Goal: Task Accomplishment & Management: Use online tool/utility

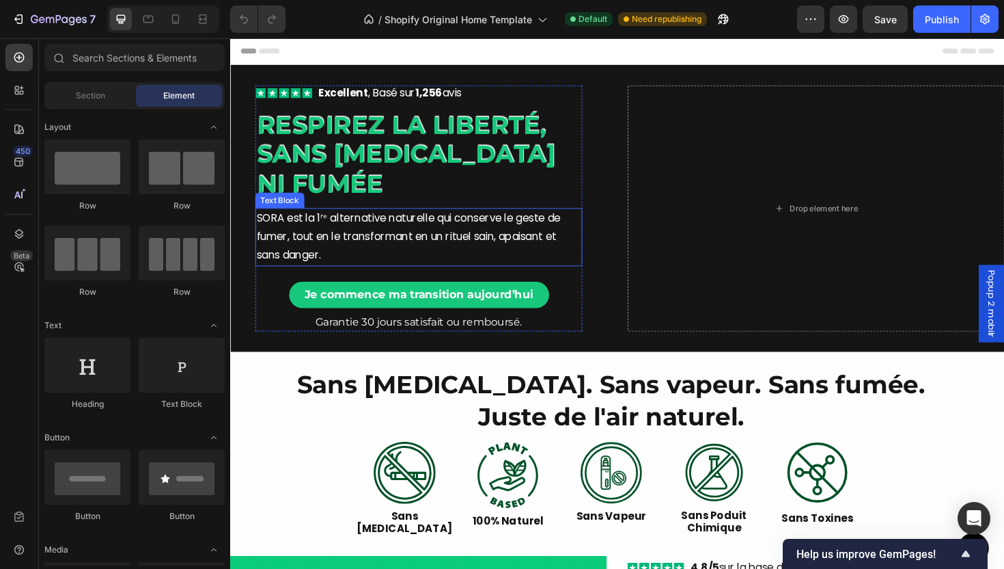
click at [333, 245] on p "SORA est la 1ʳᵉ alternative naturelle qui conserve le geste de fumer, tout en l…" at bounding box center [430, 248] width 344 height 59
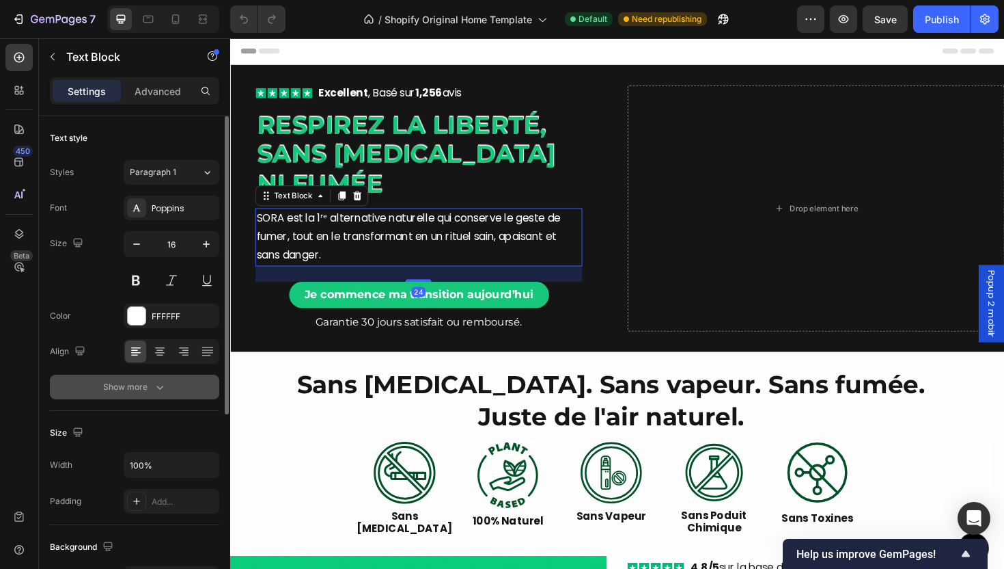
click at [182, 387] on button "Show more" at bounding box center [134, 386] width 169 height 25
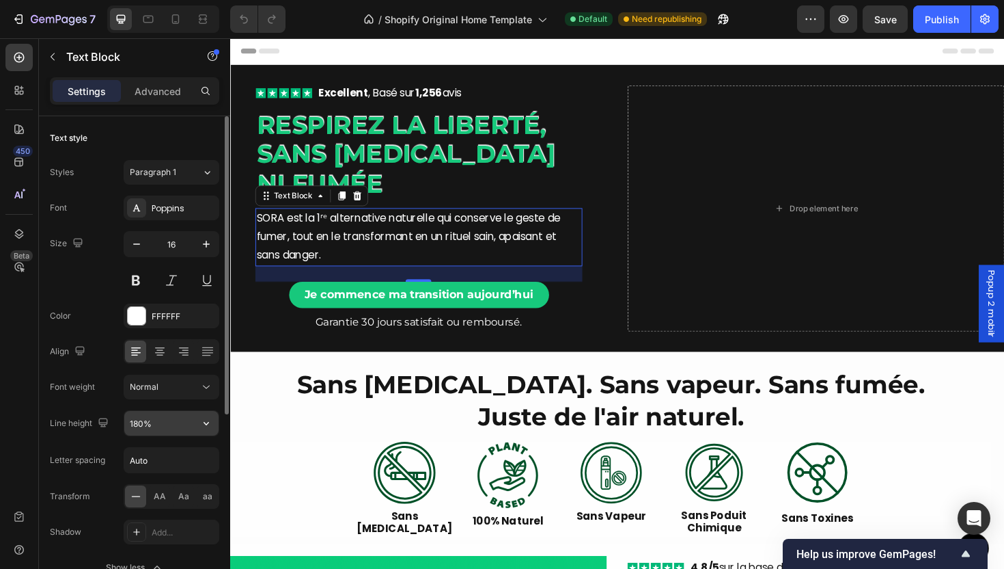
click at [197, 429] on button "button" at bounding box center [206, 423] width 25 height 25
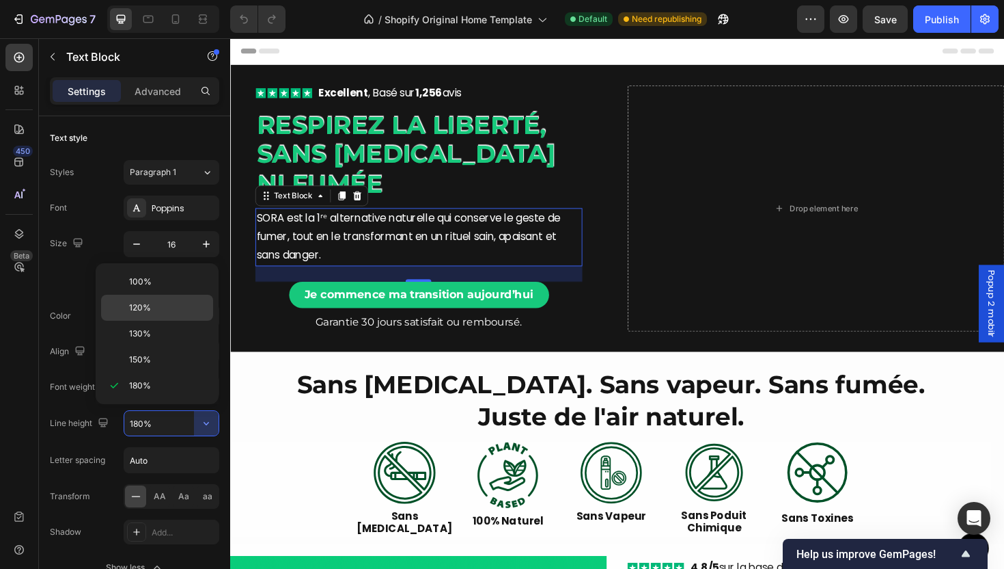
click at [175, 304] on p "120%" at bounding box center [168, 307] width 78 height 12
type input "120%"
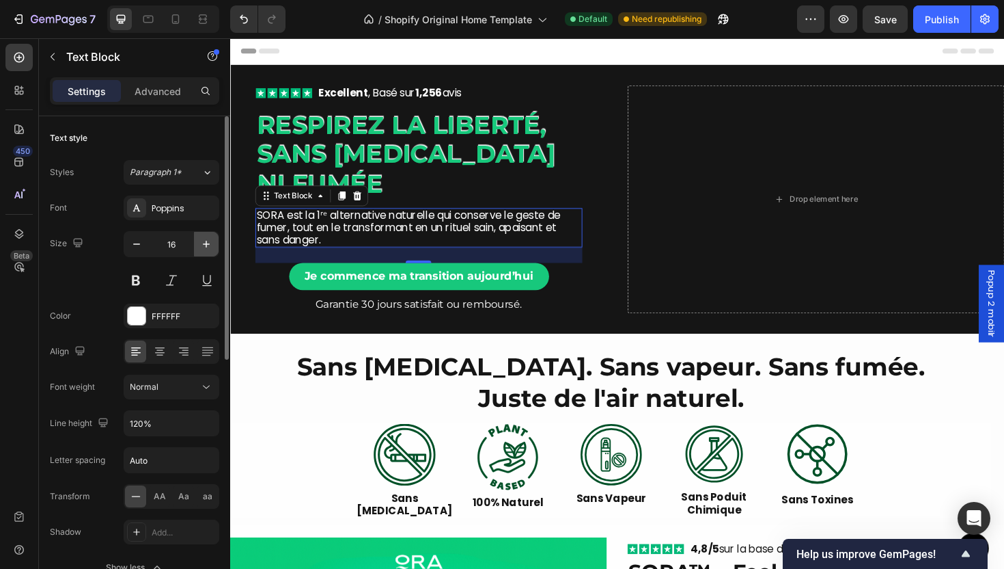
click at [206, 237] on icon "button" at bounding box center [207, 244] width 14 height 14
type input "17"
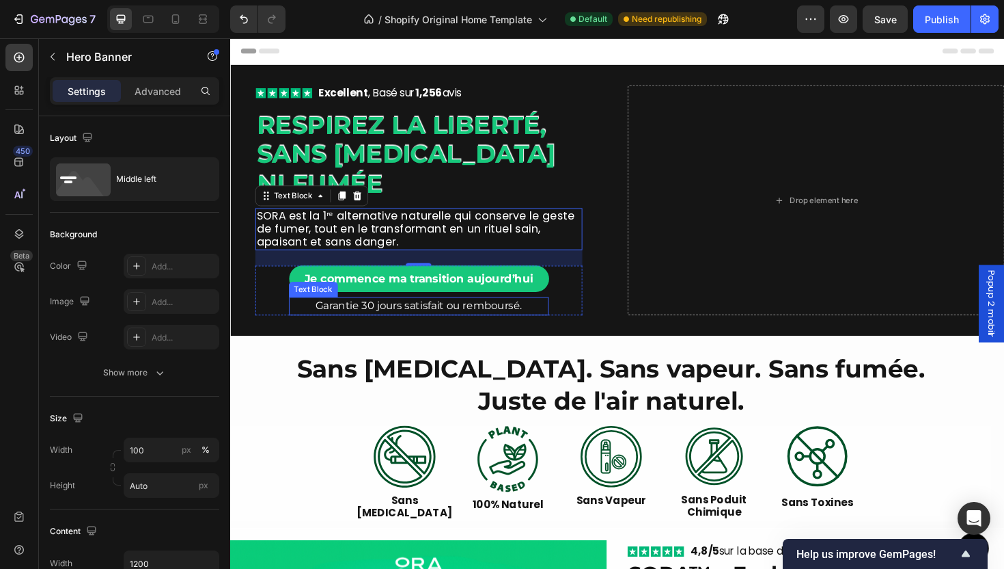
click at [471, 333] on div "Icon Icon Icon Icon Icon Icon List Excellent , Basé sur 1,256 avis Text Block R…" at bounding box center [640, 209] width 820 height 287
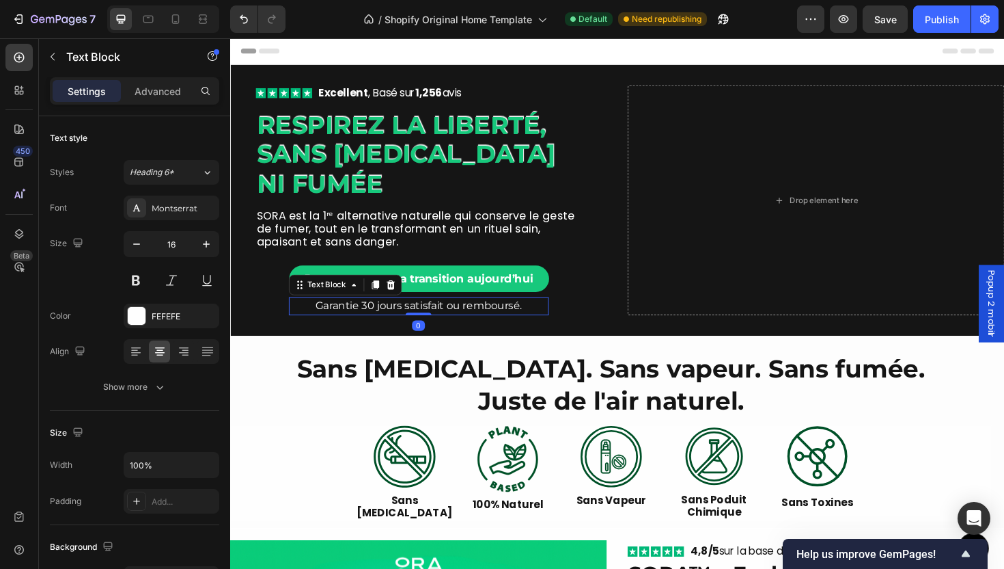
click at [461, 320] on p "Garantie 30 jours satisfait ou remboursé." at bounding box center [430, 322] width 273 height 16
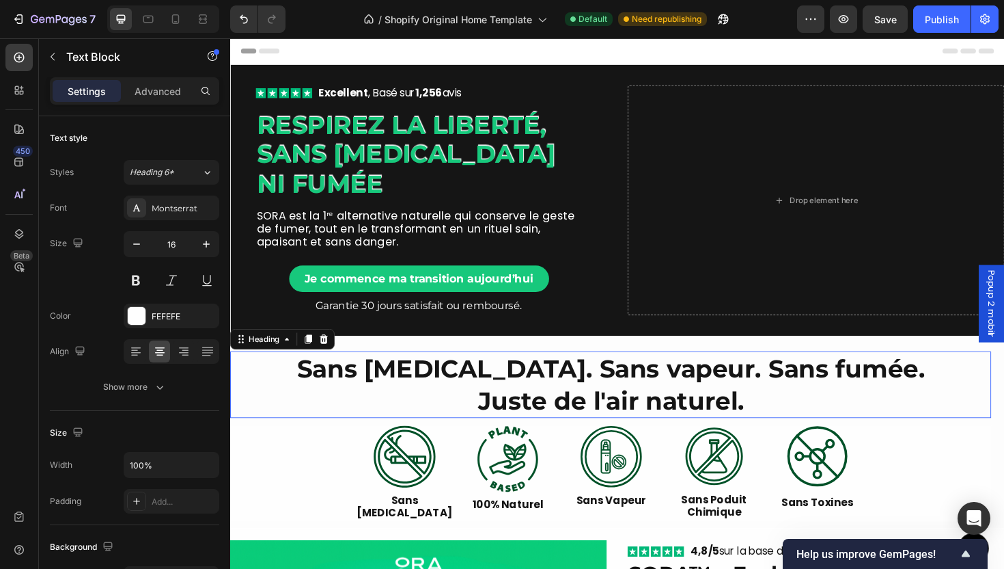
click at [351, 379] on h2 "Sans [MEDICAL_DATA]. Sans vapeur. Sans fumée. Juste de l'air naturel." at bounding box center [633, 405] width 806 height 70
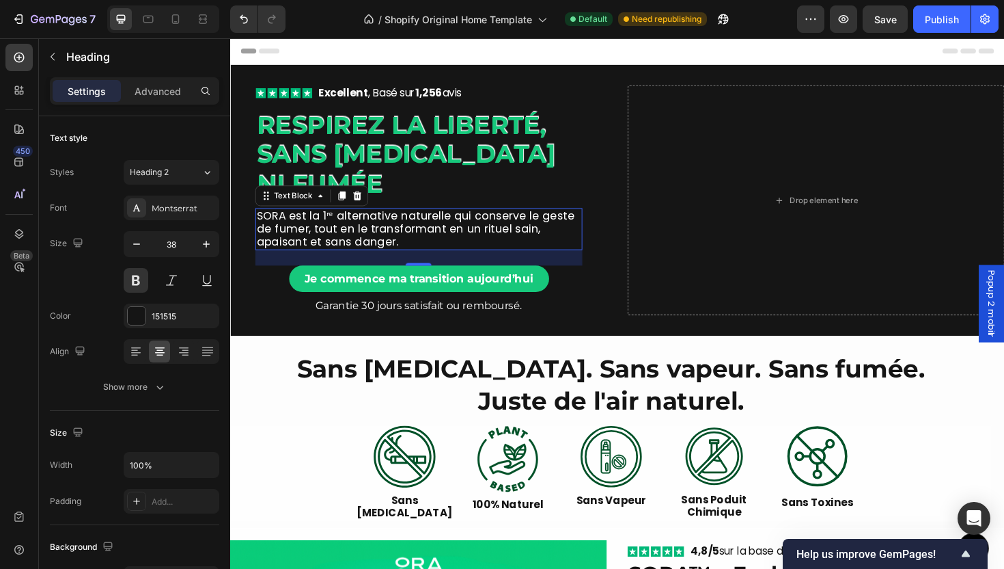
click at [423, 243] on p "SORA est la 1ʳᵉ alternative naturelle qui conserve le geste de fumer, tout en l…" at bounding box center [430, 240] width 344 height 42
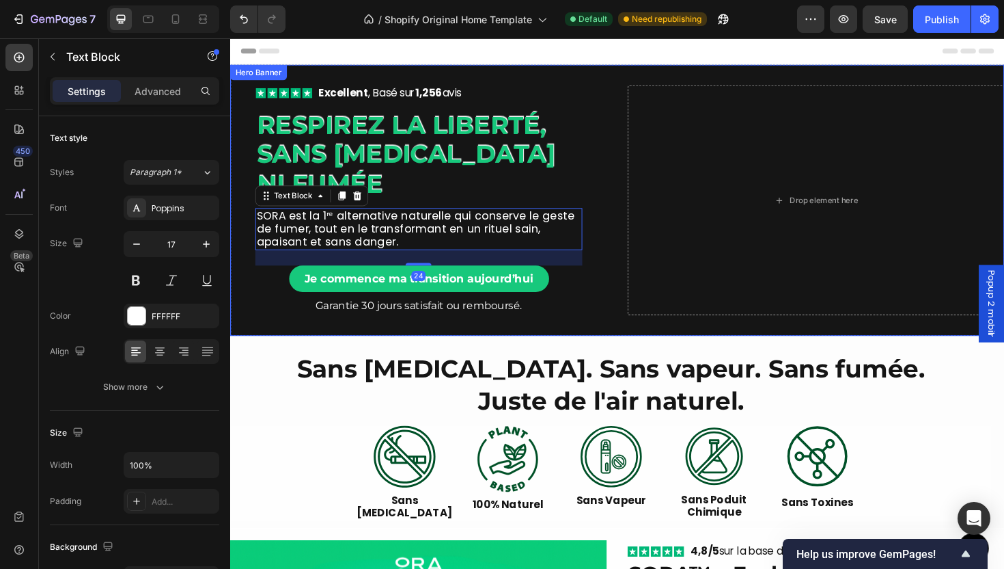
click at [697, 353] on div "Icon Icon Icon Icon Icon Icon List Excellent , Basé sur 1,256 avis Text Block R…" at bounding box center [640, 209] width 820 height 287
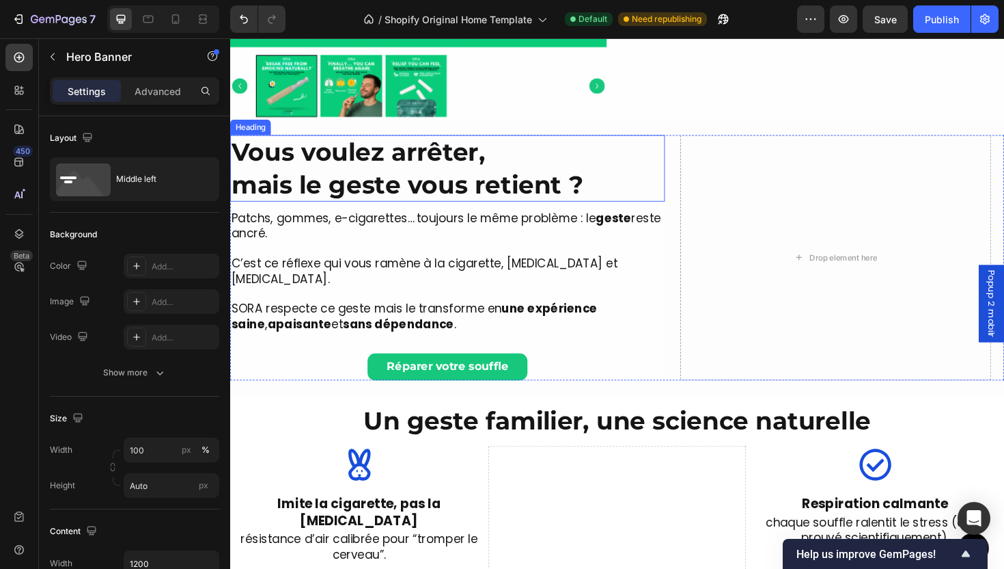
scroll to position [915, 0]
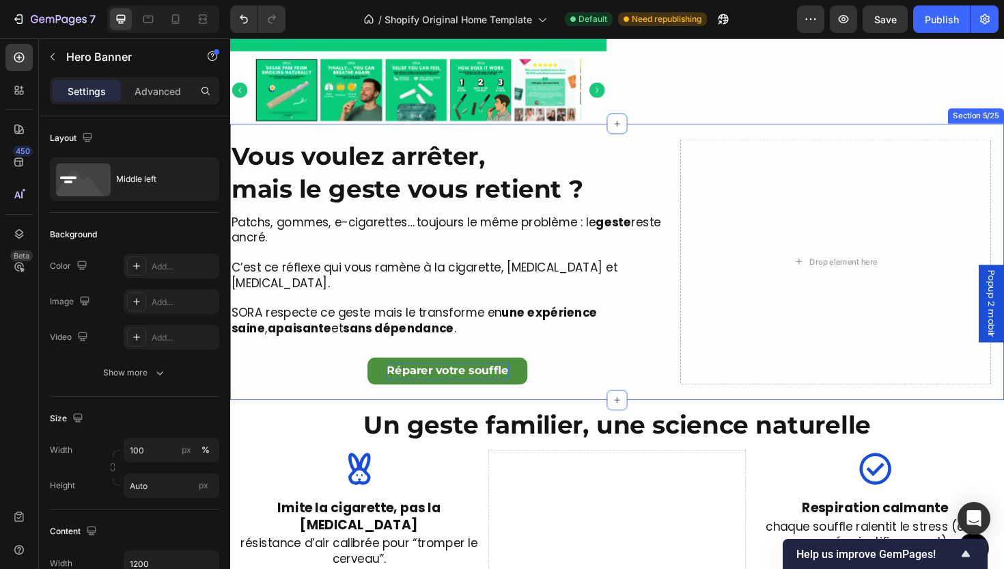
click at [491, 381] on p "Réparer votre souffle" at bounding box center [460, 390] width 129 height 18
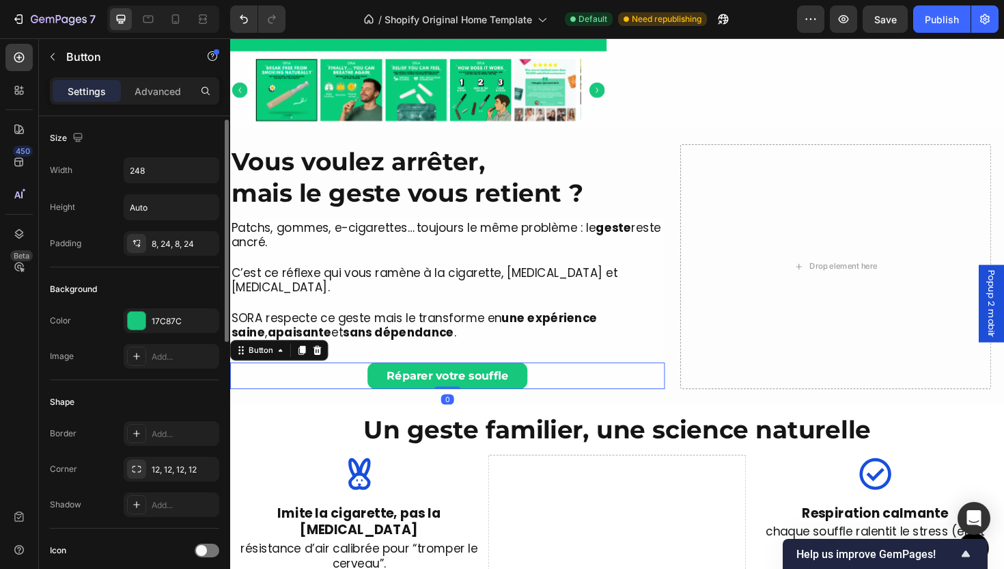
scroll to position [3, 0]
click at [134, 512] on div "Add..." at bounding box center [172, 501] width 96 height 25
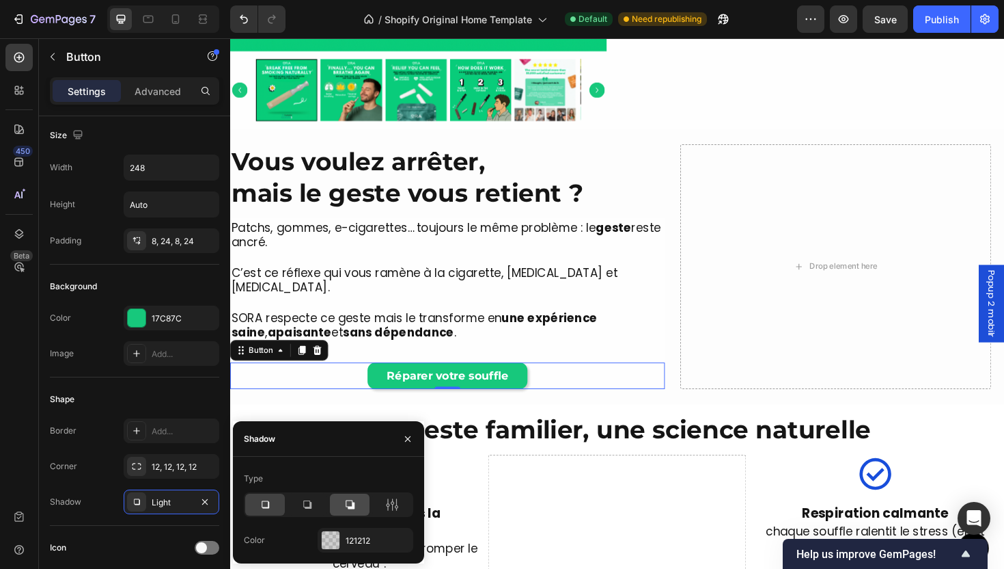
click at [354, 503] on icon at bounding box center [350, 504] width 9 height 9
click at [285, 506] on div at bounding box center [328, 504] width 169 height 25
click at [353, 534] on div "121212" at bounding box center [366, 540] width 40 height 12
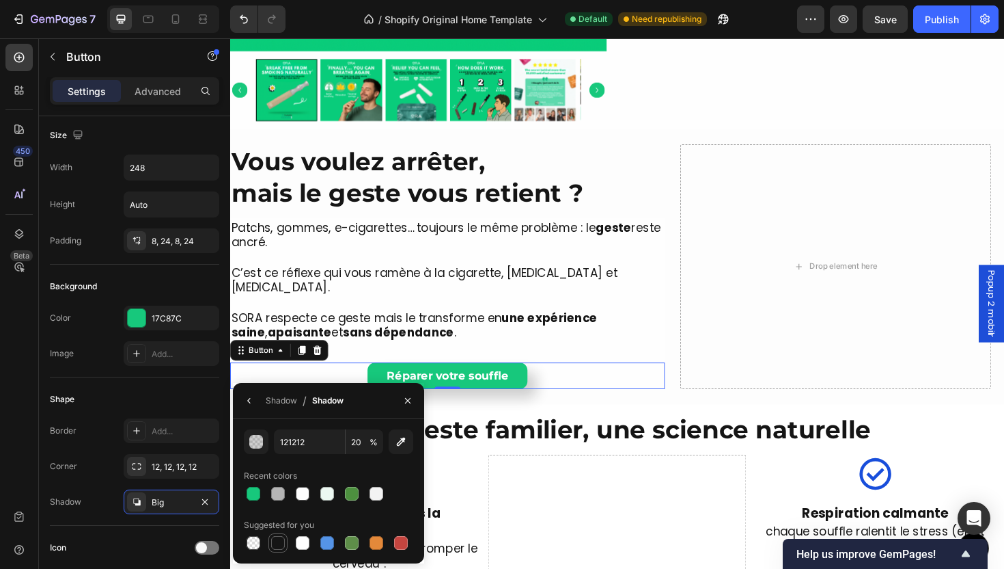
click at [281, 547] on div at bounding box center [278, 543] width 14 height 14
type input "151515"
type input "100"
click at [251, 405] on icon "button" at bounding box center [249, 400] width 11 height 11
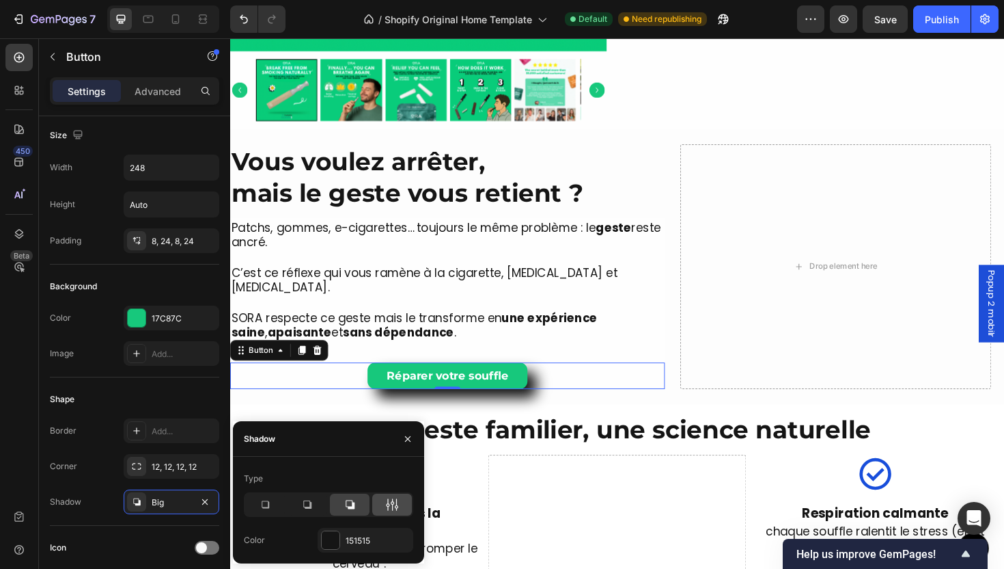
click at [374, 511] on div at bounding box center [392, 504] width 40 height 22
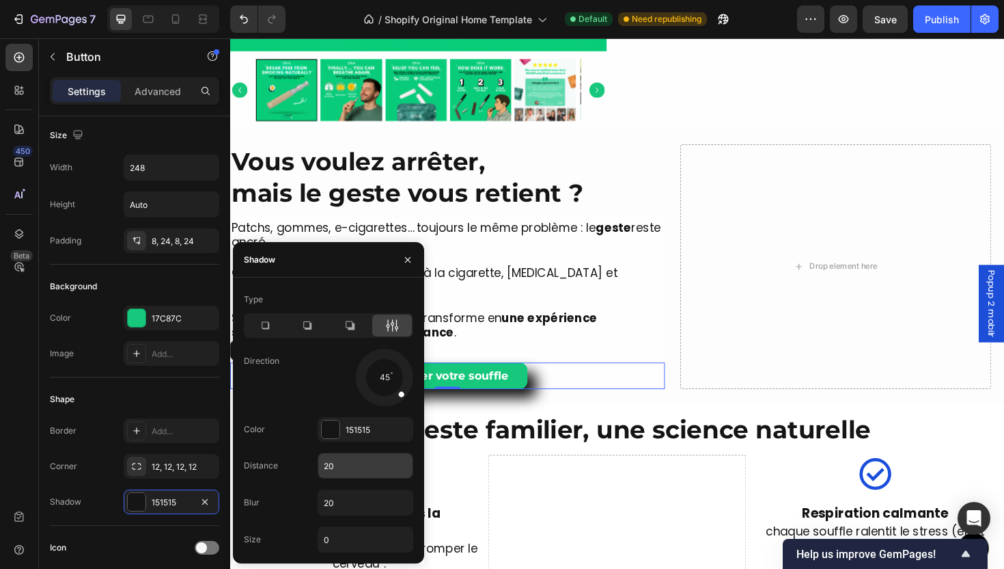
click at [355, 466] on input "20" at bounding box center [365, 465] width 94 height 25
type input "10"
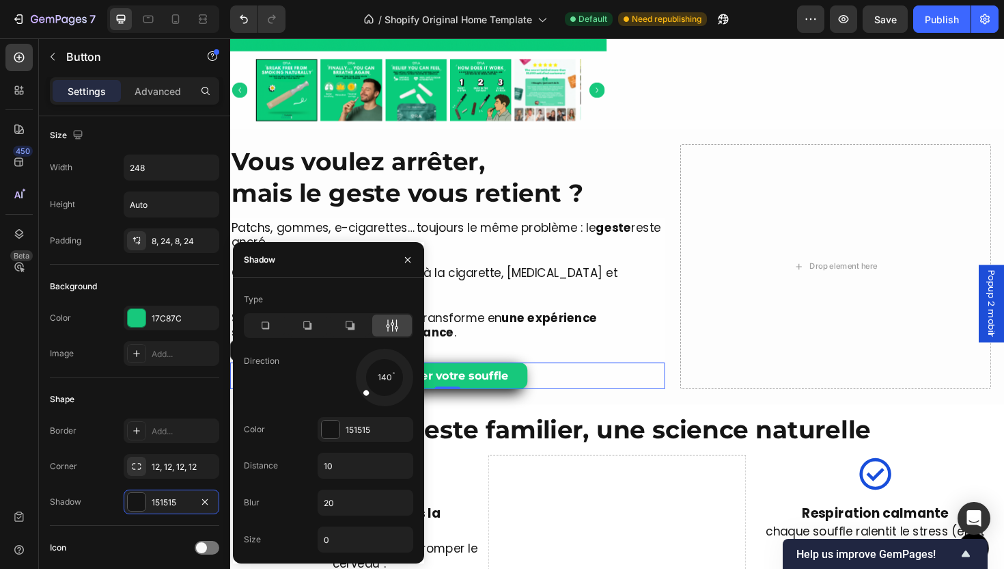
drag, startPoint x: 398, startPoint y: 392, endPoint x: 346, endPoint y: 405, distance: 53.5
click at [346, 405] on div "140" at bounding box center [366, 376] width 96 height 57
click at [359, 502] on input "20" at bounding box center [365, 502] width 94 height 25
type input "1"
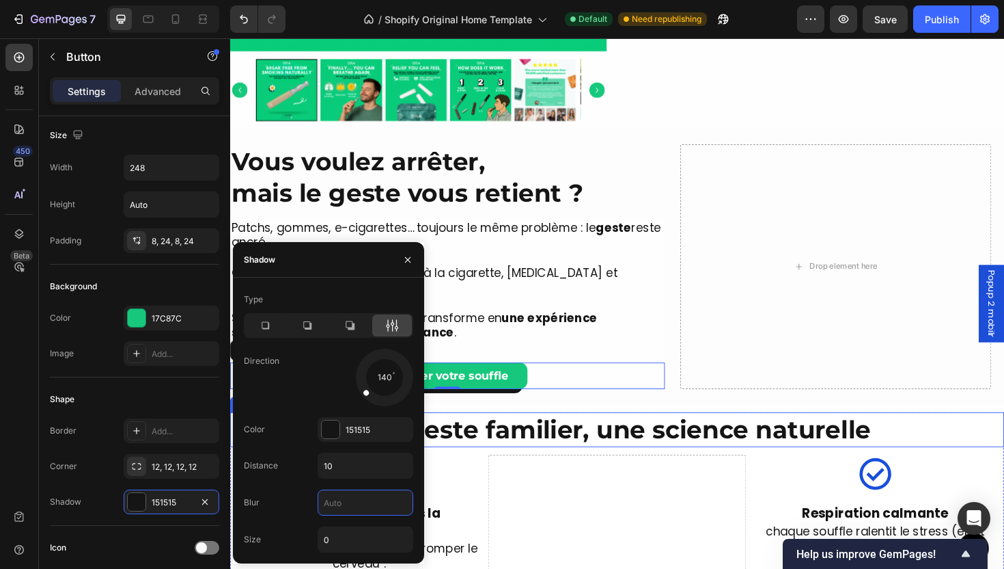
click at [574, 434] on h2 "Un geste familier, une science naturelle" at bounding box center [640, 452] width 820 height 36
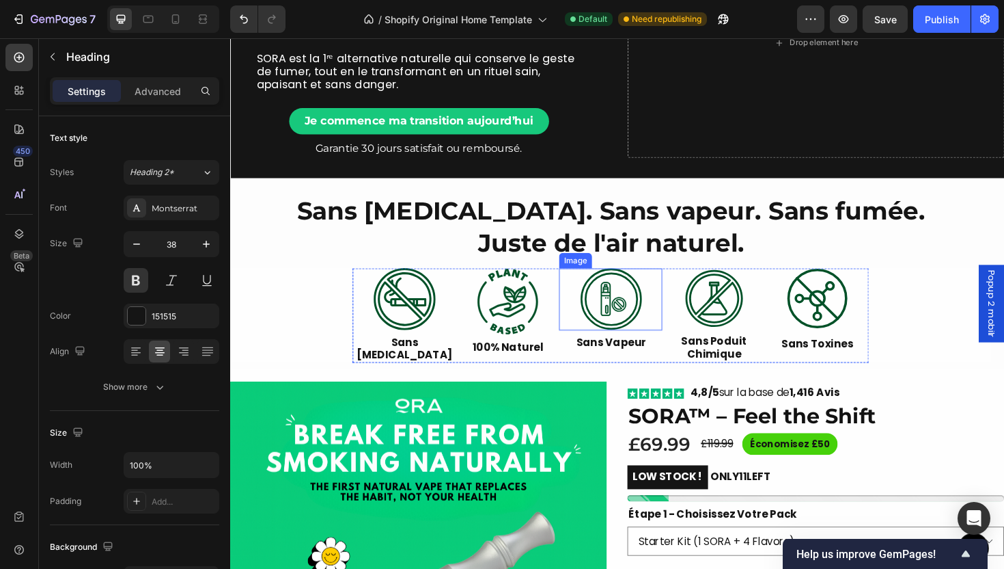
scroll to position [0, 0]
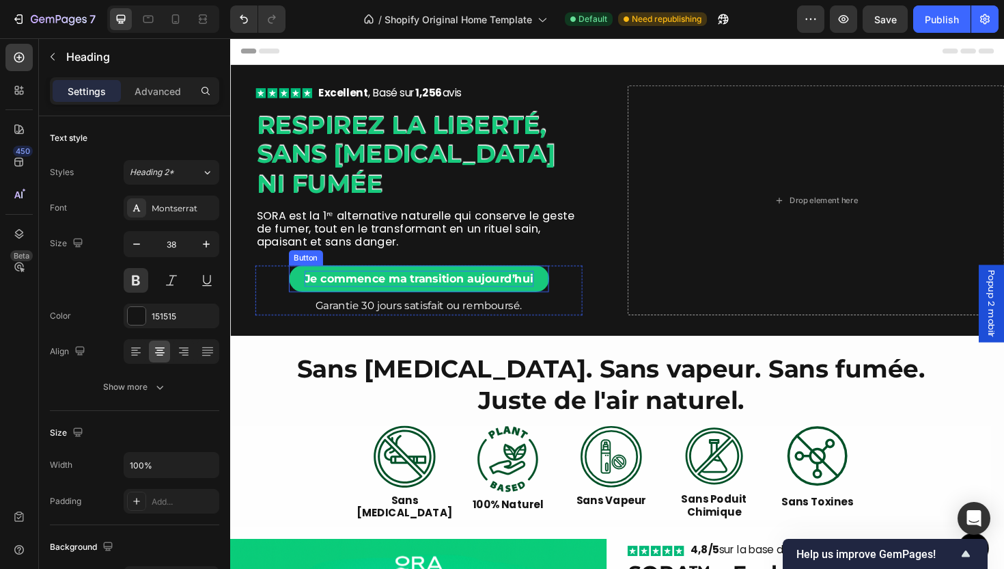
click at [523, 294] on strong "Je commence ma transition aujourd’hui" at bounding box center [430, 293] width 243 height 14
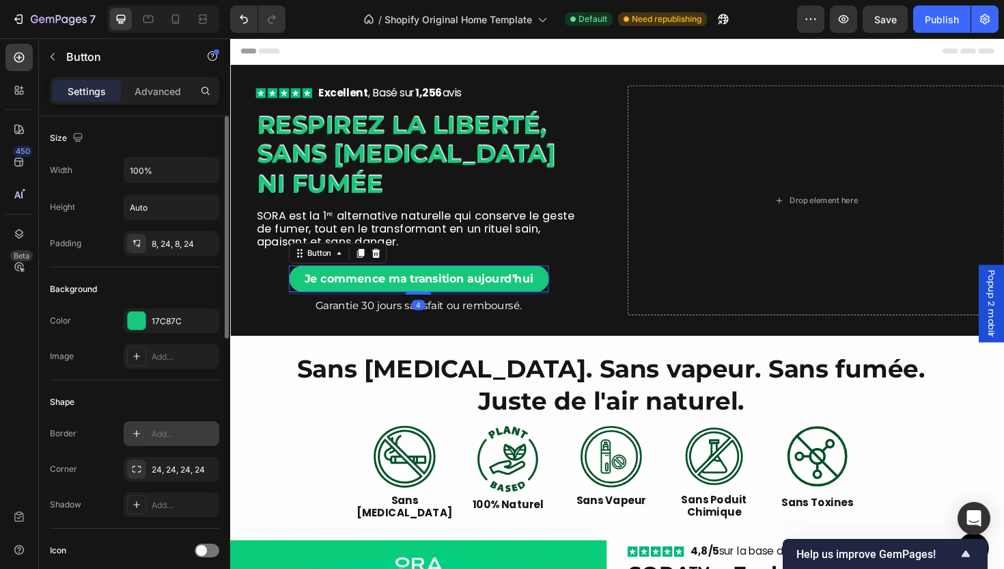
click at [154, 434] on div "Add..." at bounding box center [184, 434] width 64 height 12
click at [189, 506] on div "Add..." at bounding box center [184, 505] width 64 height 12
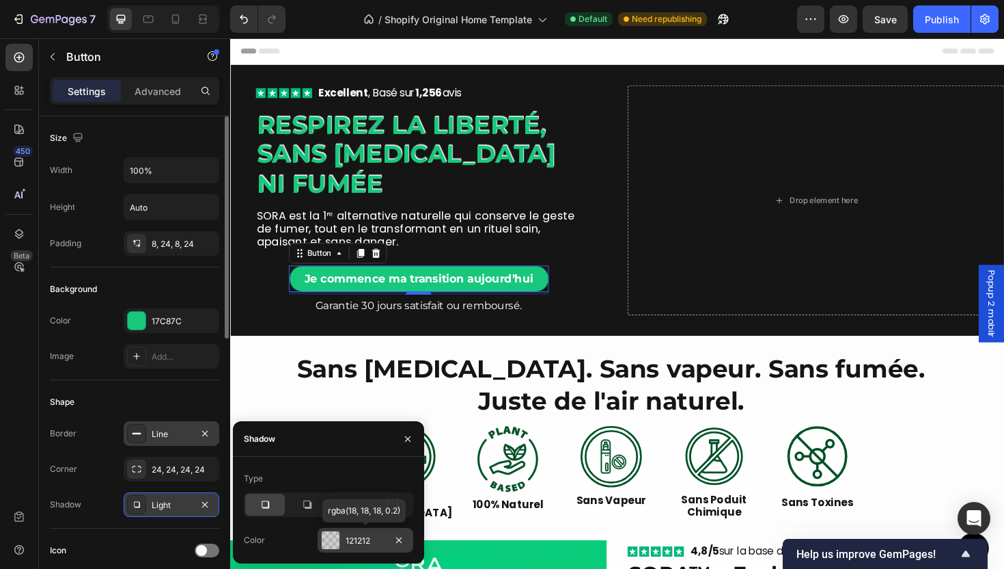
click at [357, 539] on div "121212" at bounding box center [366, 540] width 40 height 12
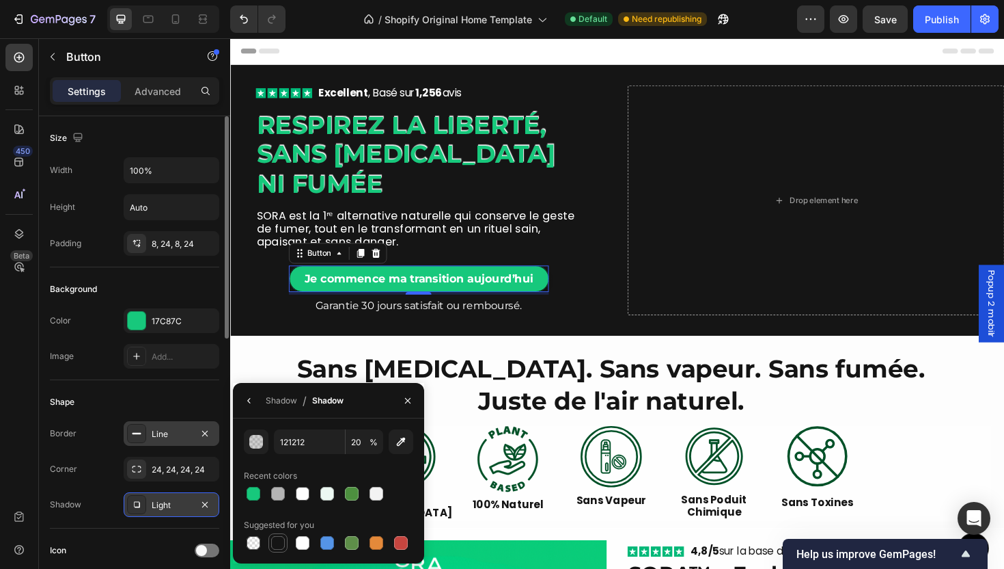
click at [277, 542] on div at bounding box center [278, 543] width 14 height 14
type input "151515"
type input "100"
click at [250, 402] on icon "button" at bounding box center [249, 400] width 11 height 11
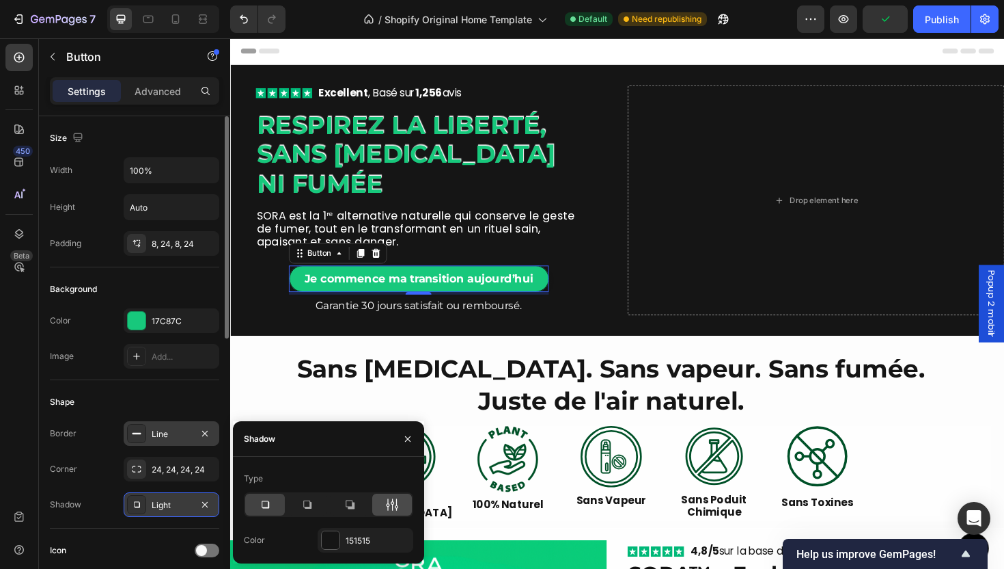
click at [400, 504] on div at bounding box center [392, 504] width 40 height 22
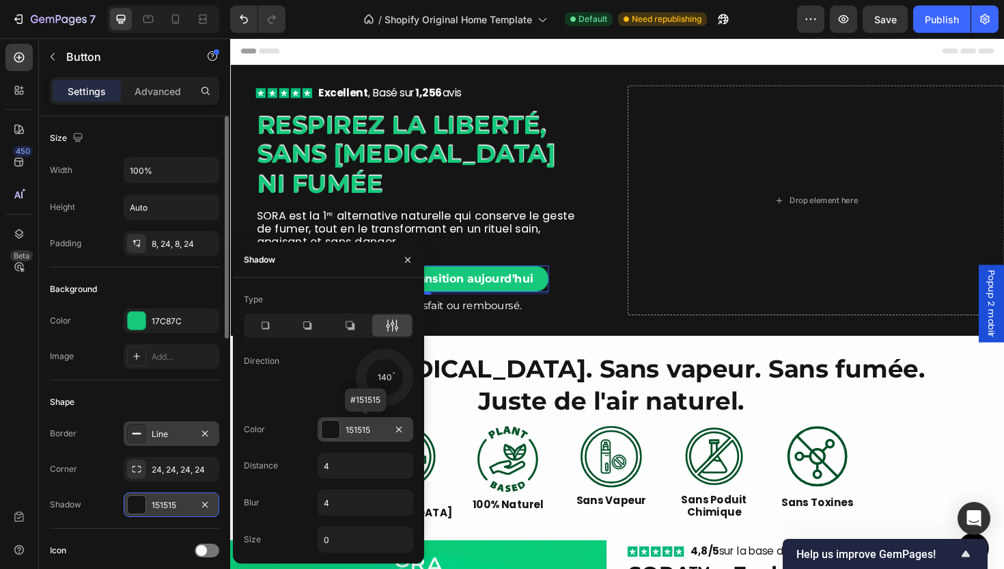
drag, startPoint x: 399, startPoint y: 389, endPoint x: 323, endPoint y: 426, distance: 84.1
click at [324, 424] on div "Type Direction 140 Color 151515 #151515 Distance 4 Blur 4 Size 0" at bounding box center [328, 420] width 191 height 264
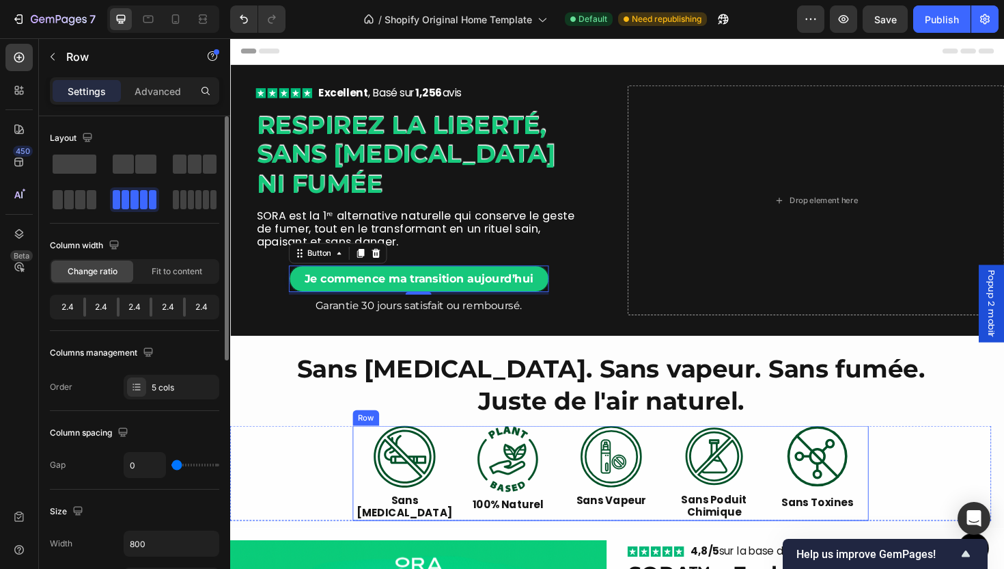
click at [515, 521] on div "Image 100% Naturel Text Block" at bounding box center [523, 498] width 109 height 100
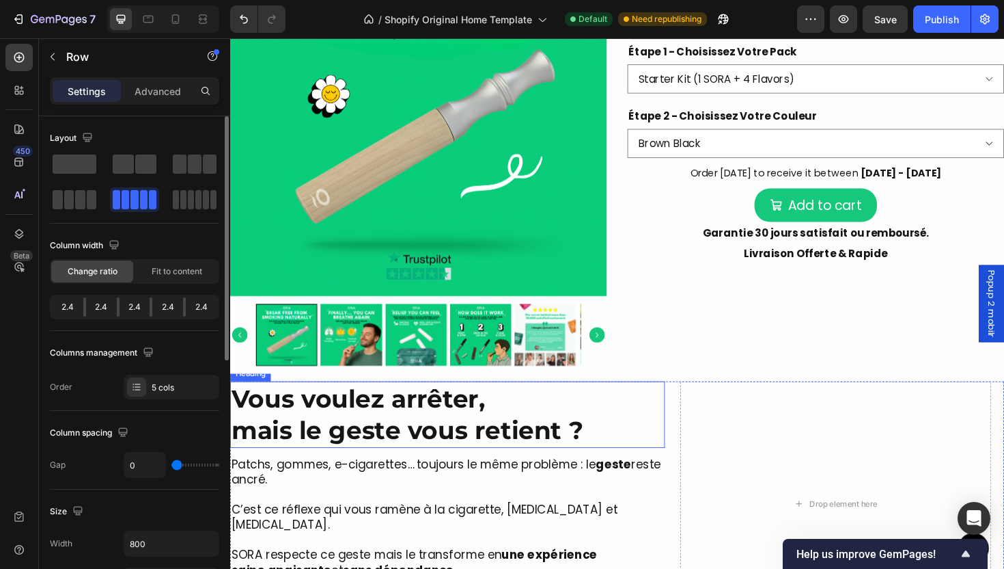
scroll to position [911, 0]
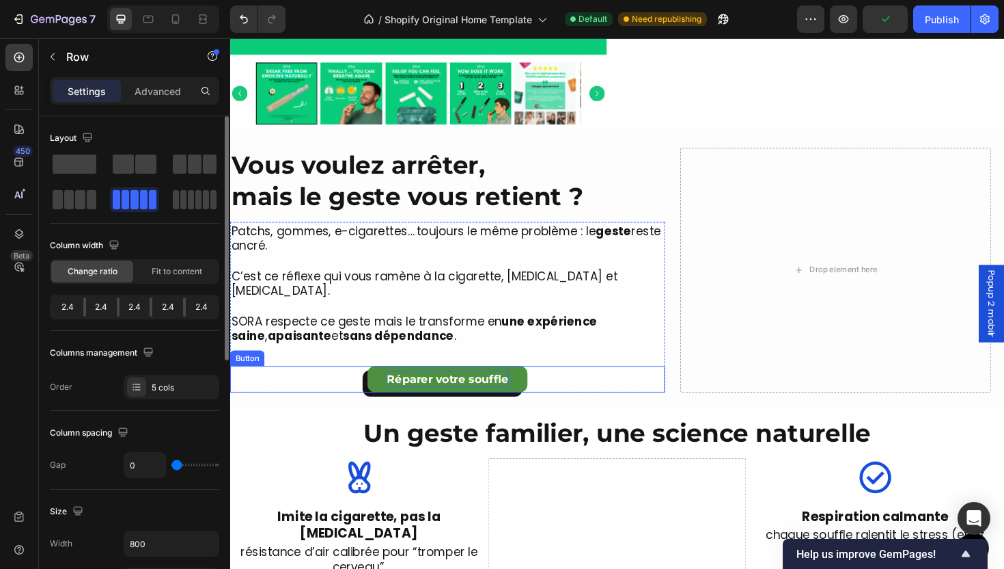
click at [482, 391] on p "Réparer votre souffle" at bounding box center [460, 400] width 129 height 18
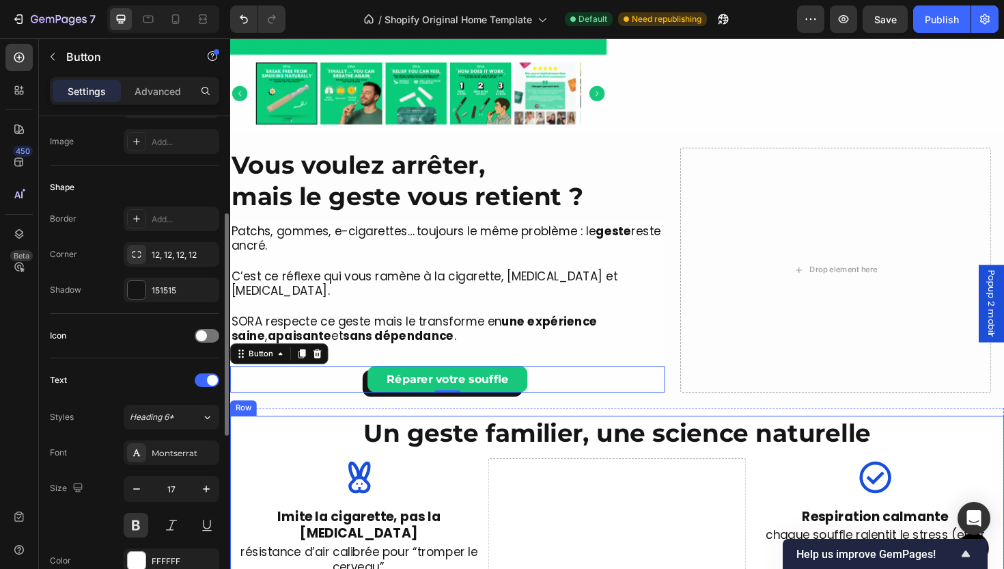
scroll to position [935, 0]
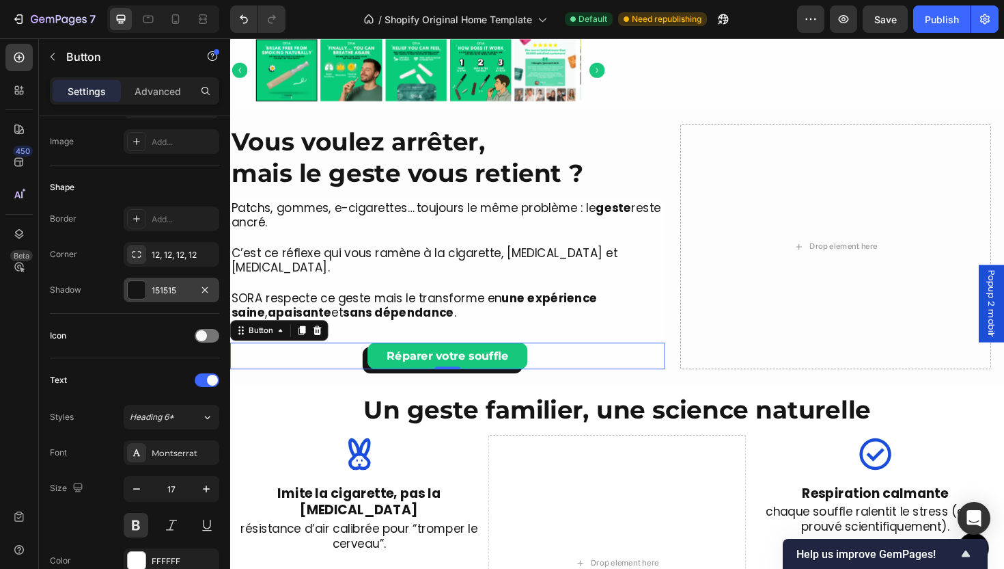
click at [165, 299] on div "151515" at bounding box center [172, 289] width 96 height 25
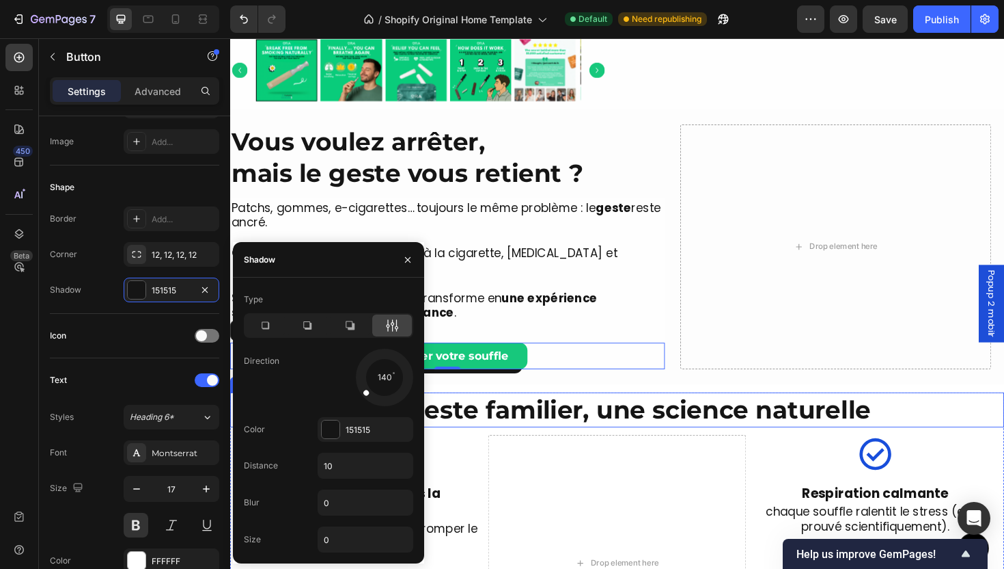
click at [523, 413] on h2 "Un geste familier, une science naturelle" at bounding box center [640, 431] width 820 height 36
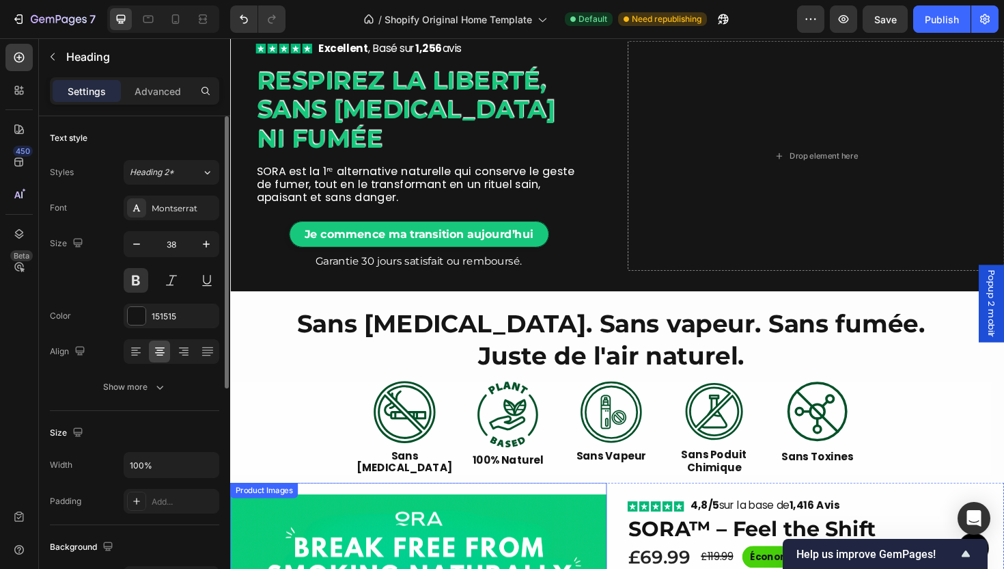
scroll to position [9, 0]
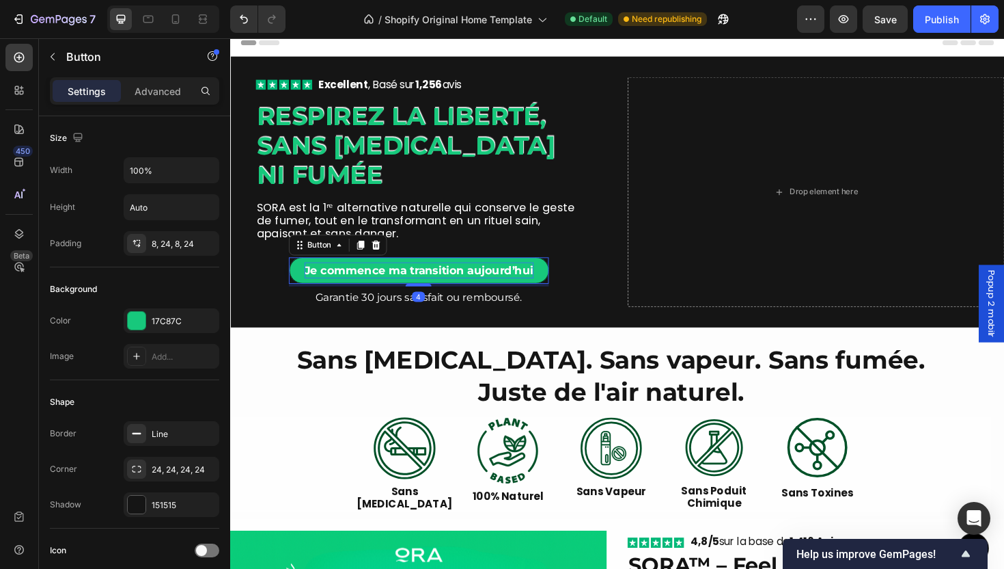
click at [414, 278] on strong "Je commence ma transition aujourd’hui" at bounding box center [430, 284] width 243 height 14
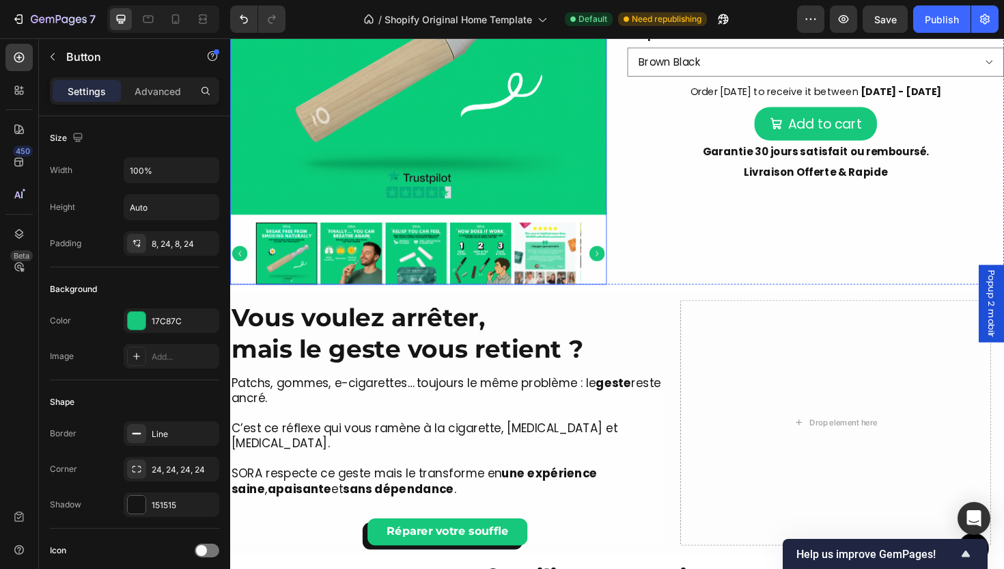
scroll to position [899, 0]
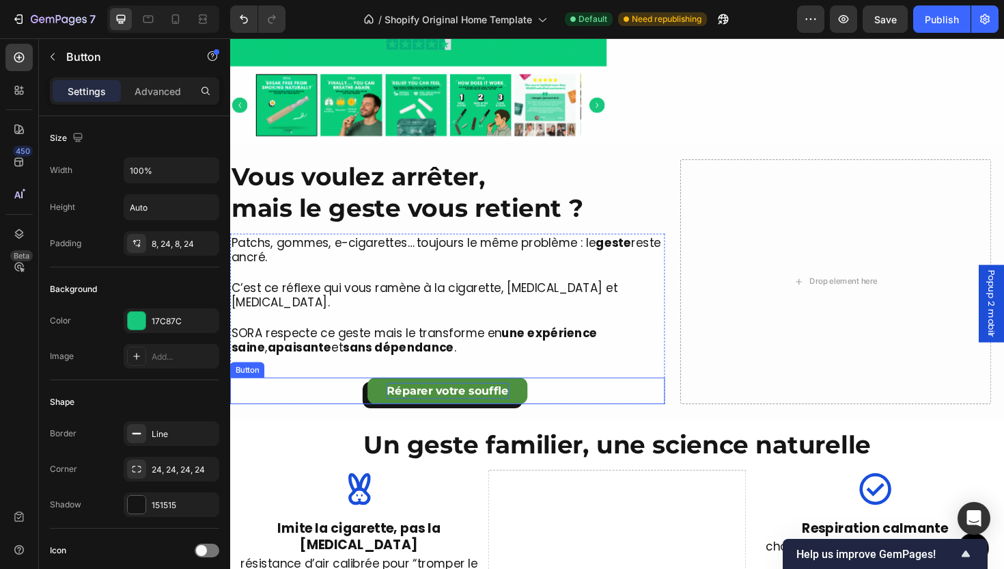
click at [413, 403] on p "Réparer votre souffle" at bounding box center [460, 412] width 129 height 18
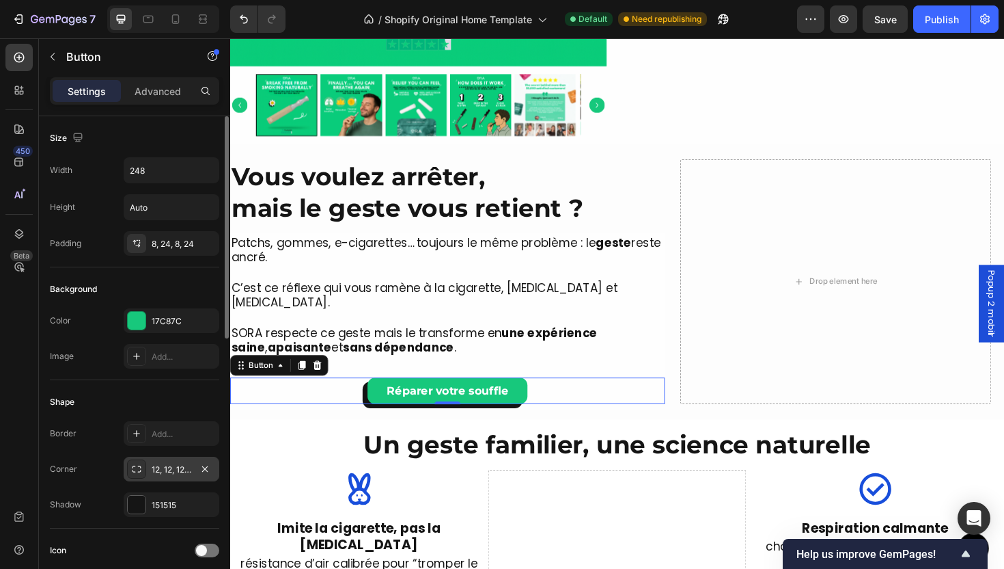
click at [164, 468] on div "12, 12, 12, 12" at bounding box center [172, 469] width 40 height 12
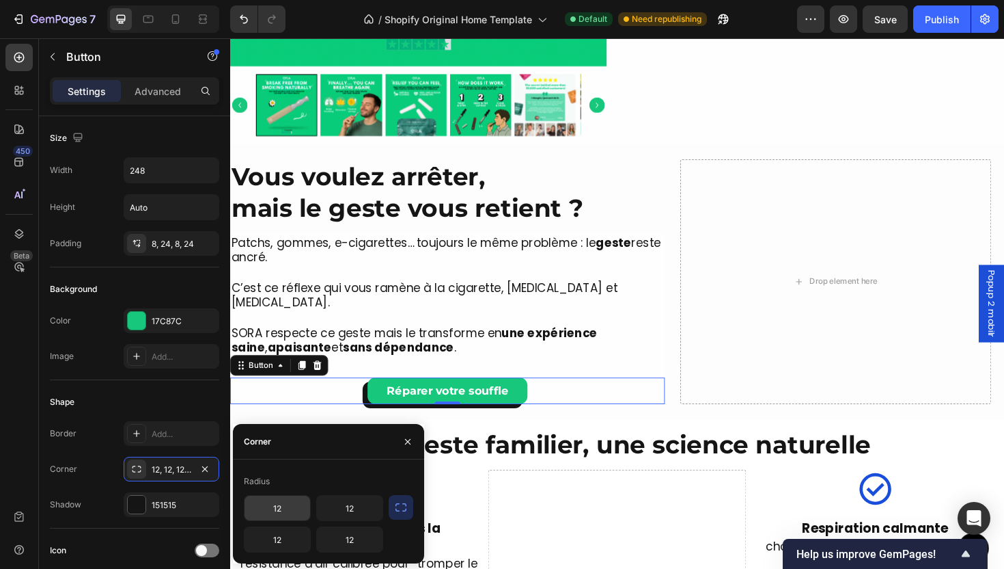
click at [287, 506] on input "12" at bounding box center [278, 507] width 66 height 25
type input "23"
click at [412, 515] on button "button" at bounding box center [401, 507] width 25 height 25
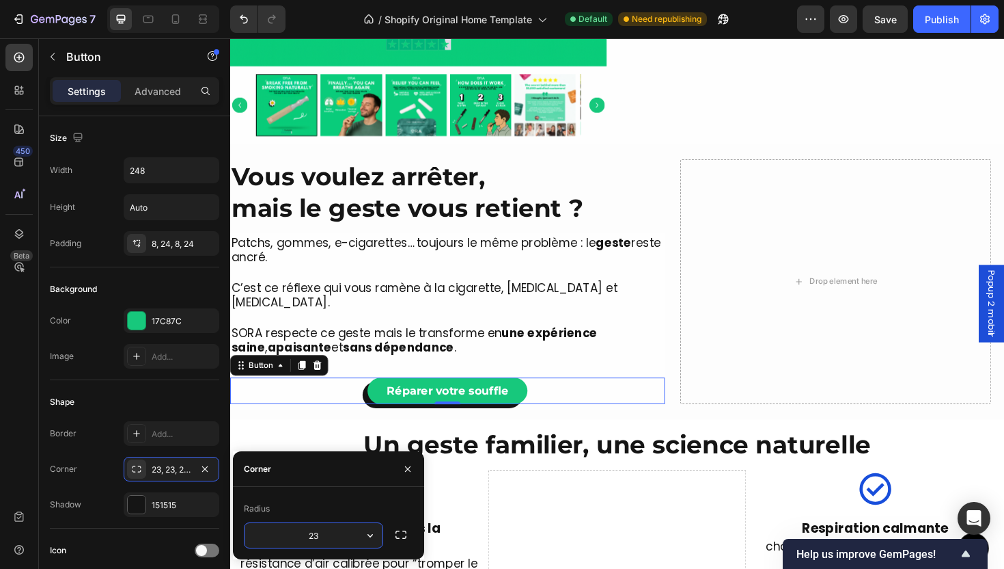
click at [350, 528] on input "23" at bounding box center [314, 535] width 138 height 25
type input "24"
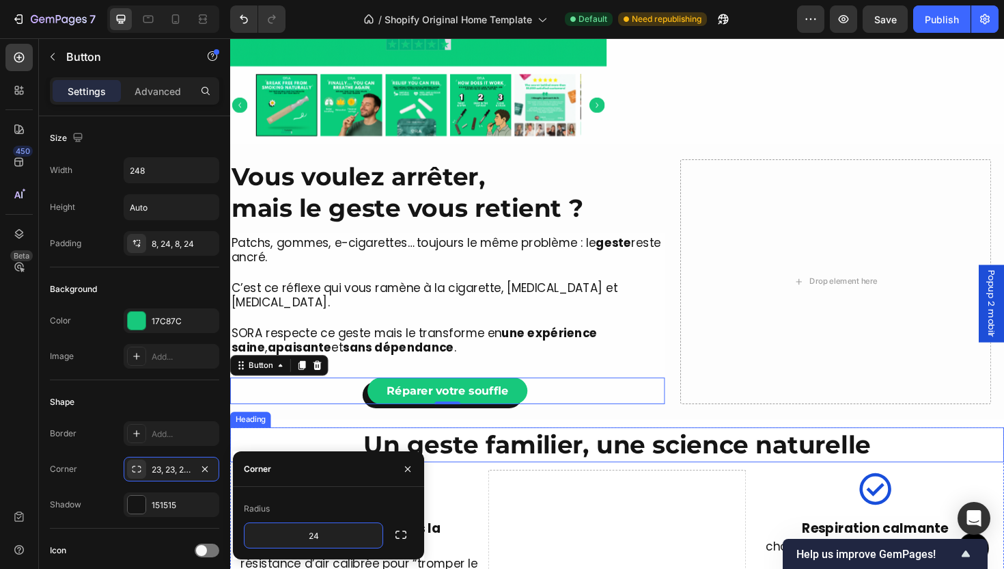
click at [661, 415] on div "More Than a Device, It’s a Ritual of Relief Heading SORA™ lets you quit smoking…" at bounding box center [640, 296] width 820 height 292
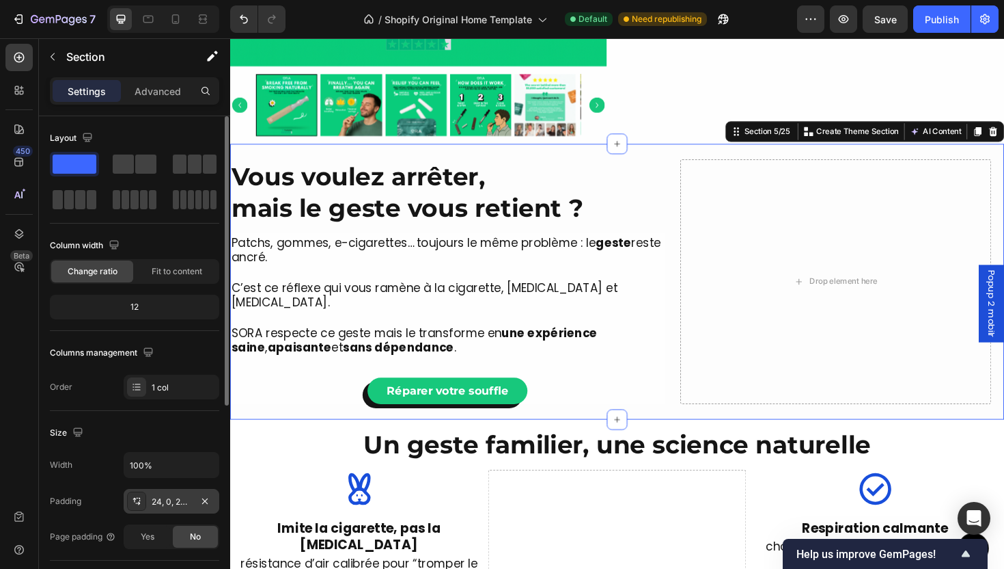
click at [181, 495] on div "24, 0, 24, 0" at bounding box center [172, 501] width 40 height 12
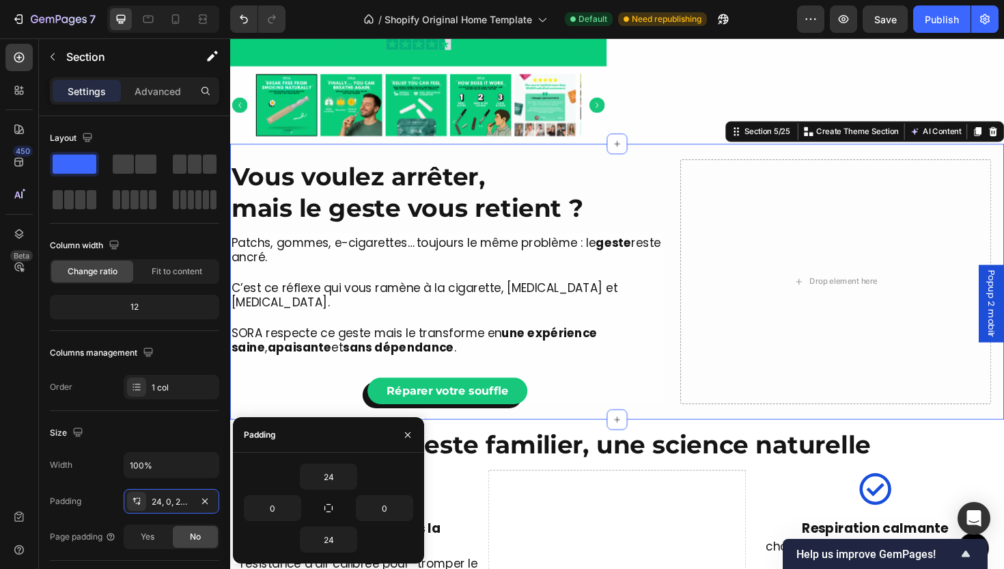
click at [435, 405] on div "More Than a Device, It’s a Ritual of Relief Heading SORA™ lets you quit smoking…" at bounding box center [640, 296] width 820 height 292
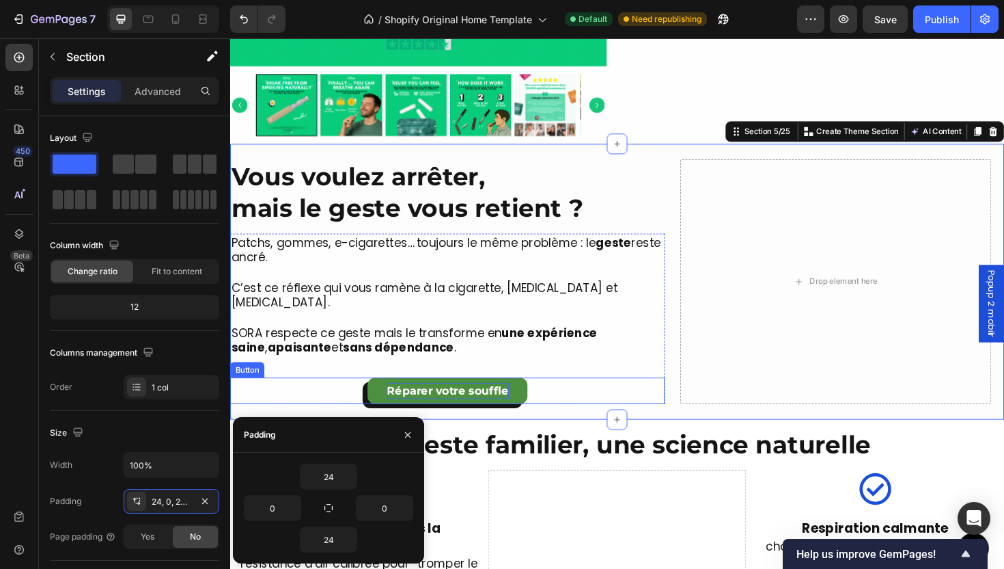
click at [435, 403] on p "Réparer votre souffle" at bounding box center [460, 412] width 129 height 18
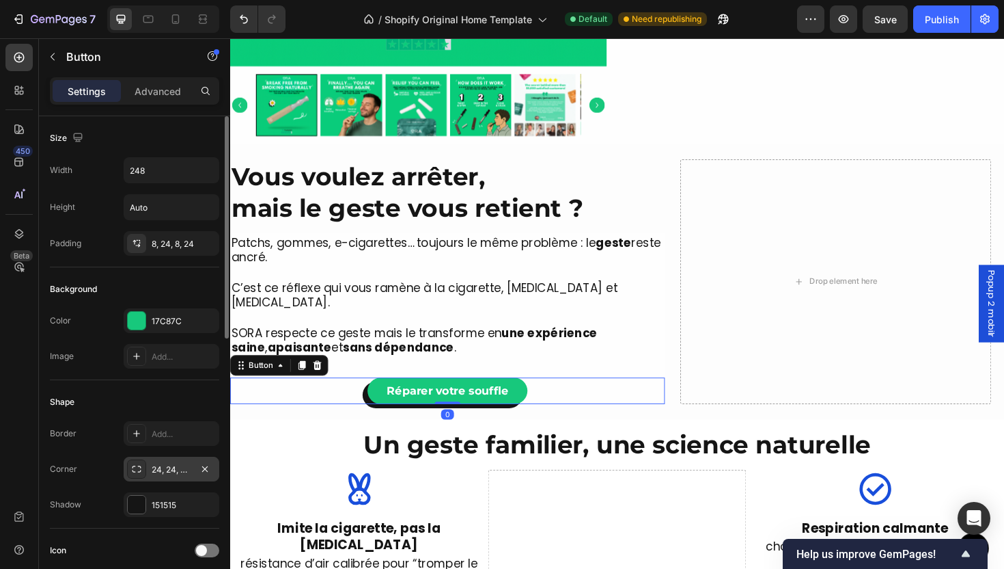
click at [165, 463] on div "24, 24, 24, 24" at bounding box center [172, 469] width 40 height 12
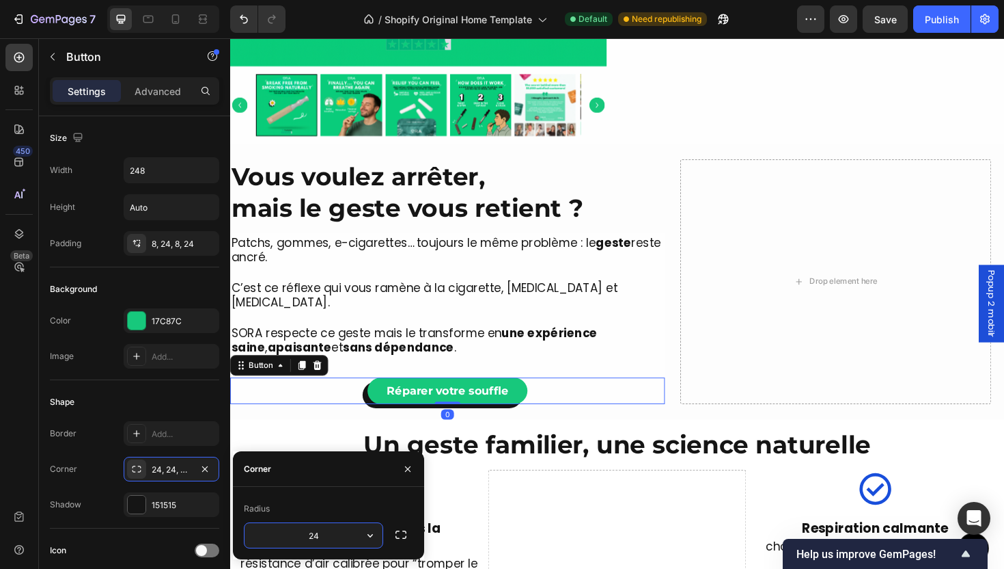
click at [335, 538] on input "24" at bounding box center [314, 535] width 138 height 25
type input "12"
click at [478, 513] on div at bounding box center [366, 515] width 273 height 40
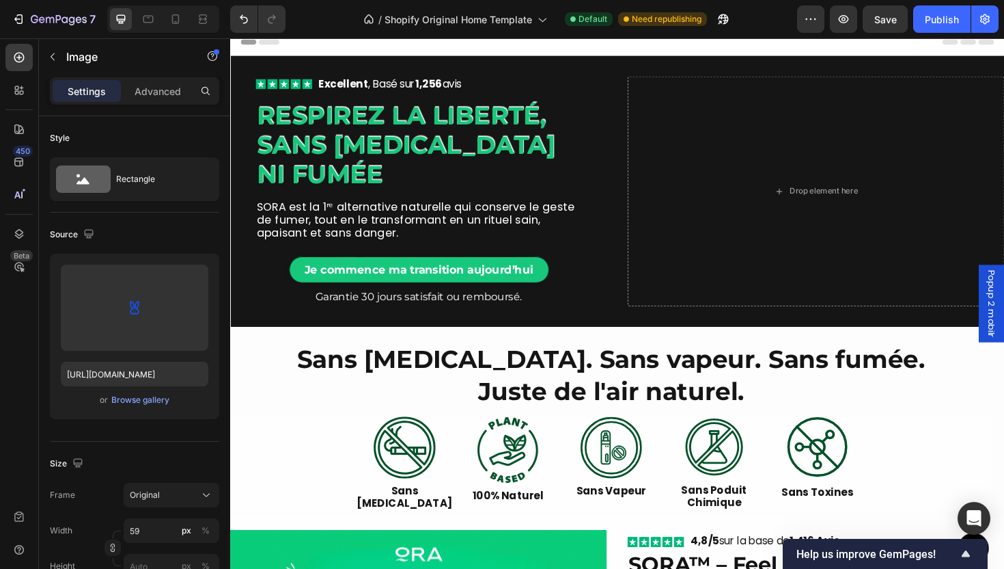
scroll to position [0, 0]
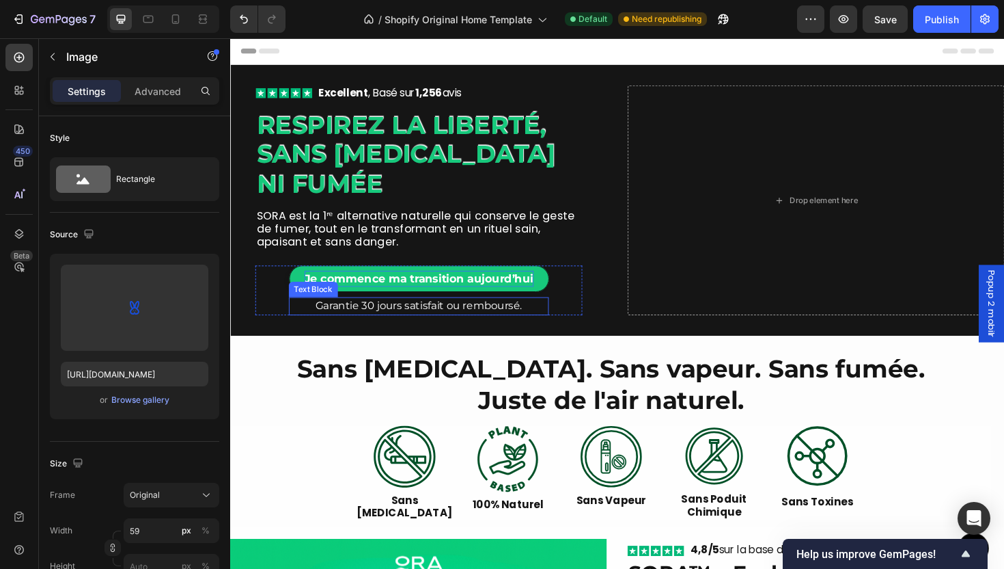
click at [393, 298] on strong "Je commence ma transition aujourd’hui" at bounding box center [430, 293] width 243 height 14
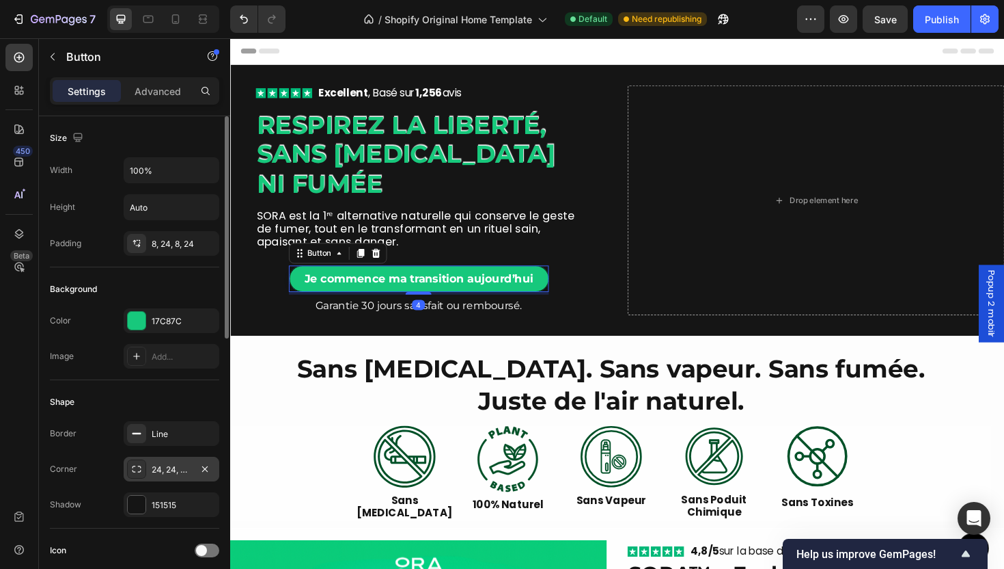
click at [172, 461] on div "24, 24, 24, 24" at bounding box center [172, 468] width 96 height 25
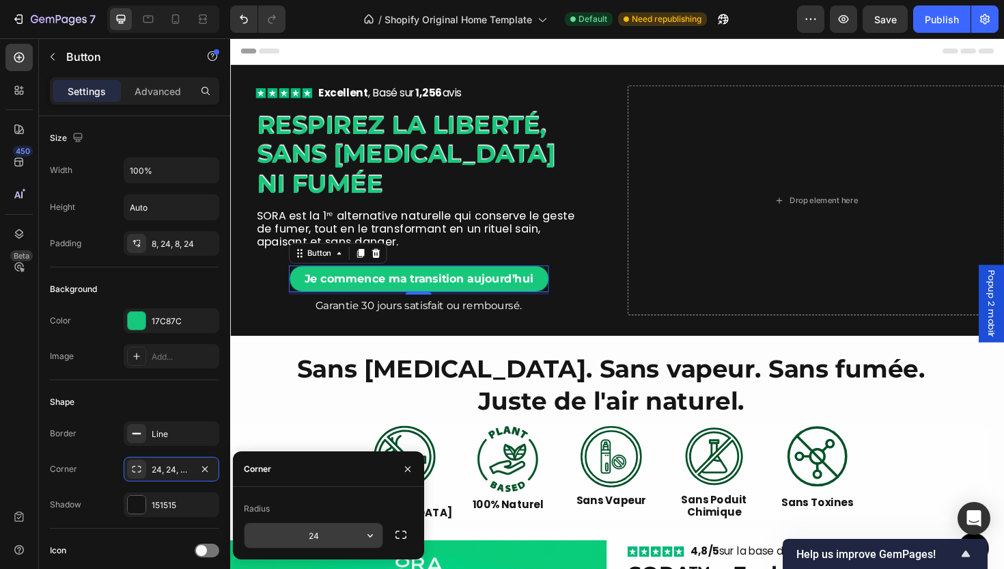
click at [329, 535] on input "24" at bounding box center [314, 535] width 138 height 25
type input "12"
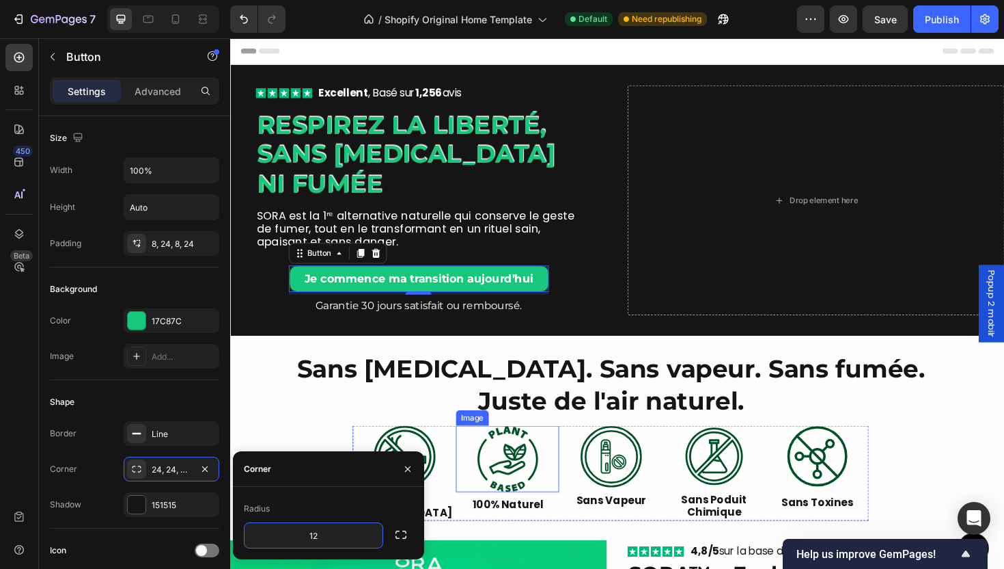
click at [510, 496] on img at bounding box center [524, 483] width 66 height 70
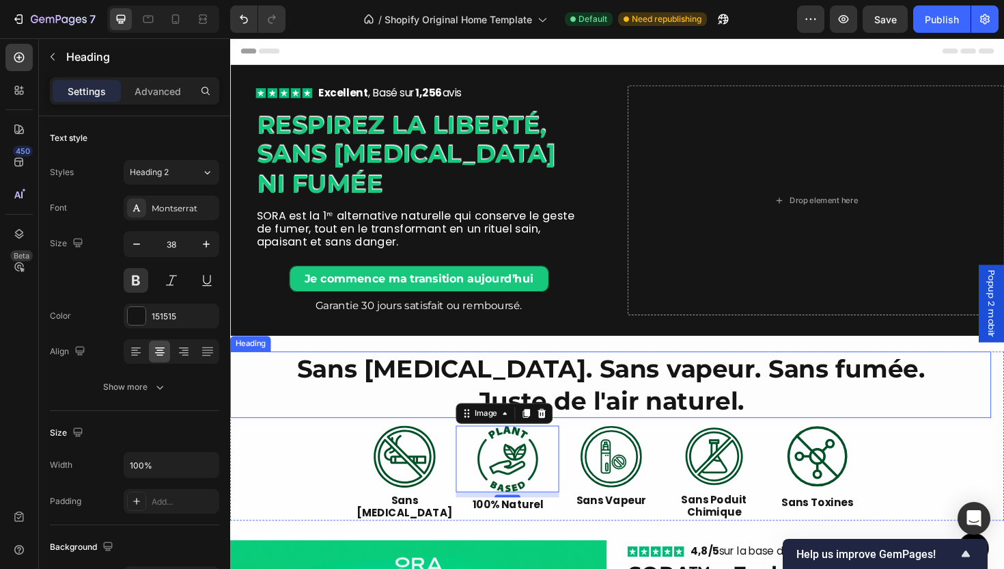
click at [614, 426] on h2 "Sans [MEDICAL_DATA]. Sans vapeur. Sans fumée. Juste de l'air naturel." at bounding box center [633, 405] width 806 height 70
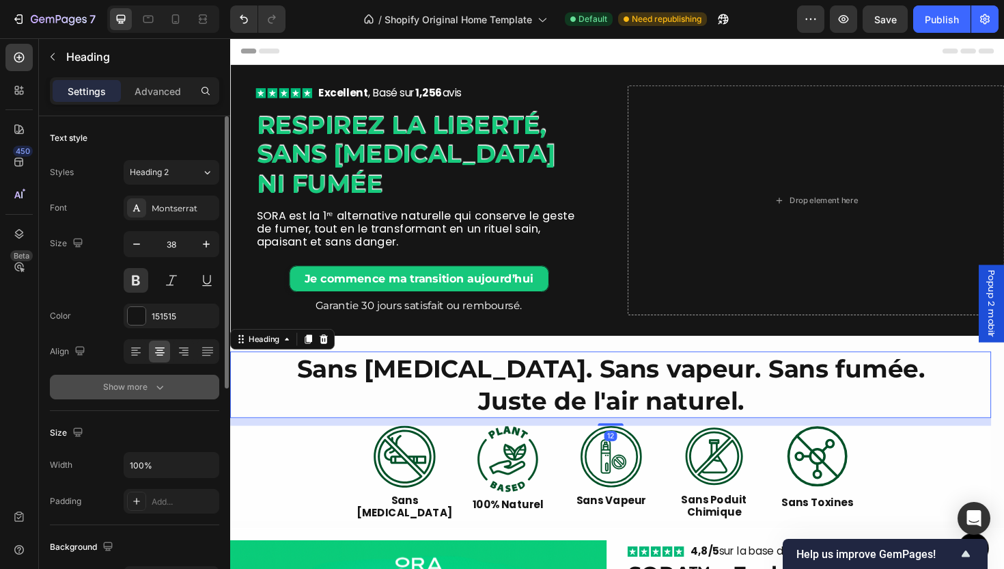
click at [154, 376] on button "Show more" at bounding box center [134, 386] width 169 height 25
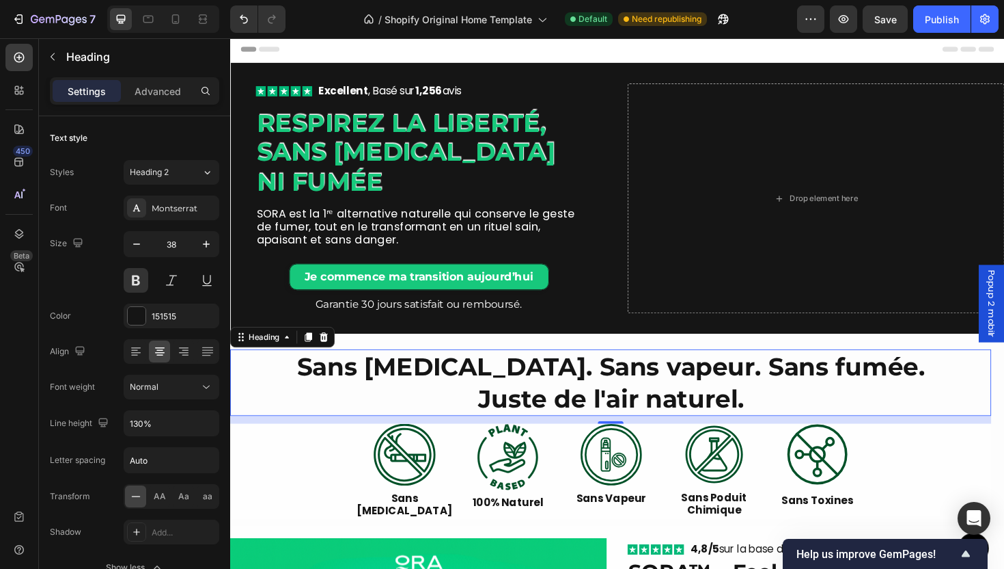
scroll to position [3, 0]
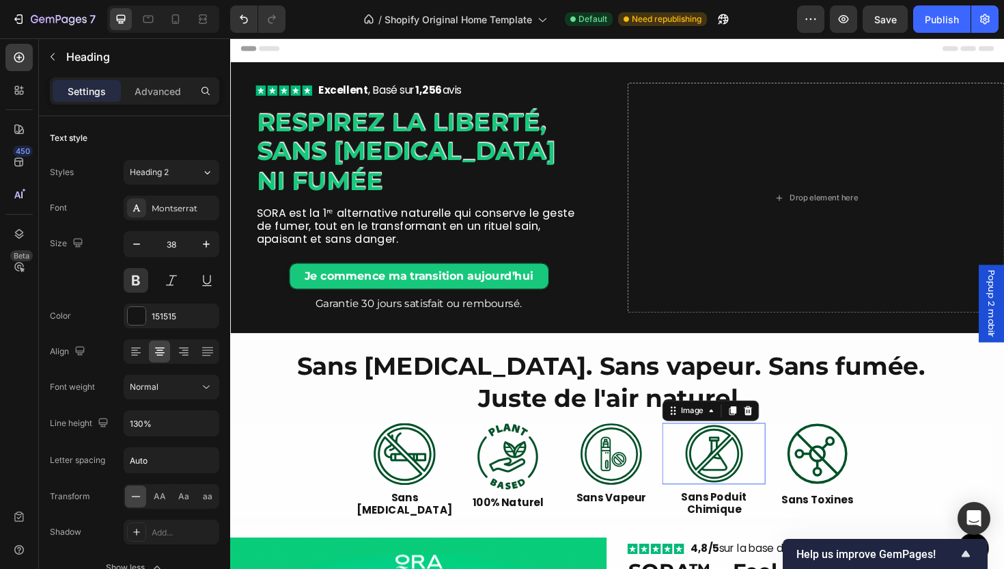
click at [779, 454] on div at bounding box center [742, 478] width 109 height 65
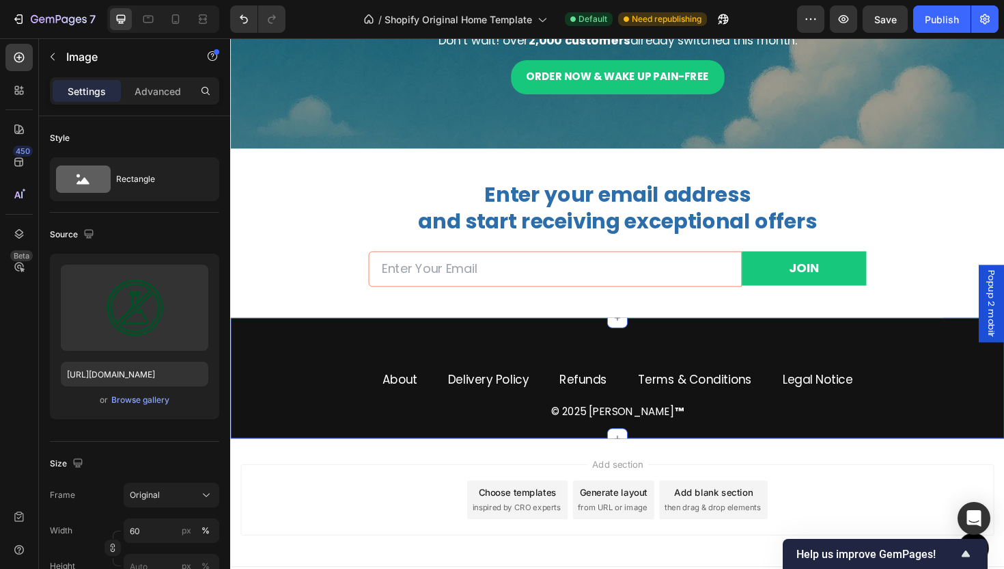
scroll to position [2886, 0]
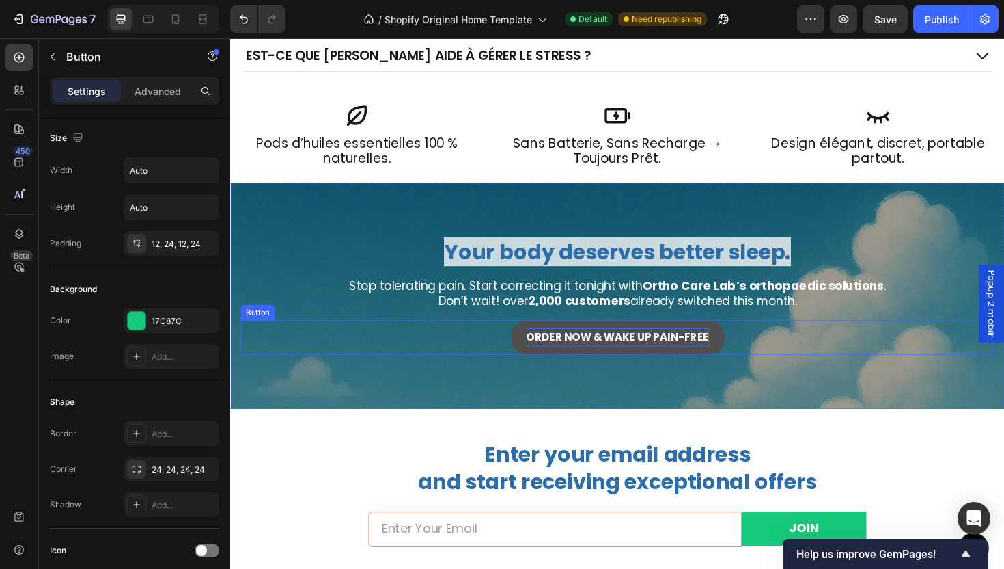
click at [625, 345] on p "Order Now & Wake Up Pain-Free" at bounding box center [640, 355] width 193 height 20
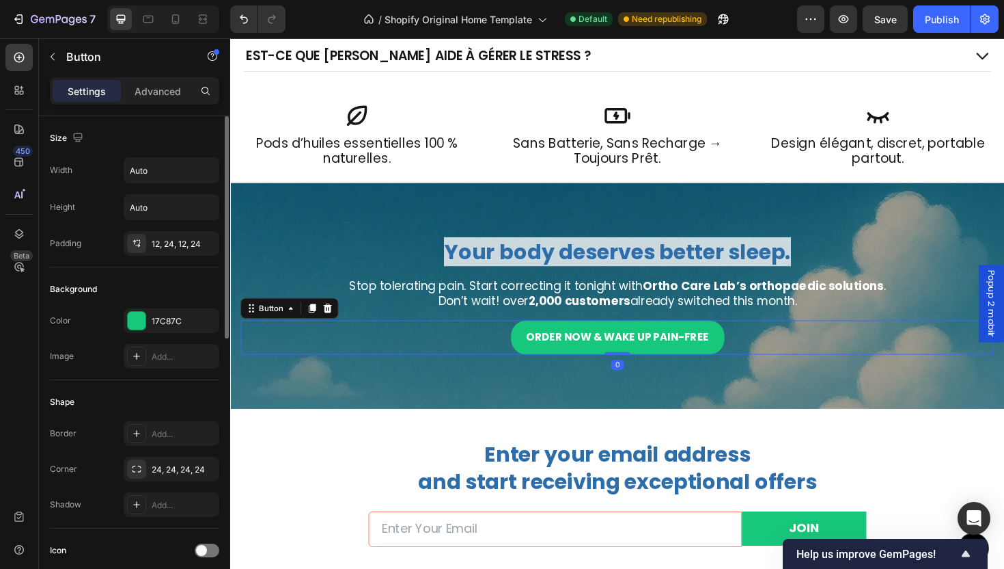
click at [146, 447] on div "Border Add... Corner 24, 24, 24, 24 Shadow Add..." at bounding box center [134, 469] width 169 height 96
click at [155, 471] on div "24, 24, 24, 24" at bounding box center [172, 469] width 40 height 12
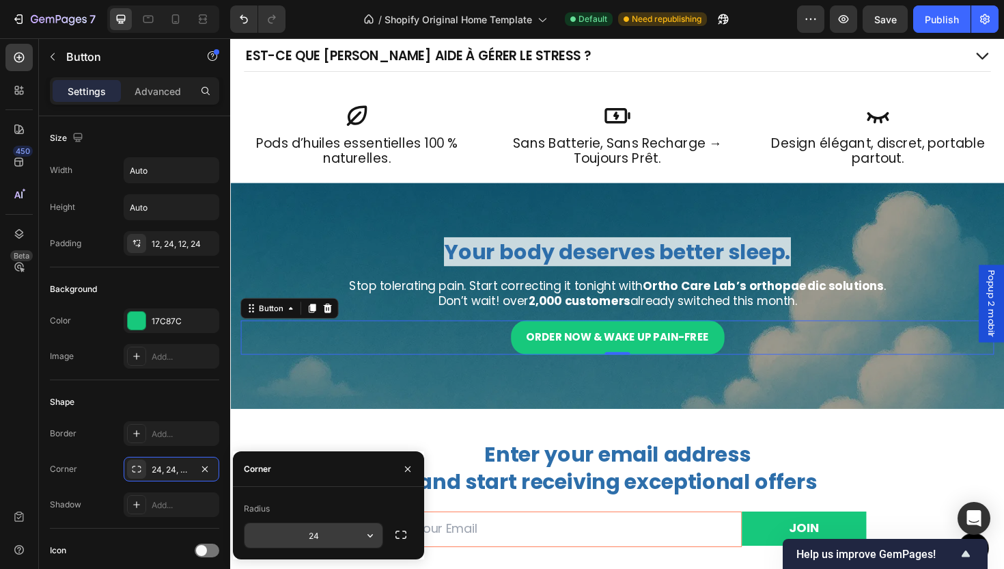
click at [327, 532] on input "24" at bounding box center [314, 535] width 138 height 25
type input "12"
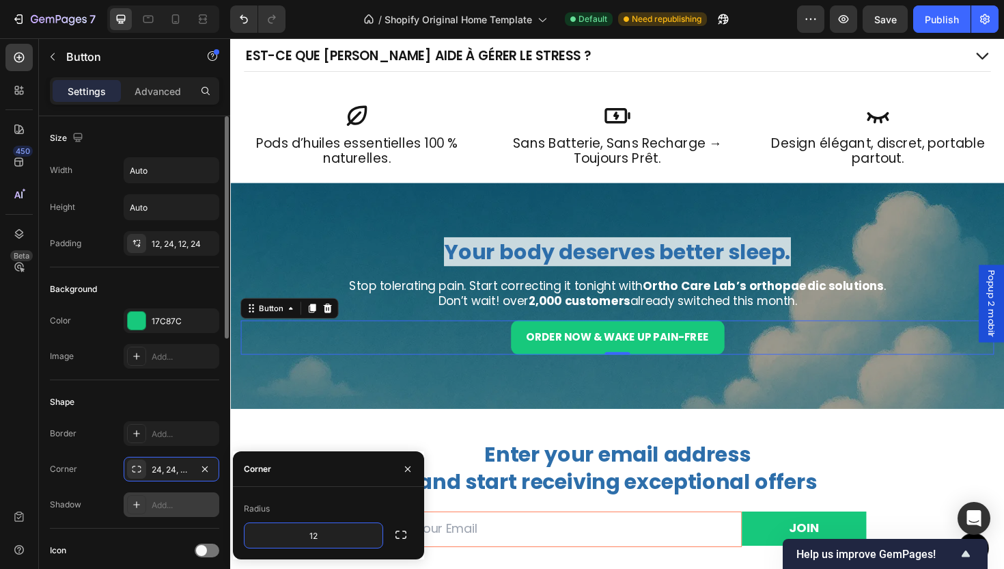
click at [143, 508] on div at bounding box center [136, 504] width 19 height 19
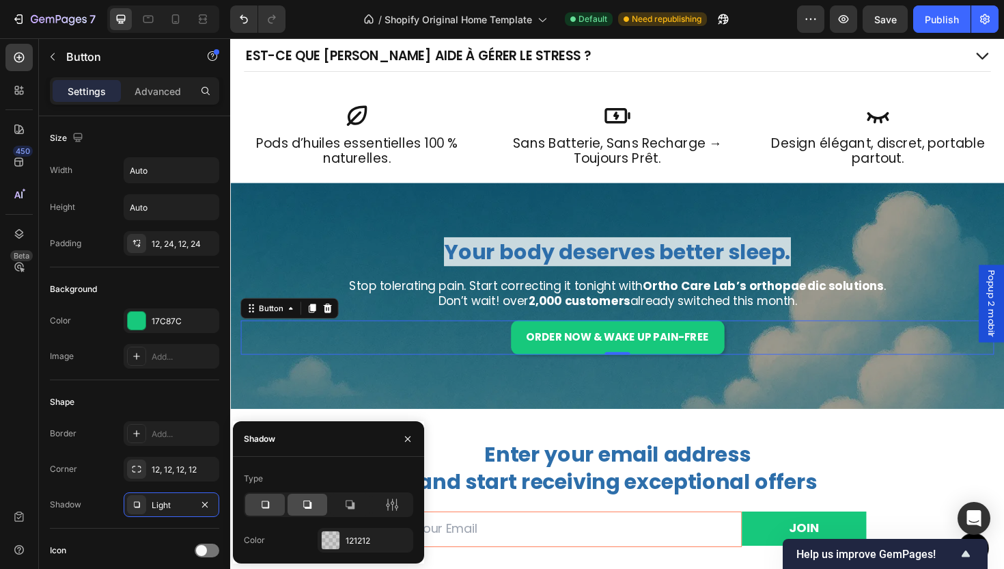
click at [310, 510] on icon at bounding box center [308, 504] width 14 height 14
click at [264, 514] on div at bounding box center [265, 504] width 40 height 22
click at [262, 508] on icon at bounding box center [265, 504] width 14 height 14
click at [370, 540] on div "121212" at bounding box center [366, 540] width 40 height 12
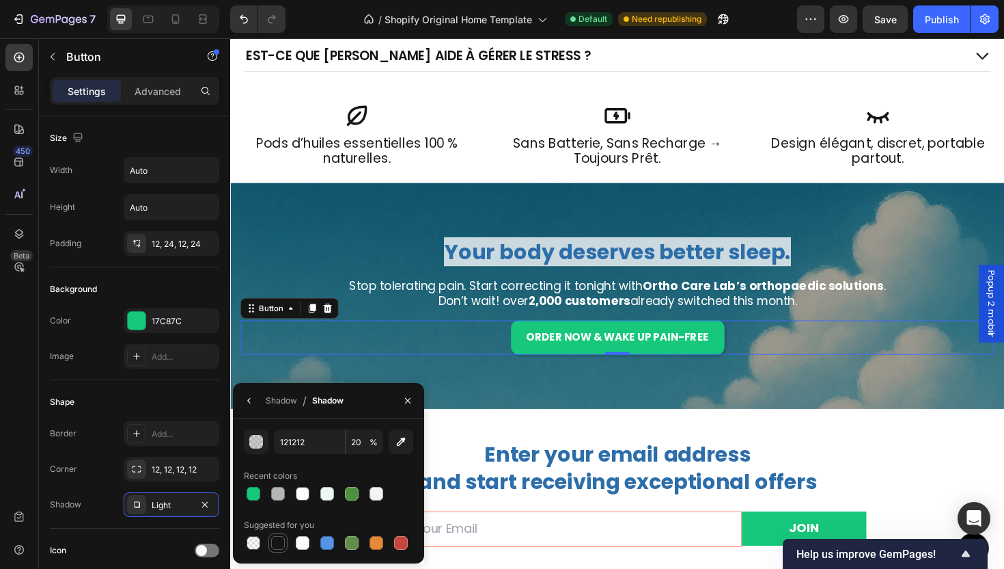
drag, startPoint x: 282, startPoint y: 540, endPoint x: 318, endPoint y: 530, distance: 37.6
click at [282, 540] on div at bounding box center [278, 543] width 14 height 14
type input "151515"
type input "100"
click at [245, 403] on icon "button" at bounding box center [249, 400] width 11 height 11
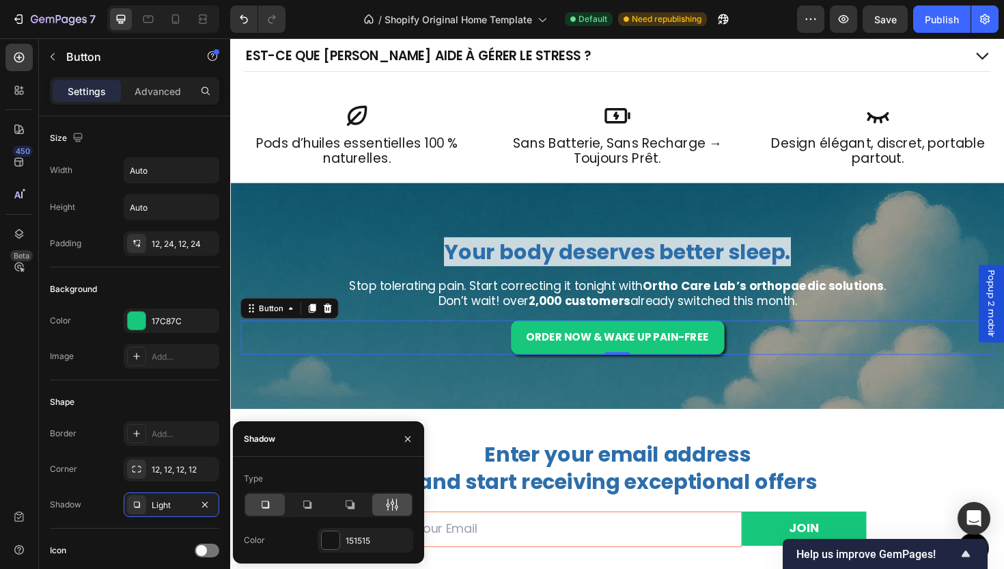
click at [394, 512] on div at bounding box center [392, 504] width 40 height 22
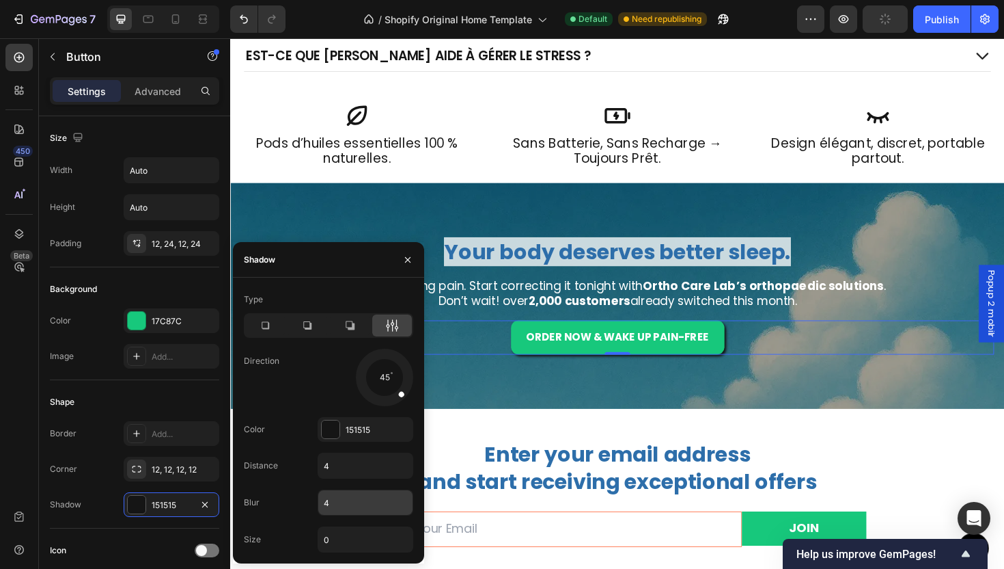
click at [353, 502] on input "4" at bounding box center [365, 502] width 94 height 25
type input "à"
type input "0"
drag, startPoint x: 369, startPoint y: 413, endPoint x: 331, endPoint y: 415, distance: 37.7
click at [333, 415] on div "Type Direction 140 Color 151515 Distance 4 Blur 0 Size 0" at bounding box center [328, 420] width 191 height 264
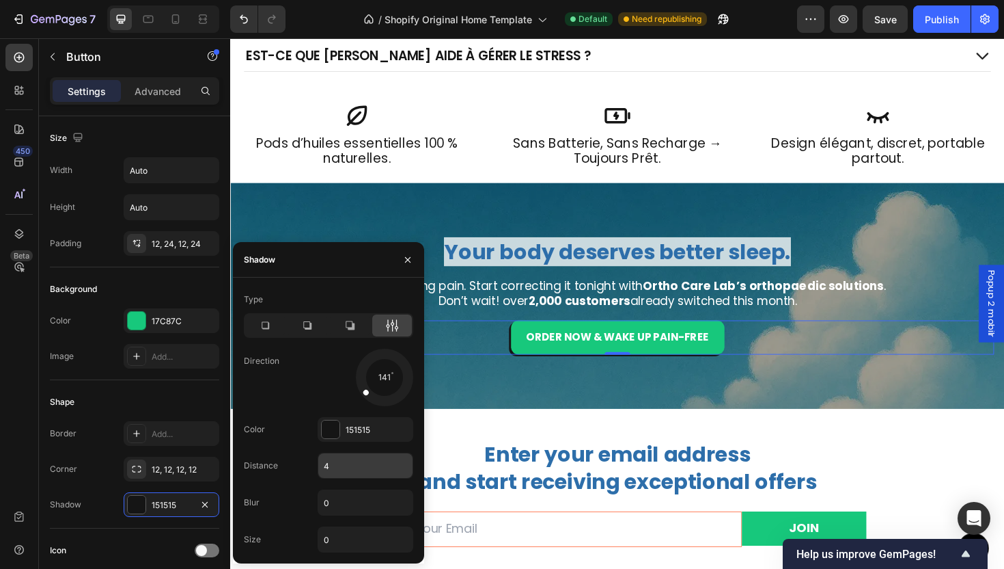
click at [345, 471] on input "4" at bounding box center [365, 465] width 94 height 25
type input "10"
click at [635, 450] on div "Enter your email address and start receiving exceptional offers Heading Email F…" at bounding box center [640, 519] width 820 height 179
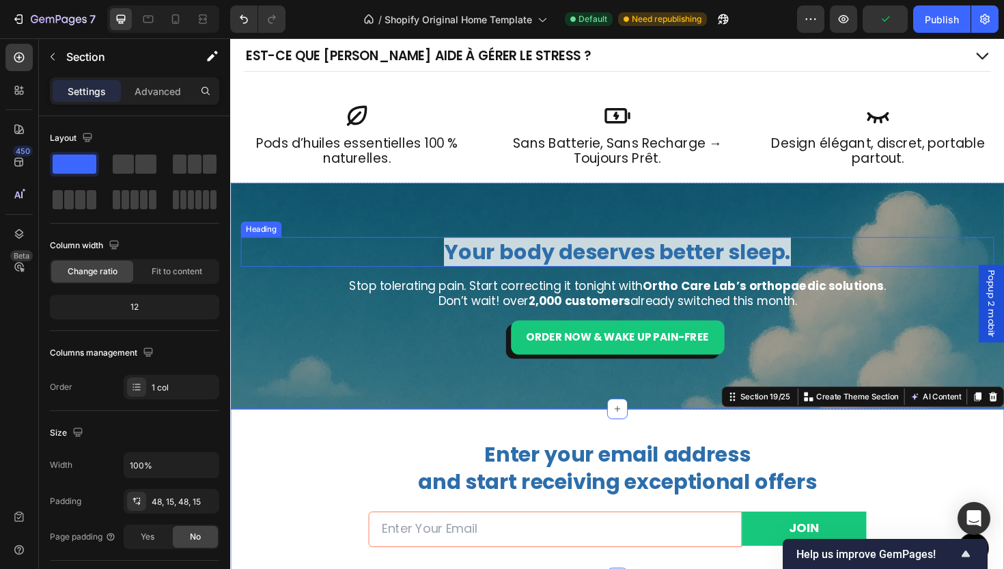
click at [556, 259] on span "Your body deserves better sleep." at bounding box center [640, 264] width 368 height 31
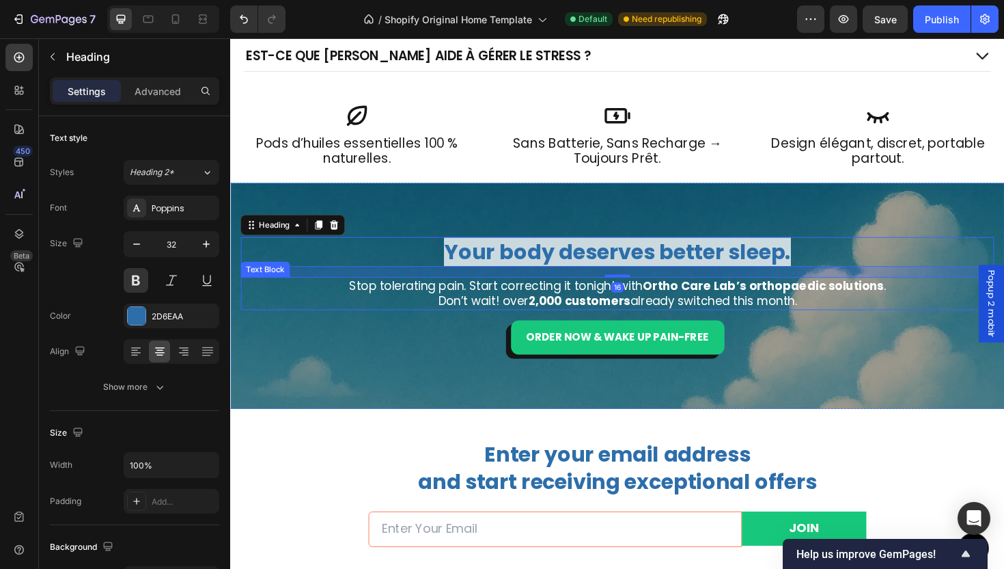
click at [556, 310] on strong "2,000 customers" at bounding box center [600, 315] width 108 height 17
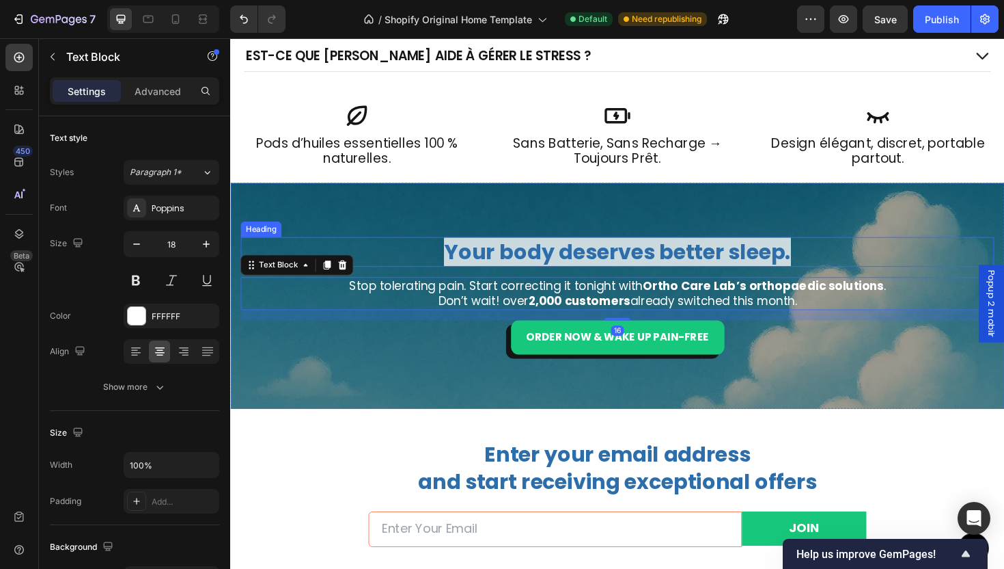
click at [551, 252] on span "Your body deserves better sleep." at bounding box center [640, 264] width 368 height 31
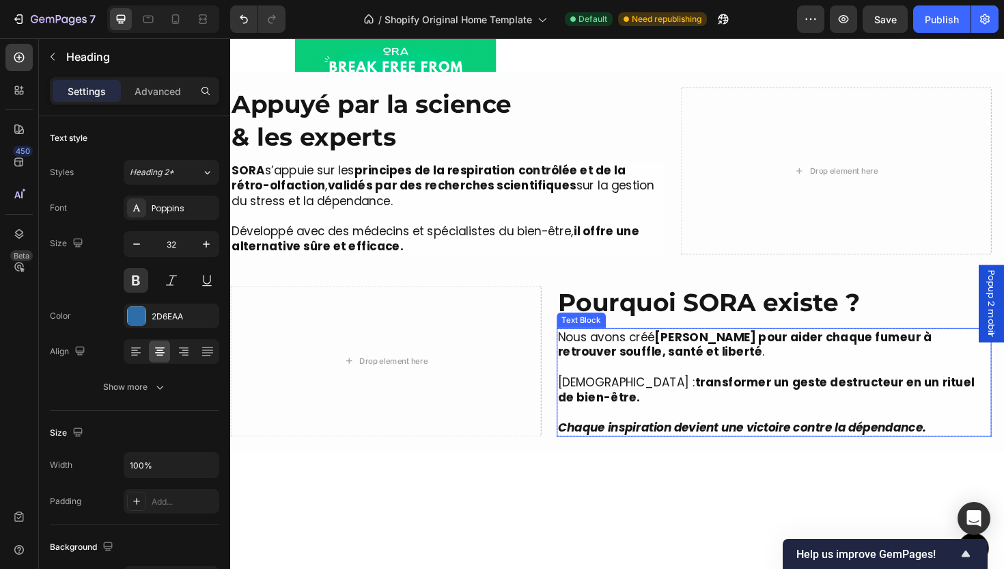
scroll to position [1861, 0]
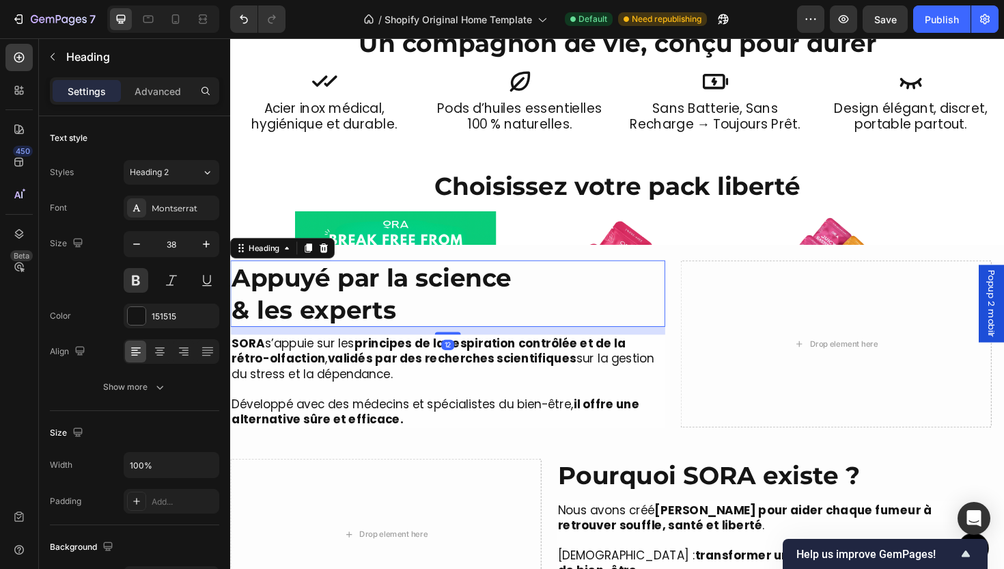
click at [406, 300] on h2 "Appuyé par la science & les experts" at bounding box center [460, 308] width 461 height 70
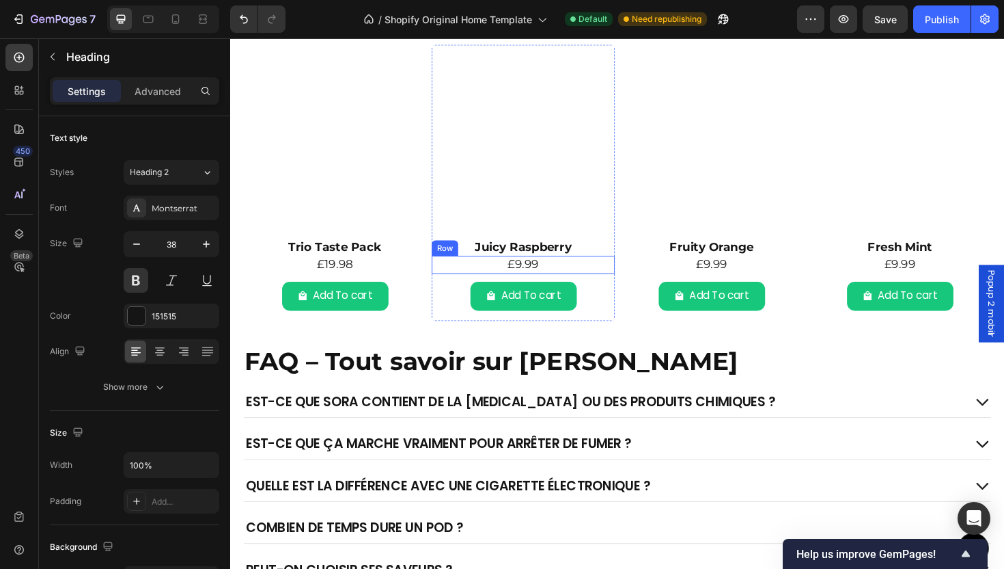
scroll to position [3061, 0]
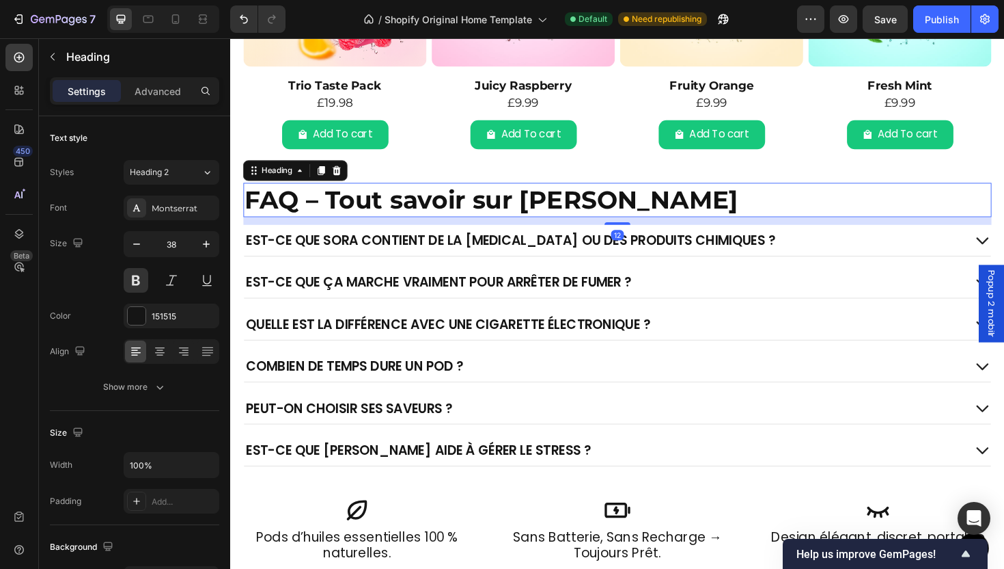
click at [466, 207] on h2 "FAQ – Tout savoir sur [PERSON_NAME]" at bounding box center [640, 209] width 793 height 36
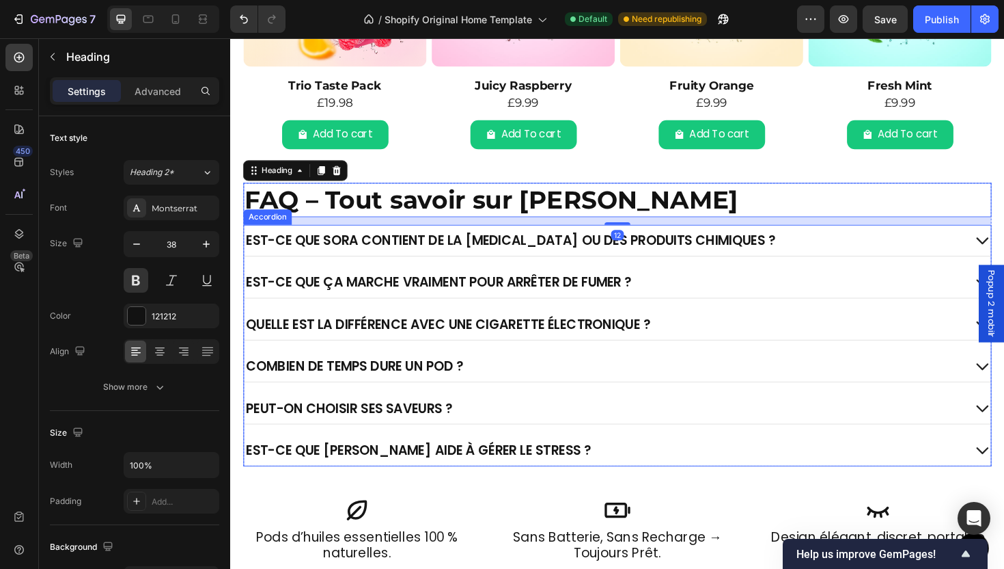
scroll to position [3471, 0]
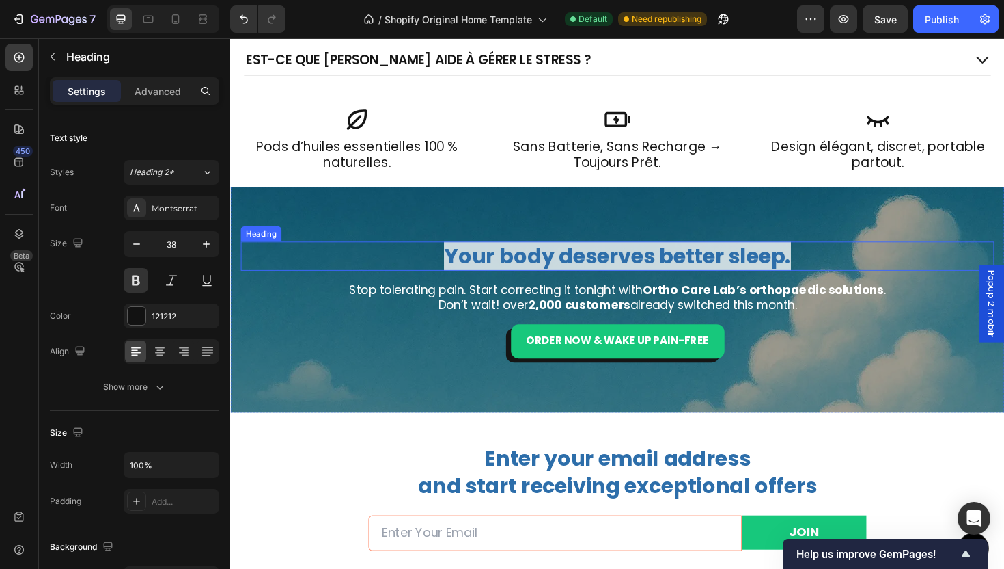
click at [605, 271] on span "Your body deserves better sleep." at bounding box center [640, 269] width 368 height 31
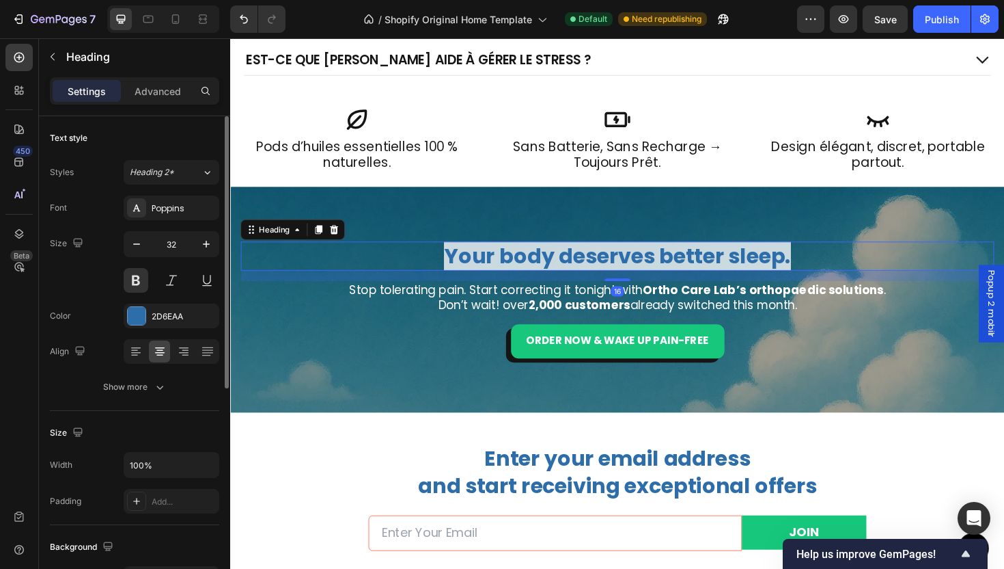
click at [150, 226] on div "Font Poppins Size 32 Color 2D6EAA Align Show more" at bounding box center [134, 297] width 169 height 204
click at [160, 215] on div "Poppins" at bounding box center [172, 207] width 96 height 25
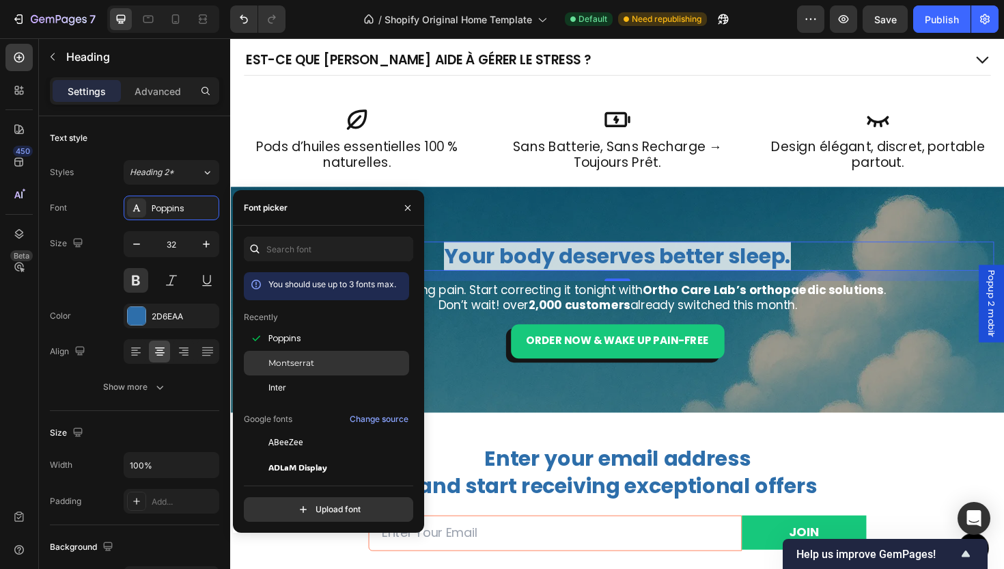
click at [329, 359] on div "Montserrat" at bounding box center [338, 363] width 138 height 12
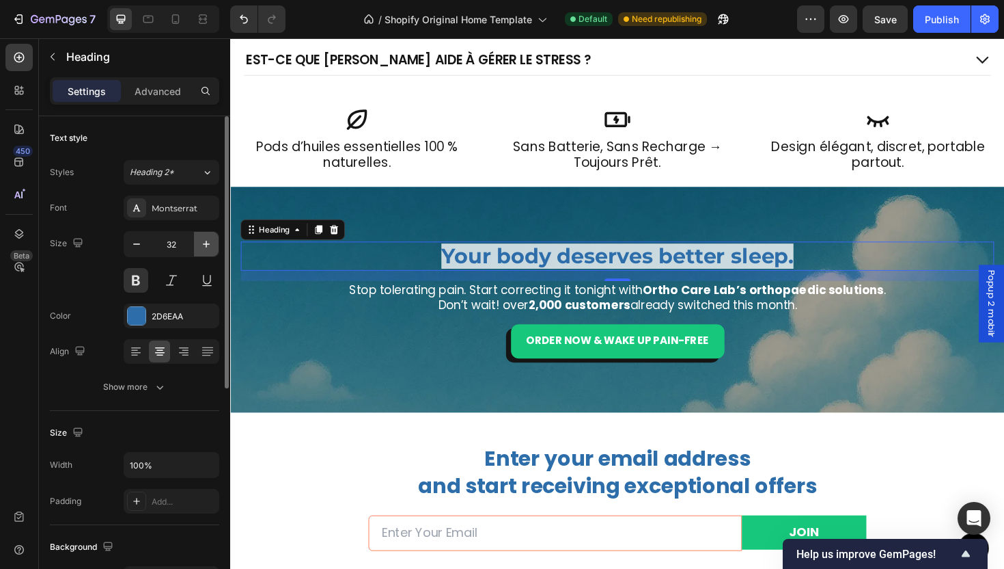
click at [196, 245] on button "button" at bounding box center [206, 244] width 25 height 25
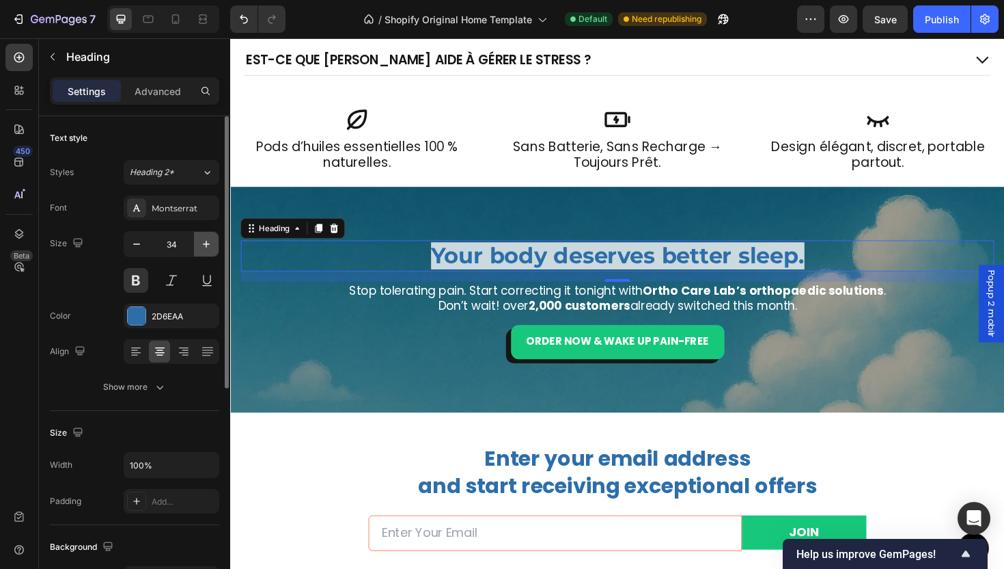
click at [196, 245] on button "button" at bounding box center [206, 244] width 25 height 25
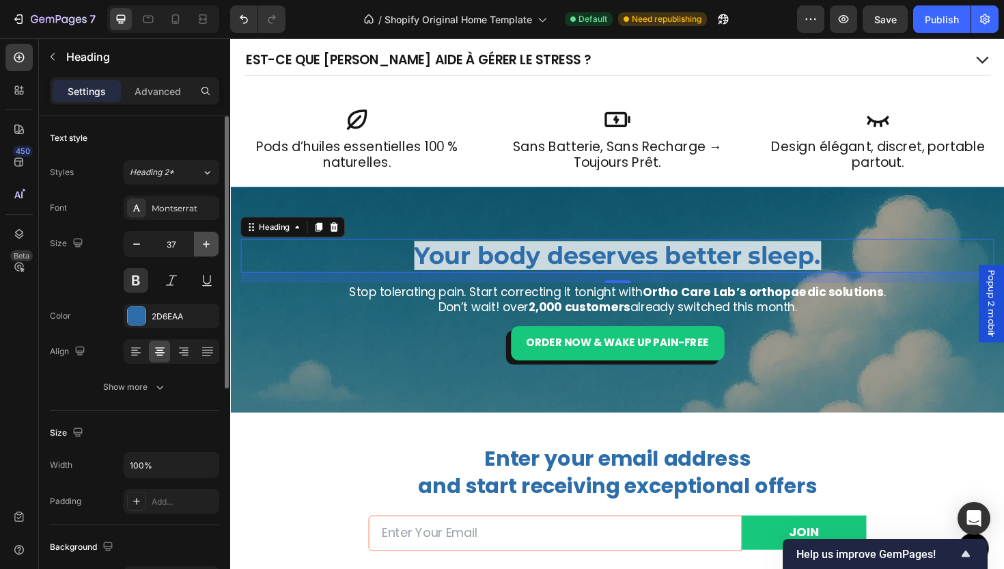
click at [196, 245] on button "button" at bounding box center [206, 244] width 25 height 25
type input "38"
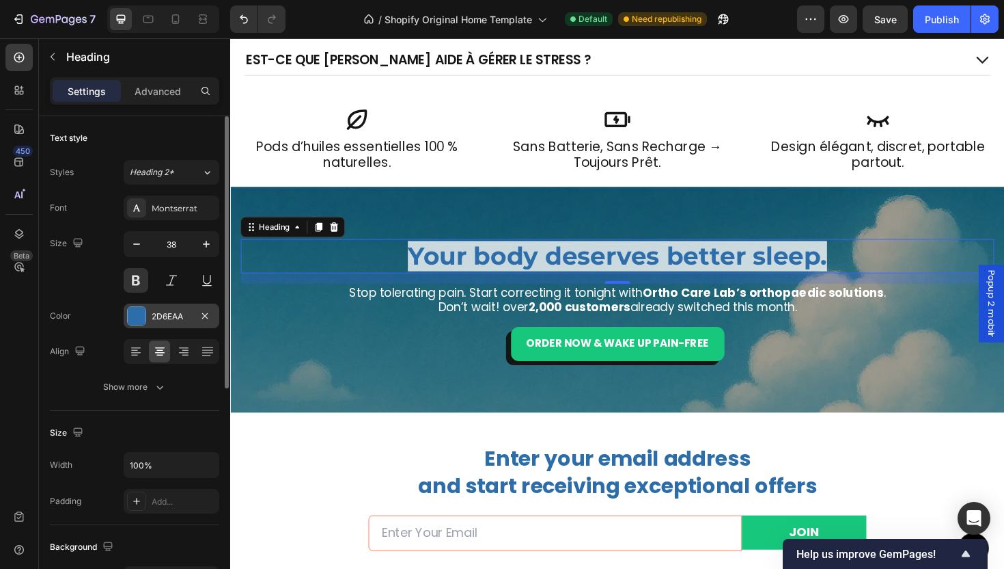
click at [169, 315] on div "2D6EAA" at bounding box center [172, 316] width 40 height 12
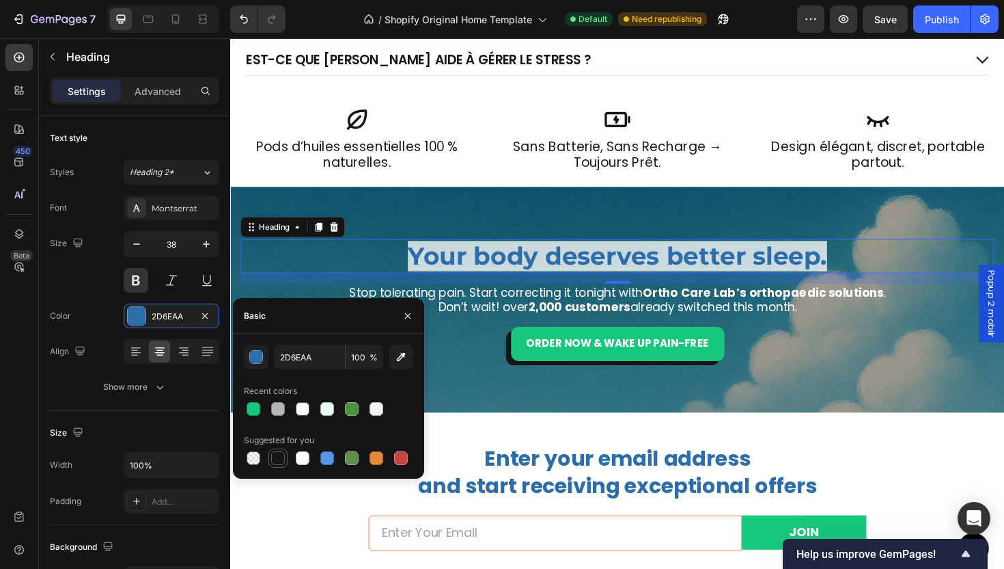
click at [278, 459] on div at bounding box center [278, 458] width 14 height 14
type input "151515"
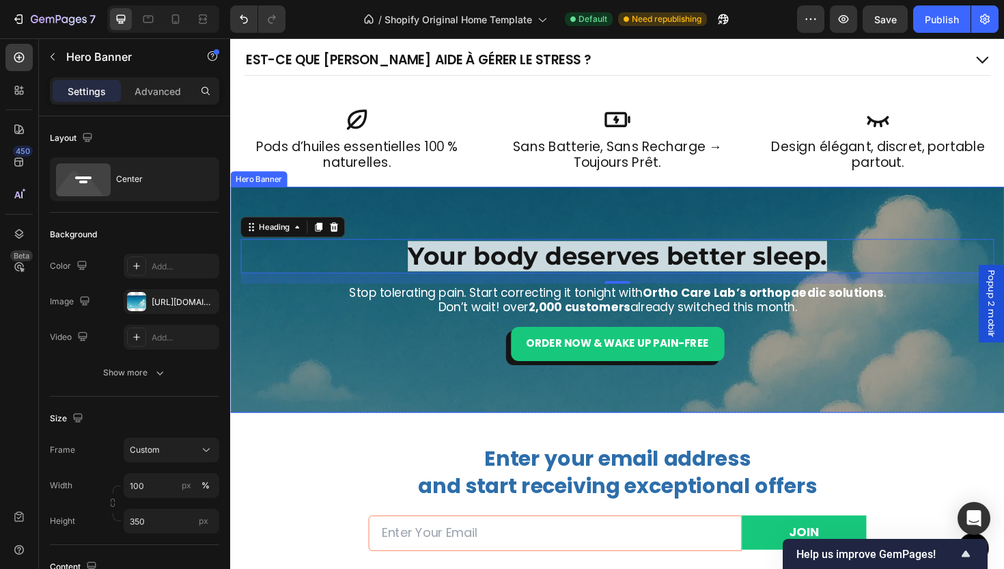
click at [570, 421] on div "Overlay" at bounding box center [640, 314] width 820 height 239
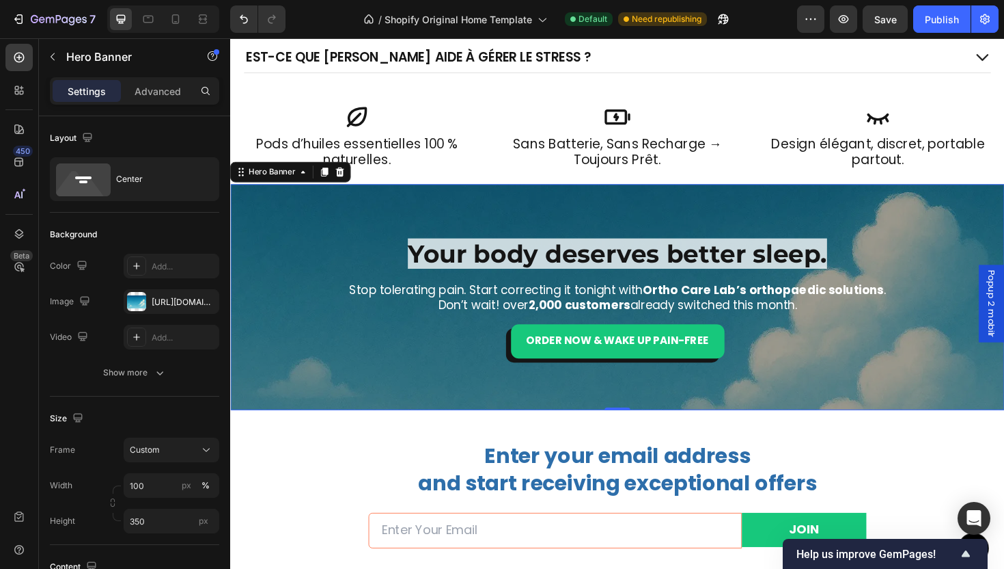
scroll to position [3575, 0]
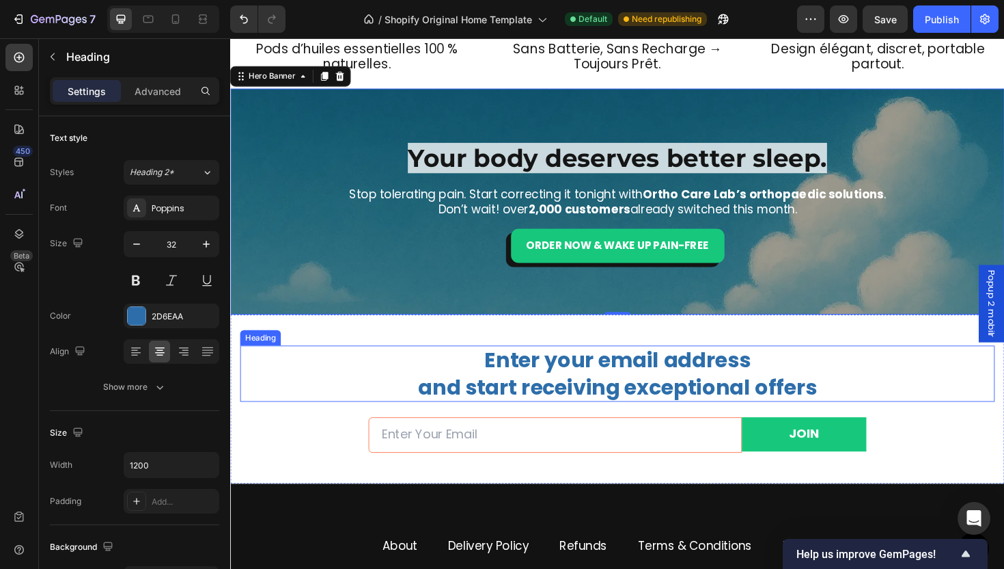
click at [569, 388] on h2 "Enter your email address and start receiving exceptional offers" at bounding box center [640, 393] width 799 height 59
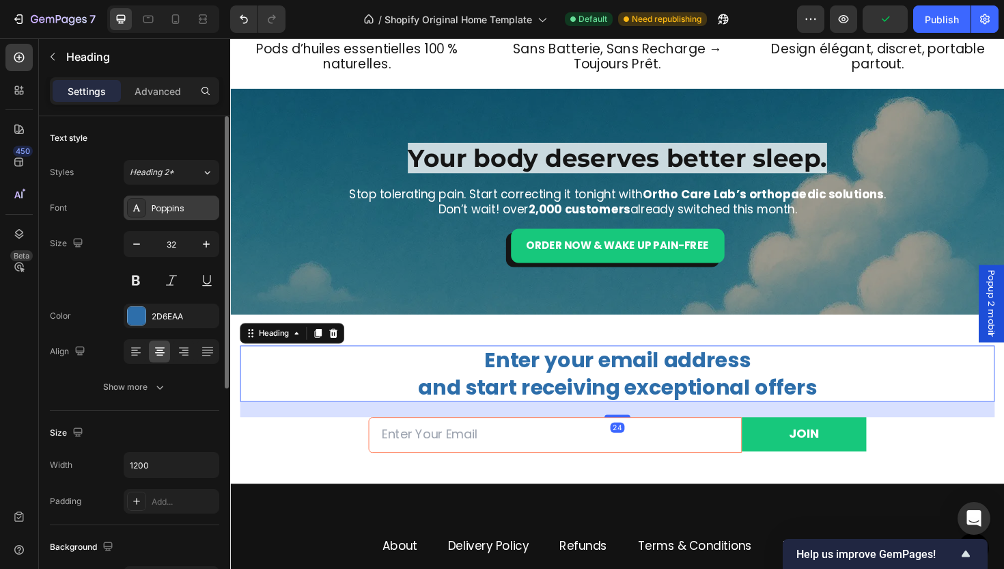
click at [156, 206] on div "Poppins" at bounding box center [184, 208] width 64 height 12
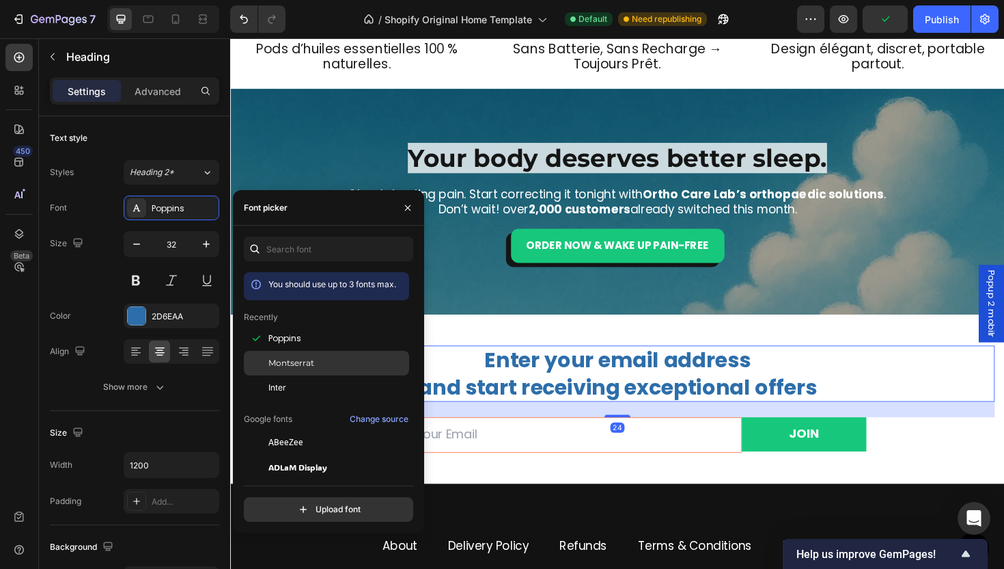
click at [308, 363] on span "Montserrat" at bounding box center [292, 363] width 46 height 12
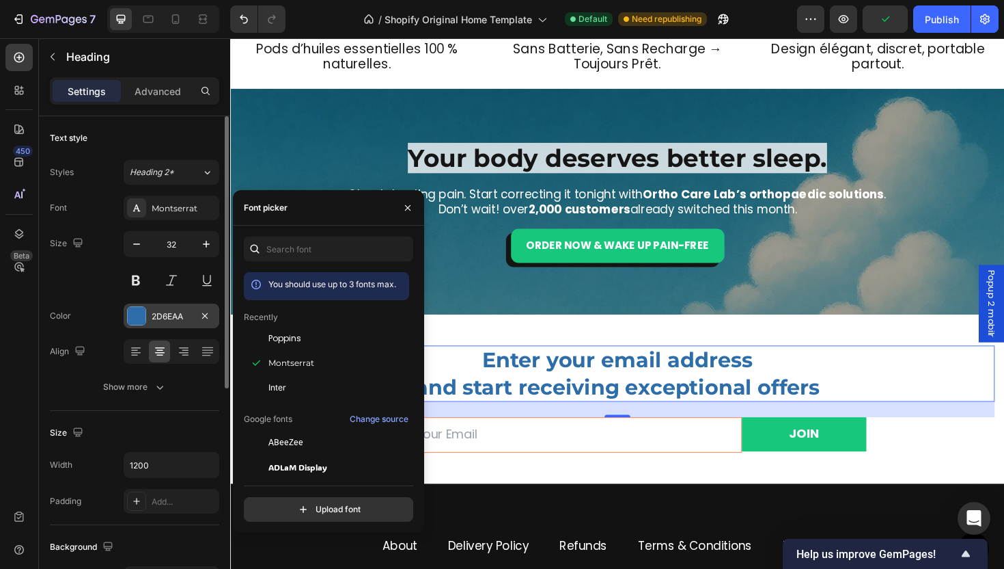
click at [143, 325] on div "2D6EAA" at bounding box center [172, 315] width 96 height 25
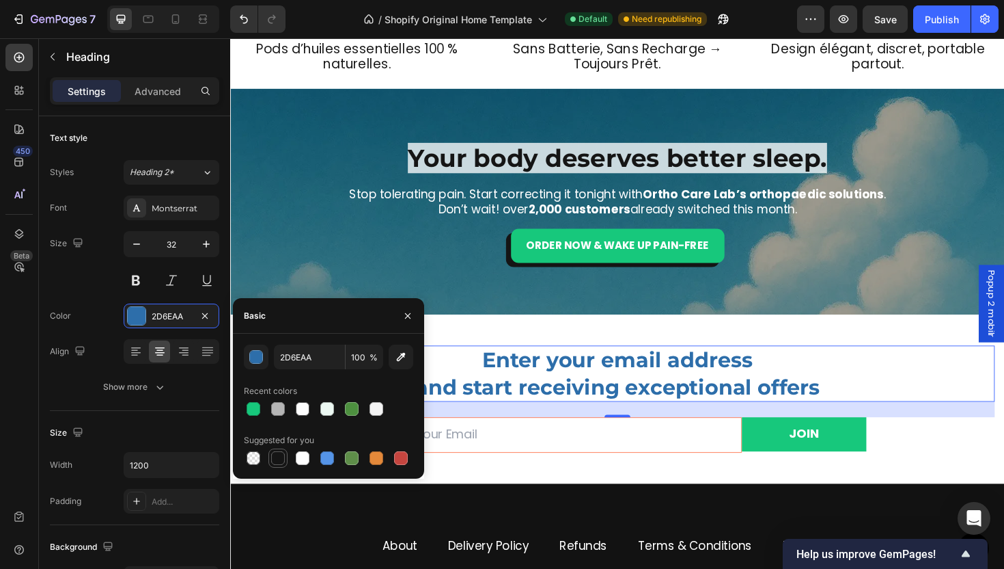
click at [282, 454] on div at bounding box center [278, 458] width 14 height 14
type input "151515"
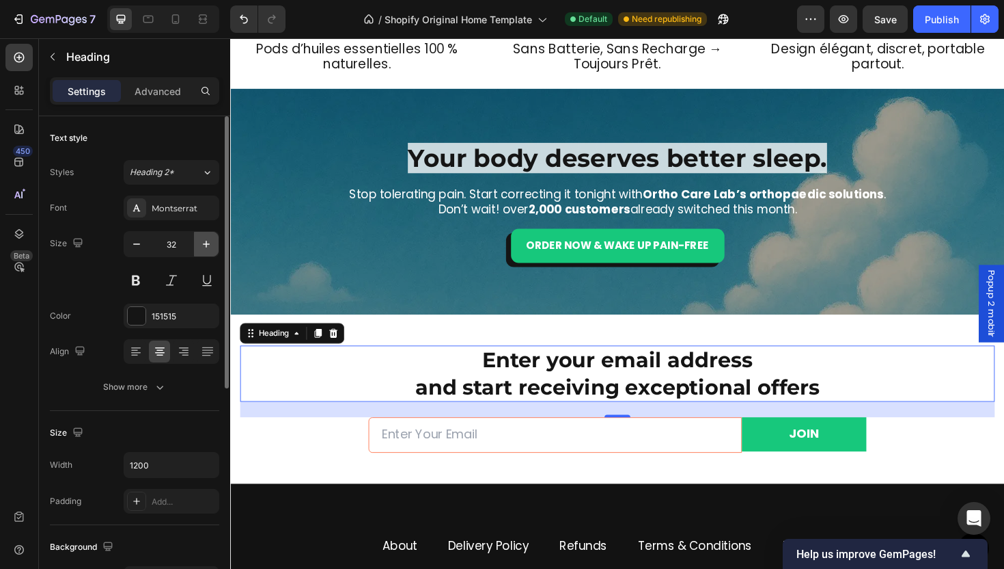
click at [204, 250] on icon "button" at bounding box center [207, 244] width 14 height 14
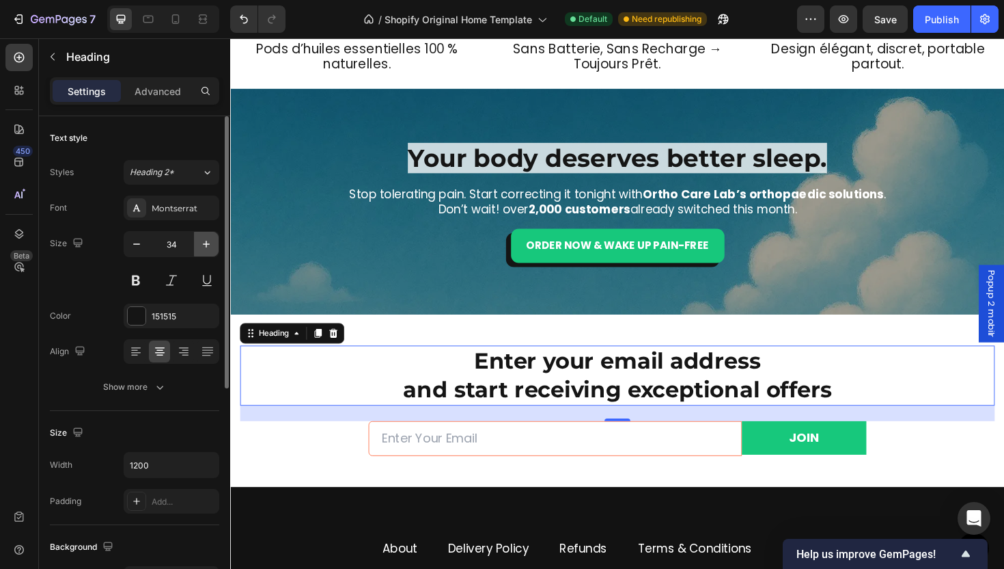
click at [204, 250] on icon "button" at bounding box center [207, 244] width 14 height 14
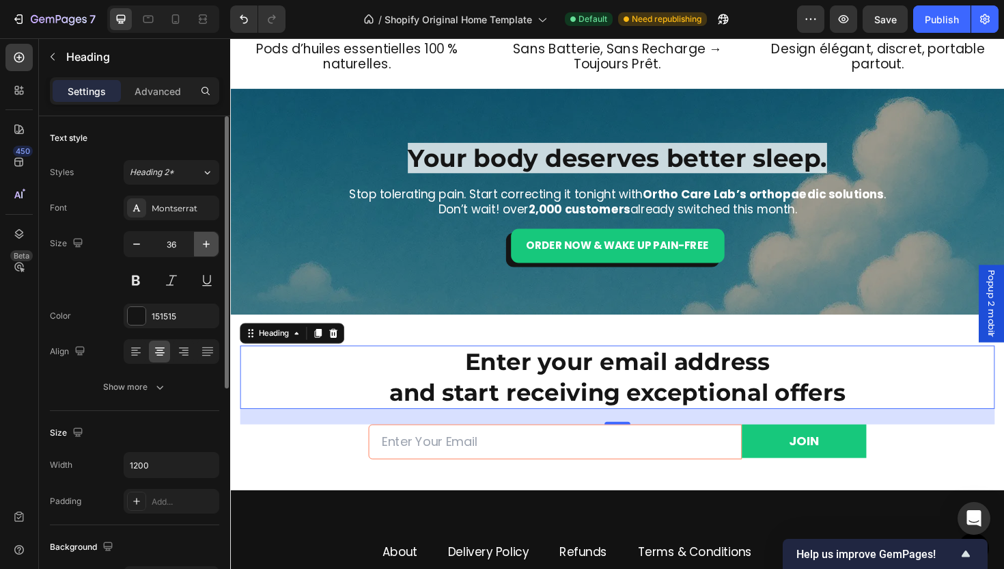
click at [204, 250] on icon "button" at bounding box center [207, 244] width 14 height 14
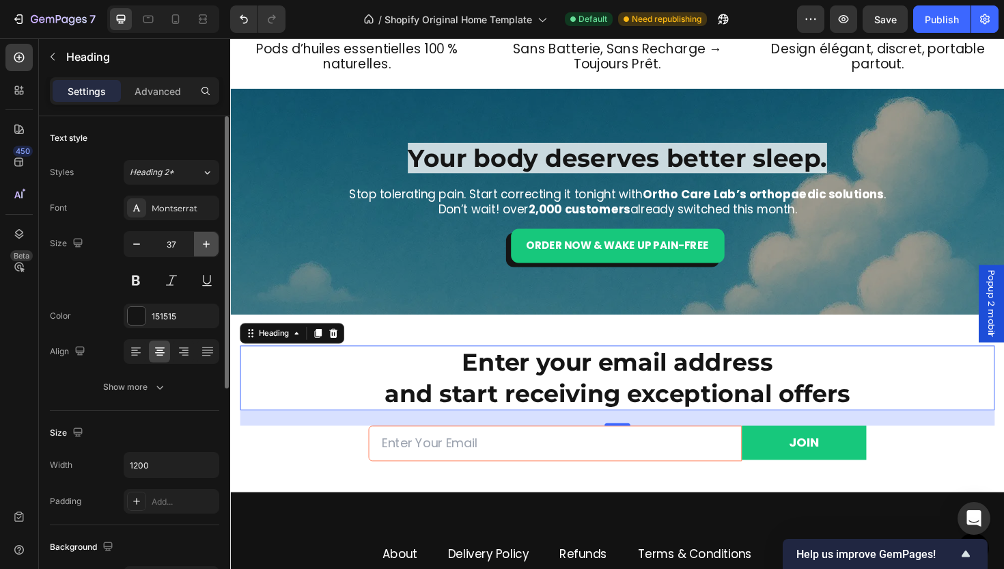
click at [204, 250] on icon "button" at bounding box center [207, 244] width 14 height 14
type input "38"
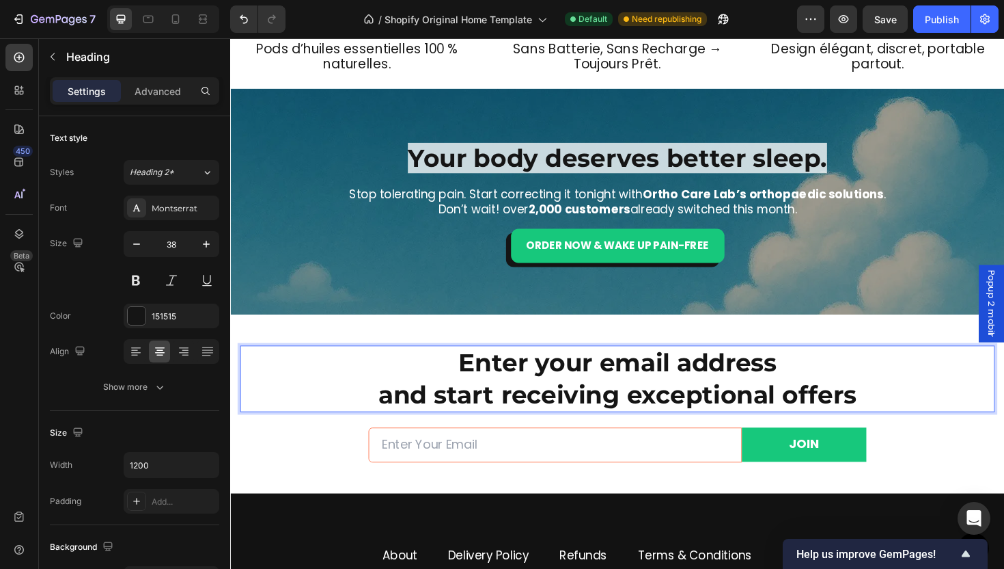
click at [605, 379] on h2 "Enter your email address and start receiving exceptional offers" at bounding box center [640, 399] width 799 height 70
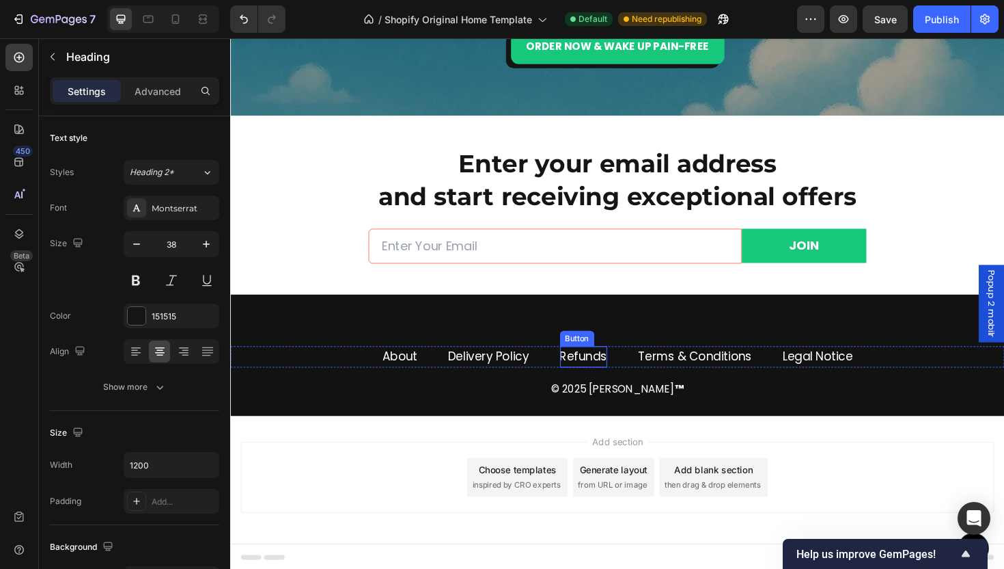
scroll to position [3784, 0]
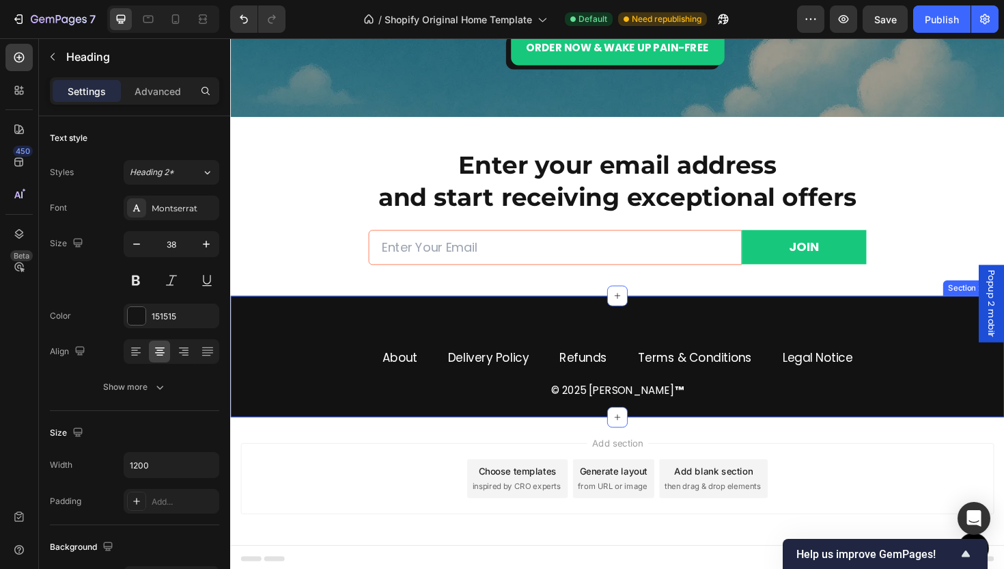
click at [689, 325] on div "About Button Delivery Policy Button Refunds Button Terms & Conditions Button Le…" at bounding box center [640, 375] width 820 height 128
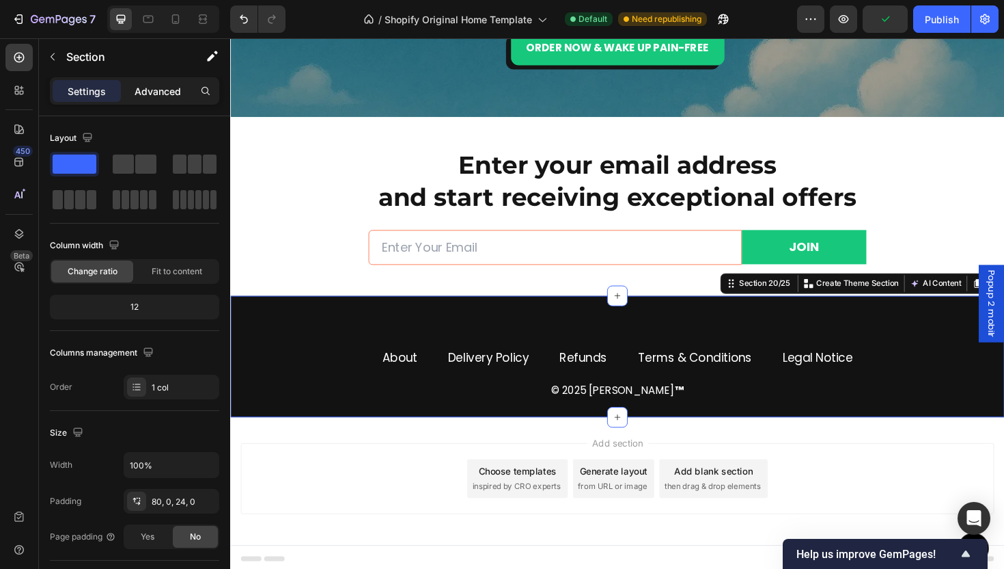
click at [143, 96] on p "Advanced" at bounding box center [158, 91] width 46 height 14
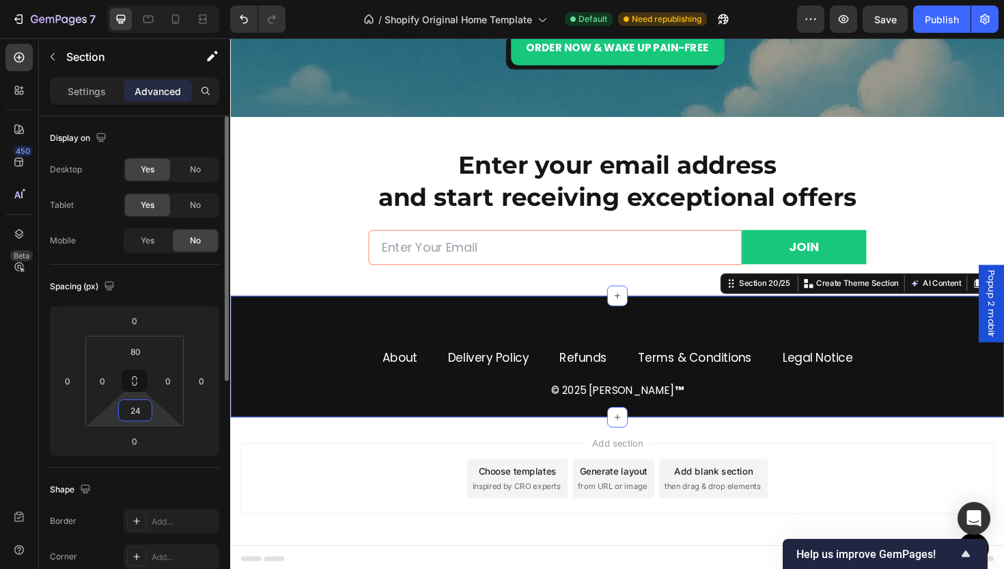
click at [145, 409] on input "24" at bounding box center [135, 410] width 27 height 20
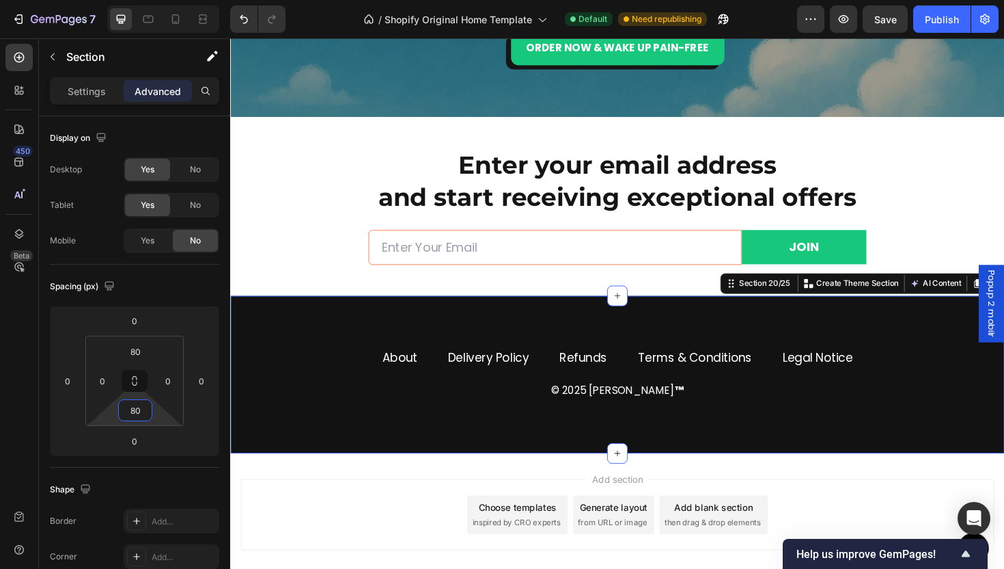
type input "80"
click at [381, 439] on div "About Button Delivery Policy Button Refunds Button Terms & Conditions Button Le…" at bounding box center [640, 394] width 820 height 166
click at [68, 68] on div "Section" at bounding box center [110, 57] width 142 height 36
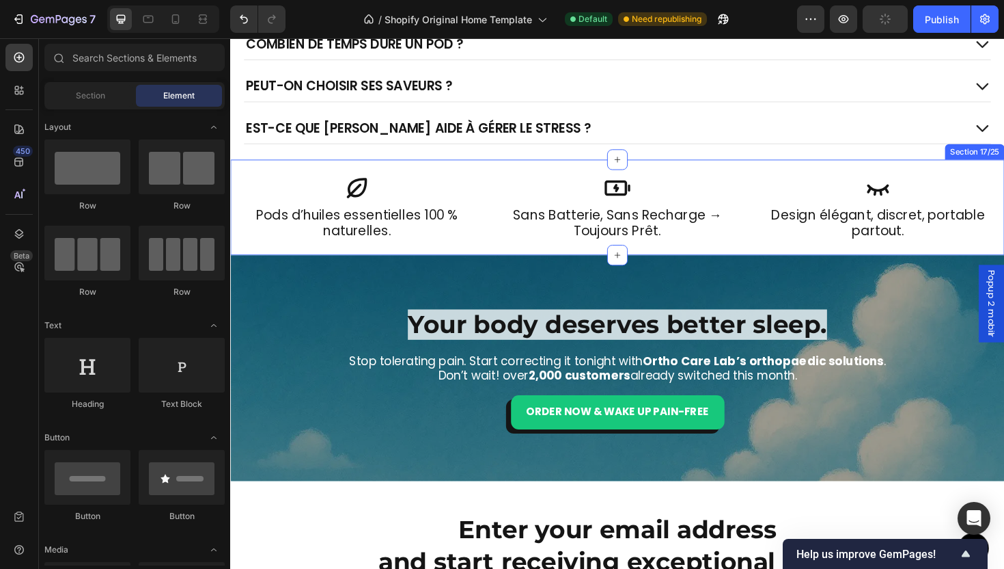
scroll to position [3498, 0]
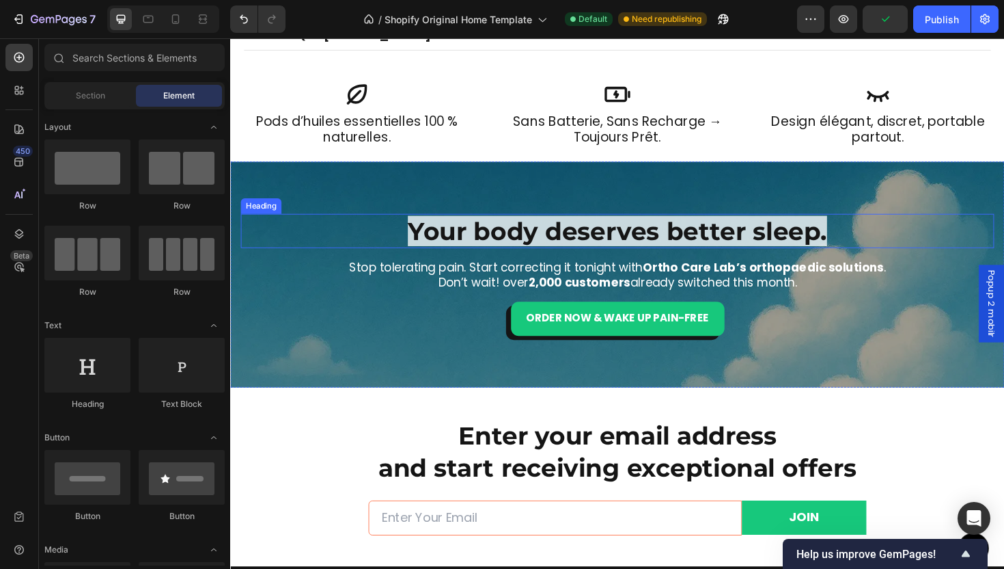
click at [635, 241] on span "Your body deserves better sleep." at bounding box center [640, 242] width 444 height 32
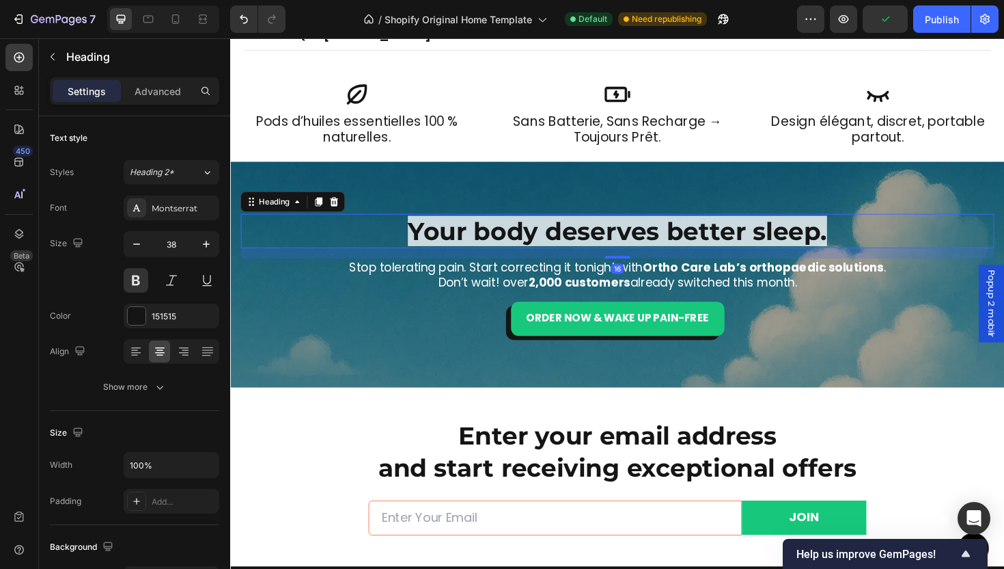
click at [635, 241] on span "Your body deserves better sleep." at bounding box center [640, 242] width 444 height 32
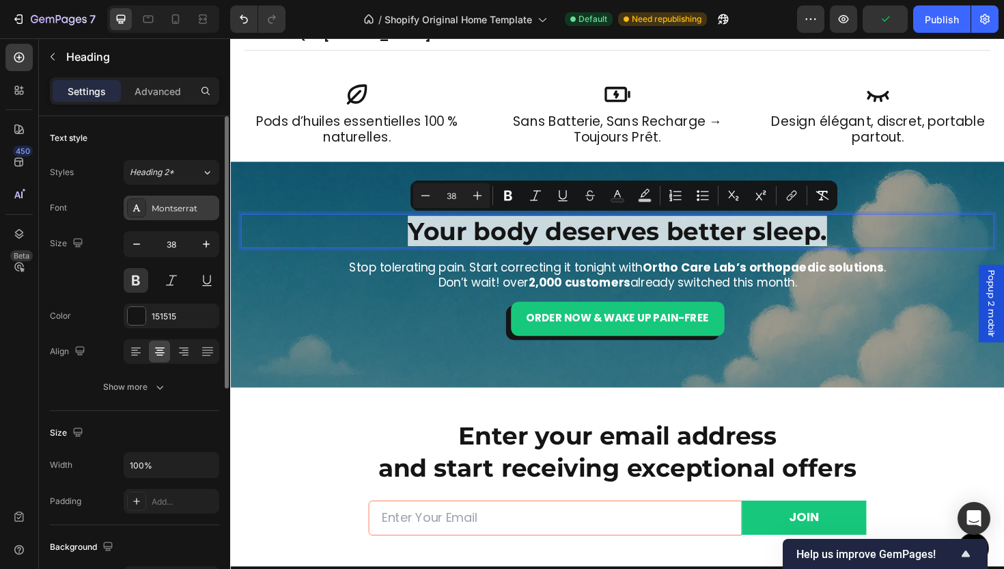
click at [155, 213] on div "Montserrat" at bounding box center [184, 208] width 64 height 12
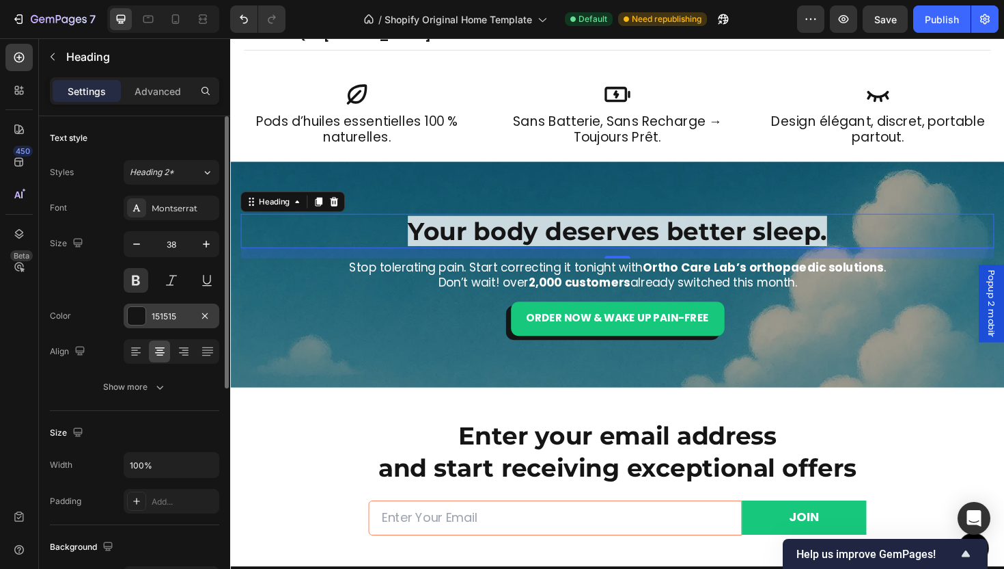
click at [169, 323] on div "151515" at bounding box center [172, 315] width 96 height 25
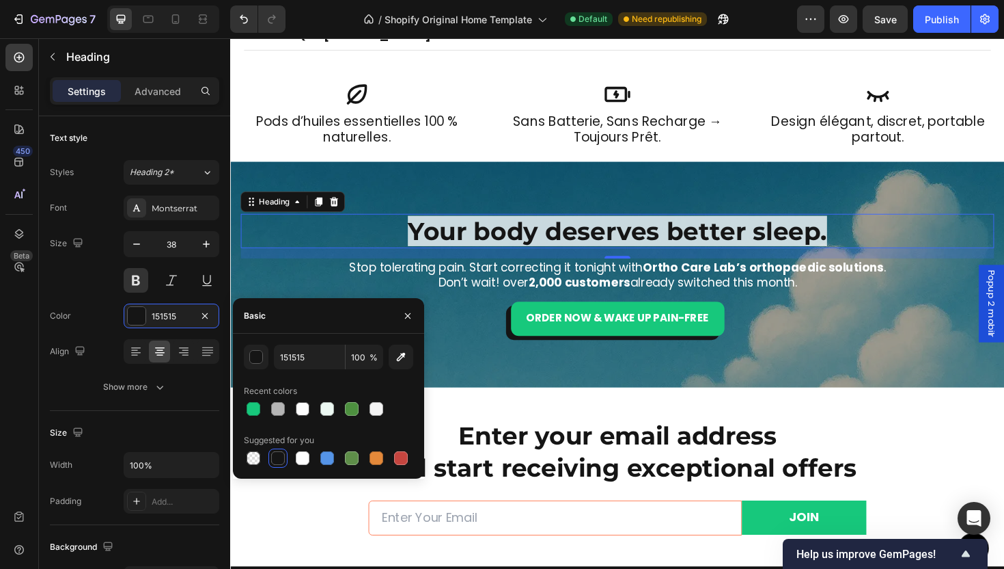
click at [264, 411] on div at bounding box center [328, 408] width 169 height 19
click at [241, 411] on div "151515 100 % Recent colors Suggested for you" at bounding box center [328, 405] width 191 height 123
click at [250, 410] on div at bounding box center [254, 409] width 14 height 14
type input "17C87C"
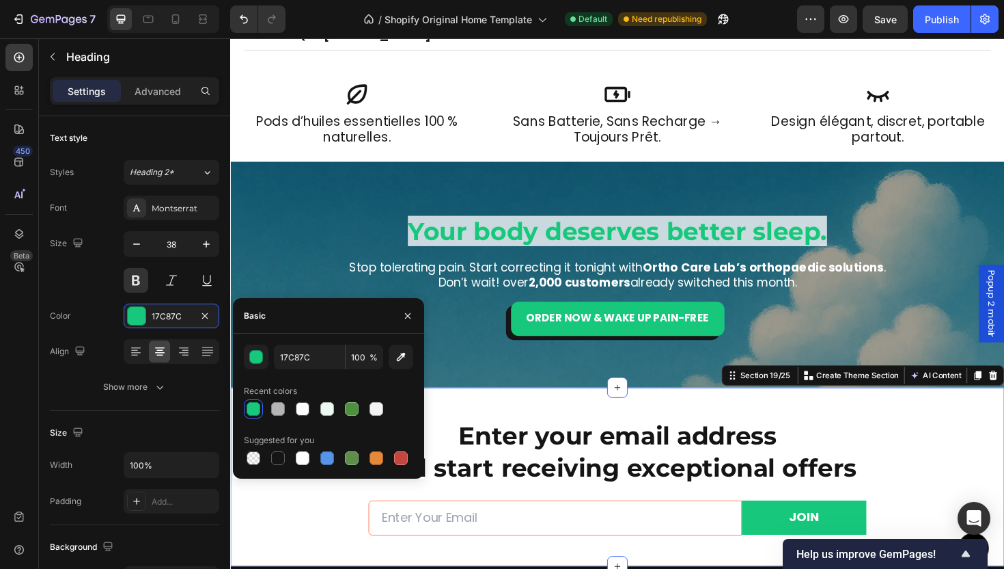
click at [519, 431] on div "Enter your email address and start receiving exceptional offers Heading Email F…" at bounding box center [640, 502] width 820 height 189
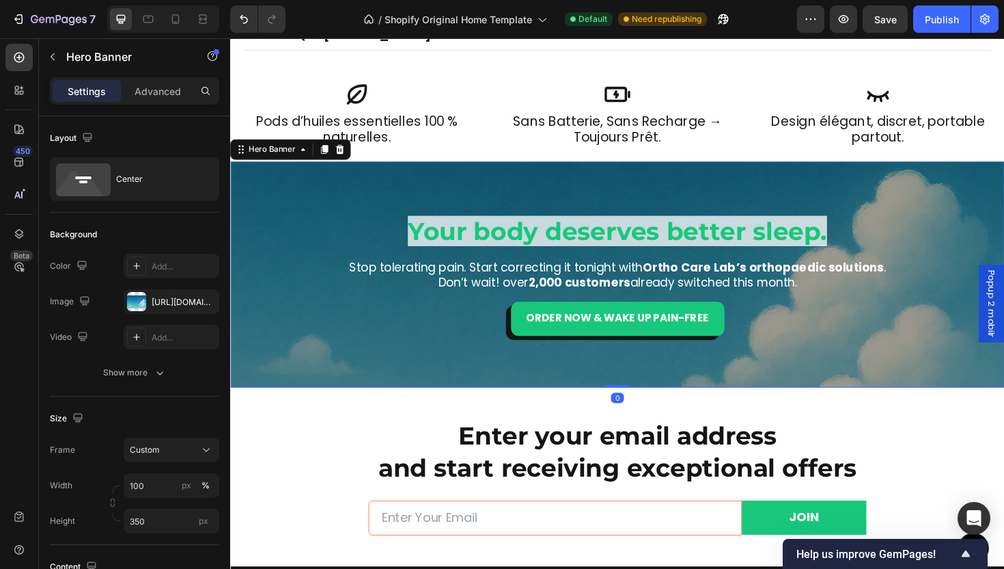
click at [522, 390] on div "Overlay" at bounding box center [640, 288] width 820 height 239
click at [630, 231] on span "Your body deserves better sleep." at bounding box center [640, 242] width 444 height 32
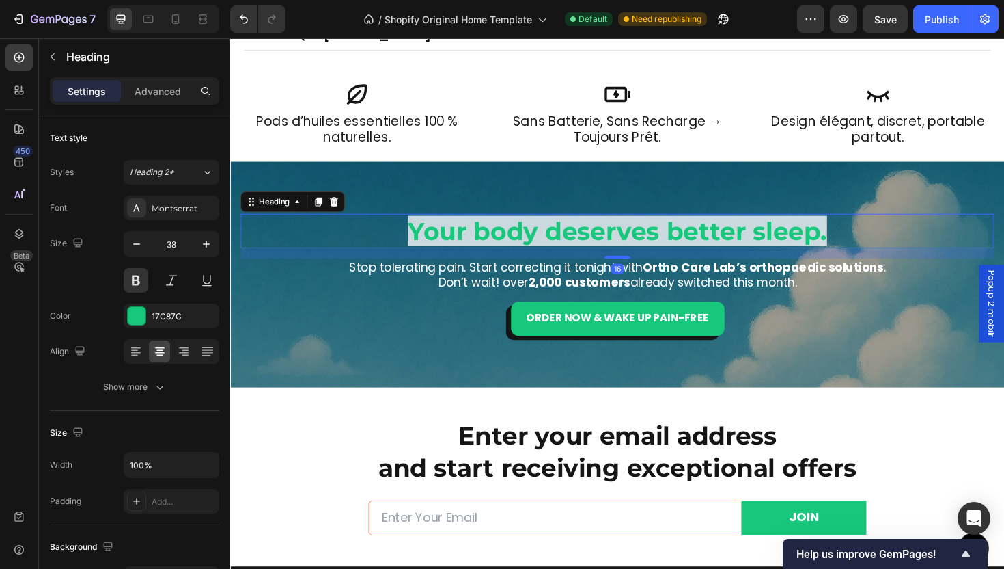
click at [630, 231] on span "Your body deserves better sleep." at bounding box center [640, 242] width 444 height 32
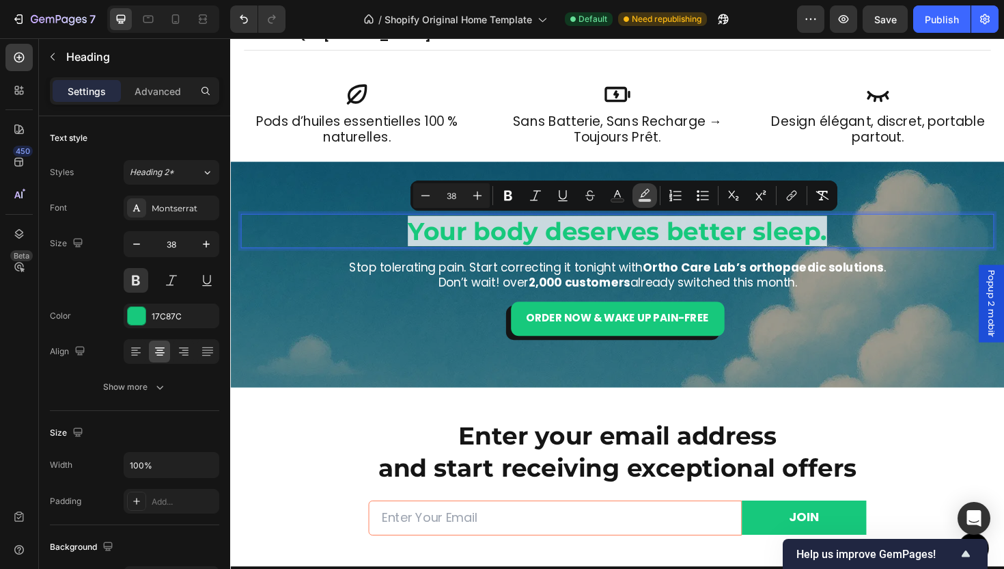
click at [642, 201] on rect "Editor contextual toolbar" at bounding box center [645, 200] width 13 height 3
type input "FFFFFF"
type input "77"
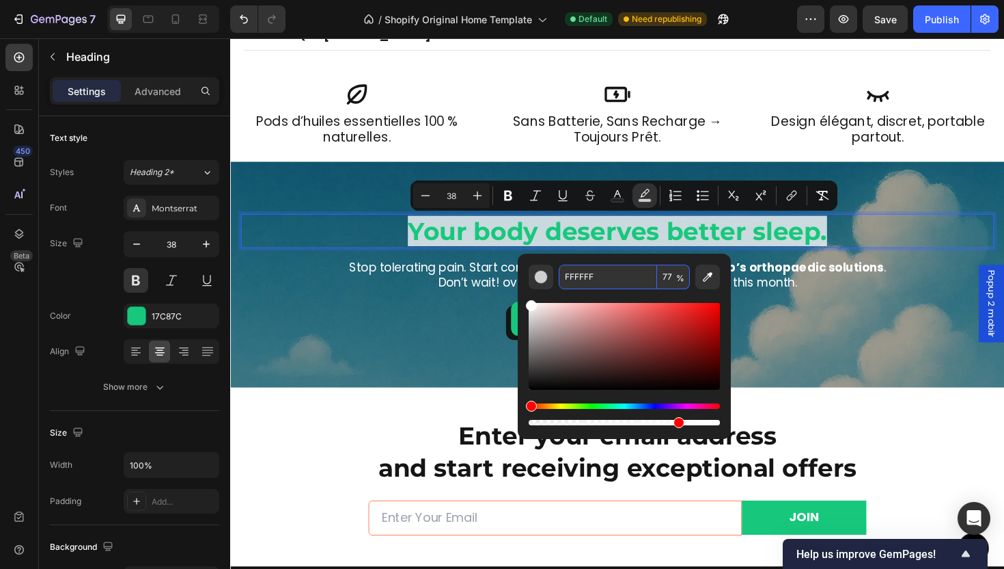
click at [670, 279] on input "77" at bounding box center [673, 276] width 33 height 25
type input "1"
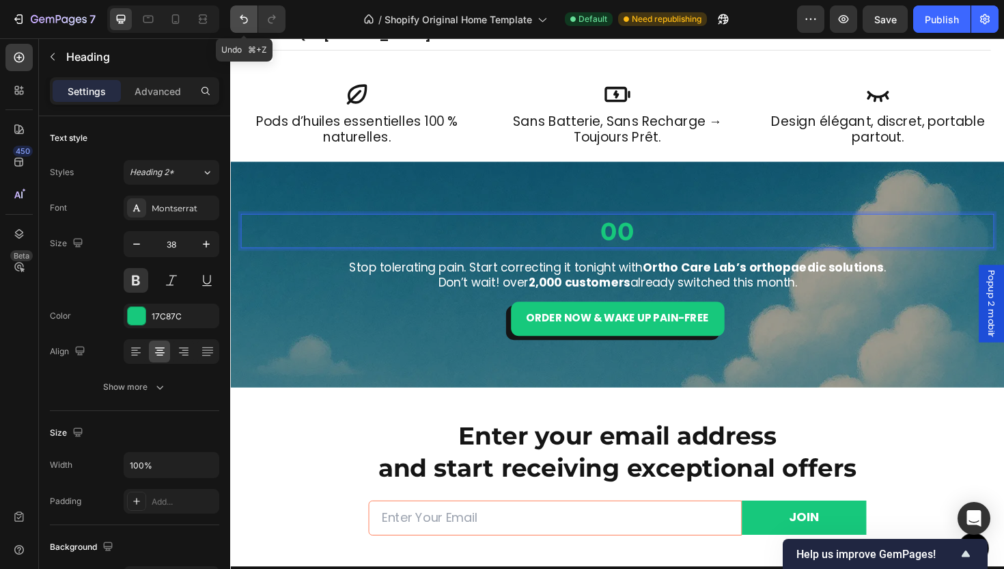
click at [247, 16] on icon "Undo/Redo" at bounding box center [244, 19] width 14 height 14
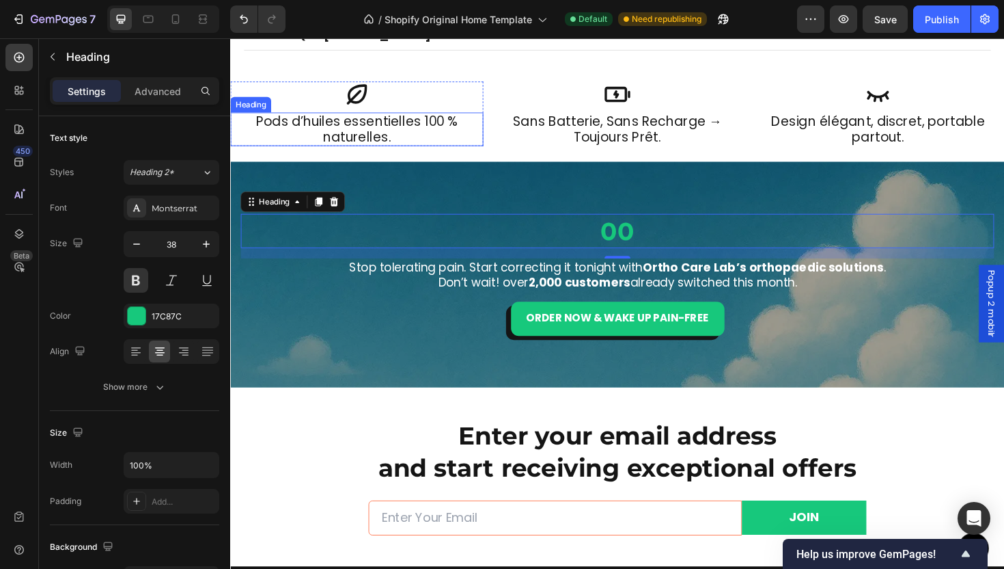
click at [366, 150] on div "Pods d’huiles essentielles 100 % naturelles. Heading" at bounding box center [364, 135] width 268 height 36
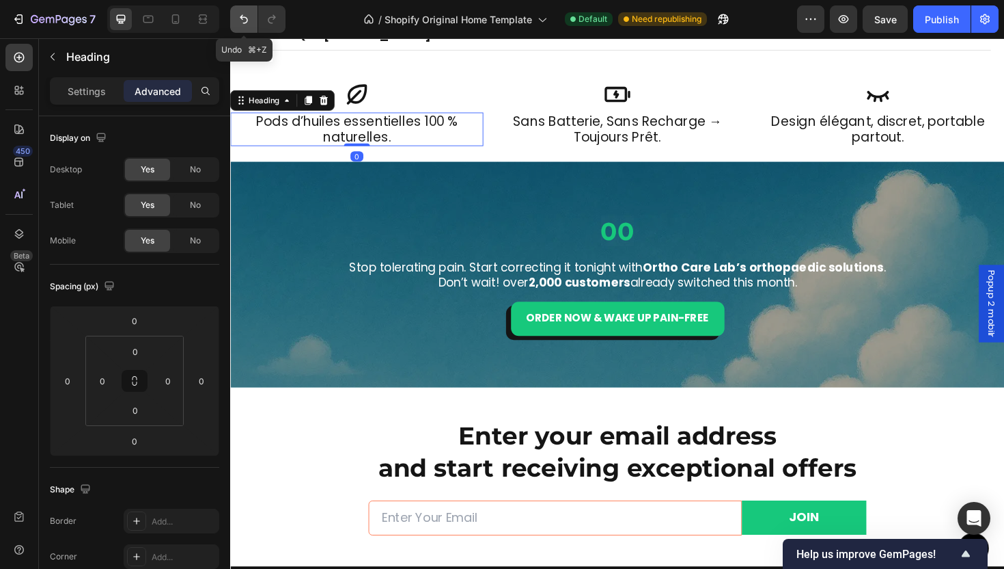
click at [245, 22] on icon "Undo/Redo" at bounding box center [244, 19] width 14 height 14
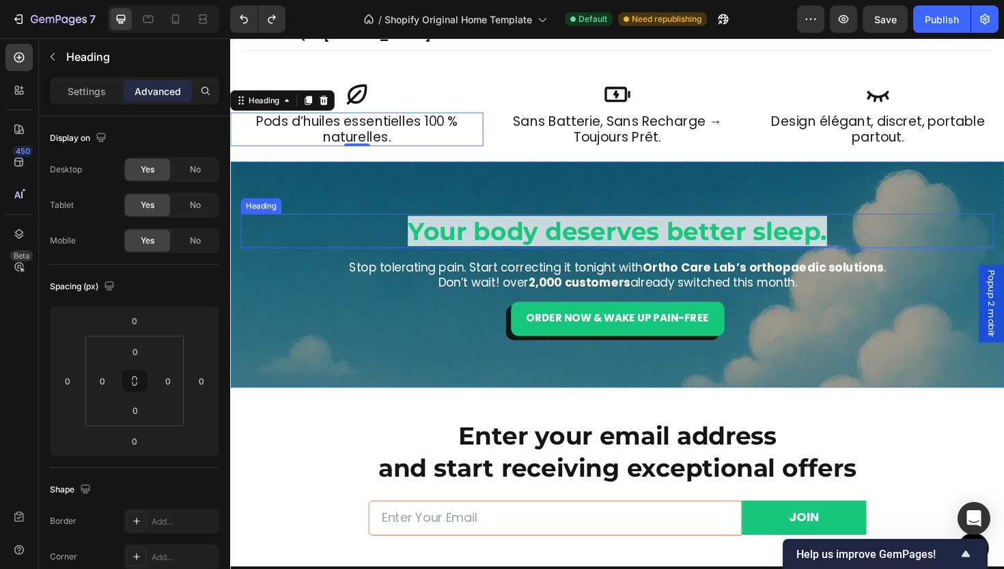
click at [726, 241] on span "Your body deserves better sleep." at bounding box center [640, 242] width 444 height 32
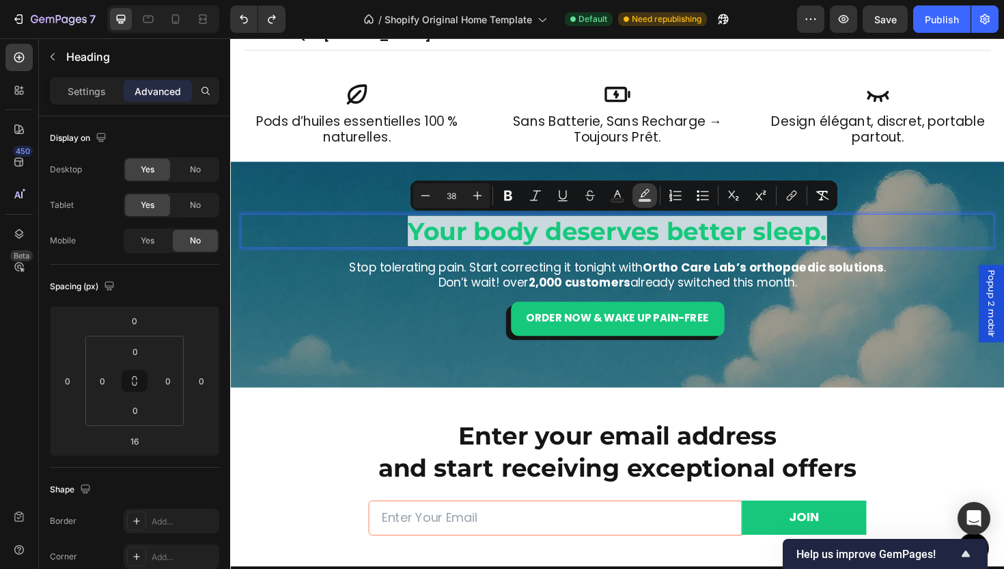
click at [650, 206] on button "color" at bounding box center [645, 195] width 25 height 25
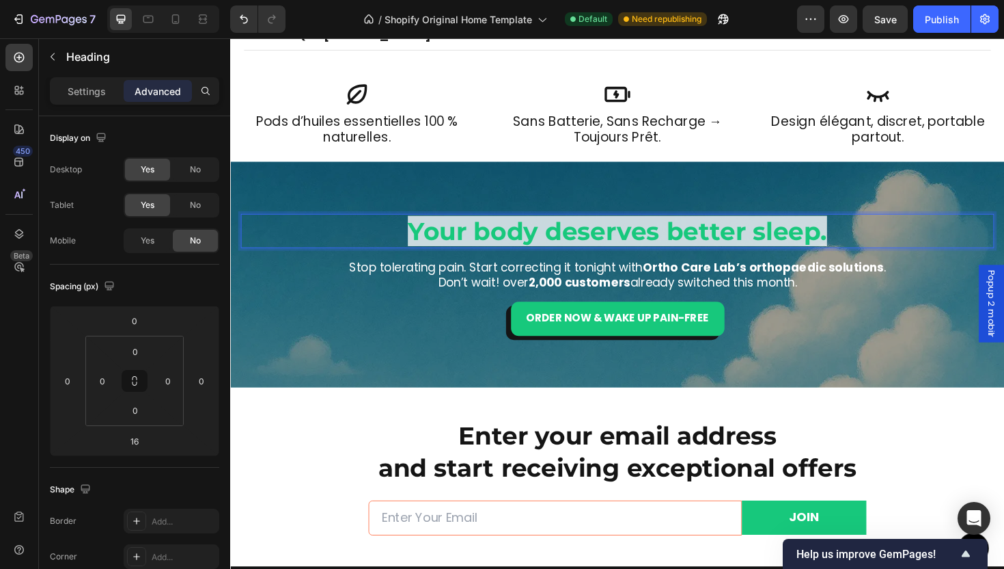
click at [678, 245] on span "Your body deserves better sleep." at bounding box center [640, 242] width 444 height 32
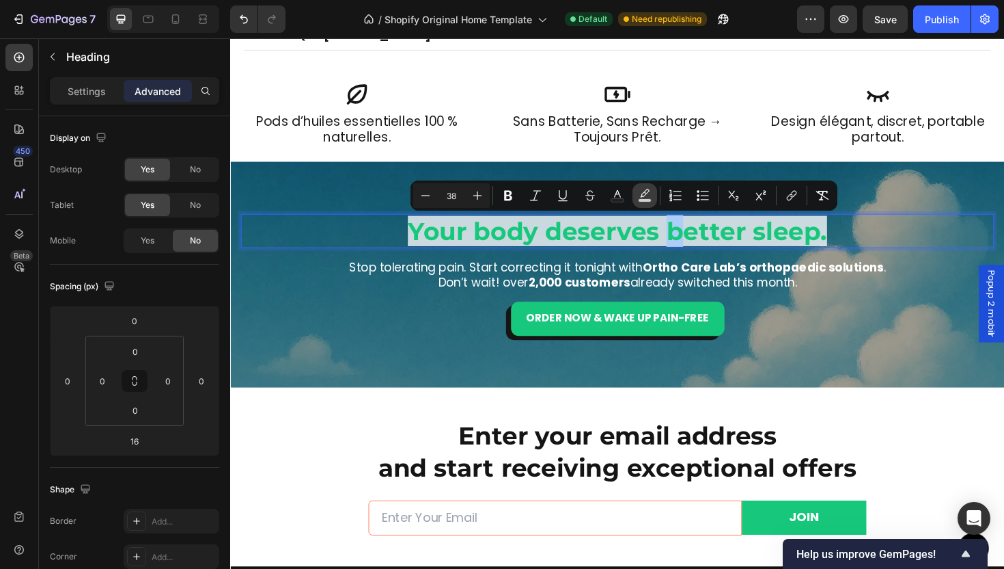
click at [642, 200] on rect "Editor contextual toolbar" at bounding box center [645, 200] width 13 height 3
click at [645, 195] on icon "Editor contextual toolbar" at bounding box center [645, 193] width 10 height 8
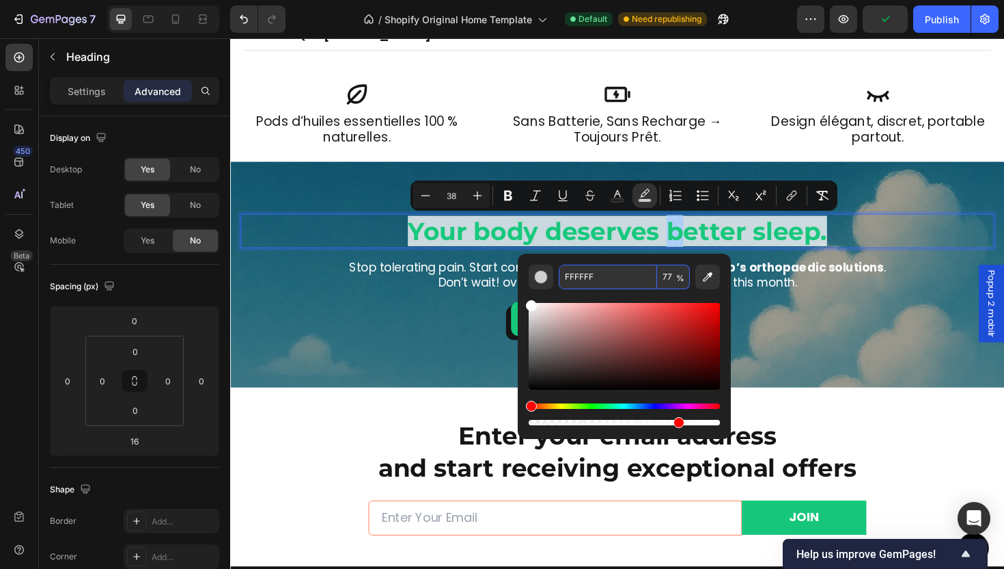
click at [672, 277] on input "77" at bounding box center [673, 276] width 33 height 25
type input "1"
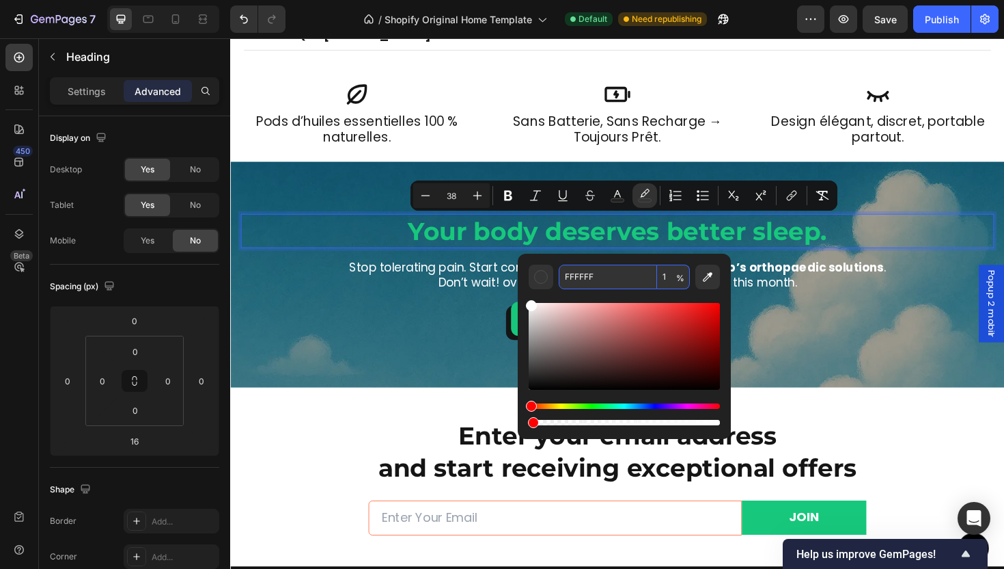
click at [670, 282] on input "1" at bounding box center [673, 276] width 33 height 25
click at [670, 275] on input "1" at bounding box center [673, 276] width 33 height 25
type input "100"
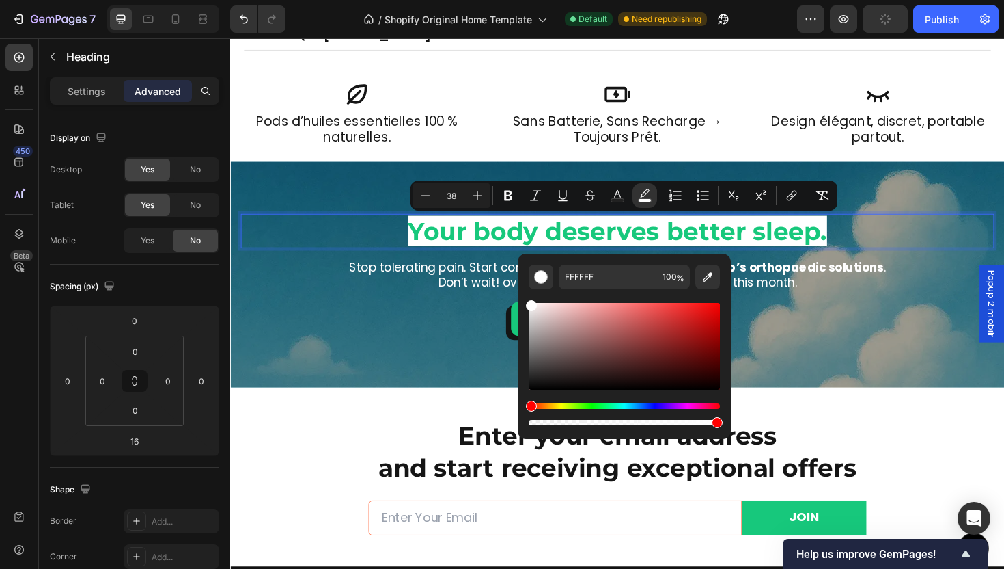
click at [662, 294] on div "Editor contextual toolbar" at bounding box center [624, 358] width 191 height 139
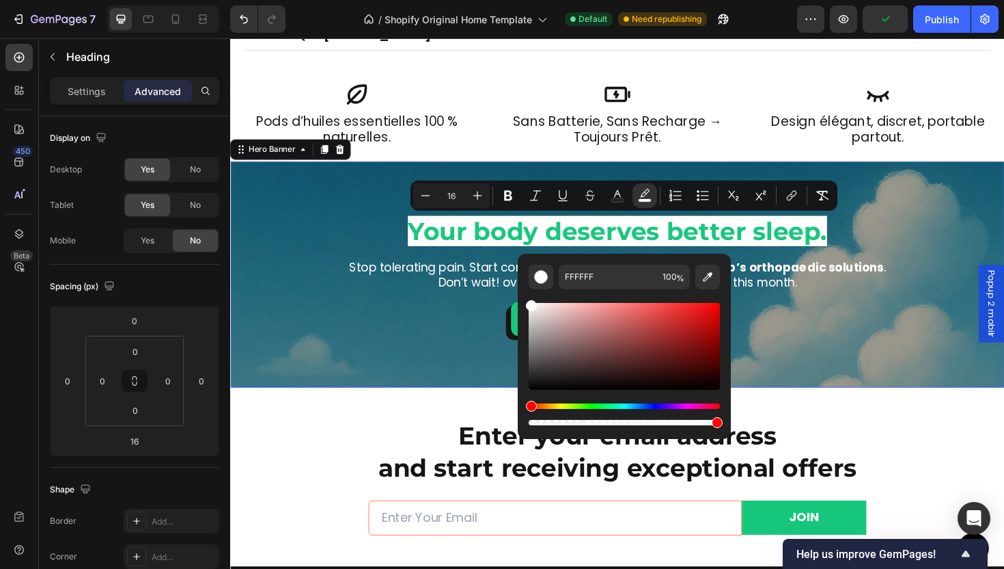
click at [774, 266] on div "Your body deserves better sleep Heading ⁠⁠⁠⁠⁠⁠⁠ Your body deserves better sleep…" at bounding box center [640, 288] width 798 height 129
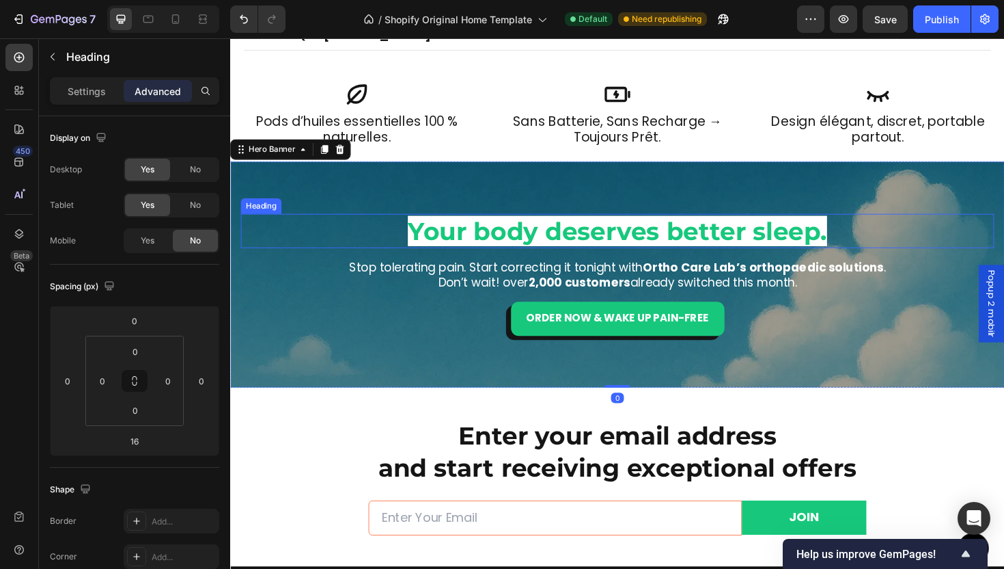
click at [687, 247] on span "Your body deserves better sleep." at bounding box center [640, 242] width 444 height 32
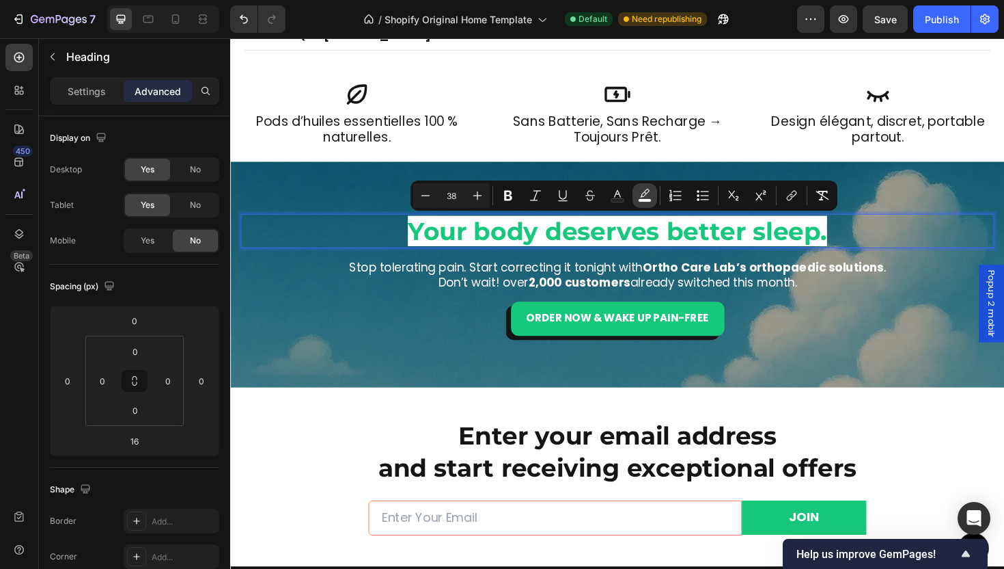
click at [644, 198] on icon "Editor contextual toolbar" at bounding box center [645, 196] width 14 height 14
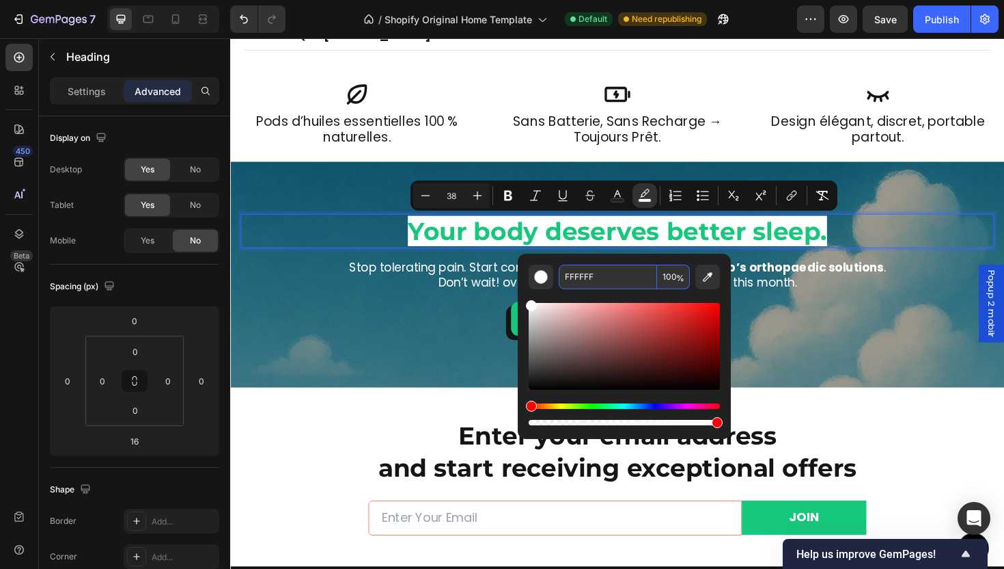
click at [664, 275] on input "100" at bounding box center [673, 276] width 33 height 25
type input "90"
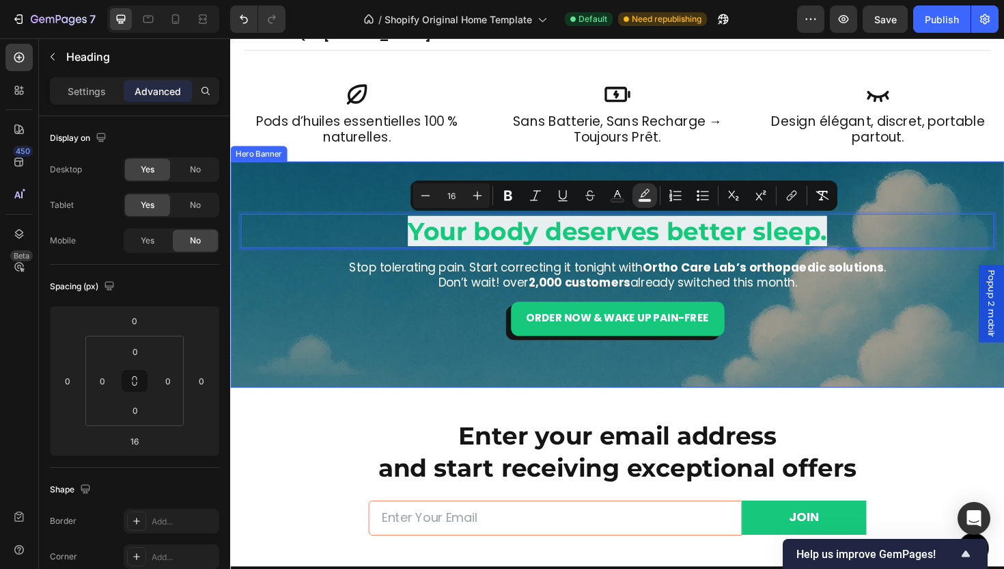
click at [871, 317] on div "Order Now & Wake Up Pain-Free Button" at bounding box center [640, 335] width 798 height 36
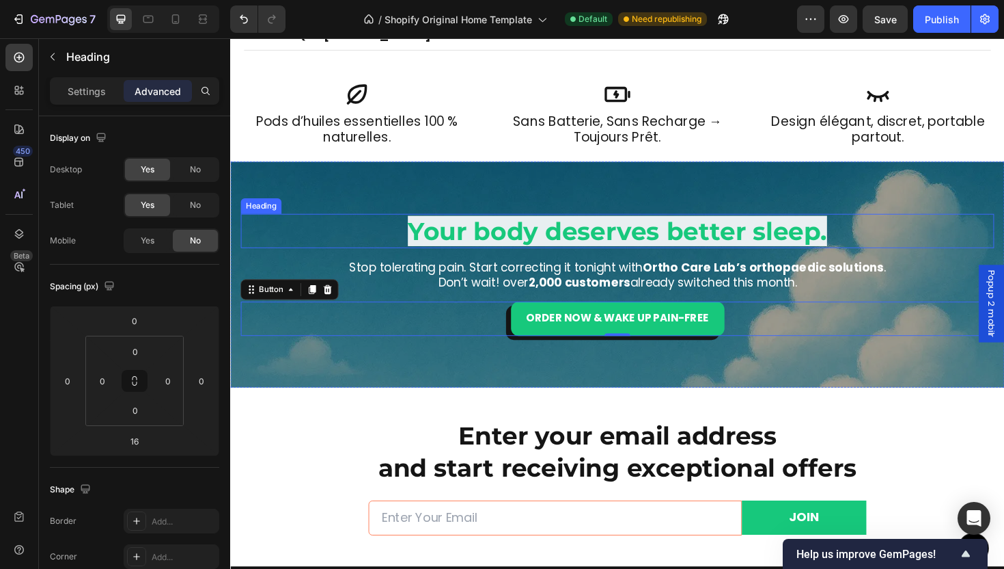
click at [656, 246] on span "Your body deserves better sleep." at bounding box center [640, 242] width 444 height 32
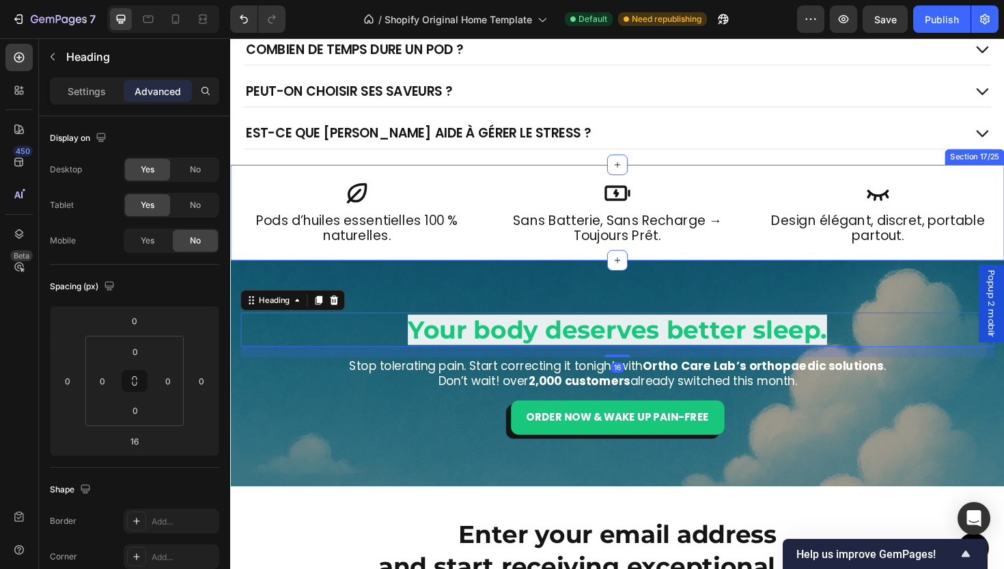
scroll to position [3393, 0]
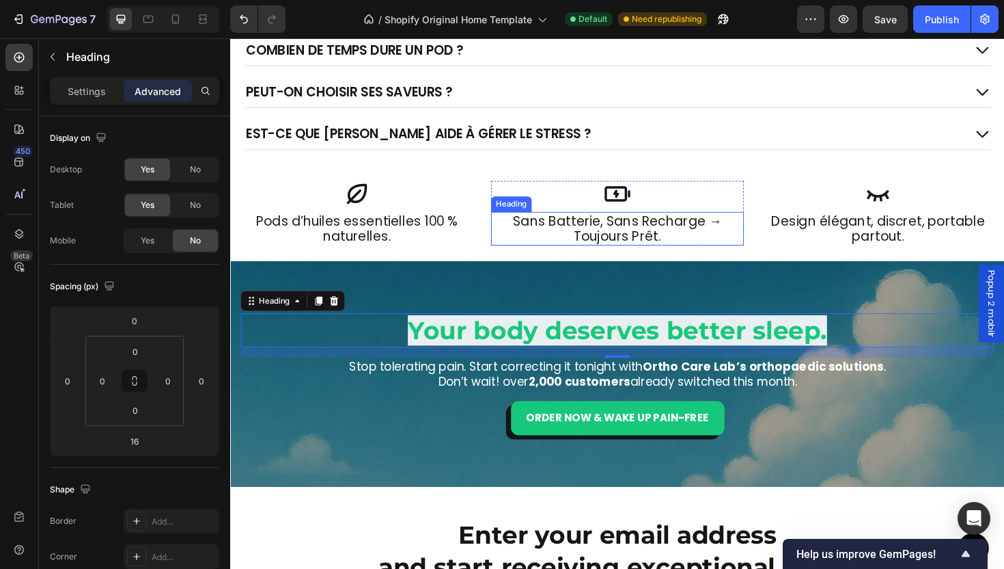
click at [652, 238] on h2 "sans batterie, sans recharge → toujours prêt." at bounding box center [640, 240] width 268 height 36
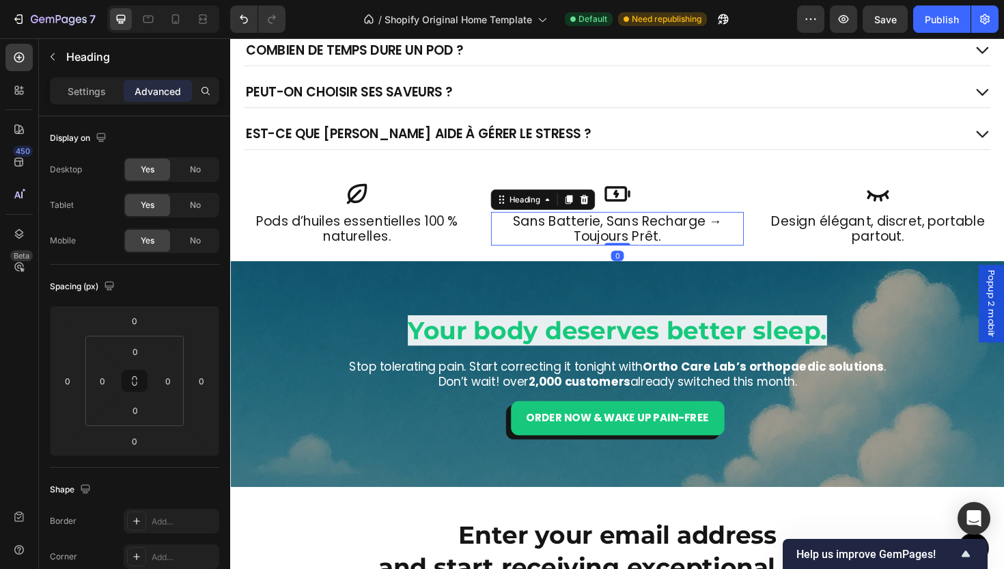
click at [741, 236] on h2 "sans batterie, sans recharge → toujours prêt." at bounding box center [640, 240] width 268 height 36
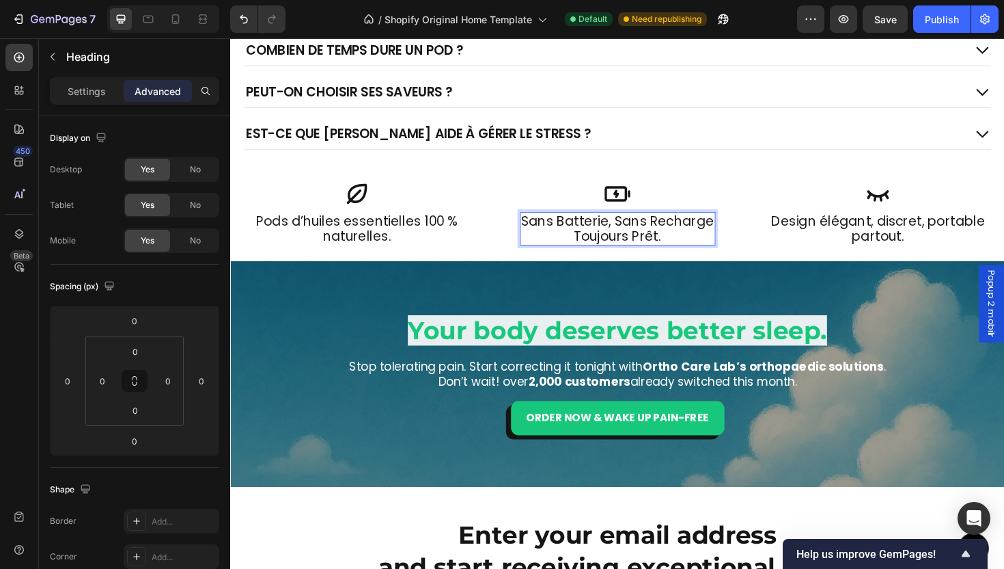
click at [730, 232] on p "sans batterie, sans recharge toujours prêt." at bounding box center [640, 239] width 204 height 33
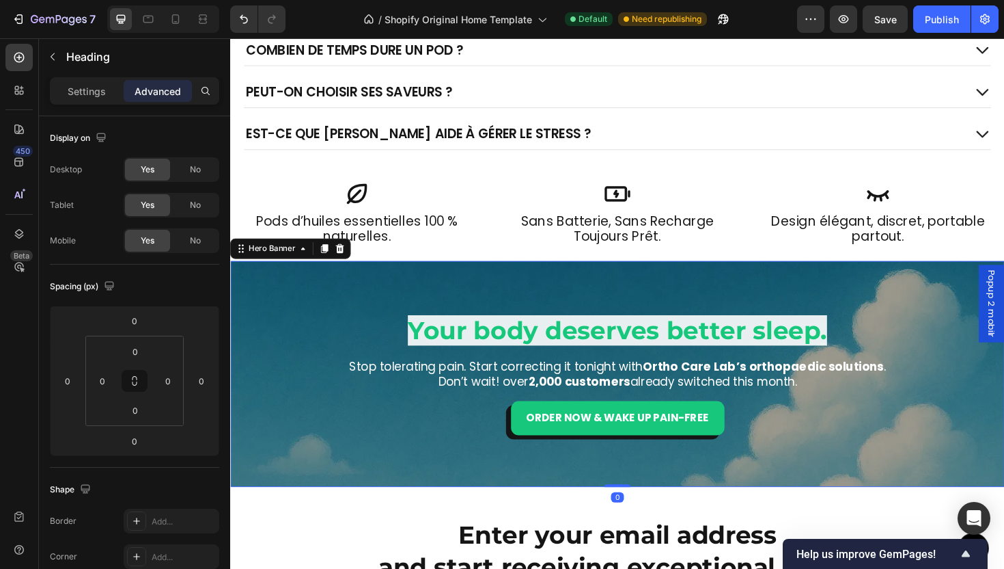
click at [887, 290] on div "Overlay" at bounding box center [640, 393] width 820 height 239
click at [412, 245] on h2 "Pods d’huiles essentielles 100 % naturelles." at bounding box center [364, 240] width 268 height 36
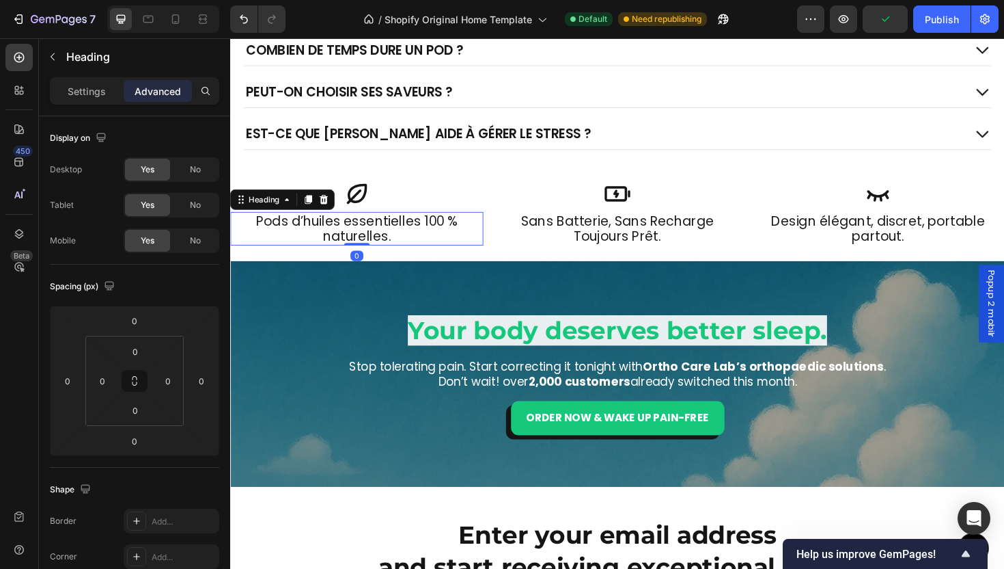
click at [426, 235] on h2 "Pods d’huiles essentielles 100 % naturelles." at bounding box center [364, 240] width 268 height 36
click at [432, 234] on p "Pods d’huiles essentielles 100 % naturelles." at bounding box center [364, 239] width 265 height 33
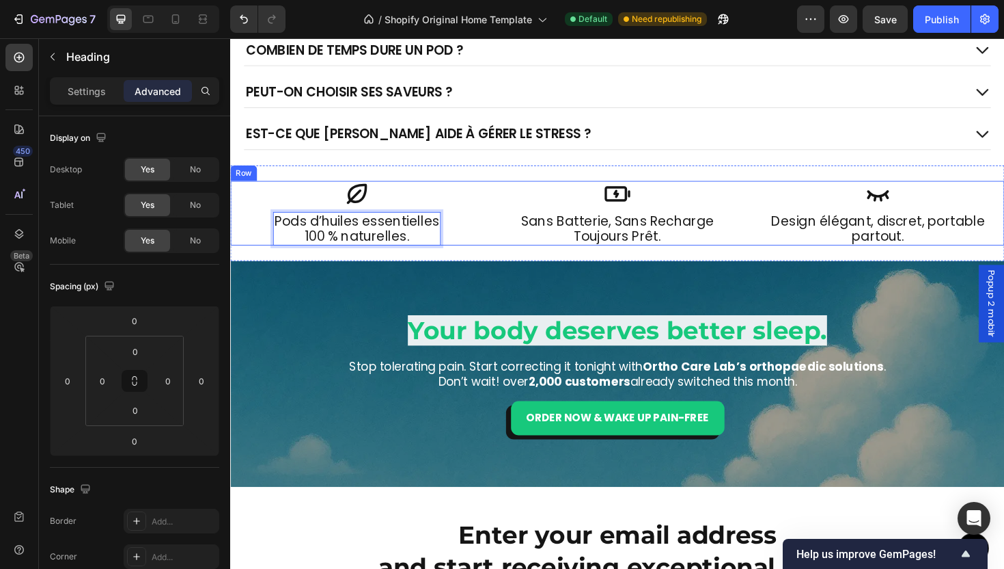
click at [495, 251] on div "Icon sans batterie, sans recharge toujours prêt. Heading Row Icon Design élégan…" at bounding box center [640, 223] width 820 height 68
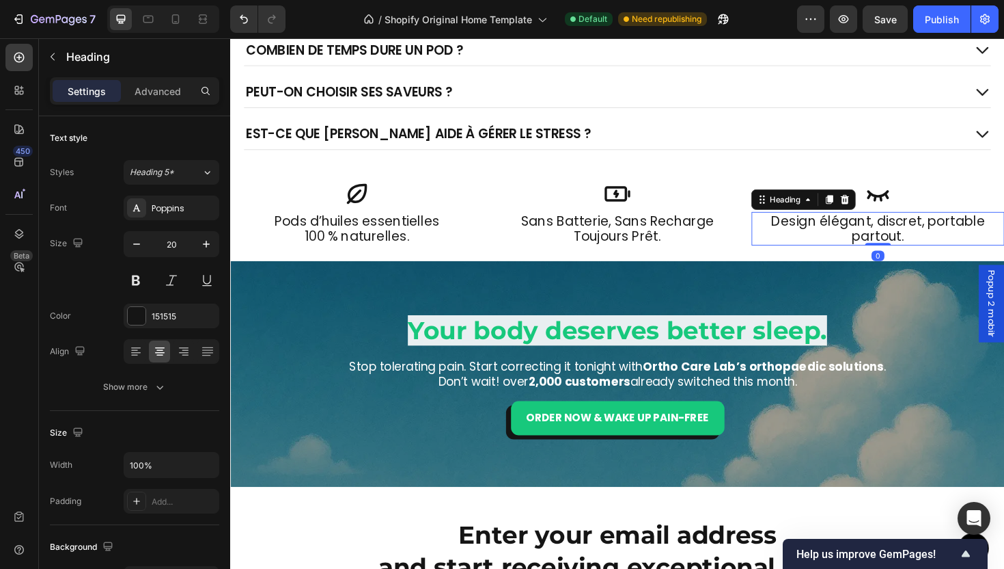
click at [938, 245] on h2 "Design élégant, discret, portable partout." at bounding box center [916, 240] width 268 height 36
click at [961, 235] on h2 "Design élégant, discret, portable partout." at bounding box center [916, 240] width 268 height 36
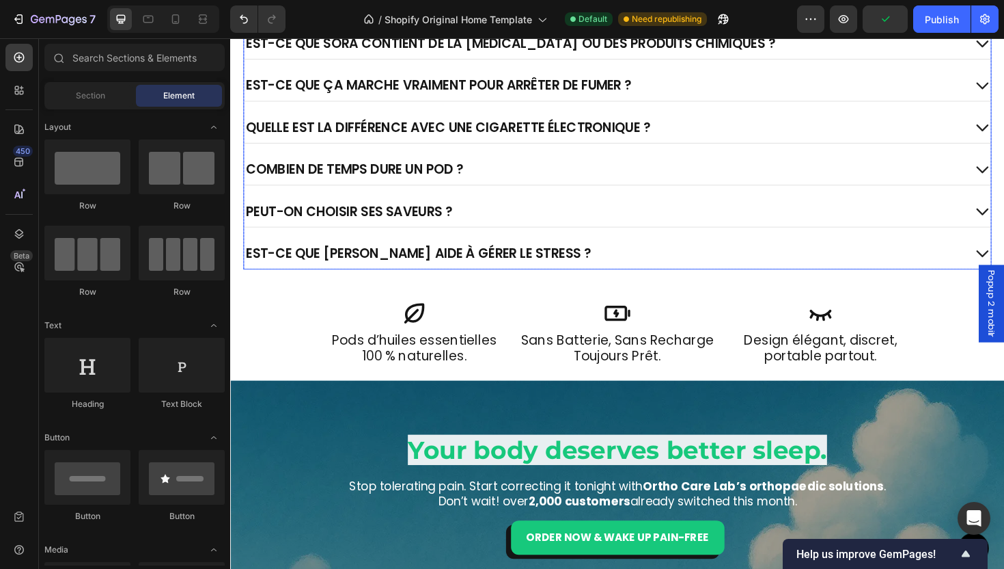
scroll to position [3401, 0]
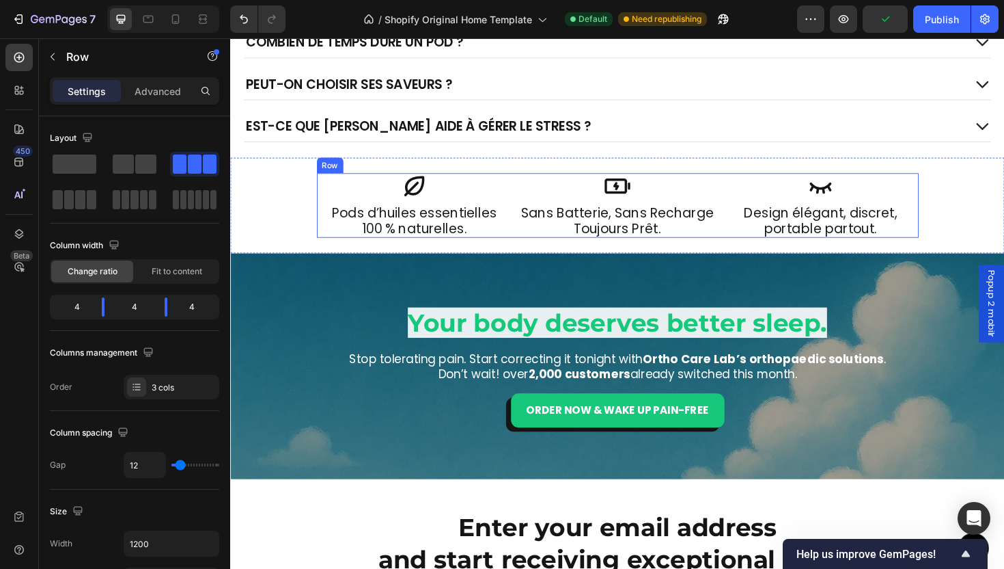
click at [752, 241] on div "Icon Design élégant, discret, portable partout. Heading Row" at bounding box center [855, 215] width 207 height 68
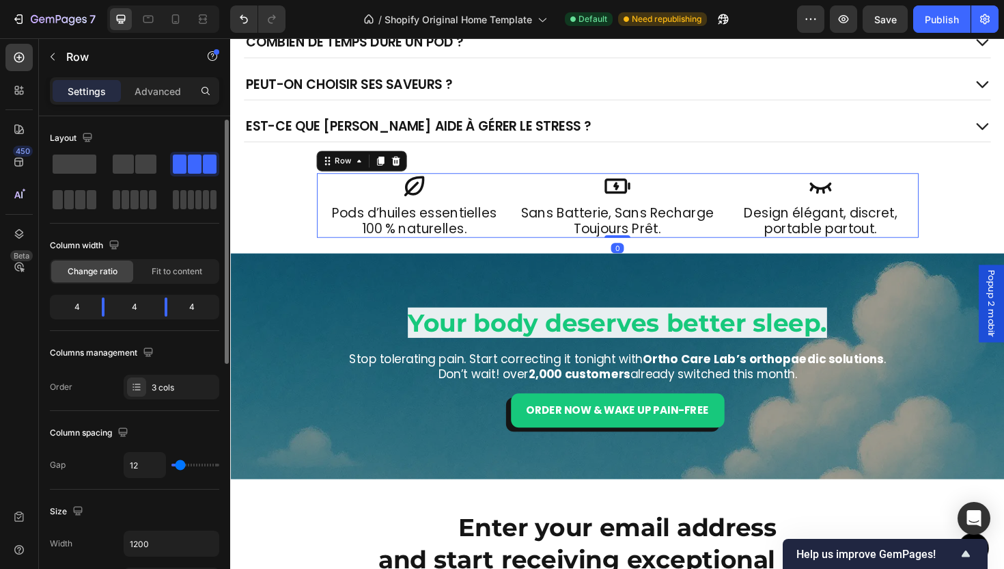
scroll to position [25, 0]
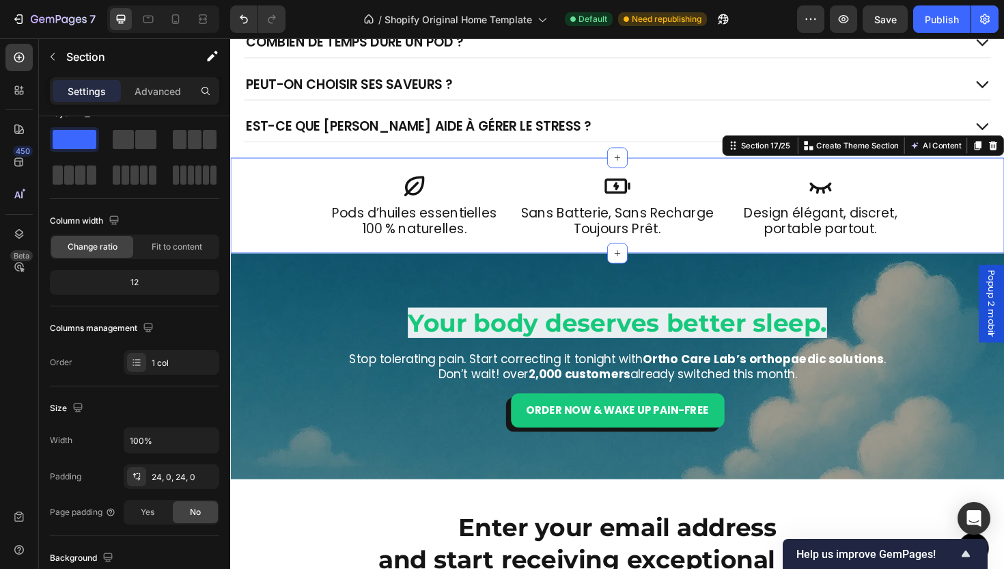
click at [301, 210] on div "Icon sans batterie, sans recharge toujours prêt. Heading Row Icon Design élégan…" at bounding box center [640, 215] width 820 height 68
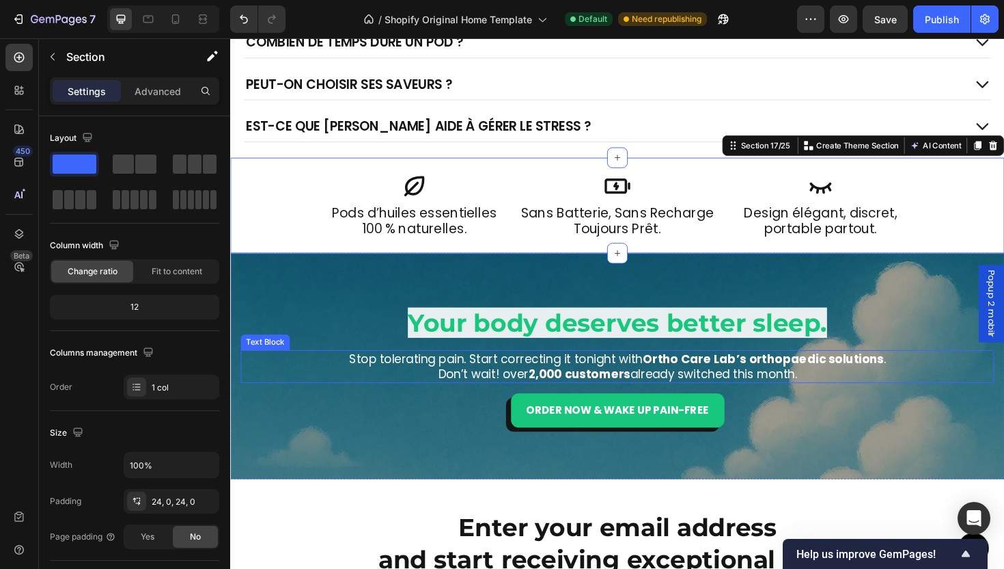
click at [347, 377] on p "Stop tolerating pain. Start correcting it tonight with Ortho Care Lab’s orthopa…" at bounding box center [640, 378] width 763 height 16
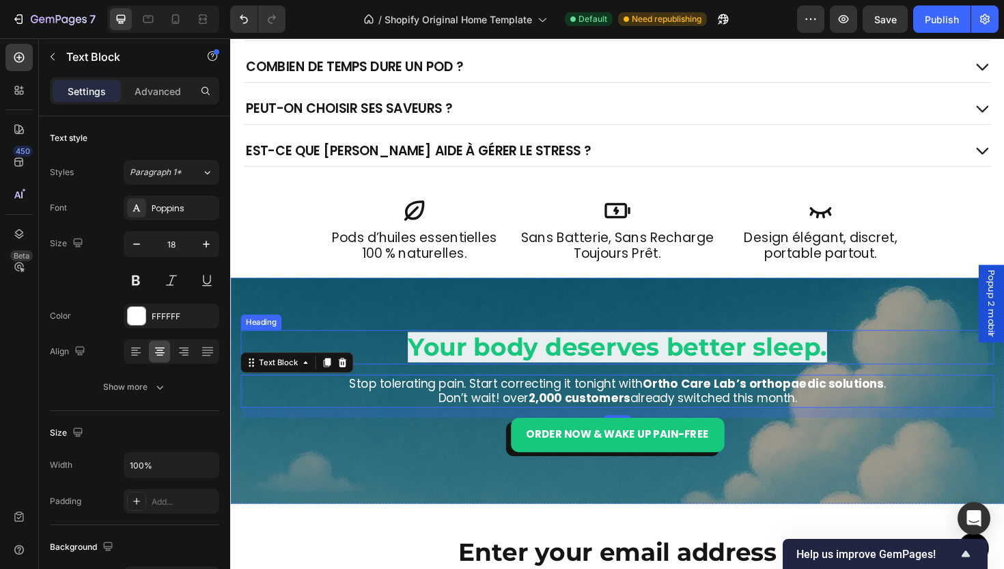
scroll to position [3316, 0]
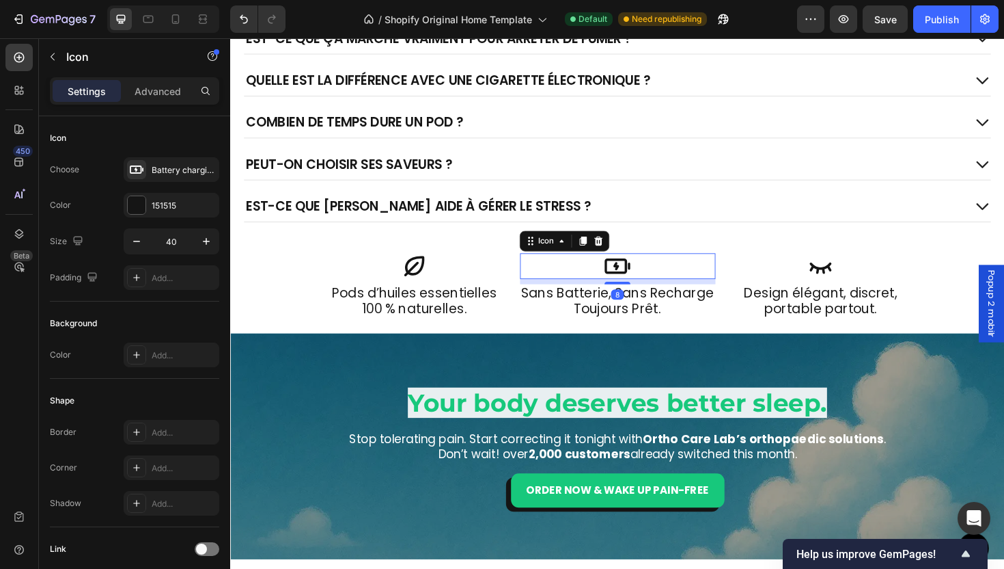
click at [655, 282] on div "Icon 8" at bounding box center [640, 279] width 207 height 27
click at [167, 174] on div "Battery charging bold" at bounding box center [184, 170] width 64 height 12
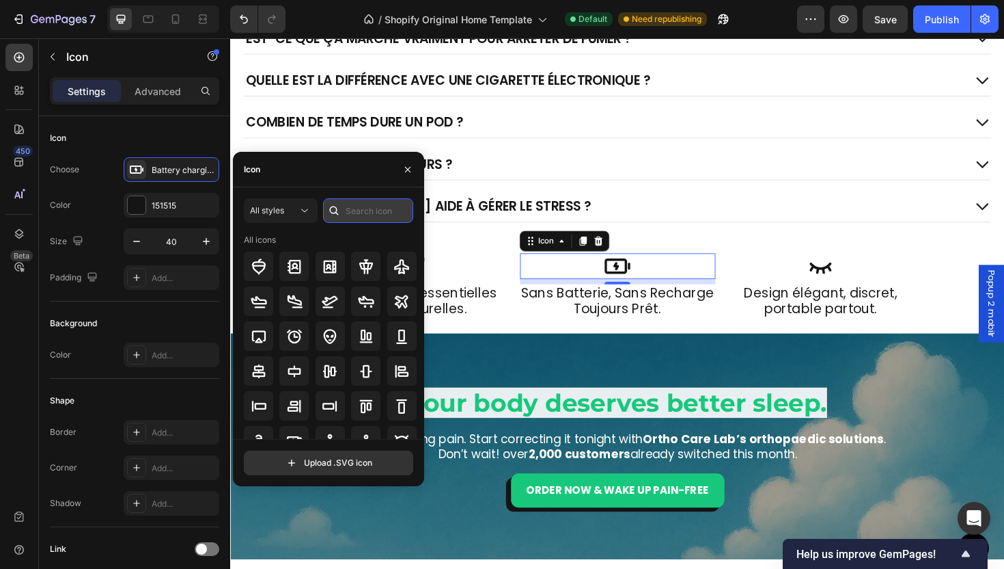
click at [361, 219] on input "text" at bounding box center [368, 210] width 90 height 25
type input "check"
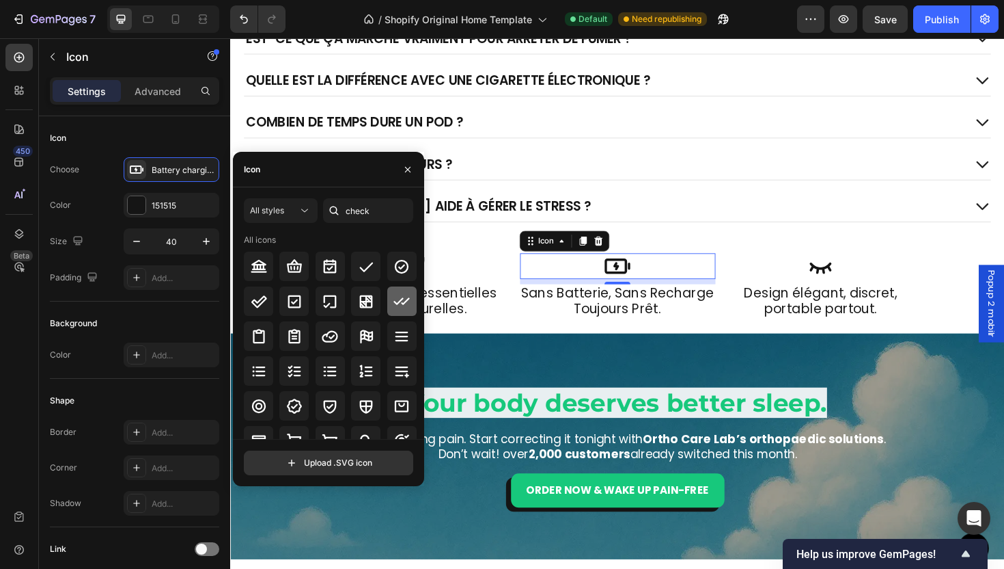
click at [394, 300] on icon at bounding box center [402, 301] width 16 height 16
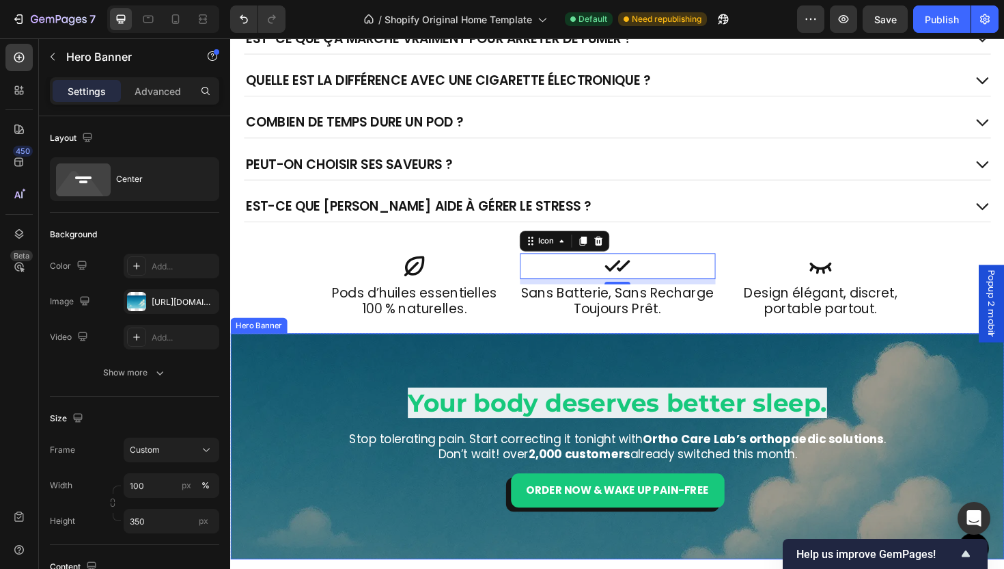
click at [730, 378] on div "Overlay" at bounding box center [640, 470] width 820 height 239
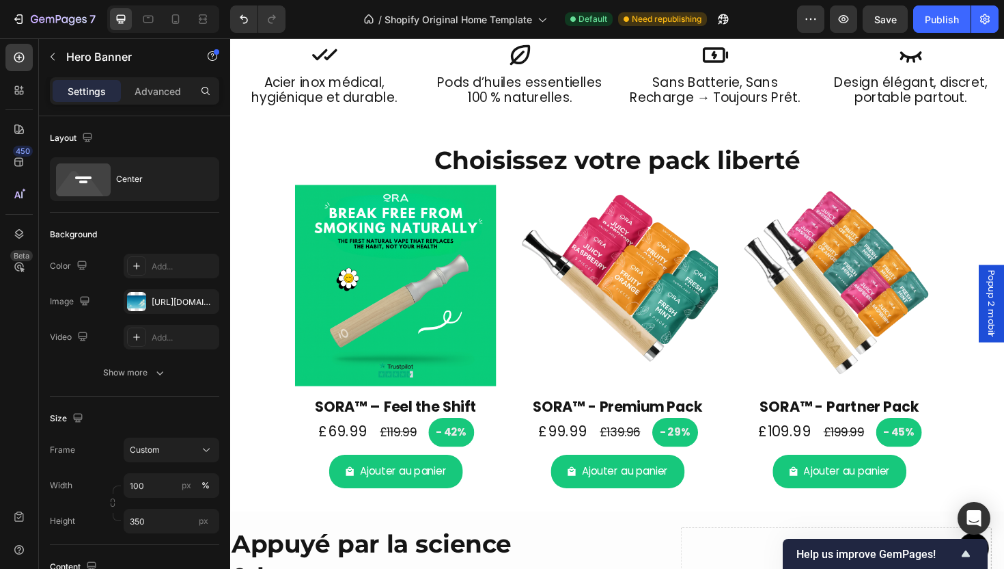
scroll to position [1645, 0]
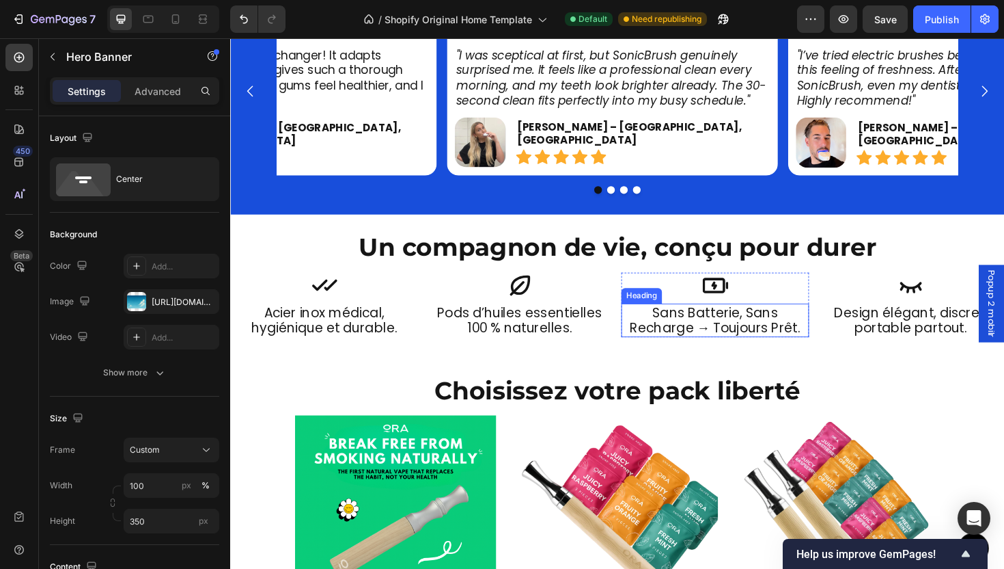
click at [756, 339] on h2 "sans batterie, sans recharge → toujours prêt." at bounding box center [743, 337] width 199 height 36
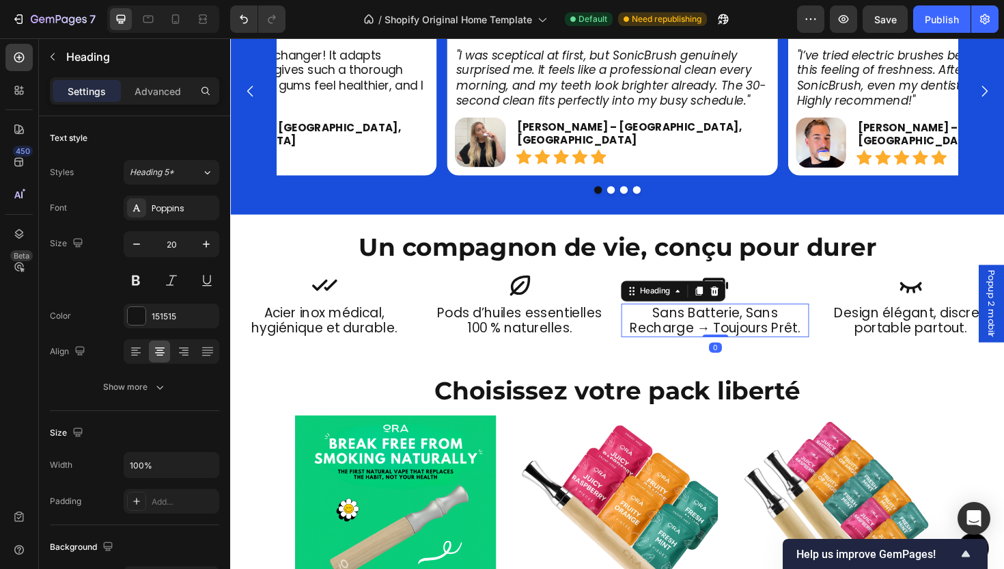
click at [731, 342] on h2 "sans batterie, sans recharge → toujours prêt." at bounding box center [743, 337] width 199 height 36
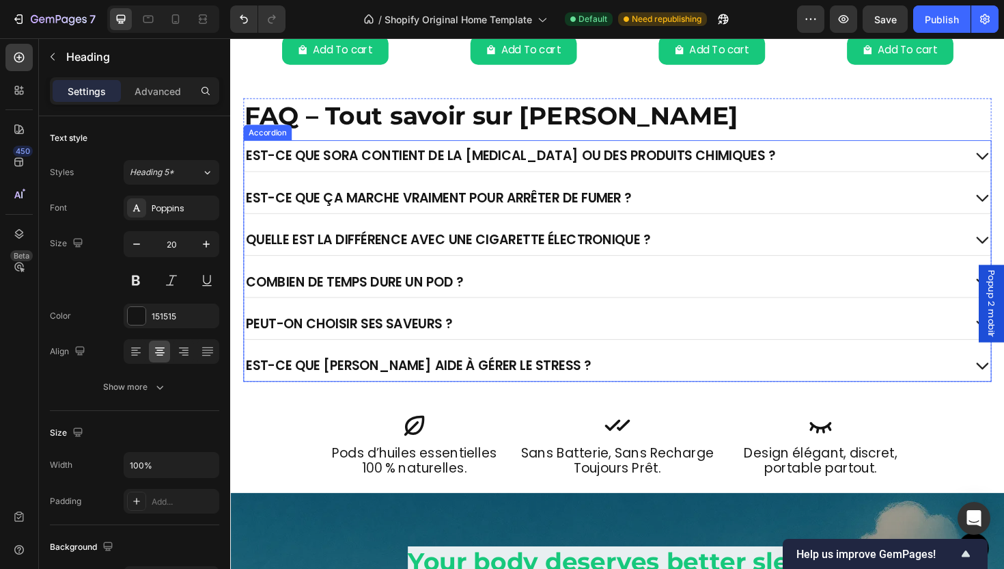
scroll to position [3152, 0]
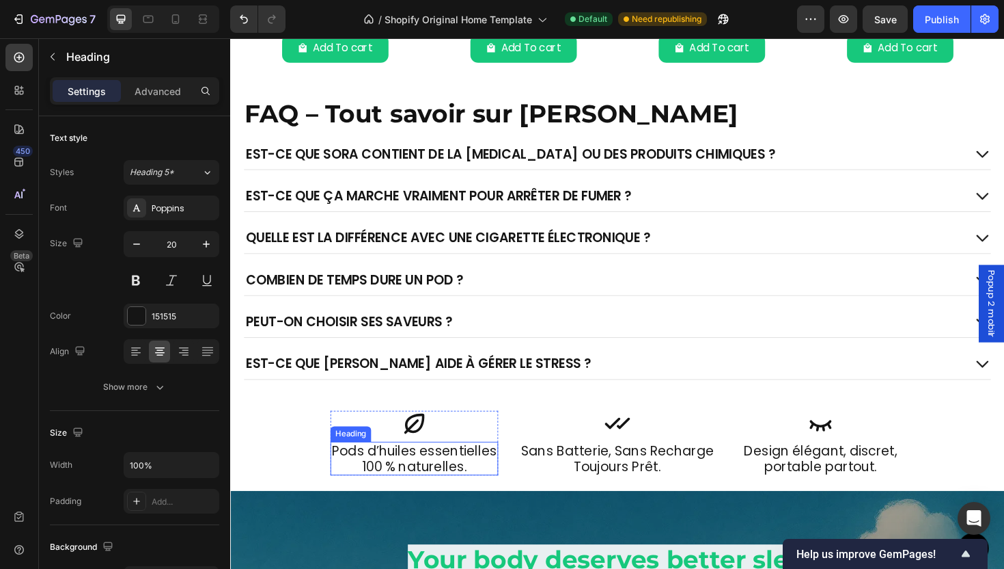
click at [428, 483] on h2 "Pods d’huiles essentielles 100 % naturelles." at bounding box center [425, 483] width 178 height 36
click at [428, 483] on p "Pods d’huiles essentielles 100 % naturelles." at bounding box center [425, 483] width 175 height 33
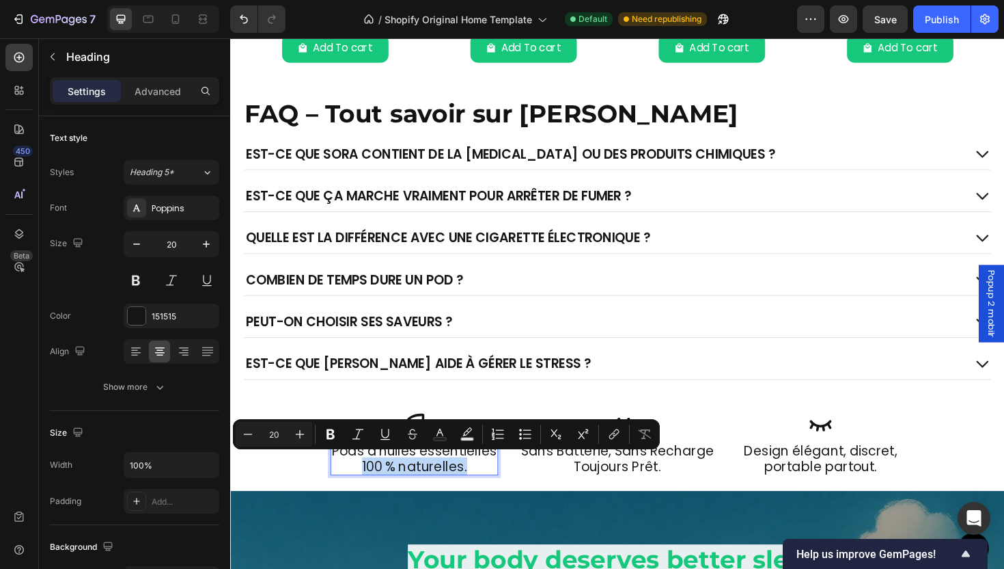
click at [428, 483] on p "Pods d’huiles essentielles 100 % naturelles." at bounding box center [425, 483] width 175 height 33
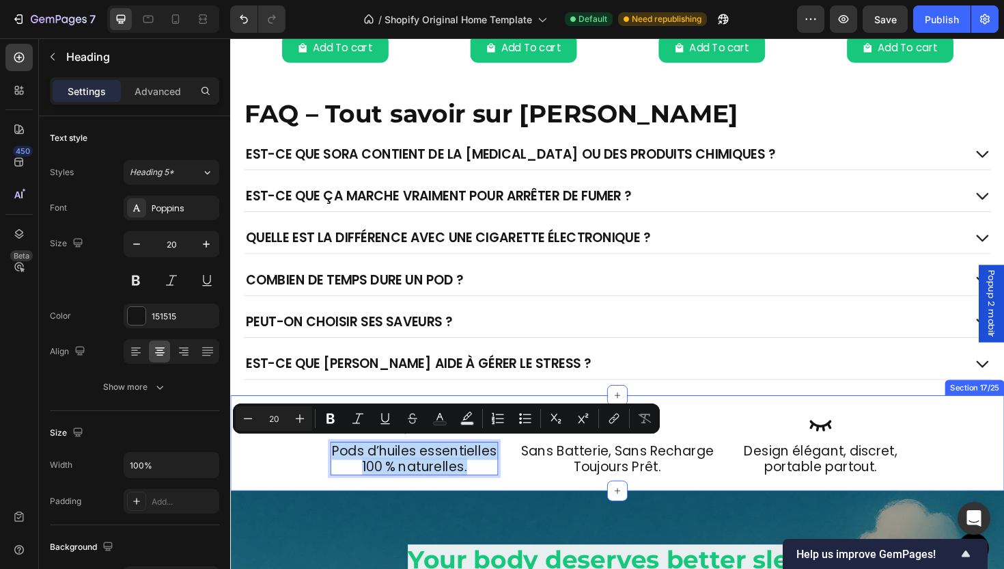
drag, startPoint x: 502, startPoint y: 490, endPoint x: 544, endPoint y: 469, distance: 47.1
click at [318, 455] on div "Icon sans batterie, sans recharge toujours prêt. Heading Row Icon Design élégan…" at bounding box center [640, 467] width 820 height 68
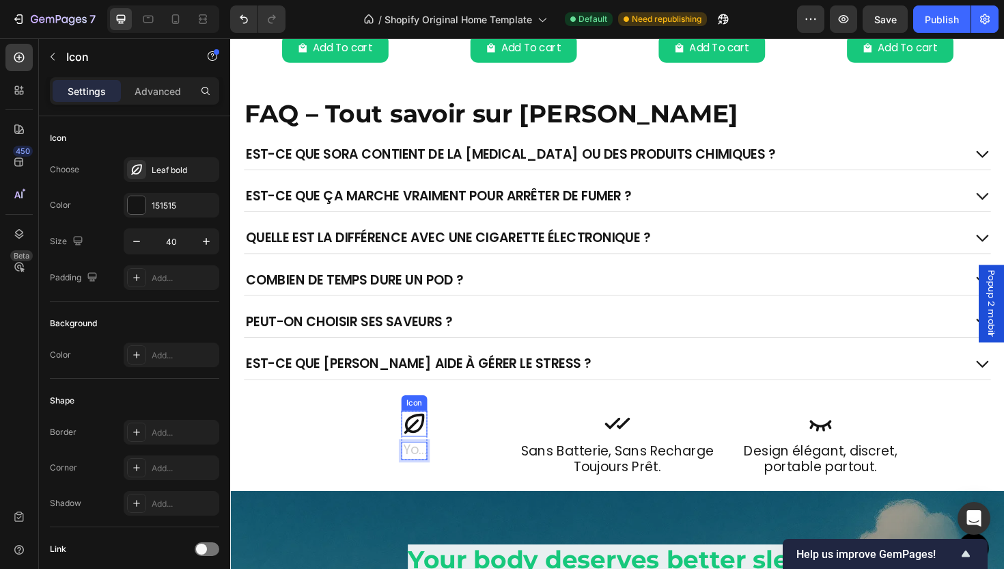
click at [428, 443] on icon at bounding box center [424, 446] width 27 height 27
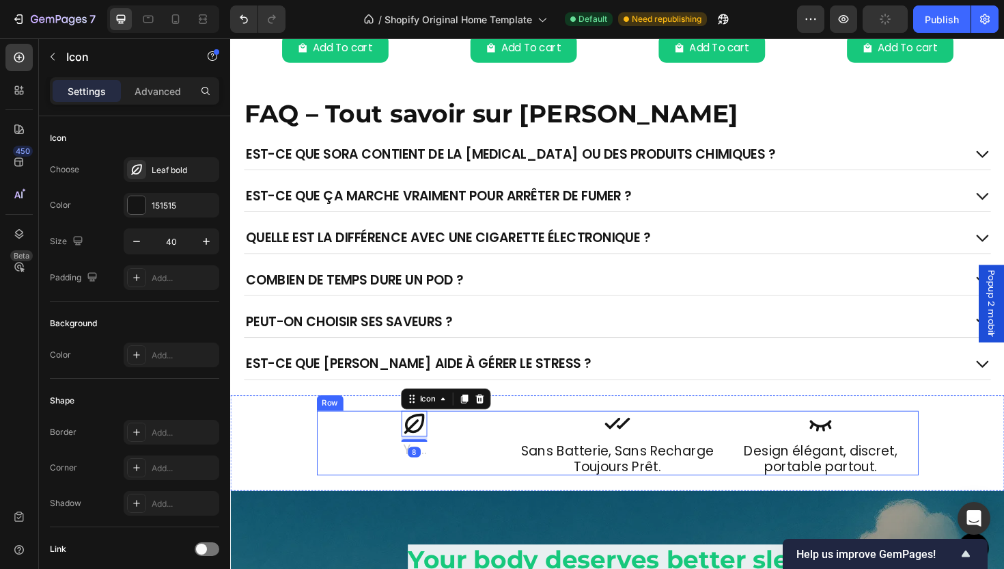
click at [510, 493] on div "Icon [STREET_ADDRESS]" at bounding box center [425, 467] width 207 height 68
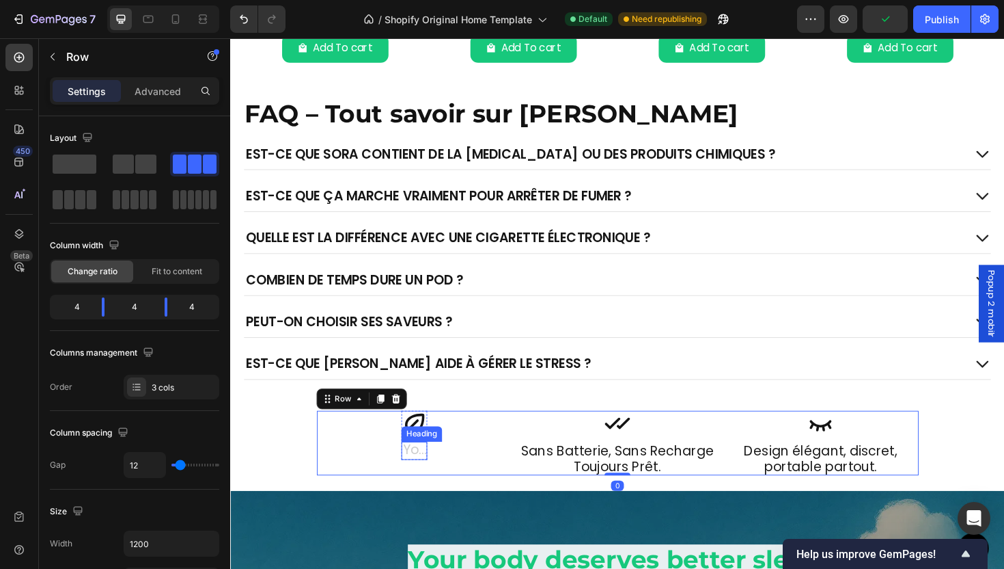
click at [425, 467] on h2 "Rich Text Editor. Editing area: main" at bounding box center [424, 474] width 27 height 19
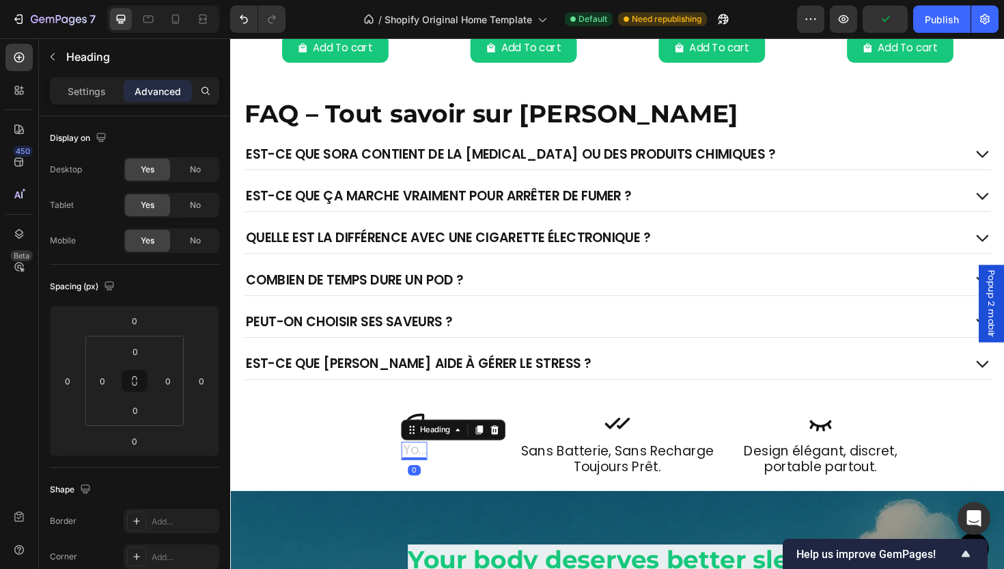
click at [425, 467] on h2 "Rich Text Editor. Editing area: main" at bounding box center [424, 474] width 27 height 19
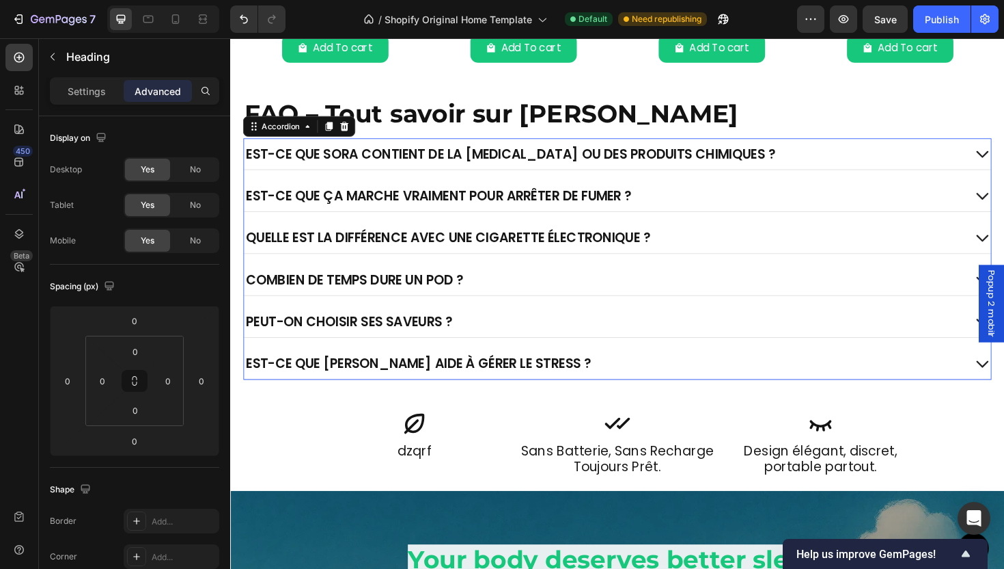
click at [711, 327] on div "Peut-on choisir ses saveurs ?" at bounding box center [626, 338] width 763 height 22
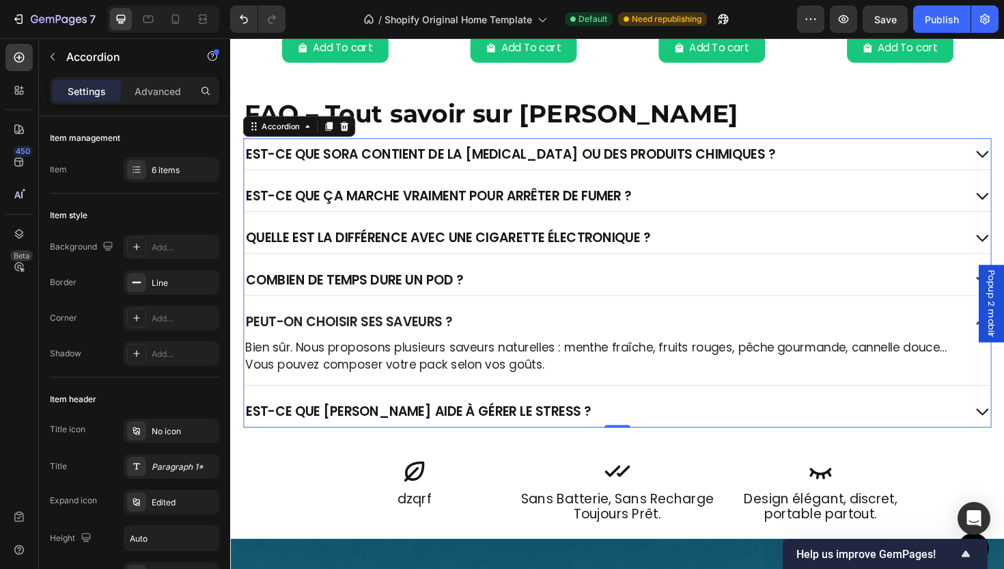
scroll to position [3261, 0]
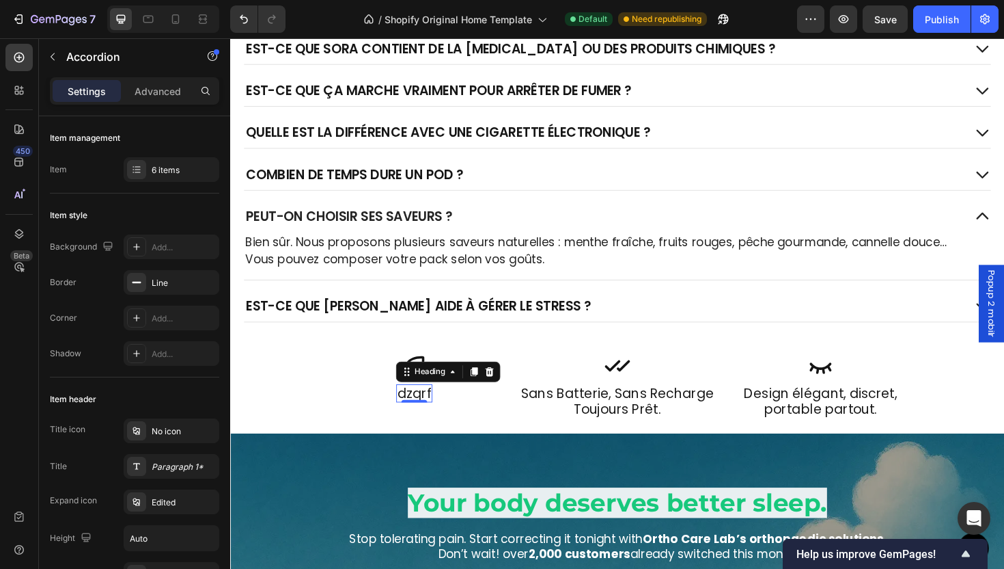
click at [416, 418] on p "dzqrf" at bounding box center [425, 414] width 36 height 16
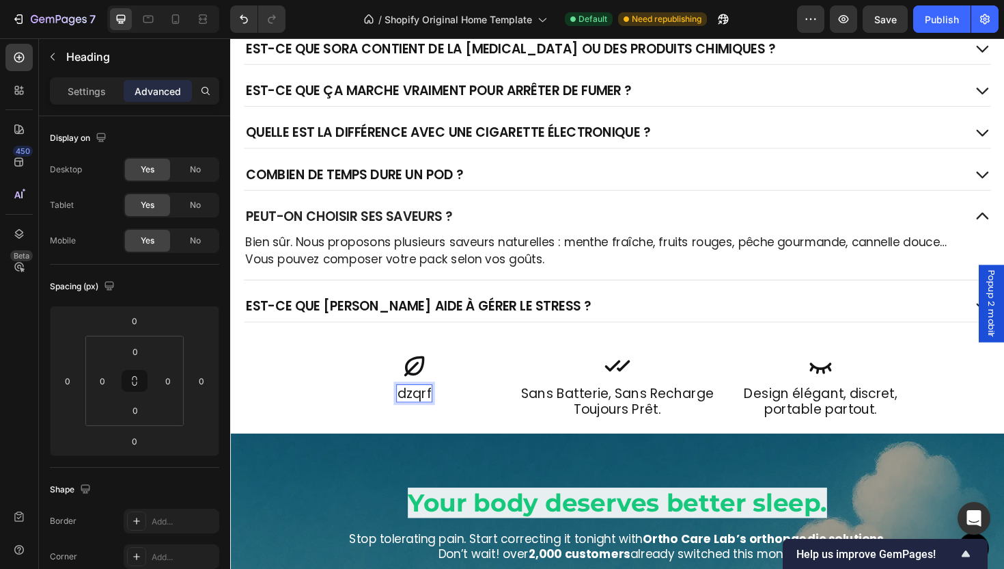
click at [417, 418] on p "dzqrf" at bounding box center [425, 414] width 36 height 16
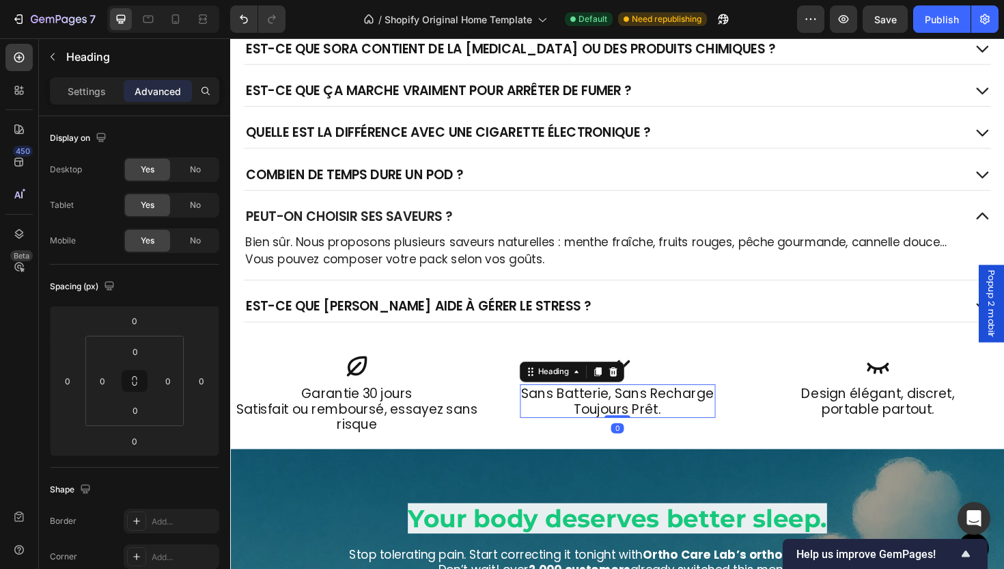
click at [651, 422] on h2 "sans batterie, sans recharge toujours prêt." at bounding box center [640, 423] width 207 height 36
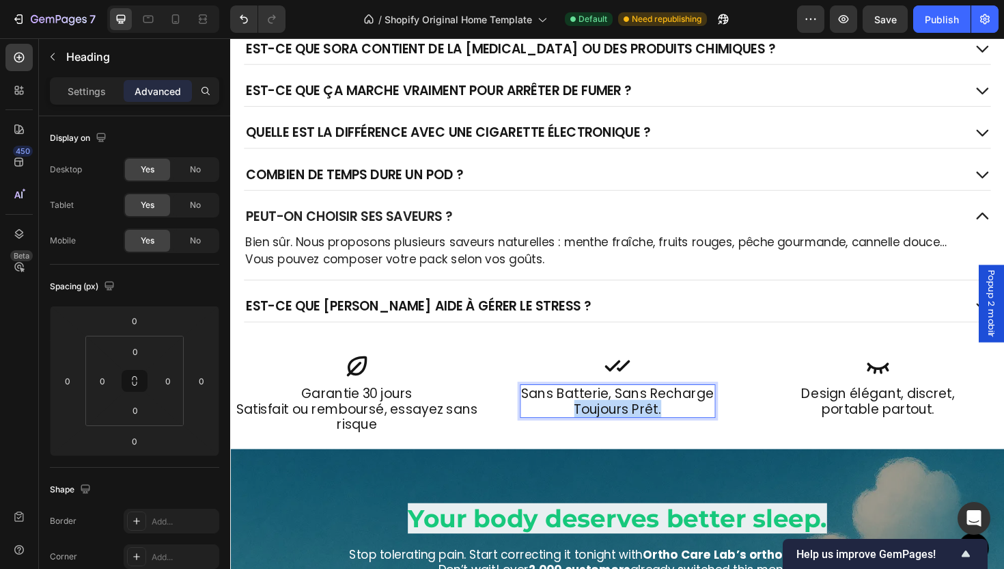
click at [651, 422] on p "sans batterie, sans recharge toujours prêt." at bounding box center [640, 422] width 204 height 33
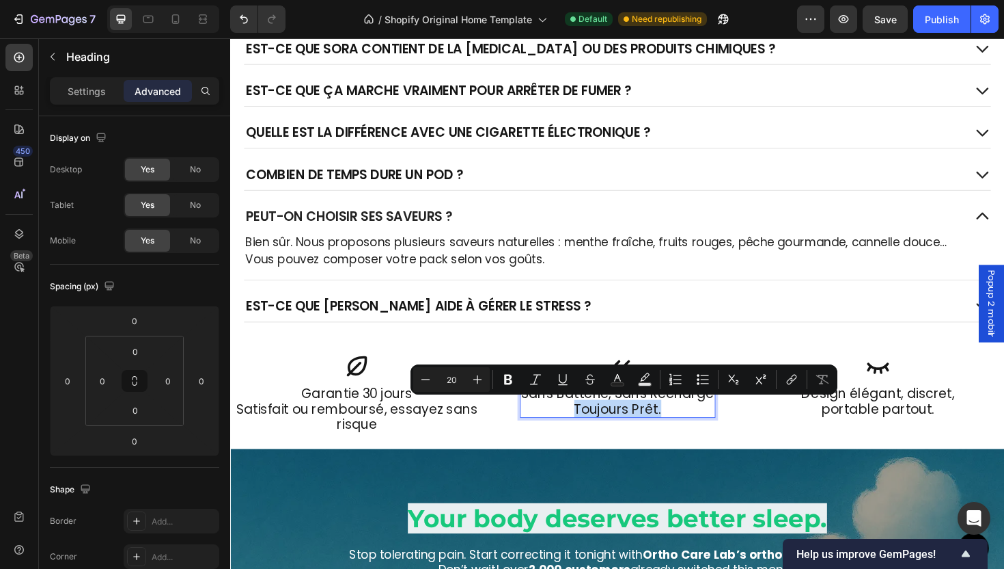
click at [663, 424] on p "sans batterie, sans recharge toujours prêt." at bounding box center [640, 422] width 204 height 33
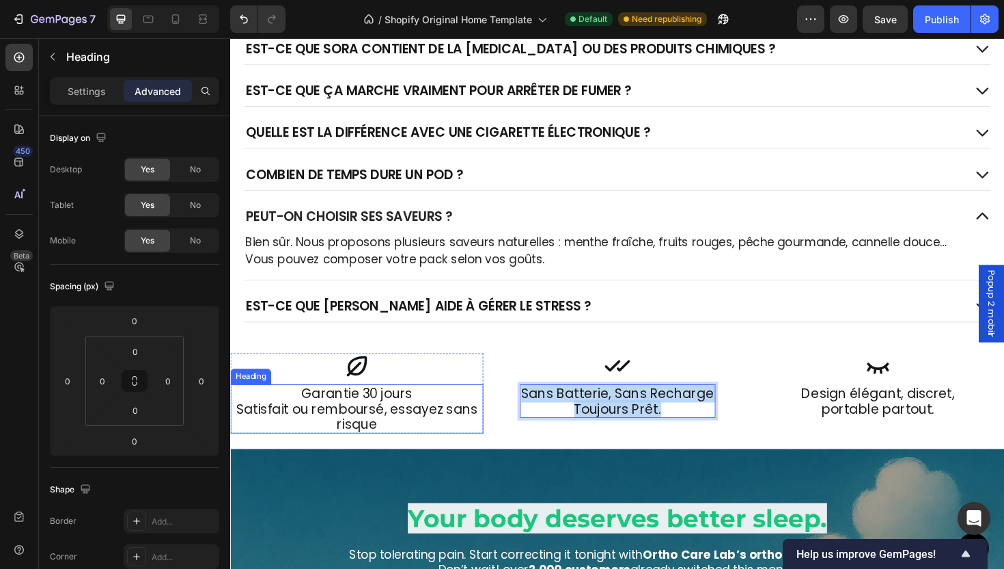
drag, startPoint x: 713, startPoint y: 428, endPoint x: 493, endPoint y: 416, distance: 221.0
click at [493, 416] on div "Icon sans batterie, sans recharge toujours prêt. Heading 0 Row Icon Design élég…" at bounding box center [640, 414] width 820 height 85
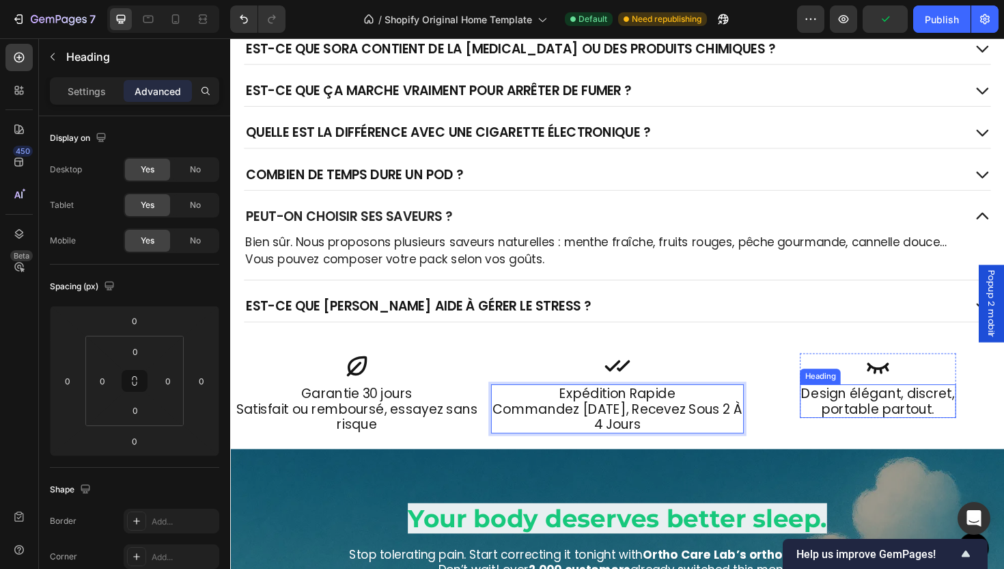
click at [932, 419] on h2 "Design élégant, discret, portable partout." at bounding box center [916, 423] width 165 height 36
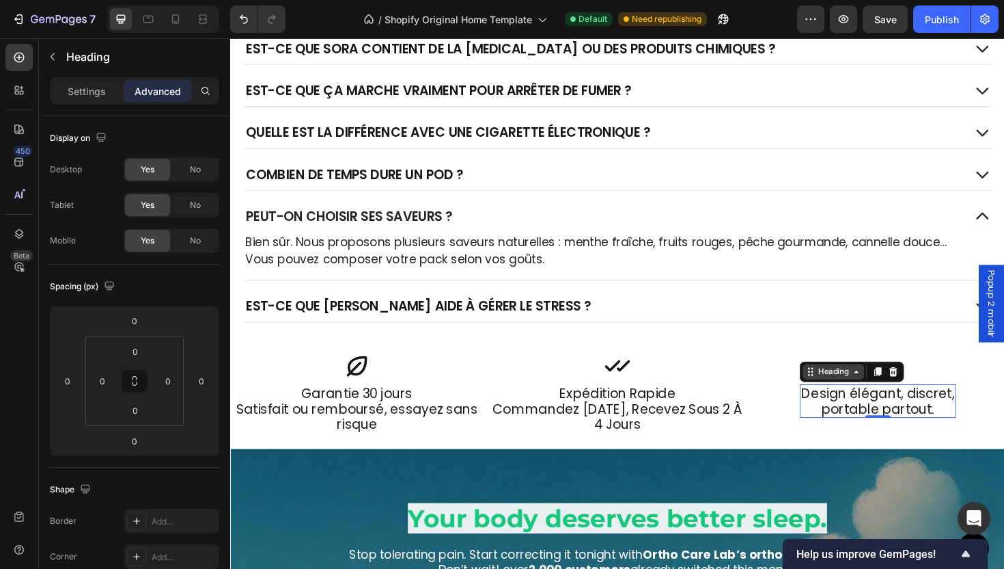
click at [896, 389] on div "Heading" at bounding box center [869, 391] width 65 height 16
click at [937, 429] on h2 "Design élégant, discret, portable partout." at bounding box center [916, 423] width 165 height 36
click at [937, 429] on p "Design élégant, discret, portable partout." at bounding box center [916, 422] width 163 height 33
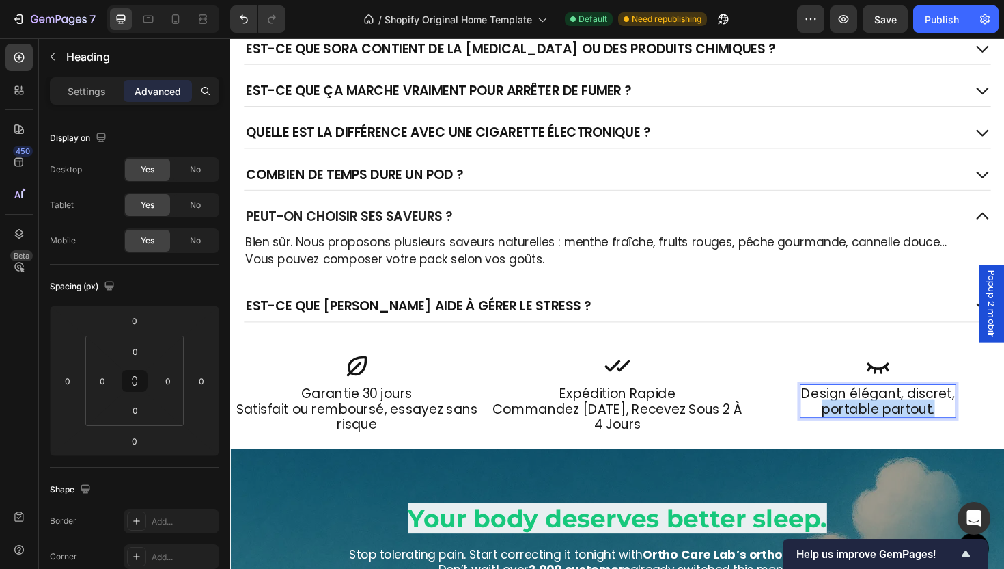
click at [937, 429] on p "Design élégant, discret, portable partout." at bounding box center [916, 422] width 163 height 33
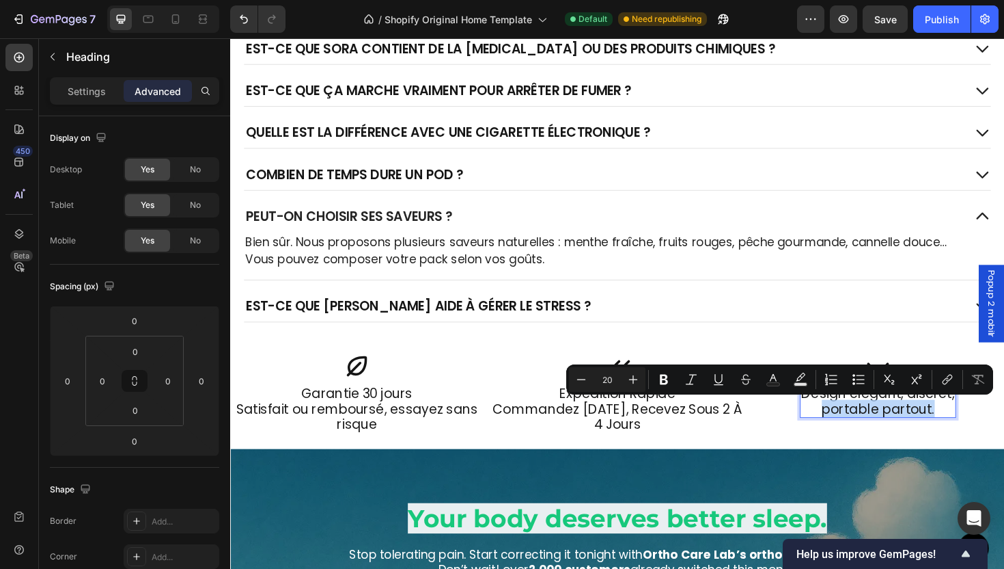
click at [938, 429] on p "Design élégant, discret, portable partout." at bounding box center [916, 422] width 163 height 33
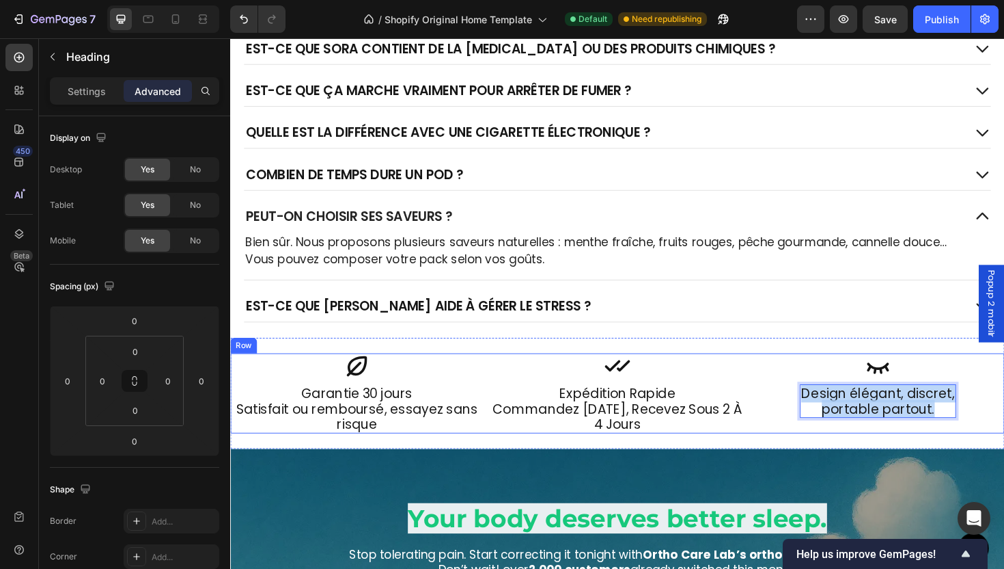
drag, startPoint x: 983, startPoint y: 432, endPoint x: 823, endPoint y: 414, distance: 161.6
click at [823, 414] on div "Icon Design élégant, discret, portable partout. Heading Row 1 col Row 3 cols Se…" at bounding box center [916, 414] width 268 height 85
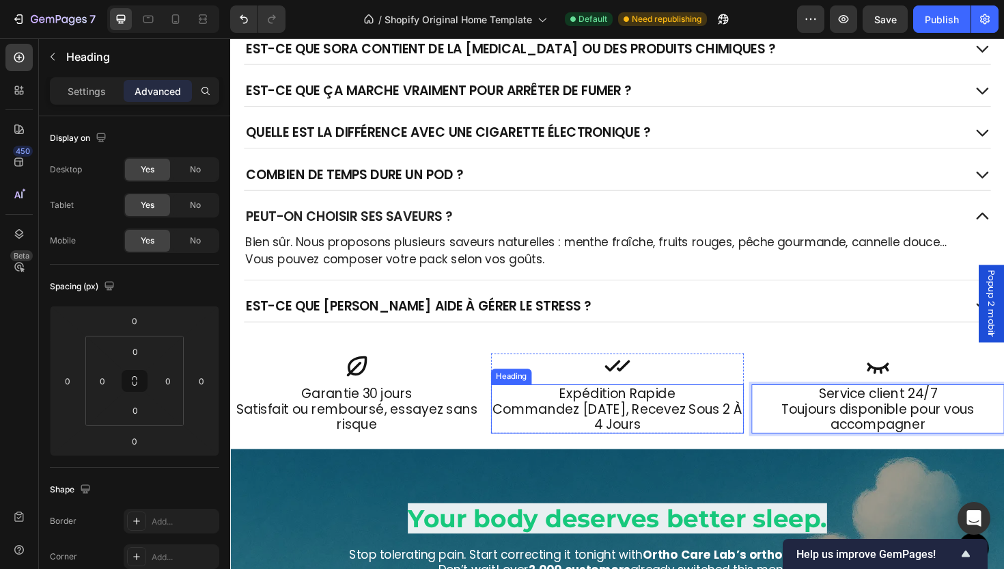
click at [639, 413] on p "Expédition rapide Commandez aujourd’hui, recevez sous 2 à 4 jours" at bounding box center [640, 430] width 265 height 49
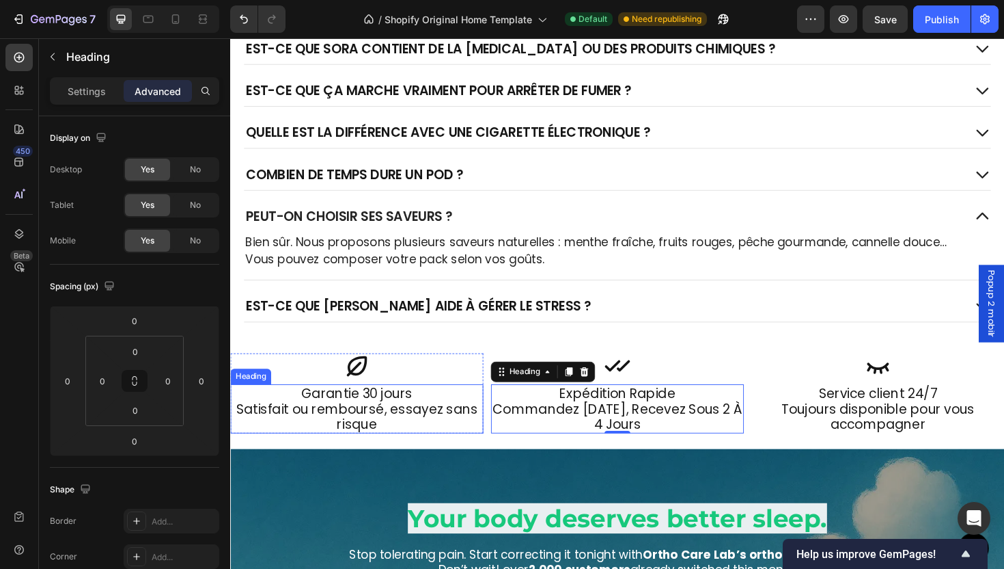
click at [439, 441] on p "Garantie 30 jours Satisfait ou remboursé, essayez sans risque" at bounding box center [364, 430] width 265 height 49
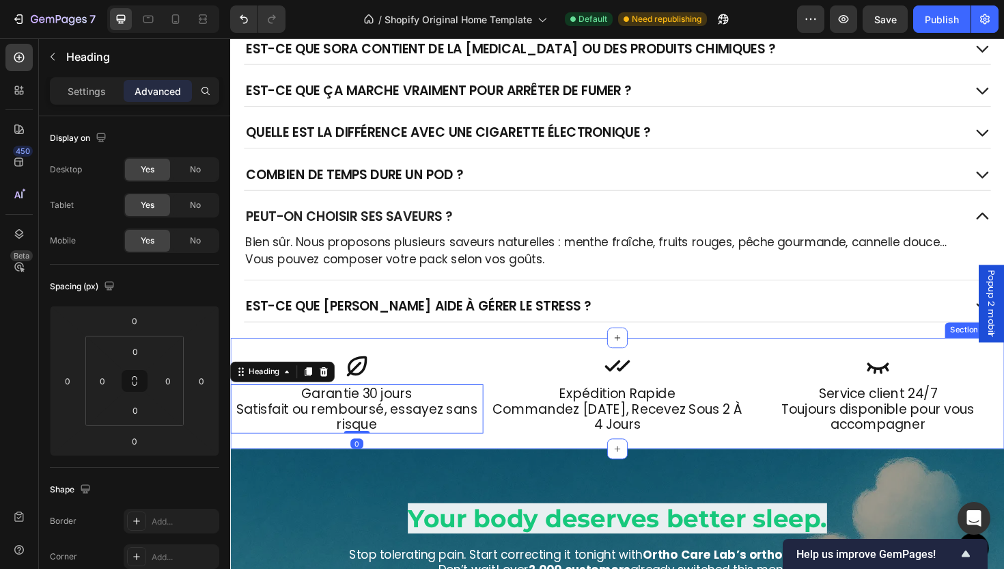
scroll to position [3358, 0]
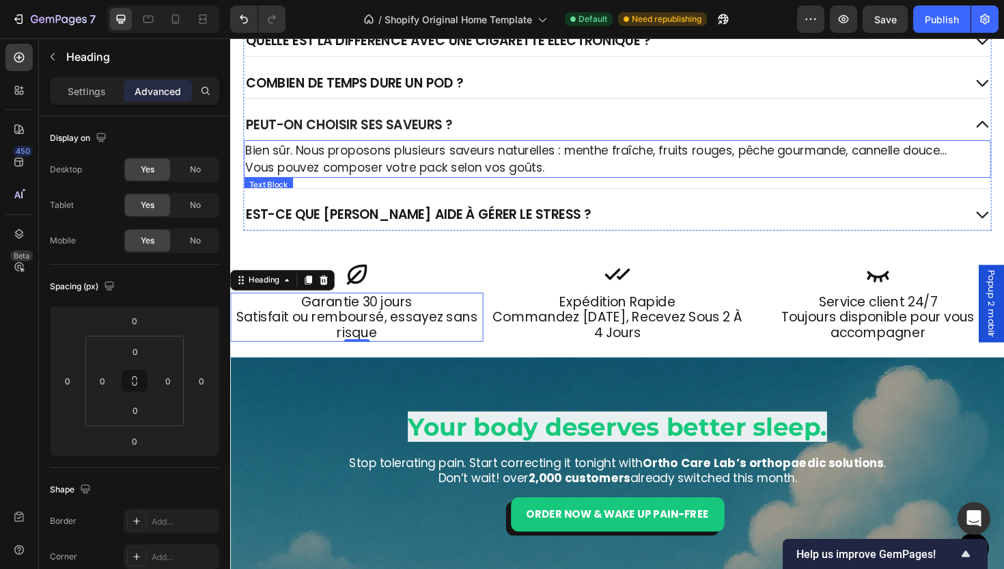
click at [391, 161] on p "Bien sûr. Nous proposons plusieurs saveurs naturelles : menthe fraîche, fruits …" at bounding box center [640, 166] width 789 height 37
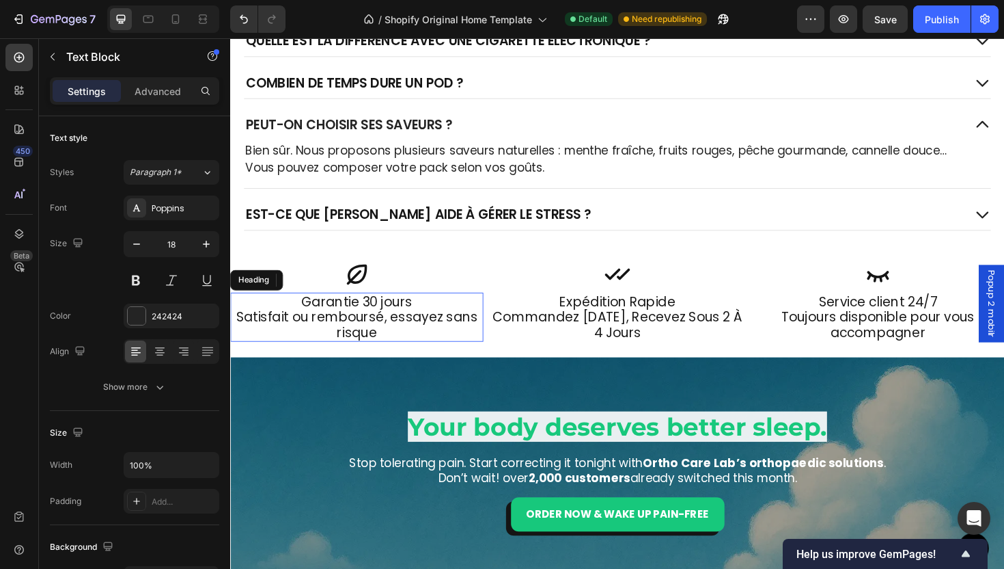
click at [399, 318] on p "Garantie 30 jours Satisfait ou remboursé, essayez sans risque" at bounding box center [364, 333] width 265 height 49
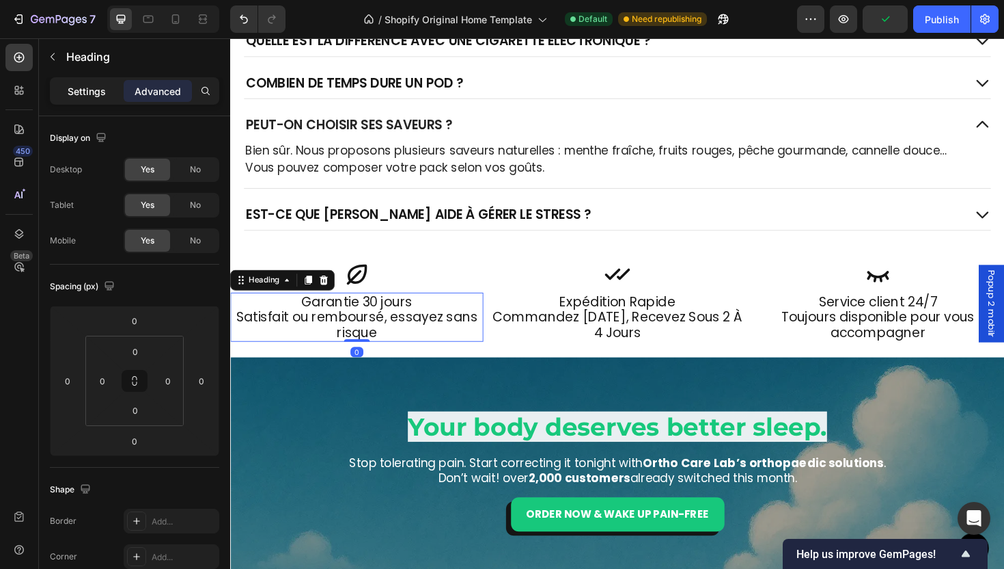
click at [86, 90] on p "Settings" at bounding box center [87, 91] width 38 height 14
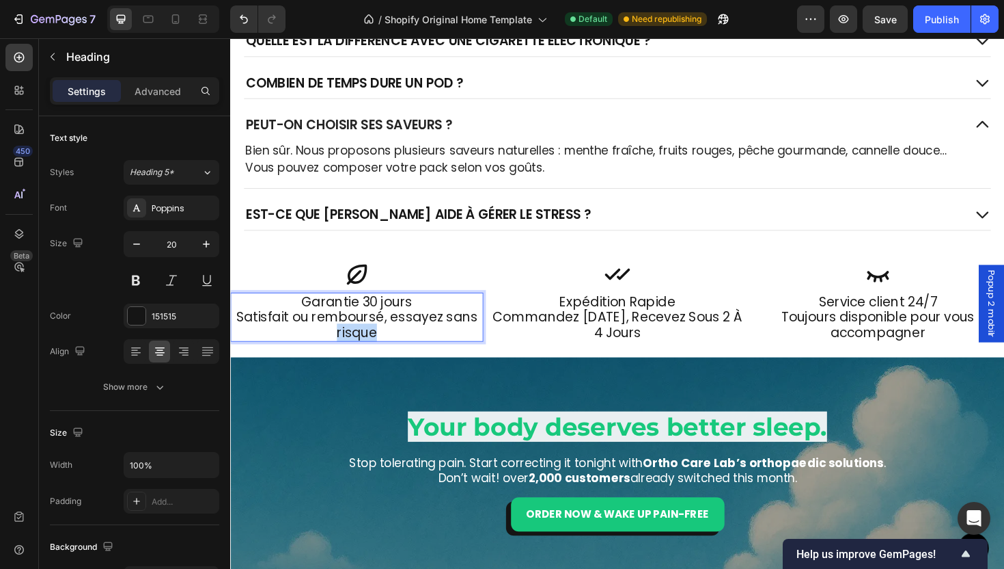
click at [357, 344] on p "Garantie 30 jours Satisfait ou remboursé, essayez sans risque" at bounding box center [364, 333] width 265 height 49
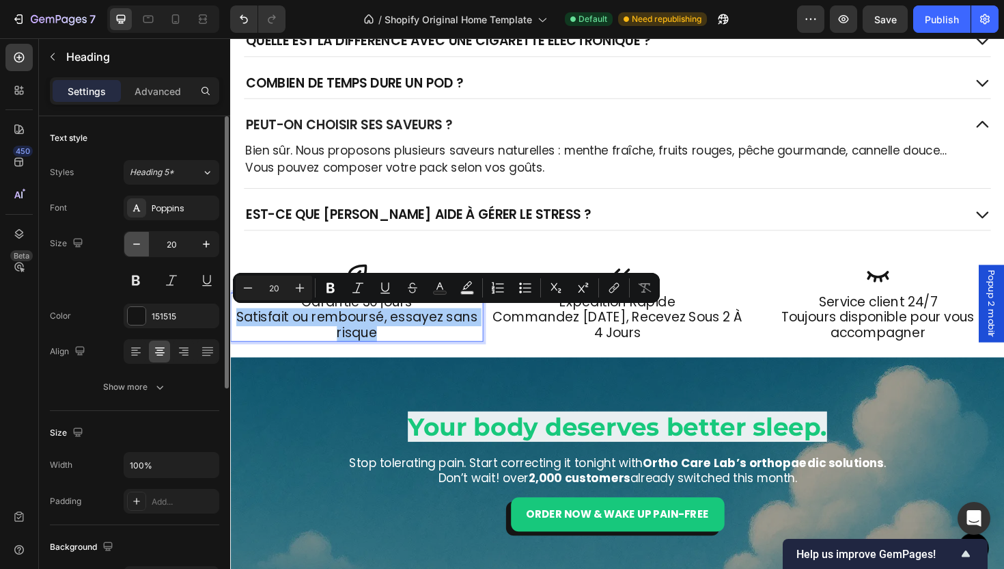
click at [136, 243] on icon "button" at bounding box center [136, 243] width 7 height 1
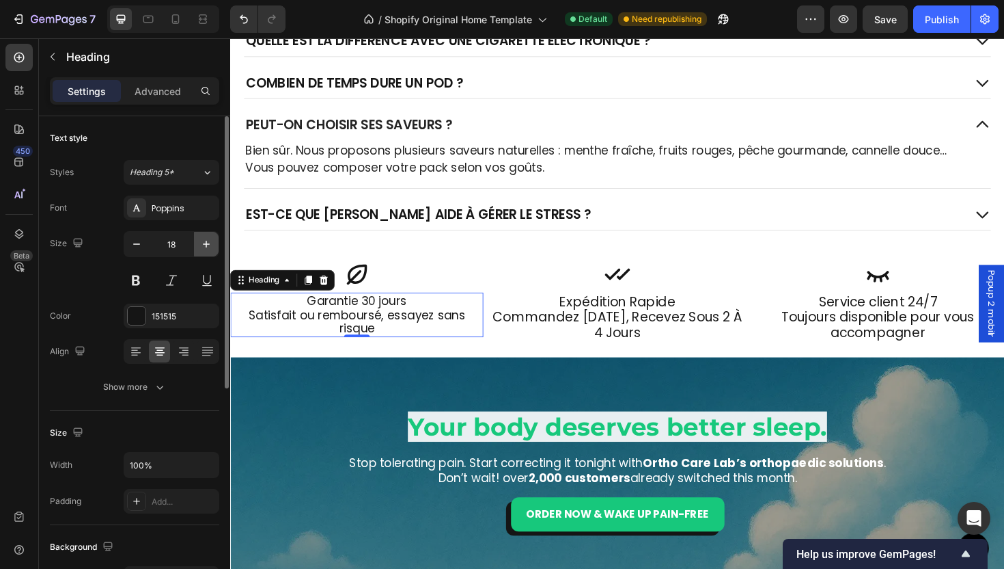
click at [200, 243] on icon "button" at bounding box center [207, 244] width 14 height 14
type input "20"
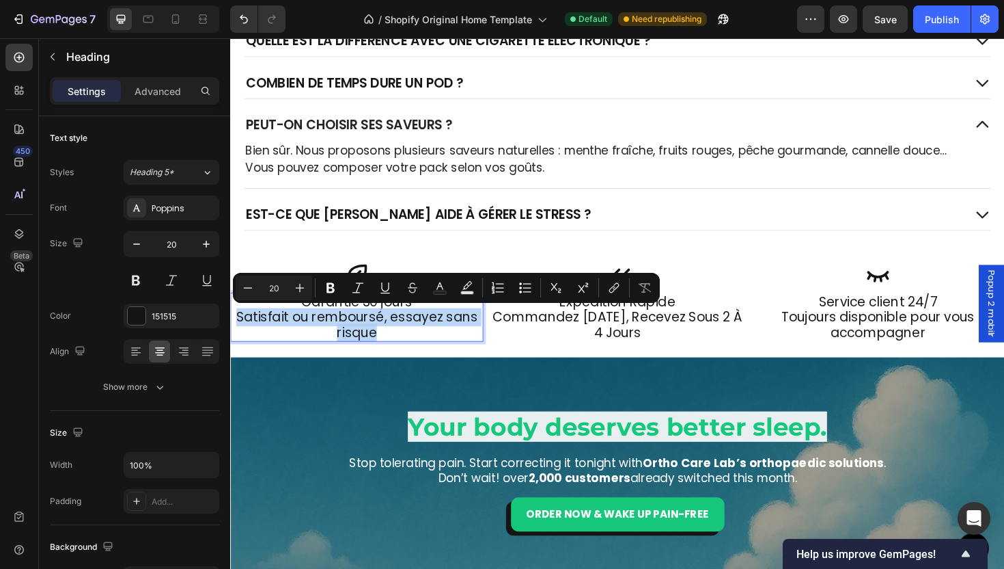
drag, startPoint x: 404, startPoint y: 357, endPoint x: 234, endPoint y: 339, distance: 171.1
click at [234, 339] on p "Garantie 30 jours Satisfait ou remboursé, essayez sans risque" at bounding box center [364, 333] width 265 height 49
click at [259, 292] on button "Minus" at bounding box center [248, 287] width 25 height 25
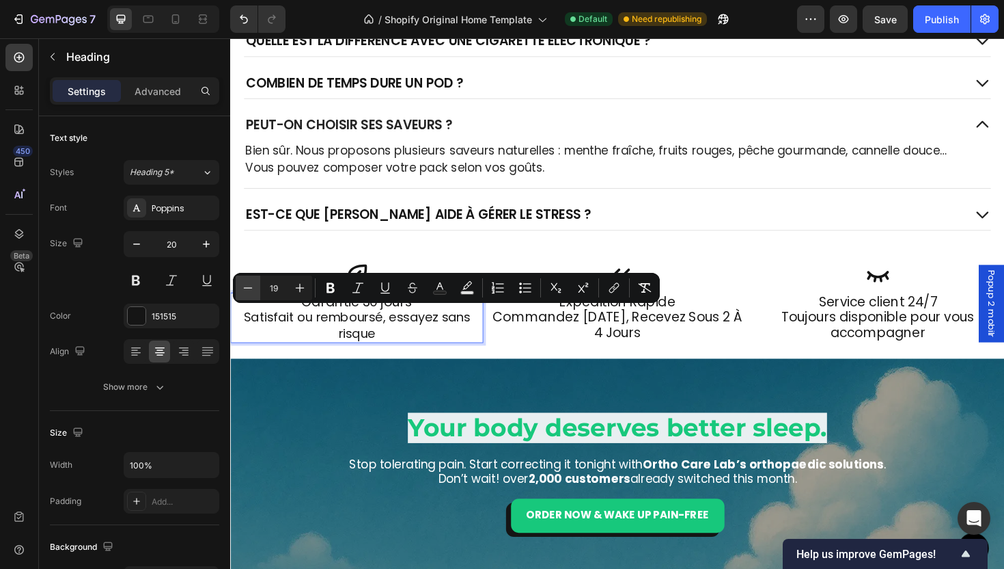
click at [259, 292] on button "Minus" at bounding box center [248, 287] width 25 height 25
type input "18"
click at [443, 358] on p "Garantie 30 jours Satisfait ou remboursé, essayez sans risque" at bounding box center [364, 334] width 265 height 51
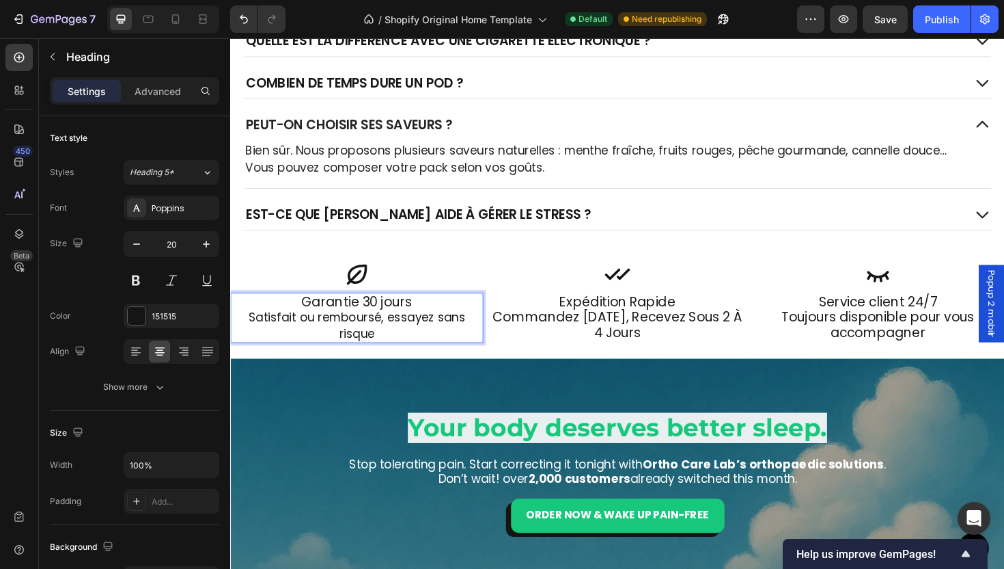
click at [392, 336] on span "Satisfait ou remboursé, essayez sans risque" at bounding box center [364, 342] width 230 height 34
click at [425, 344] on p "Garantie 30 jours Satisfait ou remboursé, essayez sans risque" at bounding box center [363, 334] width 143 height 51
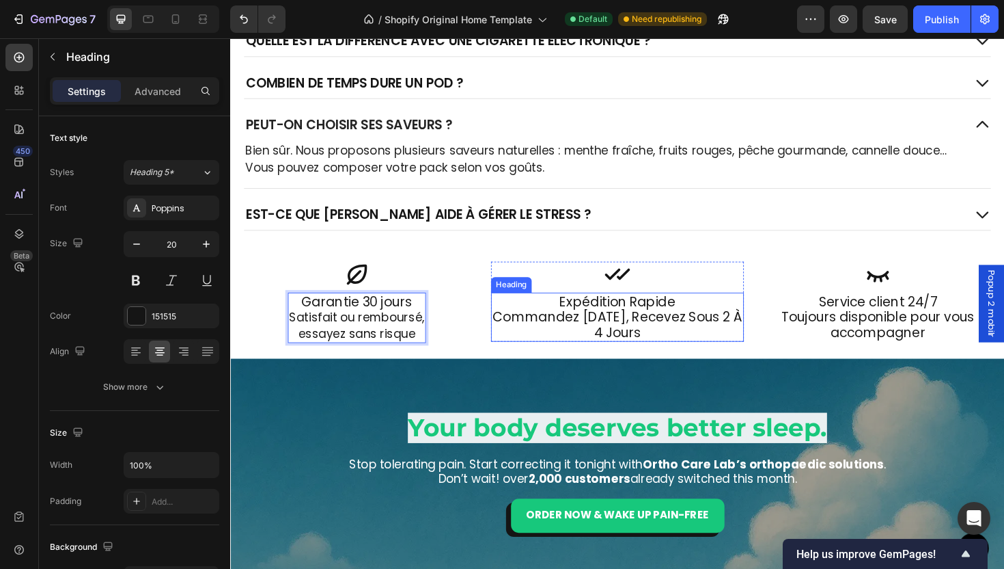
click at [517, 354] on p "Expédition rapide Commandez aujourd’hui, recevez sous 2 à 4 jours" at bounding box center [640, 333] width 265 height 49
click at [359, 310] on p "Garantie 30 jours Satisfait ou remboursé, essayez sans risque" at bounding box center [363, 334] width 143 height 51
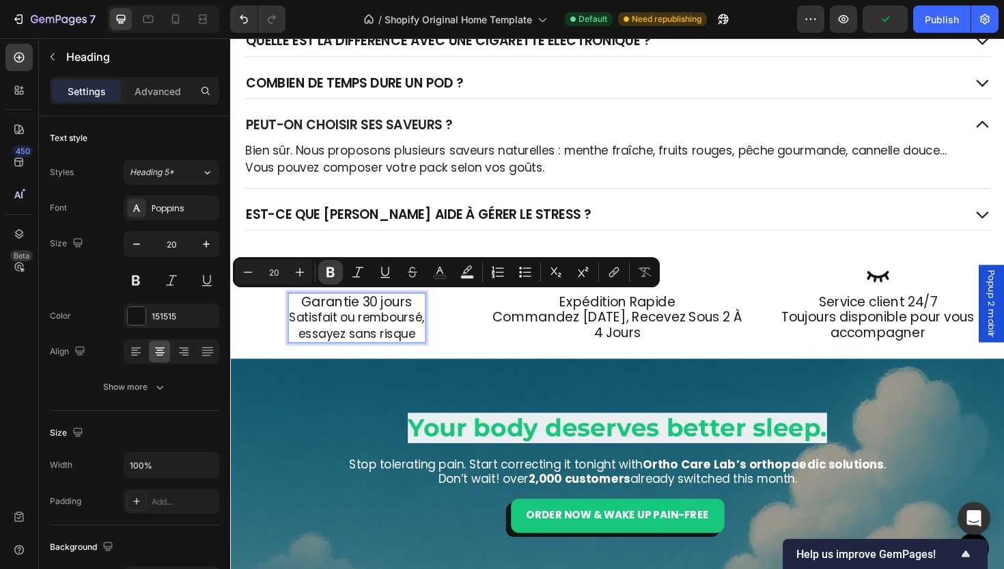
click at [335, 281] on button "Bold" at bounding box center [330, 272] width 25 height 25
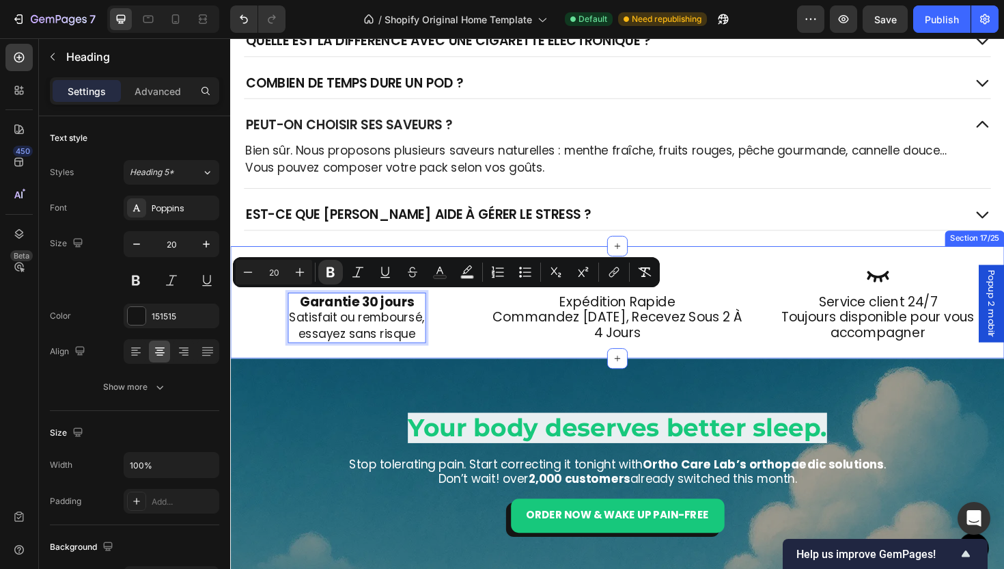
click at [506, 367] on div "Icon Expédition rapide Commandez aujourd’hui, recevez sous 2 à 4 jours Heading …" at bounding box center [640, 317] width 820 height 119
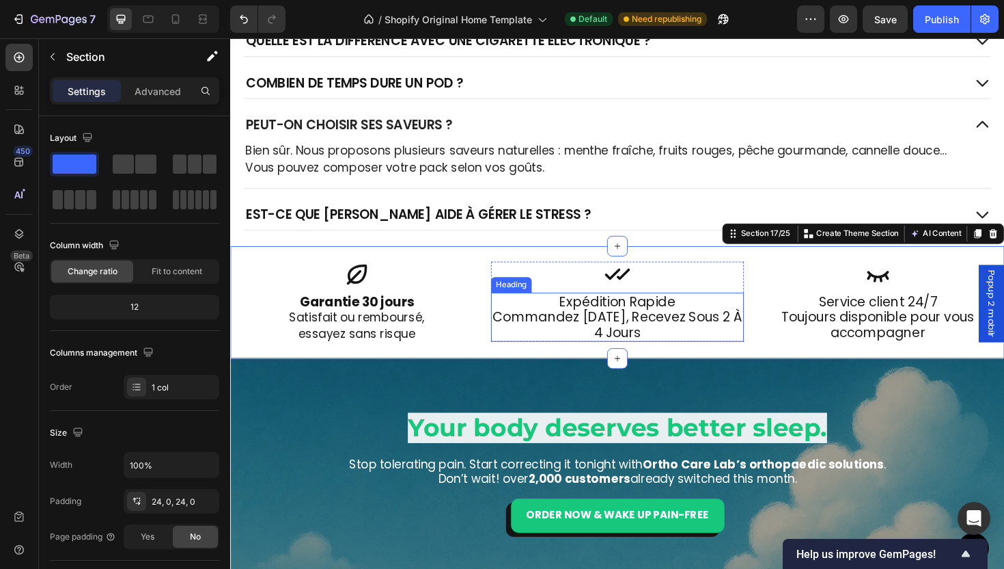
click at [645, 334] on p "Expédition rapide Commandez aujourd’hui, recevez sous 2 à 4 jours" at bounding box center [640, 333] width 265 height 49
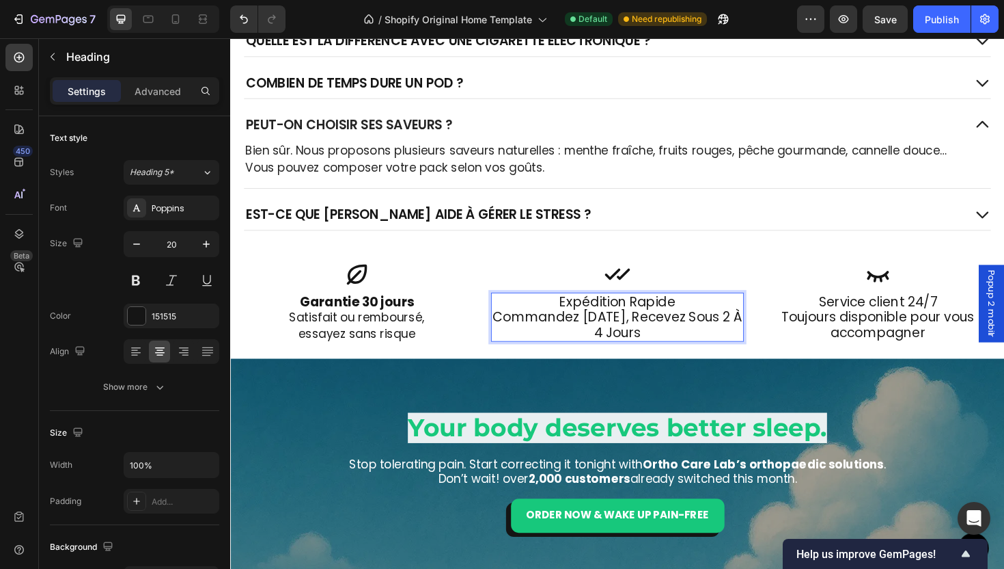
click at [694, 337] on p "Expédition rapide Commandez aujourd’hui, recevez sous 2 à 4 jours" at bounding box center [640, 333] width 265 height 49
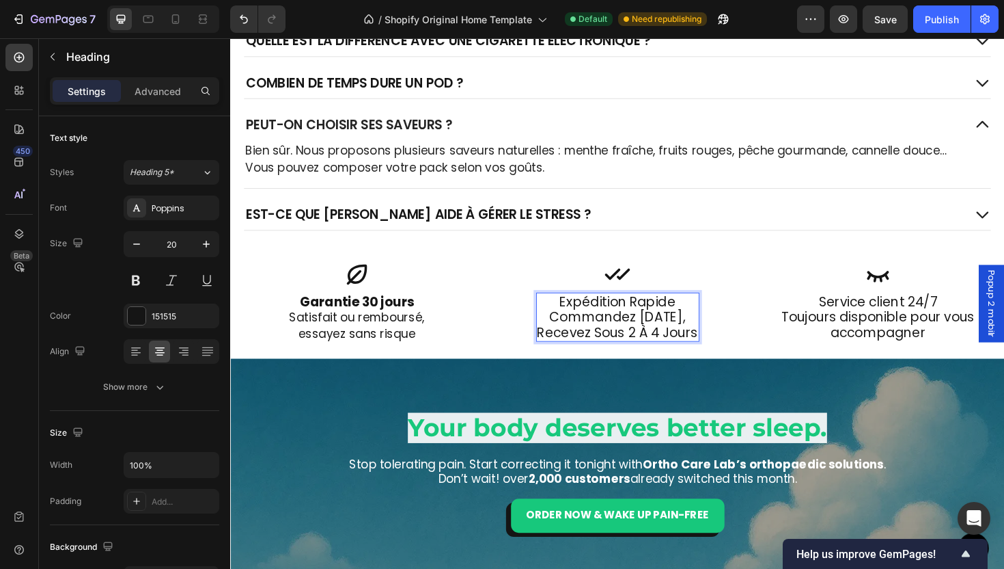
click at [679, 318] on p "Expédition rapide Commandez aujourd’hui, recevez sous 2 à 4 jours" at bounding box center [641, 333] width 170 height 49
click at [658, 336] on p "Expédition rapide Commandez aujourd’hui, recevez sous 2 à 4 jours" at bounding box center [641, 333] width 170 height 49
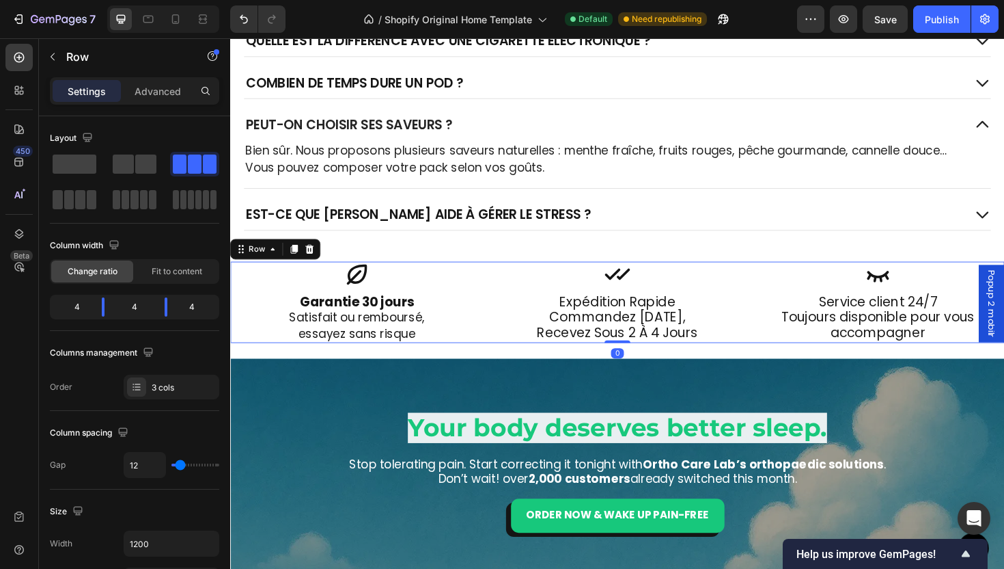
click at [534, 334] on div "Icon Expédition rapide Commandez aujourd’hui, recevez sous 2 à 4 jours Heading …" at bounding box center [640, 318] width 268 height 86
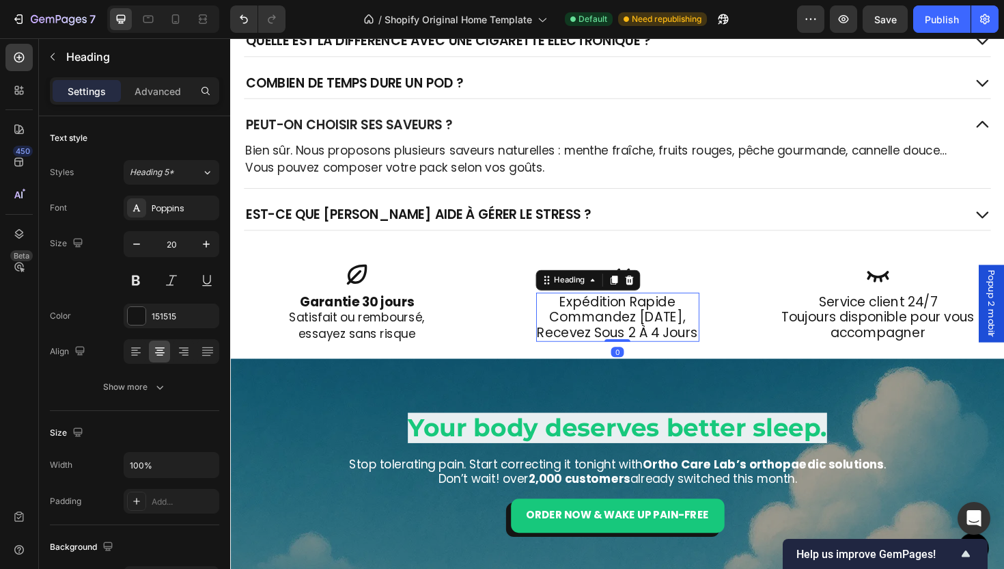
click at [562, 333] on p "Expédition rapide Commandez aujourd’hui, recevez sous 2 à 4 jours" at bounding box center [641, 333] width 170 height 49
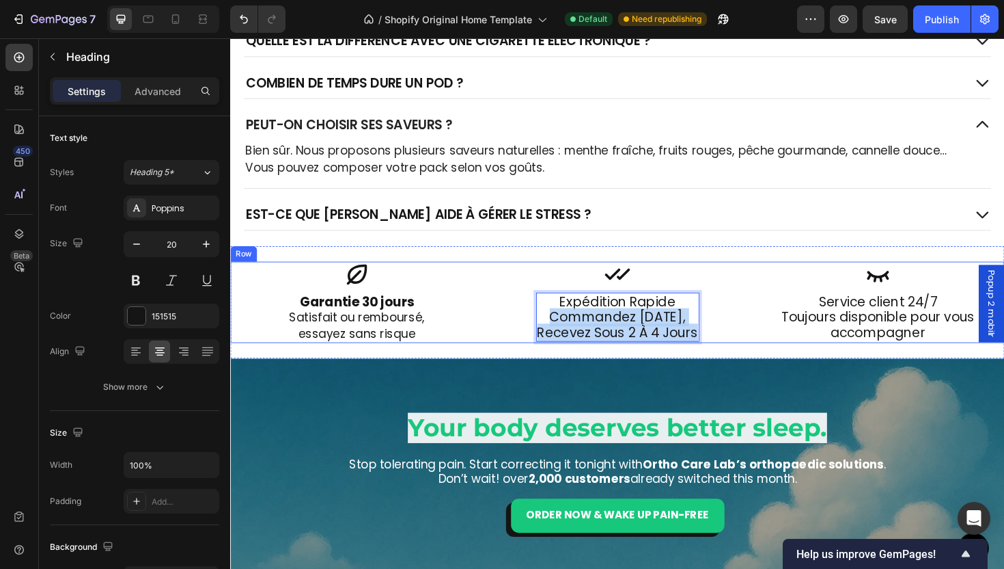
drag, startPoint x: 549, startPoint y: 337, endPoint x: 730, endPoint y: 355, distance: 181.3
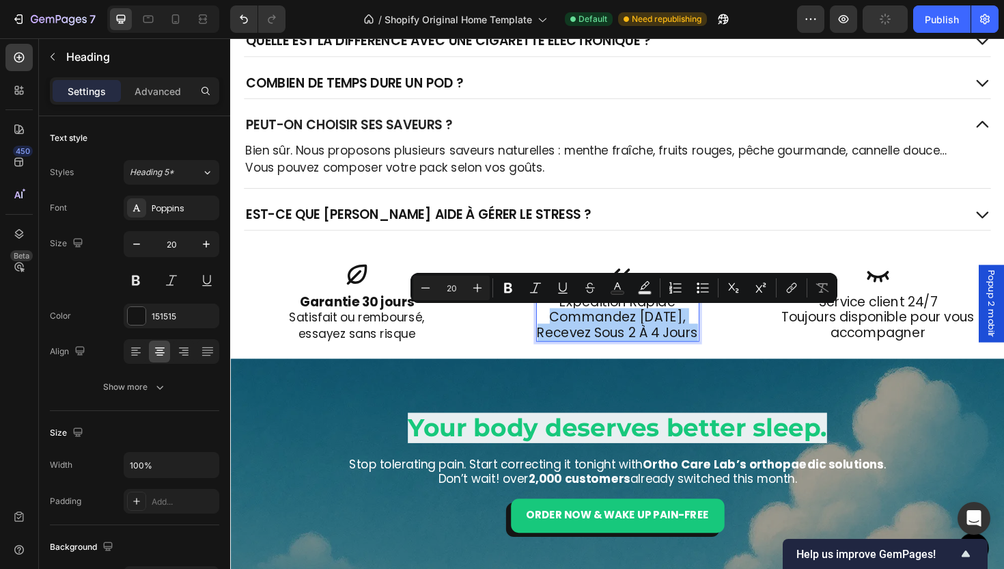
click at [438, 297] on div "Minus 20 Plus" at bounding box center [451, 287] width 77 height 25
click at [430, 295] on button "Minus" at bounding box center [425, 287] width 25 height 25
type input "18"
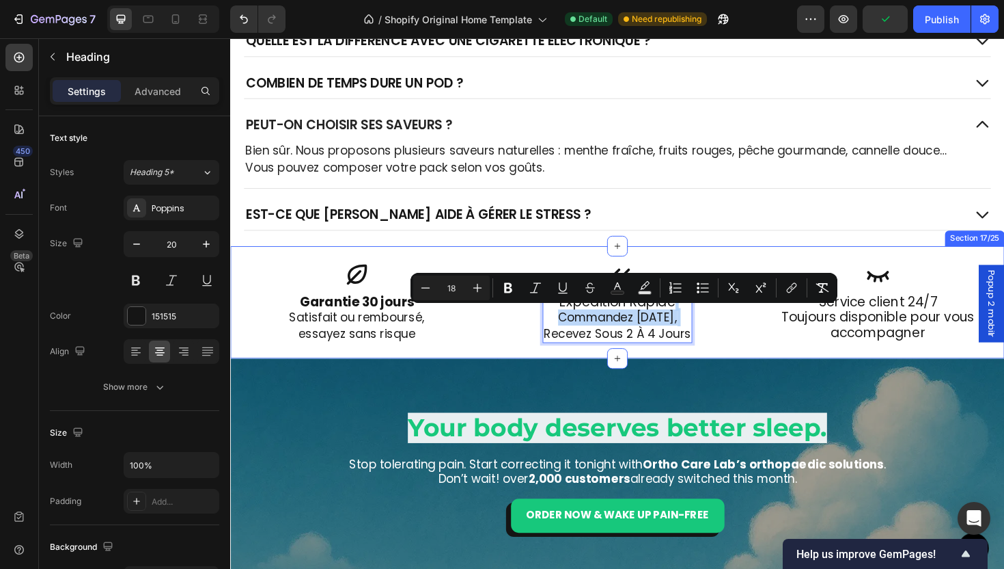
click at [679, 347] on span "recevez sous 2 à 4 jours" at bounding box center [640, 350] width 156 height 17
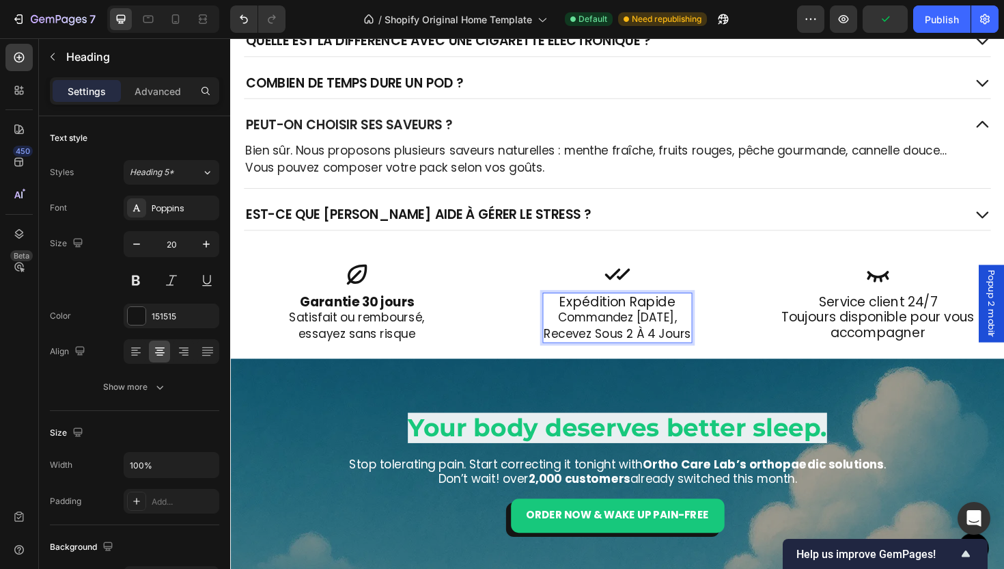
click at [648, 311] on p "Expédition rapide Commandez aujourd’hui, recevez sous 2 à 4 jours" at bounding box center [640, 334] width 156 height 51
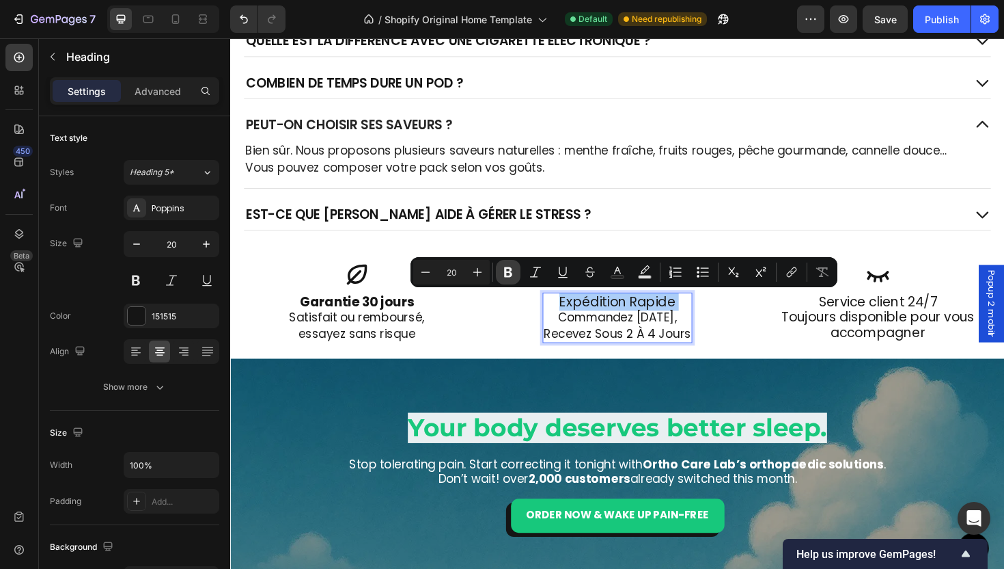
click at [508, 278] on icon "Editor contextual toolbar" at bounding box center [509, 272] width 14 height 14
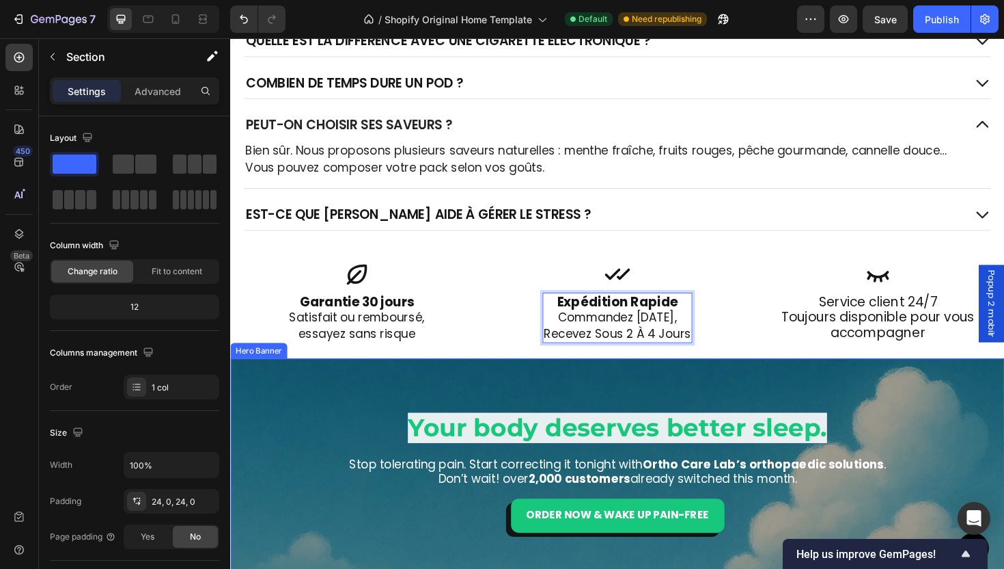
click at [745, 374] on div "Icon Expédition rapide Commandez aujourd’hui, recevez sous 2 à 4 jours Heading …" at bounding box center [640, 317] width 820 height 119
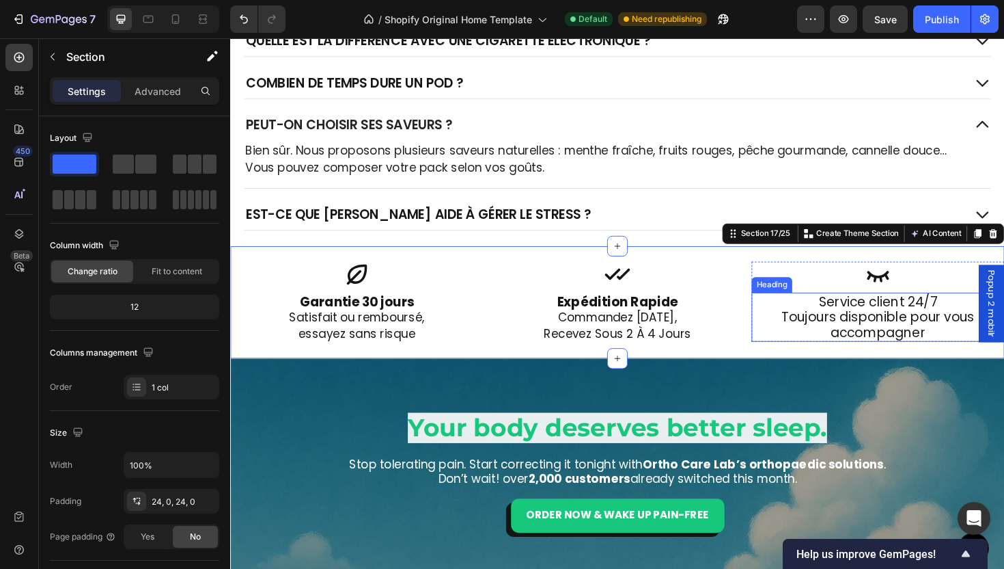
click at [933, 341] on p "Service client 24/7 Toujours disponible pour vous accompagner" at bounding box center [916, 333] width 265 height 49
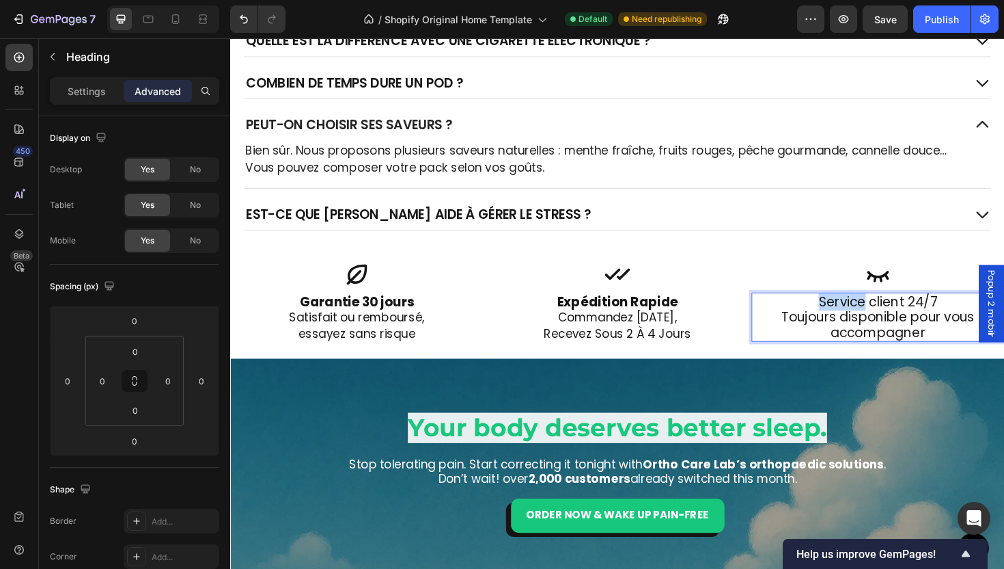
click at [884, 315] on p "Service client 24/7 Toujours disponible pour vous accompagner" at bounding box center [916, 333] width 265 height 49
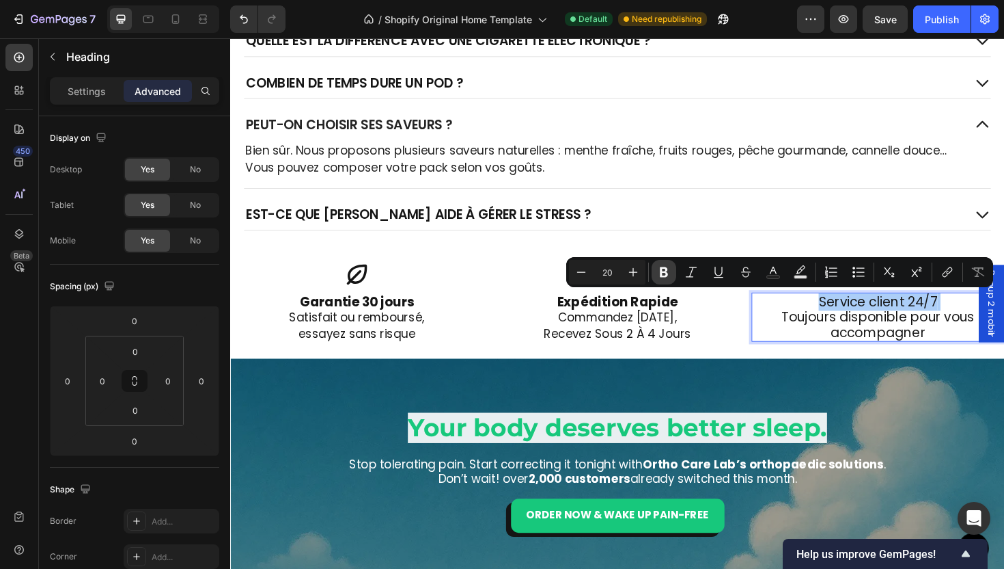
click at [670, 274] on icon "Editor contextual toolbar" at bounding box center [664, 272] width 14 height 14
click at [869, 342] on p "Service client 24/7 Toujours disponible pour vous accompagner" at bounding box center [916, 333] width 265 height 49
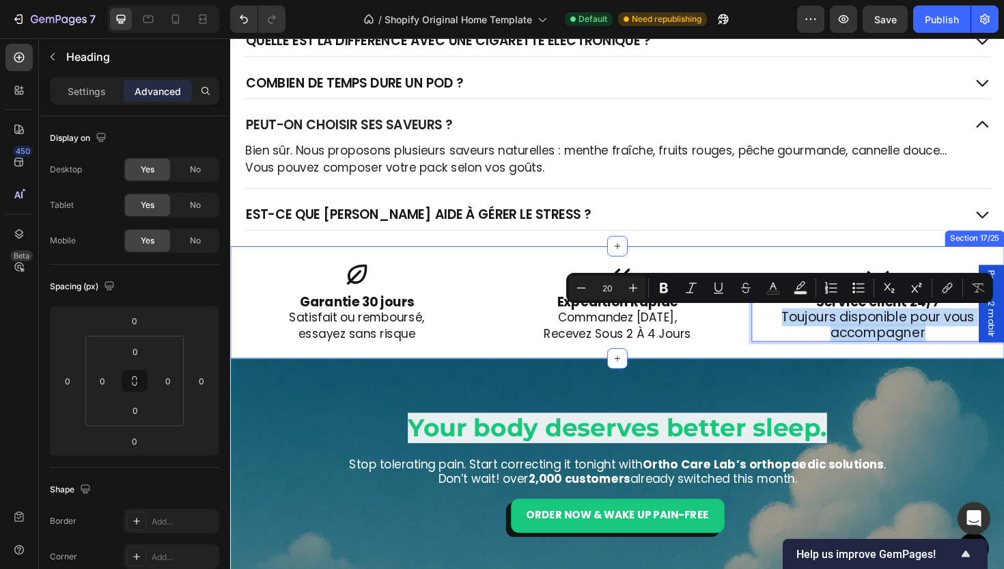
drag, startPoint x: 797, startPoint y: 329, endPoint x: 989, endPoint y: 361, distance: 194.7
click at [989, 361] on div "Icon ⁠⁠⁠⁠⁠⁠⁠ Expédition rapide Commandez aujourd’hui, recevez sous 2 à 4 jours …" at bounding box center [640, 317] width 820 height 119
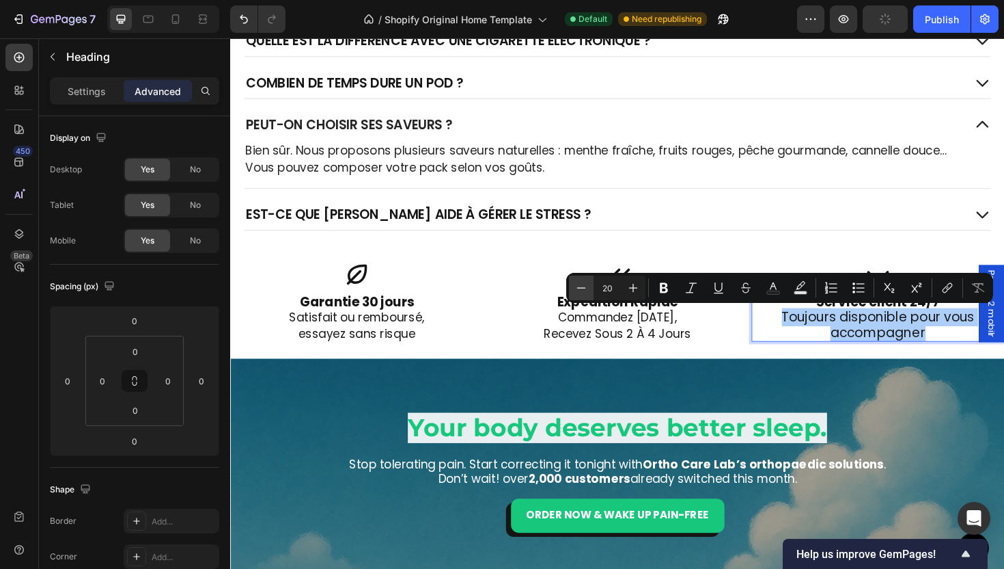
click at [574, 290] on button "Minus" at bounding box center [581, 287] width 25 height 25
type input "18"
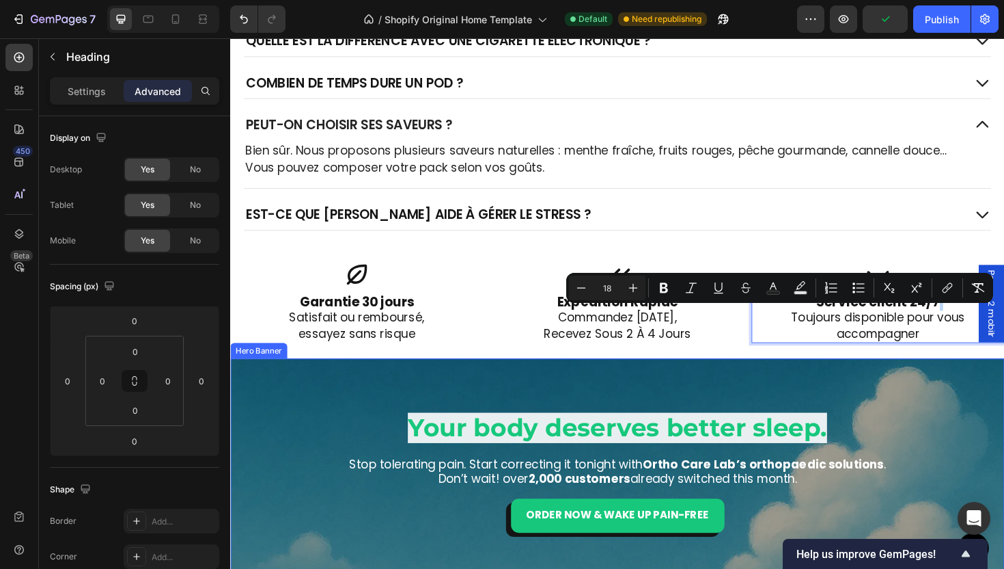
click at [958, 405] on div "Overlay" at bounding box center [640, 496] width 820 height 239
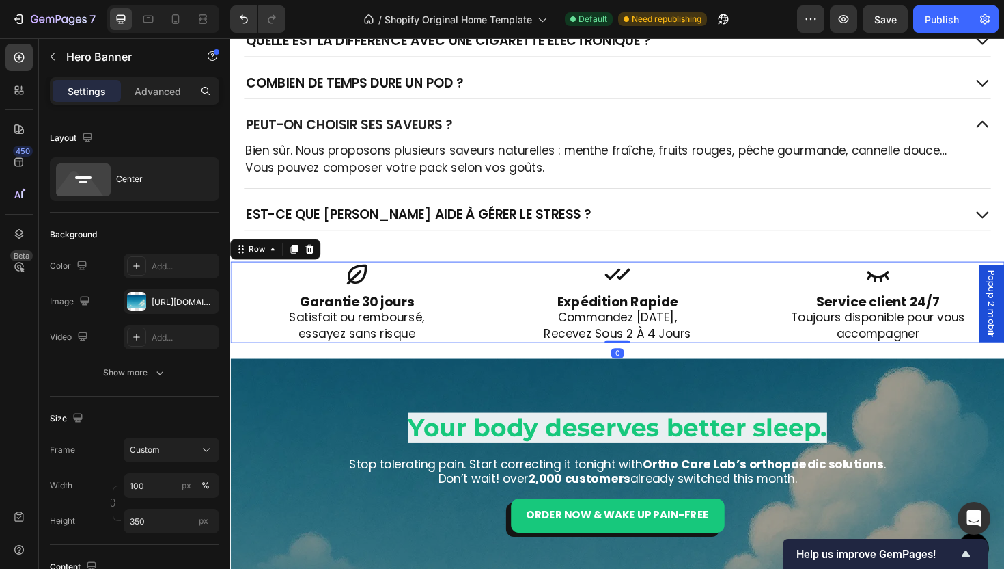
click at [757, 327] on div "Icon ⁠⁠⁠⁠⁠⁠⁠ Expédition rapide Commandez aujourd’hui, recevez sous 2 à 4 jours …" at bounding box center [640, 318] width 268 height 86
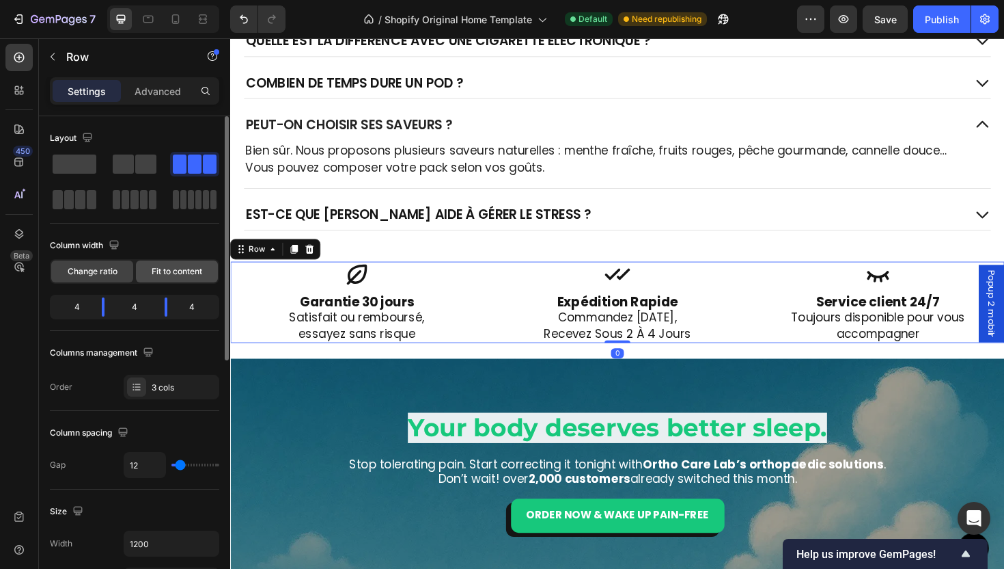
click at [161, 265] on span "Fit to content" at bounding box center [177, 271] width 51 height 12
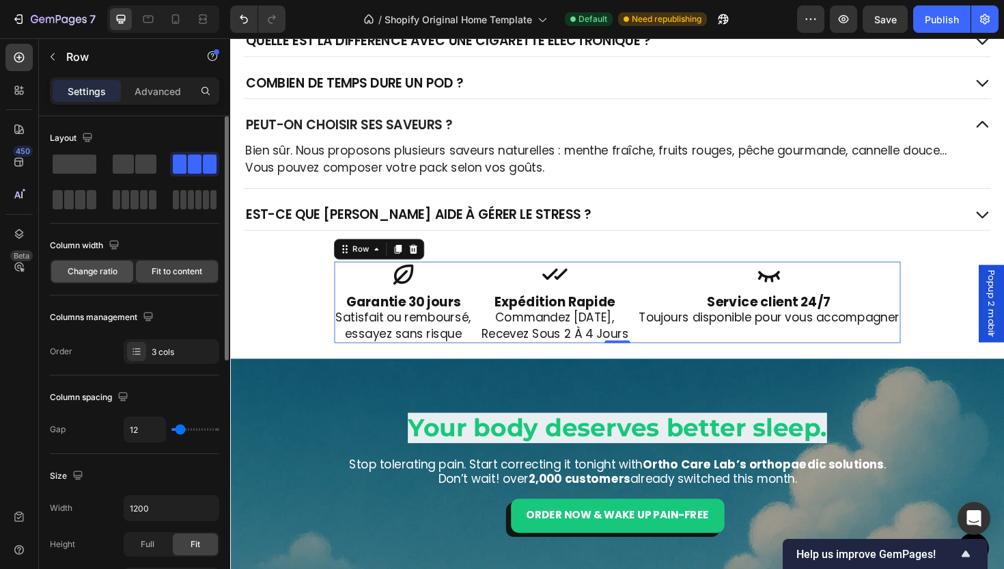
click at [71, 271] on span "Change ratio" at bounding box center [93, 271] width 50 height 12
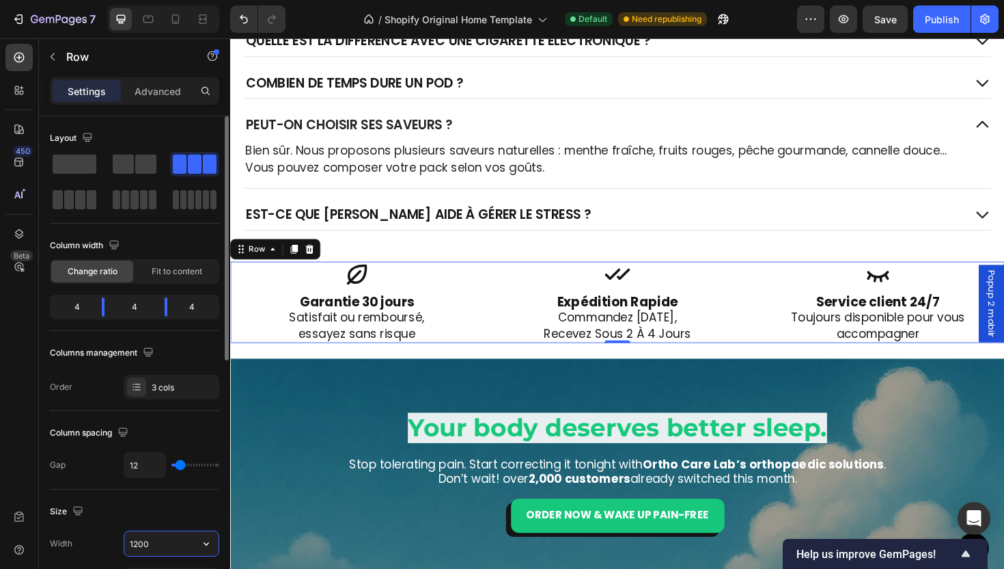
click at [176, 545] on input "1200" at bounding box center [171, 543] width 94 height 25
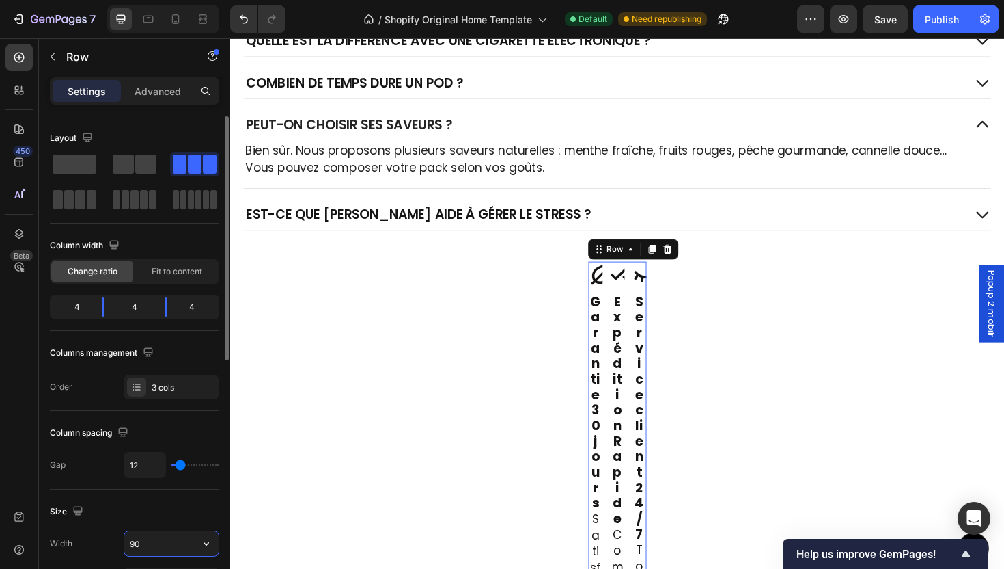
type input "900"
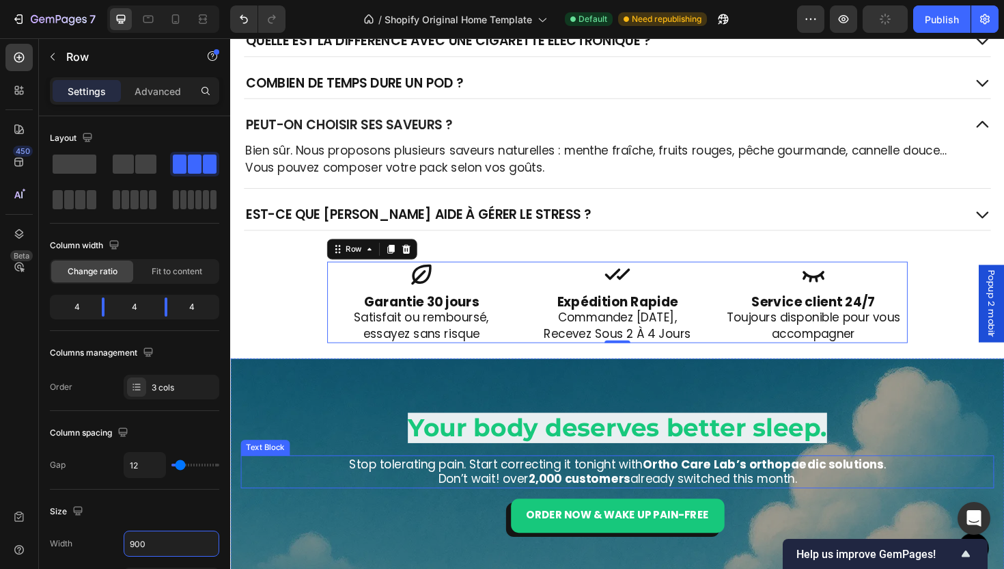
click at [618, 504] on strong "2,000 customers" at bounding box center [600, 504] width 108 height 17
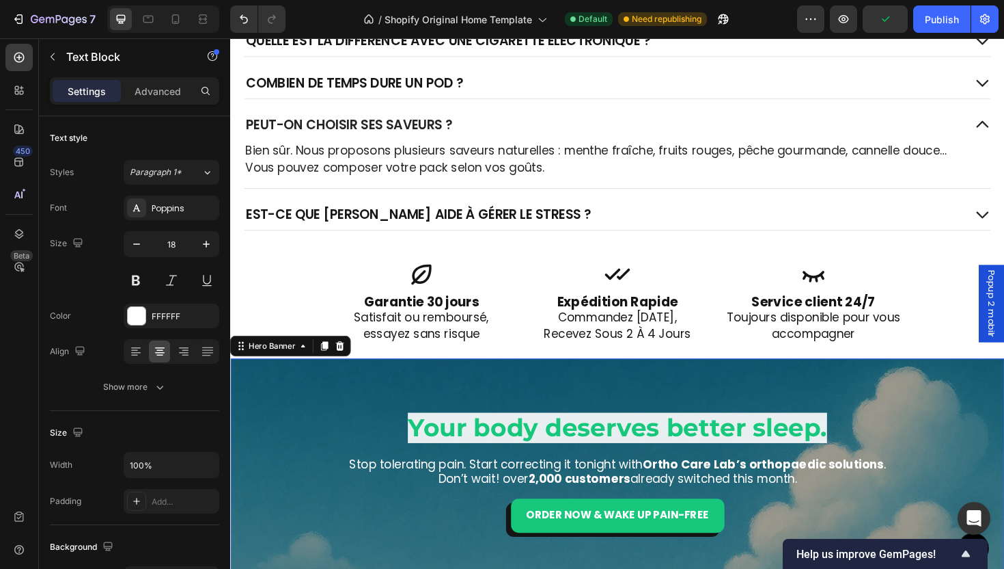
click at [741, 409] on div "Overlay" at bounding box center [640, 496] width 820 height 239
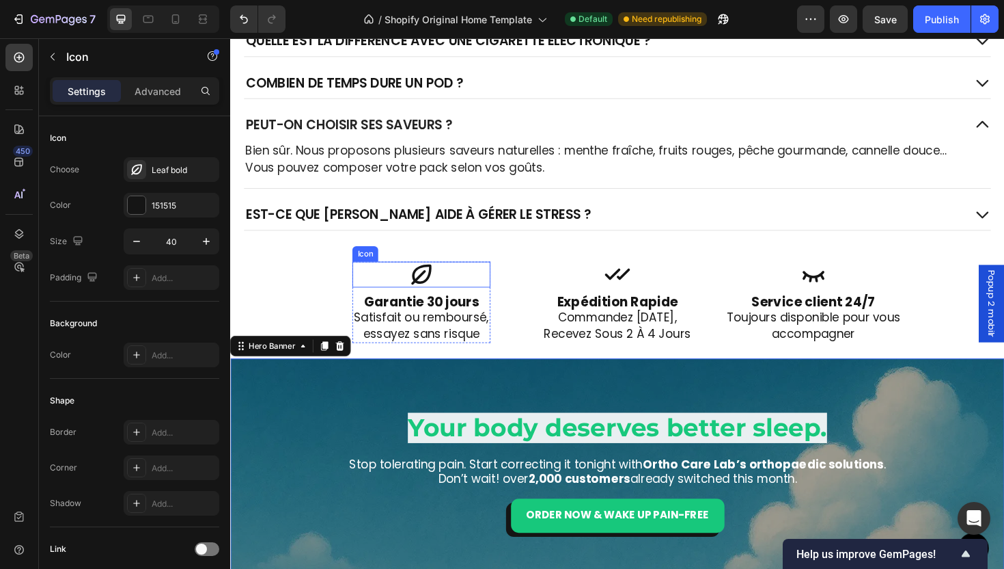
click at [435, 284] on icon at bounding box center [432, 288] width 27 height 27
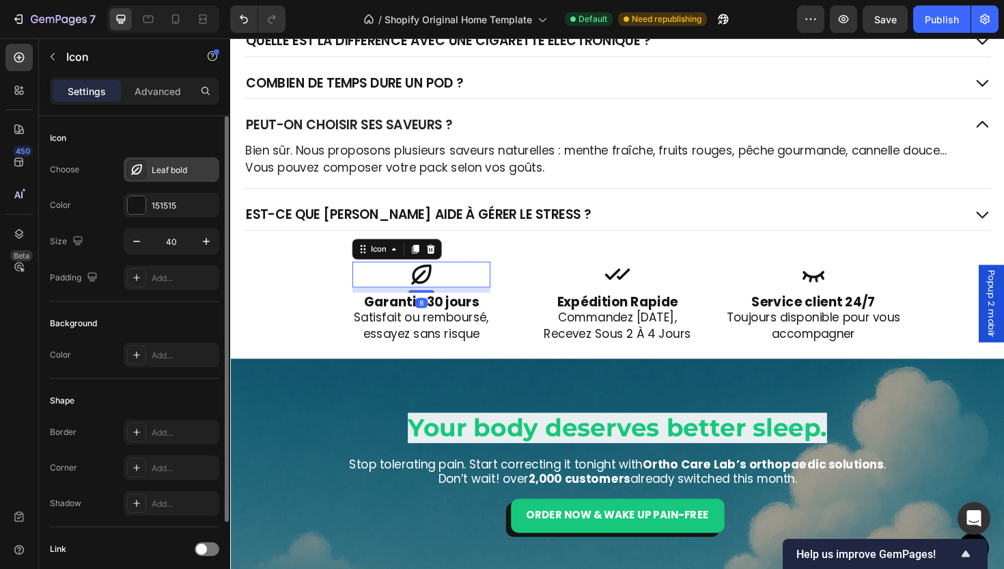
click at [159, 167] on div "Leaf bold" at bounding box center [184, 170] width 64 height 12
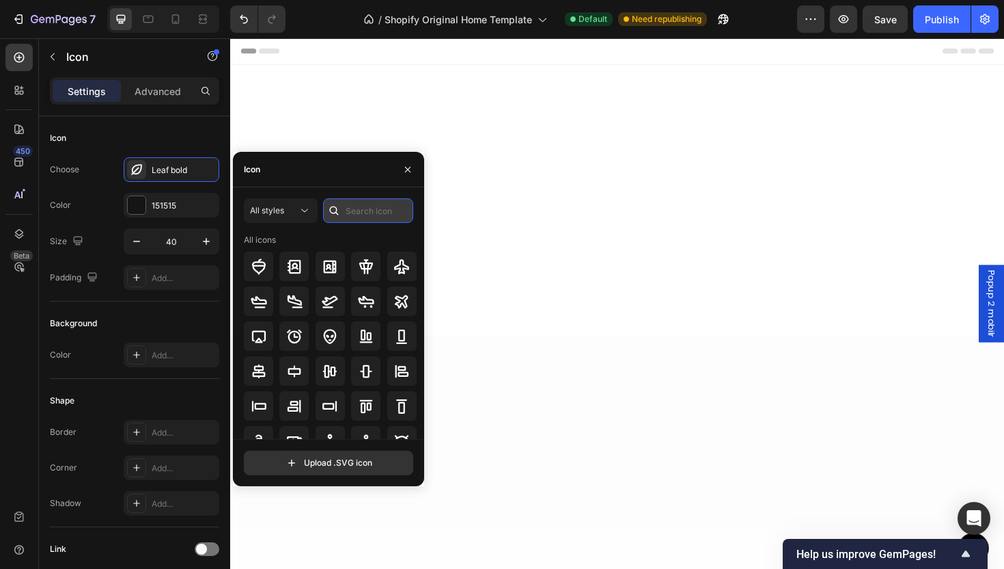
scroll to position [3358, 0]
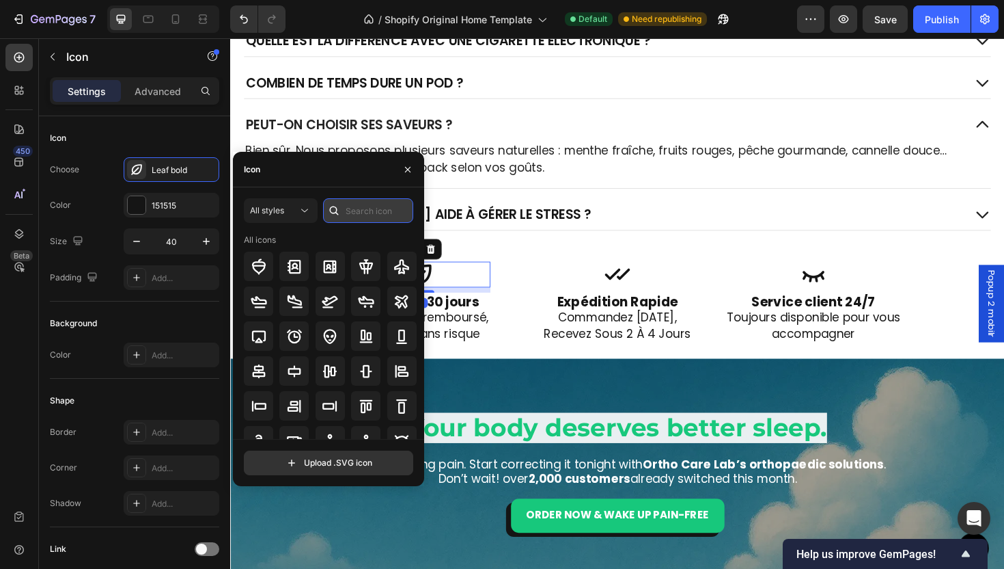
click at [368, 217] on input "text" at bounding box center [368, 210] width 90 height 25
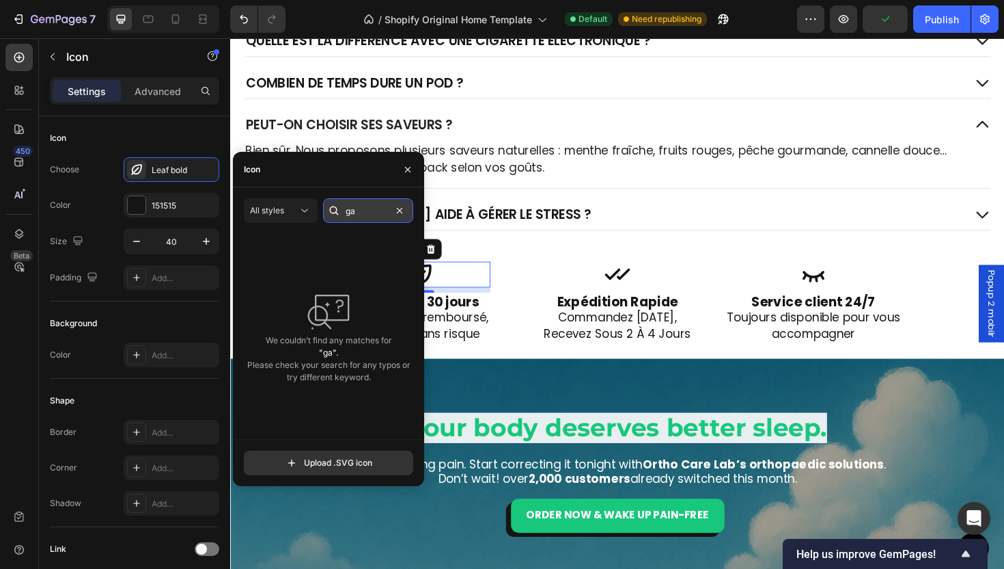
type input "g"
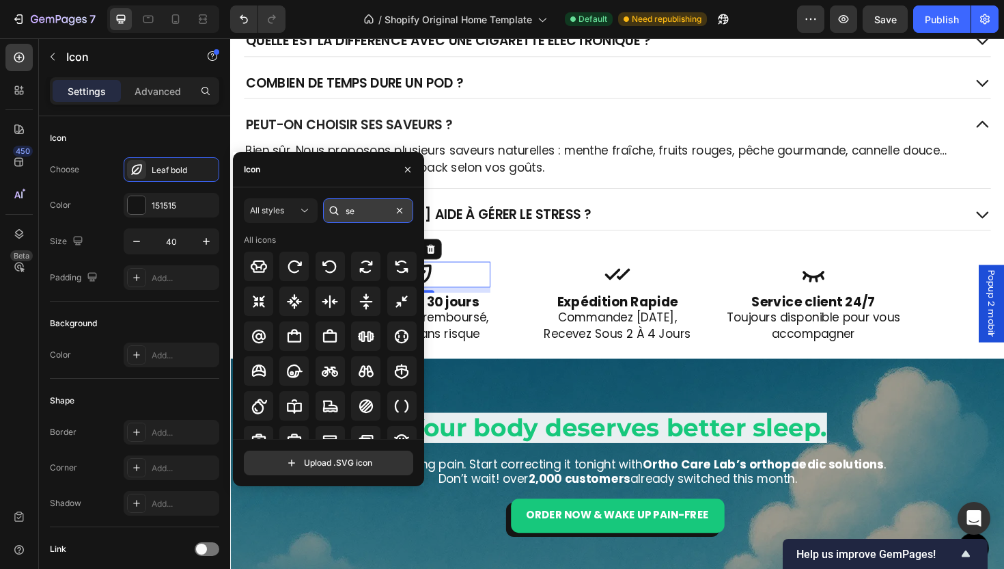
type input "sec"
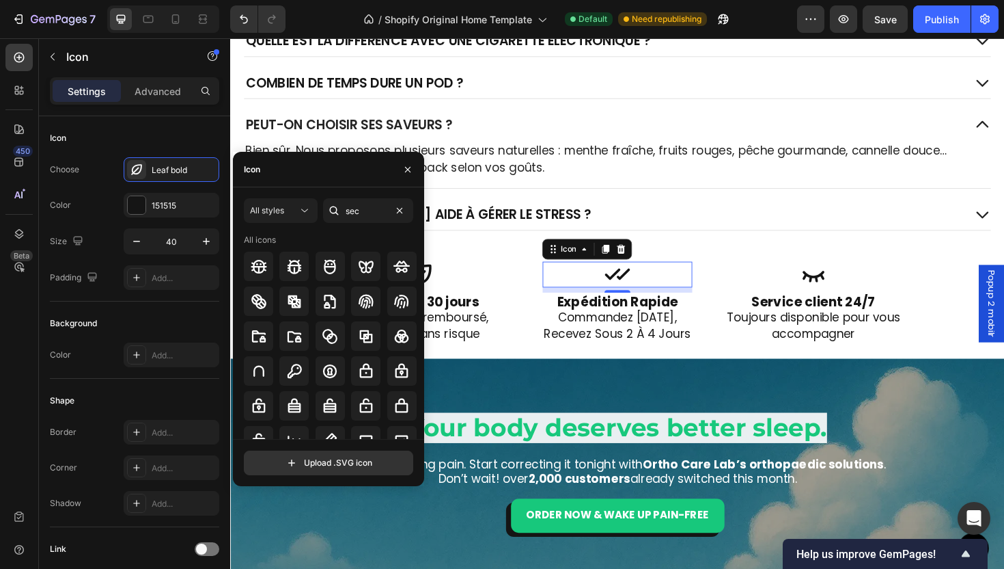
click at [641, 294] on icon at bounding box center [640, 288] width 27 height 27
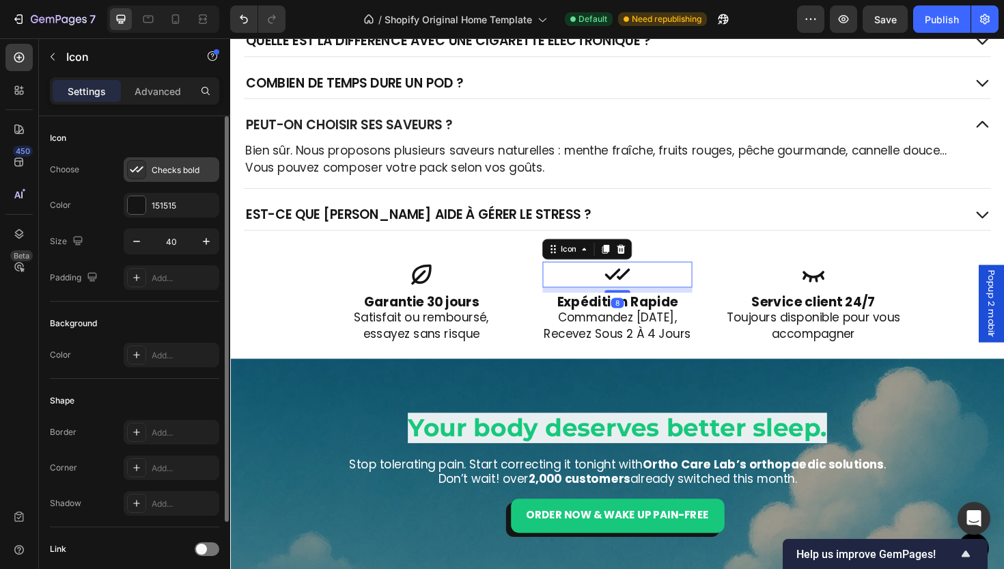
click at [147, 161] on div "Checks bold" at bounding box center [172, 169] width 96 height 25
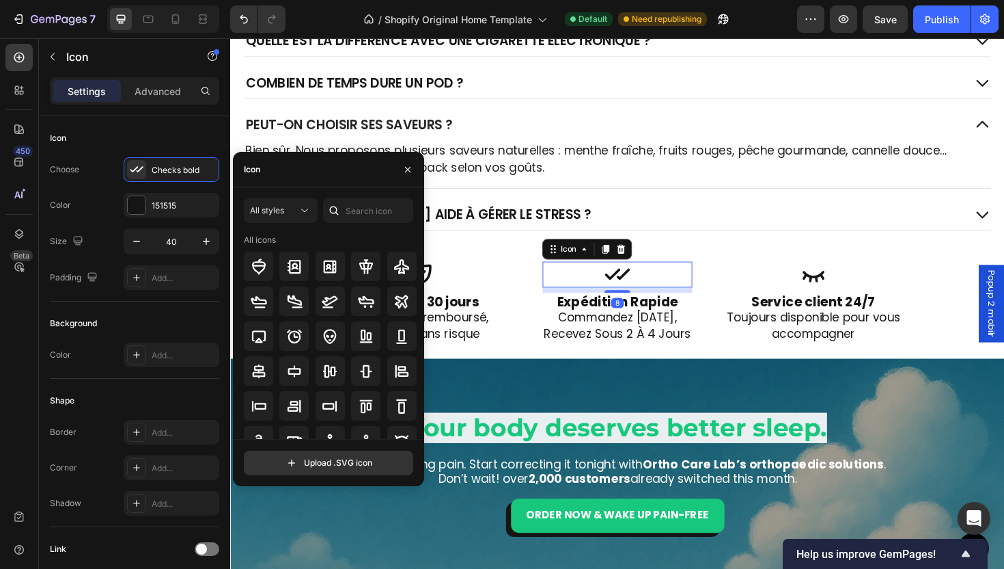
drag, startPoint x: 364, startPoint y: 195, endPoint x: 370, endPoint y: 204, distance: 11.0
click at [365, 197] on div "All styles All icons Upload .SVG icon" at bounding box center [328, 336] width 191 height 299
click at [377, 211] on input "text" at bounding box center [368, 210] width 90 height 25
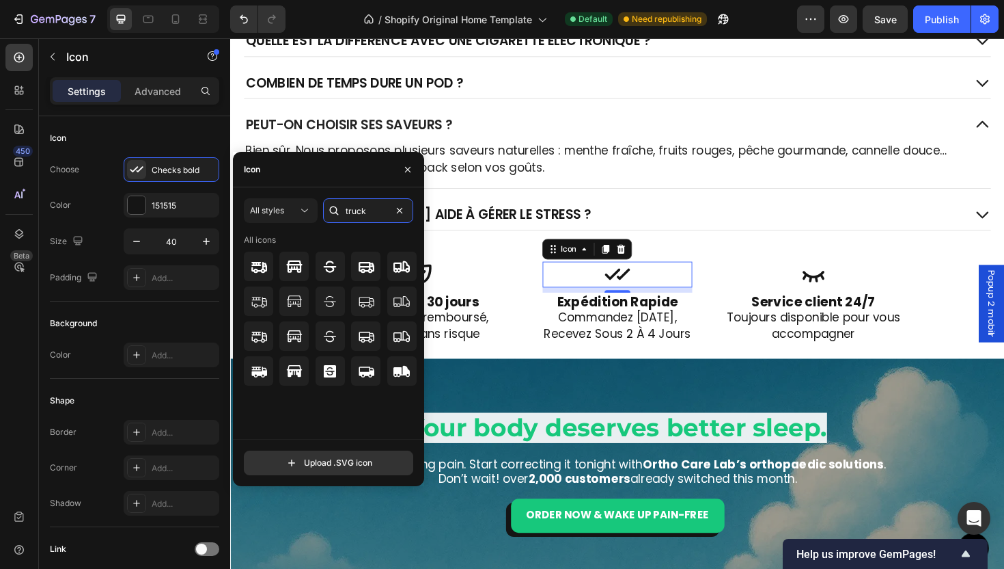
type input "truck"
click at [729, 197] on div "Est-ce que SORA contient de la nicotine ou des produits chimiques ? Est-ce que …" at bounding box center [640, 89] width 793 height 306
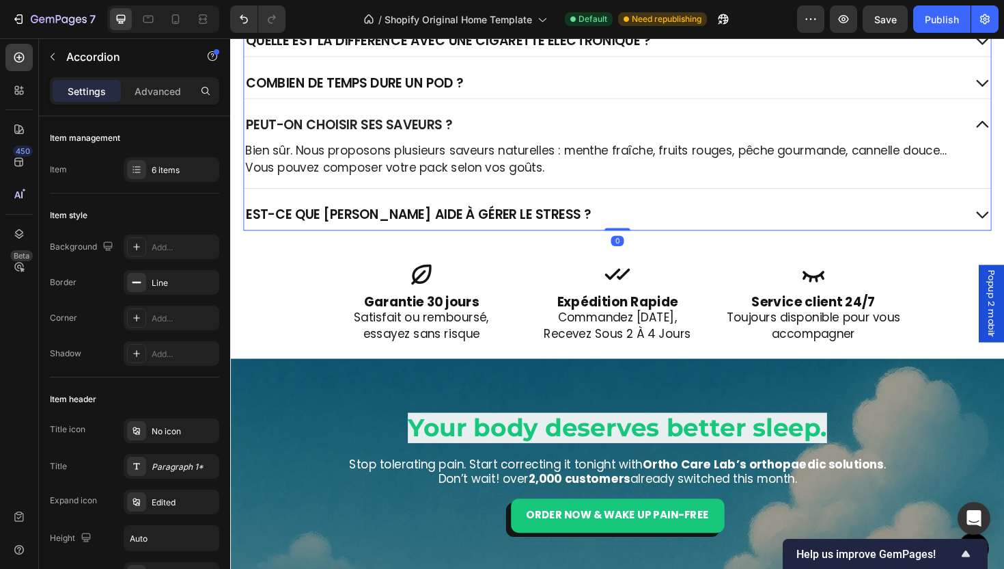
click at [595, 234] on div "Est-ce que [PERSON_NAME] aide à gérer le stress ?" at bounding box center [626, 225] width 763 height 22
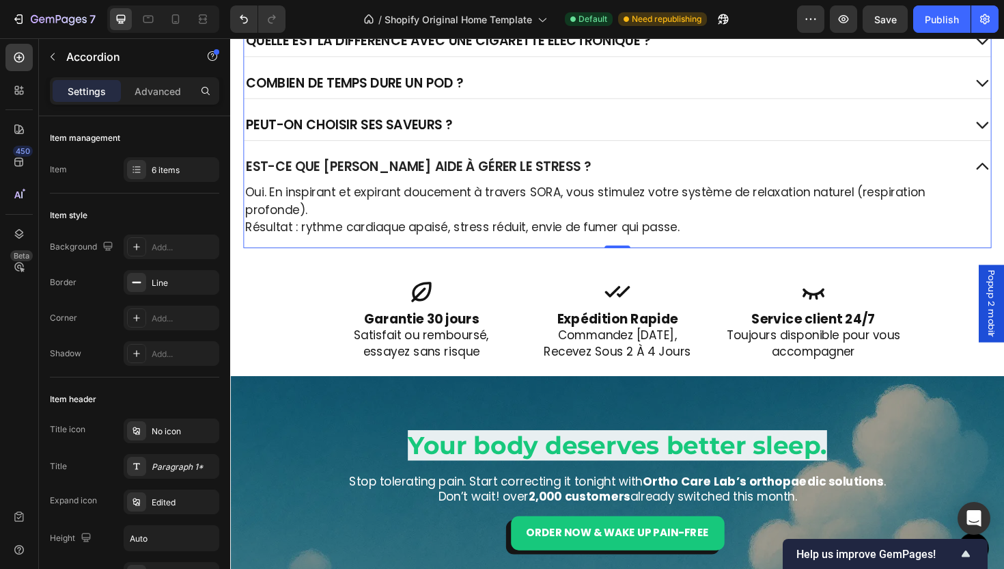
click at [581, 157] on div "Est-ce que SORA contient de la nicotine ou des produits chimiques ? Est-ce que …" at bounding box center [640, 98] width 793 height 325
click at [581, 165] on div "Est-ce que [PERSON_NAME] aide à gérer le stress ?" at bounding box center [626, 174] width 763 height 22
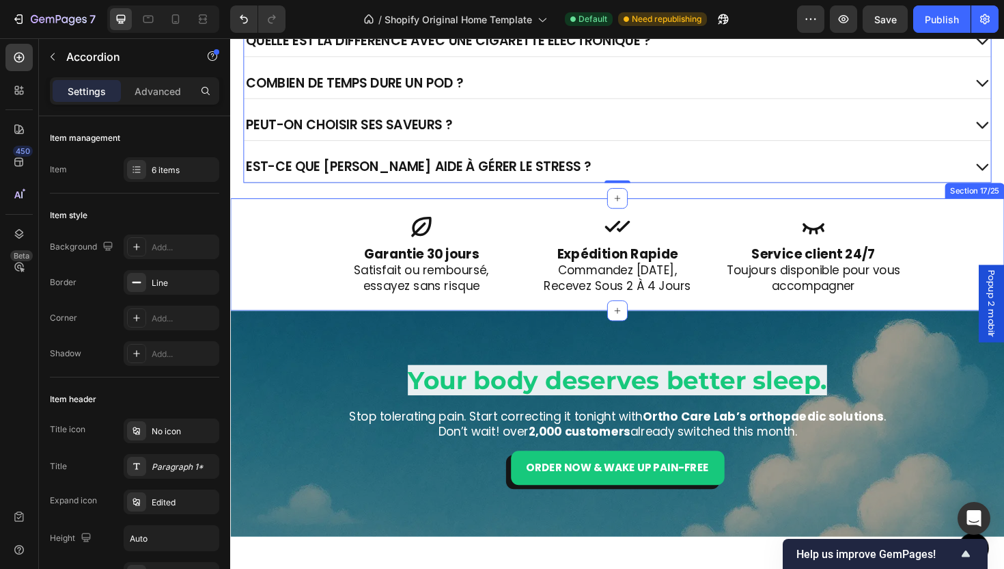
scroll to position [3339, 0]
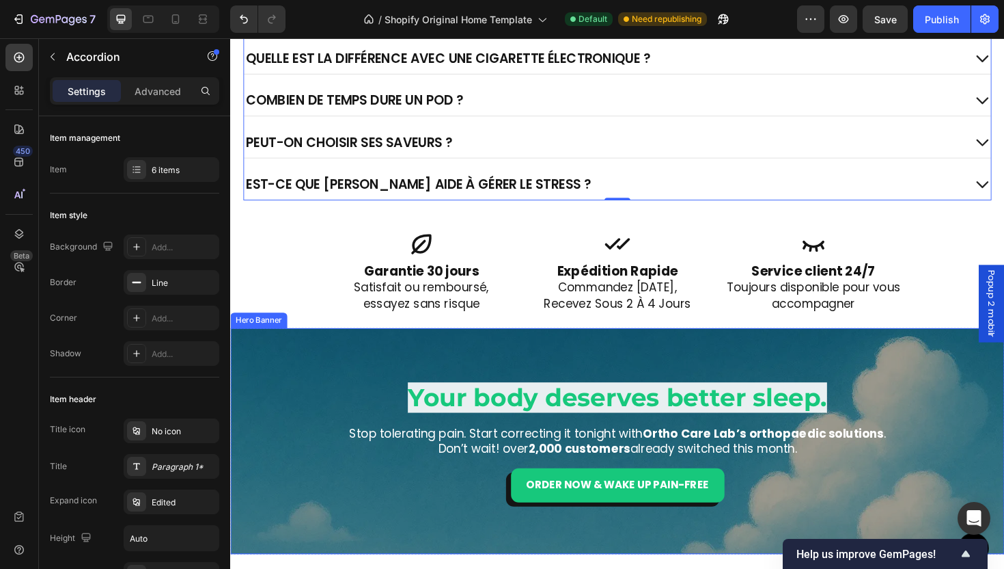
click at [474, 379] on div "Overlay" at bounding box center [640, 464] width 820 height 239
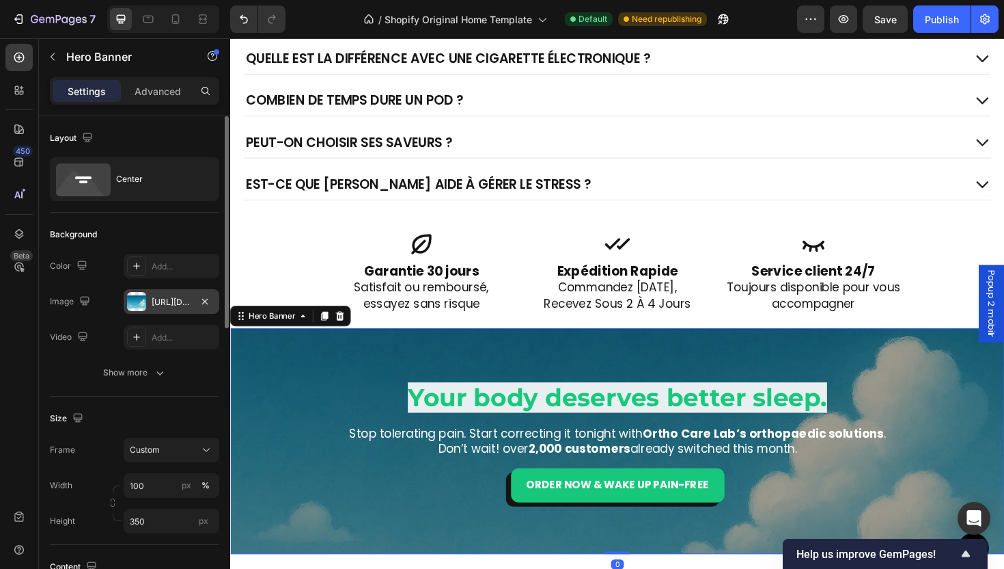
click at [213, 301] on div "[URL][DOMAIN_NAME]" at bounding box center [172, 301] width 96 height 25
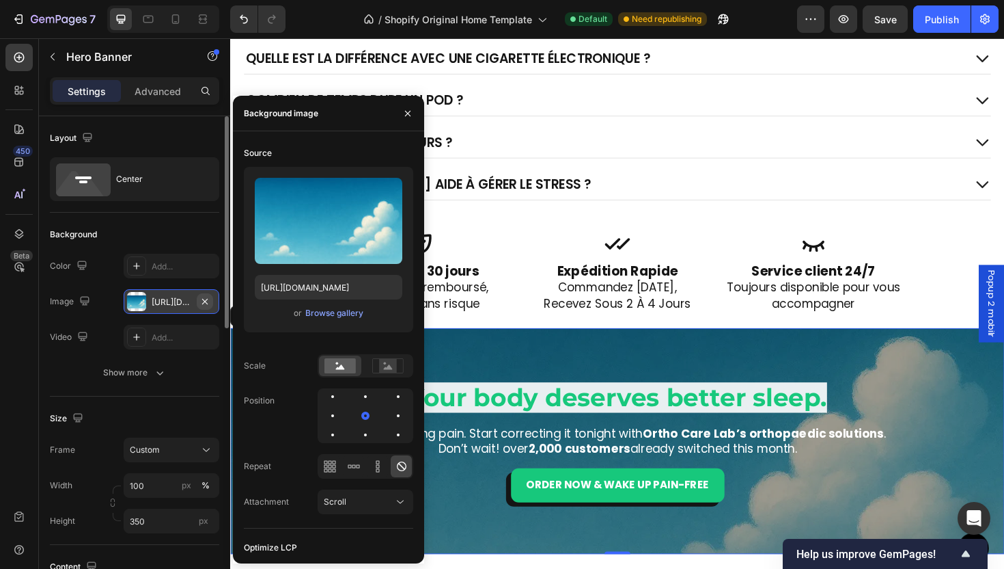
click at [205, 307] on button "button" at bounding box center [205, 301] width 16 height 16
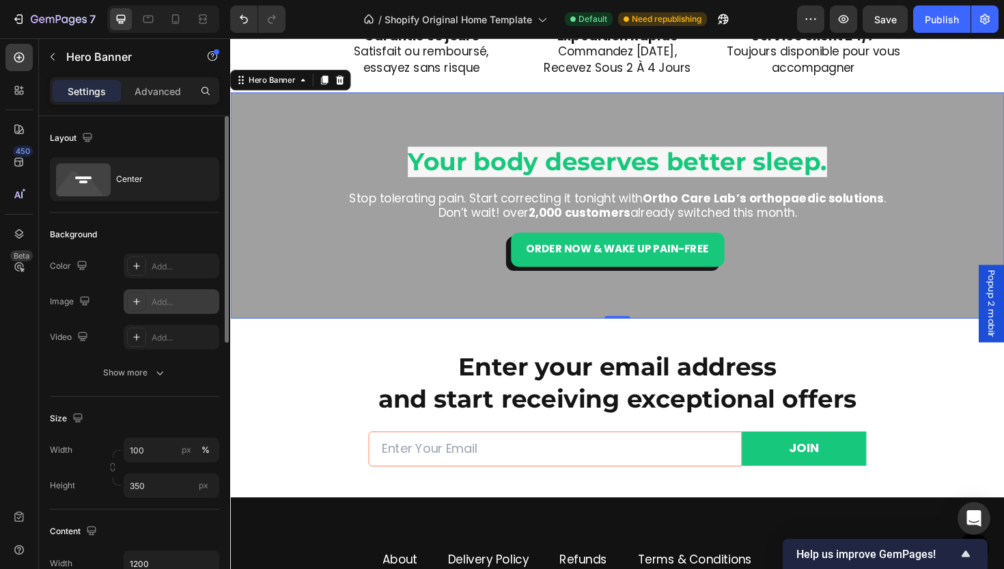
scroll to position [3599, 0]
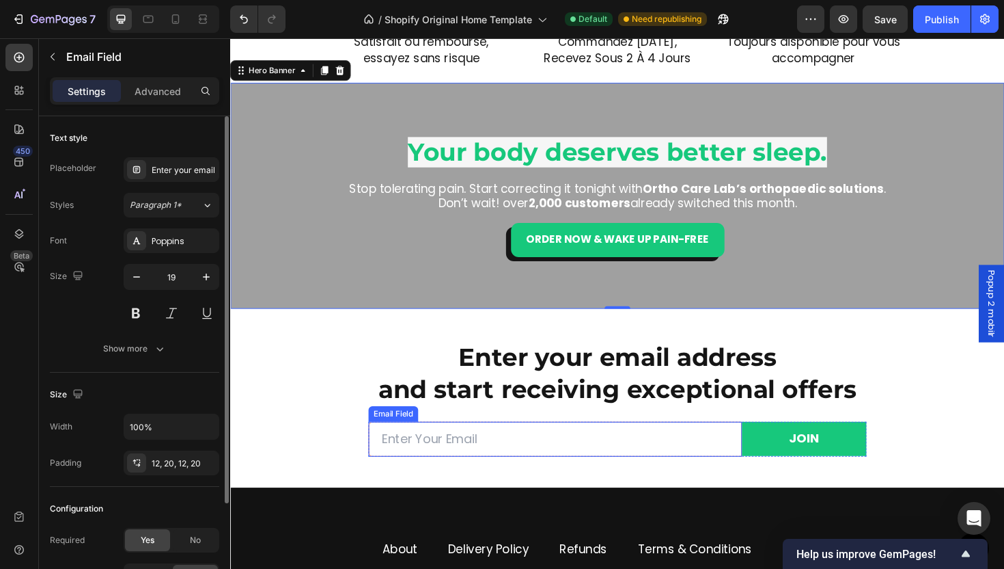
click at [681, 474] on input "email" at bounding box center [575, 463] width 396 height 38
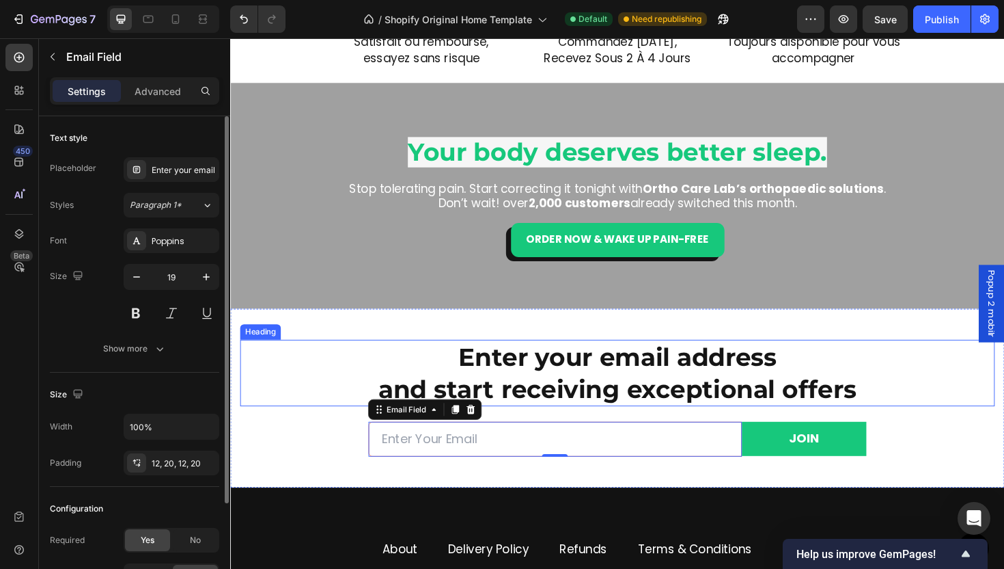
click at [610, 383] on h2 "Enter your email address and start receiving exceptional offers" at bounding box center [640, 392] width 799 height 70
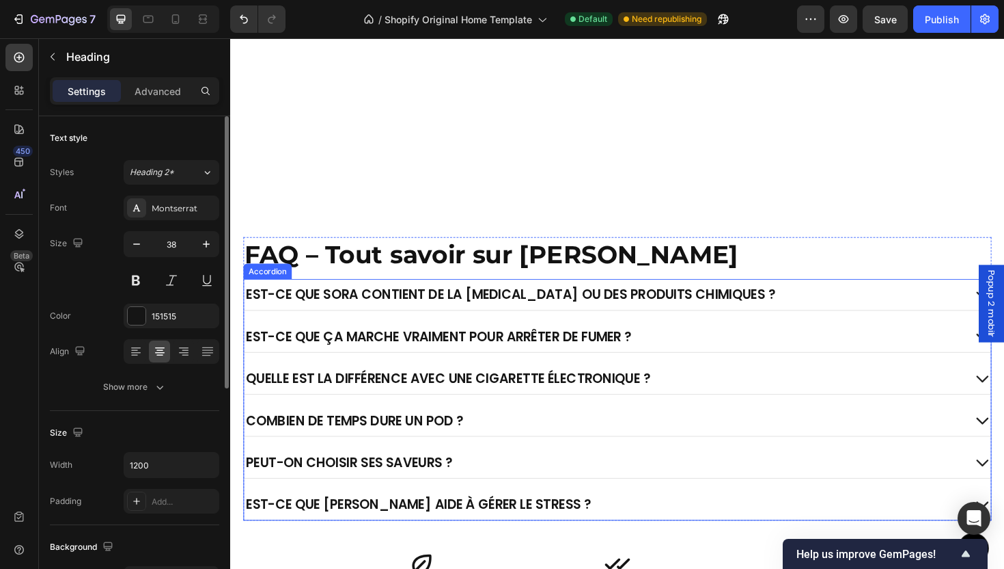
scroll to position [2888, 0]
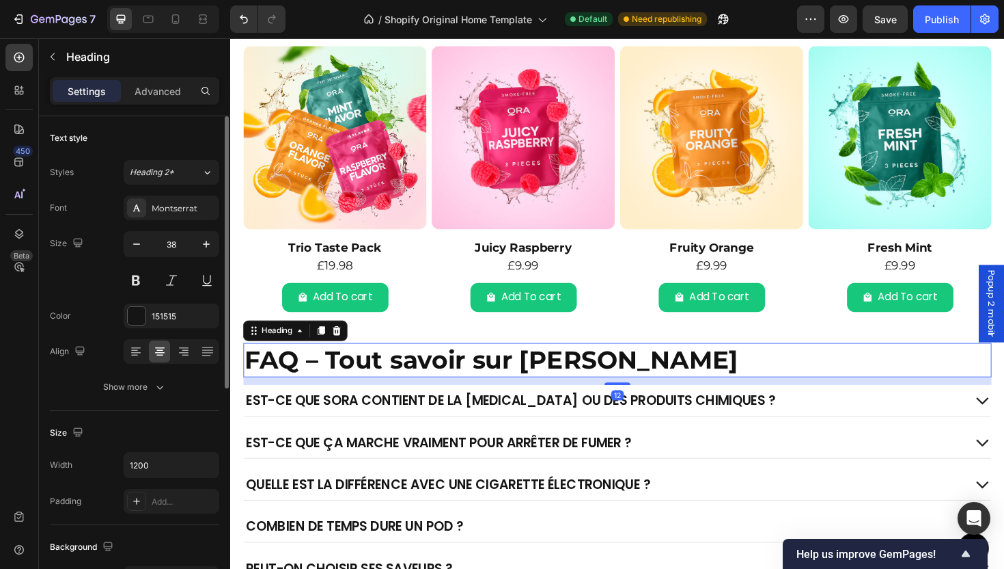
click at [583, 375] on h2 "FAQ – Tout savoir sur [PERSON_NAME]" at bounding box center [640, 379] width 793 height 36
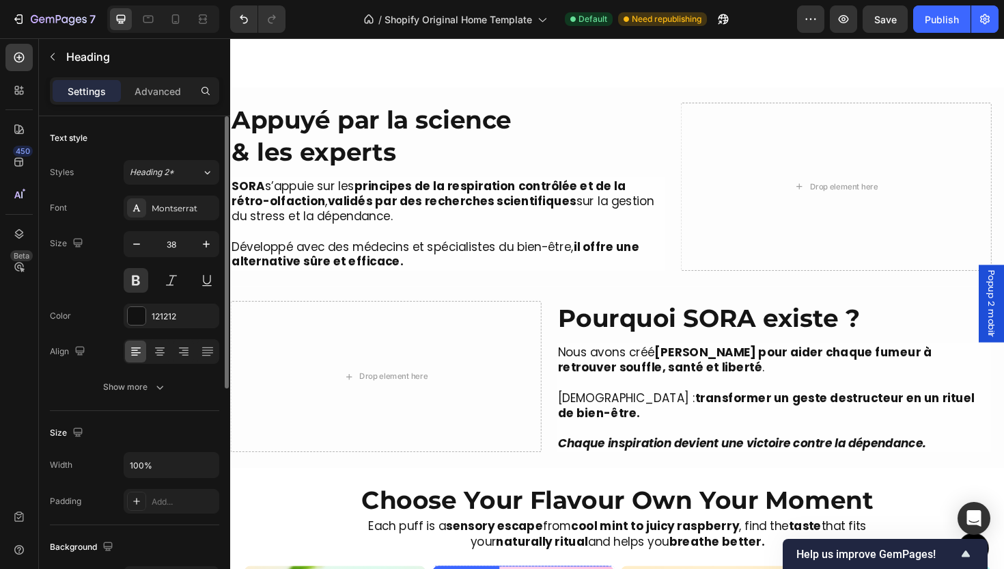
scroll to position [2608, 0]
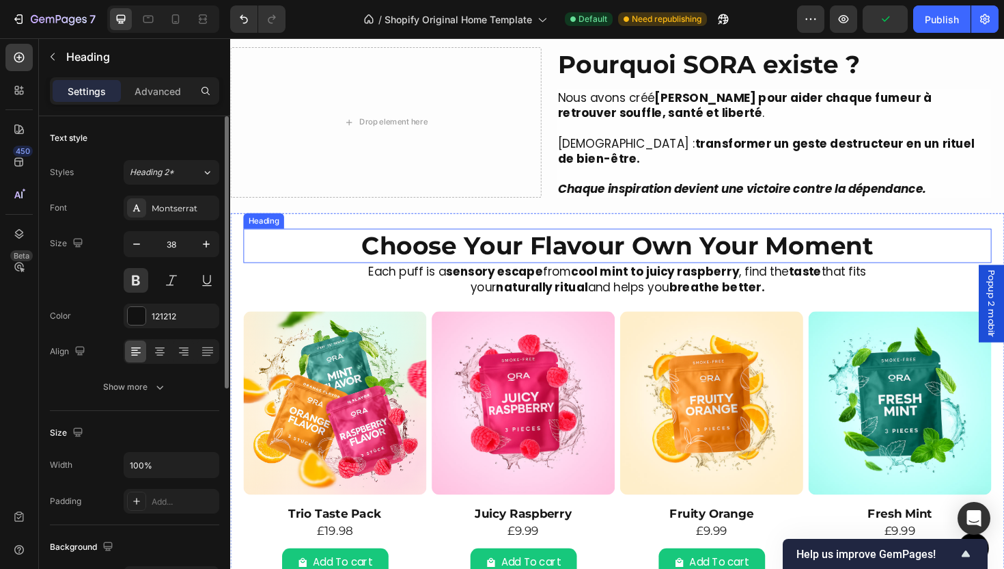
click at [689, 260] on h2 "Choose Your Flavour Own Your Moment" at bounding box center [640, 258] width 793 height 36
click at [653, 249] on h2 "Choose Your Flavour Own Your Moment" at bounding box center [640, 258] width 793 height 36
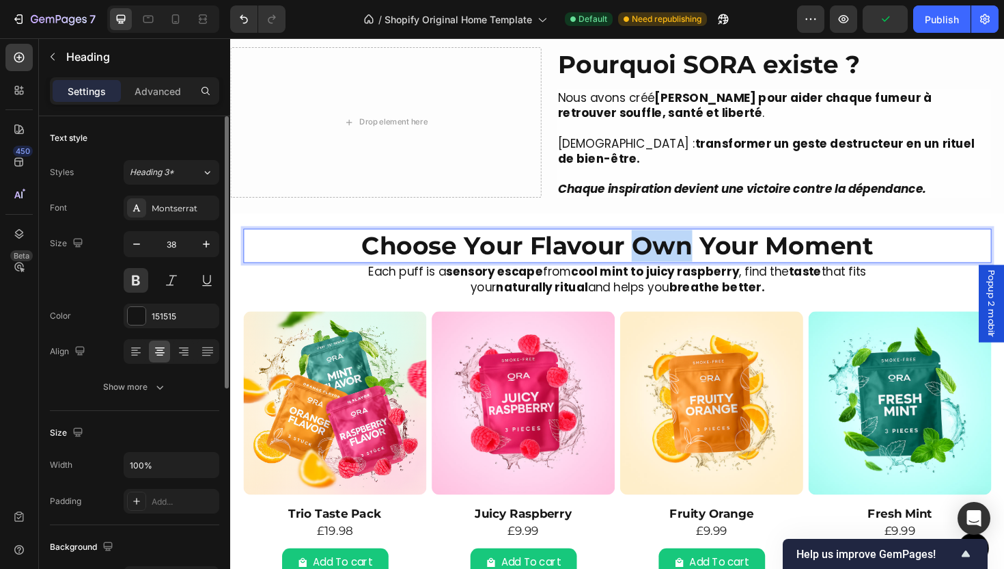
click at [653, 249] on p "Choose Your Flavour Own Your Moment" at bounding box center [640, 257] width 790 height 33
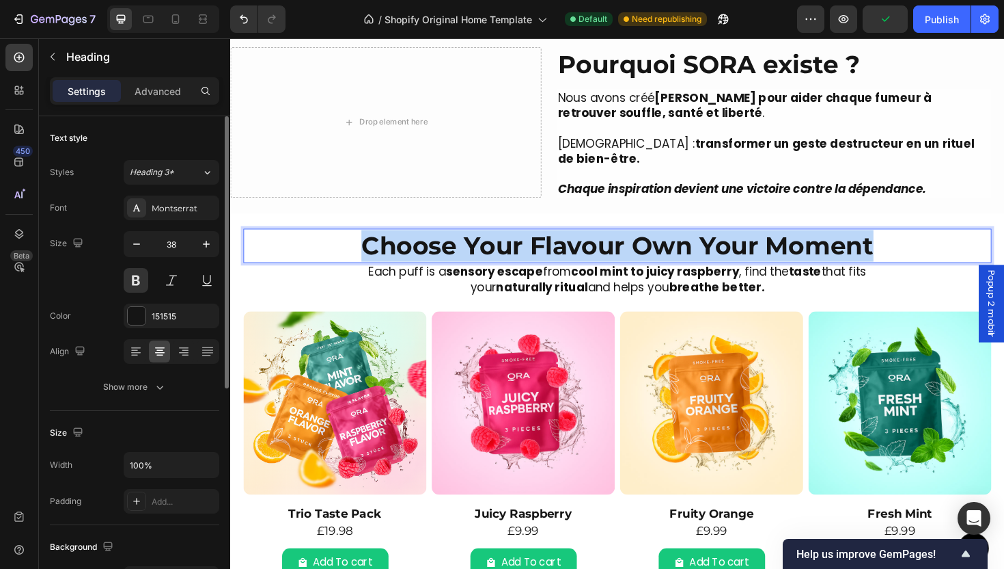
click at [653, 249] on p "Choose Your Flavour Own Your Moment" at bounding box center [640, 257] width 790 height 33
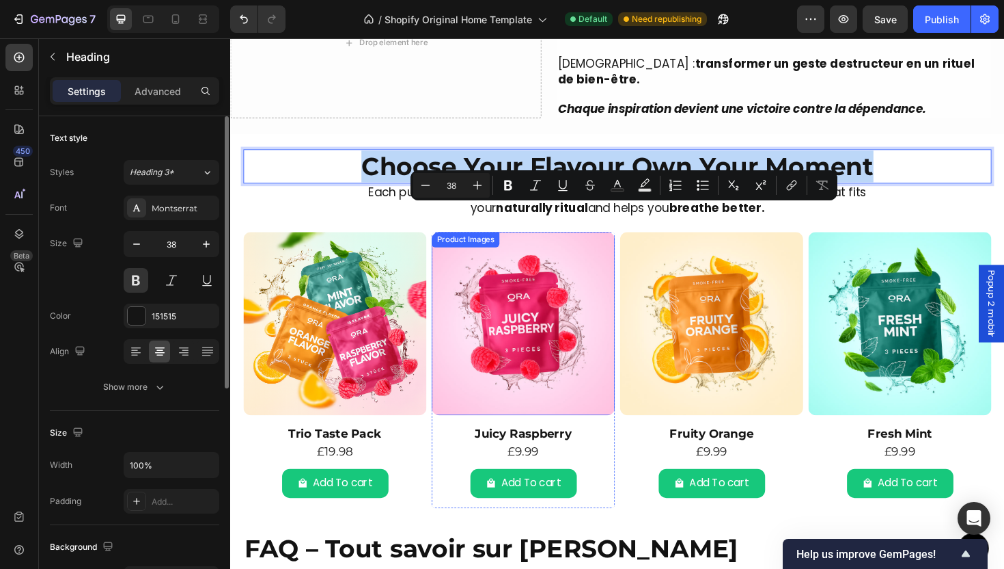
scroll to position [2696, 0]
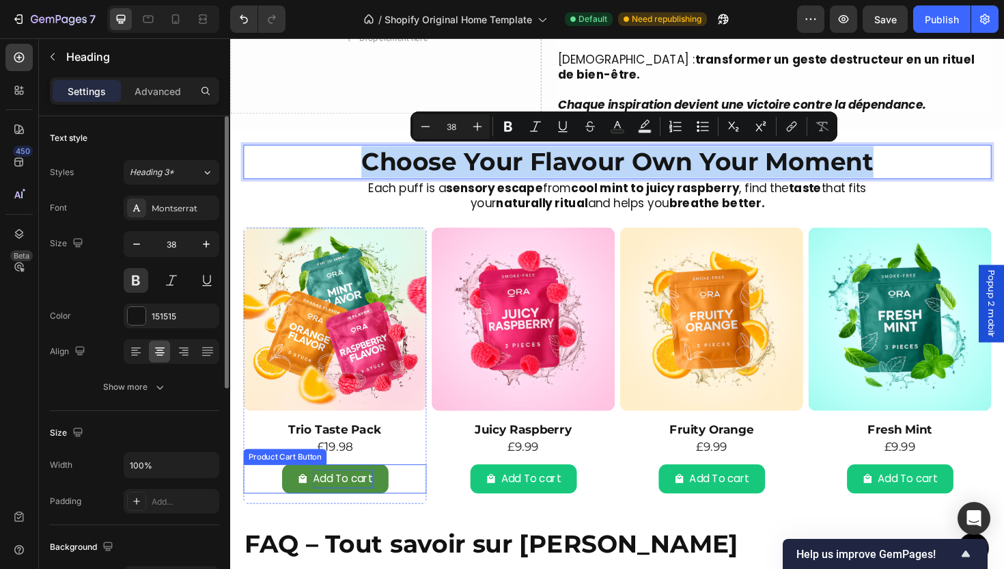
click at [351, 506] on div "Add To cart" at bounding box center [350, 505] width 64 height 20
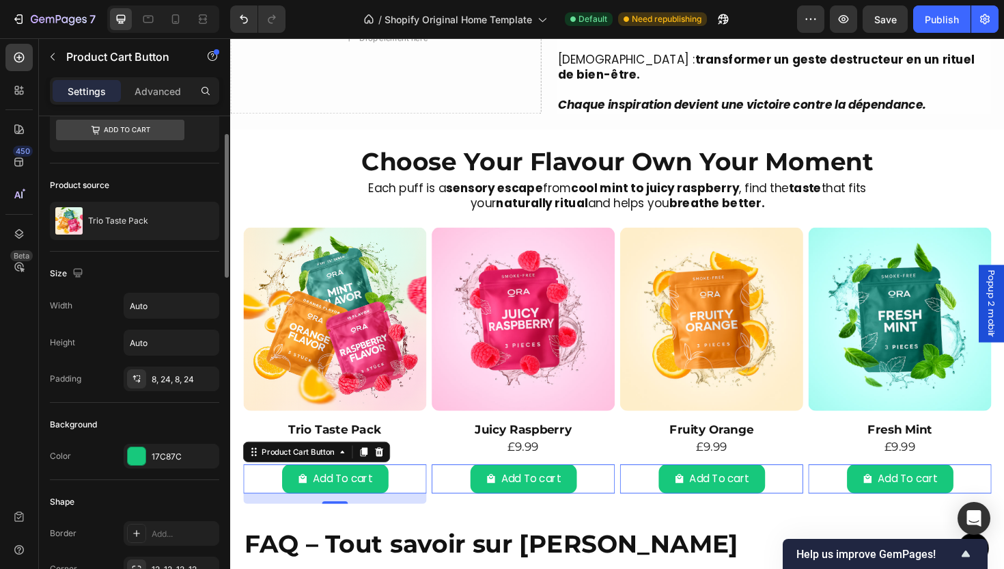
scroll to position [164, 0]
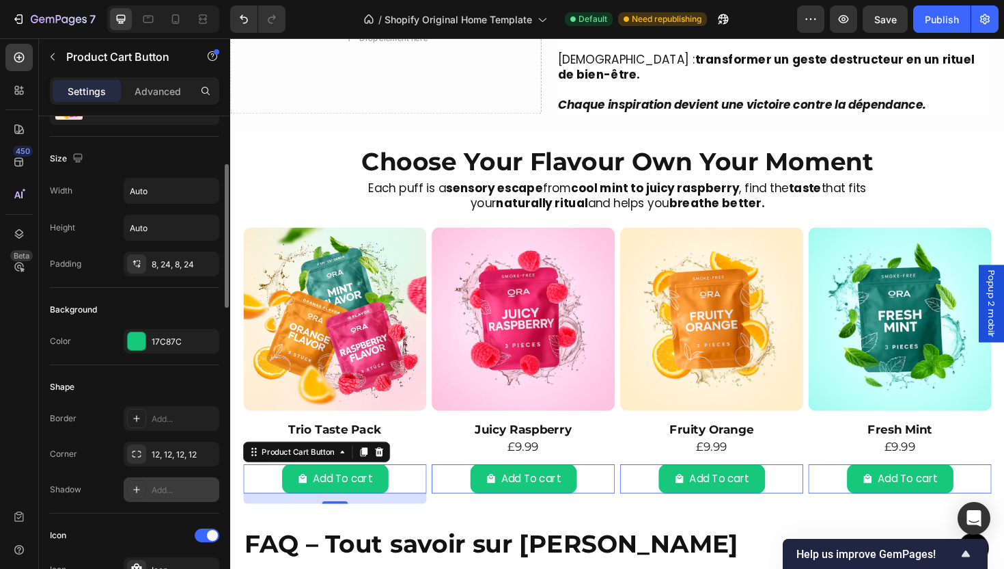
click at [165, 494] on div "Add..." at bounding box center [184, 490] width 64 height 12
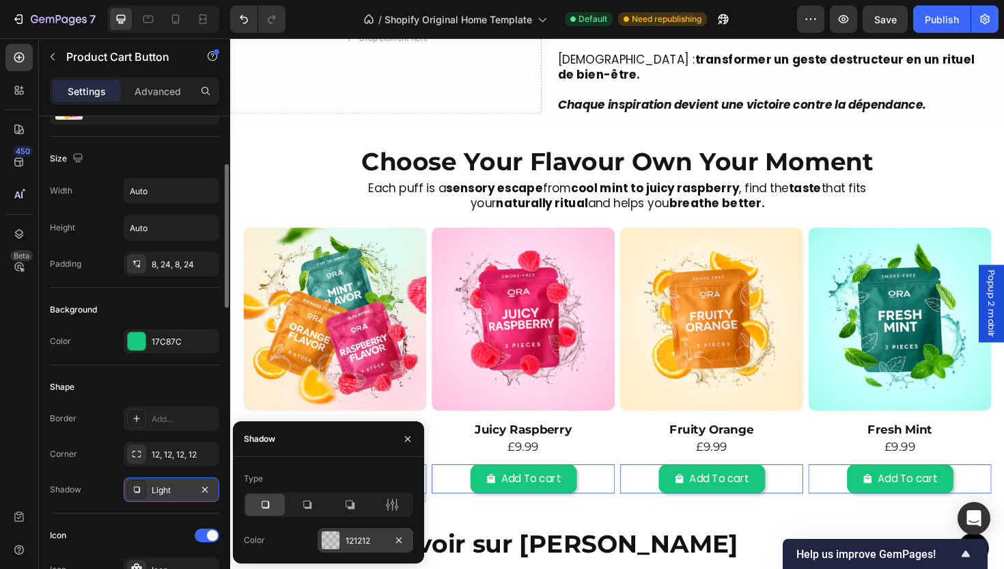
click at [361, 543] on div "121212" at bounding box center [366, 540] width 40 height 12
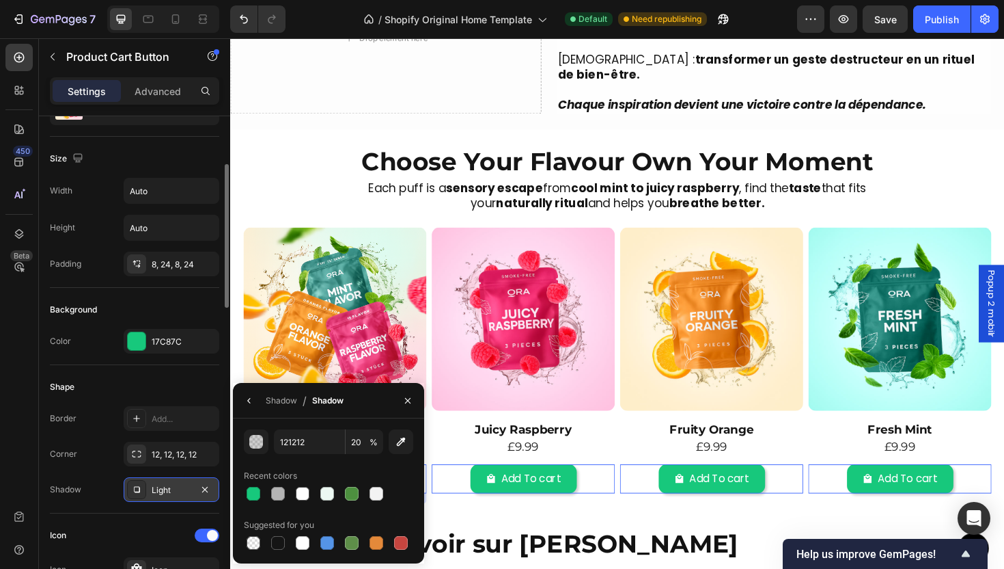
click at [275, 543] on div at bounding box center [278, 543] width 14 height 14
type input "151515"
type input "100"
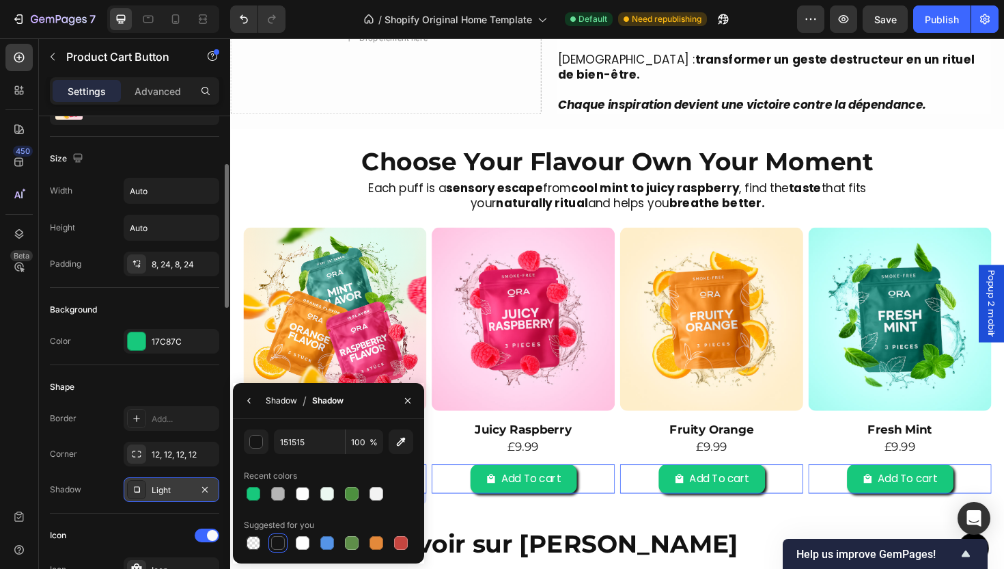
click at [266, 405] on div "Shadow" at bounding box center [281, 400] width 31 height 12
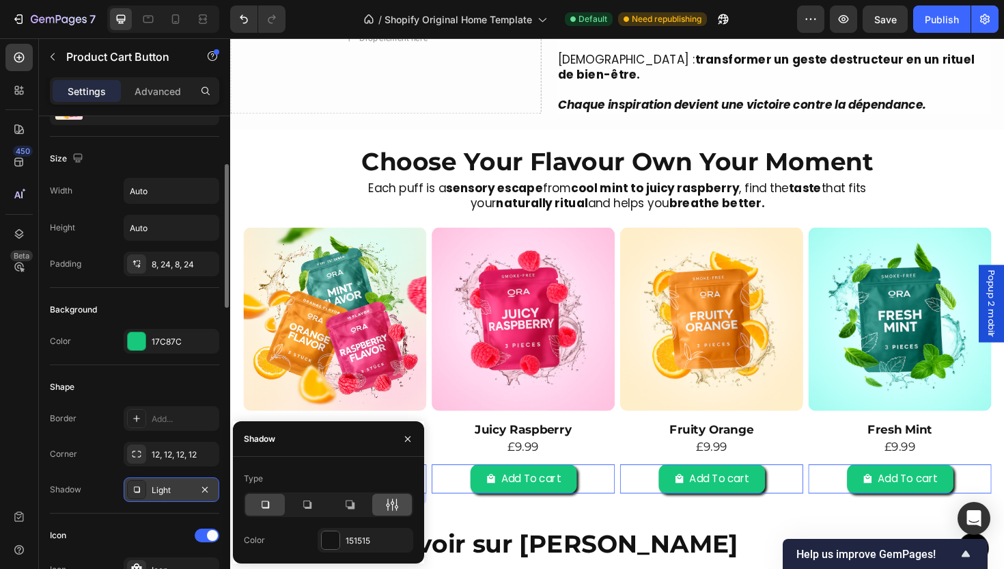
click at [402, 501] on div at bounding box center [392, 504] width 40 height 22
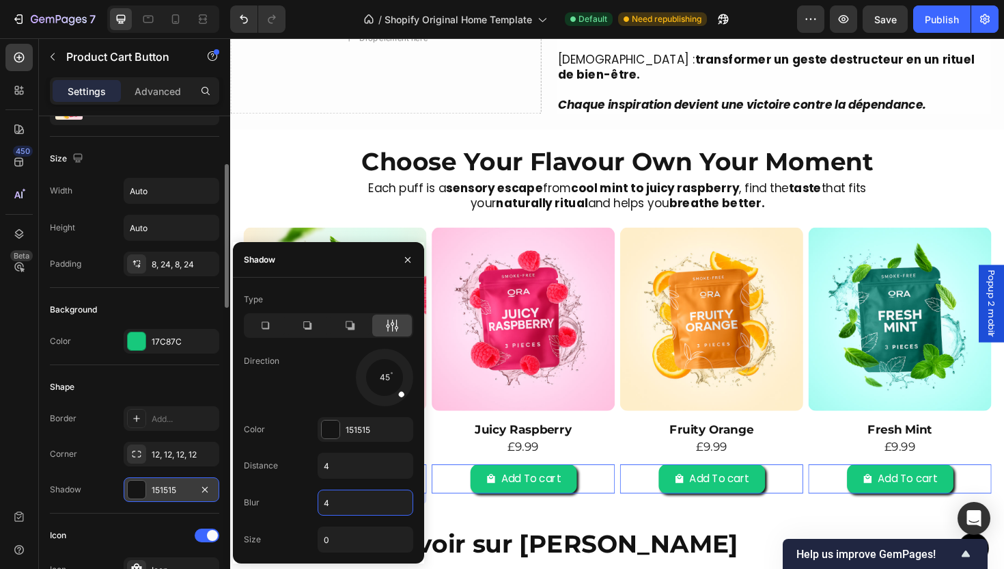
click at [377, 504] on input "4" at bounding box center [365, 502] width 94 height 25
click at [362, 470] on input "4" at bounding box center [365, 465] width 94 height 25
type input "0"
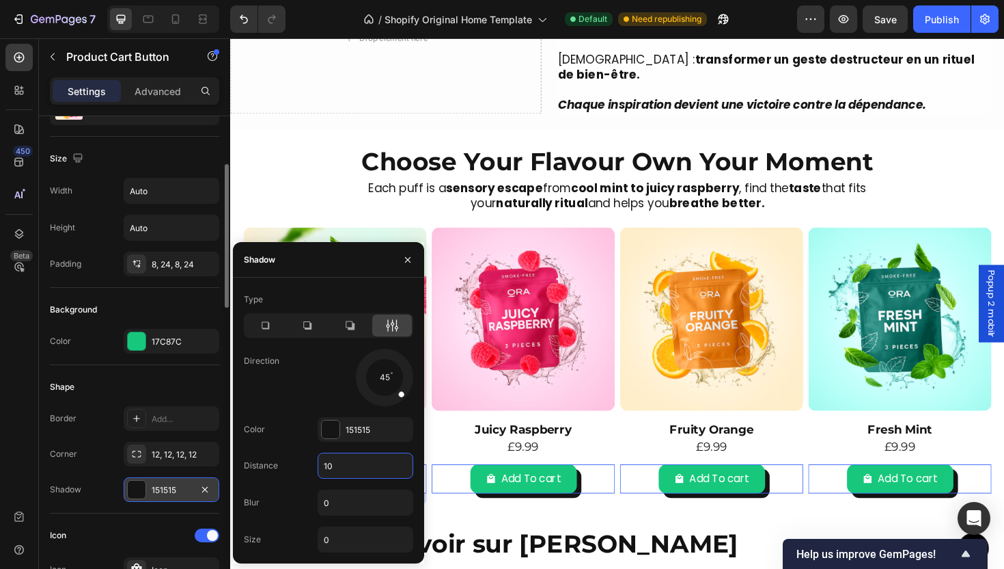
type input "10"
drag, startPoint x: 402, startPoint y: 396, endPoint x: 342, endPoint y: 409, distance: 61.4
click at [342, 409] on div "Type Direction 140 Color 151515 Distance 10 Blur 0 Size 0" at bounding box center [328, 420] width 191 height 264
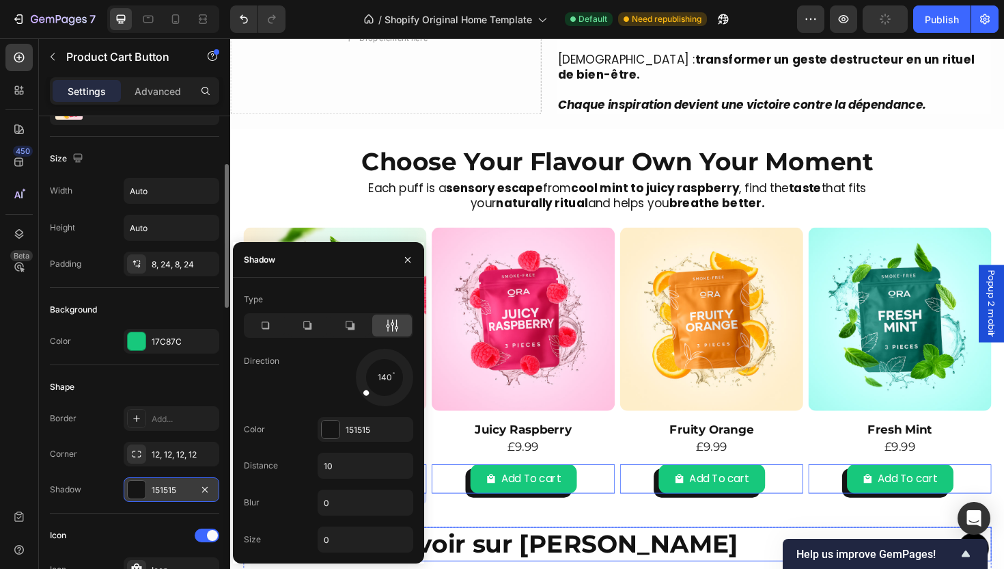
click at [614, 556] on h2 "FAQ – Tout savoir sur [PERSON_NAME]" at bounding box center [640, 574] width 793 height 36
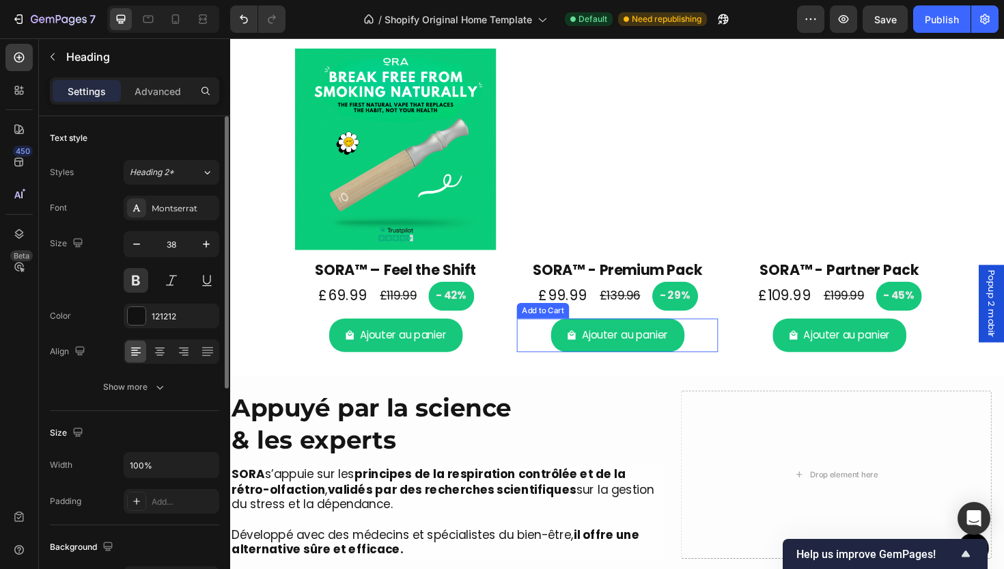
scroll to position [2085, 0]
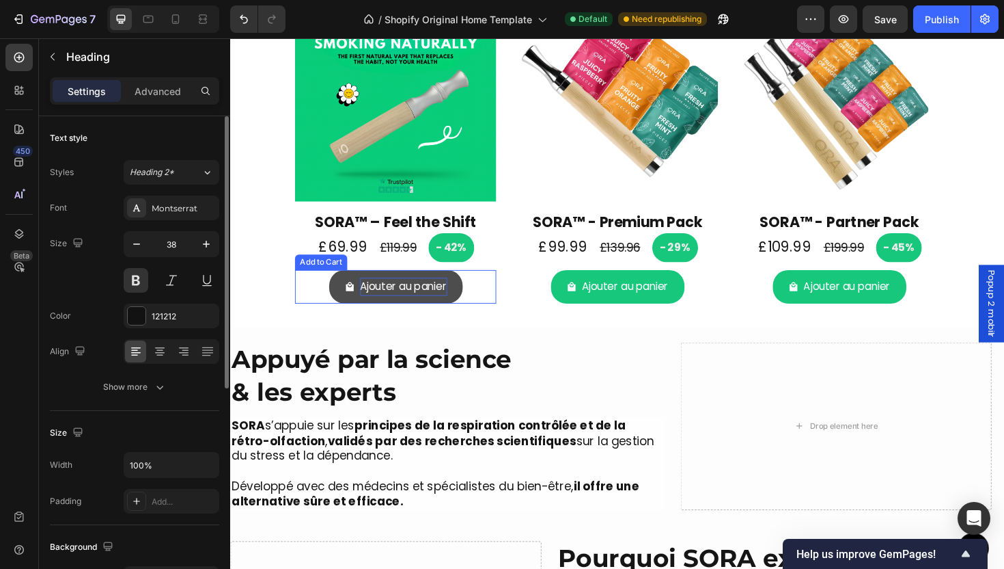
click at [409, 308] on div "Ajouter au panier" at bounding box center [414, 302] width 92 height 20
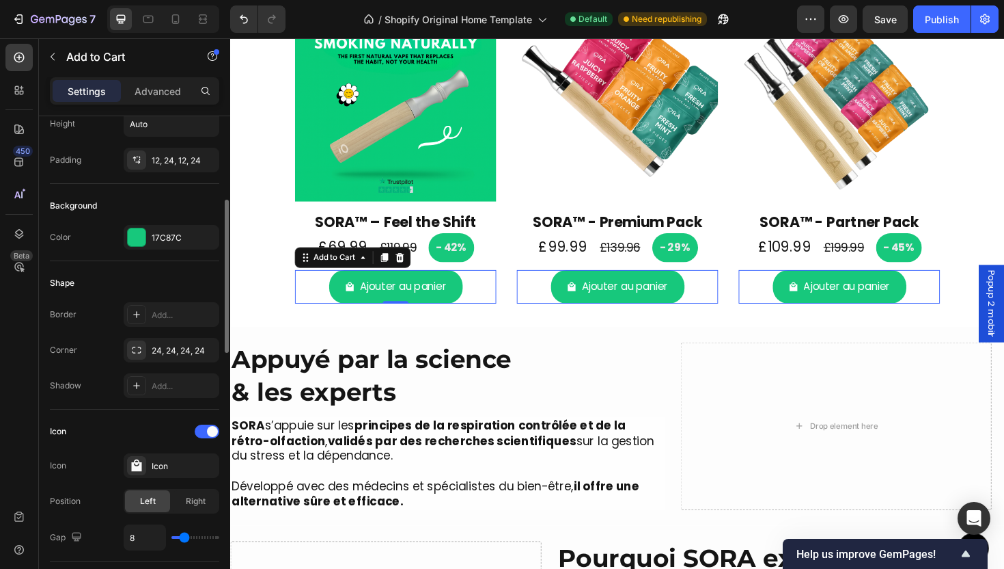
scroll to position [172, 0]
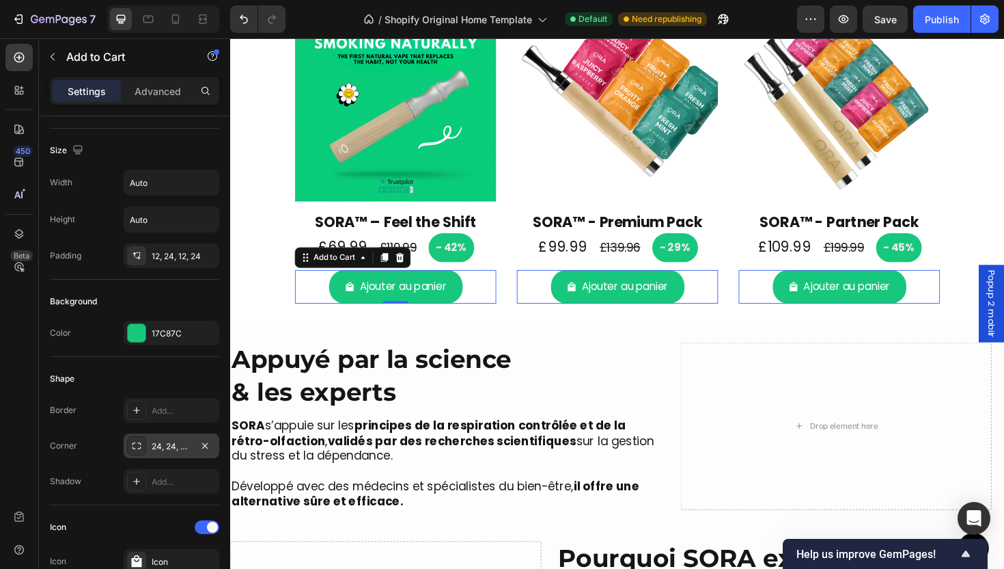
click at [165, 452] on div "24, 24, 24, 24" at bounding box center [172, 445] width 96 height 25
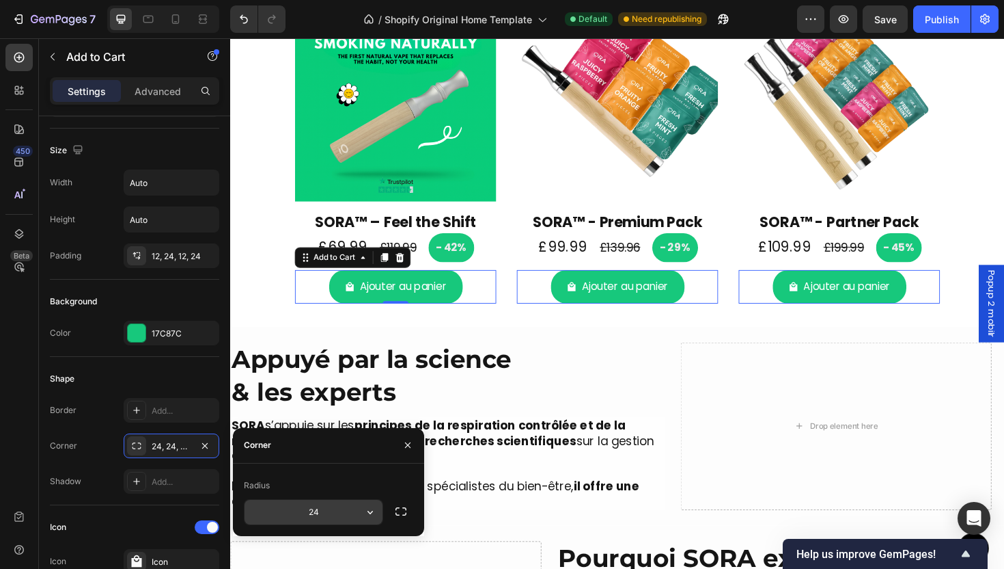
click at [332, 519] on input "24" at bounding box center [314, 512] width 138 height 25
type input "12"
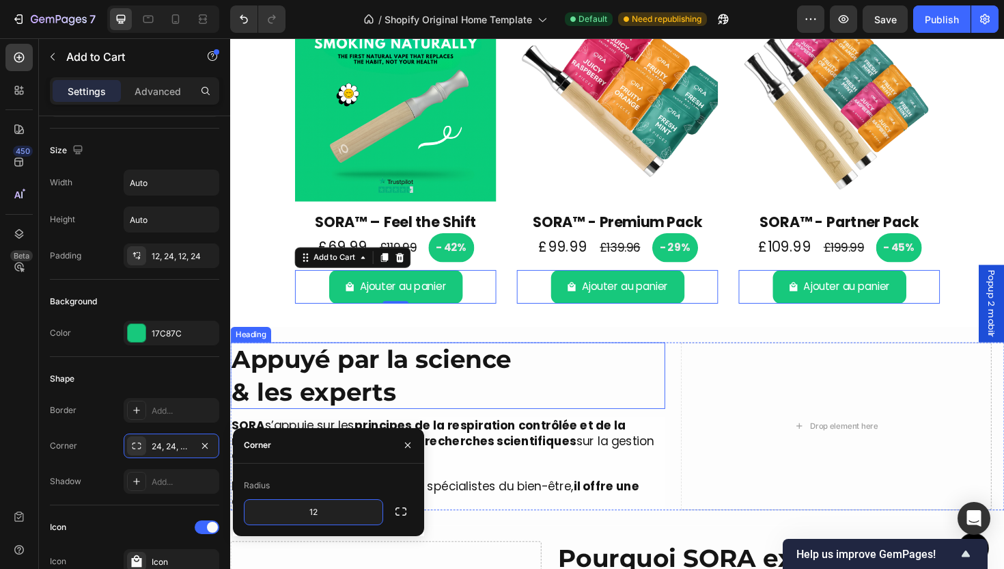
click at [551, 405] on h2 "Appuyé par la science & les experts" at bounding box center [460, 395] width 461 height 70
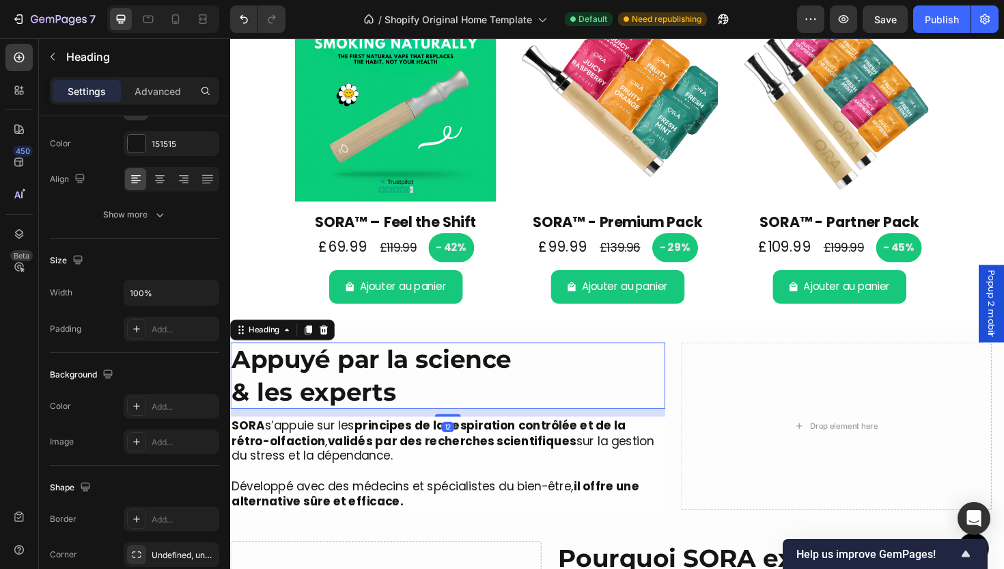
scroll to position [0, 0]
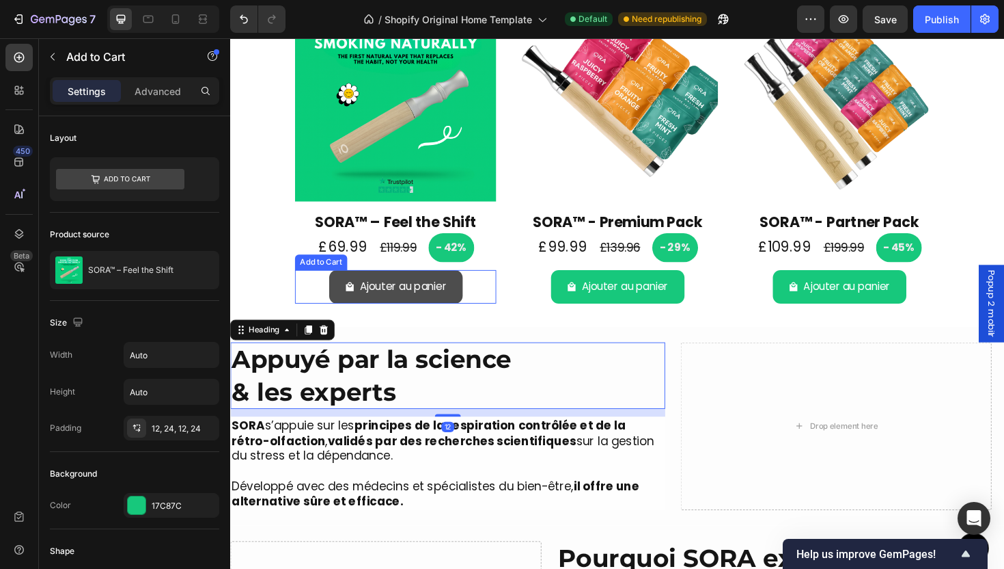
click at [459, 301] on button "Ajouter au panier" at bounding box center [405, 302] width 141 height 36
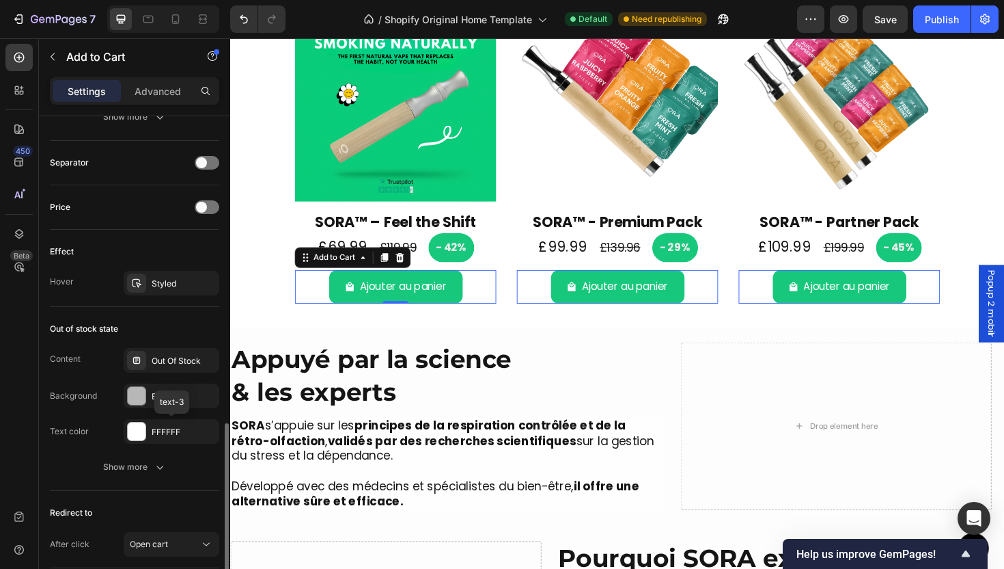
scroll to position [1081, 0]
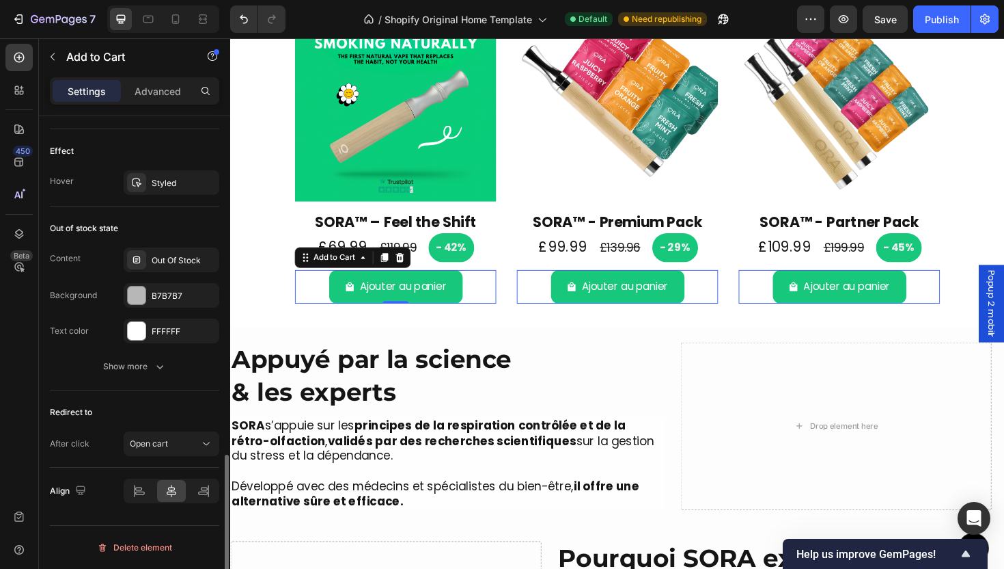
click at [162, 379] on div "Out of stock state Content Out Of Stock Background B7B7B7 Text color FFFFFF Sho…" at bounding box center [134, 298] width 169 height 184
click at [163, 372] on icon "button" at bounding box center [160, 366] width 14 height 14
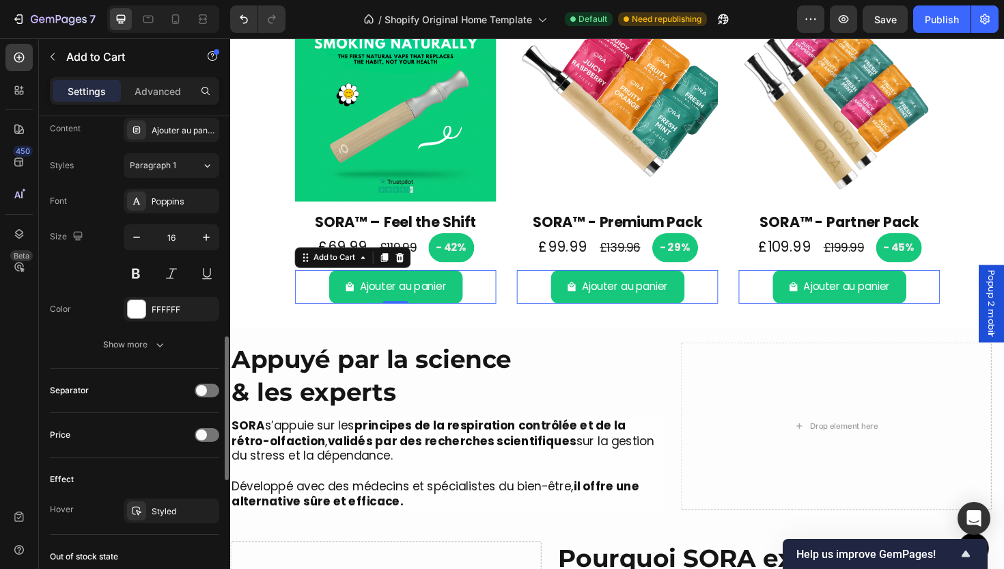
scroll to position [1188, 0]
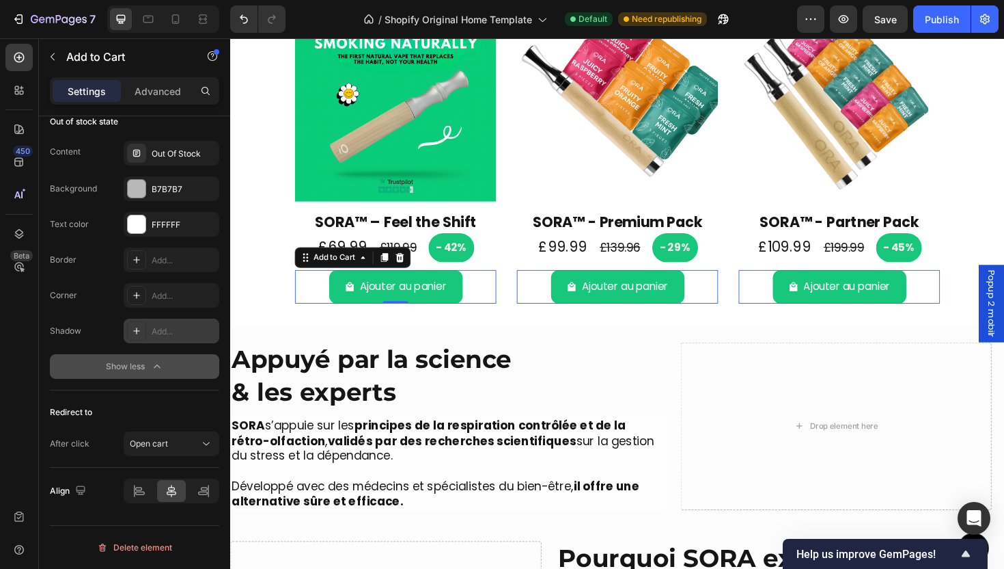
click at [161, 330] on div "Add..." at bounding box center [184, 331] width 64 height 12
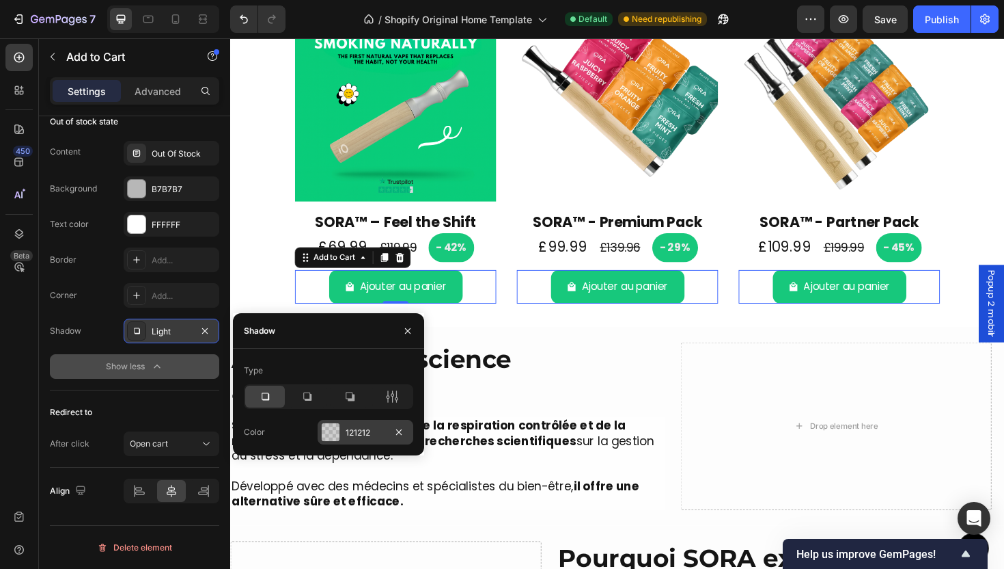
click at [379, 443] on div "121212" at bounding box center [366, 432] width 96 height 25
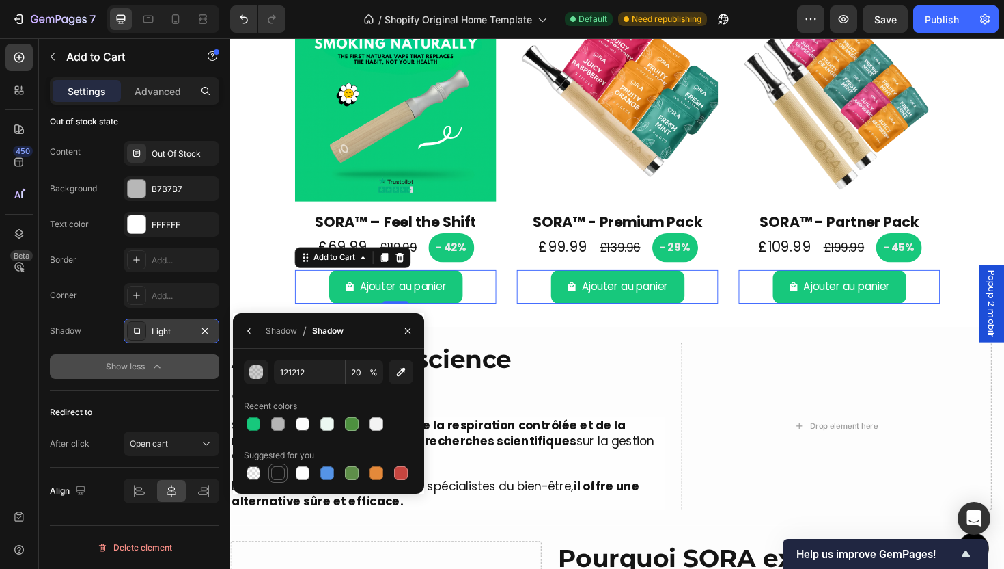
click at [279, 466] on div at bounding box center [278, 473] width 14 height 14
type input "151515"
type input "100"
click at [289, 338] on div "Shadow" at bounding box center [281, 331] width 31 height 22
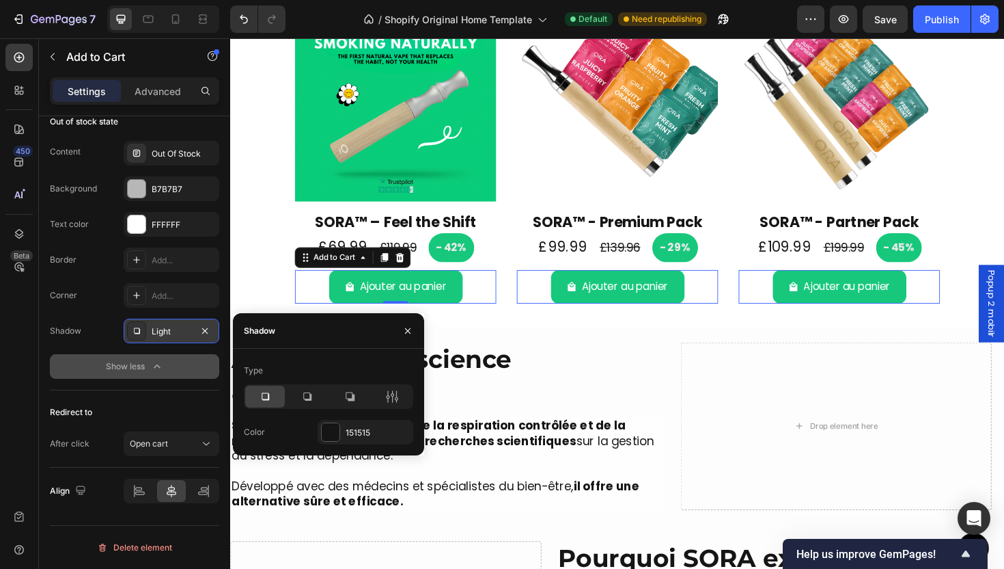
click at [392, 412] on div "Type Color 151515" at bounding box center [328, 401] width 191 height 85
click at [397, 407] on div at bounding box center [392, 396] width 40 height 22
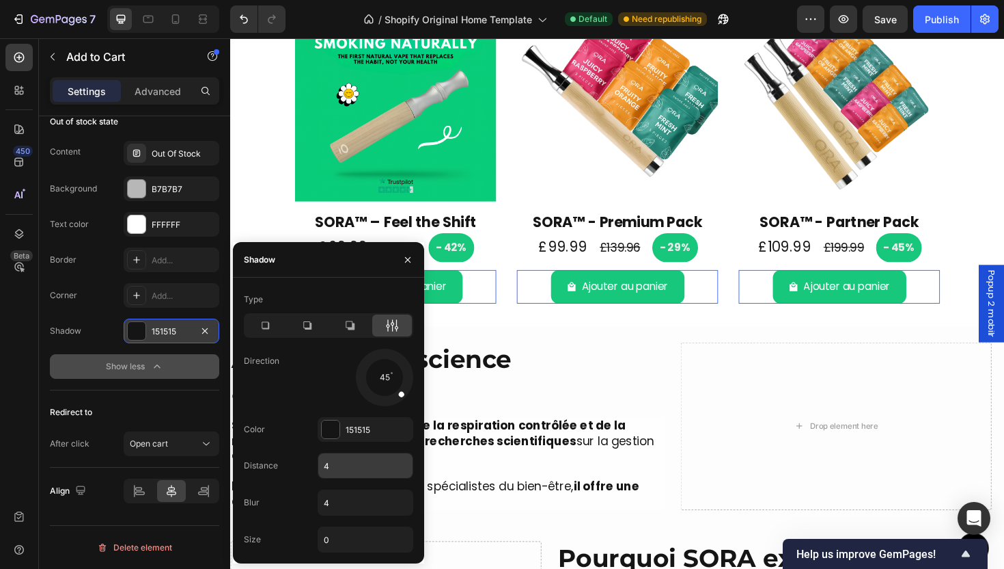
click at [352, 471] on input "4" at bounding box center [365, 465] width 94 height 25
click at [350, 512] on div "Type Direction 45 Color 151515 Distance 4 Blur 4 Size 0" at bounding box center [328, 420] width 191 height 264
click at [351, 502] on input "4" at bounding box center [365, 502] width 94 height 25
type input "0"
click at [351, 462] on input "4" at bounding box center [365, 465] width 94 height 25
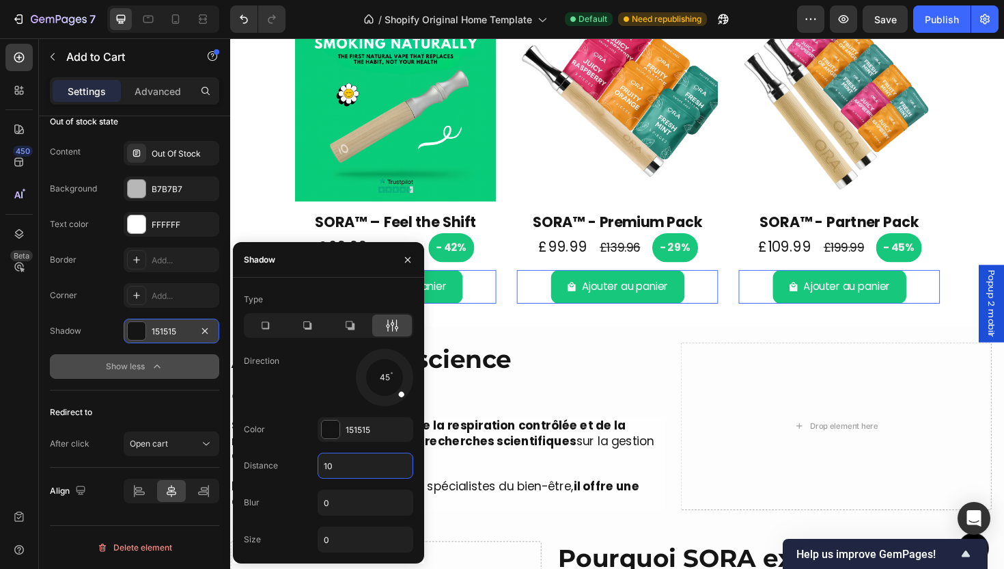
type input "10"
drag, startPoint x: 400, startPoint y: 394, endPoint x: 336, endPoint y: 414, distance: 66.6
click at [336, 414] on div "Type Direction 140 Color 151515 Distance 10 Blur 0 Size 0" at bounding box center [328, 420] width 191 height 264
click at [326, 397] on div "140" at bounding box center [366, 376] width 96 height 57
click at [281, 323] on div at bounding box center [265, 325] width 40 height 22
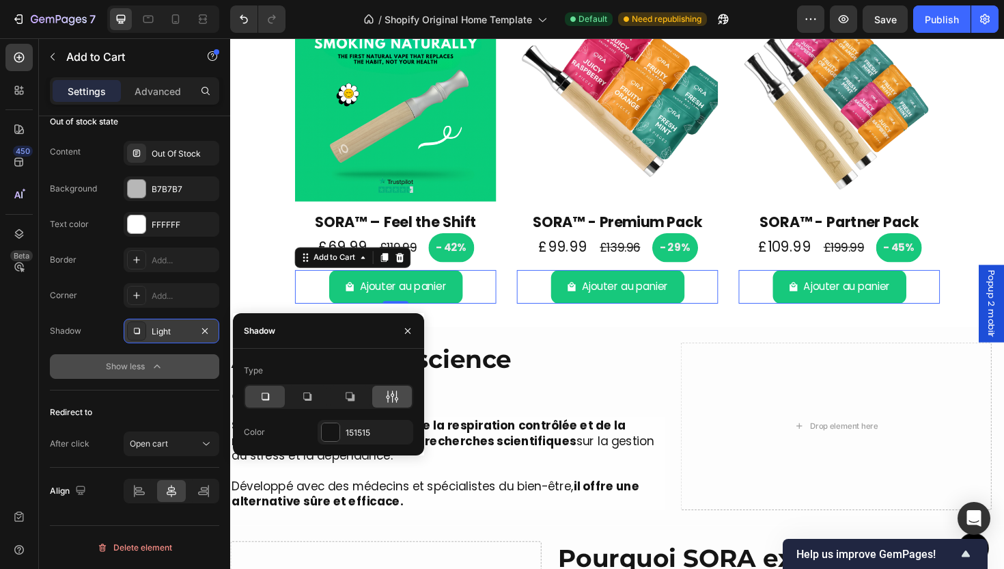
click at [394, 392] on icon at bounding box center [392, 396] width 14 height 14
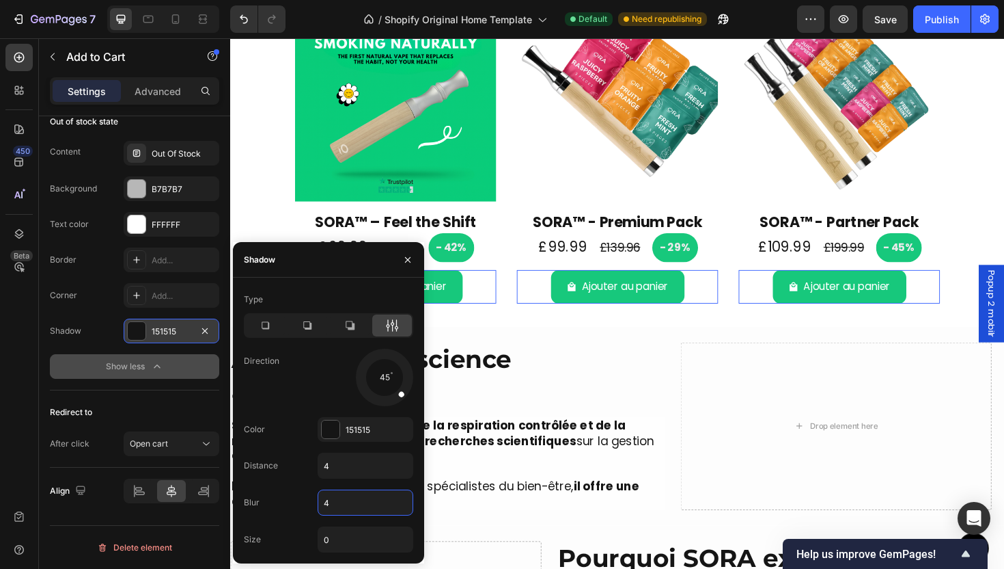
click at [360, 493] on input "4" at bounding box center [365, 502] width 94 height 25
type input "0"
click at [350, 461] on input "4" at bounding box center [365, 465] width 94 height 25
type input "10"
click at [352, 392] on div "45" at bounding box center [366, 376] width 96 height 57
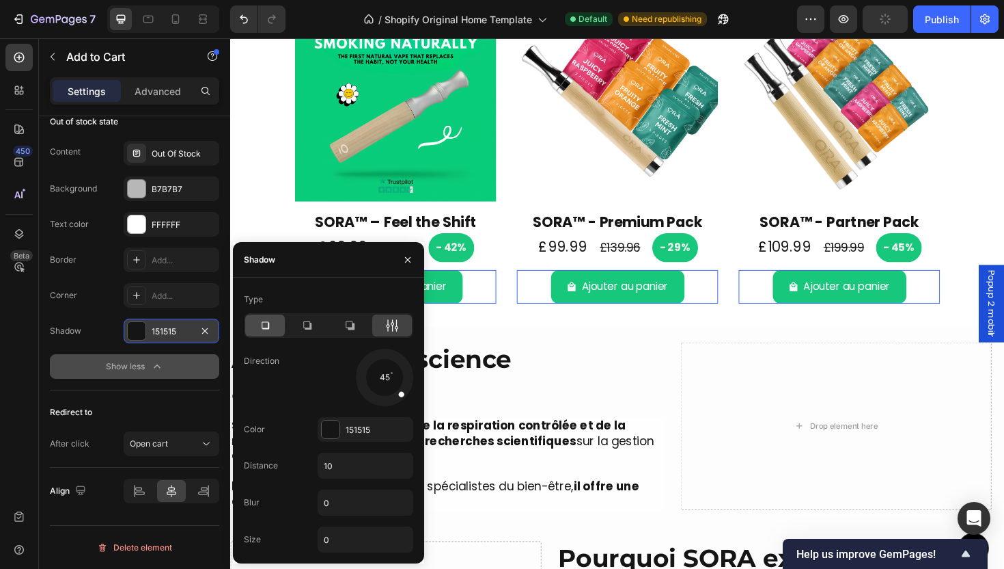
click at [268, 333] on div at bounding box center [265, 325] width 40 height 22
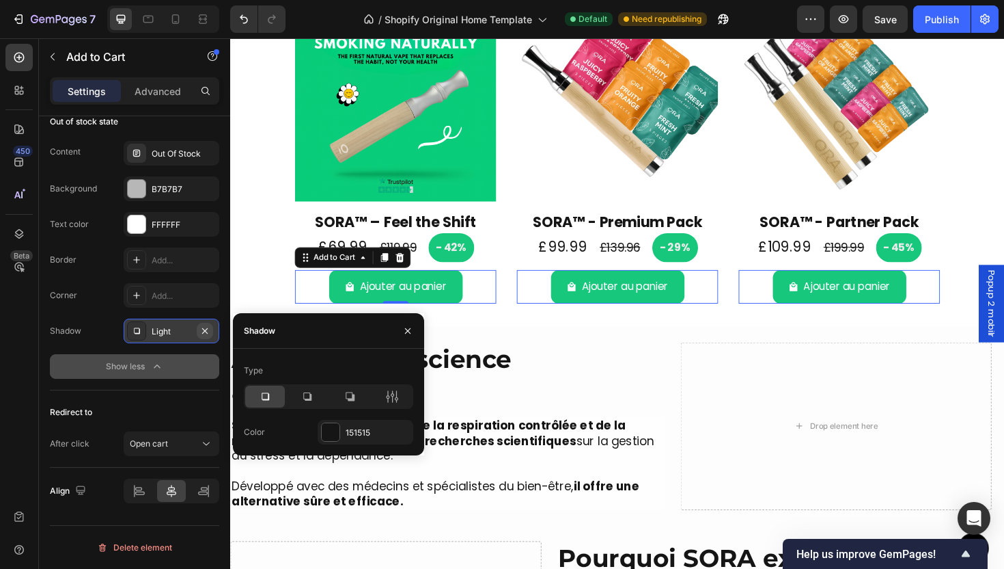
click at [210, 333] on button "button" at bounding box center [205, 331] width 16 height 16
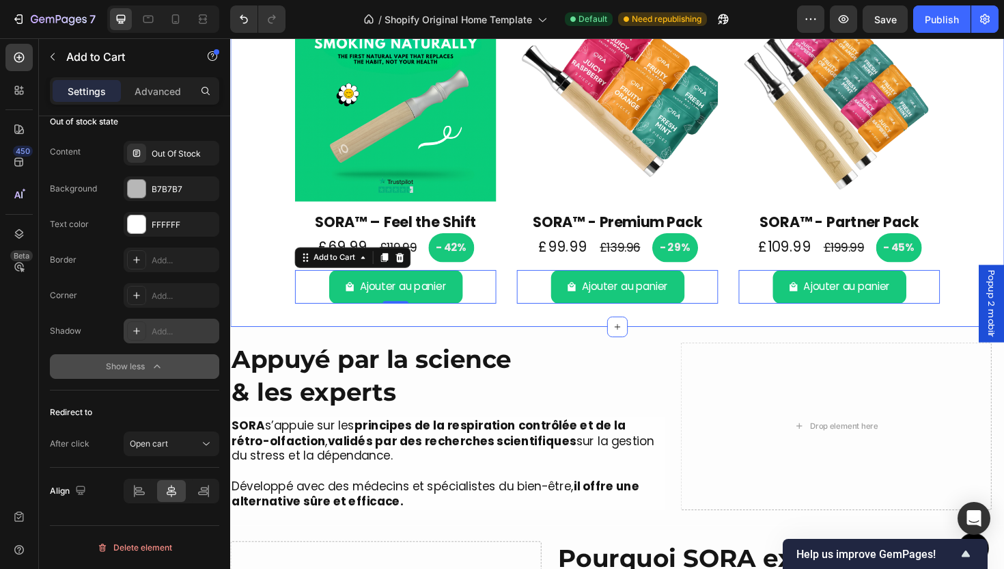
click at [456, 347] on div "More Than a Device, It’s a Ritual of Relief Heading SORA™ lets you quit smoking…" at bounding box center [640, 449] width 820 height 210
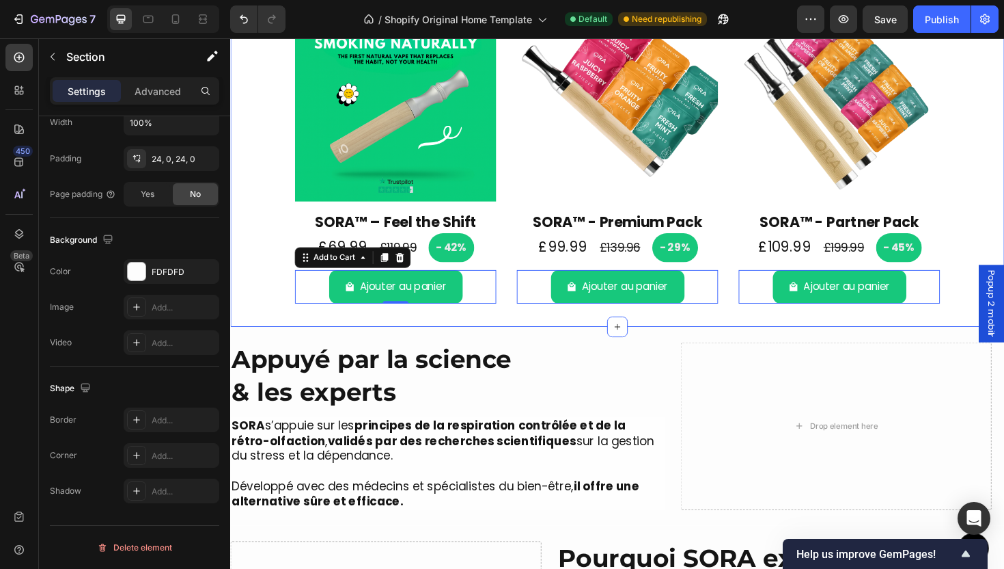
scroll to position [0, 0]
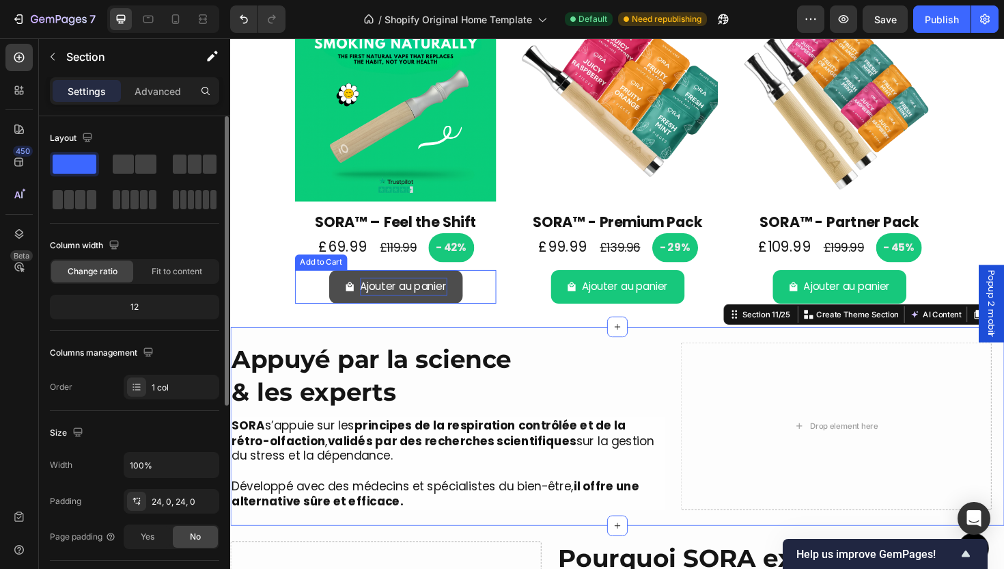
click at [449, 303] on div "Ajouter au panier" at bounding box center [414, 302] width 92 height 20
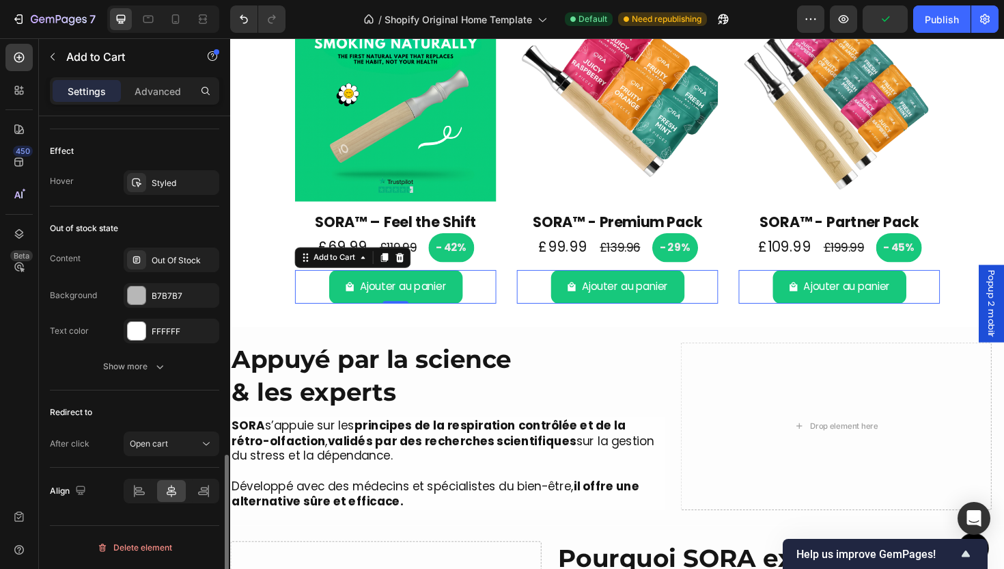
scroll to position [963, 0]
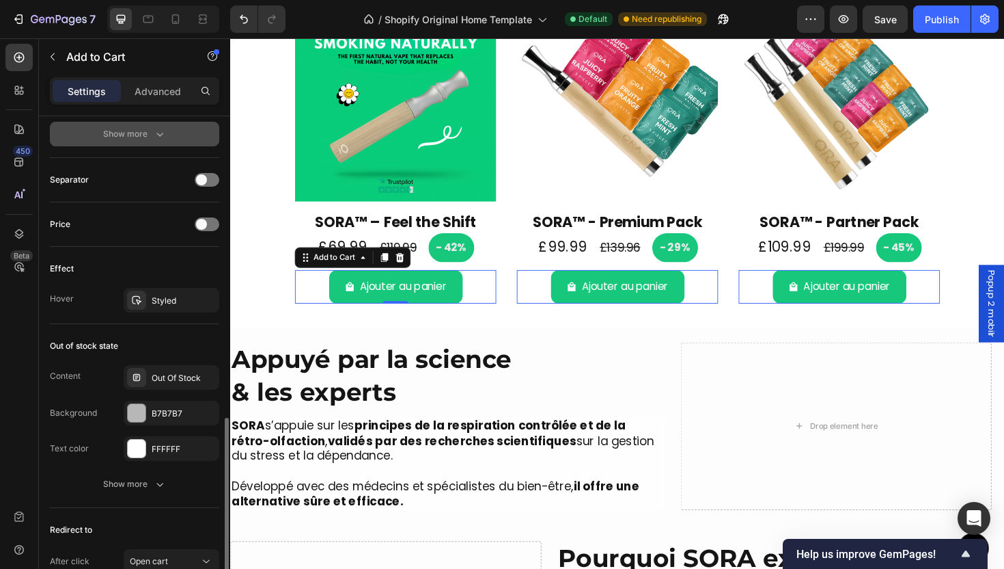
click at [150, 135] on div "Show more" at bounding box center [135, 134] width 64 height 14
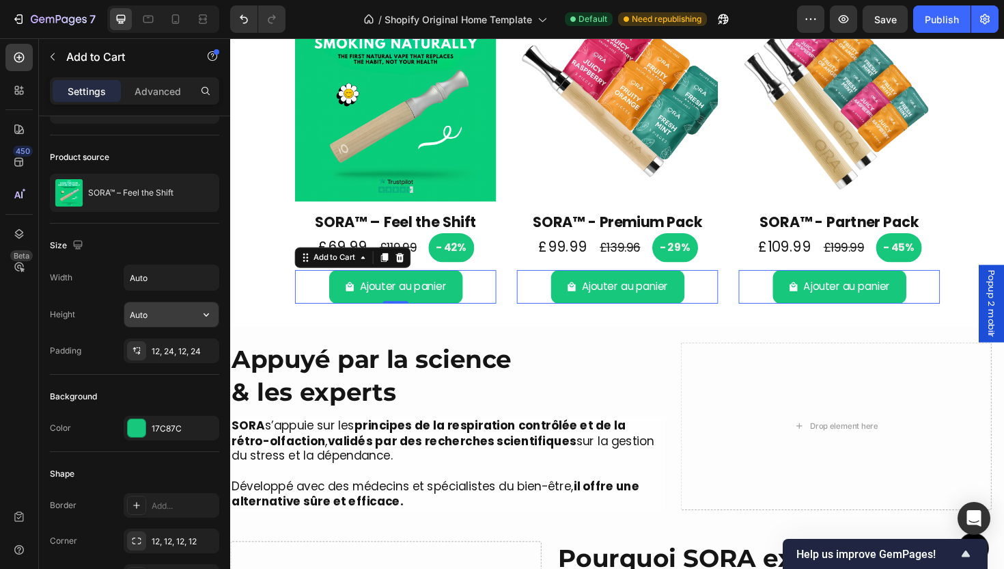
scroll to position [0, 0]
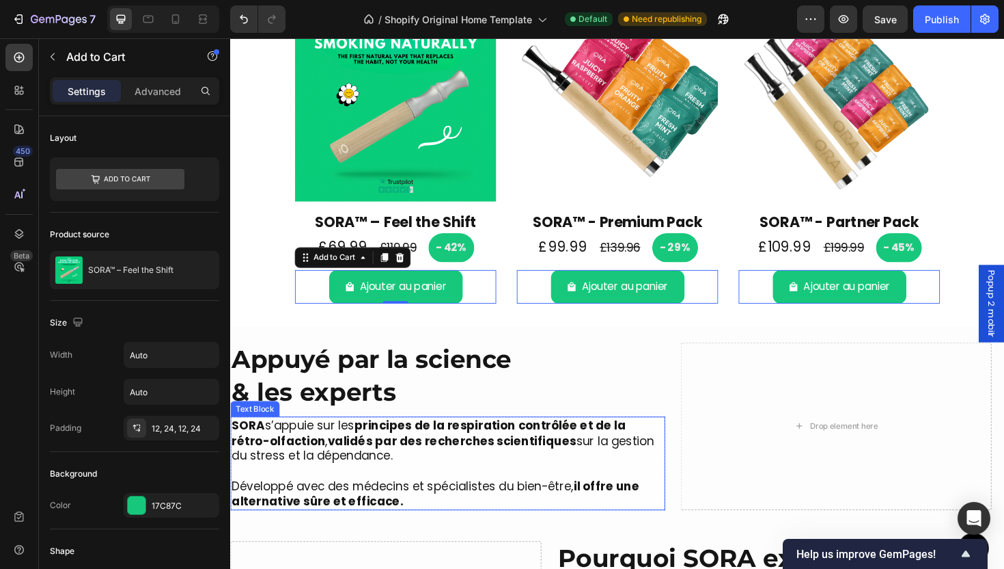
click at [482, 453] on strong "principes de la respiration contrôlée et de la rétro-olfaction" at bounding box center [441, 455] width 418 height 33
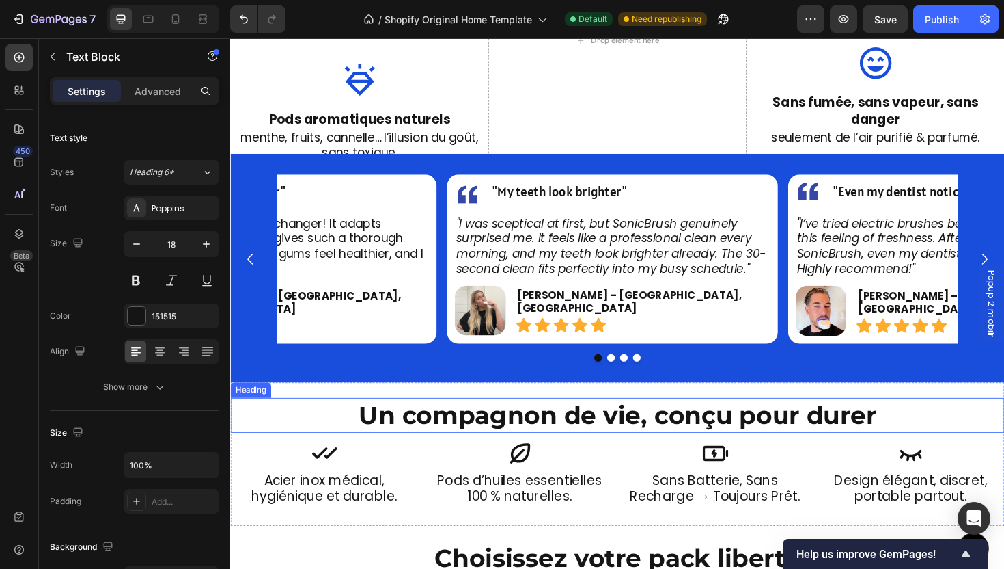
scroll to position [1852, 0]
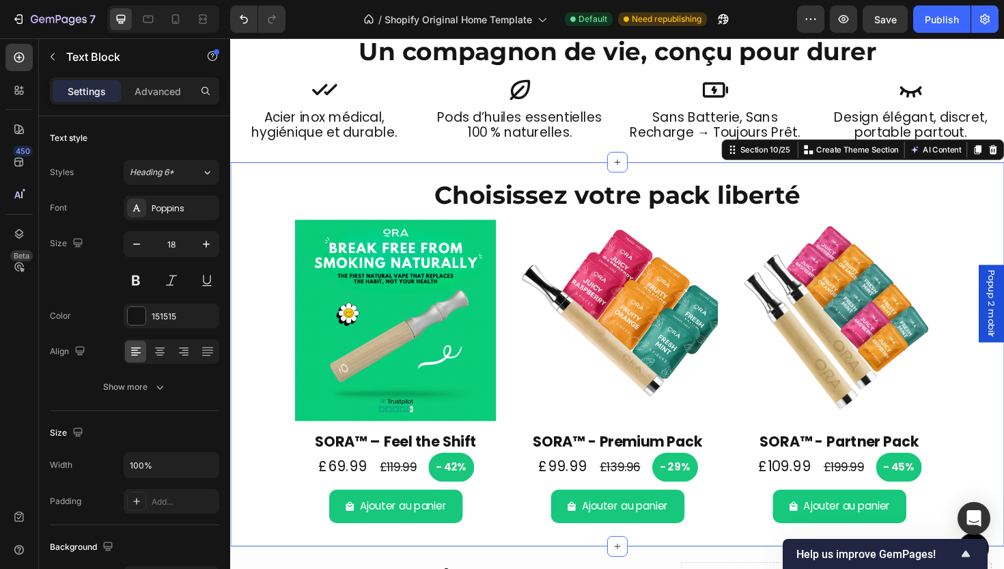
click at [415, 181] on div "Choisissez votre pack liberté Heading Product Images SORA™ – Feel the Shift Pro…" at bounding box center [640, 372] width 820 height 407
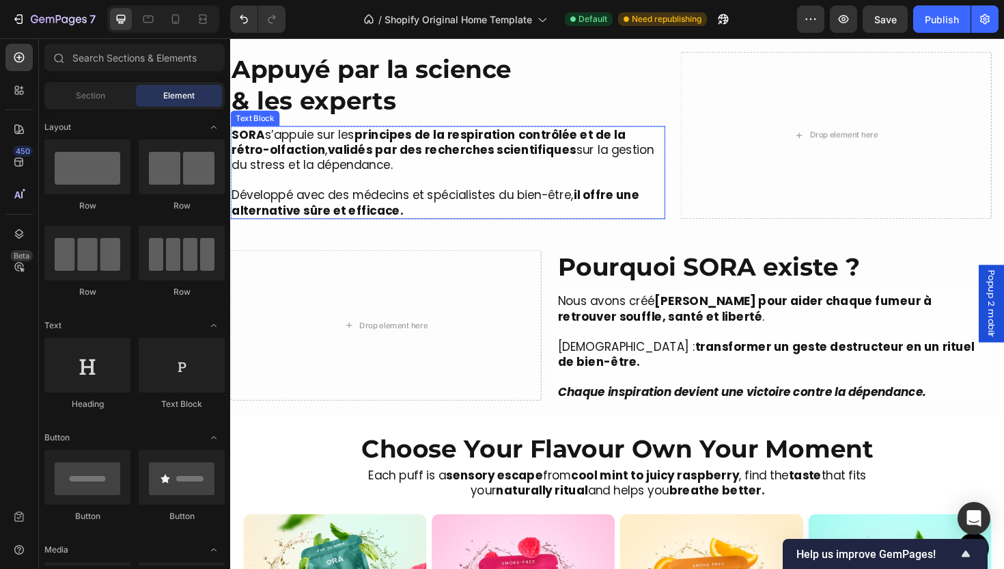
scroll to position [1773, 0]
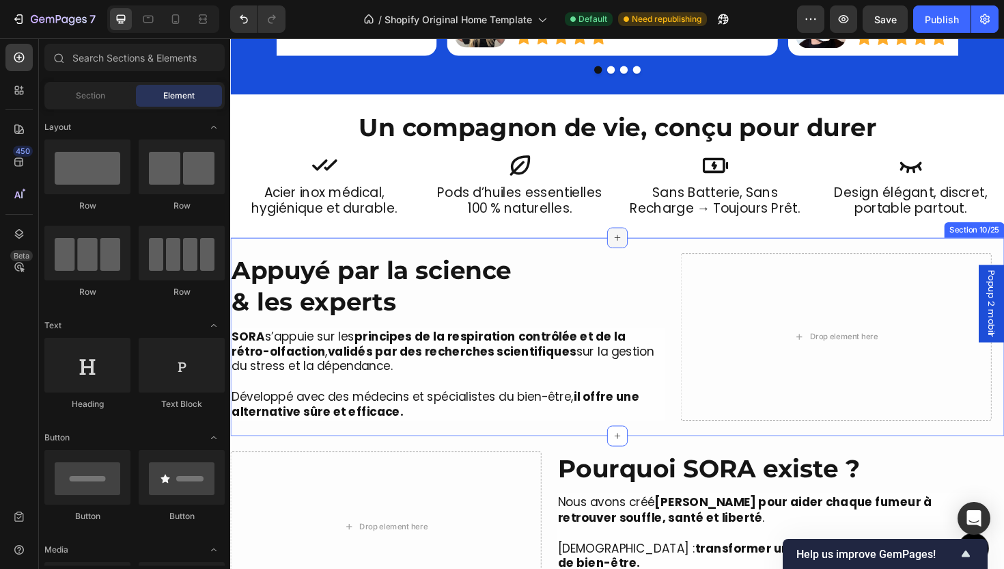
click at [638, 246] on icon at bounding box center [641, 249] width 6 height 6
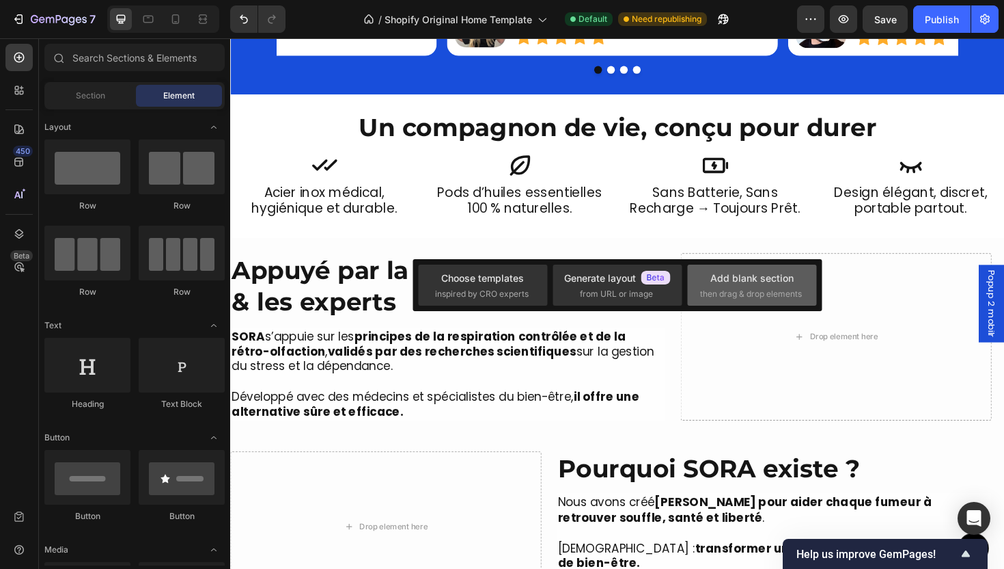
click at [765, 297] on span "then drag & drop elements" at bounding box center [751, 294] width 102 height 12
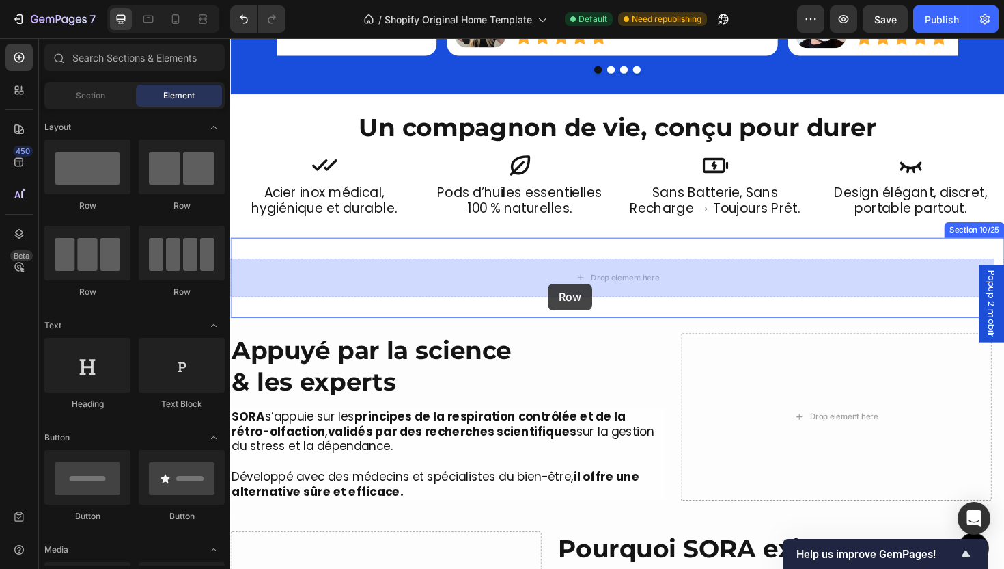
drag, startPoint x: 420, startPoint y: 231, endPoint x: 567, endPoint y: 298, distance: 162.1
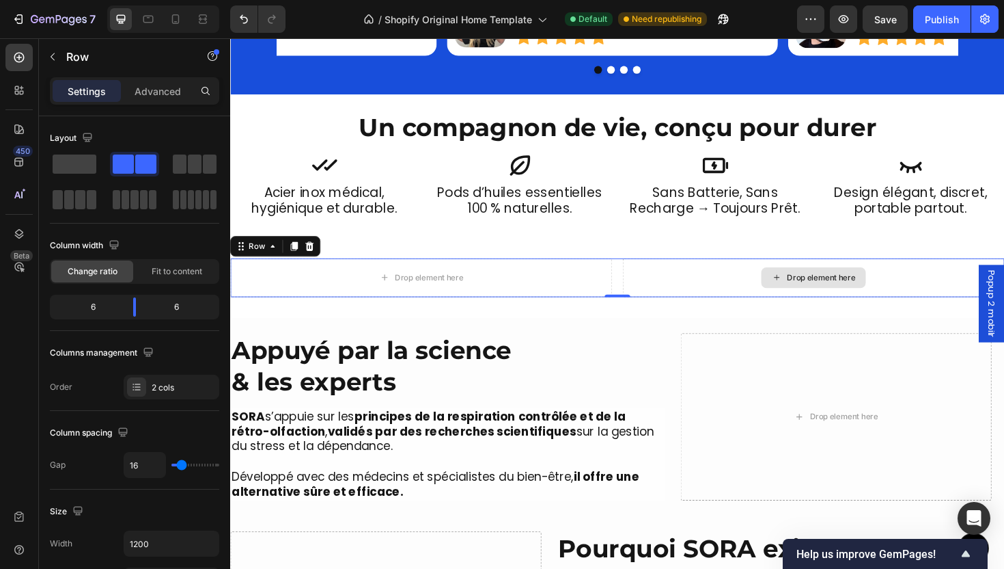
drag, startPoint x: 307, startPoint y: 205, endPoint x: 759, endPoint y: 291, distance: 460.5
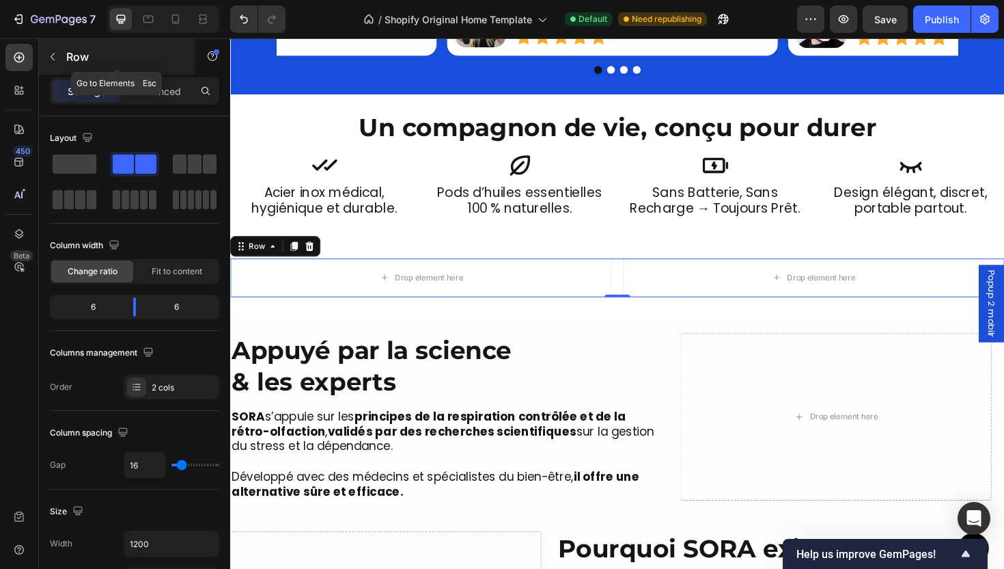
click at [66, 72] on div "Row" at bounding box center [117, 57] width 156 height 36
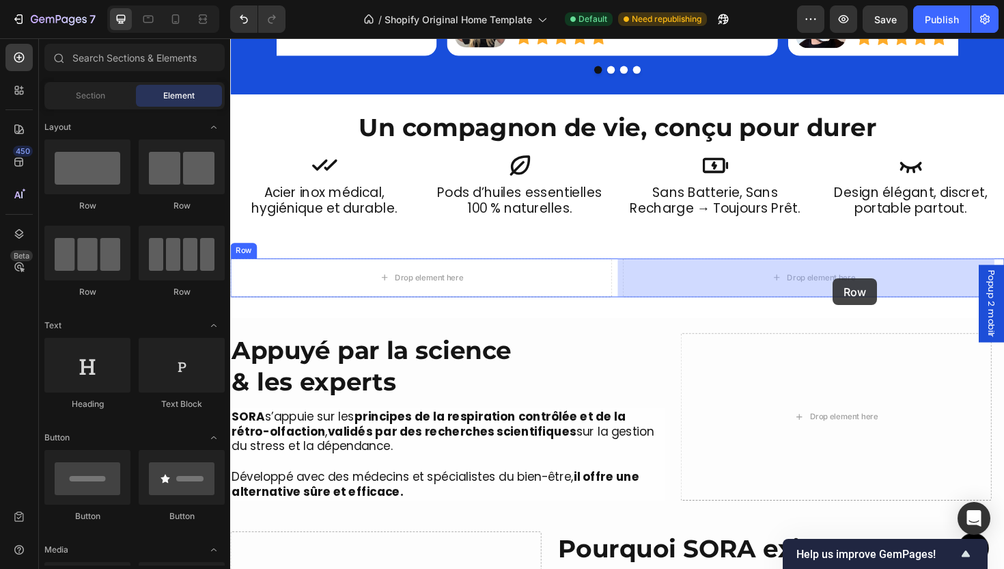
drag, startPoint x: 327, startPoint y: 226, endPoint x: 868, endPoint y: 292, distance: 545.2
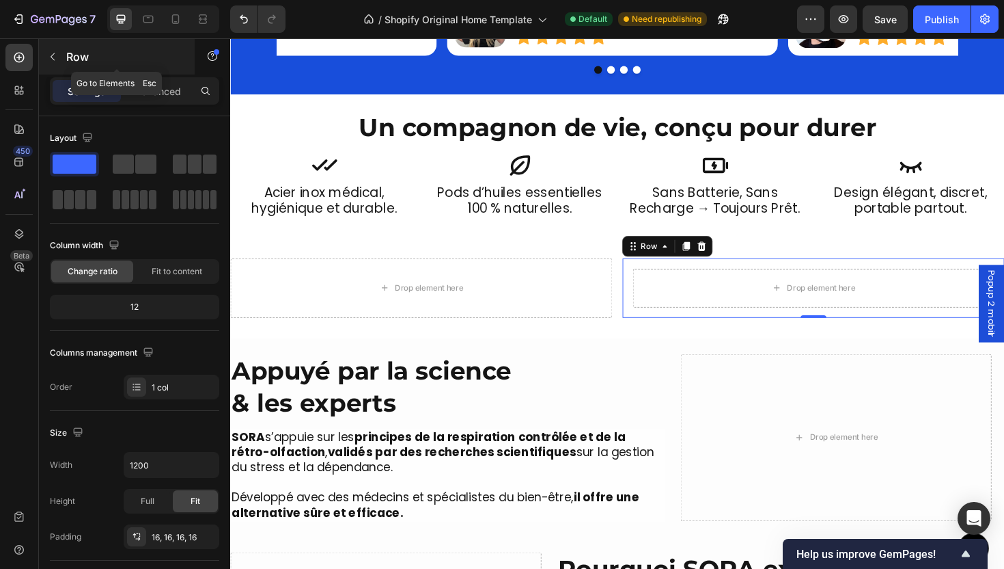
click at [61, 50] on button "button" at bounding box center [53, 57] width 22 height 22
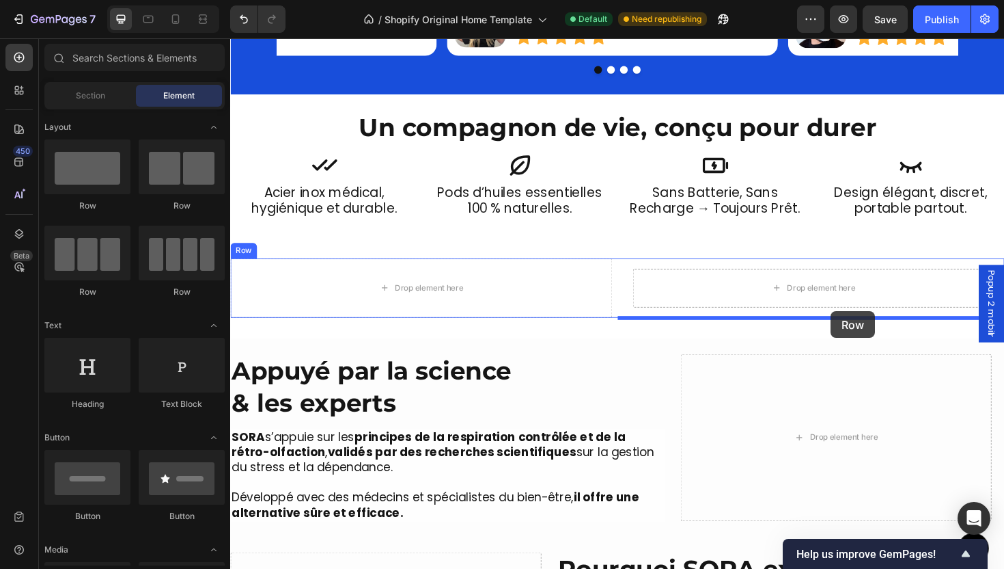
drag, startPoint x: 332, startPoint y: 232, endPoint x: 866, endPoint y: 327, distance: 542.8
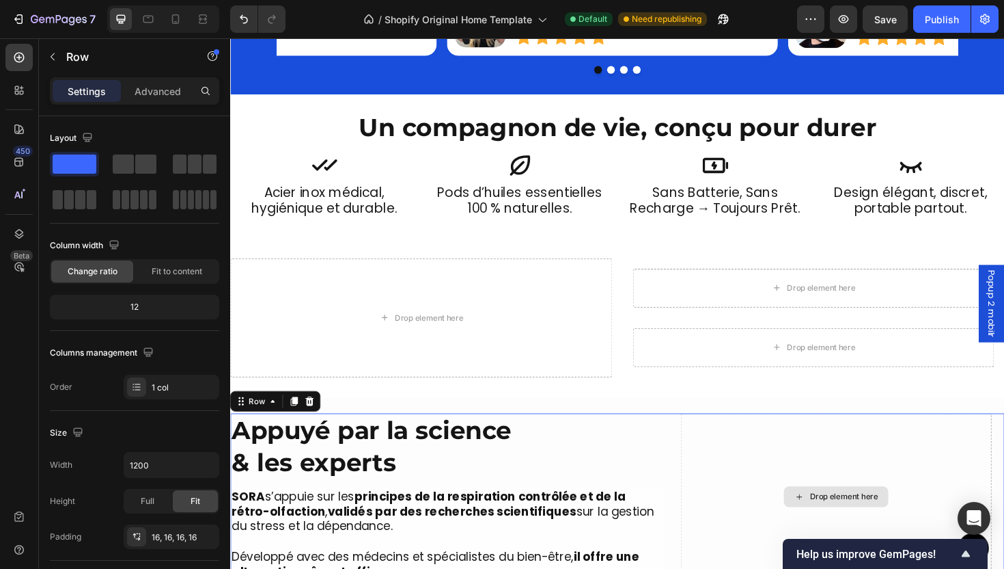
click at [774, 450] on div "Drop element here" at bounding box center [871, 523] width 329 height 177
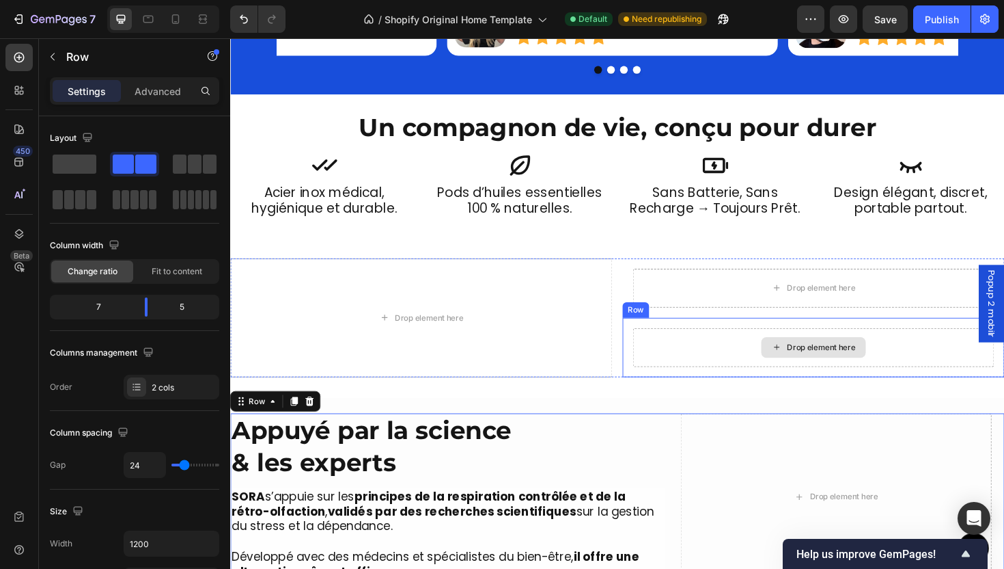
click at [748, 367] on div "Drop element here" at bounding box center [848, 365] width 383 height 41
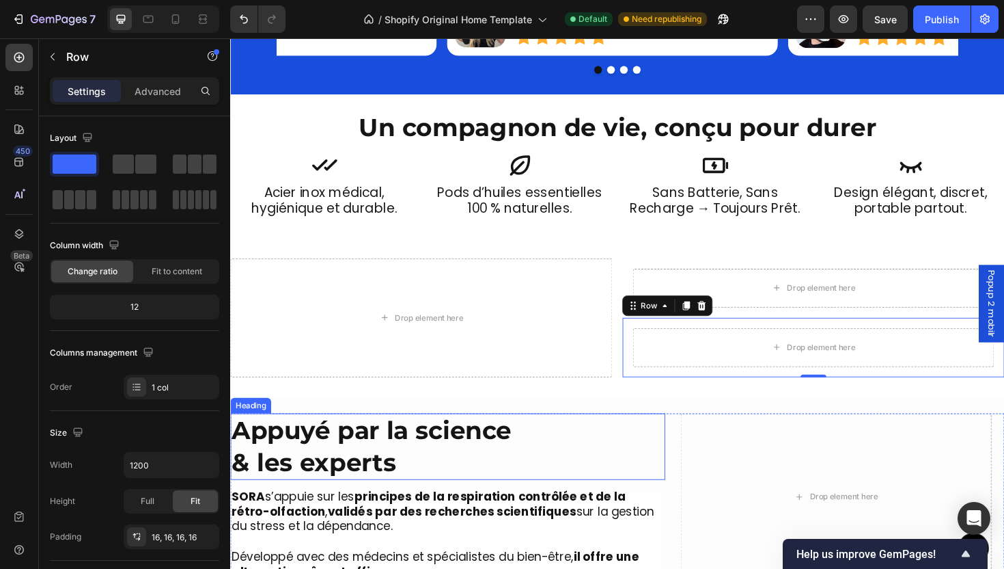
click at [603, 446] on h2 "Appuyé par la science & les experts" at bounding box center [460, 470] width 461 height 70
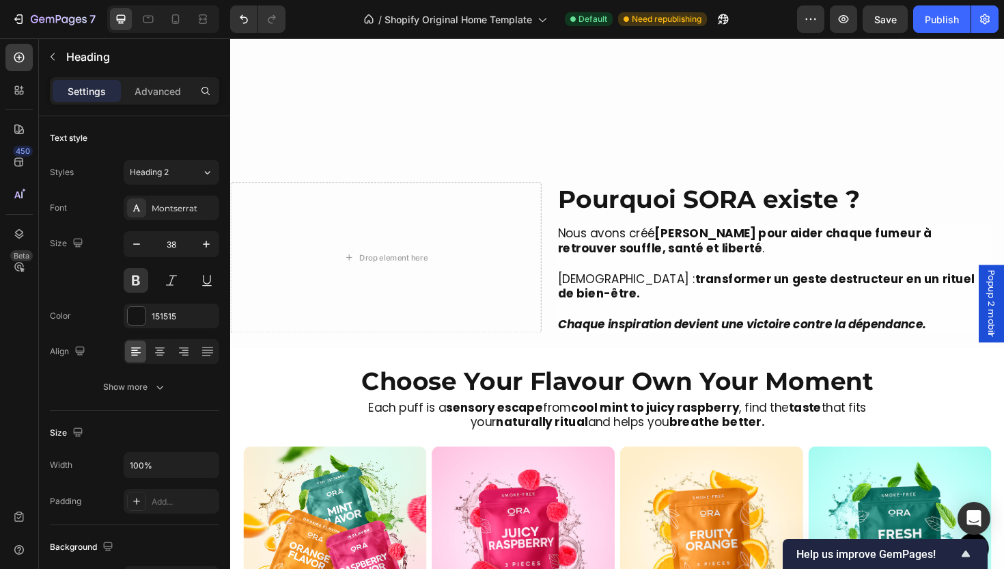
scroll to position [2492, 0]
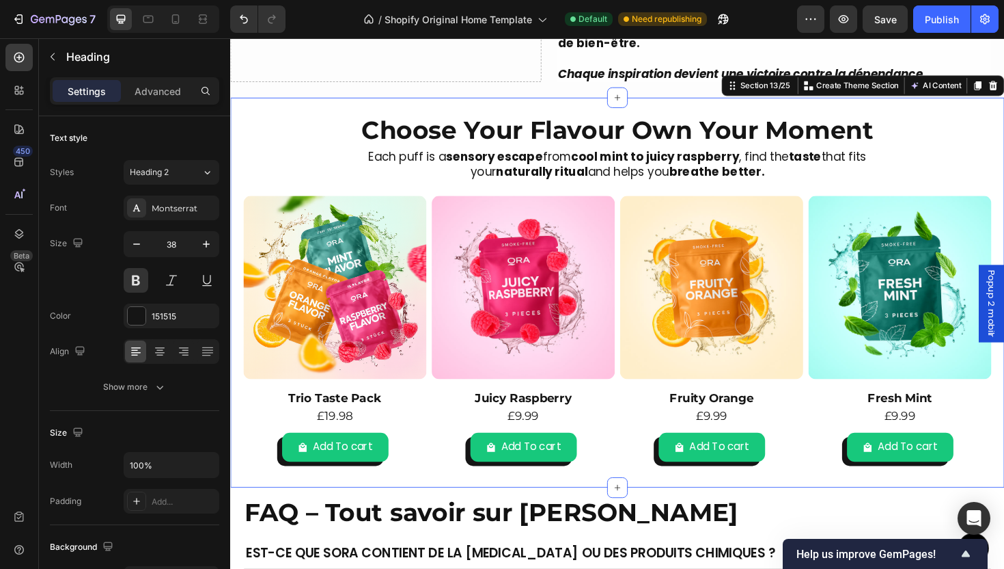
click at [633, 113] on div "Choose Your Flavour Own Your Moment Heading Choose Your Flavour Own Your Moment…" at bounding box center [640, 307] width 820 height 413
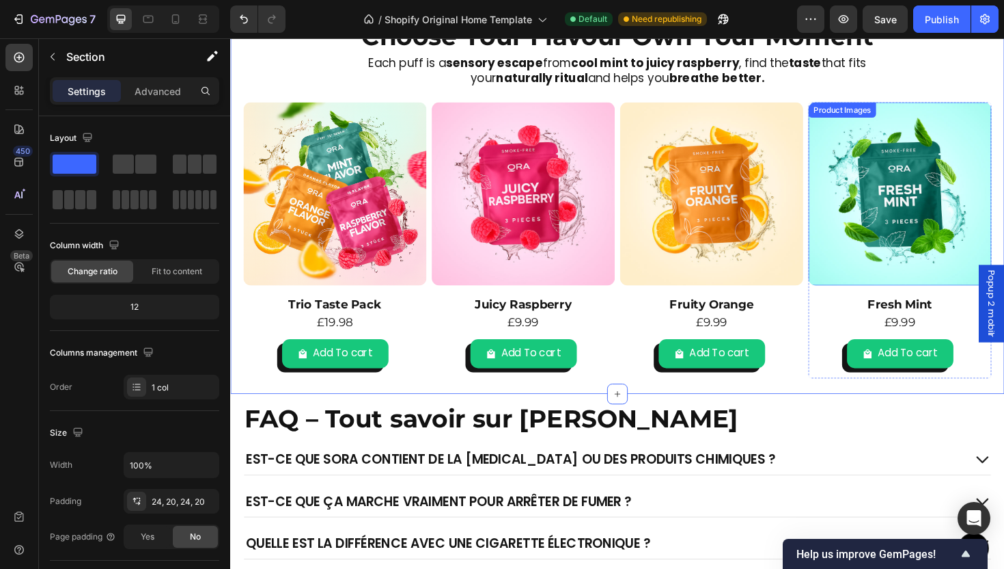
scroll to position [2348, 0]
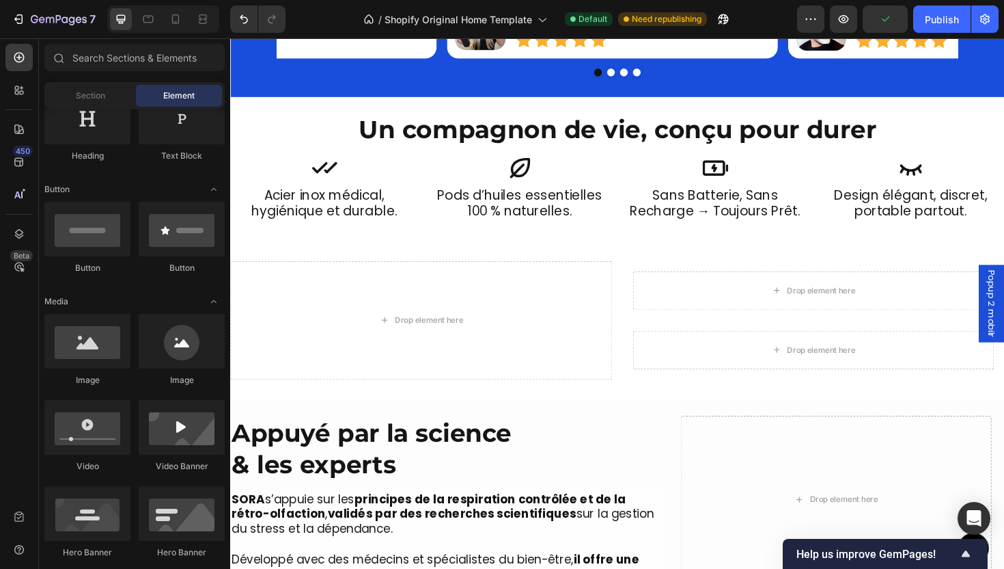
scroll to position [392, 0]
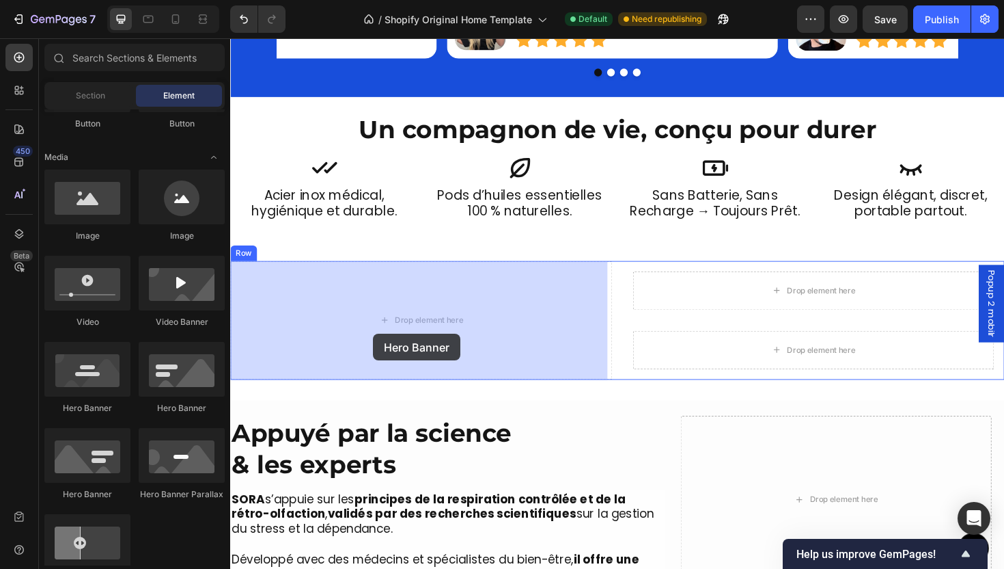
drag, startPoint x: 337, startPoint y: 417, endPoint x: 382, endPoint y: 351, distance: 80.2
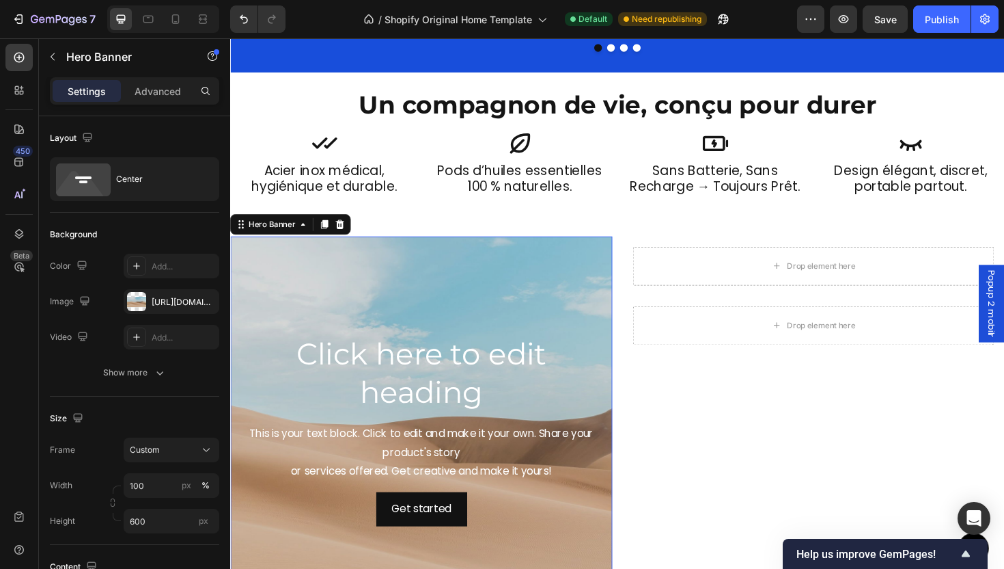
scroll to position [1848, 0]
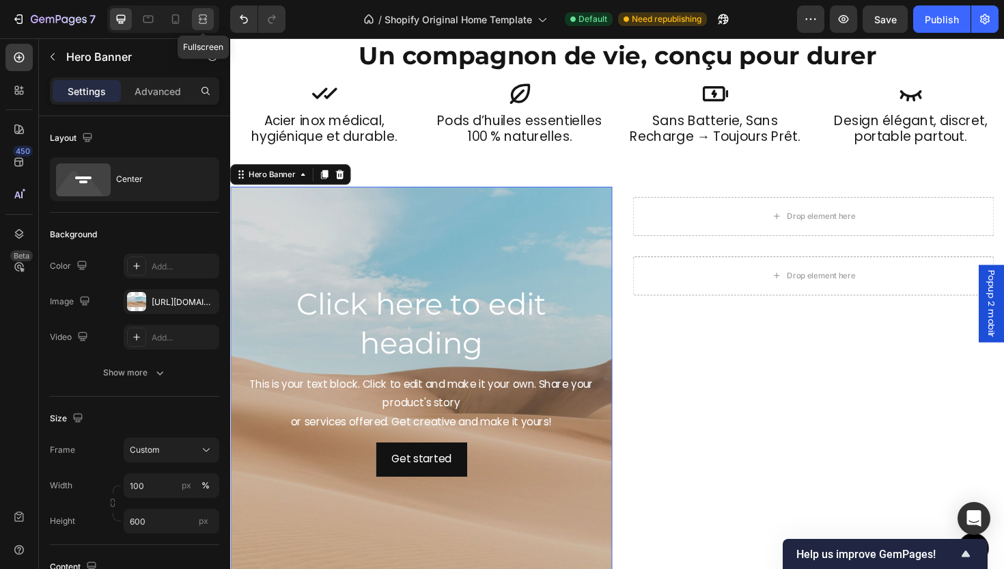
click at [210, 23] on div at bounding box center [203, 19] width 22 height 22
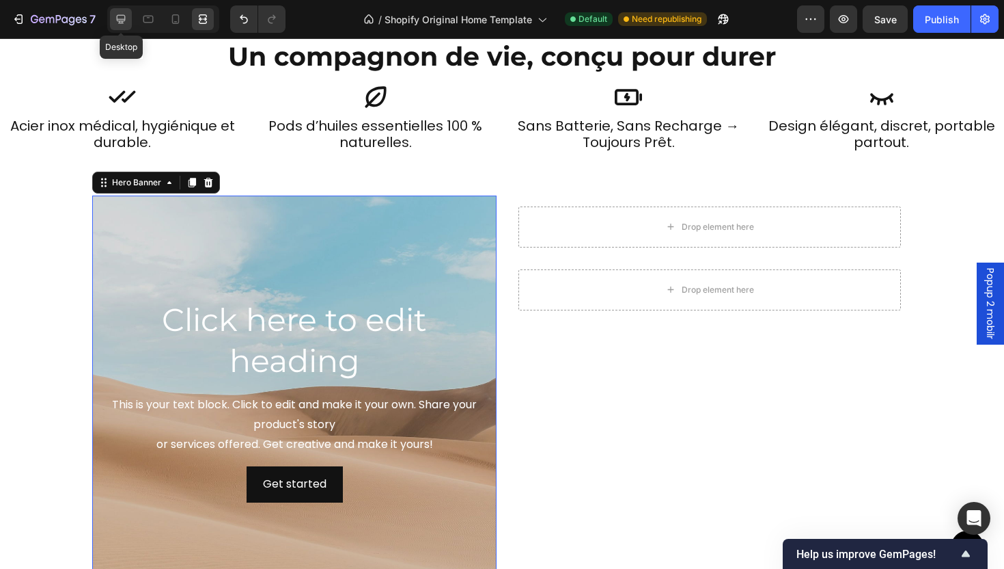
drag, startPoint x: 127, startPoint y: 15, endPoint x: 200, endPoint y: 282, distance: 277.0
click at [127, 15] on icon at bounding box center [121, 19] width 14 height 14
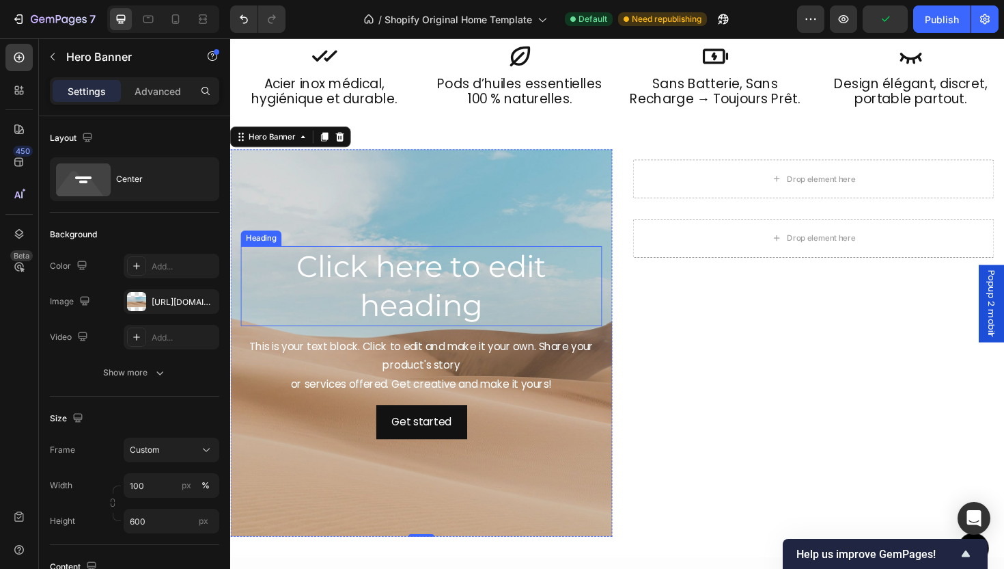
scroll to position [2046, 0]
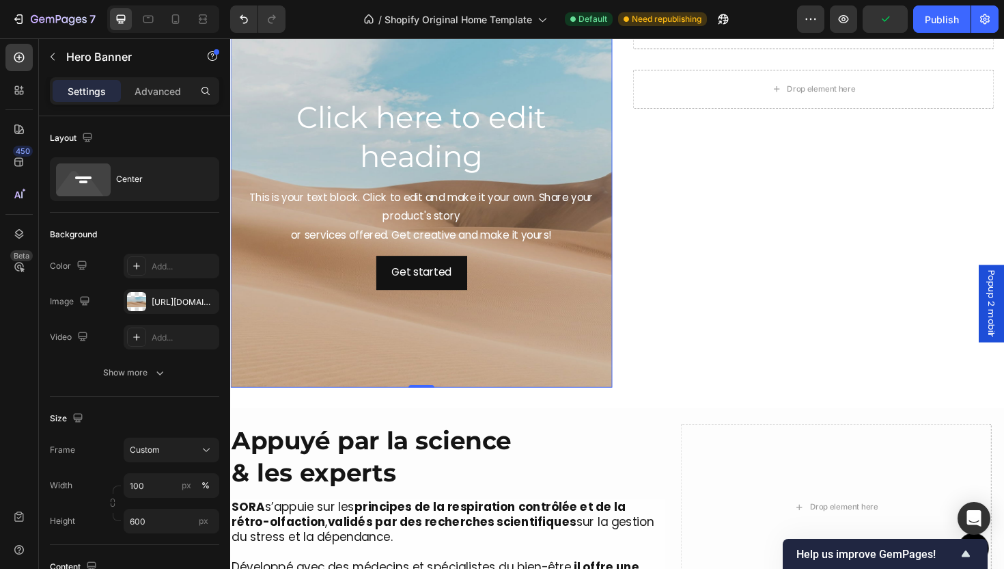
click at [481, 375] on div "Background Image" at bounding box center [432, 203] width 405 height 410
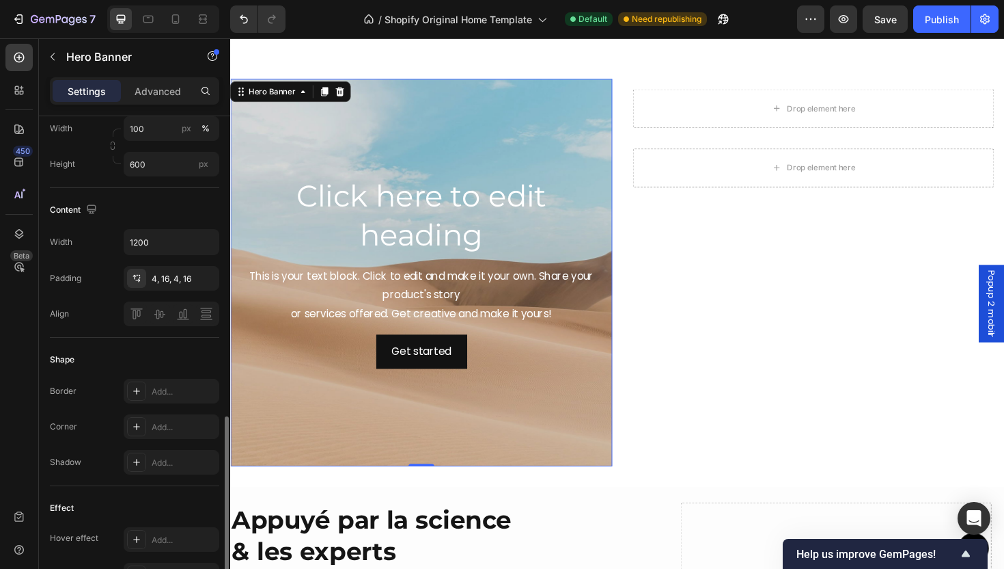
scroll to position [459, 0]
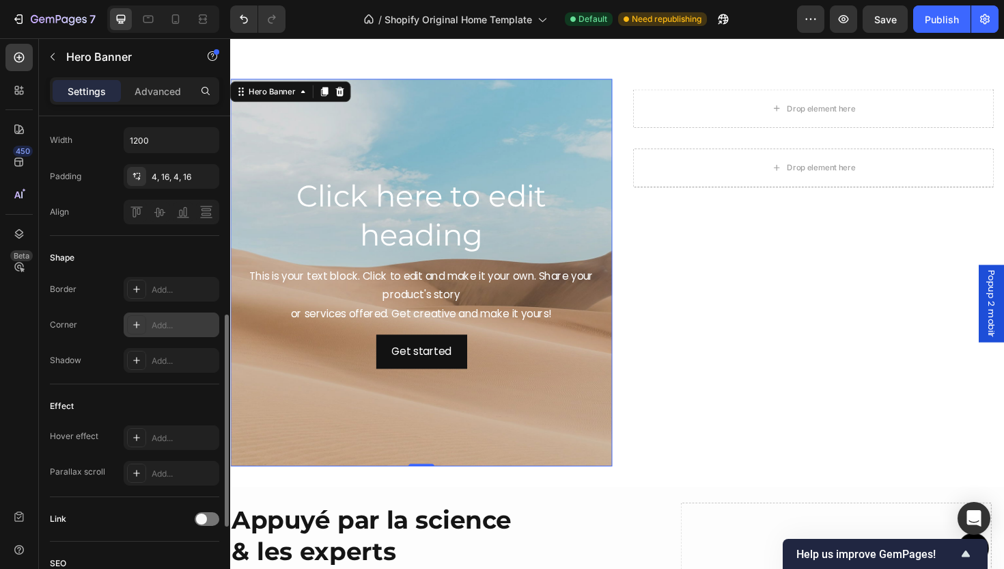
click at [165, 323] on div "Add..." at bounding box center [184, 325] width 64 height 12
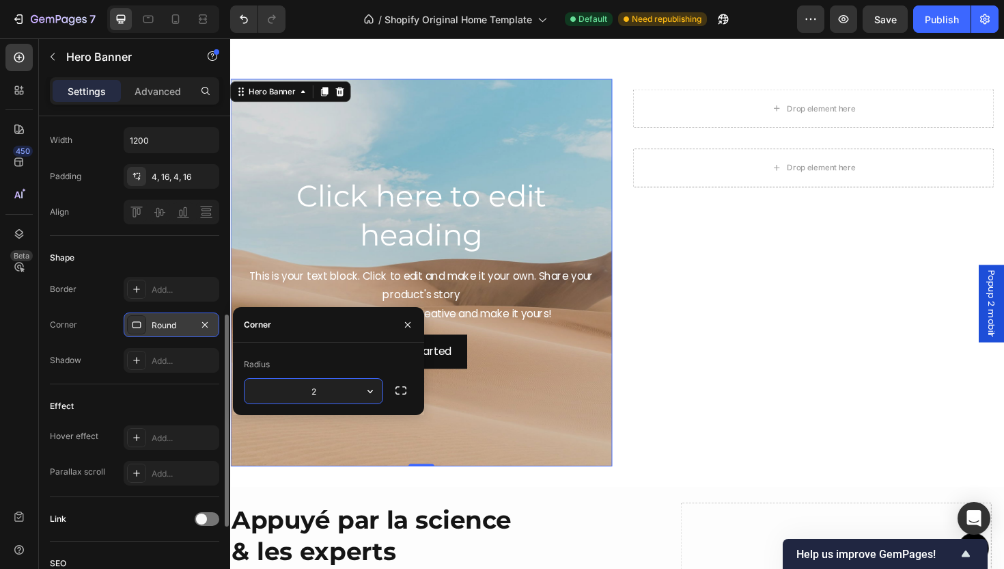
type input "24"
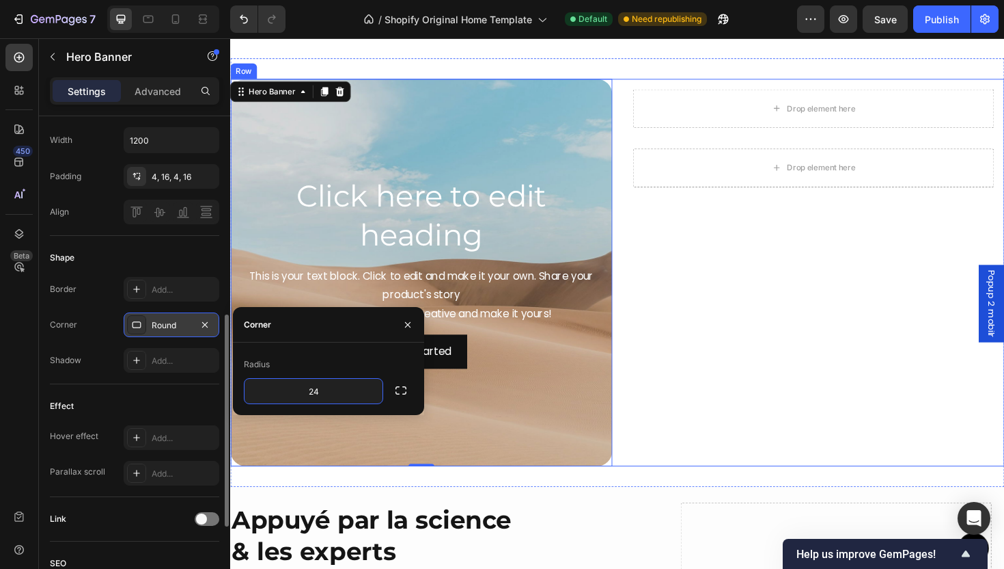
click at [833, 387] on div "Drop element here Row Drop element here Row" at bounding box center [848, 286] width 405 height 410
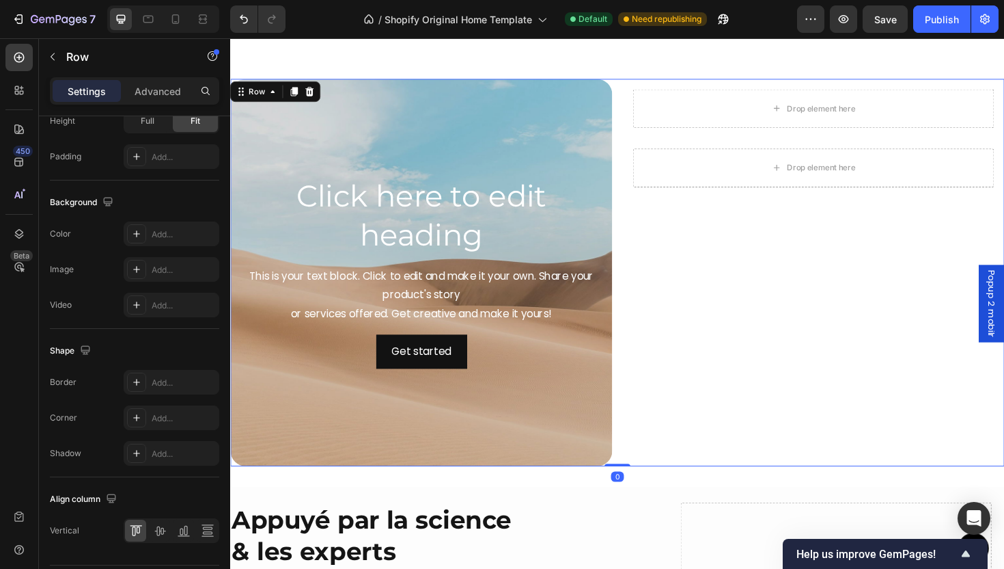
scroll to position [0, 0]
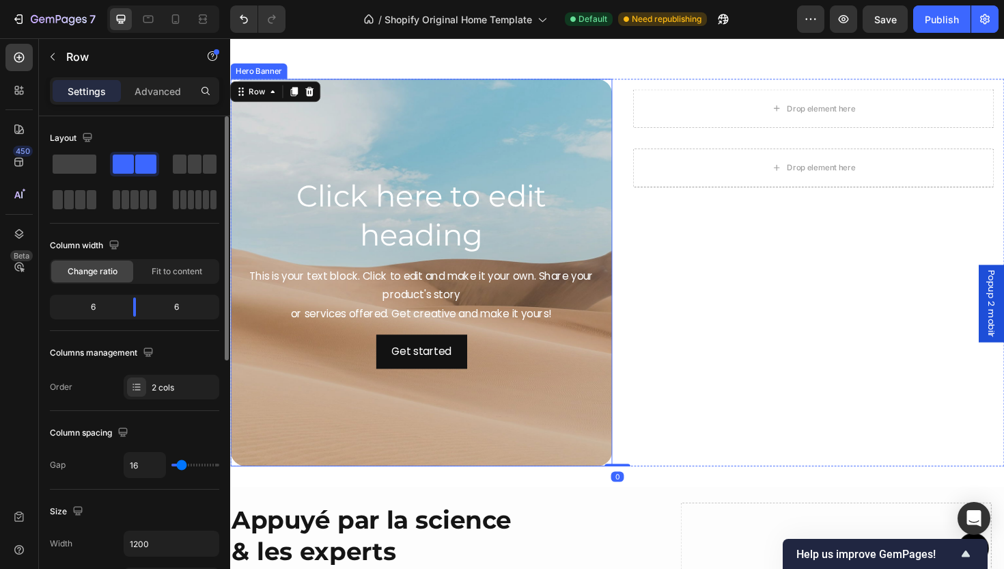
click at [526, 124] on div "Background Image" at bounding box center [432, 286] width 405 height 410
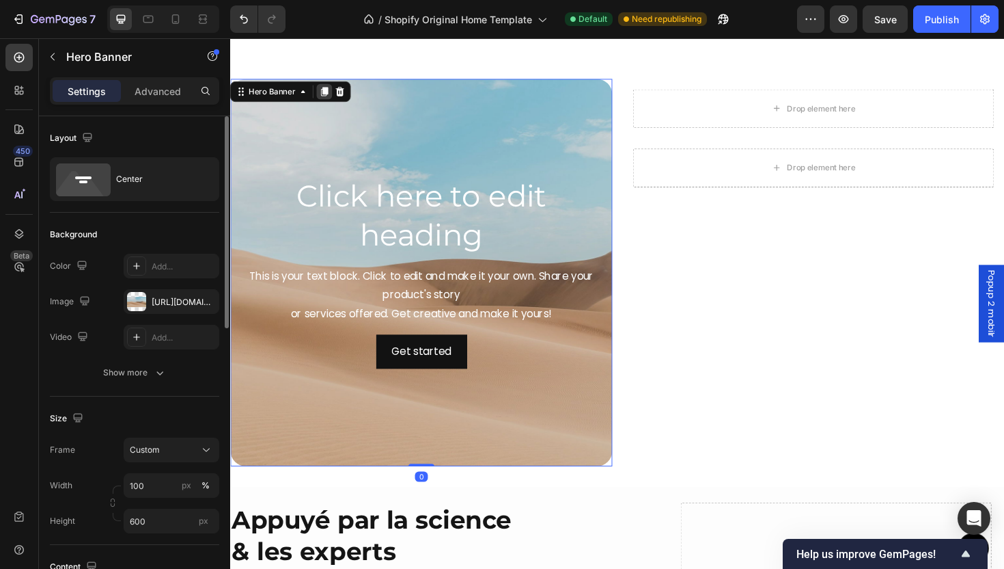
click at [331, 99] on icon at bounding box center [330, 95] width 11 height 11
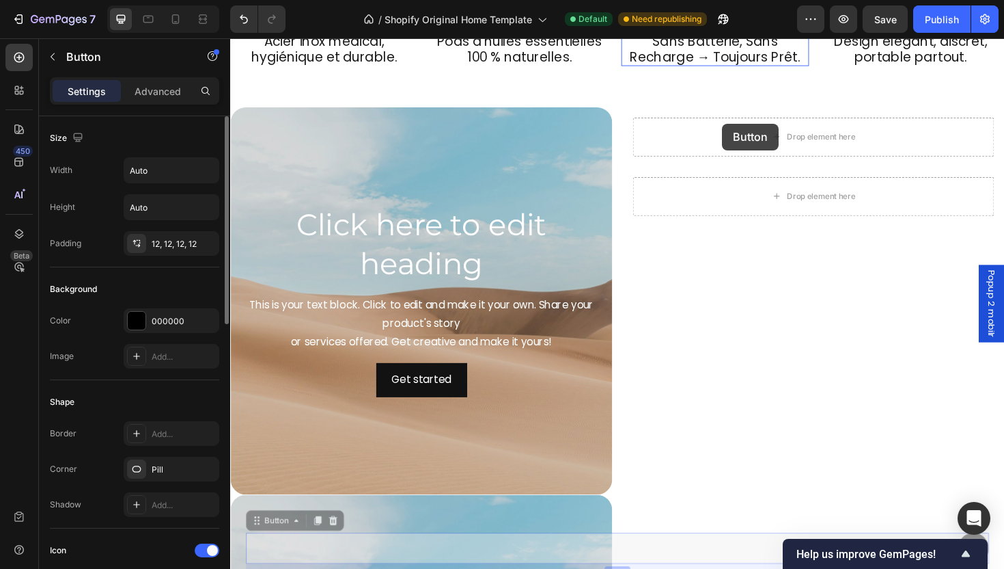
scroll to position [1929, 0]
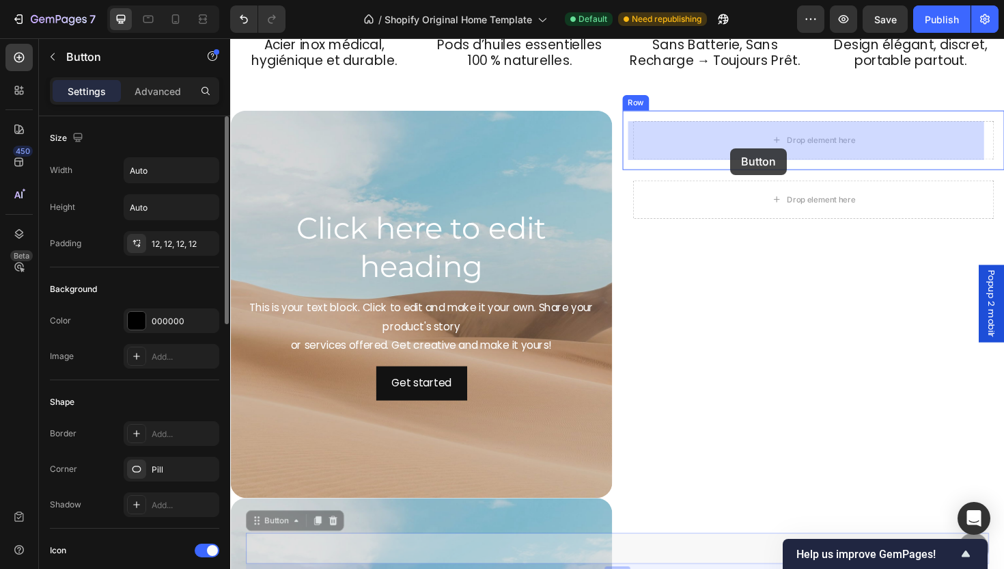
drag, startPoint x: 559, startPoint y: 580, endPoint x: 760, endPoint y: 154, distance: 471.3
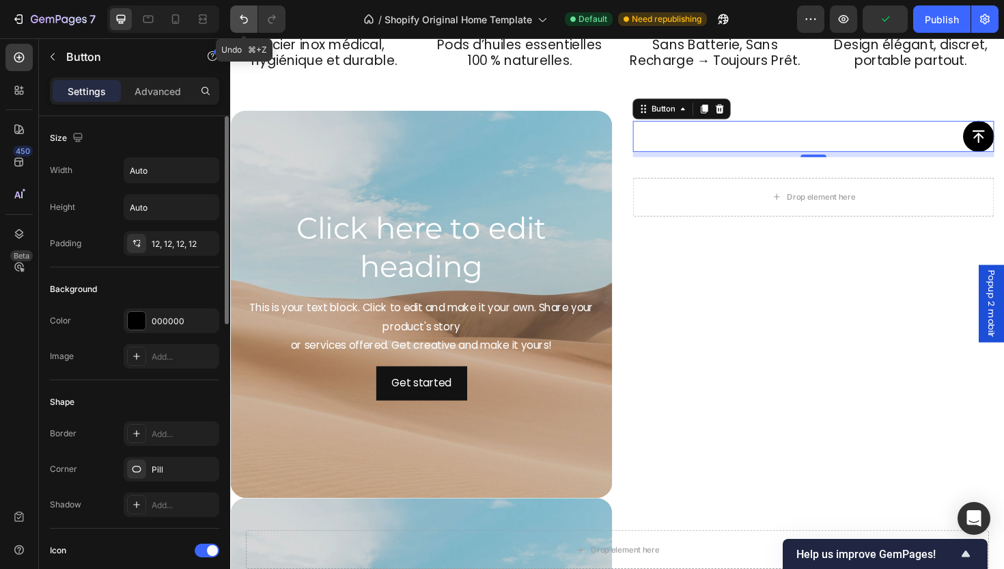
click at [245, 10] on button "Undo/Redo" at bounding box center [243, 18] width 27 height 27
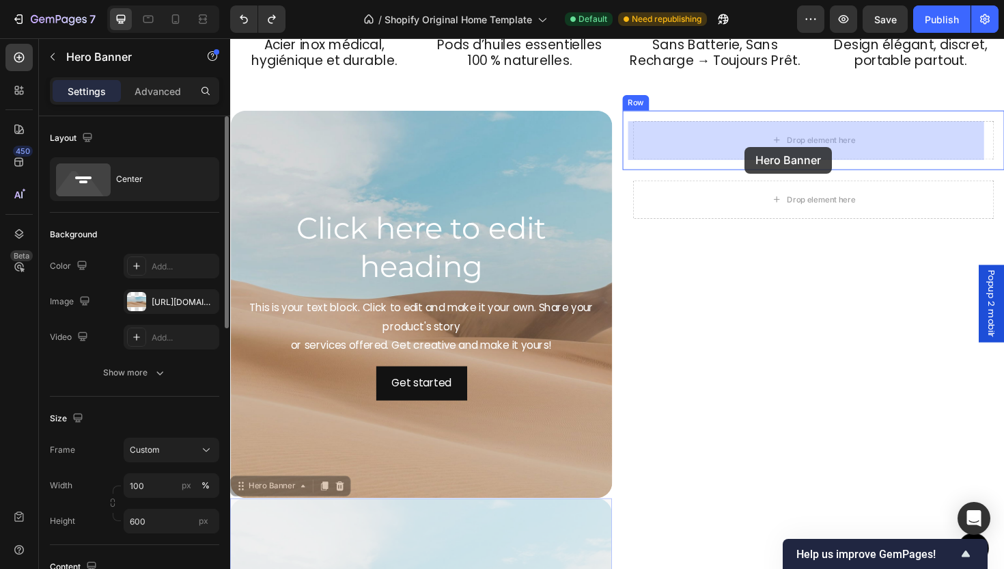
drag, startPoint x: 557, startPoint y: 533, endPoint x: 773, endPoint y: 148, distance: 441.8
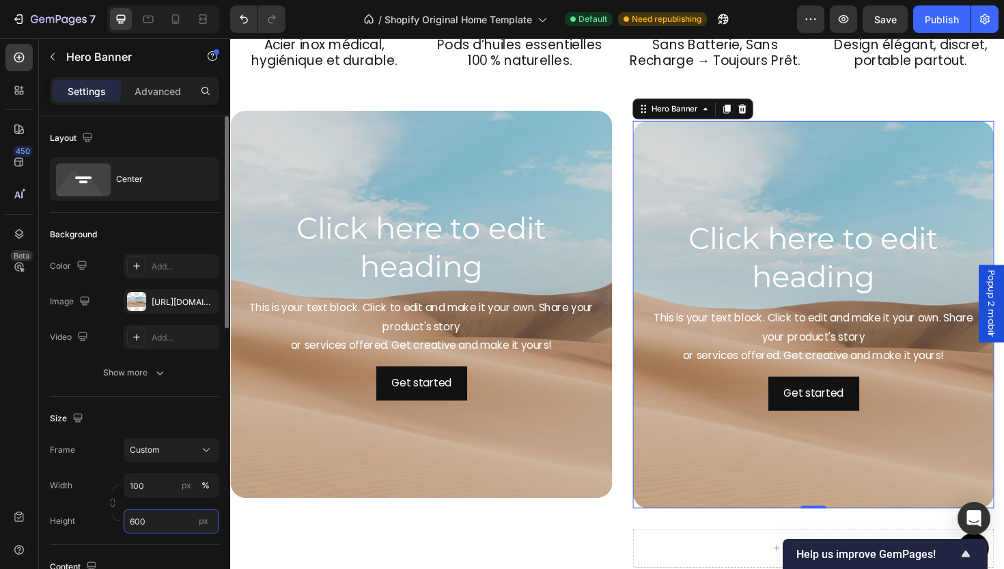
click at [154, 528] on input "600" at bounding box center [172, 520] width 96 height 25
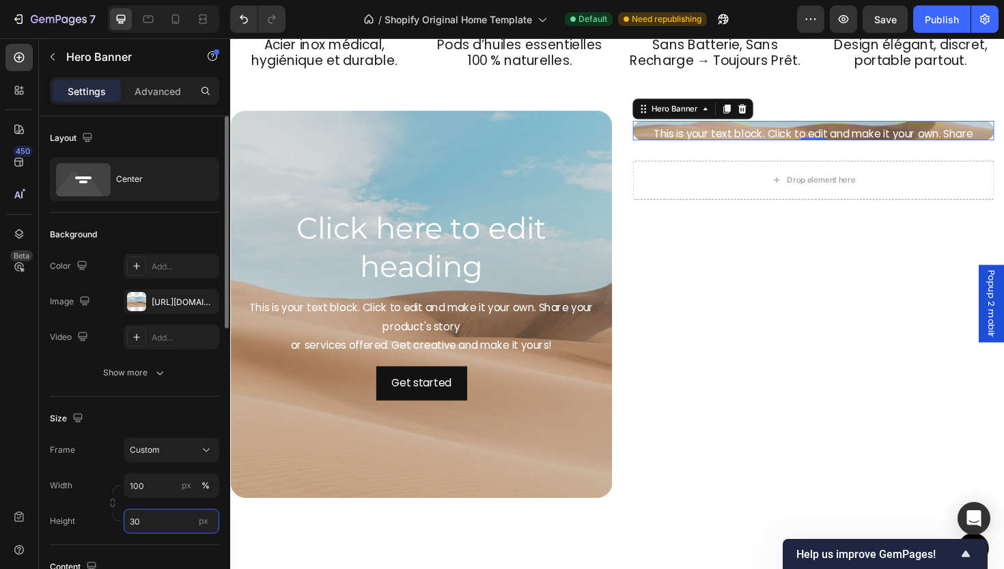
type input "300"
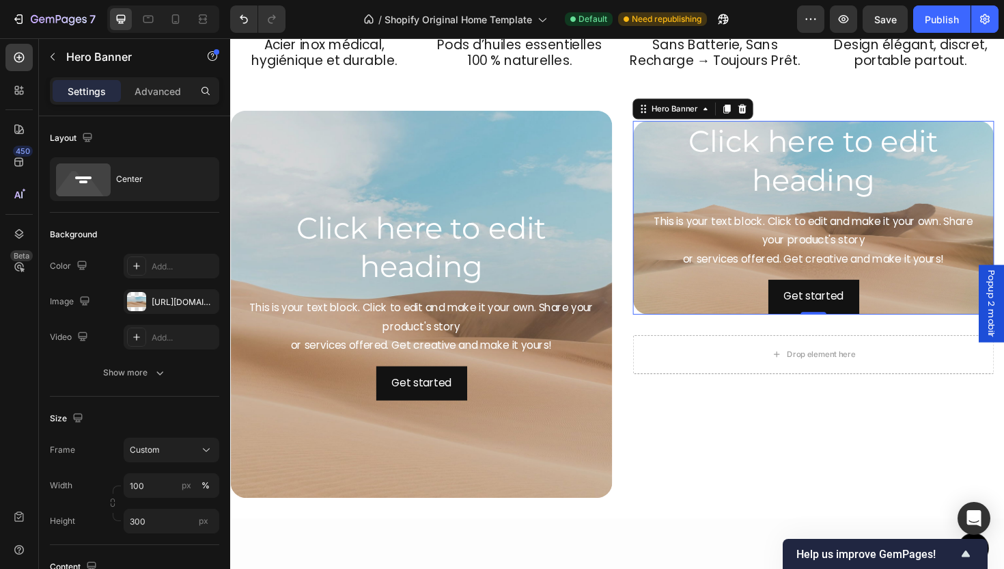
click at [753, 108] on icon at bounding box center [757, 113] width 8 height 10
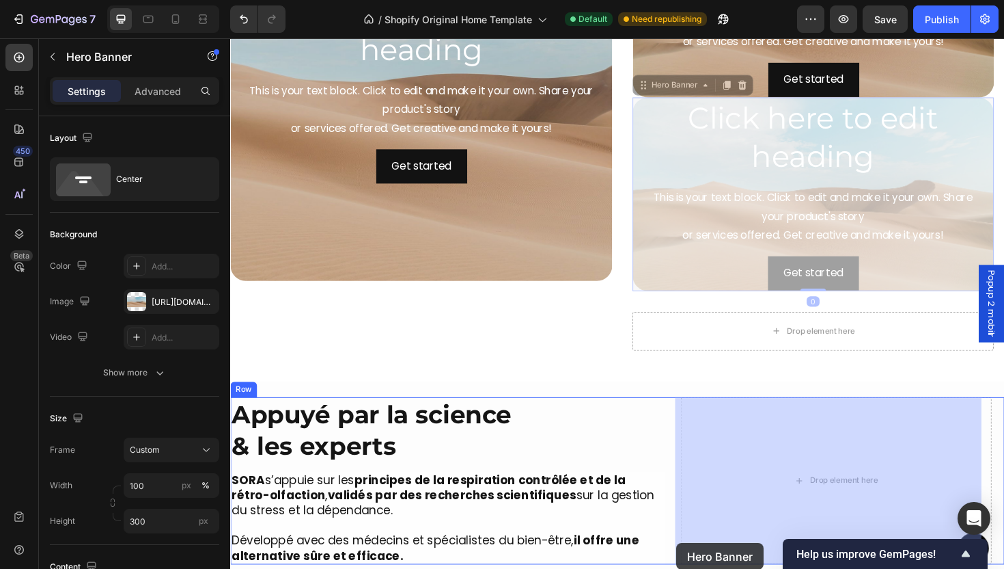
scroll to position [2191, 0]
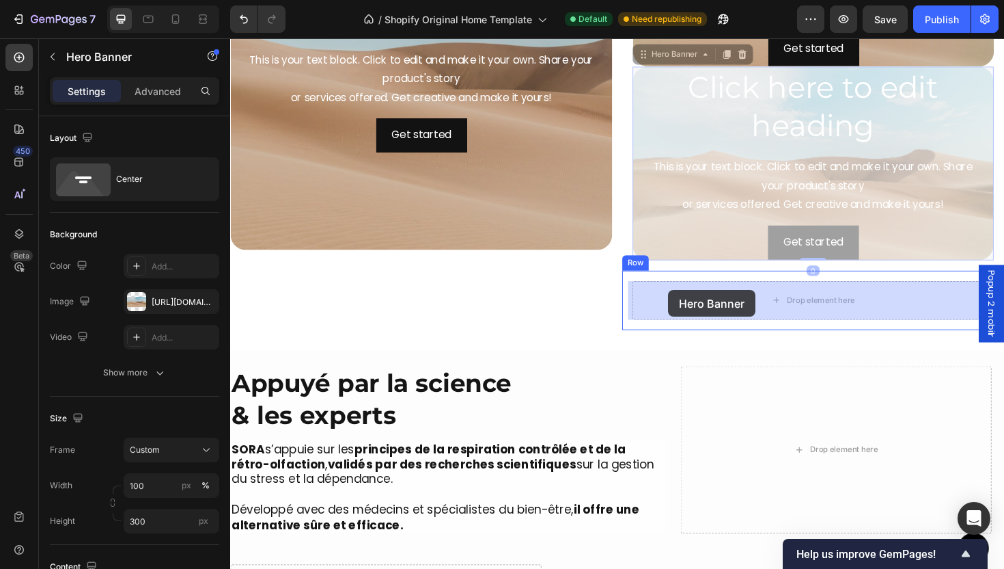
drag, startPoint x: 657, startPoint y: 361, endPoint x: 694, endPoint y: 306, distance: 66.0
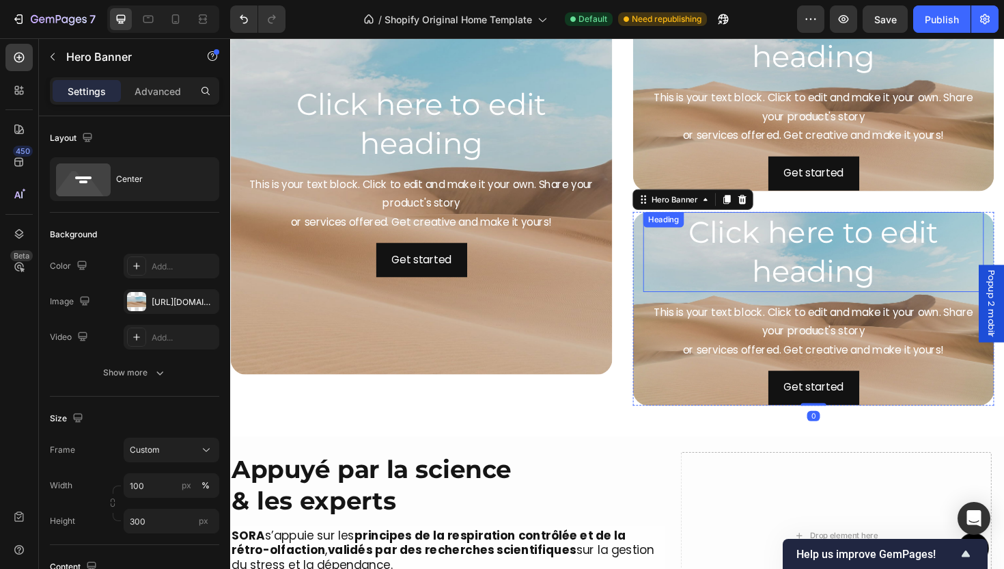
scroll to position [2059, 0]
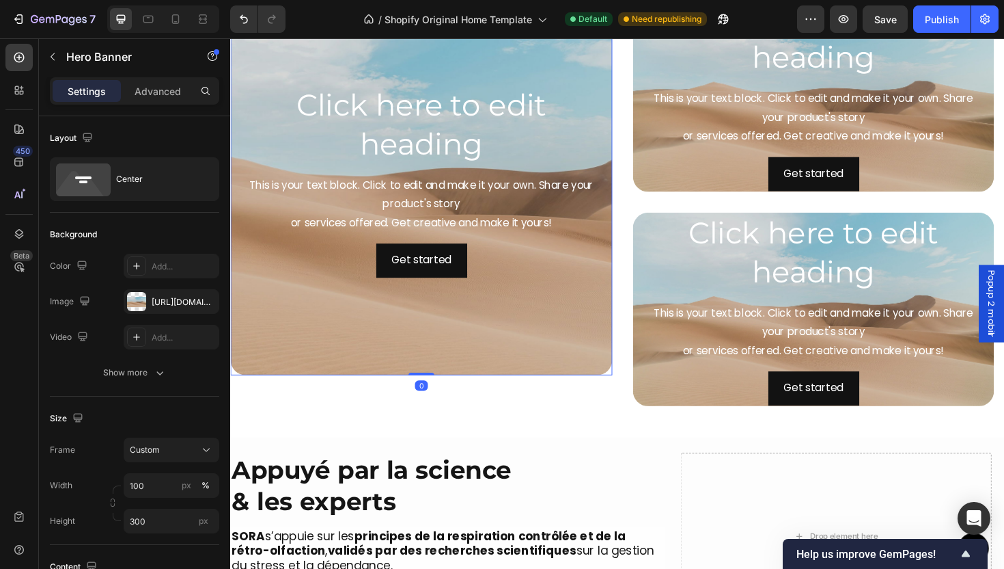
click at [607, 374] on div "Background Image" at bounding box center [432, 190] width 405 height 410
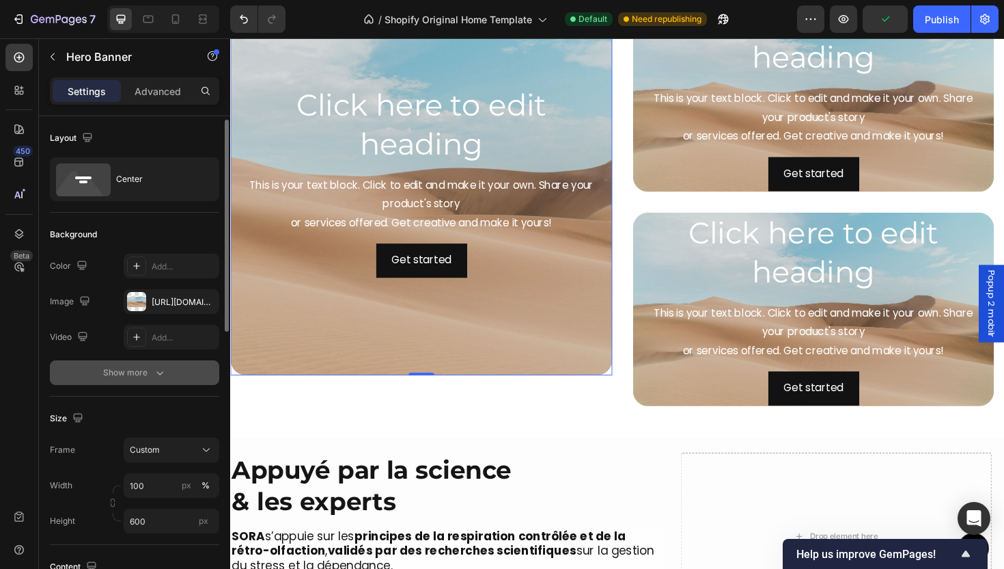
scroll to position [400, 0]
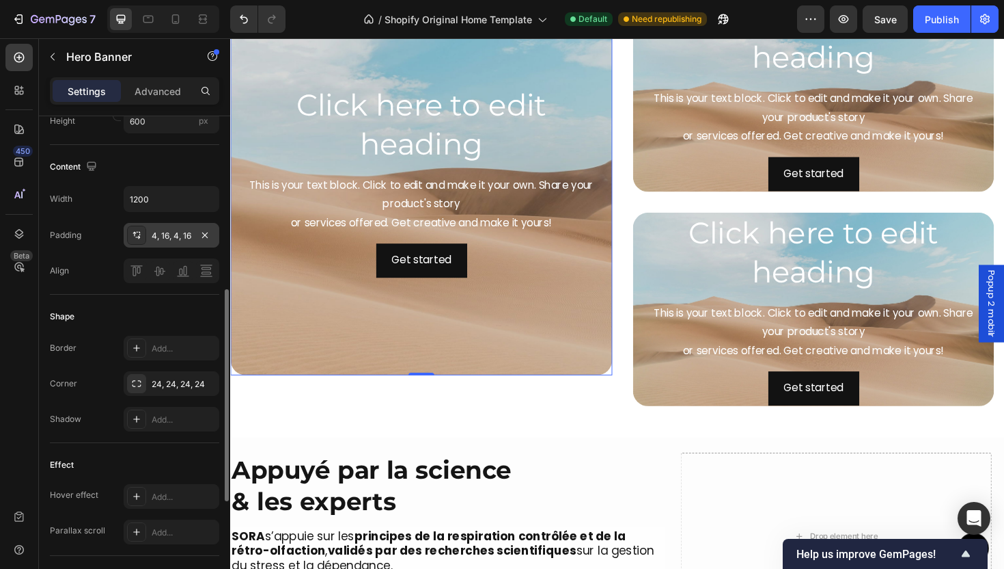
click at [168, 230] on div "4, 16, 4, 16" at bounding box center [172, 236] width 40 height 12
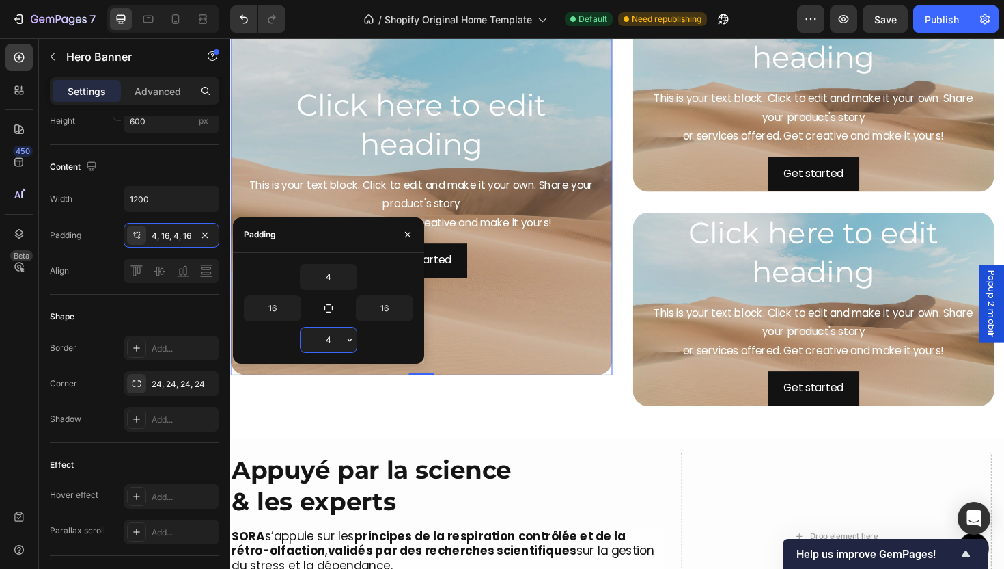
click at [336, 339] on input "4" at bounding box center [329, 339] width 56 height 25
click at [342, 274] on input "4" at bounding box center [329, 276] width 56 height 25
type input "0"
click at [386, 297] on input "16" at bounding box center [385, 308] width 56 height 25
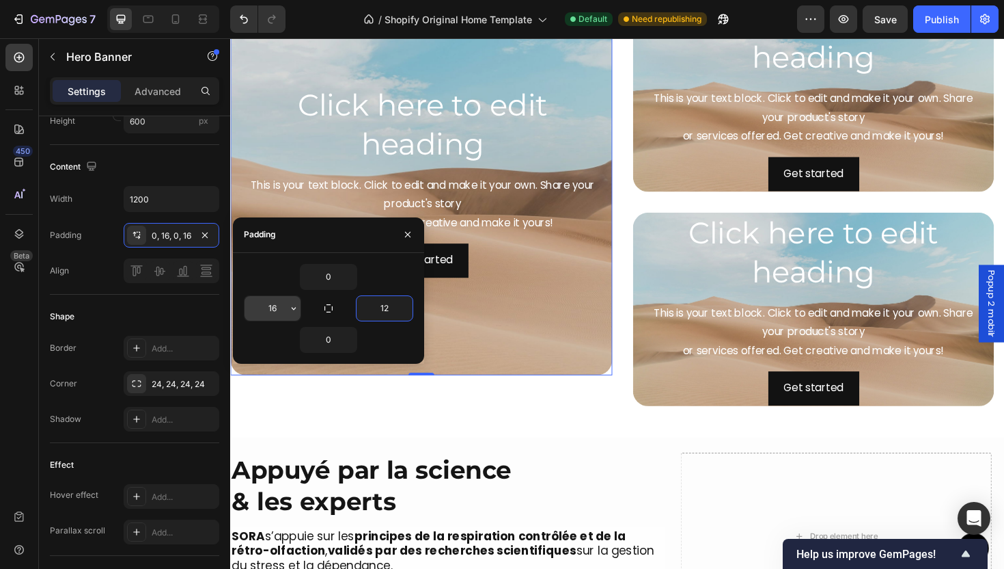
type input "12"
click at [277, 298] on input "16" at bounding box center [273, 308] width 56 height 25
type input "12"
click at [605, 389] on div "Background Image" at bounding box center [432, 190] width 405 height 410
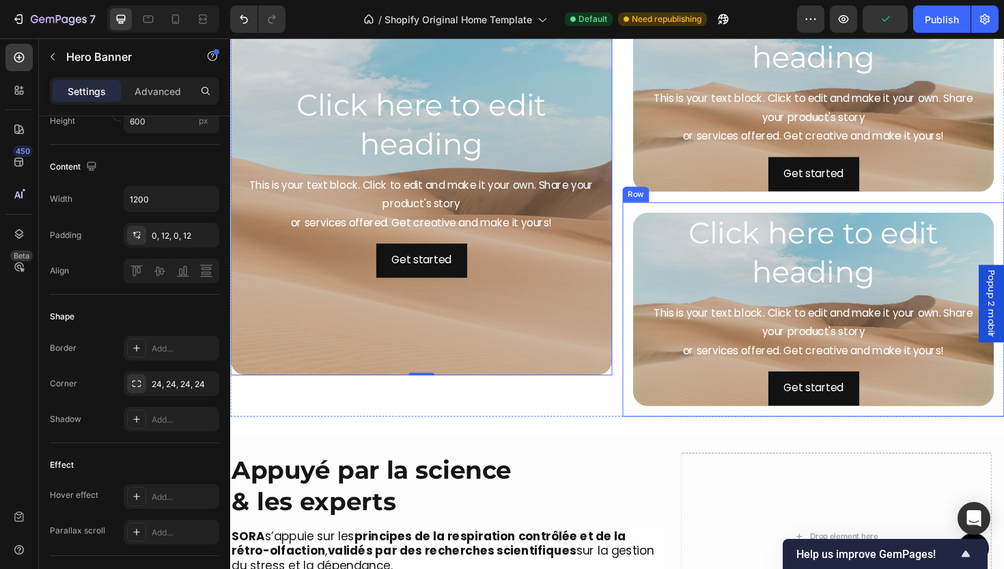
click at [649, 303] on div "Click here to edit heading Heading This is your text block. Click to edit and m…" at bounding box center [848, 325] width 405 height 227
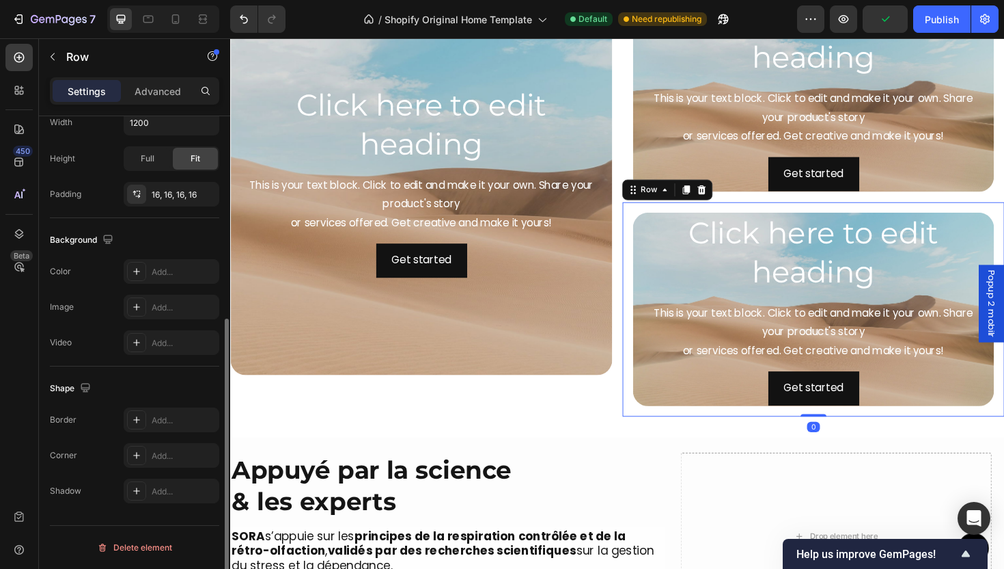
scroll to position [0, 0]
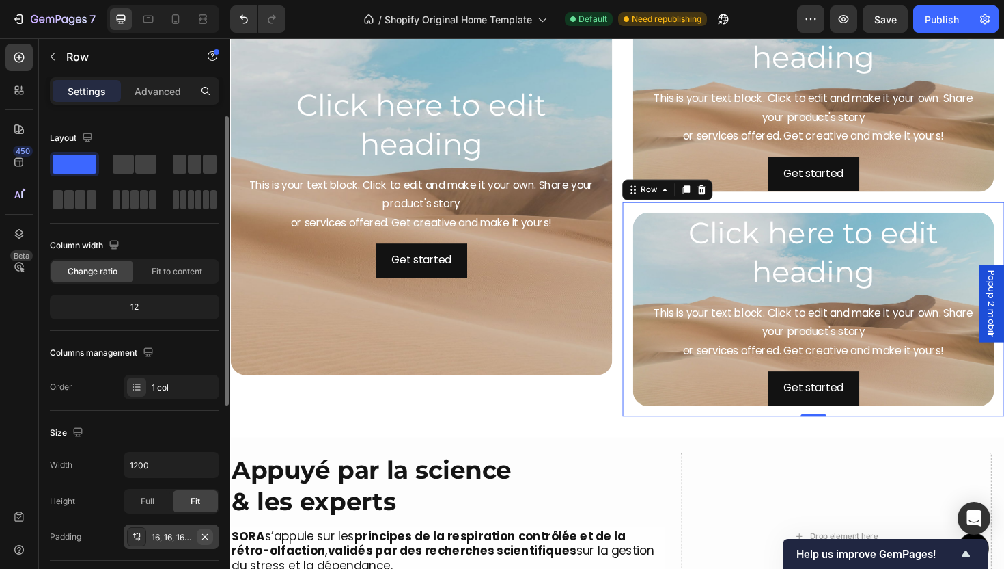
click at [201, 541] on icon "button" at bounding box center [205, 536] width 11 height 11
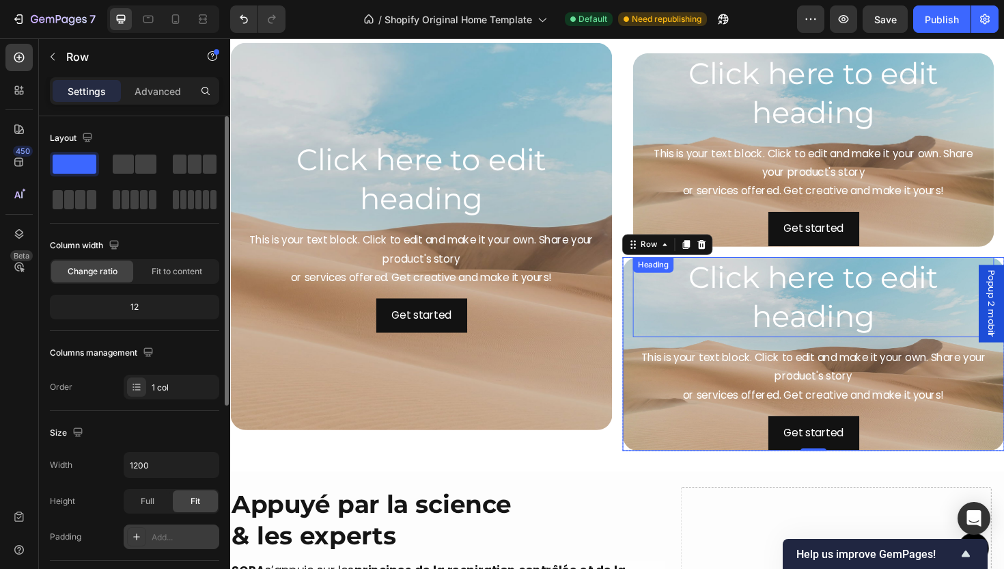
scroll to position [1980, 0]
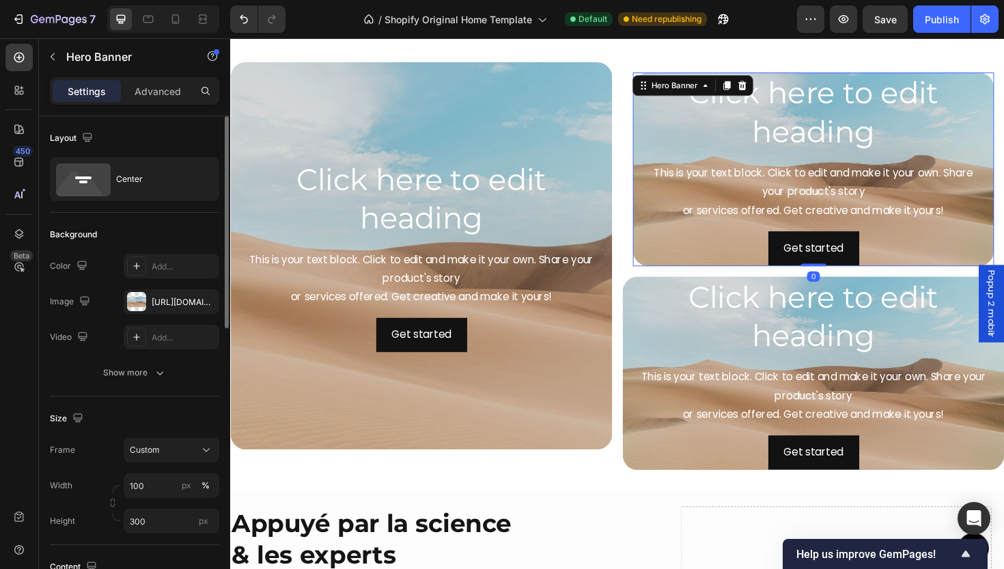
click at [659, 217] on div "Click here to edit heading Heading This is your text block. Click to edit and m…" at bounding box center [848, 177] width 383 height 210
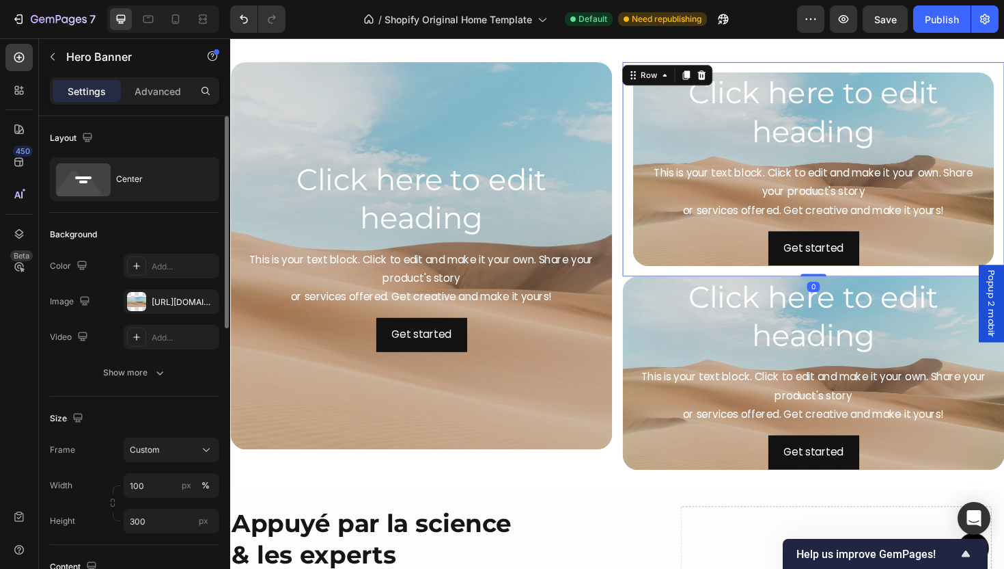
click at [646, 238] on div "Click here to edit heading Heading This is your text block. Click to edit and m…" at bounding box center [848, 177] width 405 height 227
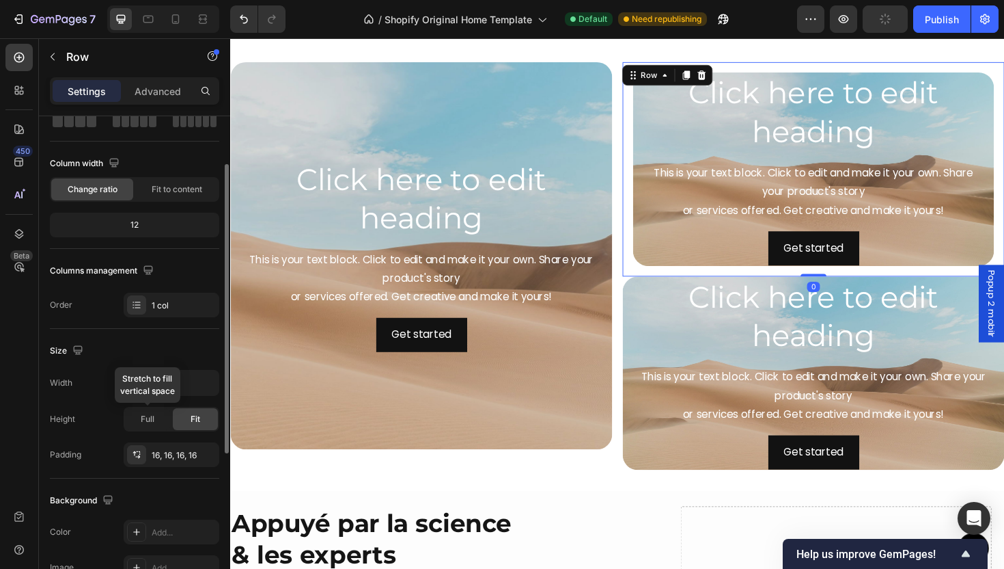
scroll to position [172, 0]
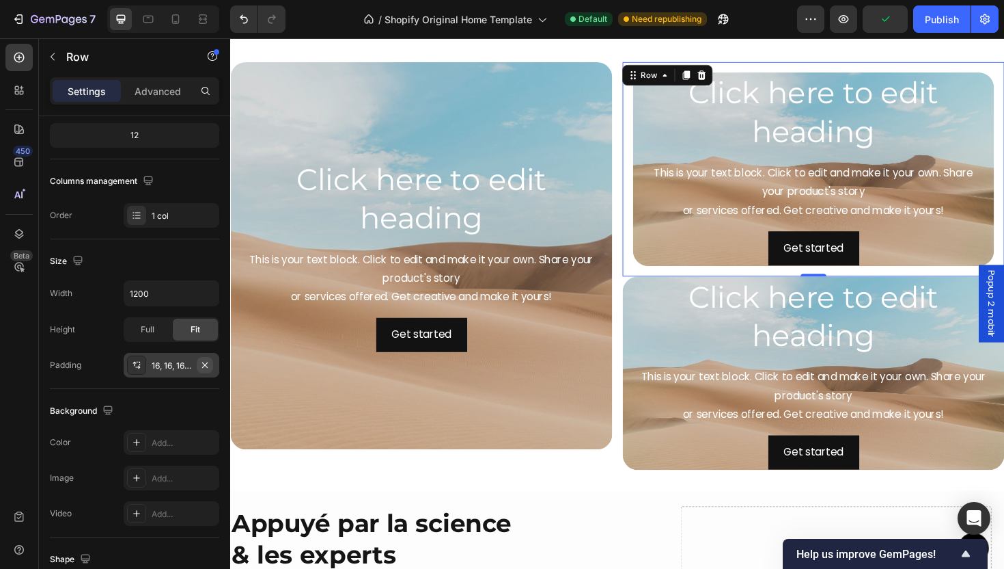
click at [207, 361] on icon "button" at bounding box center [205, 364] width 11 height 11
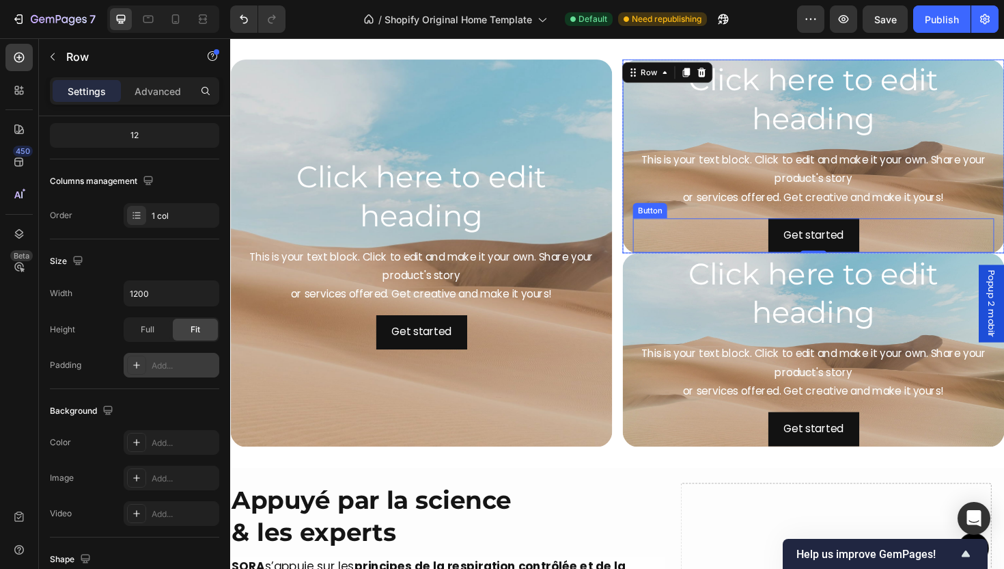
scroll to position [1983, 0]
click at [648, 224] on div "Click here to edit heading Heading This is your text block. Click to edit and m…" at bounding box center [848, 163] width 405 height 210
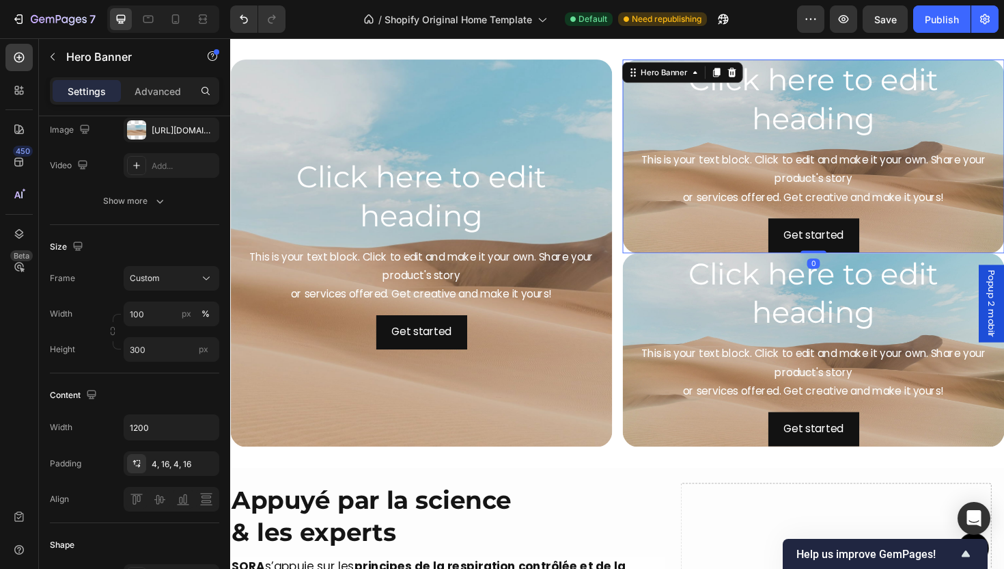
scroll to position [0, 0]
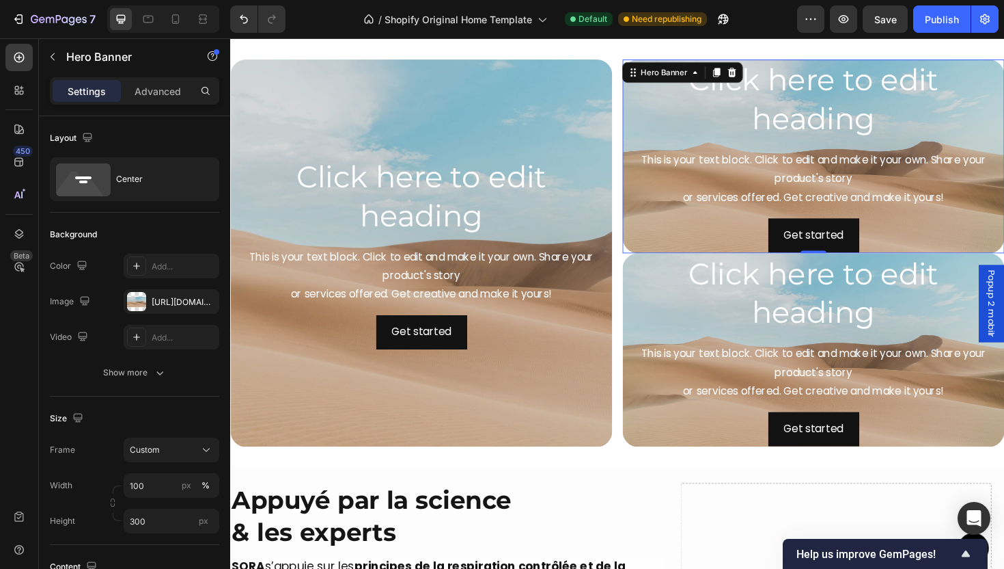
click at [646, 257] on div "Click here to edit heading Heading This is your text block. Click to edit and m…" at bounding box center [848, 163] width 405 height 210
click at [23, 237] on icon at bounding box center [19, 234] width 14 height 14
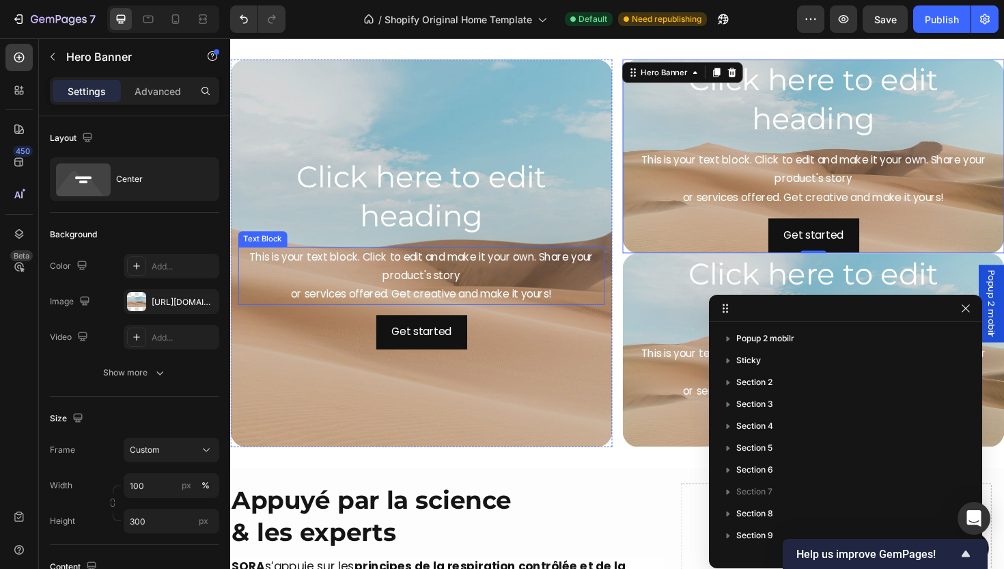
scroll to position [302, 0]
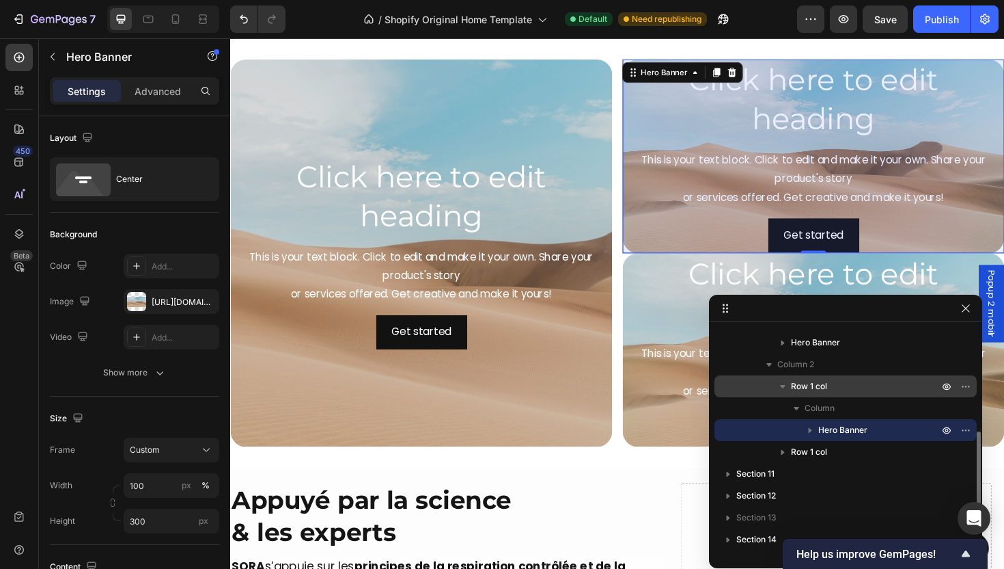
click at [813, 387] on span "Row 1 col" at bounding box center [809, 386] width 36 height 14
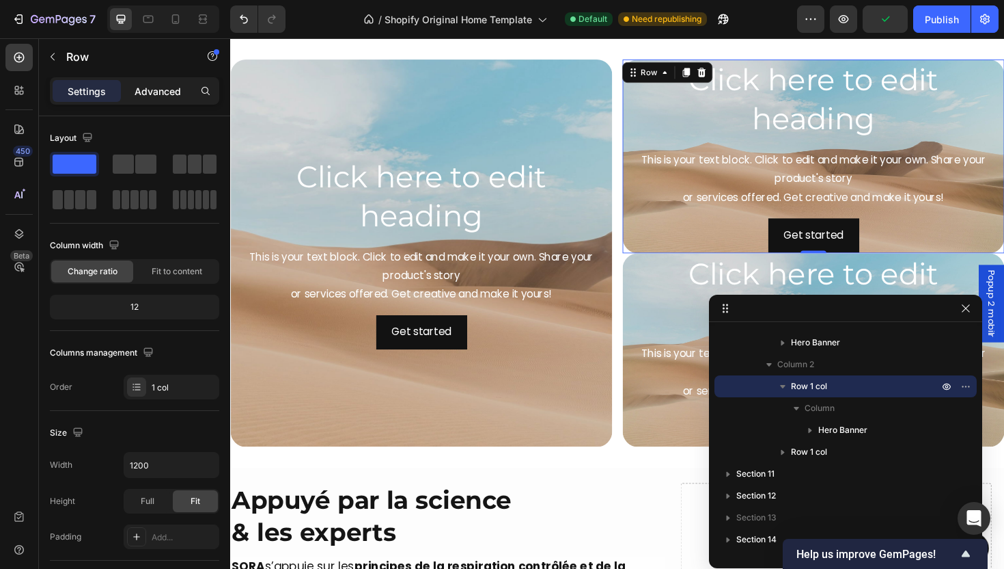
click at [154, 93] on p "Advanced" at bounding box center [158, 91] width 46 height 14
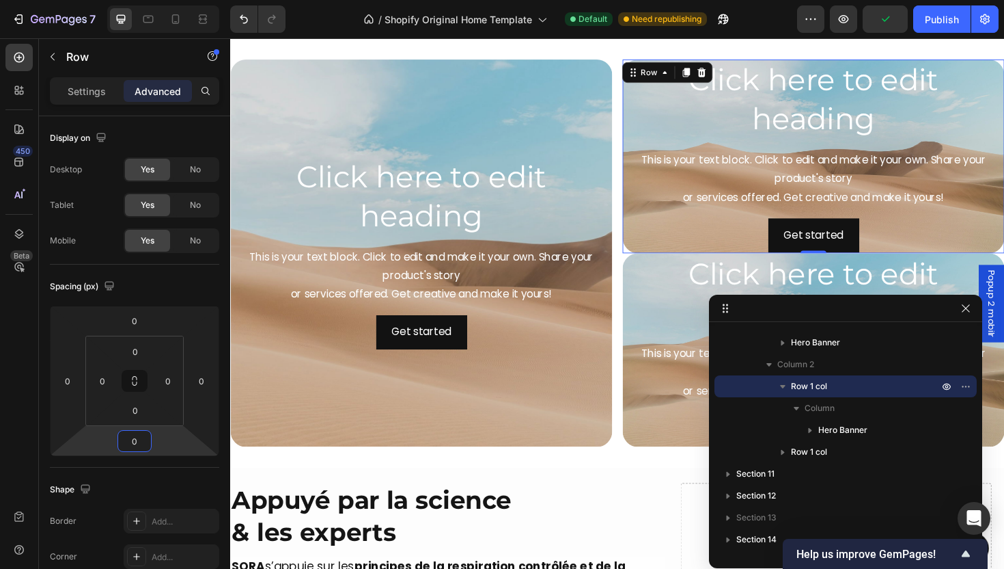
click at [141, 445] on input "0" at bounding box center [134, 440] width 27 height 20
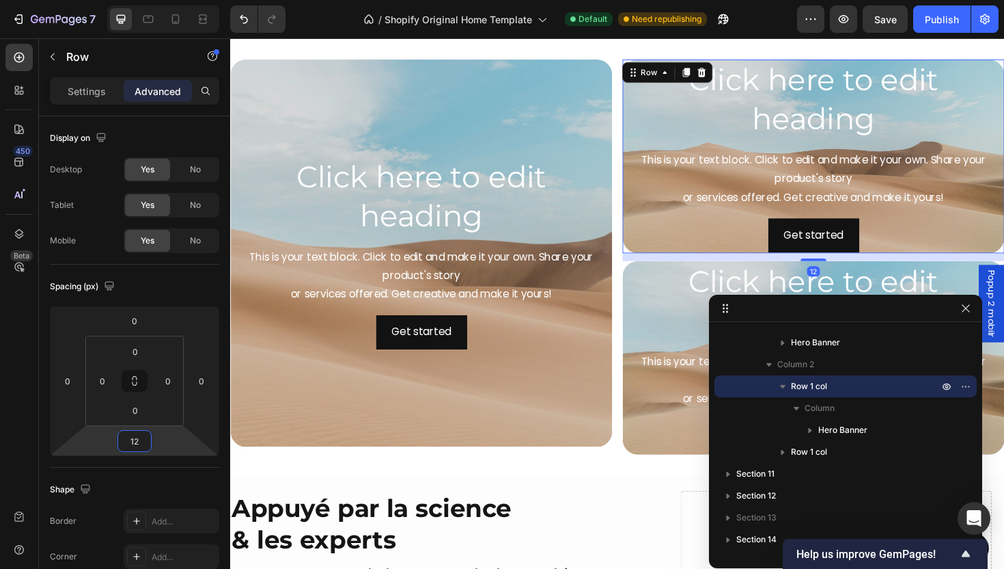
type input "1"
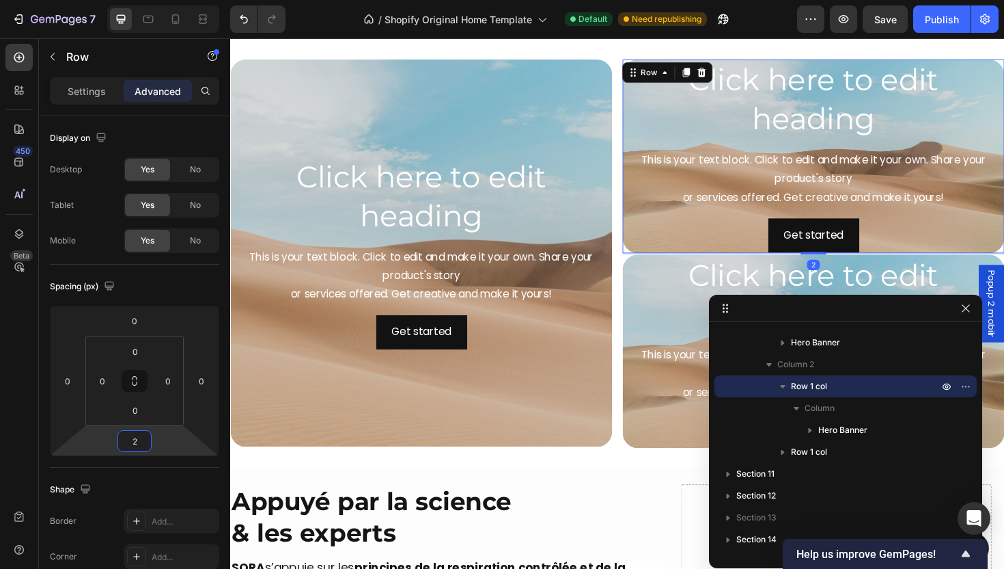
type input "24"
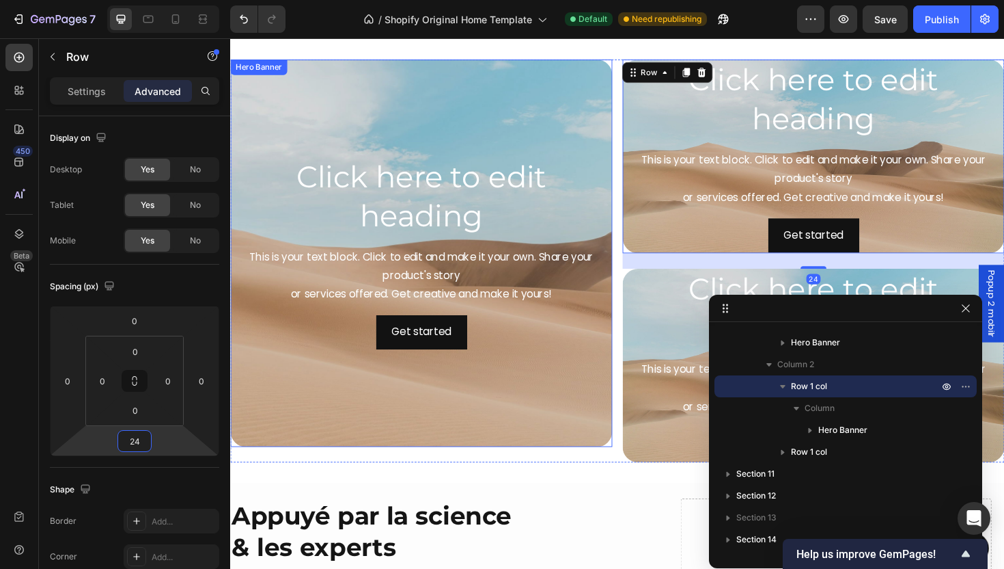
click at [264, 453] on div "Background Image" at bounding box center [432, 266] width 405 height 410
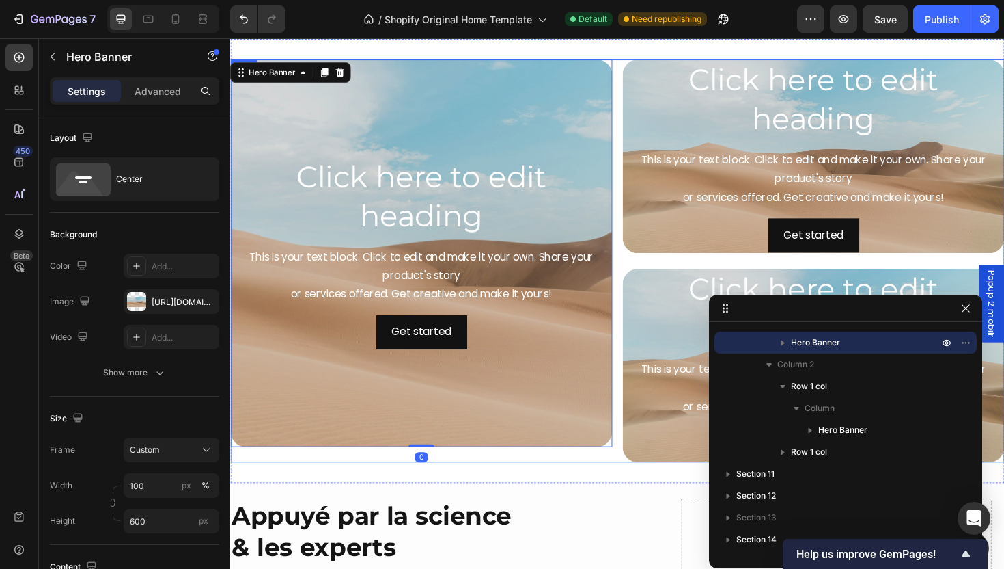
click at [637, 276] on div "Click here to edit heading Heading This is your text block. Click to edit and m…" at bounding box center [640, 274] width 820 height 426
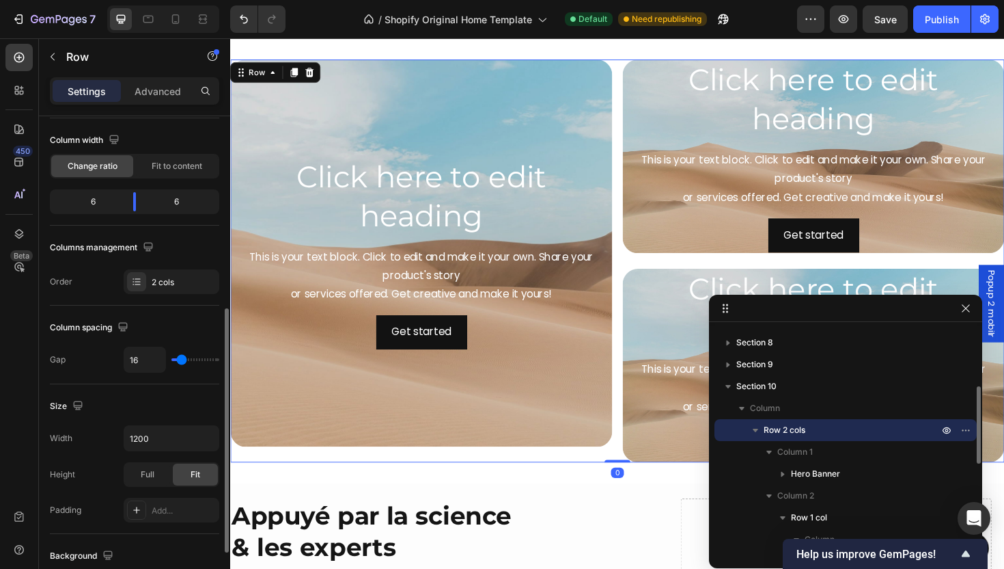
scroll to position [199, 0]
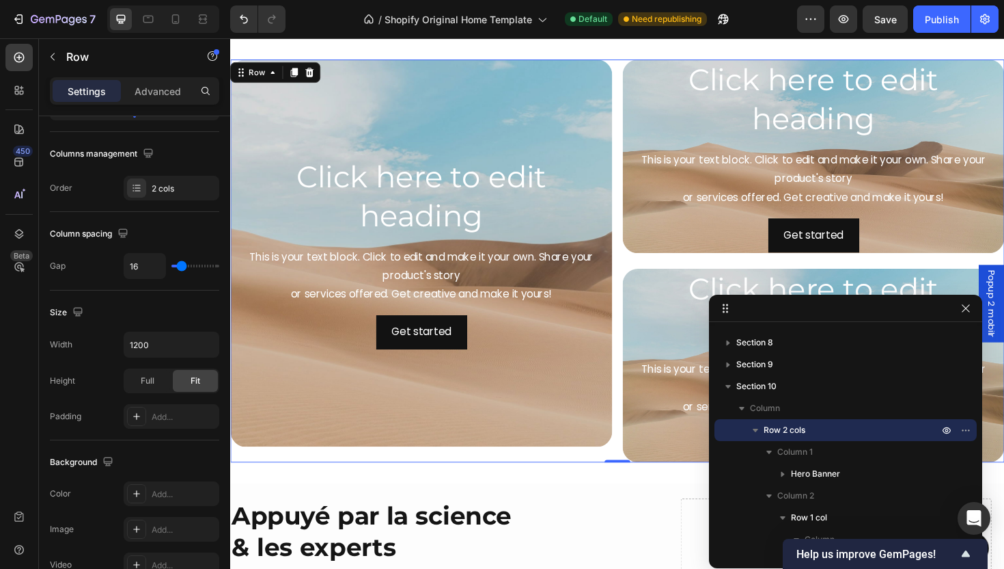
click at [701, 269] on div "Click here to edit heading Heading This is your text block. Click to edit and m…" at bounding box center [848, 274] width 405 height 426
click at [665, 269] on div "Click here to edit heading Heading This is your text block. Click to edit and m…" at bounding box center [848, 274] width 405 height 426
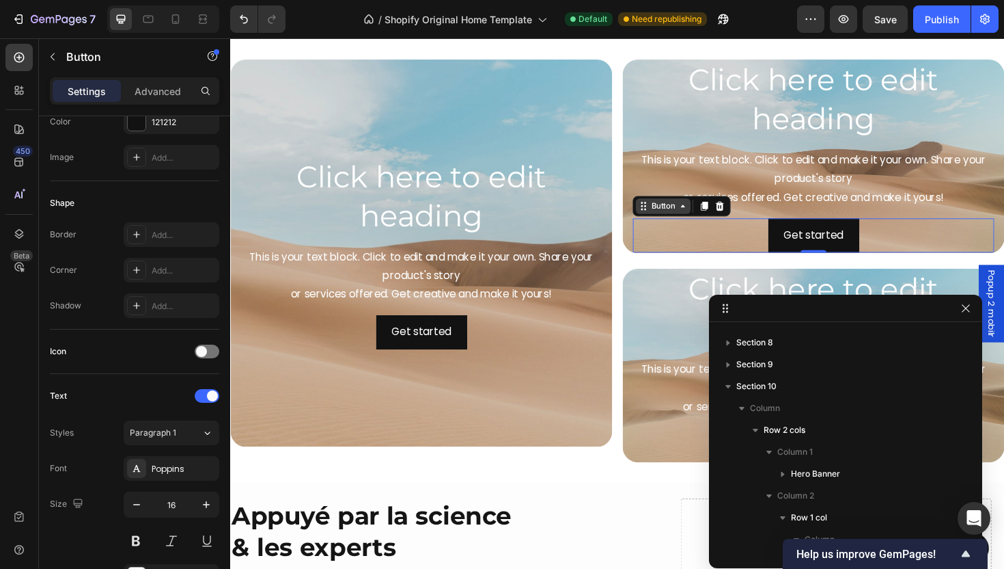
click at [676, 219] on div "Button" at bounding box center [689, 216] width 31 height 12
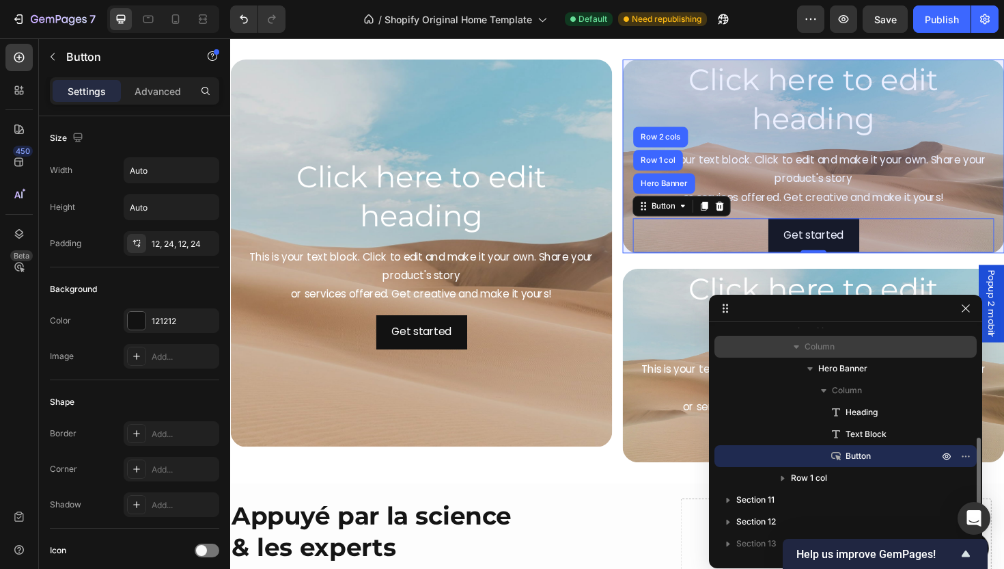
scroll to position [339, 0]
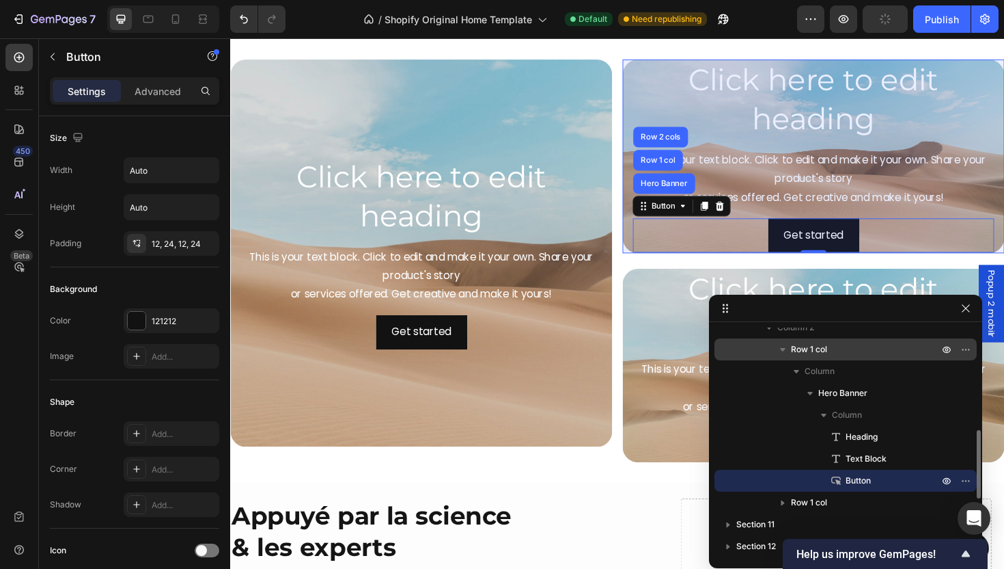
click at [818, 353] on span "Row 1 col" at bounding box center [809, 349] width 36 height 14
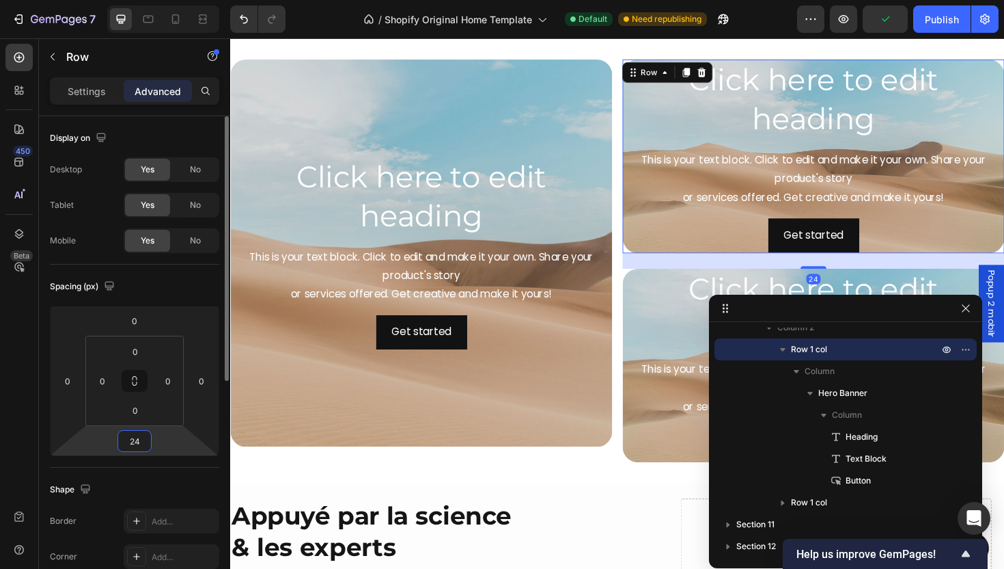
click at [146, 448] on input "24" at bounding box center [134, 440] width 27 height 20
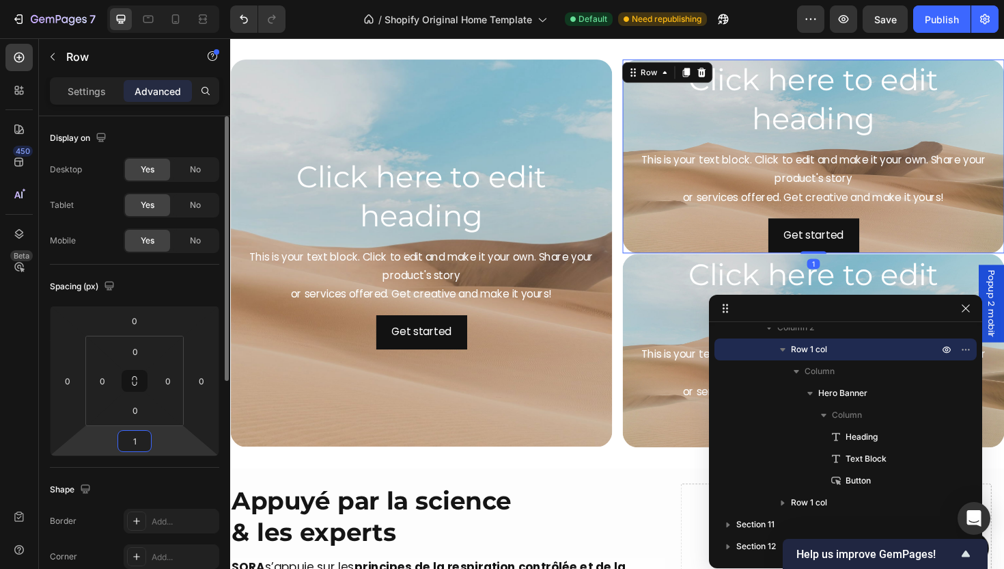
type input "16"
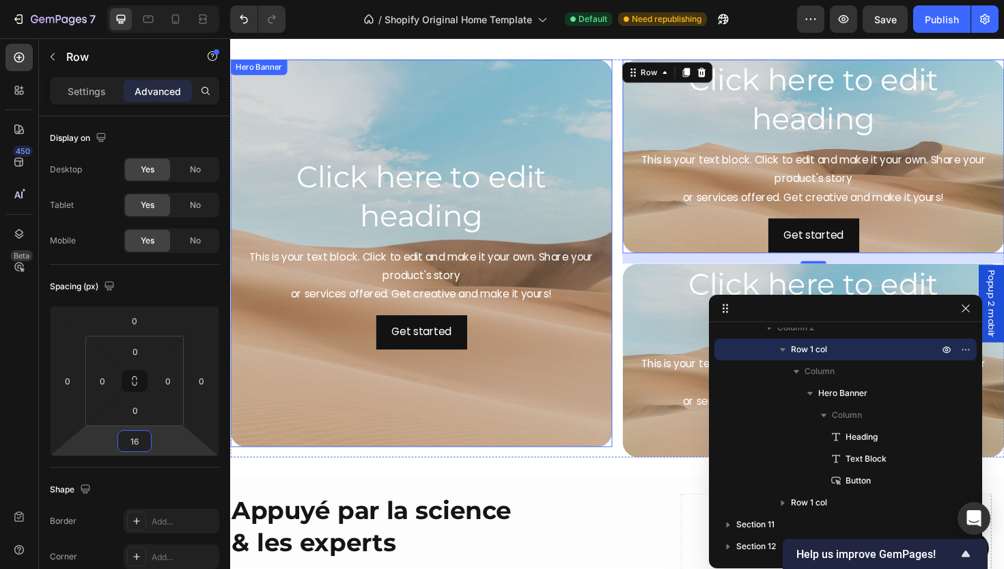
click at [379, 463] on div "Background Image" at bounding box center [432, 266] width 405 height 410
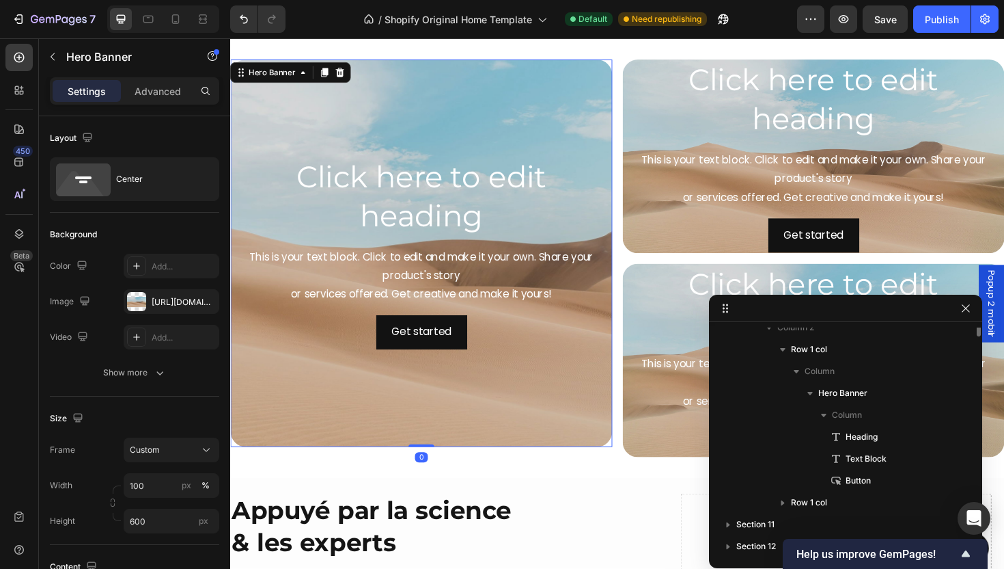
scroll to position [215, 0]
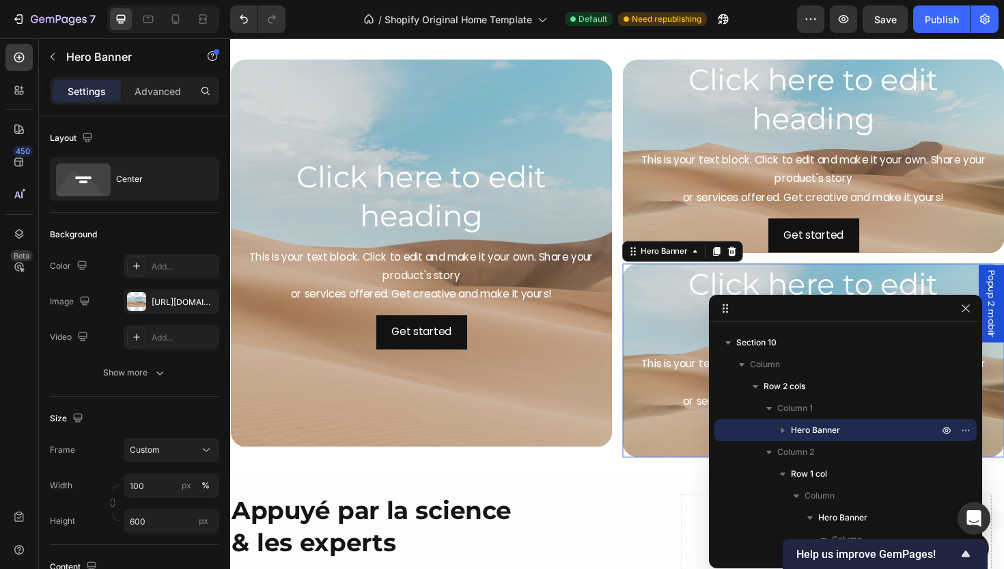
click at [646, 299] on div "Click here to edit heading Heading This is your text block. Click to edit and m…" at bounding box center [848, 379] width 405 height 210
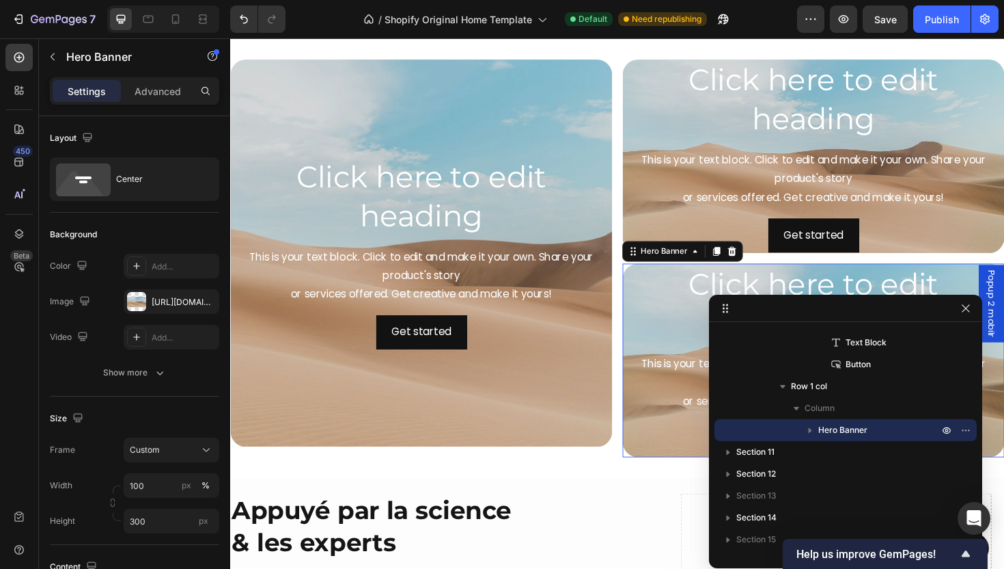
click at [648, 322] on div "Click here to edit heading Heading This is your text block. Click to edit and m…" at bounding box center [848, 379] width 405 height 210
click at [584, 454] on div "Background Image" at bounding box center [432, 266] width 405 height 410
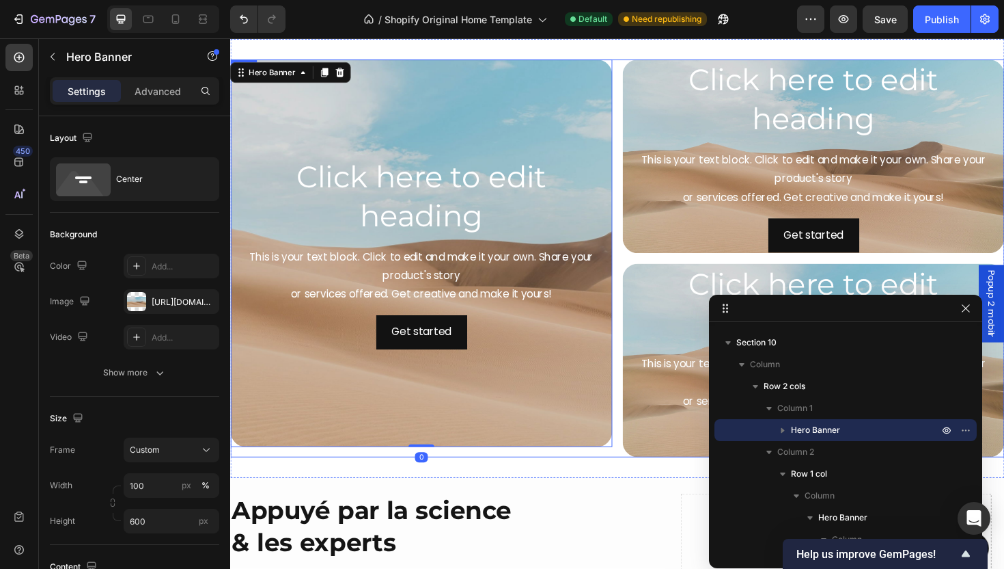
click at [597, 477] on div "Click here to edit heading Heading This is your text block. Click to edit and m…" at bounding box center [432, 271] width 405 height 421
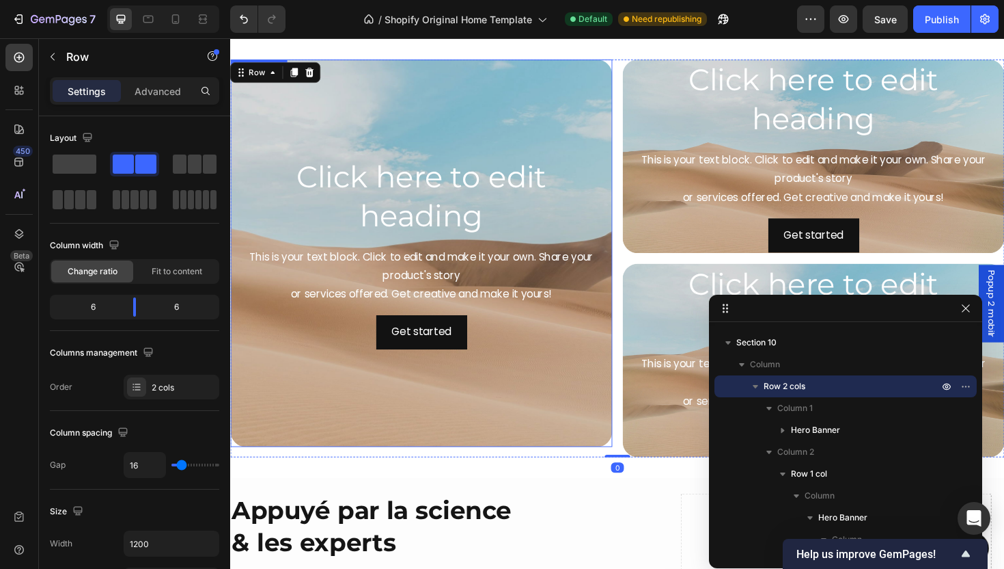
click at [587, 467] on div "Background Image" at bounding box center [432, 266] width 405 height 410
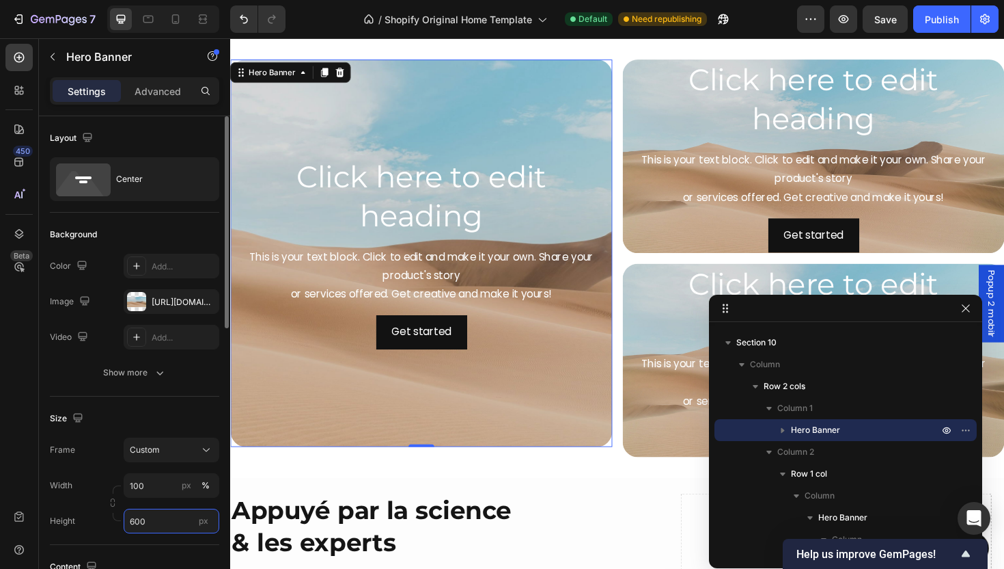
click at [151, 519] on input "600" at bounding box center [172, 520] width 96 height 25
click at [162, 523] on input "600" at bounding box center [172, 520] width 96 height 25
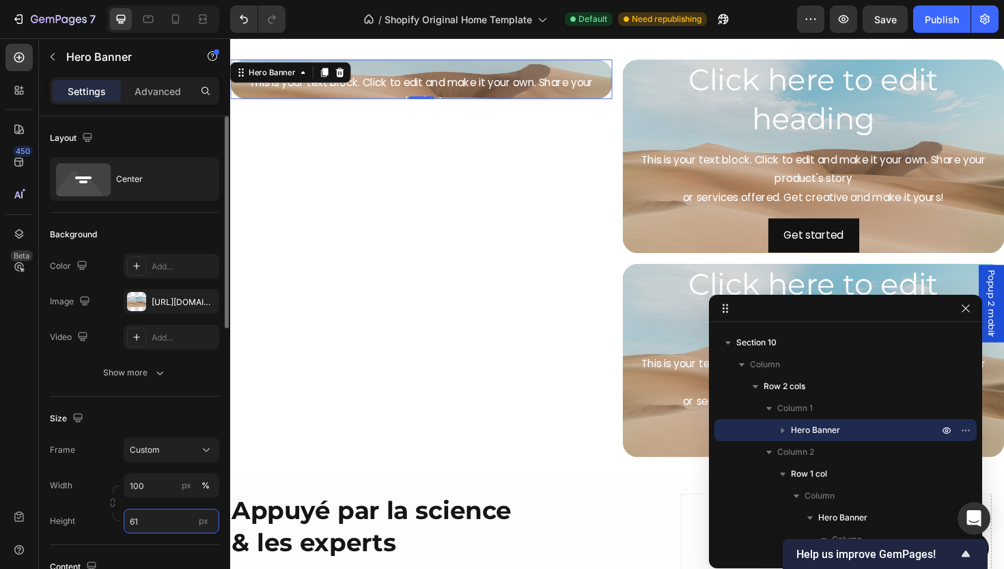
type input "616"
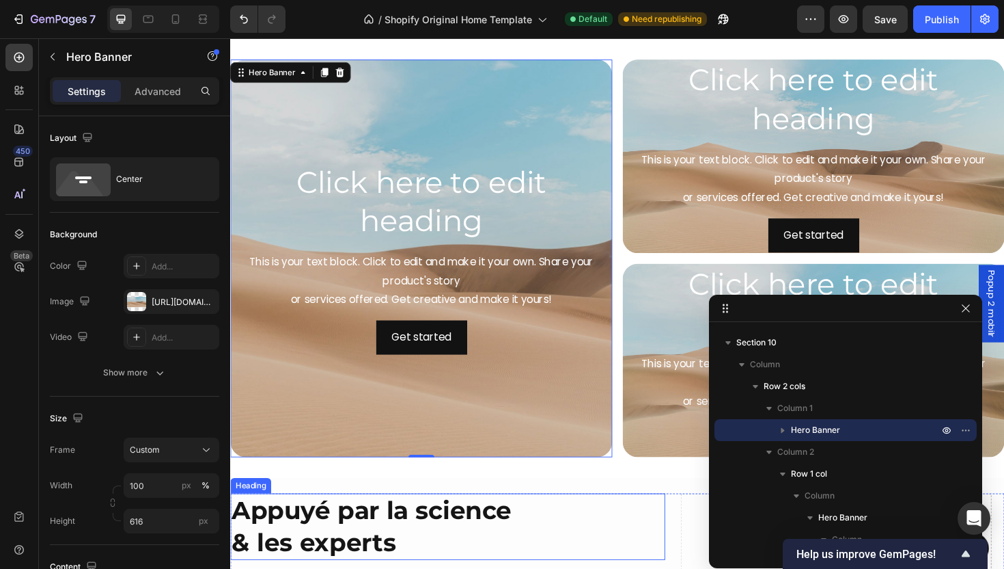
click at [411, 524] on h2 "Appuyé par la science & les experts" at bounding box center [460, 555] width 461 height 70
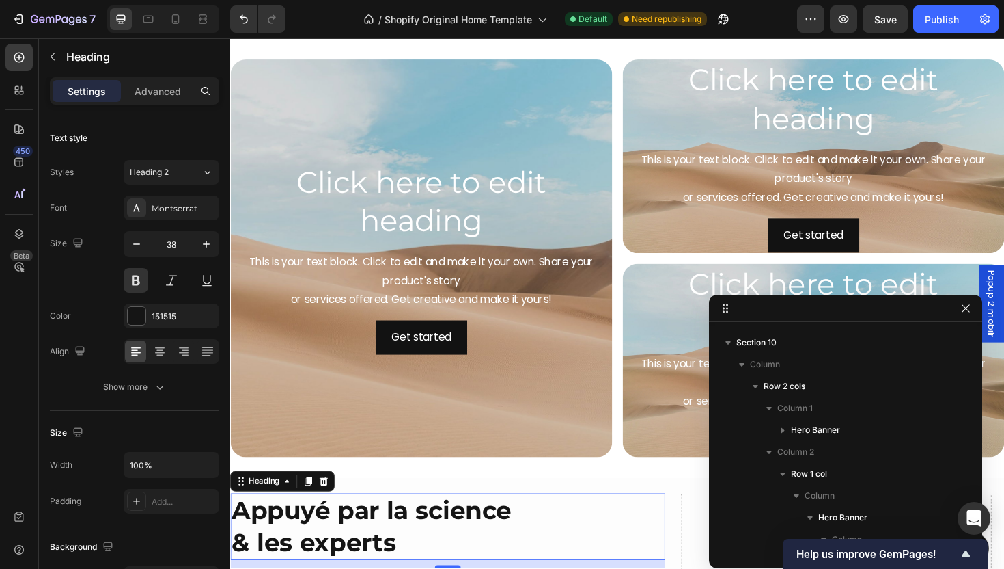
scroll to position [646, 0]
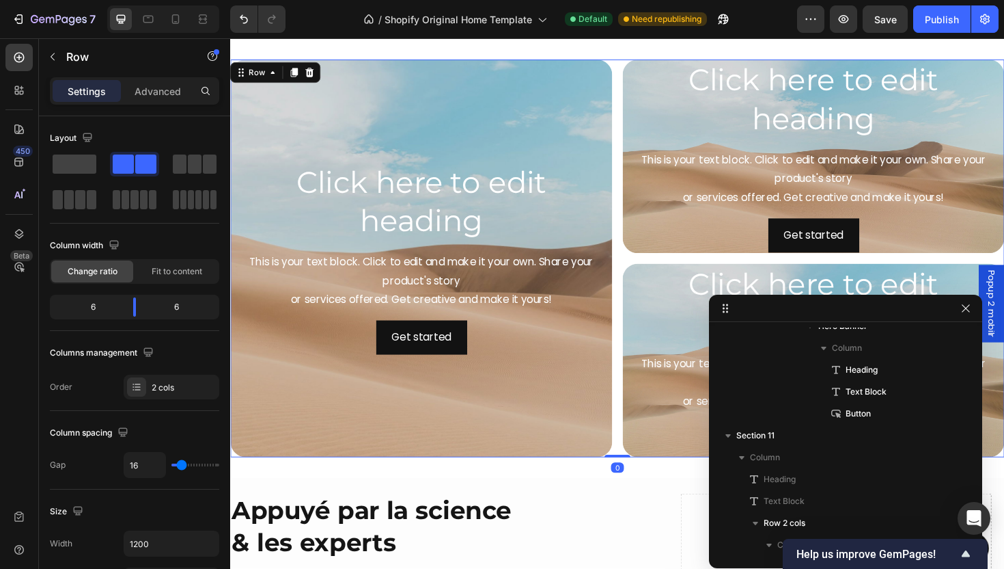
click at [634, 347] on div "Click here to edit heading Heading This is your text block. Click to edit and m…" at bounding box center [640, 271] width 820 height 421
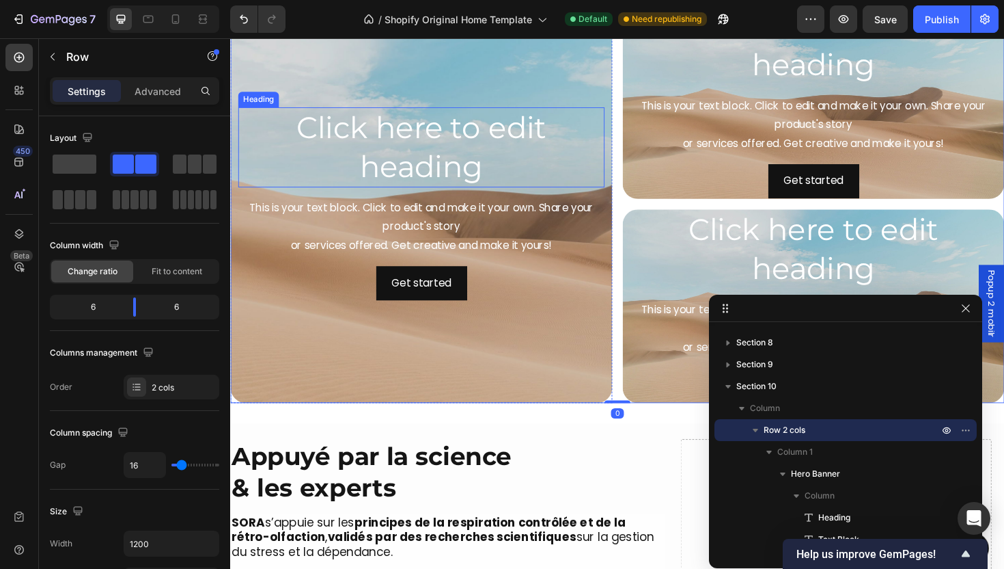
scroll to position [2197, 0]
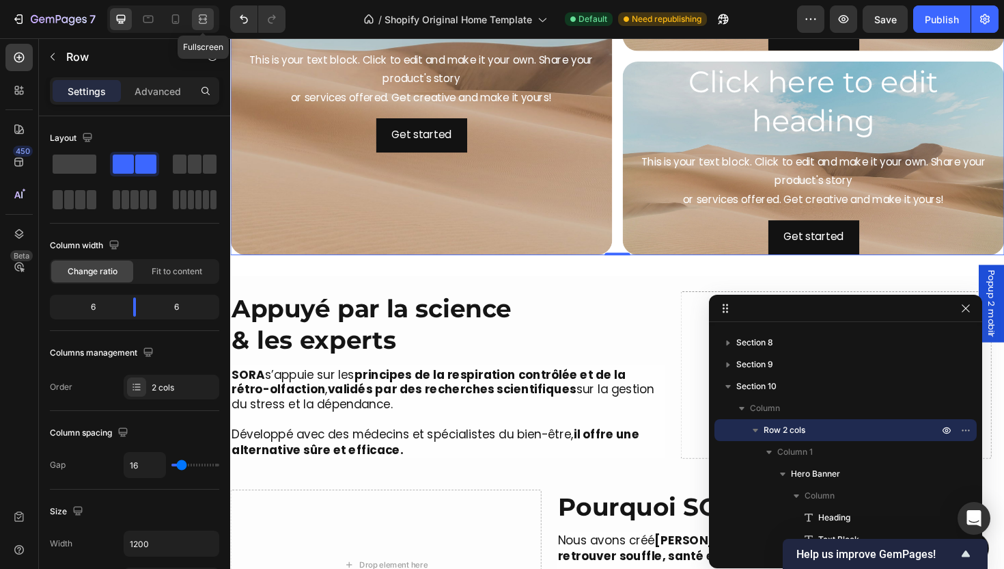
click at [199, 18] on icon at bounding box center [201, 18] width 4 height 3
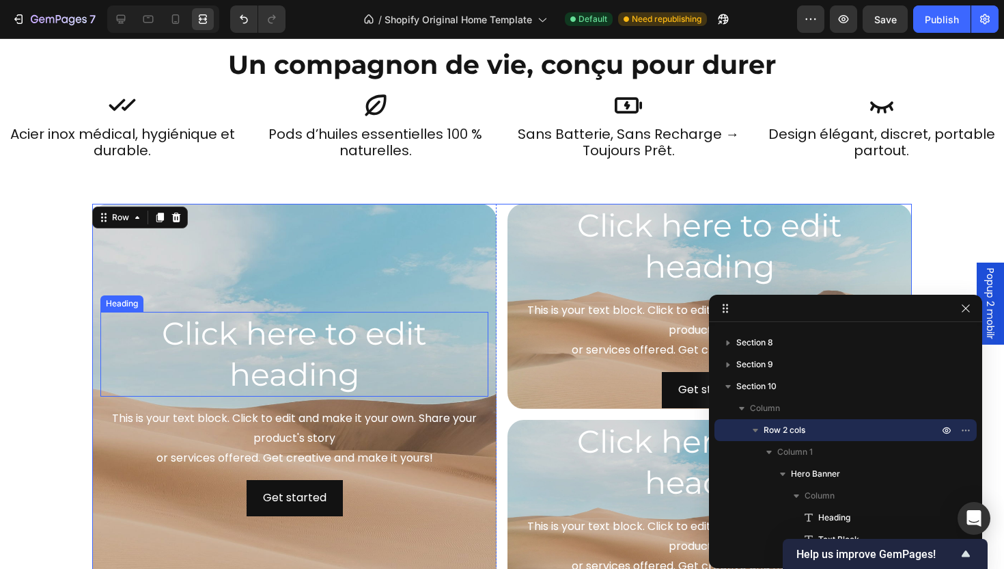
scroll to position [1814, 0]
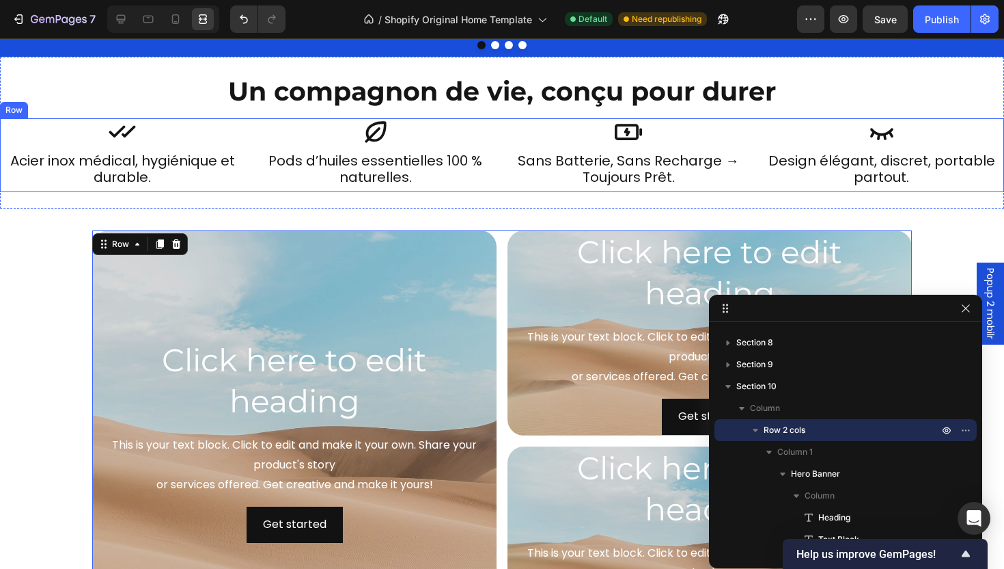
click at [496, 181] on div "Icon sans batterie, sans recharge → toujours prêt. Heading Row Icon Design élég…" at bounding box center [502, 155] width 1004 height 74
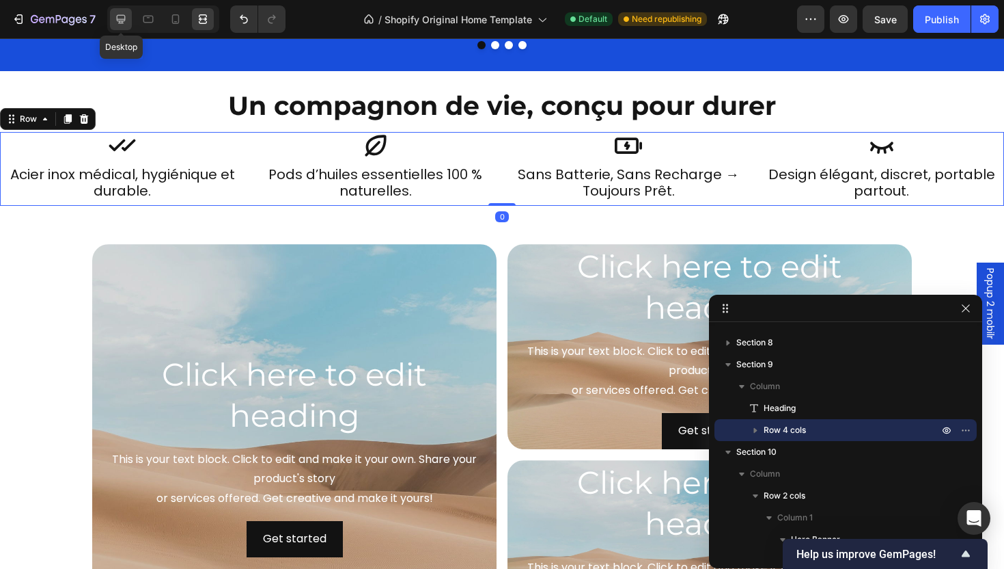
click at [124, 20] on icon at bounding box center [121, 19] width 9 height 9
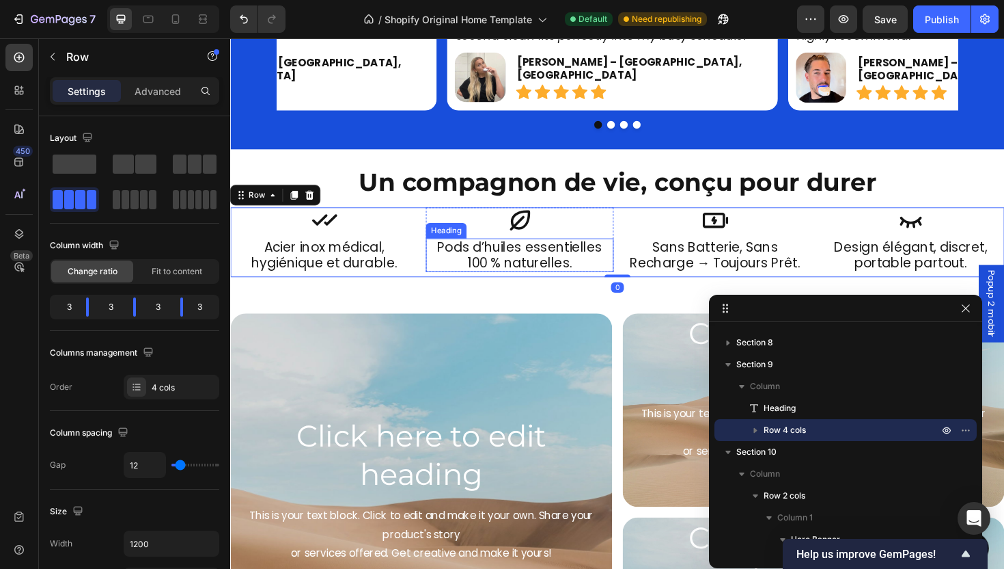
scroll to position [1550, 0]
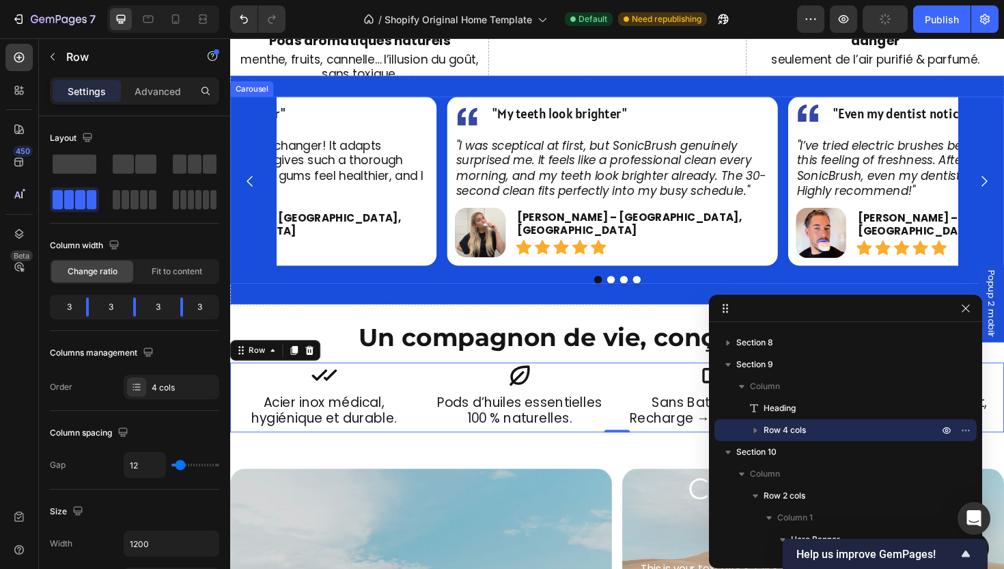
click at [505, 296] on div at bounding box center [640, 294] width 820 height 8
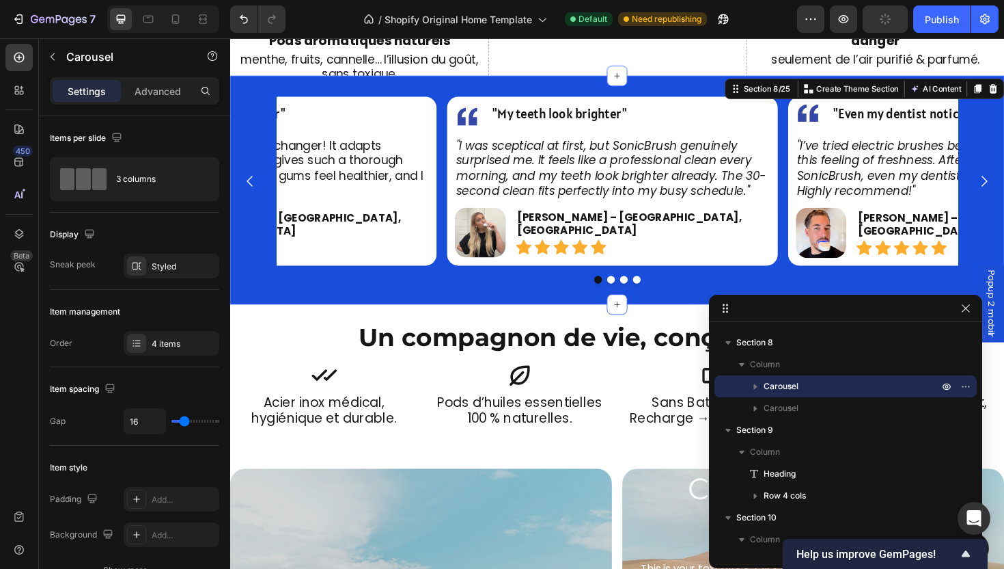
click at [510, 303] on div "Image "My teeth look brighter" Text Block Row "I was sceptical at first, but So…" at bounding box center [640, 199] width 820 height 243
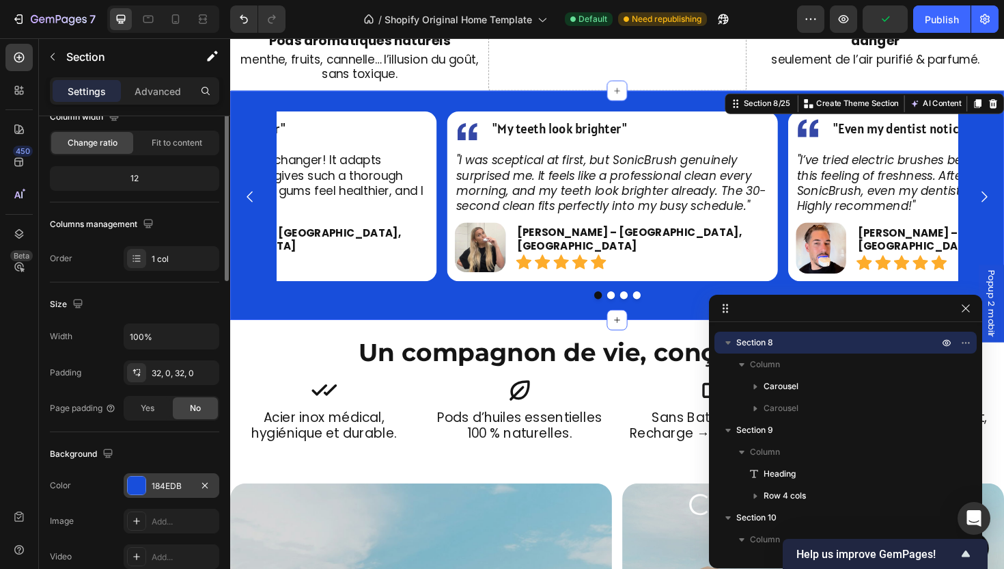
scroll to position [266, 0]
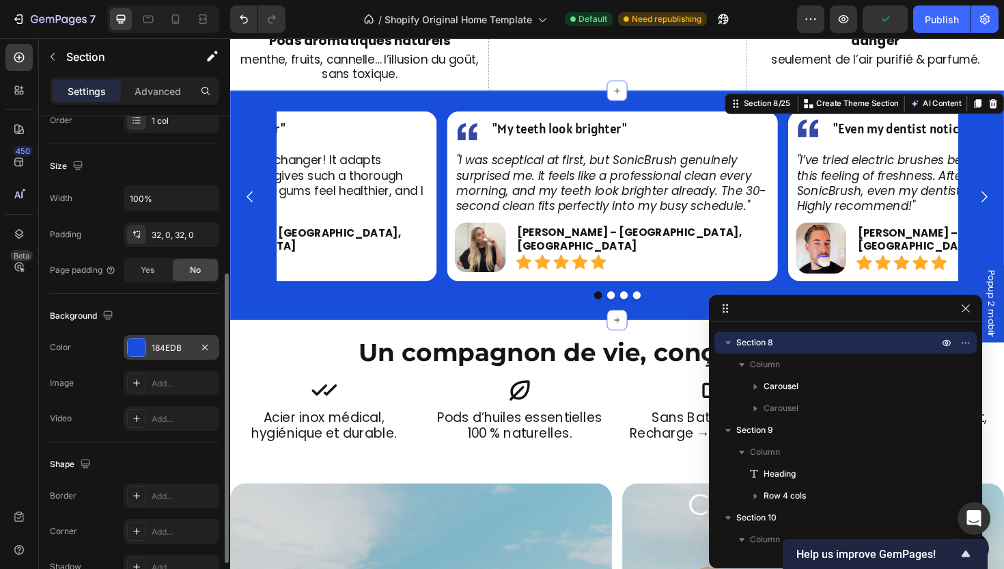
click at [161, 355] on div "184EDB" at bounding box center [172, 347] width 96 height 25
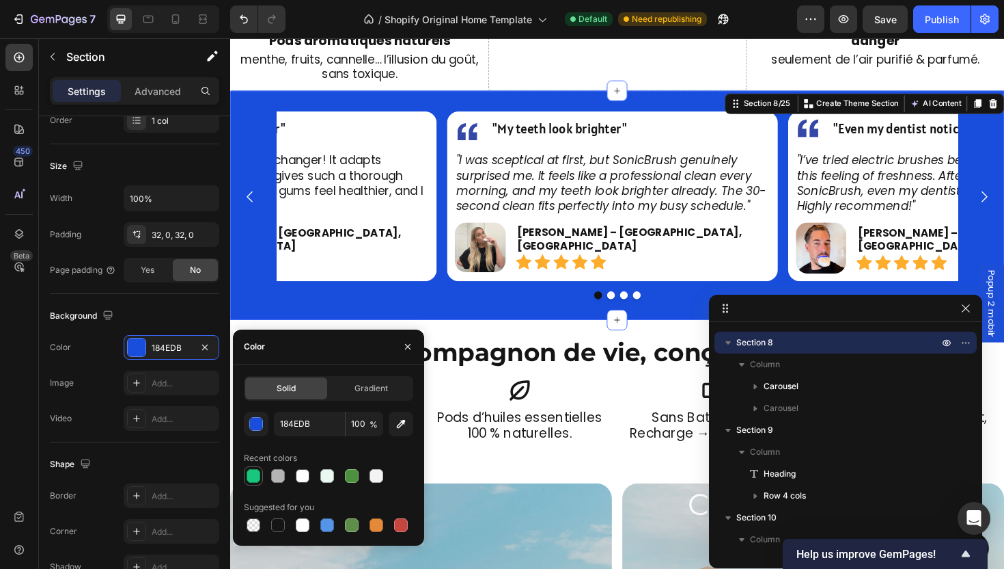
click at [249, 475] on div at bounding box center [254, 476] width 14 height 14
type input "17C87C"
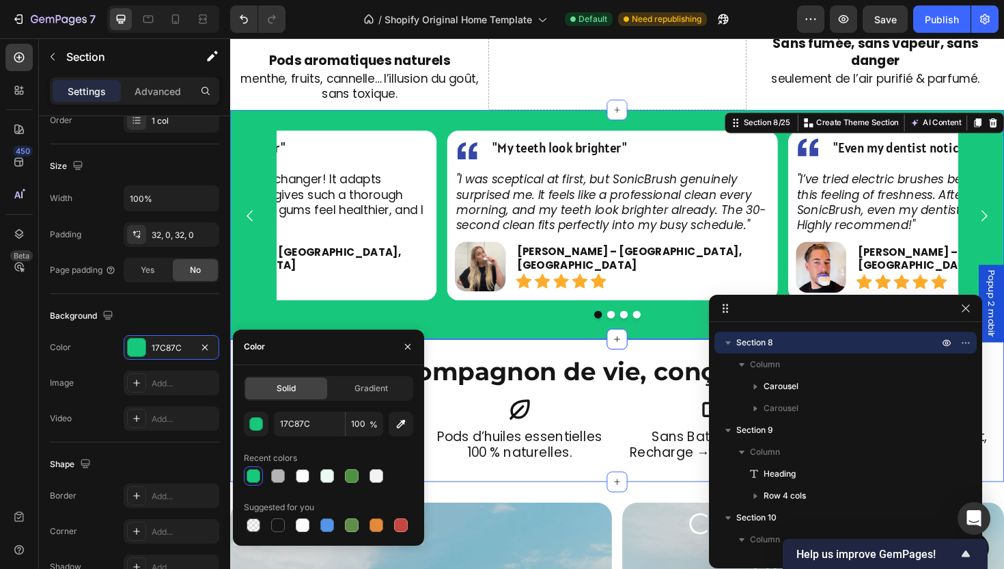
scroll to position [1529, 0]
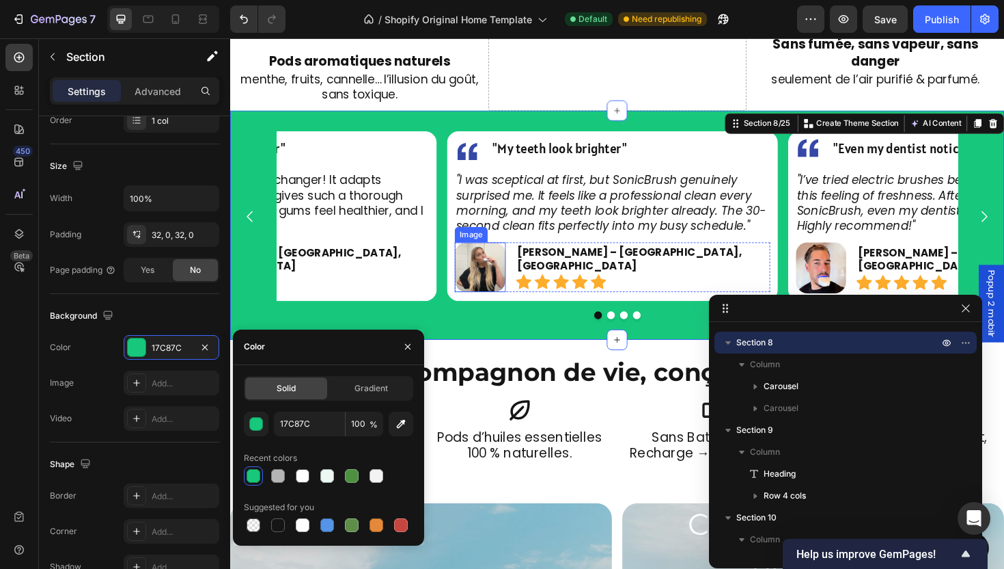
click at [491, 254] on img at bounding box center [495, 280] width 54 height 53
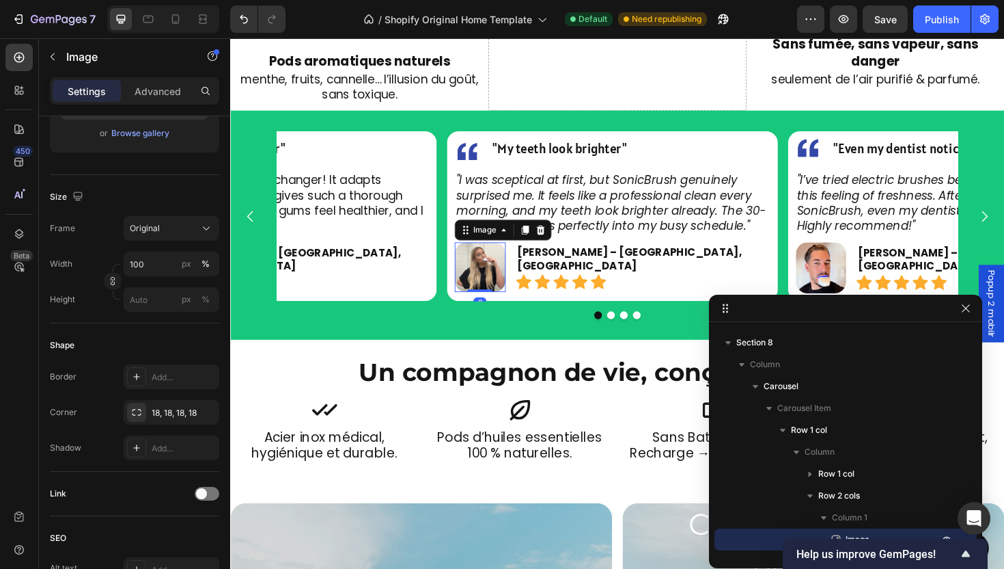
scroll to position [0, 0]
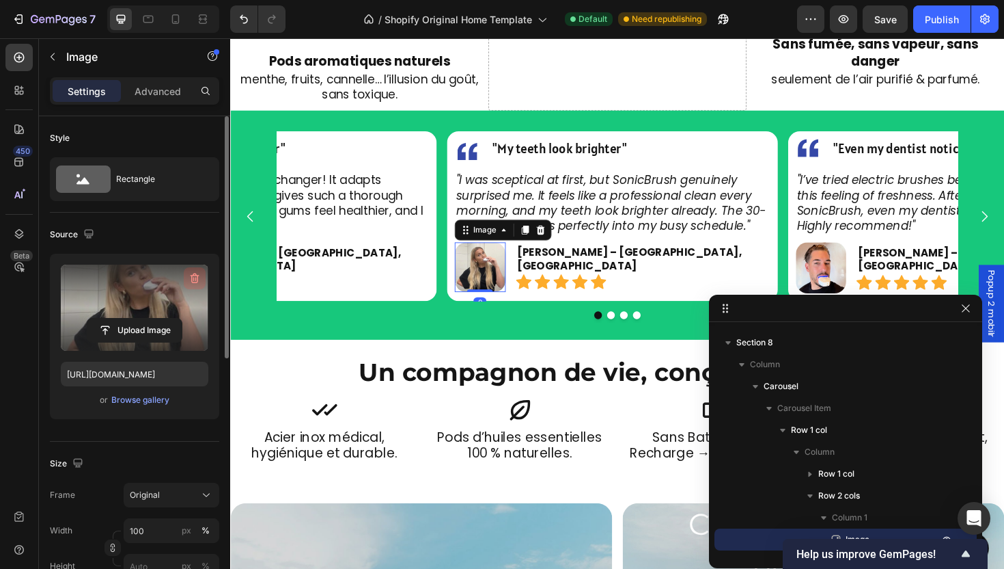
click at [200, 277] on icon "button" at bounding box center [195, 278] width 14 height 14
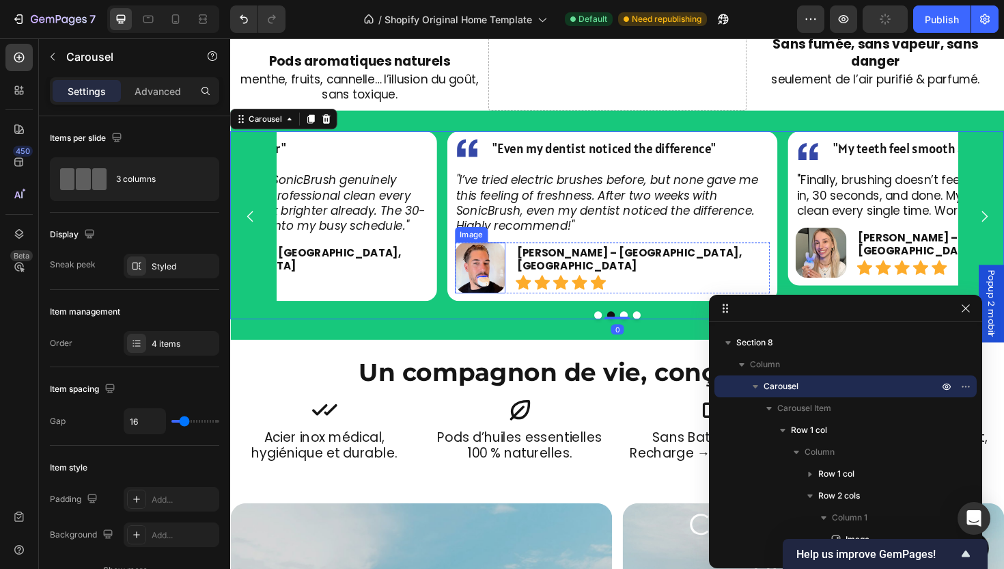
click at [484, 273] on img at bounding box center [495, 281] width 54 height 54
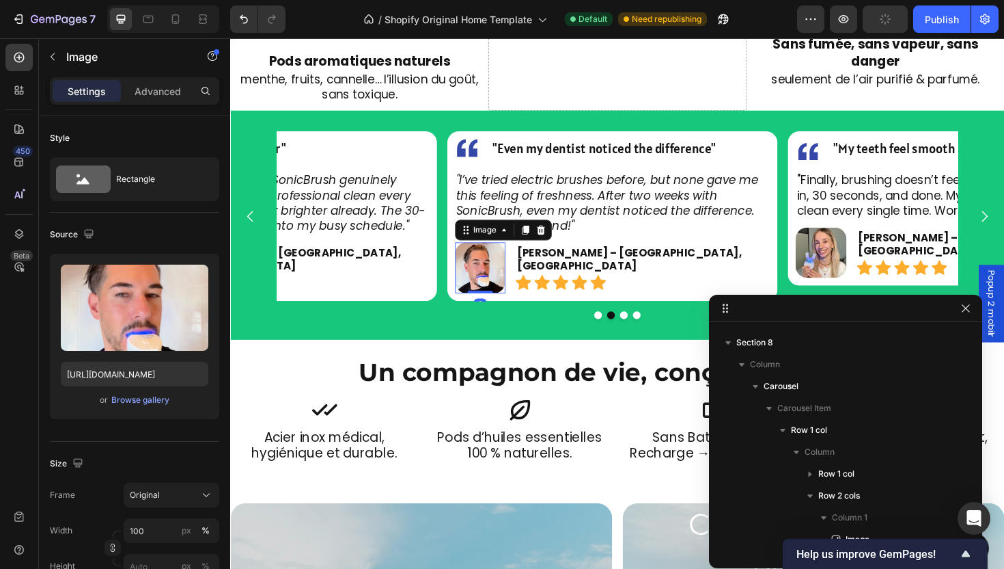
scroll to position [499, 0]
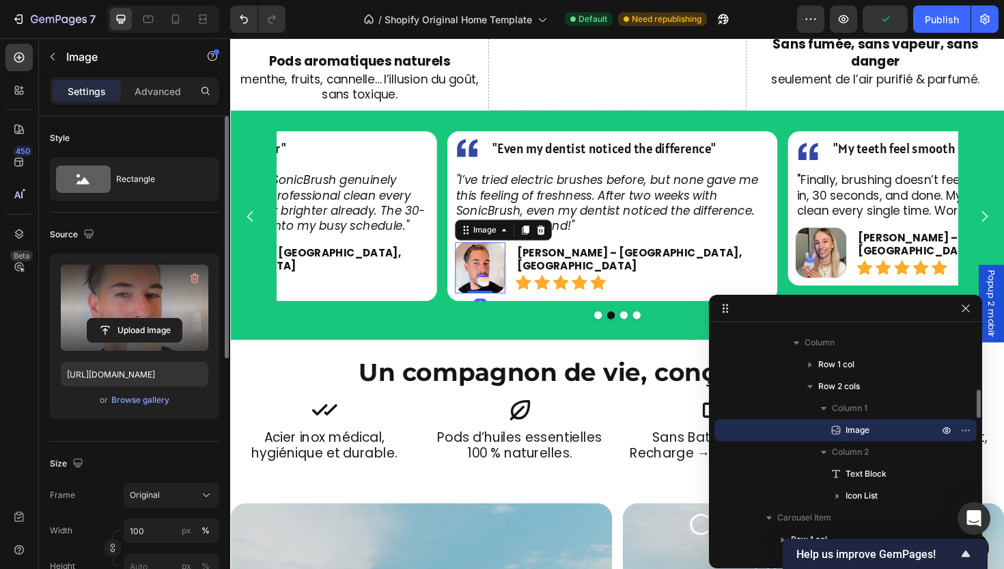
click at [180, 276] on label at bounding box center [135, 307] width 148 height 86
click at [180, 318] on input "file" at bounding box center [134, 329] width 94 height 23
click at [193, 277] on icon "button" at bounding box center [195, 278] width 14 height 14
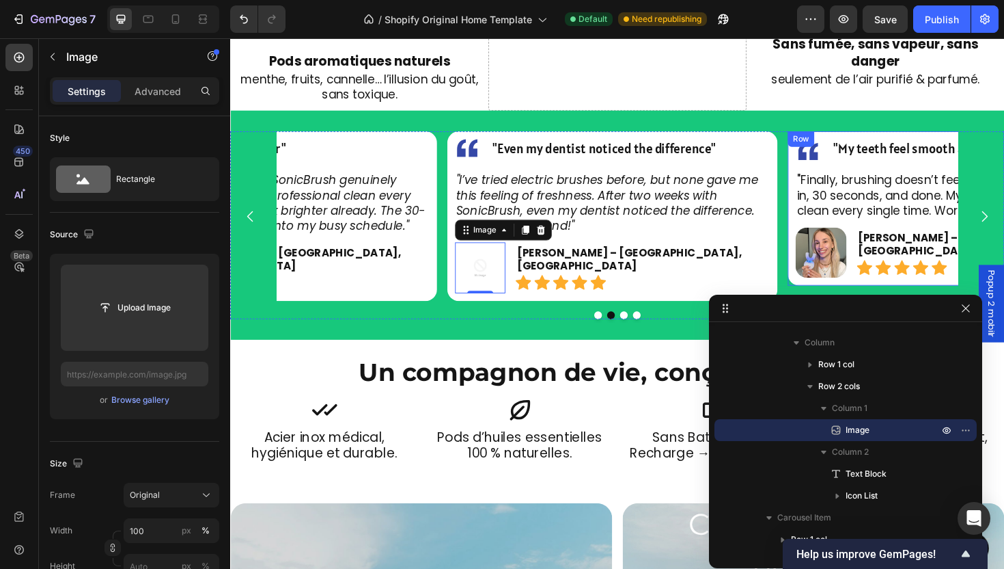
click at [823, 252] on div "Image "My teeth feel smooth and clean" Text Block Row "Finally, brushing doesn’…" at bounding box center [996, 218] width 351 height 163
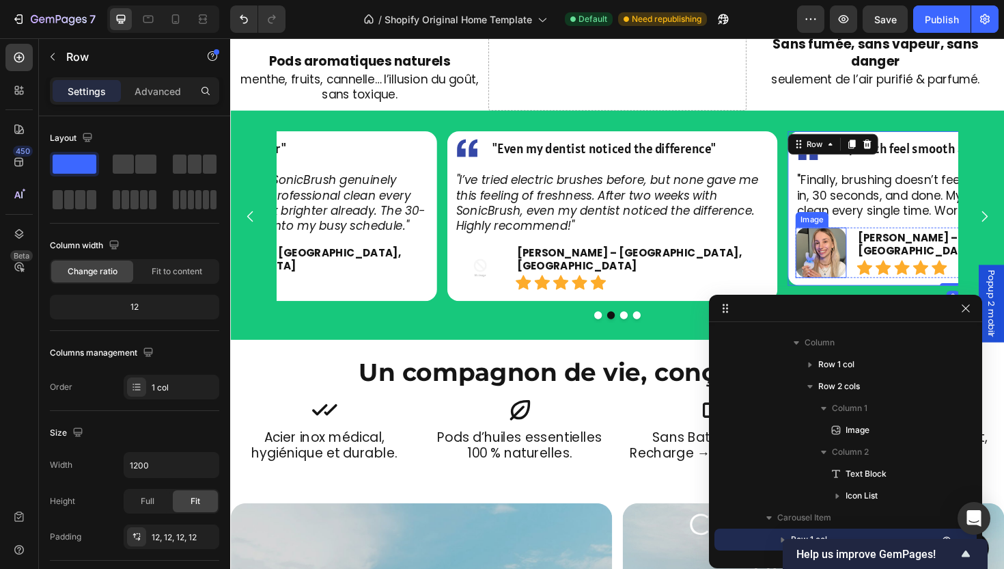
click at [838, 238] on img at bounding box center [857, 265] width 54 height 54
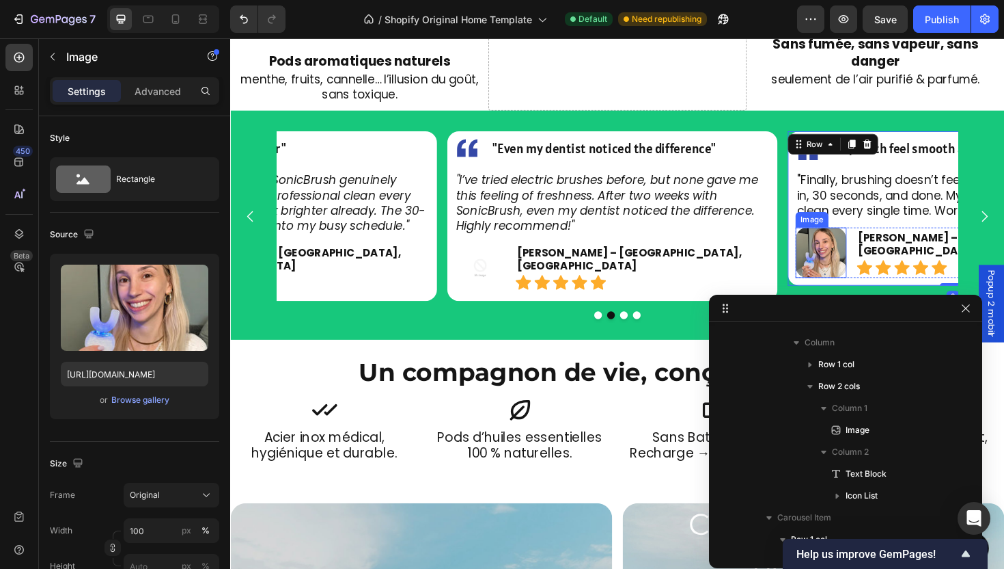
scroll to position [717, 0]
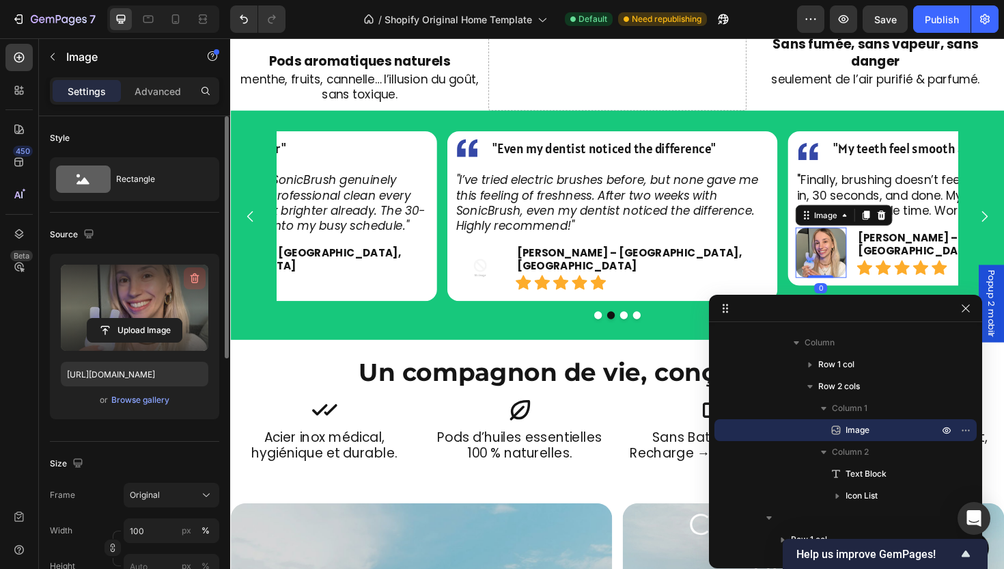
click at [189, 282] on icon "button" at bounding box center [195, 278] width 14 height 14
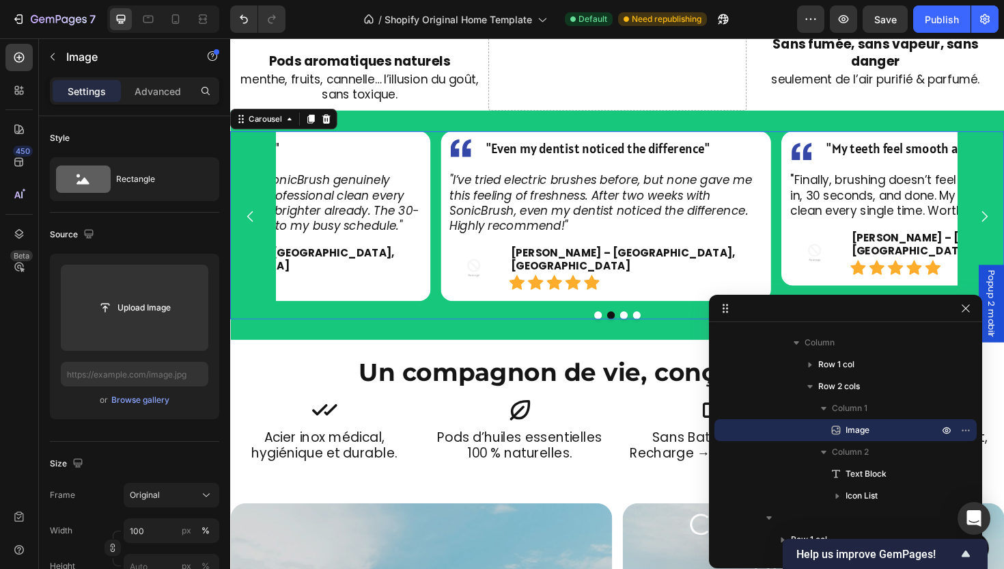
scroll to position [127, 0]
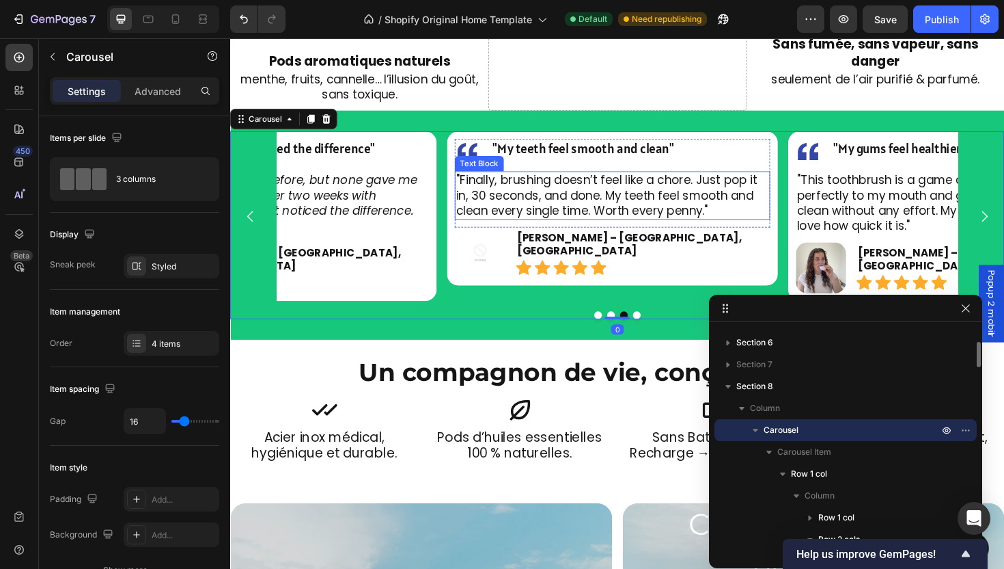
click at [774, 205] on p ""Finally, brushing doesn’t feel like a chore. Just pop it in, 30 seconds, and d…" at bounding box center [634, 204] width 331 height 48
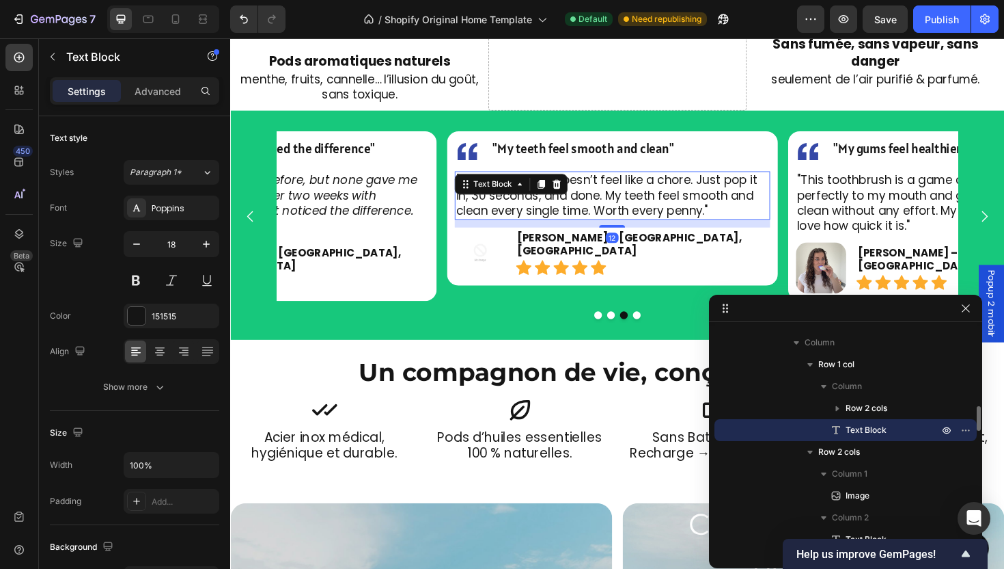
click at [774, 205] on p ""Finally, brushing doesn’t feel like a chore. Just pop it in, 30 seconds, and d…" at bounding box center [634, 204] width 331 height 48
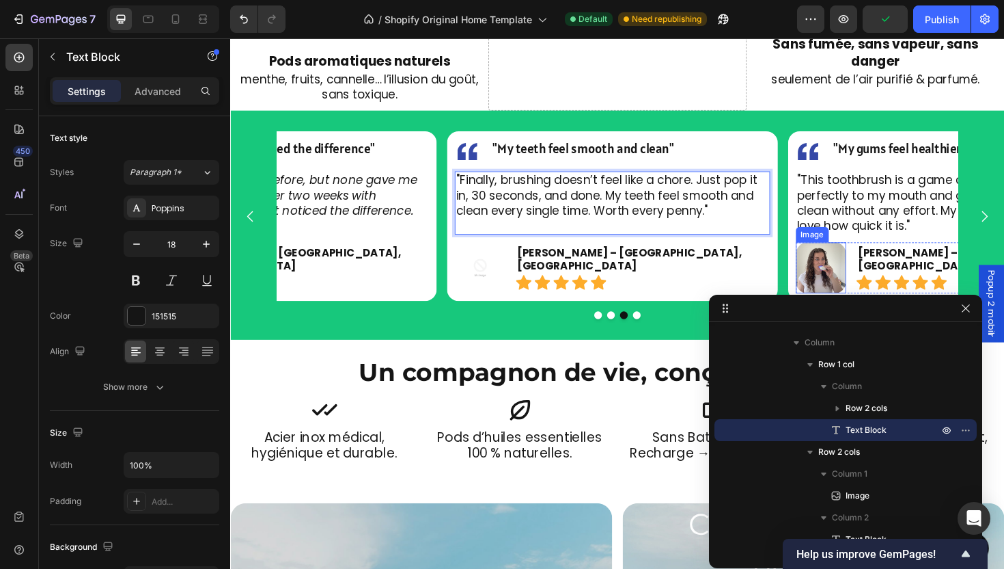
click at [853, 262] on img at bounding box center [857, 281] width 54 height 54
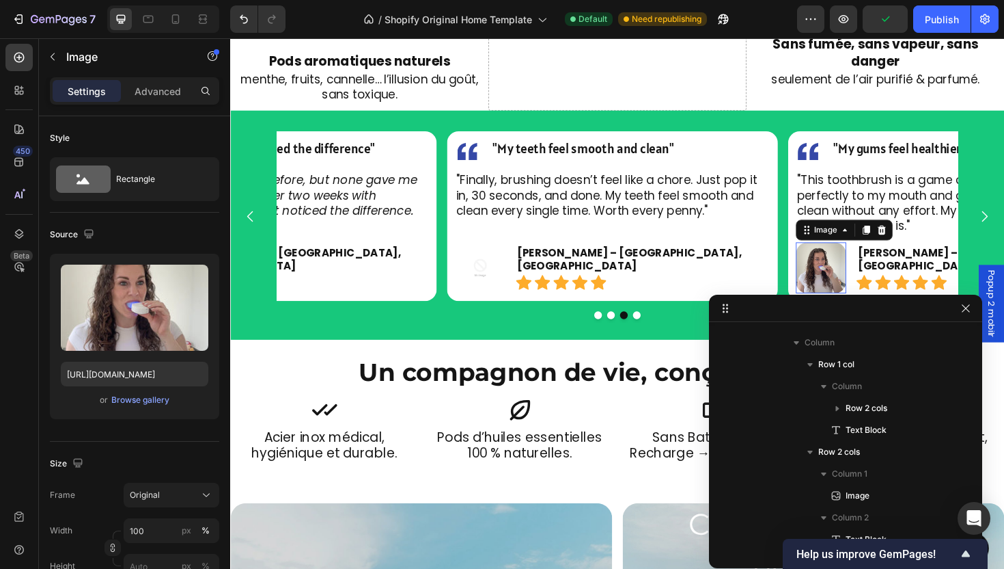
scroll to position [1002, 0]
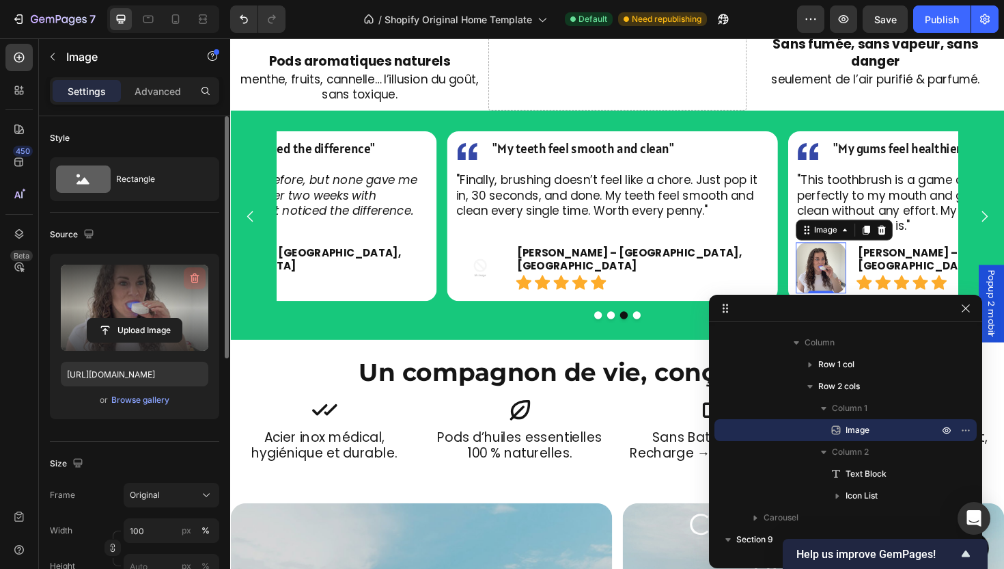
click at [196, 282] on icon "button" at bounding box center [195, 278] width 14 height 14
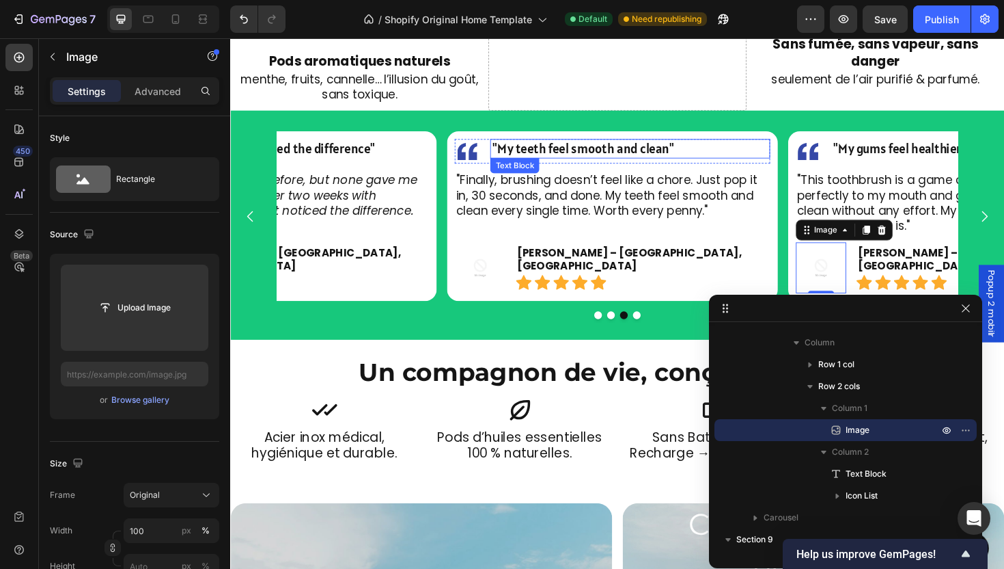
click at [588, 146] on span ""My teeth feel smooth and clean"" at bounding box center [604, 155] width 193 height 18
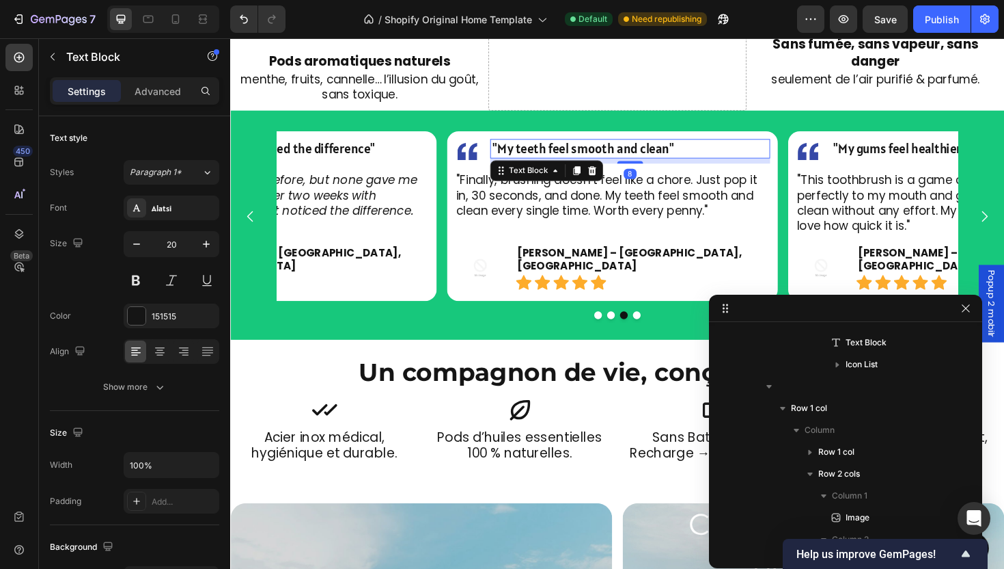
scroll to position [783, 0]
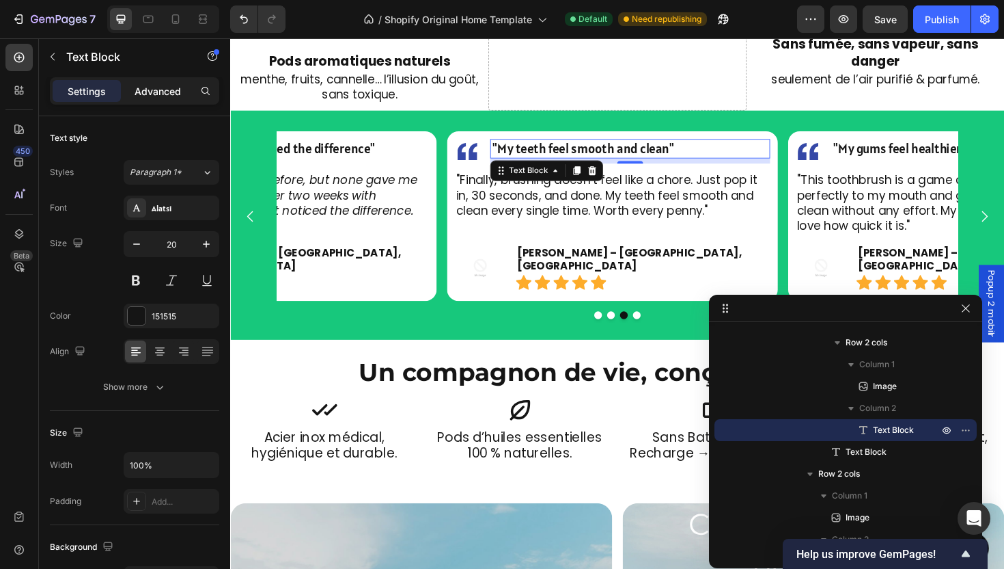
click at [141, 88] on p "Advanced" at bounding box center [158, 91] width 46 height 14
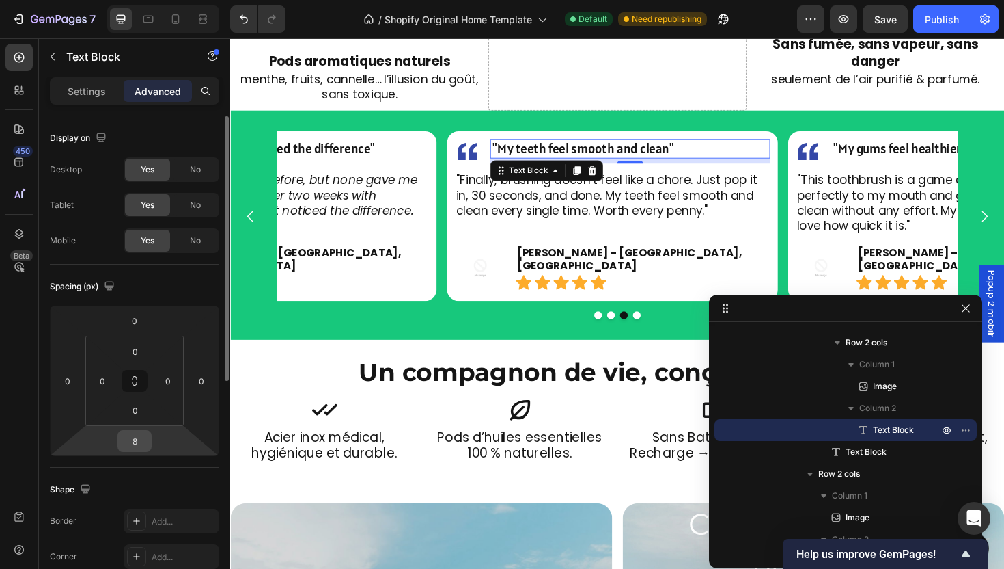
click at [138, 446] on input "8" at bounding box center [134, 440] width 27 height 20
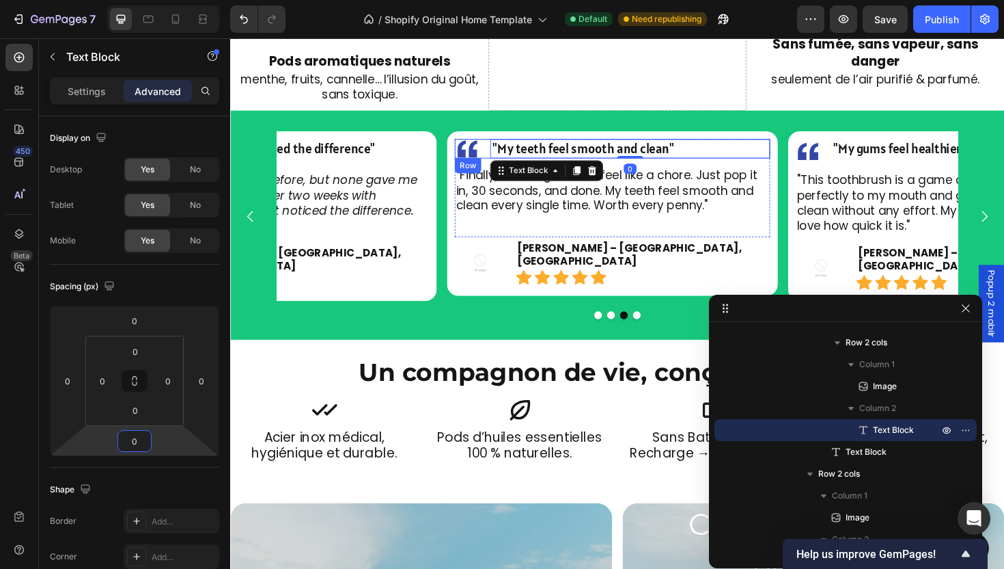
click at [495, 145] on div "Image "My teeth feel smooth and clean" Text Block 0 Row" at bounding box center [635, 155] width 334 height 20
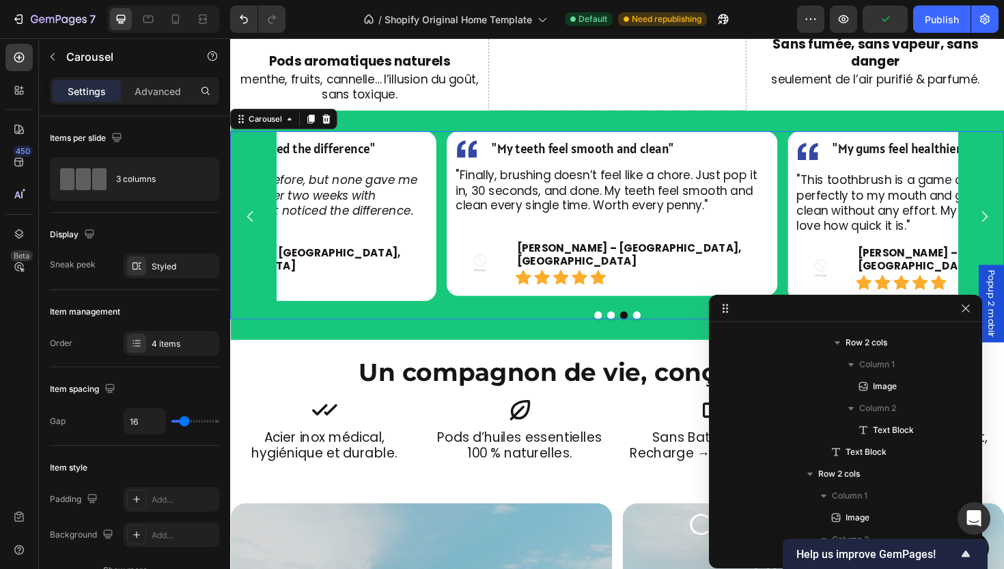
scroll to position [127, 0]
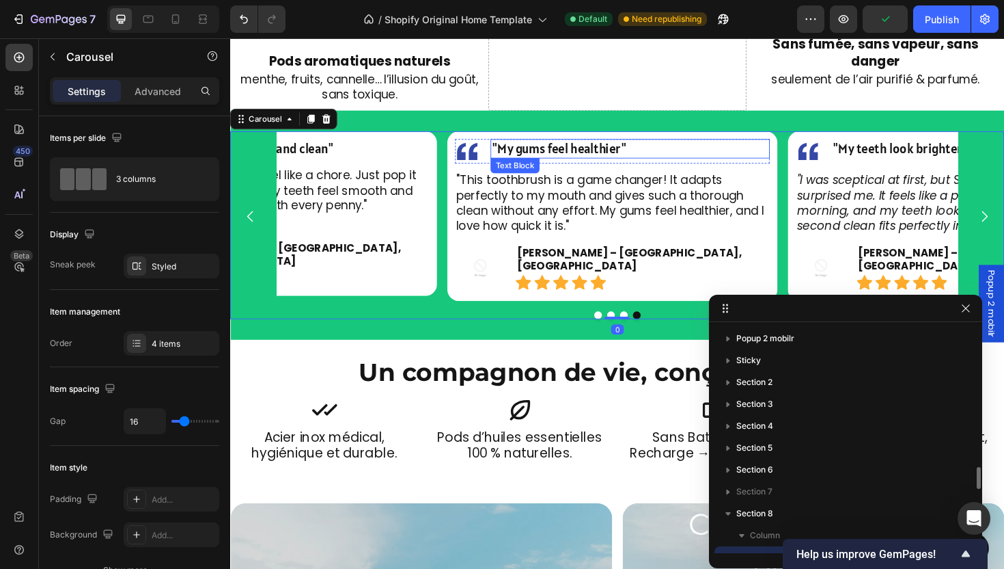
scroll to position [127, 0]
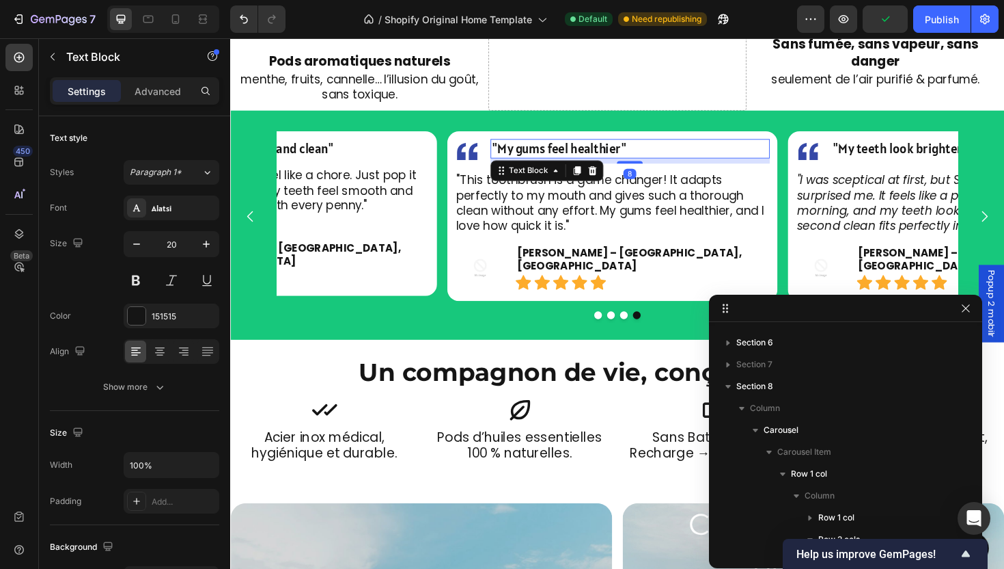
click at [659, 146] on p ""My gums feel healthier"" at bounding box center [654, 155] width 293 height 18
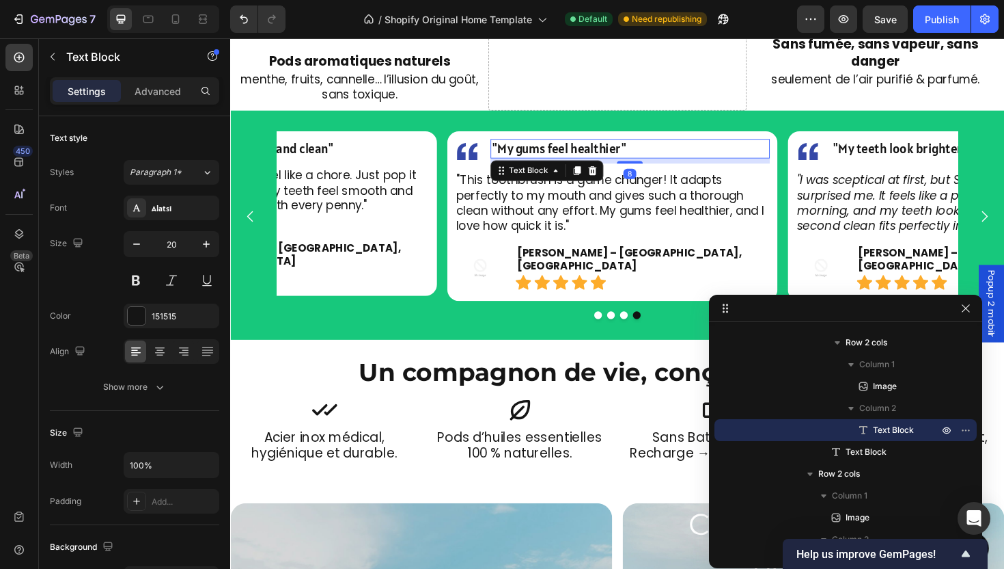
click at [154, 102] on div "Settings Advanced" at bounding box center [134, 90] width 169 height 27
drag, startPoint x: 154, startPoint y: 92, endPoint x: 141, endPoint y: 270, distance: 178.1
click at [154, 93] on p "Advanced" at bounding box center [158, 91] width 46 height 14
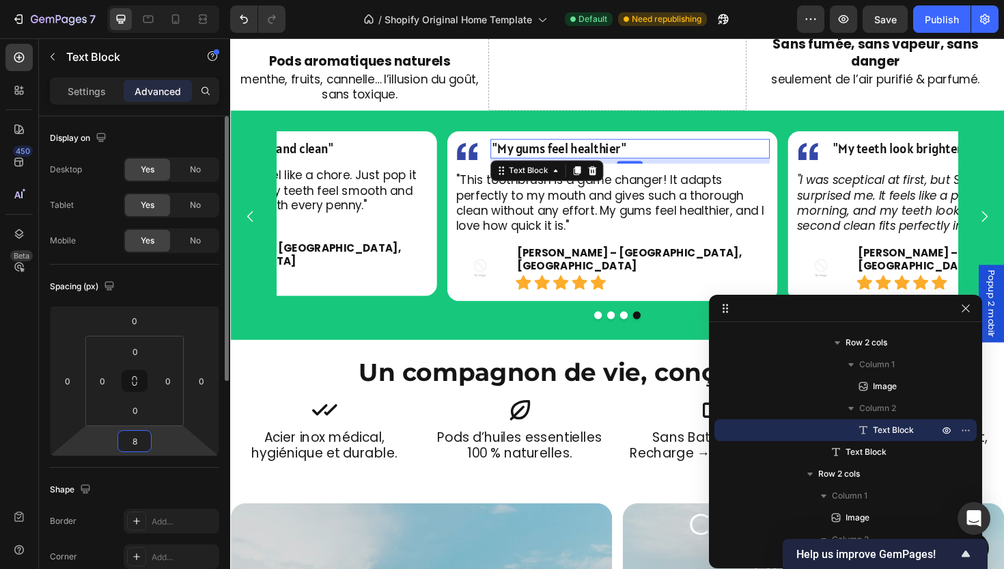
click at [142, 446] on input "8" at bounding box center [134, 440] width 27 height 20
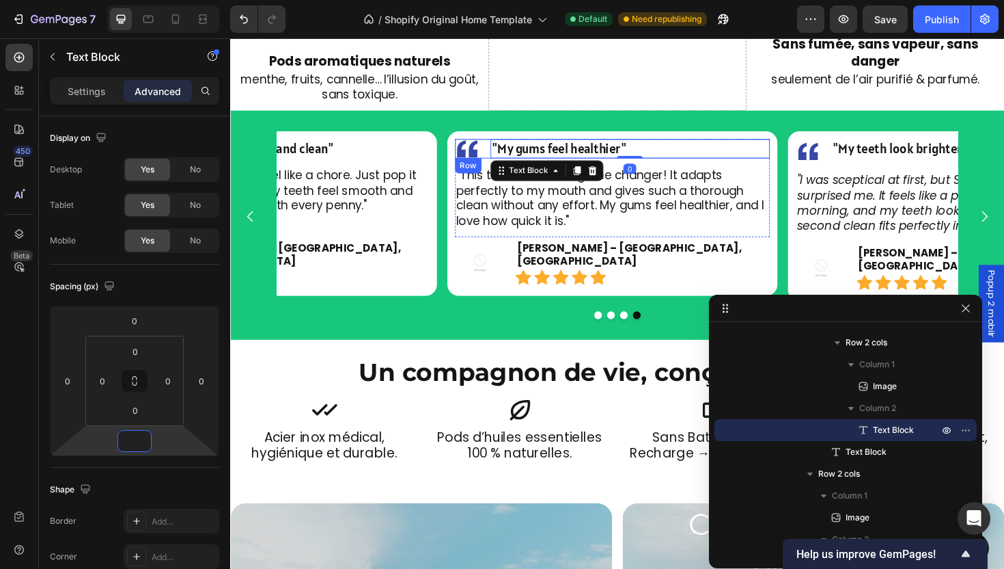
click at [504, 145] on div "Image "My gums feel healthier" Text Block 0 Row" at bounding box center [635, 155] width 334 height 20
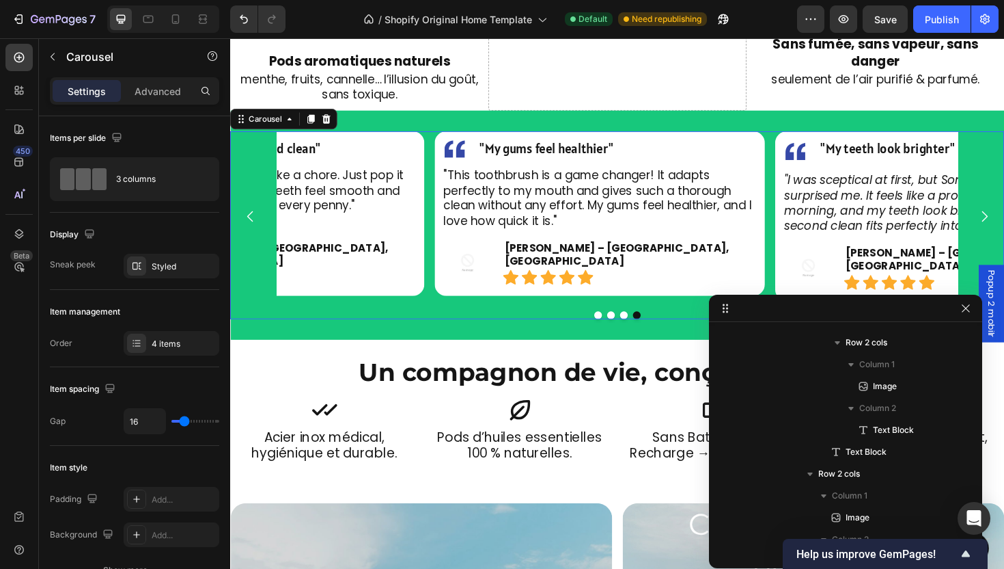
scroll to position [127, 0]
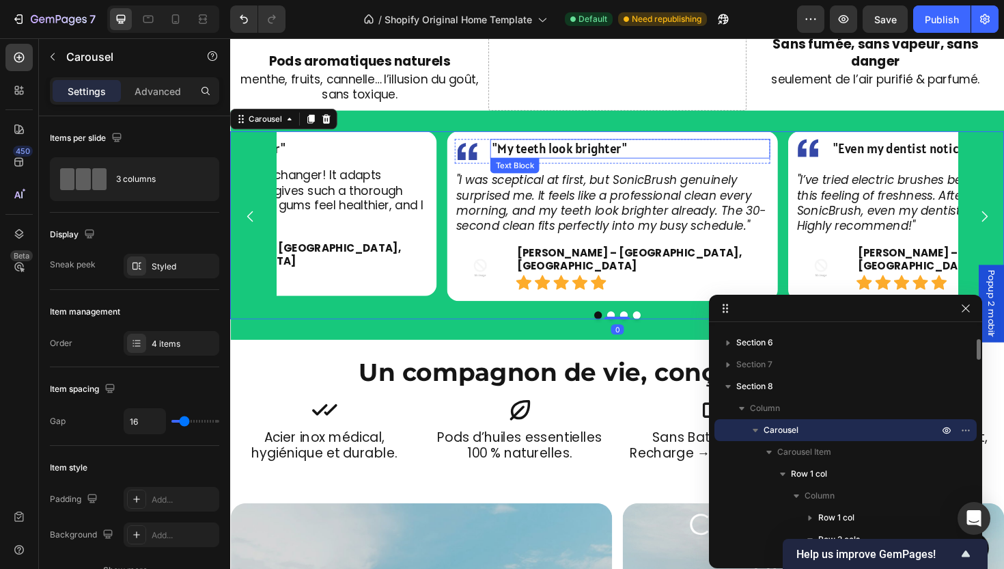
click at [618, 146] on span ""My teeth look brighter"" at bounding box center [579, 155] width 143 height 18
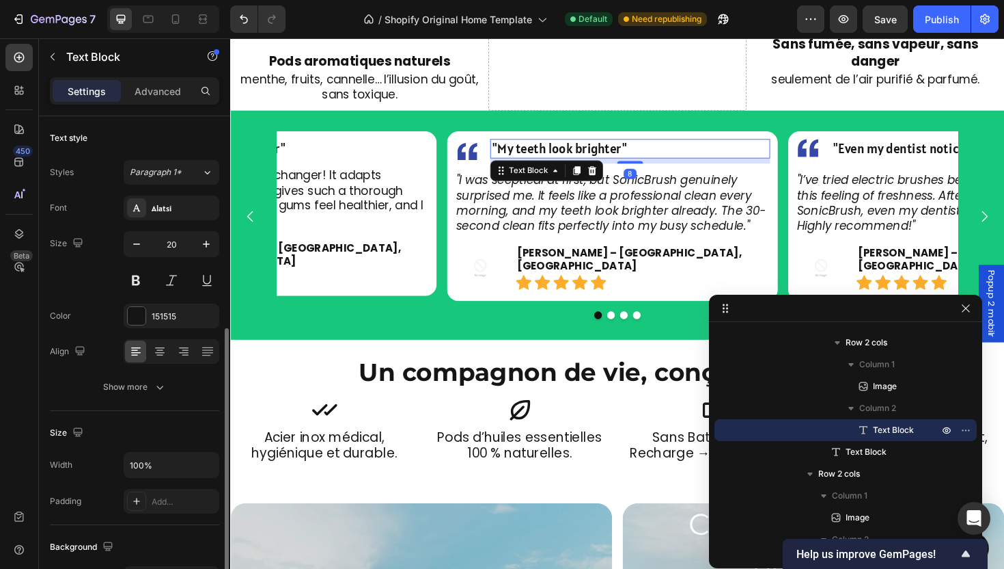
scroll to position [318, 0]
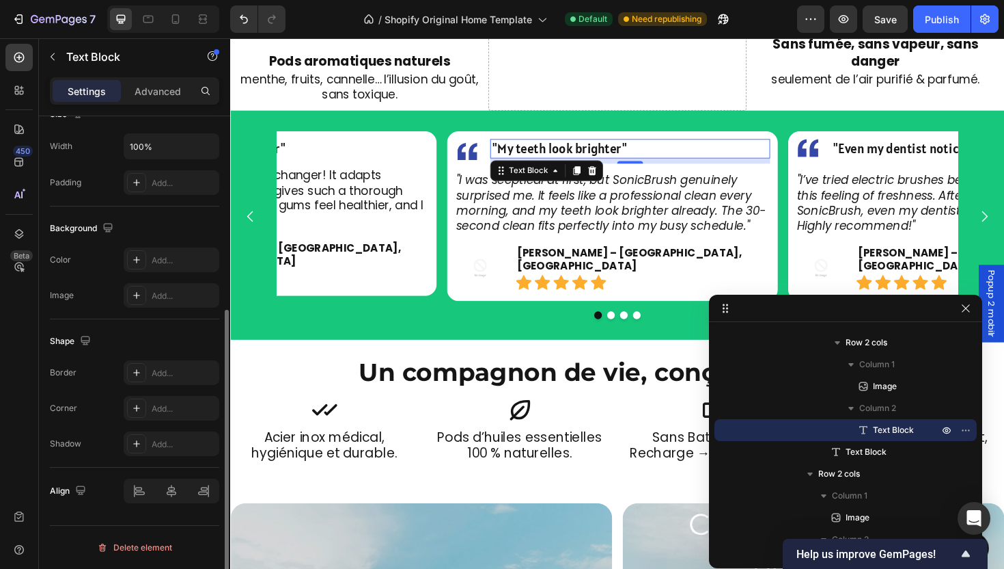
drag, startPoint x: 163, startPoint y: 105, endPoint x: 158, endPoint y: 90, distance: 15.8
click at [163, 104] on div "Settings Advanced" at bounding box center [134, 96] width 191 height 39
click at [158, 90] on p "Advanced" at bounding box center [158, 91] width 46 height 14
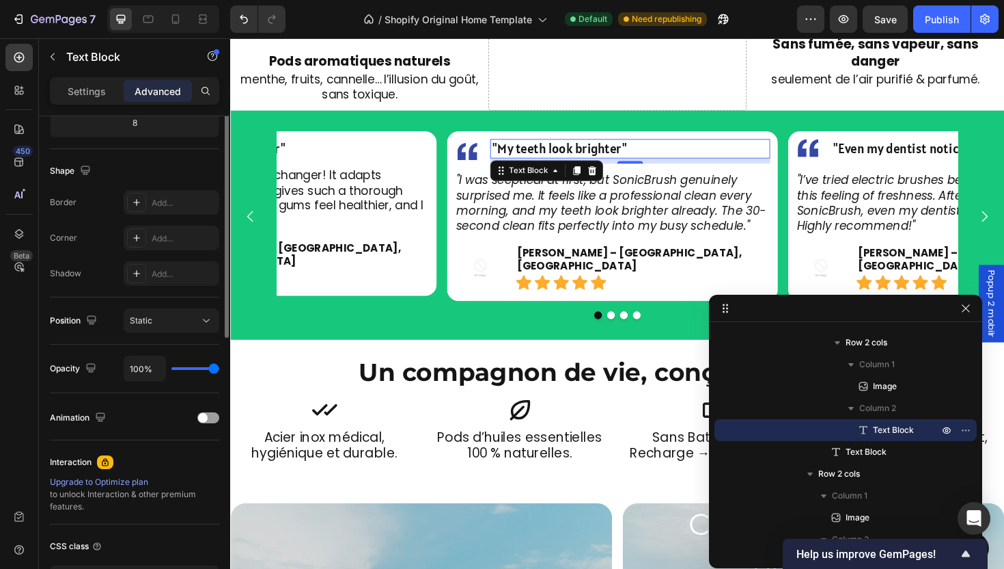
scroll to position [0, 0]
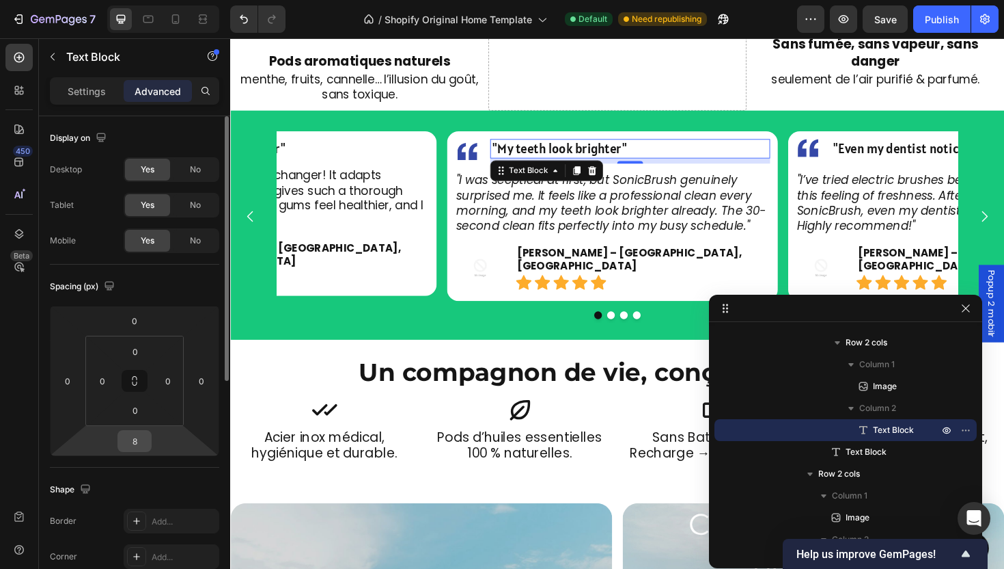
click at [142, 435] on input "8" at bounding box center [134, 440] width 27 height 20
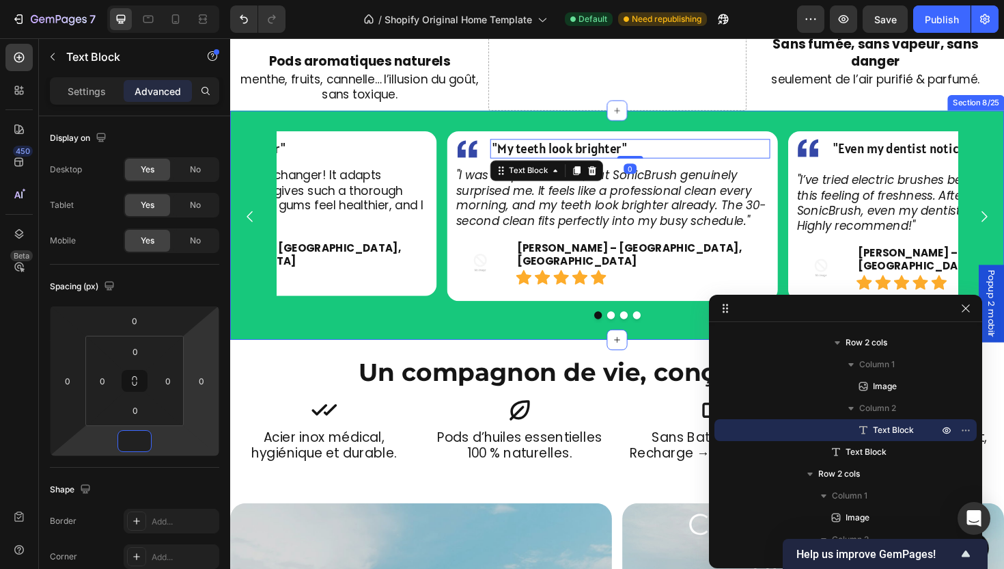
click at [405, 331] on div "Image "My teeth look brighter" Text Block 0 Row "I was sceptical at first, but …" at bounding box center [640, 236] width 820 height 242
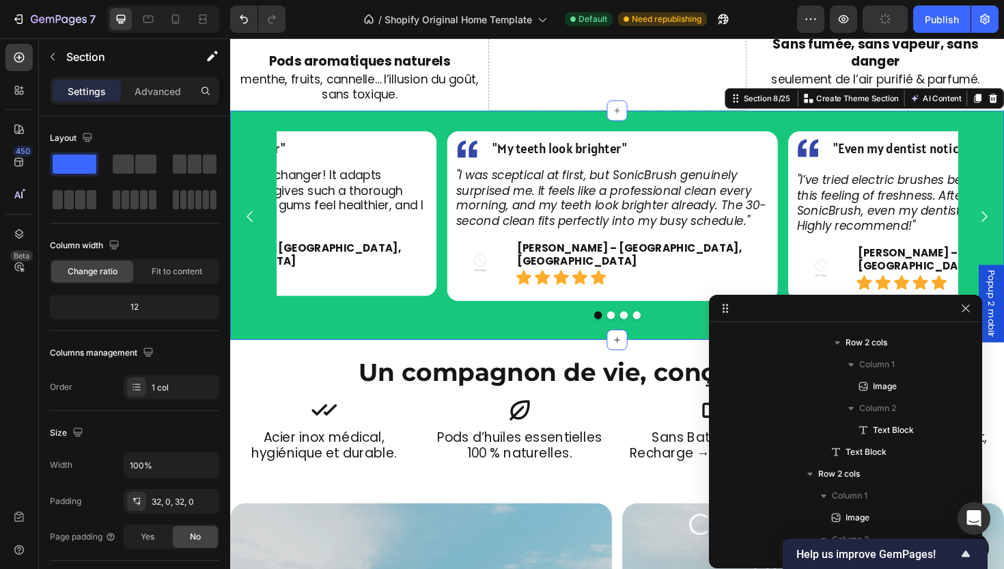
scroll to position [83, 0]
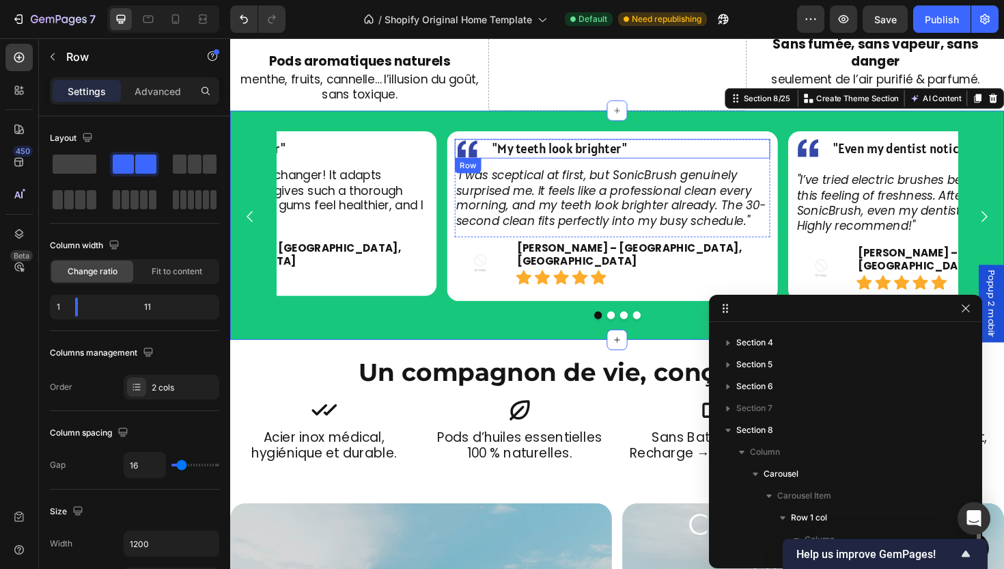
click at [504, 145] on div "Image "My teeth look brighter" Text Block Row" at bounding box center [635, 155] width 334 height 20
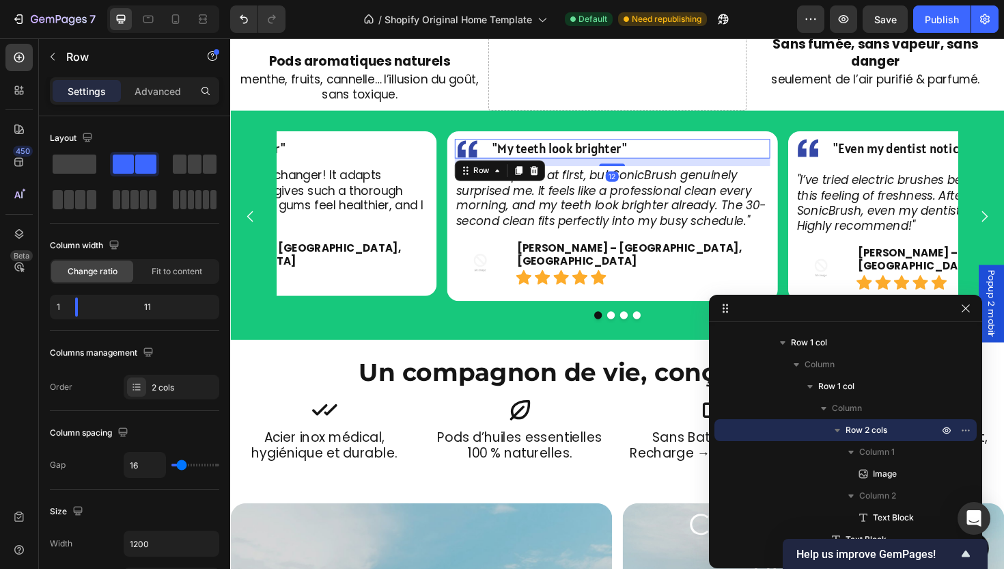
scroll to position [498, 0]
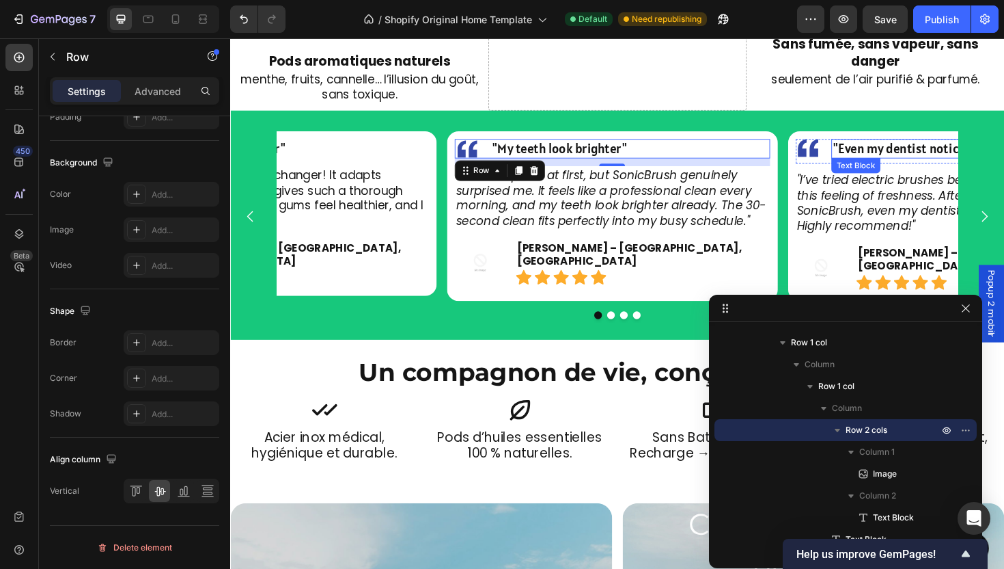
click at [898, 146] on span ""Even my dentist noticed the difference"" at bounding box center [987, 155] width 238 height 18
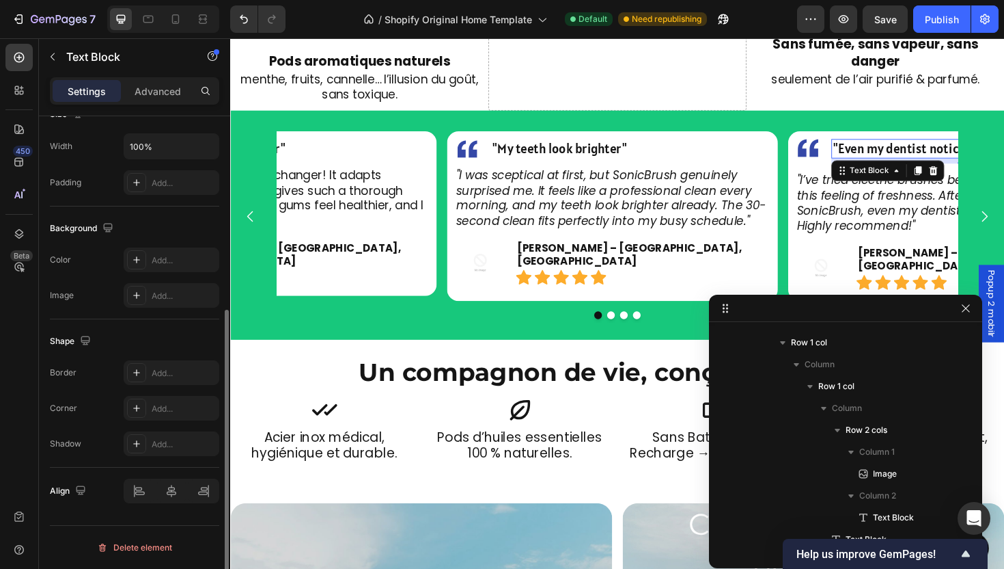
scroll to position [0, 0]
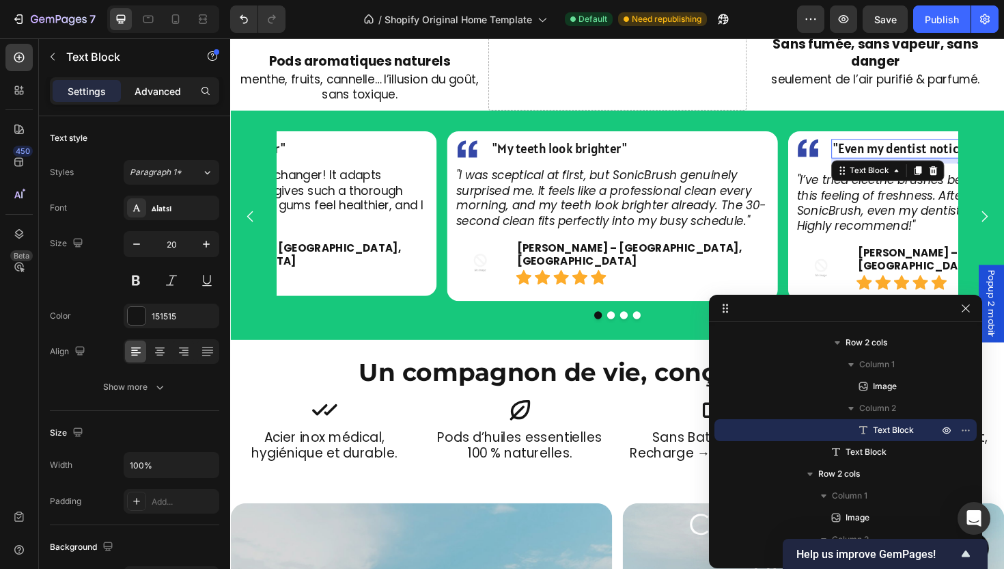
click at [144, 89] on p "Advanced" at bounding box center [158, 91] width 46 height 14
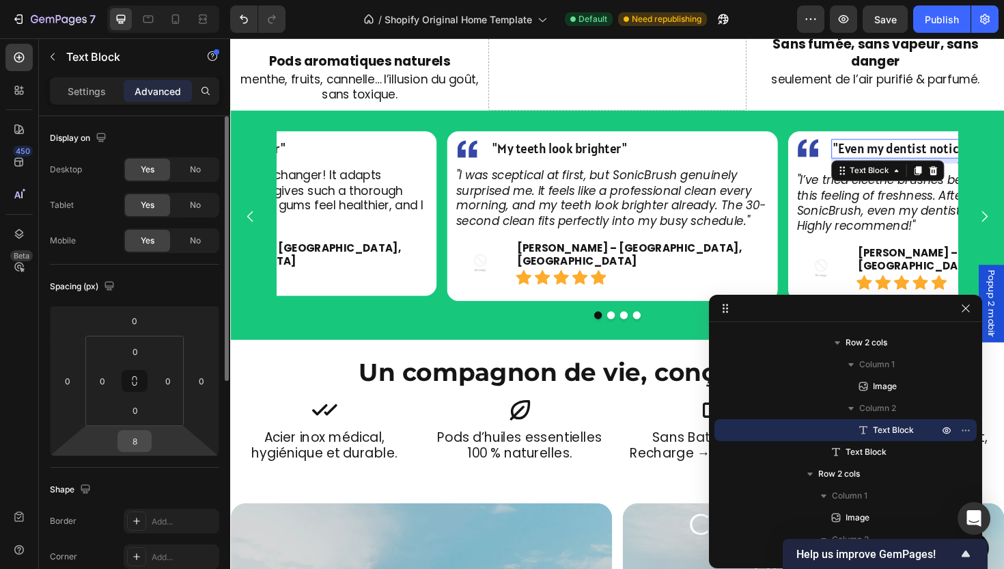
click at [149, 441] on div "8" at bounding box center [135, 441] width 34 height 22
click at [143, 445] on input "8" at bounding box center [134, 440] width 27 height 20
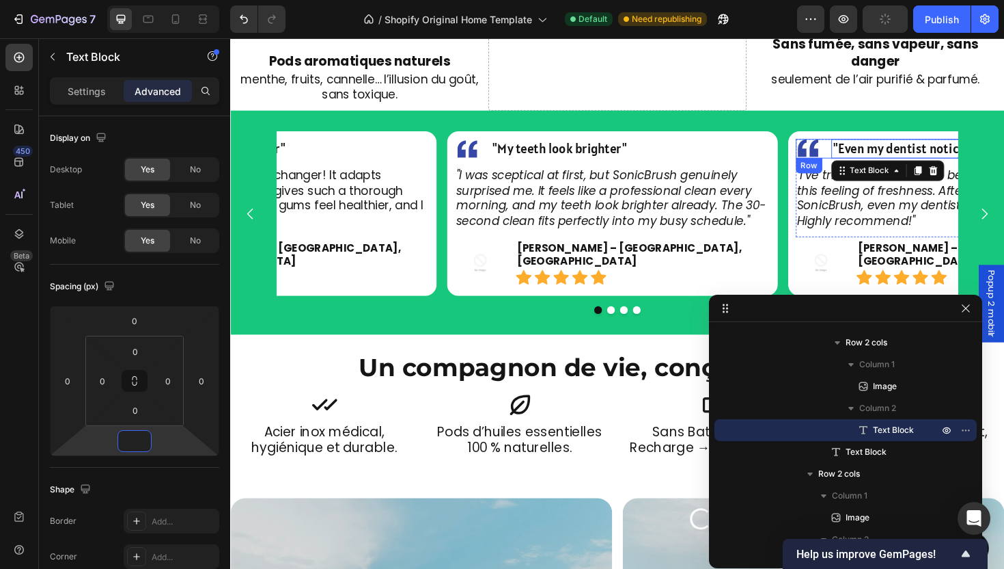
click at [858, 145] on div "Image "Even my dentist noticed the difference" Text Block 0 Row" at bounding box center [997, 155] width 334 height 20
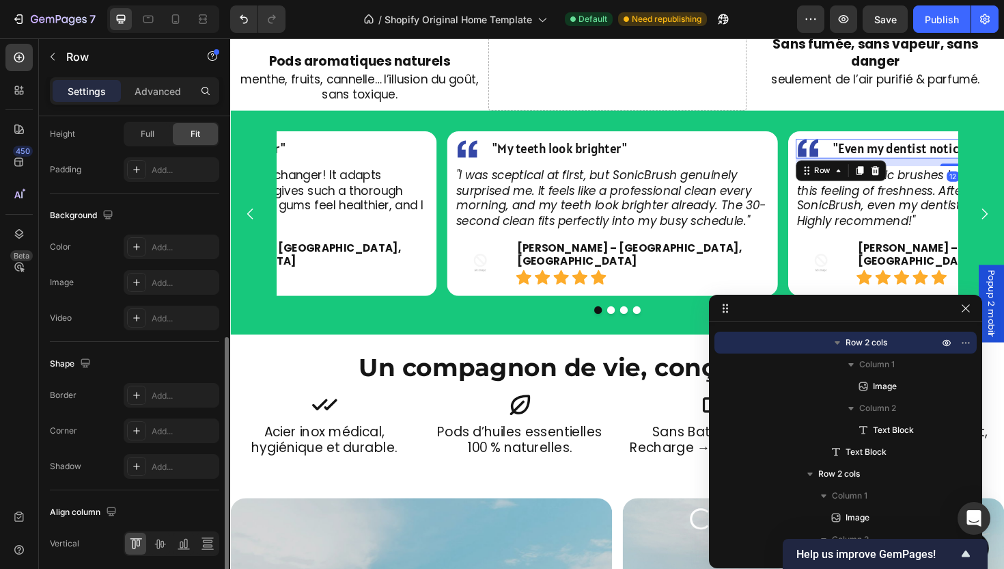
scroll to position [498, 0]
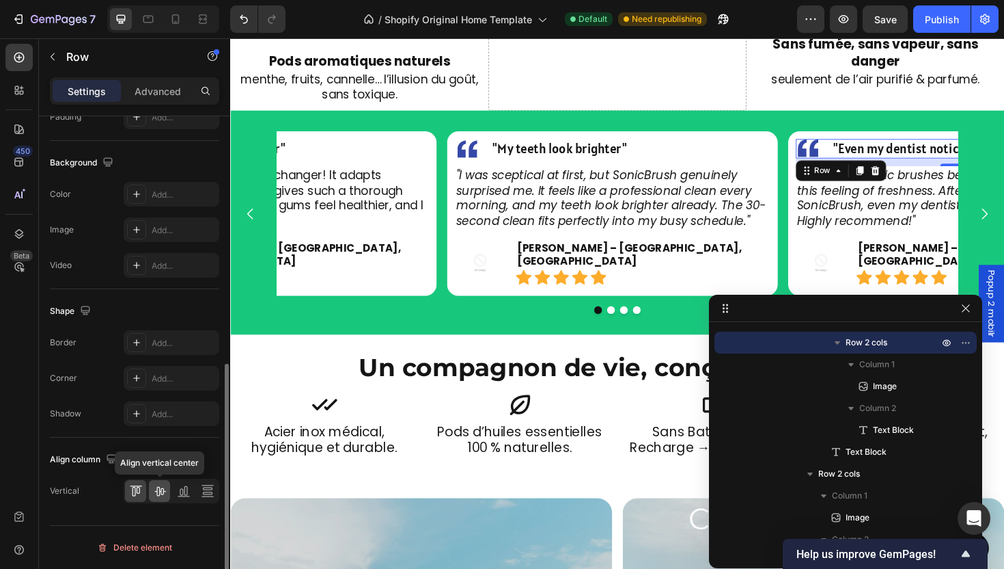
click at [154, 498] on div at bounding box center [159, 491] width 21 height 22
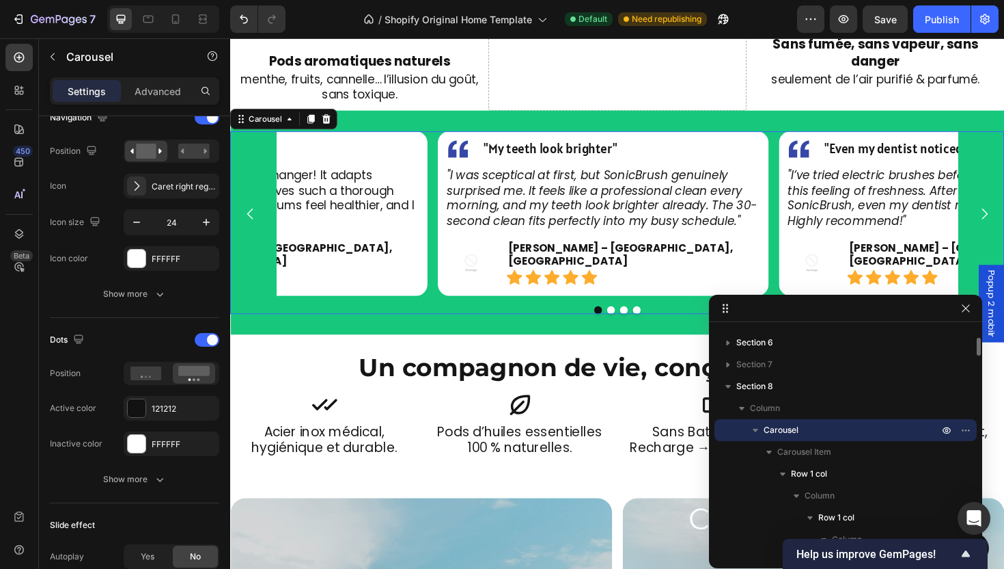
scroll to position [0, 0]
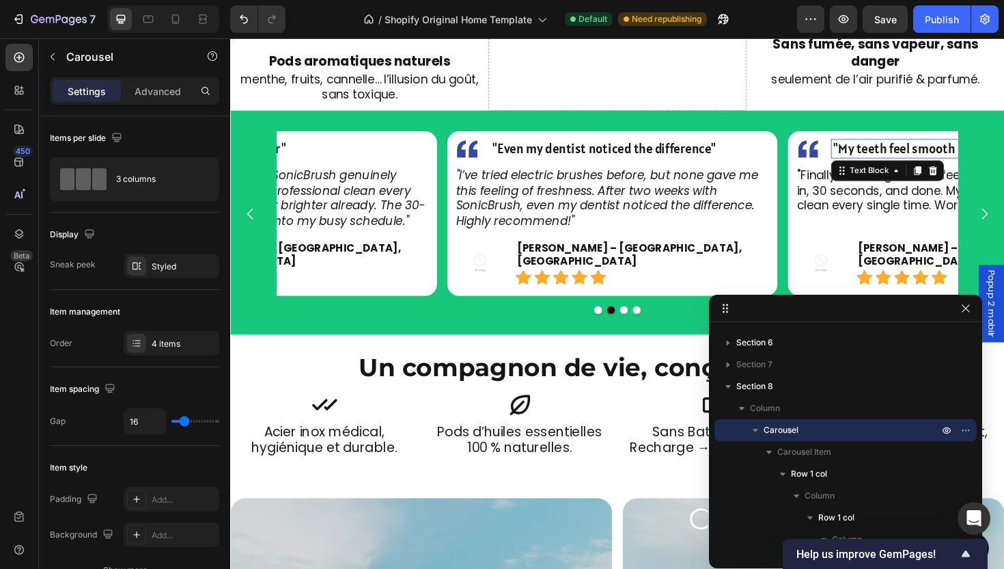
click at [909, 146] on span ""My teeth feel smooth and clean"" at bounding box center [964, 155] width 193 height 18
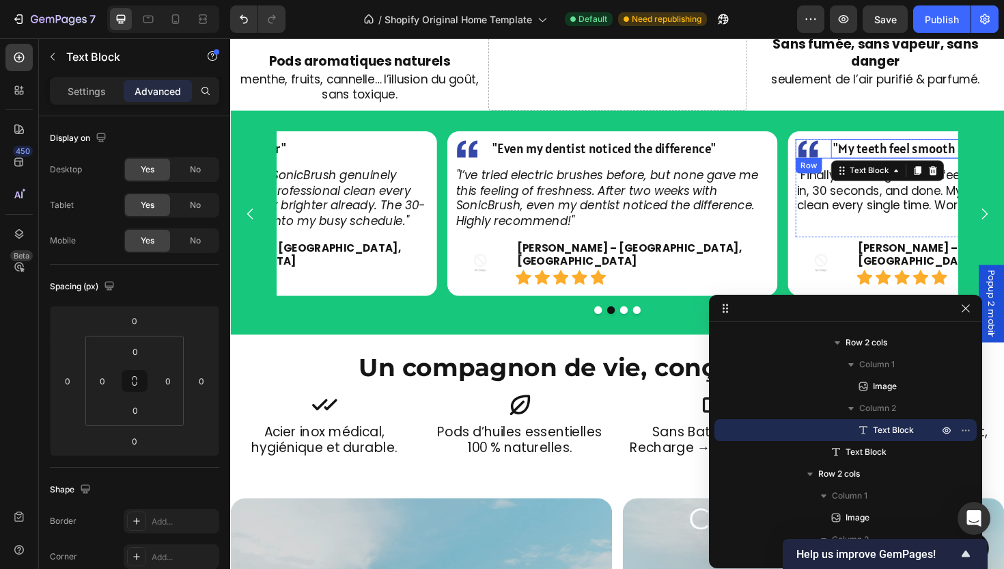
click at [860, 145] on div "Image "My teeth feel smooth and clean" Text Block 0 Row" at bounding box center [997, 155] width 334 height 20
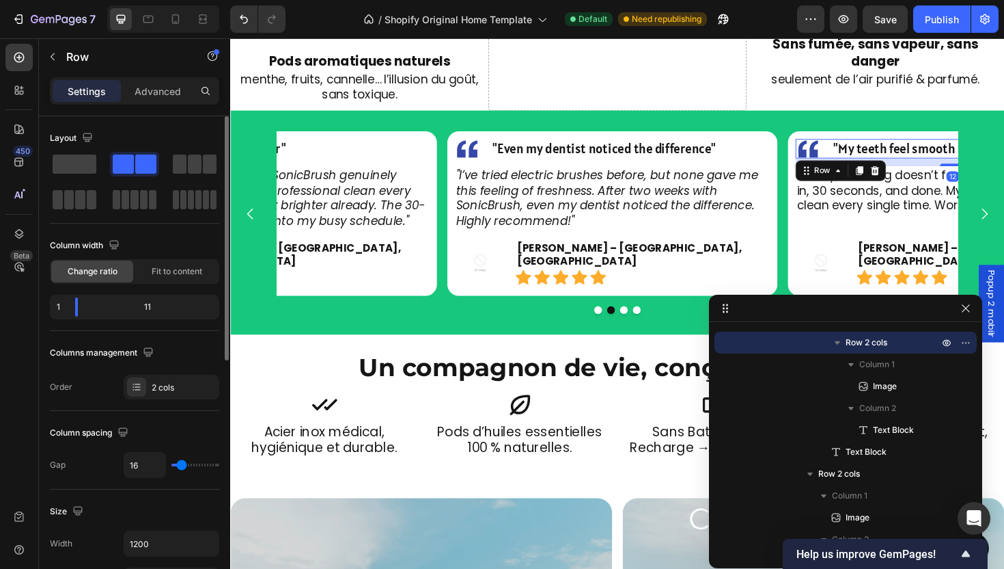
scroll to position [463, 0]
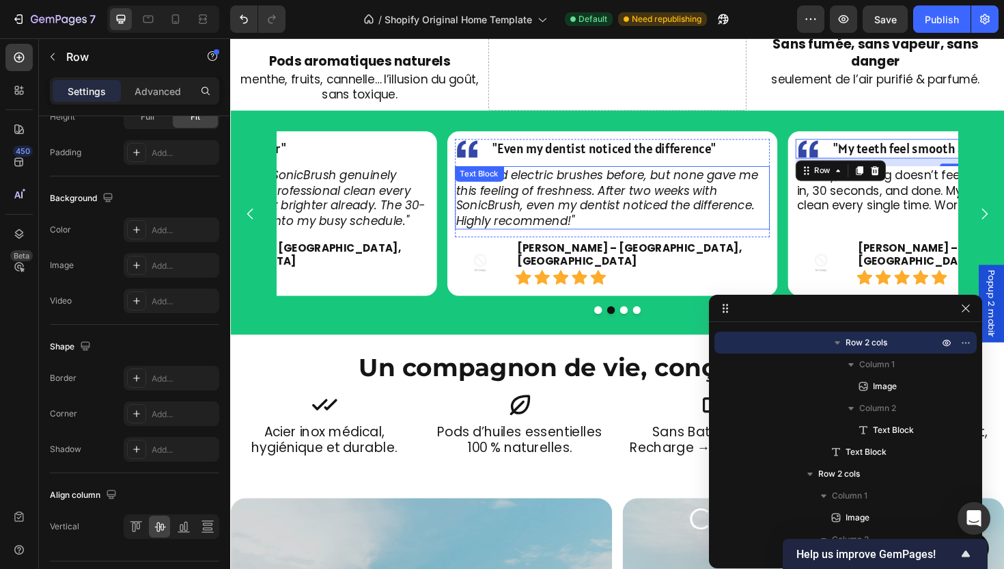
click at [655, 193] on p ""I’ve tried electric brushes before, but none gave me this feeling of freshness…" at bounding box center [634, 207] width 331 height 64
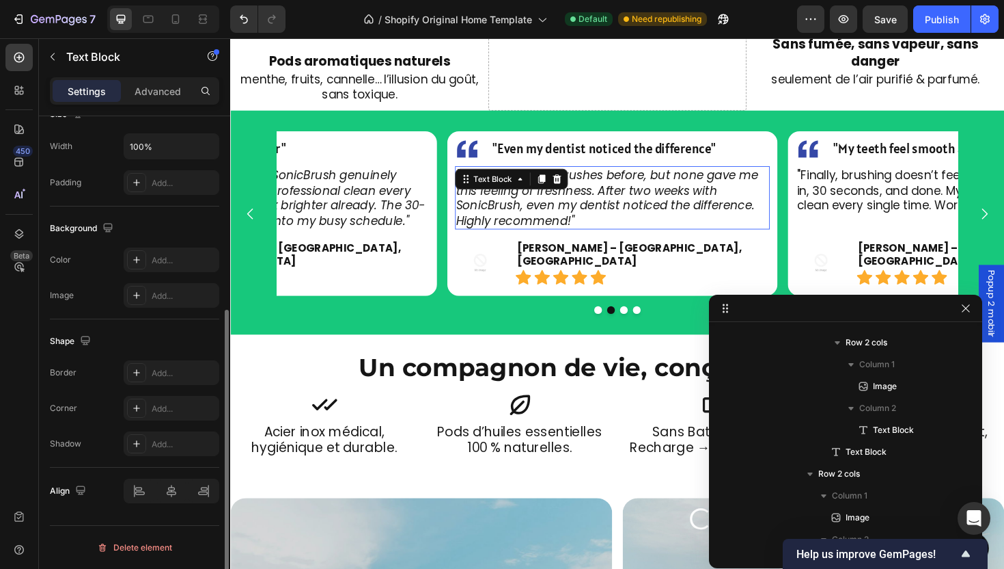
scroll to position [0, 0]
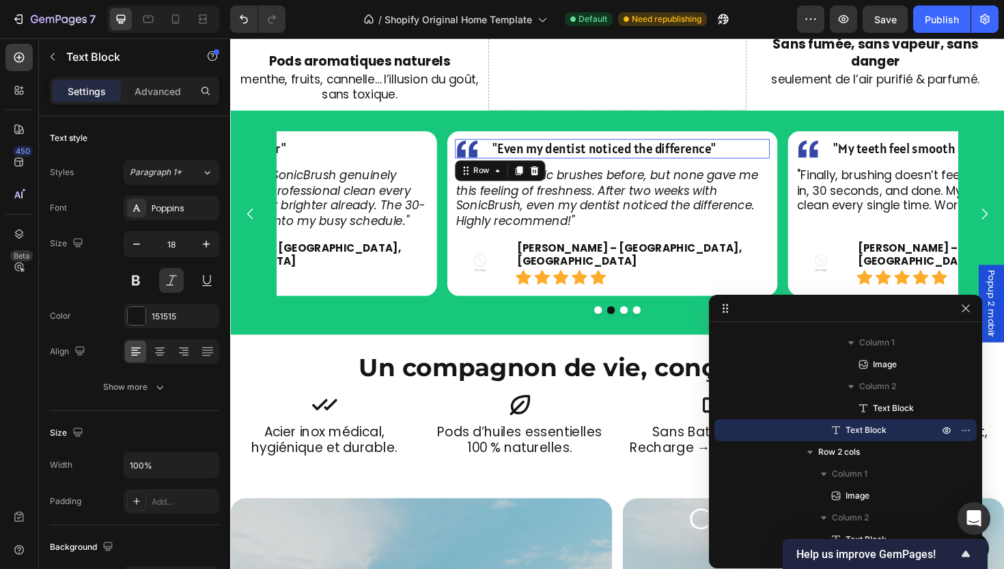
click at [502, 145] on div "Image "Even my dentist noticed the difference" Text Block Row 0" at bounding box center [635, 155] width 334 height 20
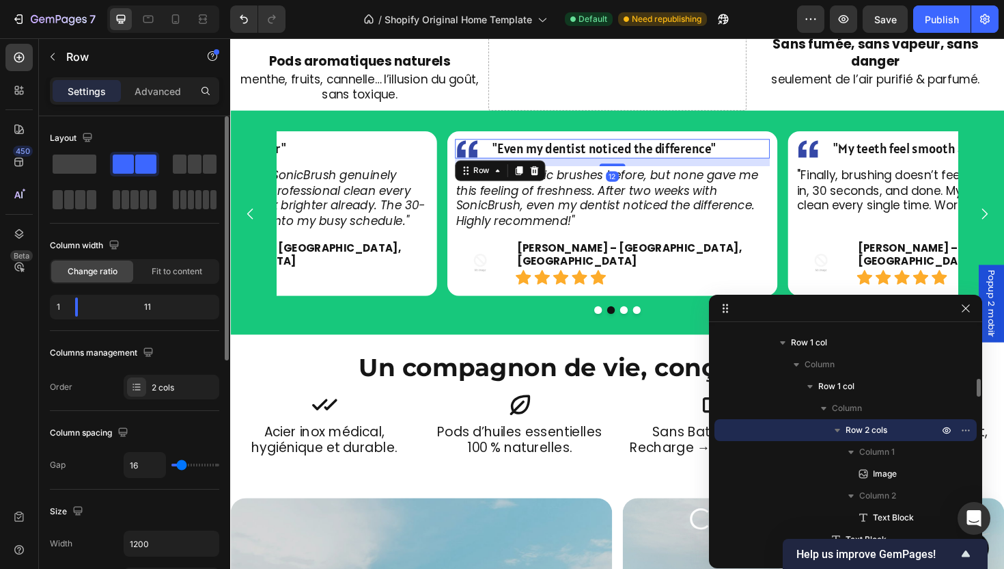
scroll to position [498, 0]
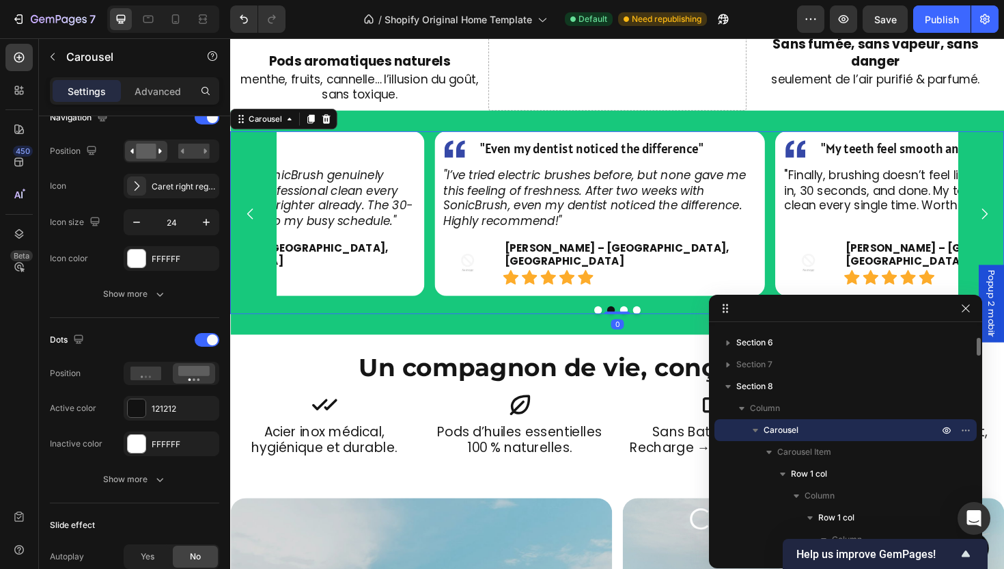
scroll to position [0, 0]
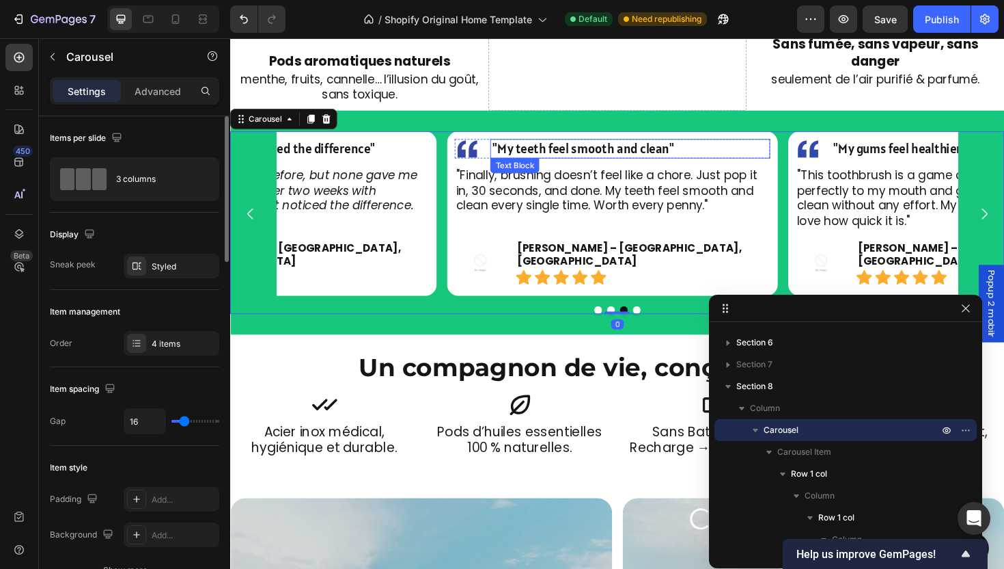
click at [542, 146] on span ""My teeth feel smooth and clean"" at bounding box center [604, 155] width 193 height 18
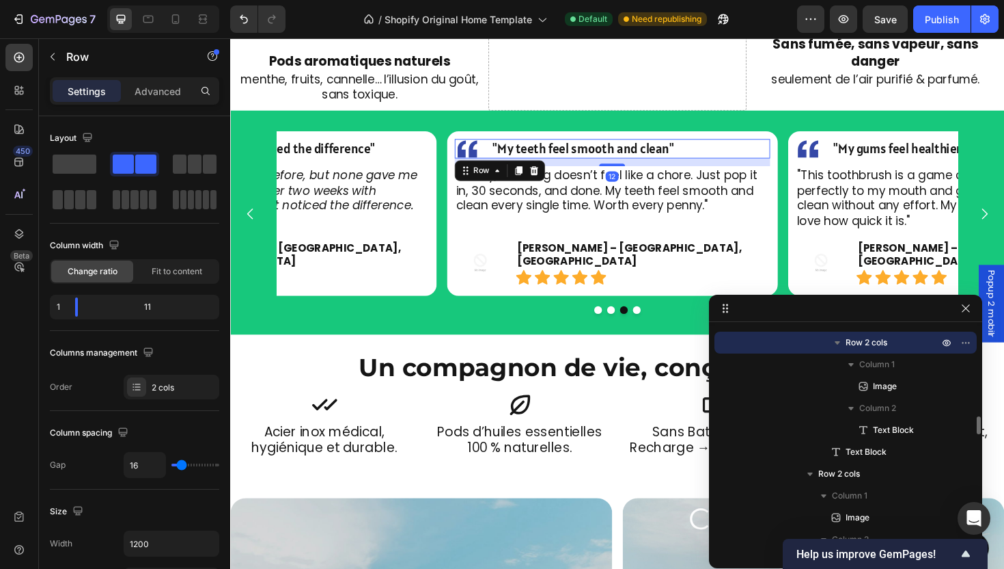
click at [504, 145] on div "Image "My teeth feel smooth and clean" Text Block Row 12" at bounding box center [635, 155] width 334 height 20
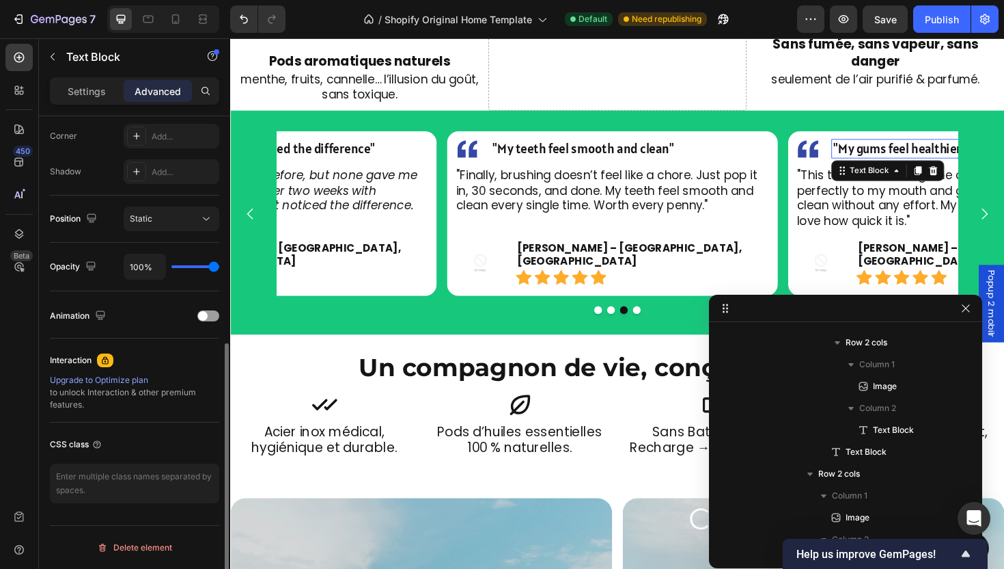
click at [894, 146] on span ""My gums feel healthier"" at bounding box center [939, 155] width 143 height 18
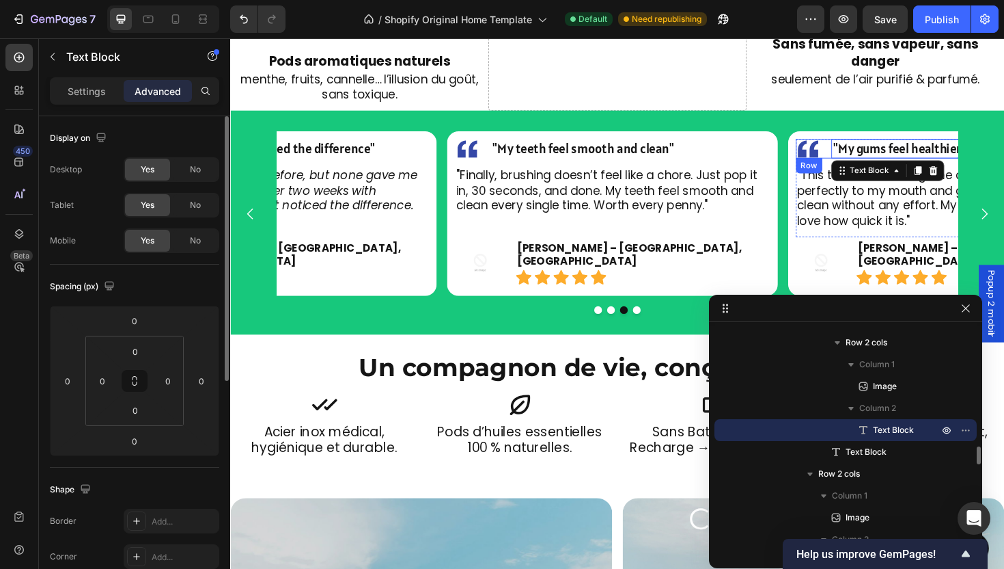
click at [861, 145] on div "Image "My gums feel healthier" Text Block 0 Row" at bounding box center [997, 155] width 334 height 20
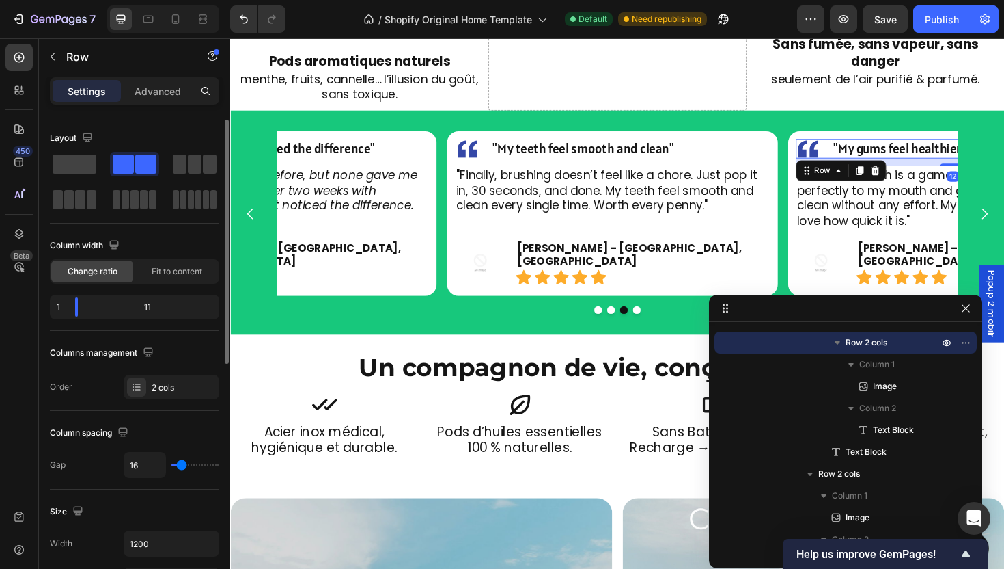
scroll to position [498, 0]
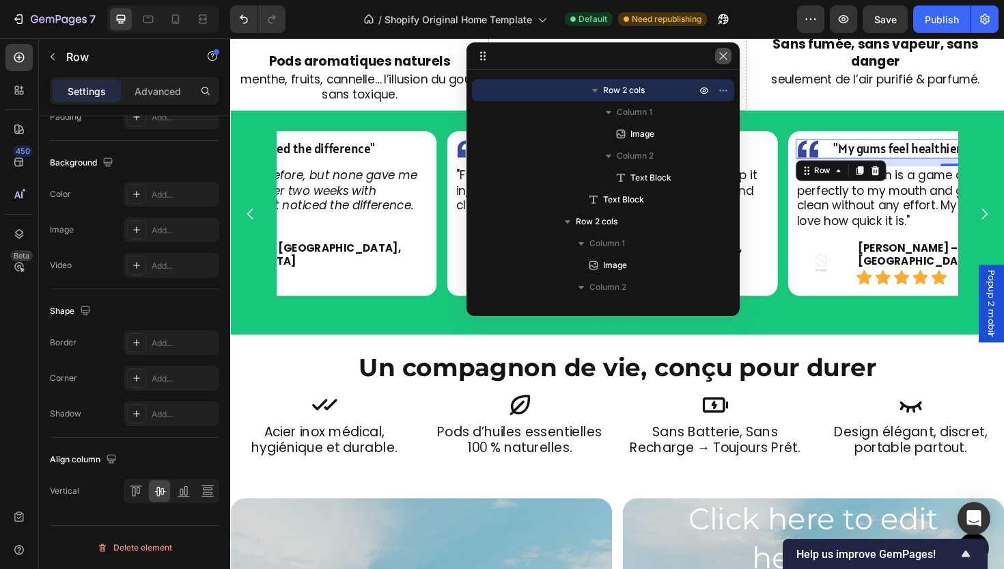
click at [725, 61] on button "button" at bounding box center [723, 56] width 16 height 16
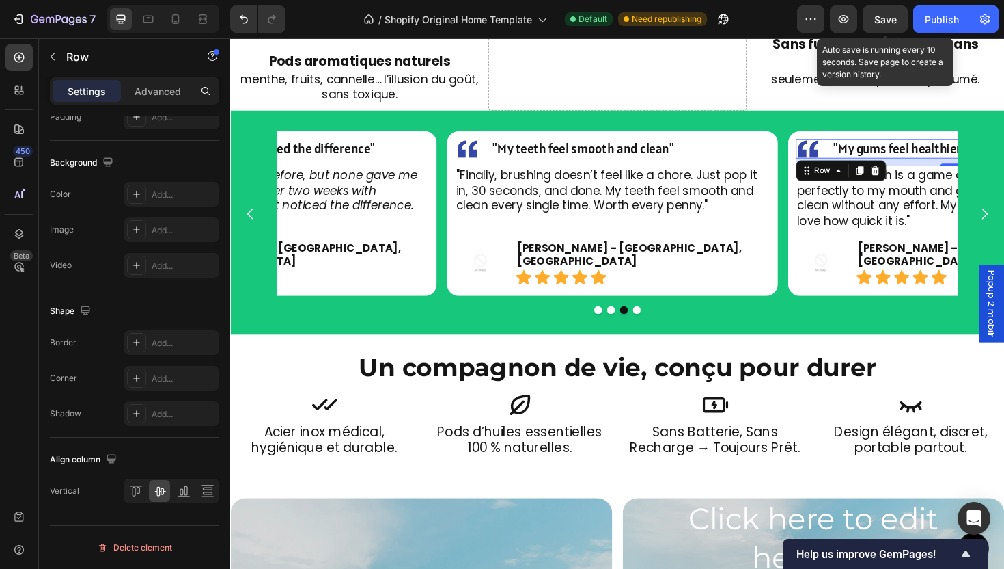
click at [892, 23] on div "Save" at bounding box center [886, 19] width 23 height 14
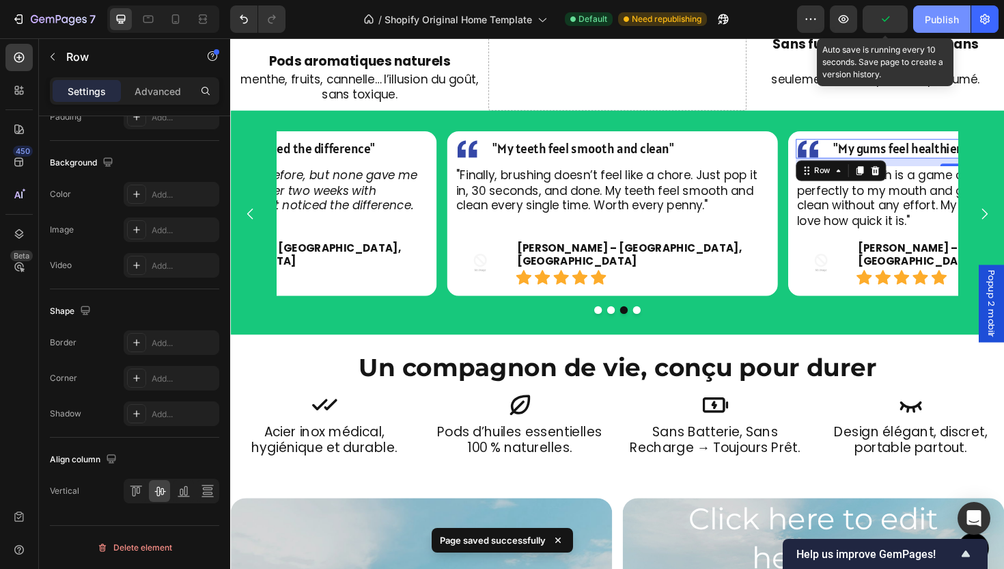
click at [963, 20] on button "Publish" at bounding box center [942, 18] width 57 height 27
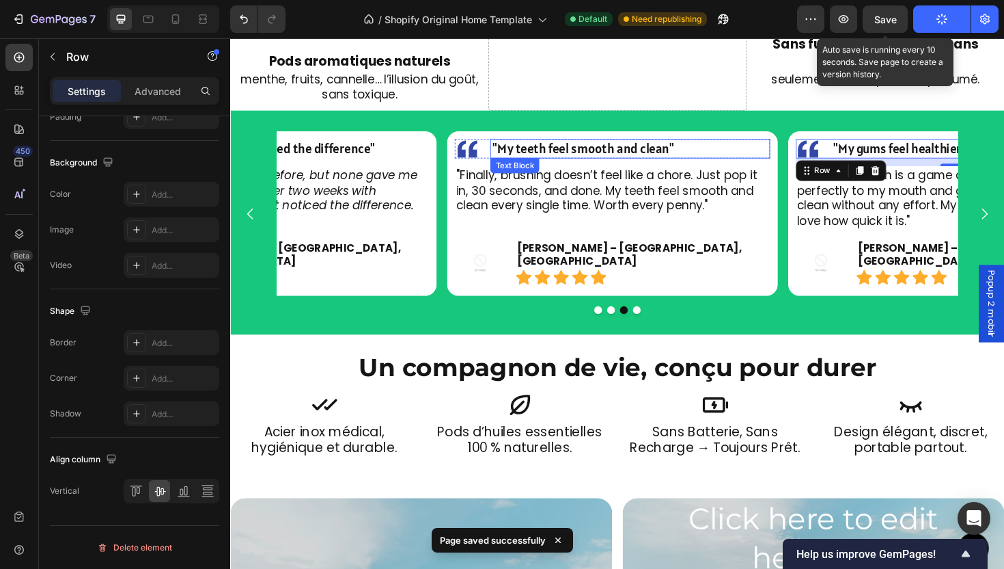
click at [629, 146] on span ""My teeth feel smooth and clean"" at bounding box center [604, 155] width 193 height 18
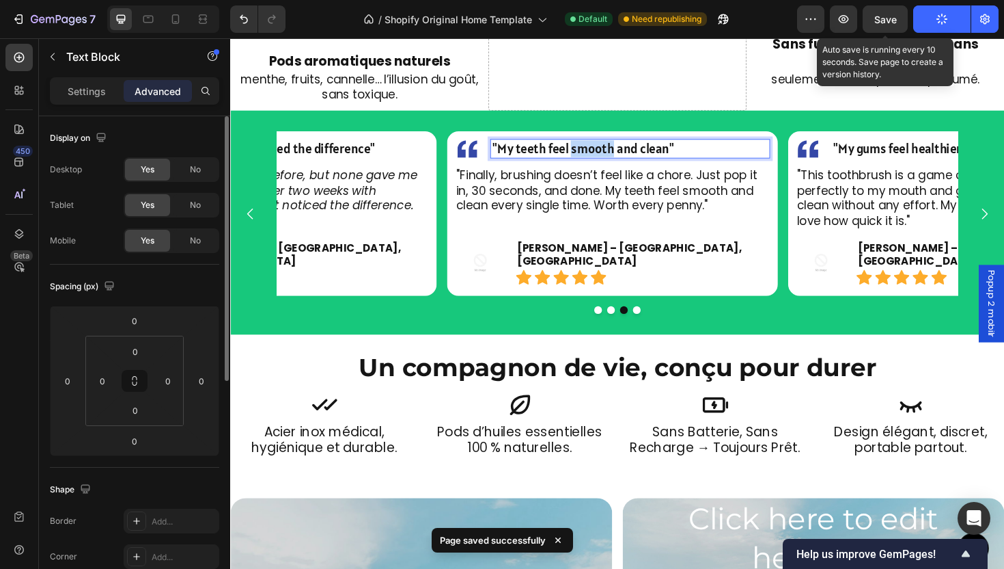
click at [629, 146] on span ""My teeth feel smooth and clean"" at bounding box center [604, 155] width 193 height 18
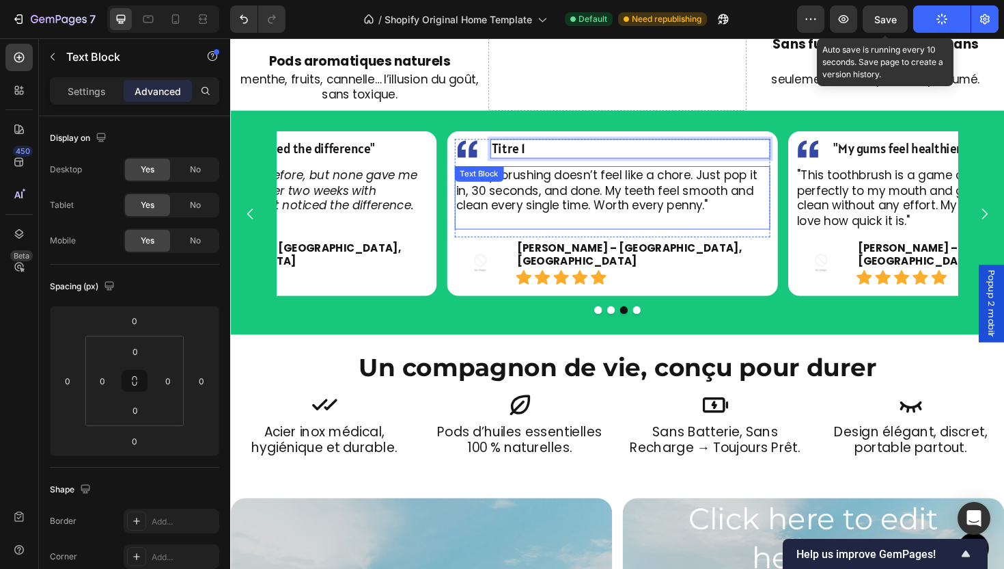
click at [648, 193] on p ""Finally, brushing doesn’t feel like a chore. Just pop it in, 30 seconds, and d…" at bounding box center [634, 199] width 331 height 48
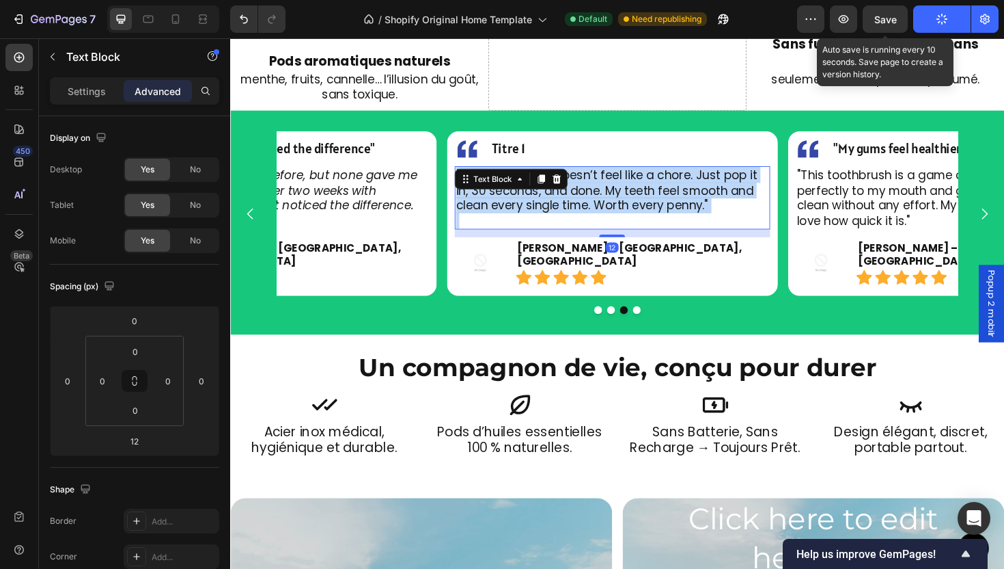
click at [648, 193] on p ""Finally, brushing doesn’t feel like a chore. Just pop it in, 30 seconds, and d…" at bounding box center [634, 199] width 331 height 48
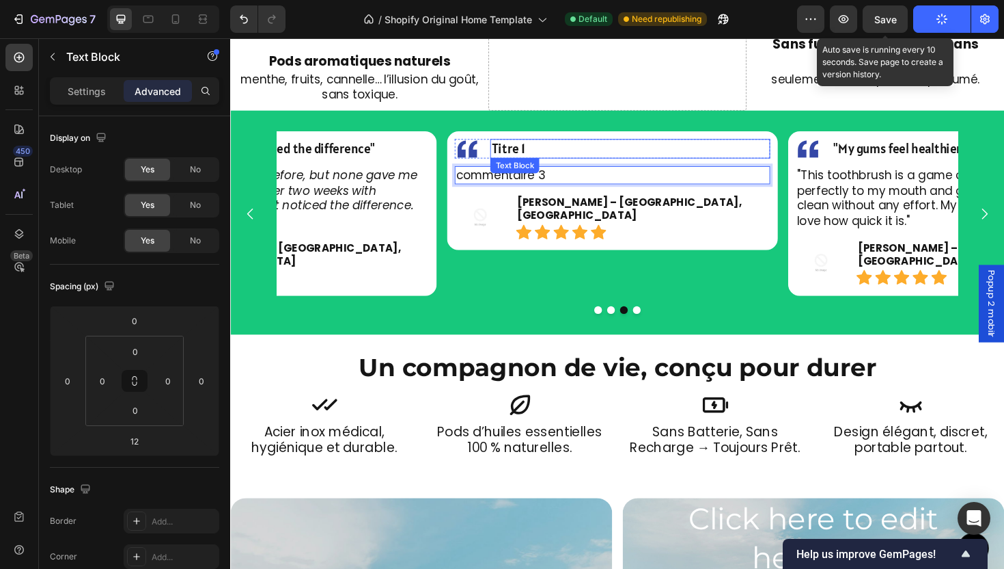
click at [556, 146] on p "Titre 1" at bounding box center [654, 155] width 293 height 18
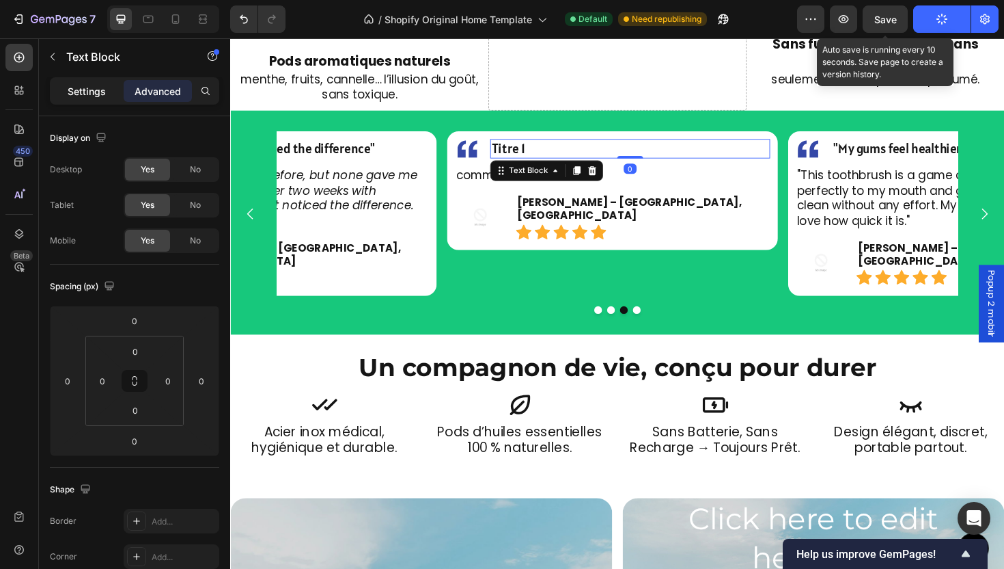
click at [56, 88] on div "Settings" at bounding box center [87, 91] width 68 height 22
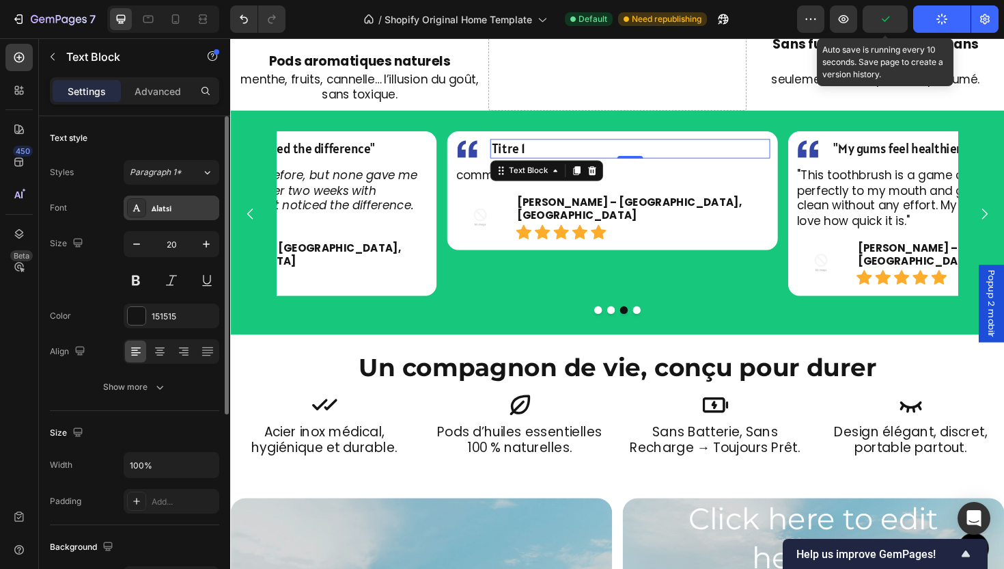
drag, startPoint x: 161, startPoint y: 210, endPoint x: 204, endPoint y: 238, distance: 51.6
click at [161, 210] on div "Alatsi" at bounding box center [184, 208] width 64 height 12
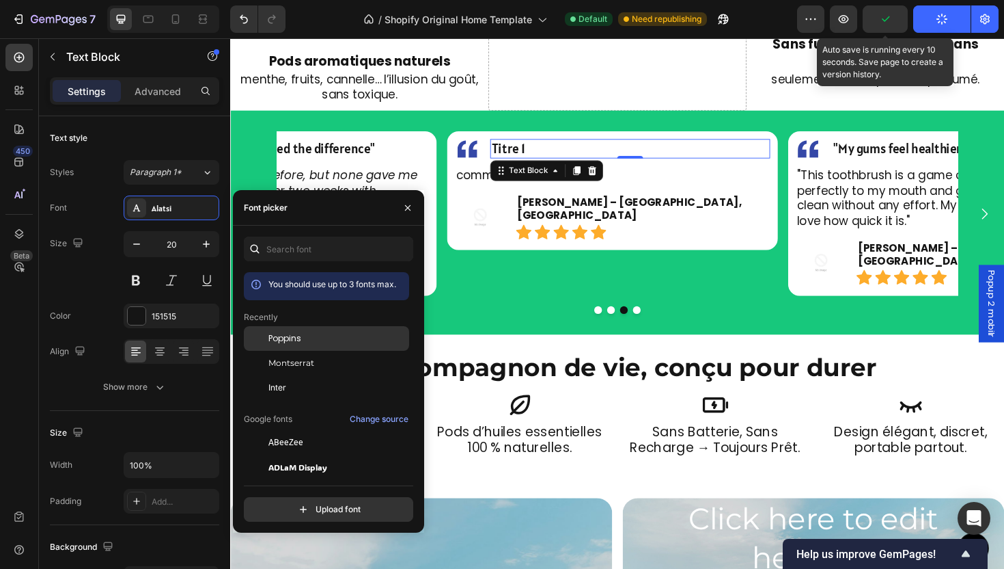
click at [296, 331] on div "Poppins" at bounding box center [326, 338] width 165 height 25
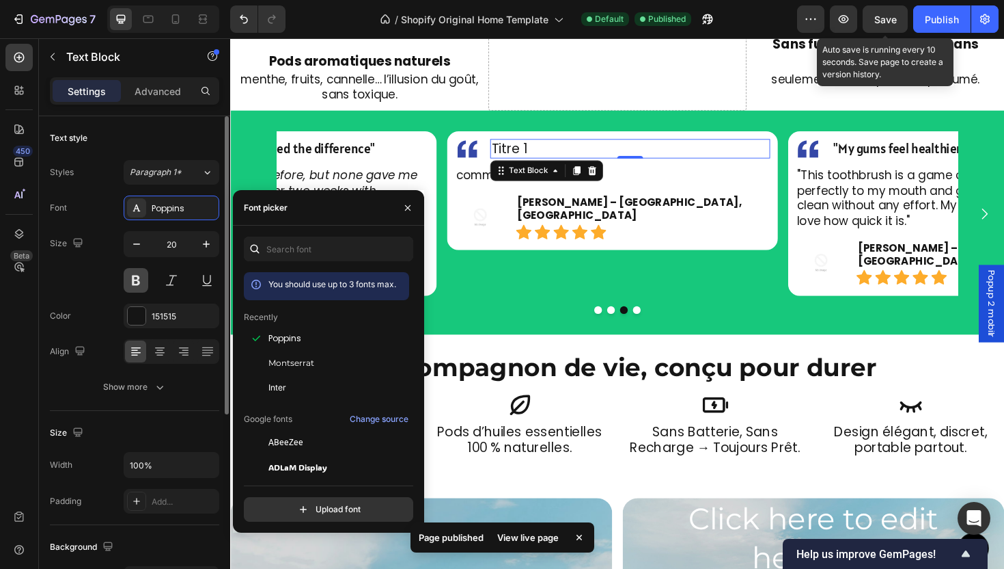
click at [136, 291] on button at bounding box center [136, 280] width 25 height 25
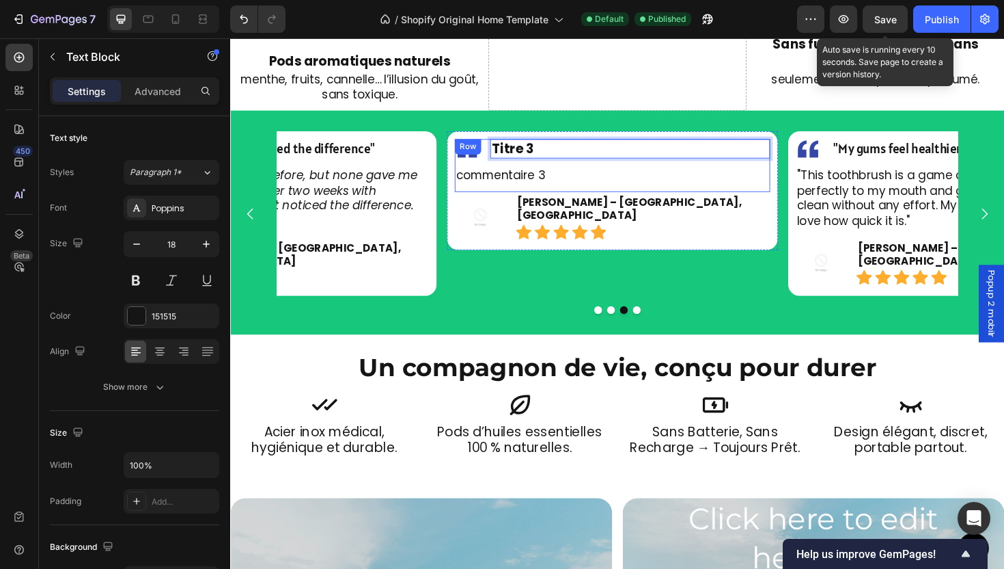
click at [577, 175] on p "commentaire 3" at bounding box center [634, 183] width 331 height 16
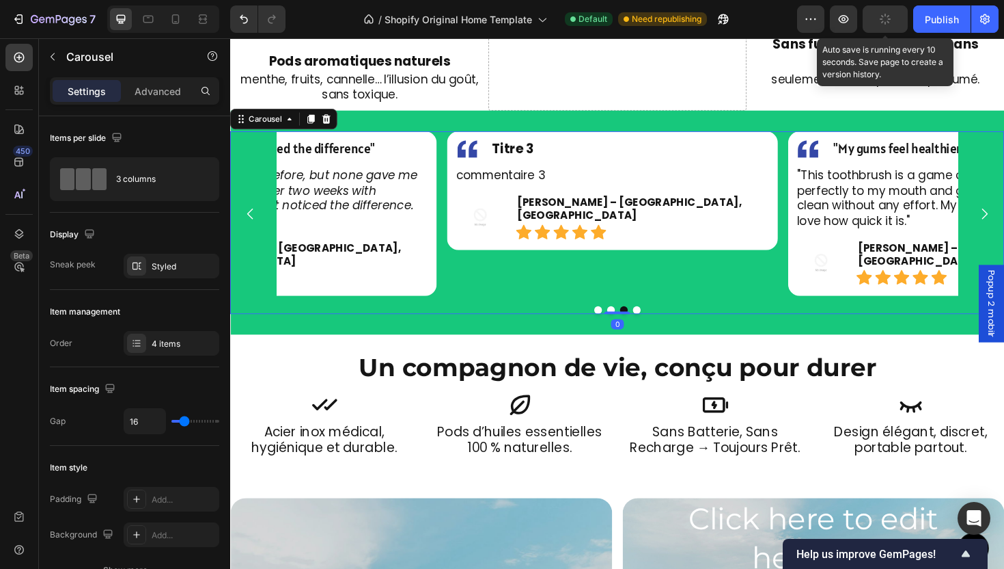
click at [616, 322] on button "Dot" at bounding box center [620, 326] width 8 height 8
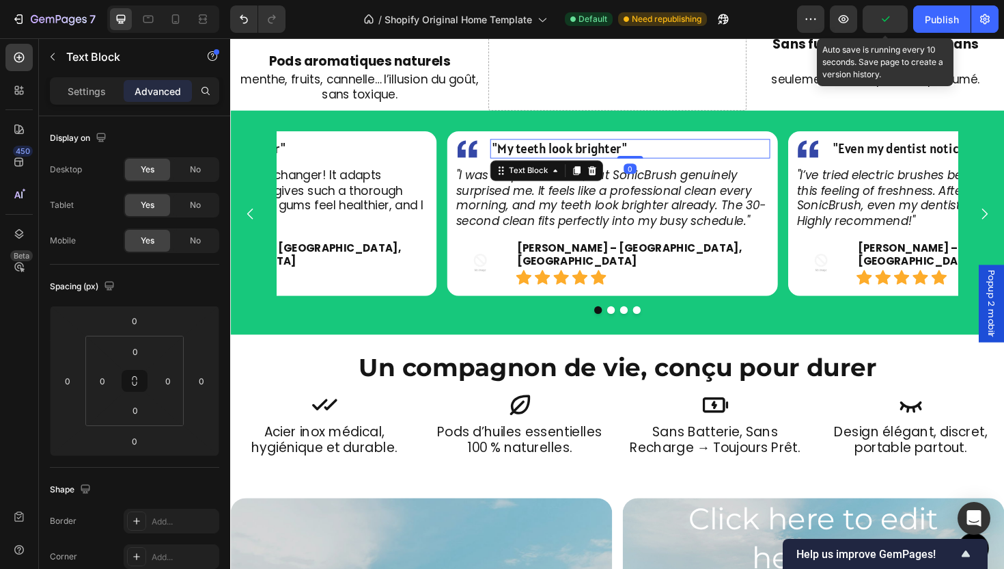
click at [586, 146] on span ""My teeth look brighter"" at bounding box center [579, 155] width 143 height 18
click at [588, 146] on span ""My teeth look brighter"" at bounding box center [579, 155] width 143 height 18
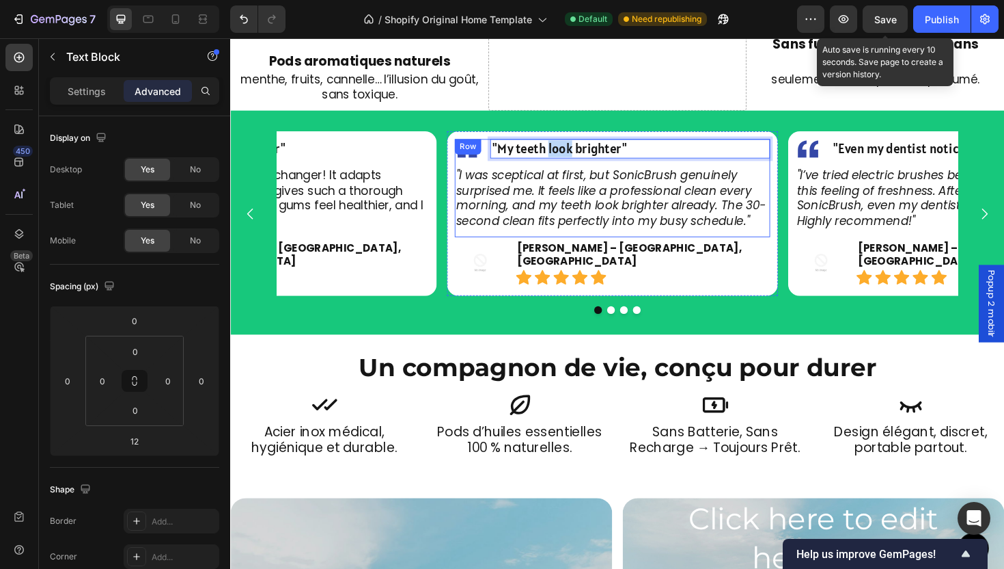
click at [570, 174] on div ""I was sceptical at first, but SonicBrush genuinely surprised me. It feels like…" at bounding box center [635, 207] width 334 height 67
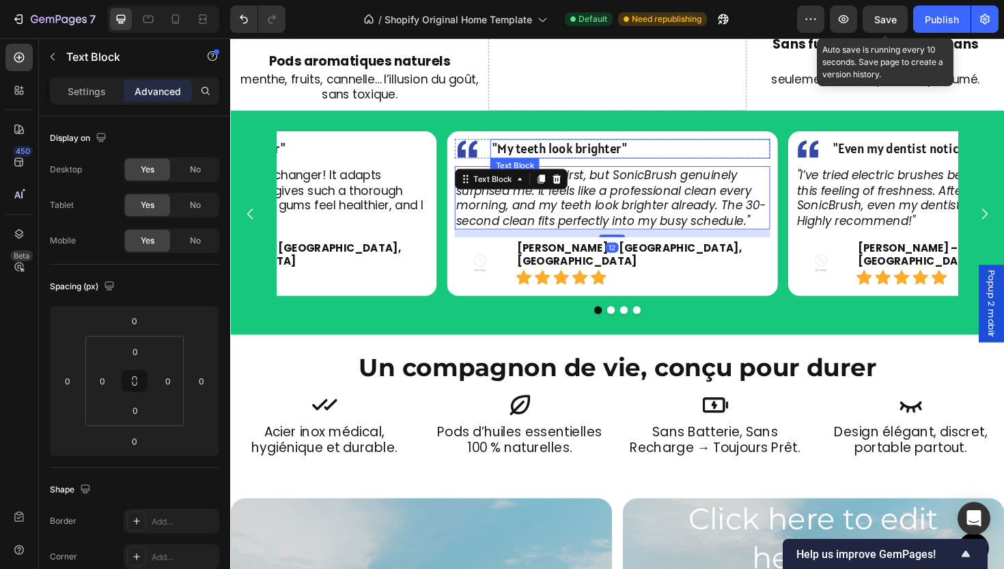
click at [558, 146] on span ""My teeth look brighter"" at bounding box center [579, 155] width 143 height 18
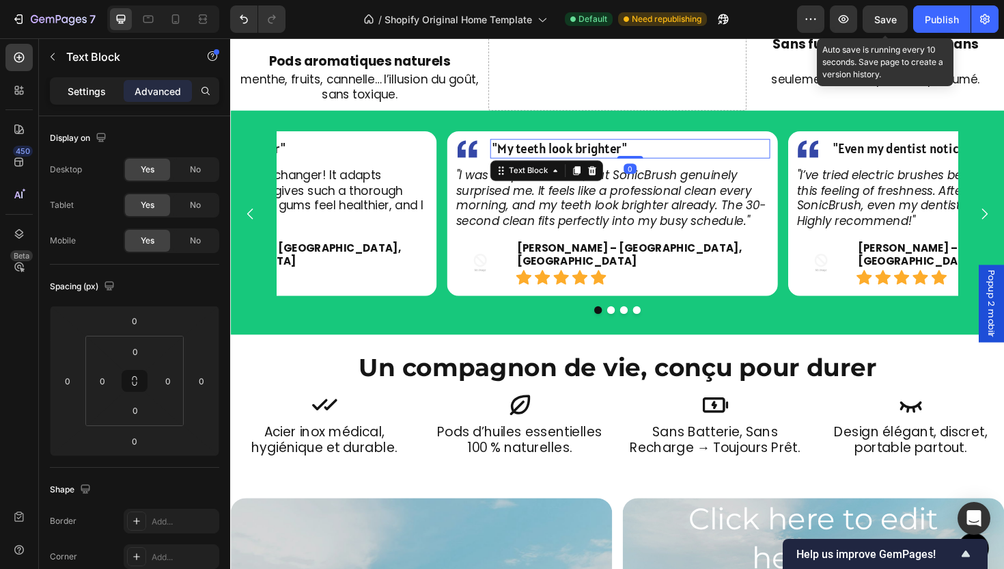
click at [94, 100] on div "Settings" at bounding box center [87, 91] width 68 height 22
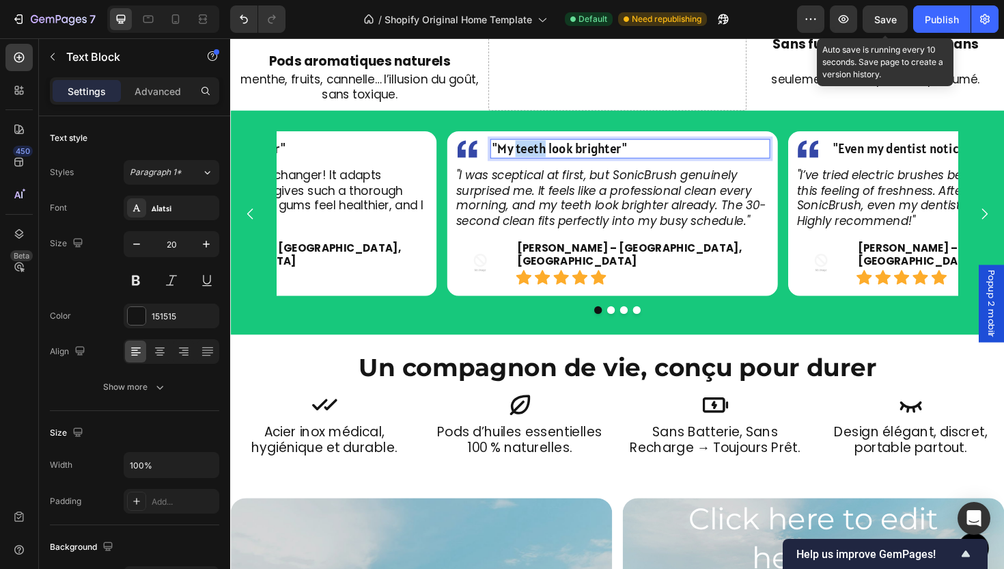
click at [553, 146] on span ""My teeth look brighter"" at bounding box center [579, 155] width 143 height 18
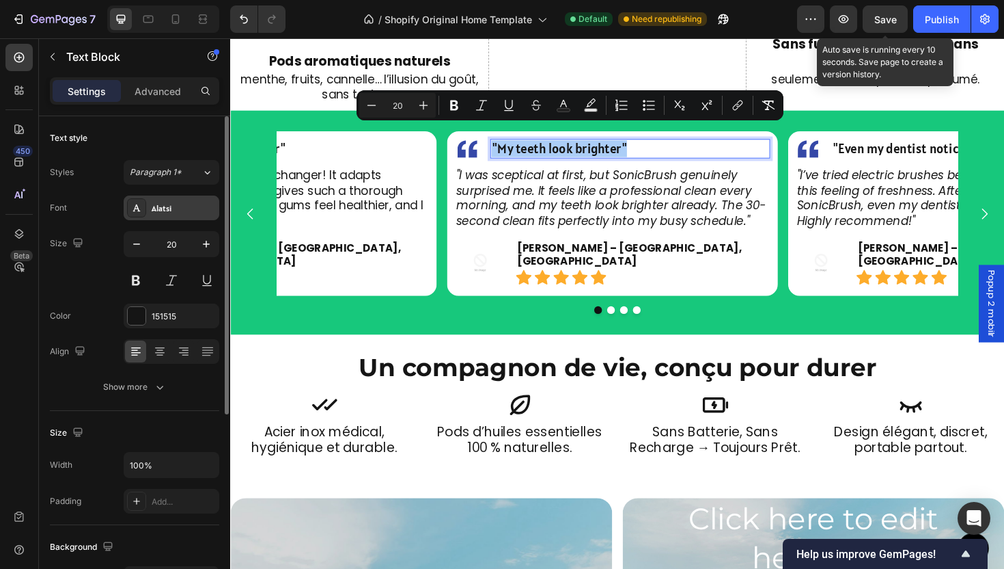
click at [161, 210] on div "Alatsi" at bounding box center [184, 208] width 64 height 12
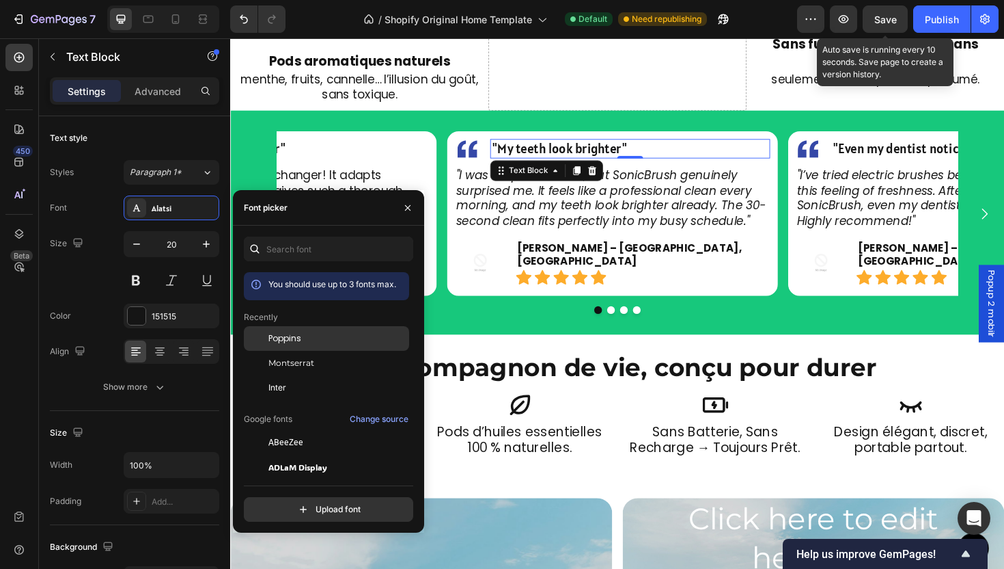
click at [310, 340] on div "Poppins" at bounding box center [338, 338] width 138 height 12
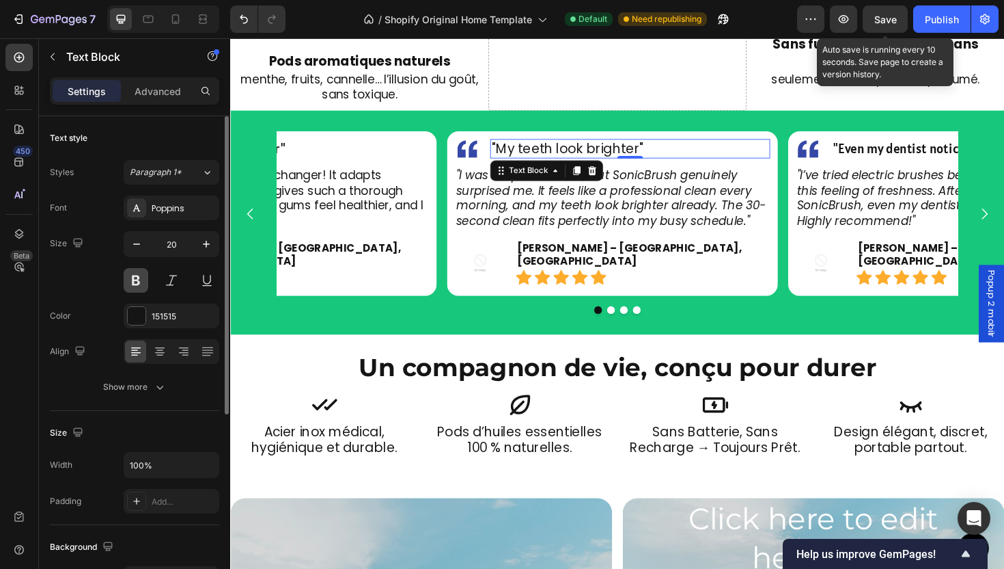
click at [137, 280] on button at bounding box center [136, 280] width 25 height 25
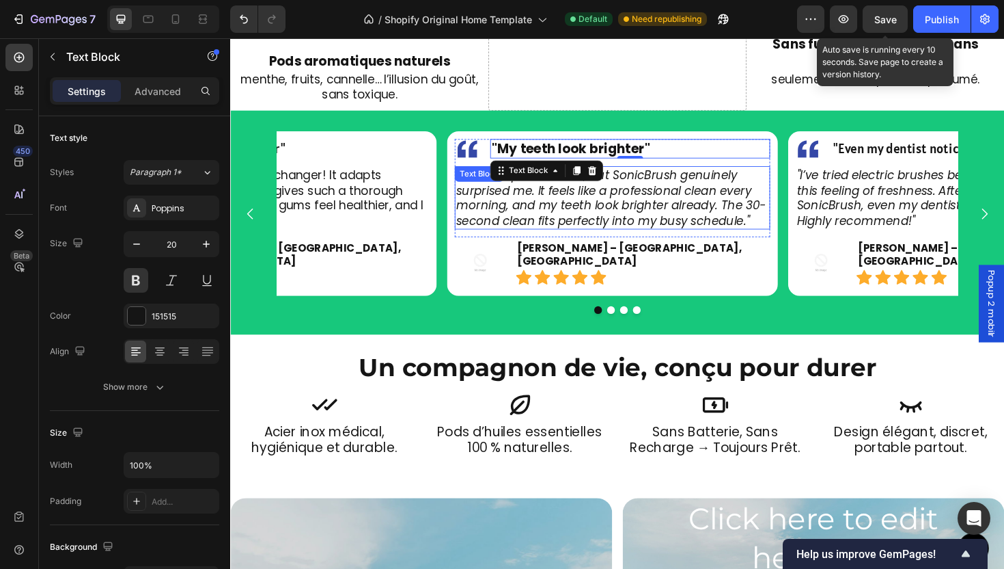
click at [587, 205] on p ""I was sceptical at first, but SonicBrush genuinely surprised me. It feels like…" at bounding box center [634, 207] width 331 height 64
click at [634, 146] on span ""My teeth look brighter"" at bounding box center [592, 155] width 168 height 19
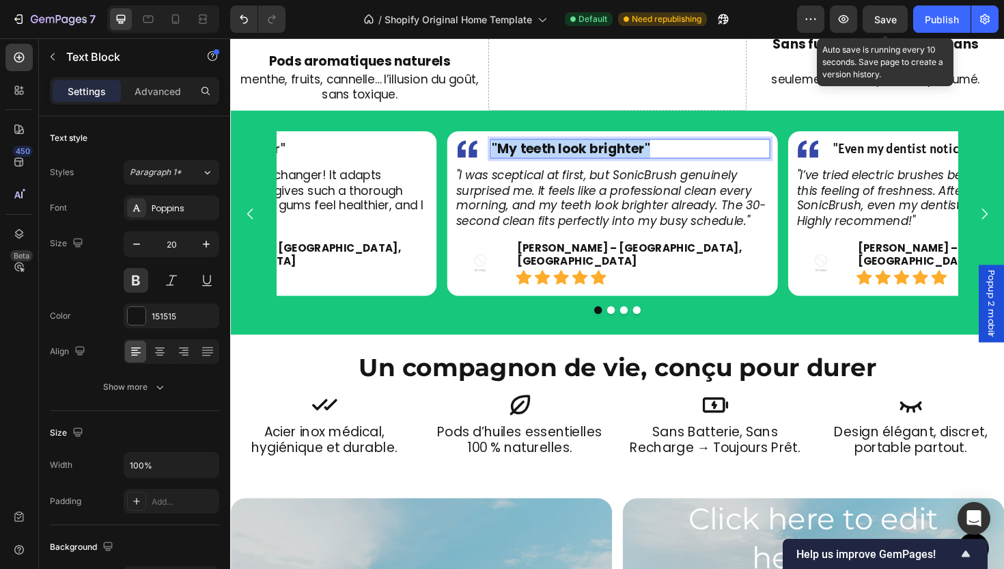
click at [634, 146] on span ""My teeth look brighter"" at bounding box center [592, 155] width 168 height 19
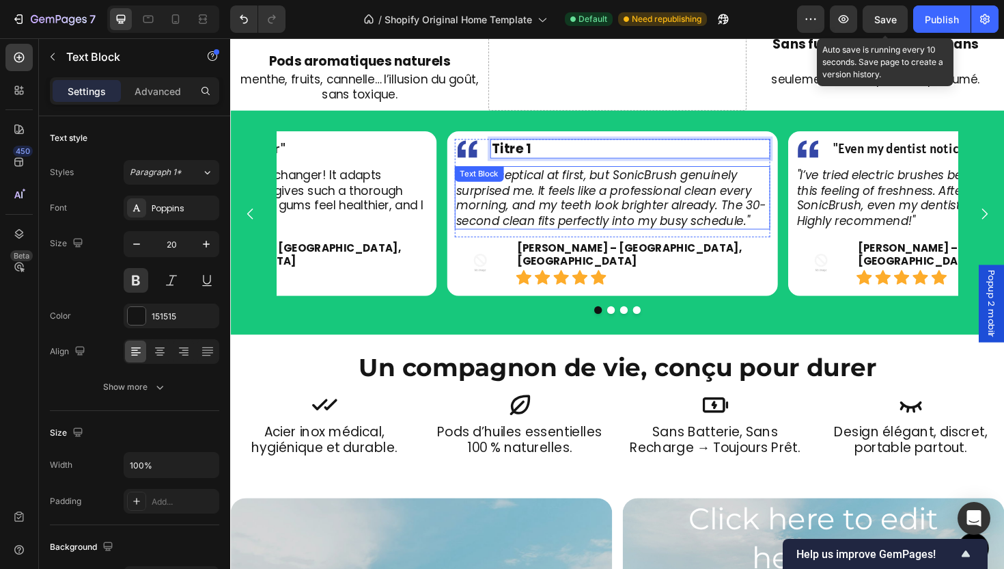
click at [679, 217] on p ""I was sceptical at first, but SonicBrush genuinely surprised me. It feels like…" at bounding box center [634, 207] width 331 height 64
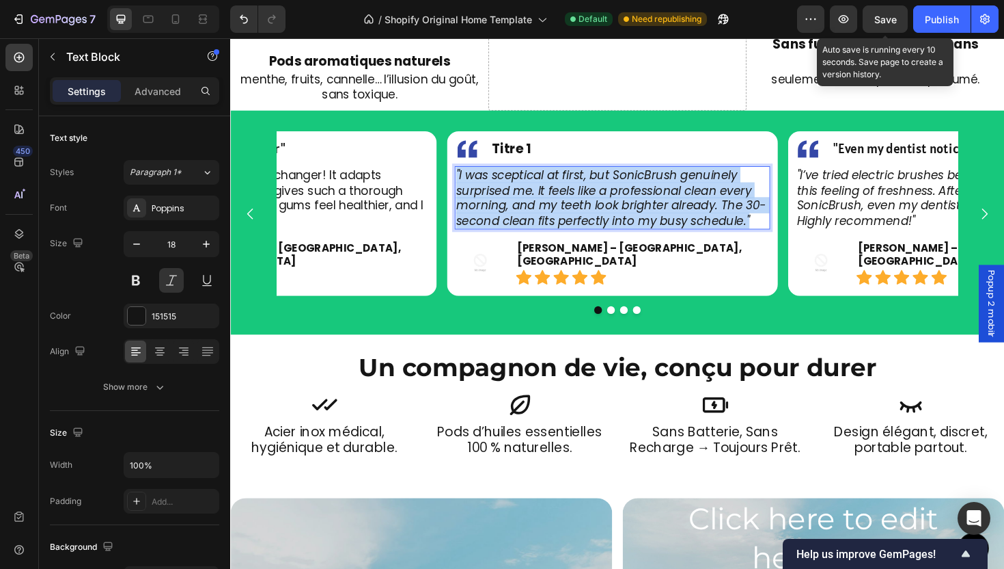
click at [679, 217] on p ""I was sceptical at first, but SonicBrush genuinely surprised me. It feels like…" at bounding box center [634, 207] width 331 height 64
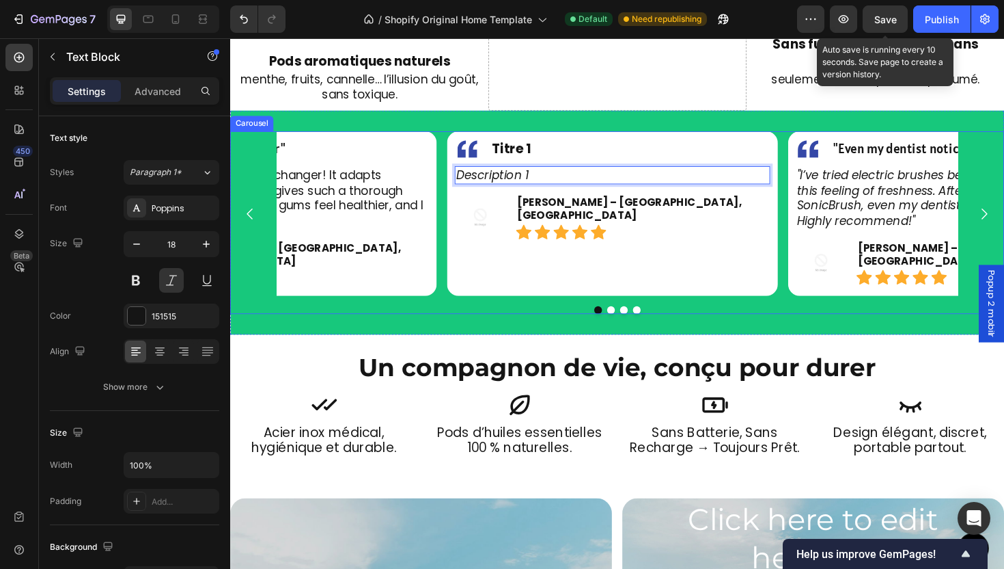
click at [631, 322] on button "Dot" at bounding box center [633, 326] width 8 height 8
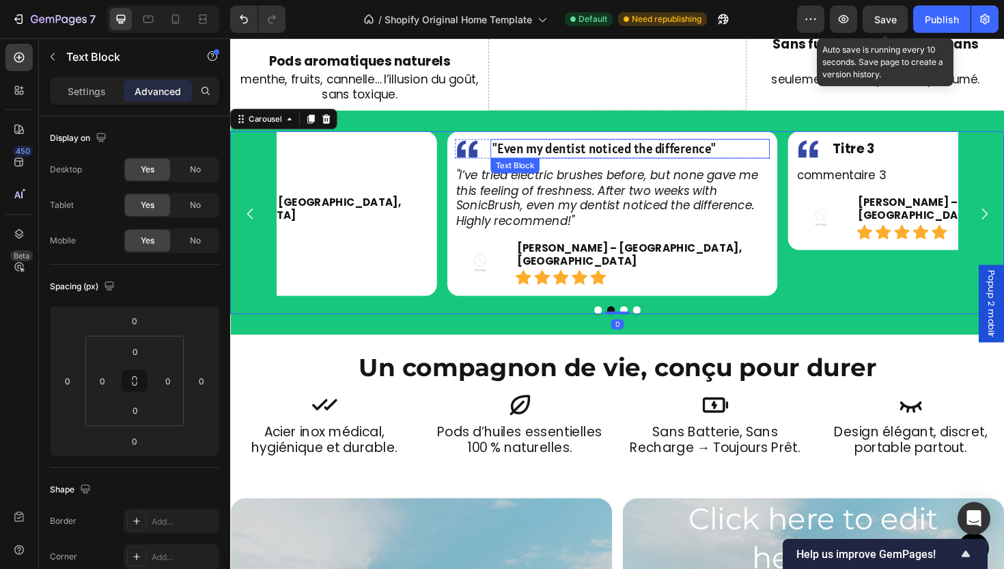
click at [597, 146] on span ""Even my dentist noticed the difference"" at bounding box center [627, 155] width 238 height 18
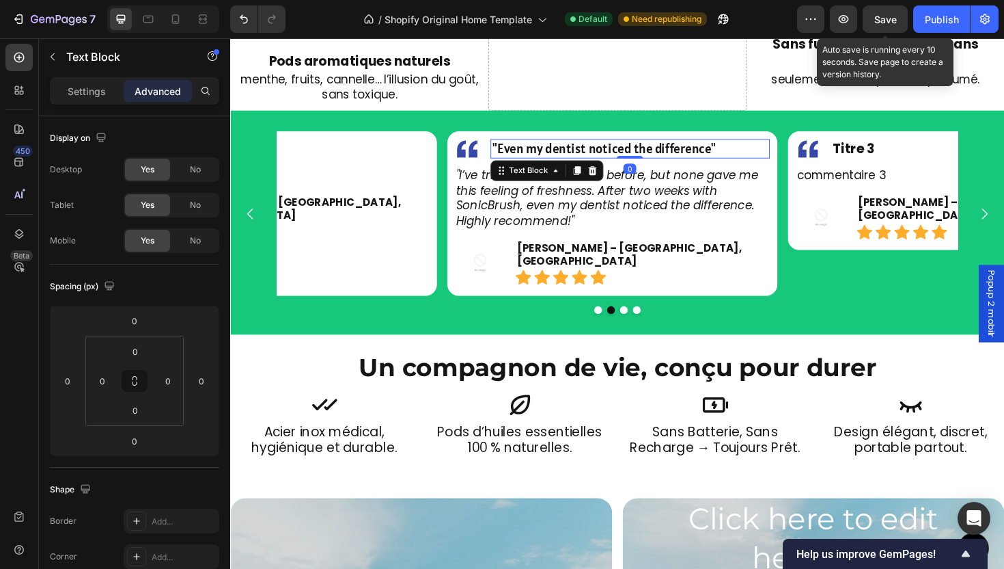
click at [597, 146] on span ""Even my dentist noticed the difference"" at bounding box center [627, 155] width 238 height 18
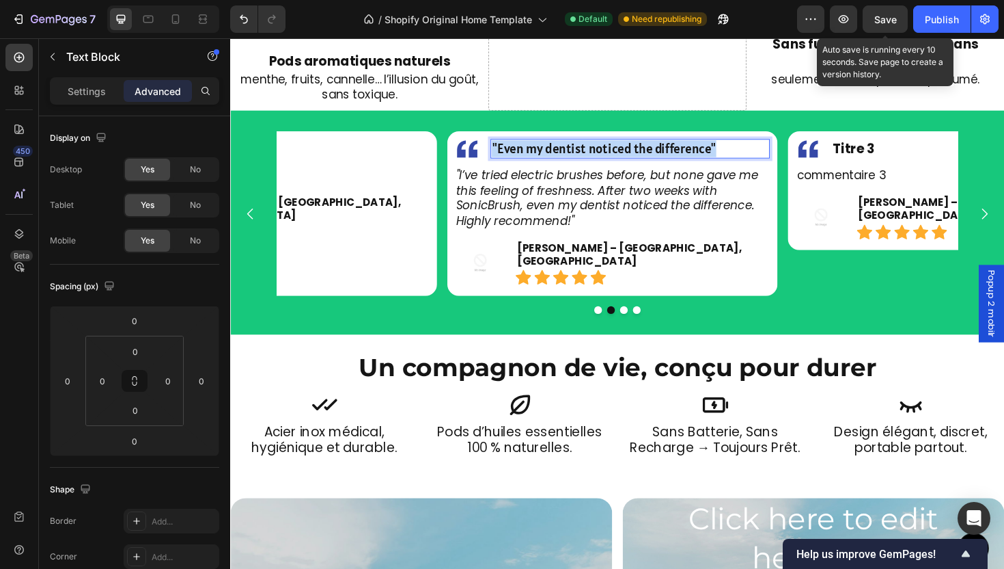
click at [597, 146] on span ""Even my dentist noticed the difference"" at bounding box center [627, 155] width 238 height 18
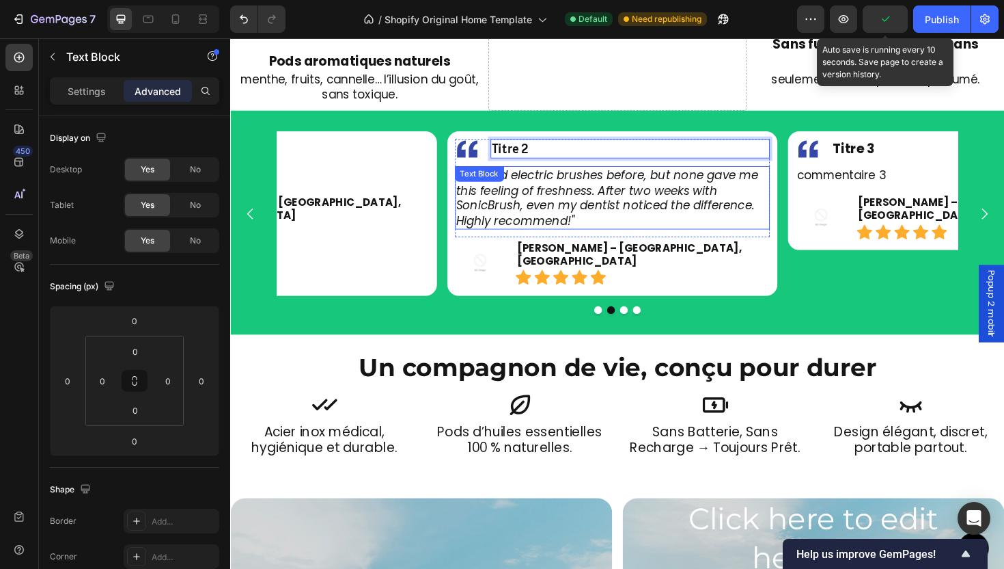
click at [632, 212] on p ""I’ve tried electric brushes before, but none gave me this feeling of freshness…" at bounding box center [634, 207] width 331 height 64
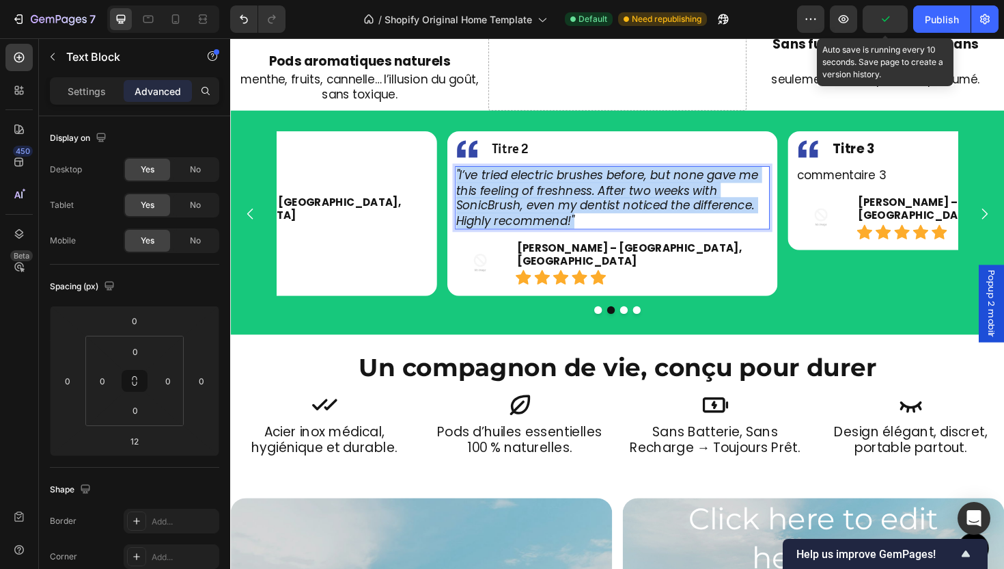
click at [632, 212] on p ""I’ve tried electric brushes before, but none gave me this feeling of freshness…" at bounding box center [634, 207] width 331 height 64
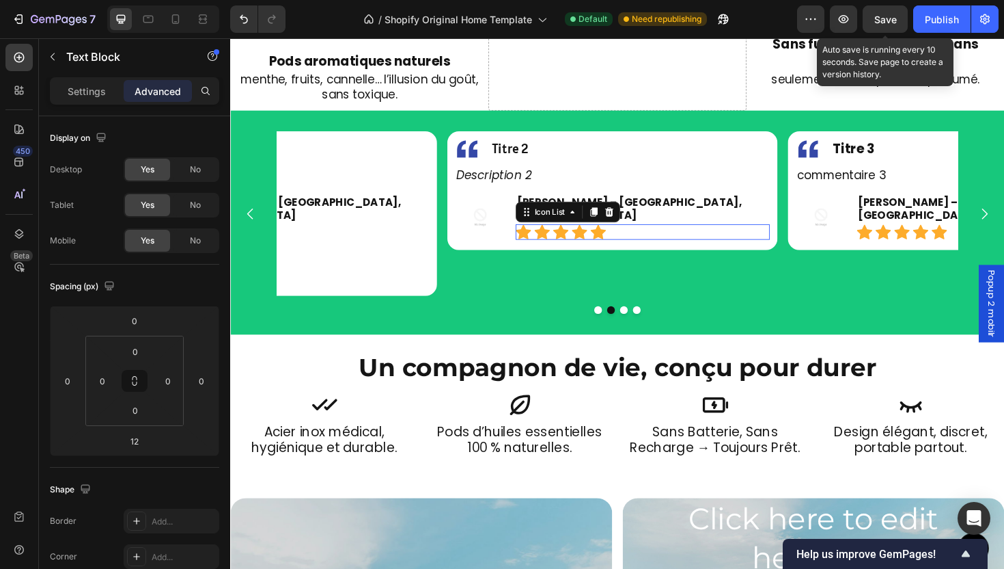
click at [764, 235] on div "Icon Icon Icon Icon Icon" at bounding box center [667, 243] width 269 height 16
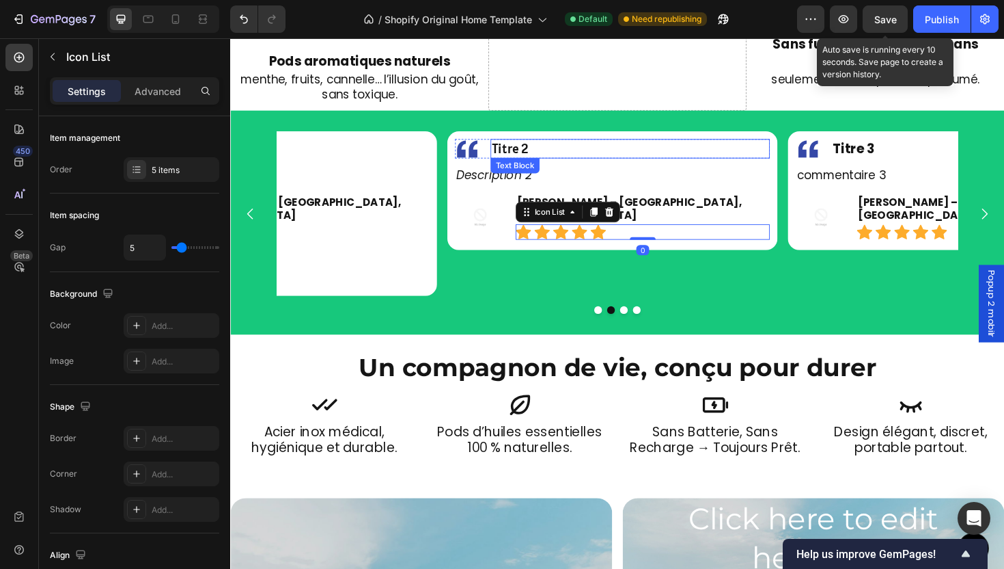
click at [577, 146] on p "Titre 2" at bounding box center [654, 155] width 293 height 18
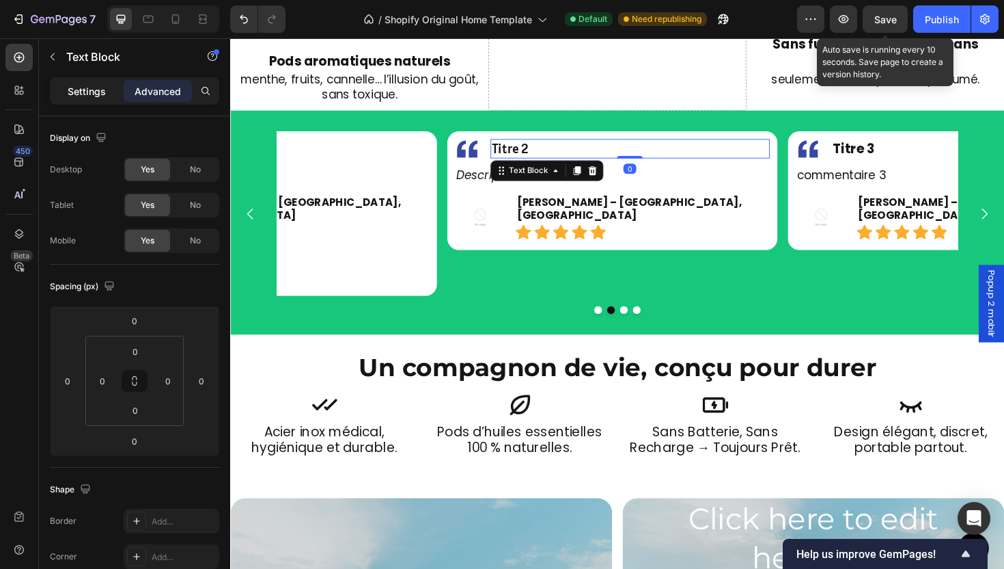
click at [69, 86] on p "Settings" at bounding box center [87, 91] width 38 height 14
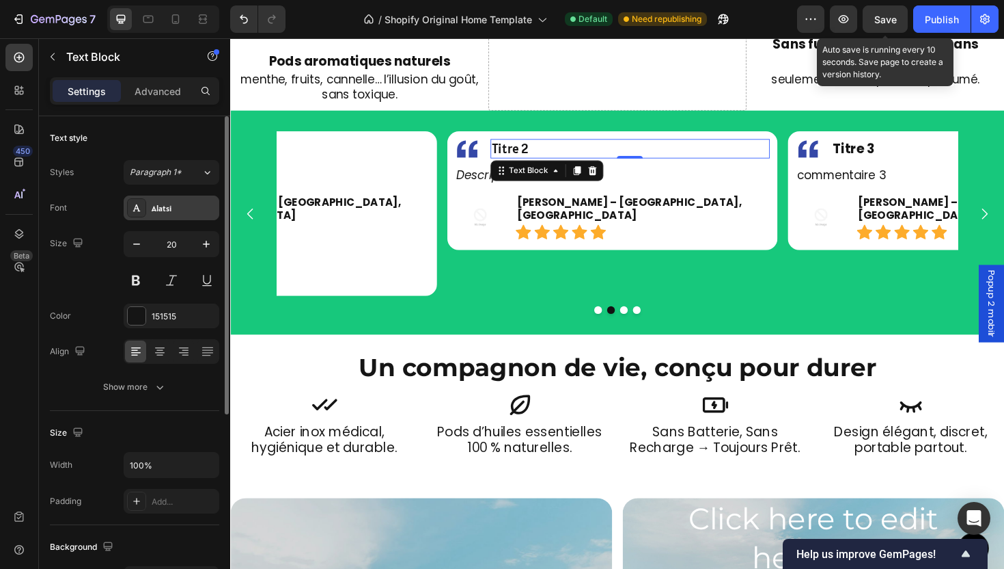
click at [163, 213] on div "Alatsi" at bounding box center [184, 208] width 64 height 12
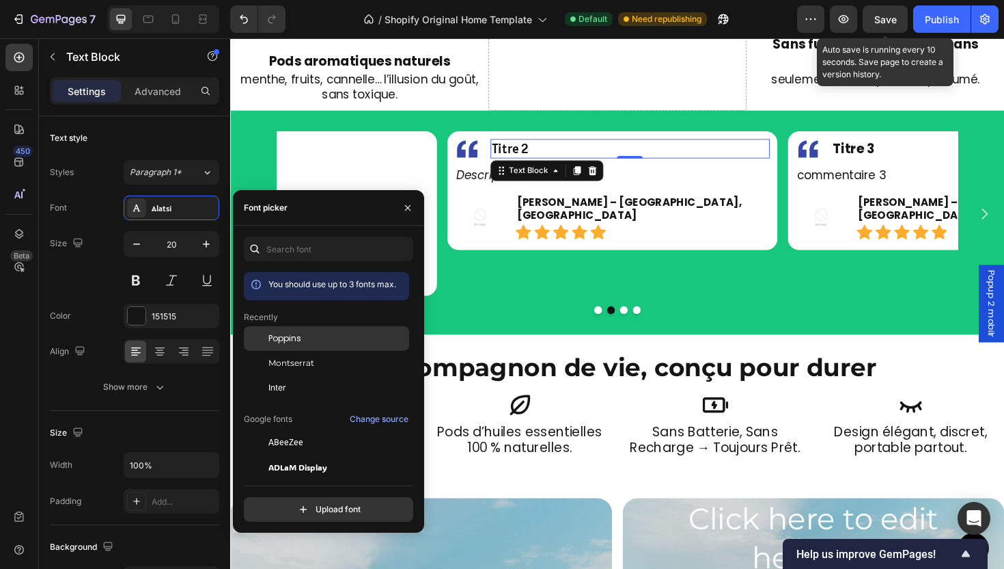
click at [289, 340] on span "Poppins" at bounding box center [285, 338] width 33 height 12
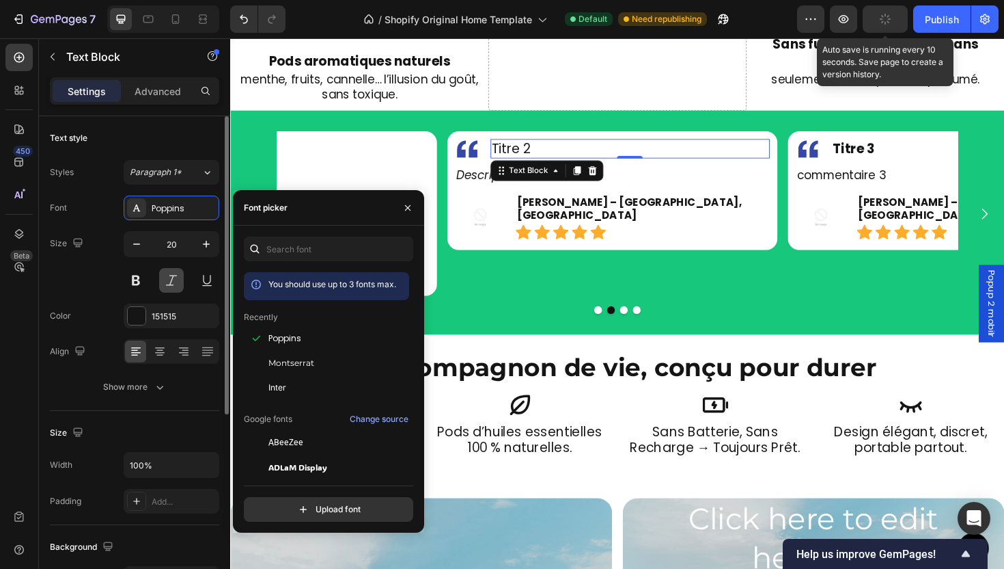
click at [135, 279] on button at bounding box center [136, 280] width 25 height 25
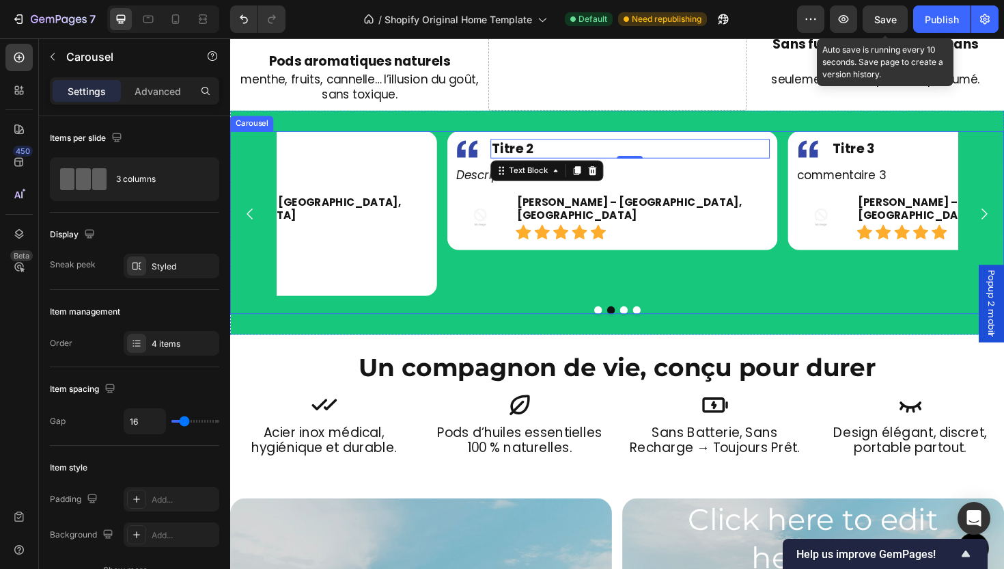
click at [616, 322] on button "Dot" at bounding box center [620, 326] width 8 height 8
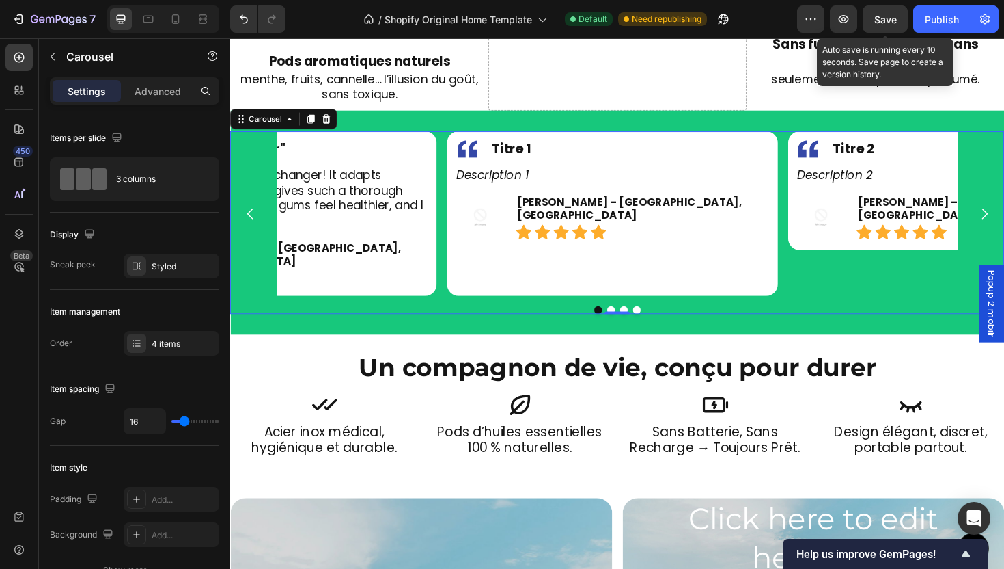
click at [657, 322] on button "Dot" at bounding box center [661, 326] width 8 height 8
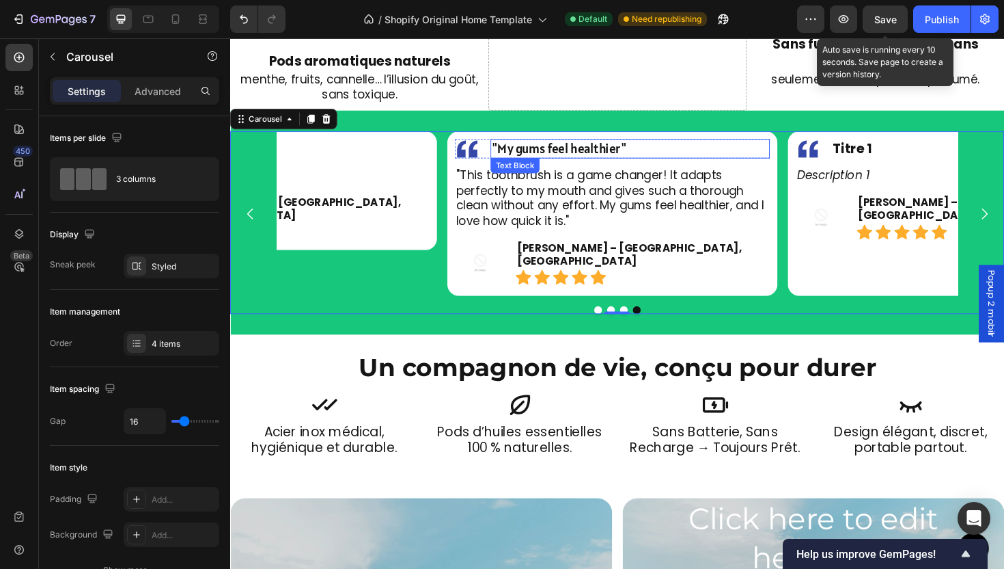
click at [562, 146] on span ""My gums feel healthier"" at bounding box center [579, 155] width 143 height 18
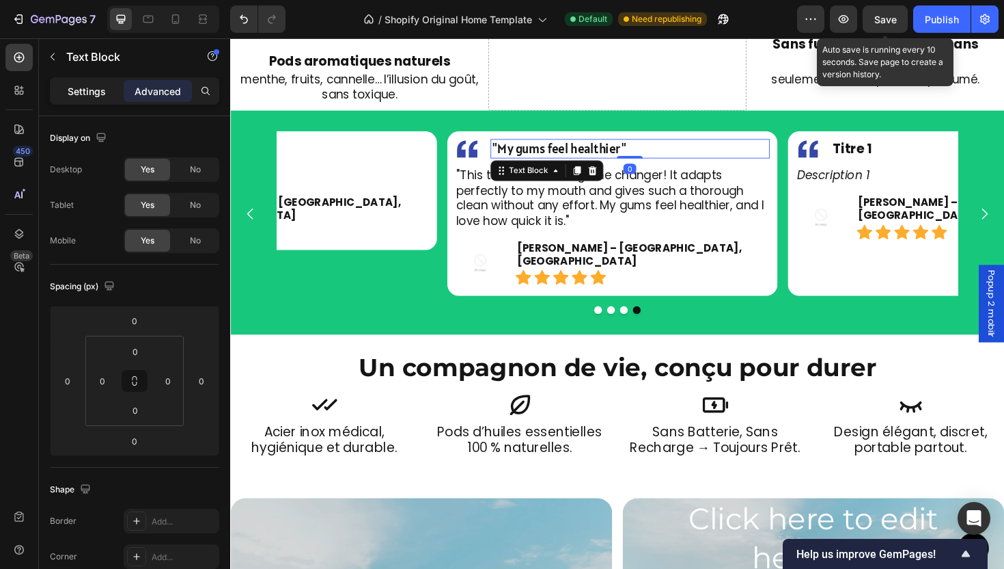
click at [78, 91] on p "Settings" at bounding box center [87, 91] width 38 height 14
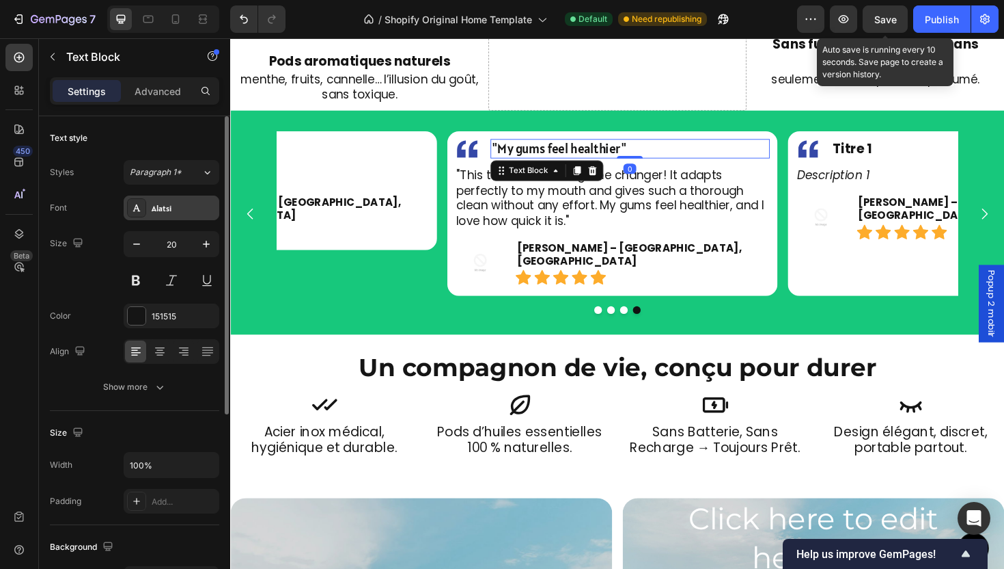
click at [164, 216] on div "Alatsi" at bounding box center [172, 207] width 96 height 25
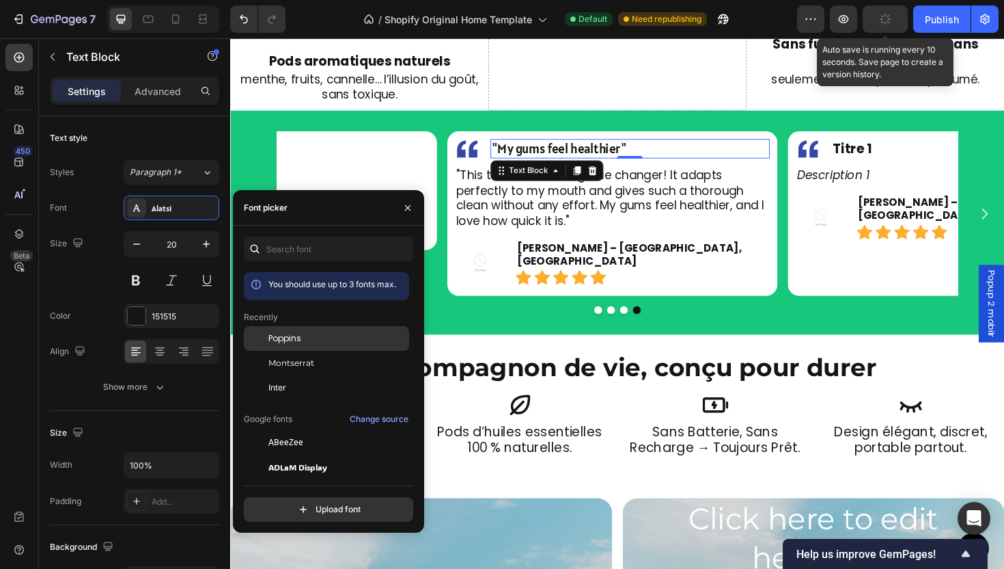
click at [283, 336] on span "Poppins" at bounding box center [285, 338] width 33 height 12
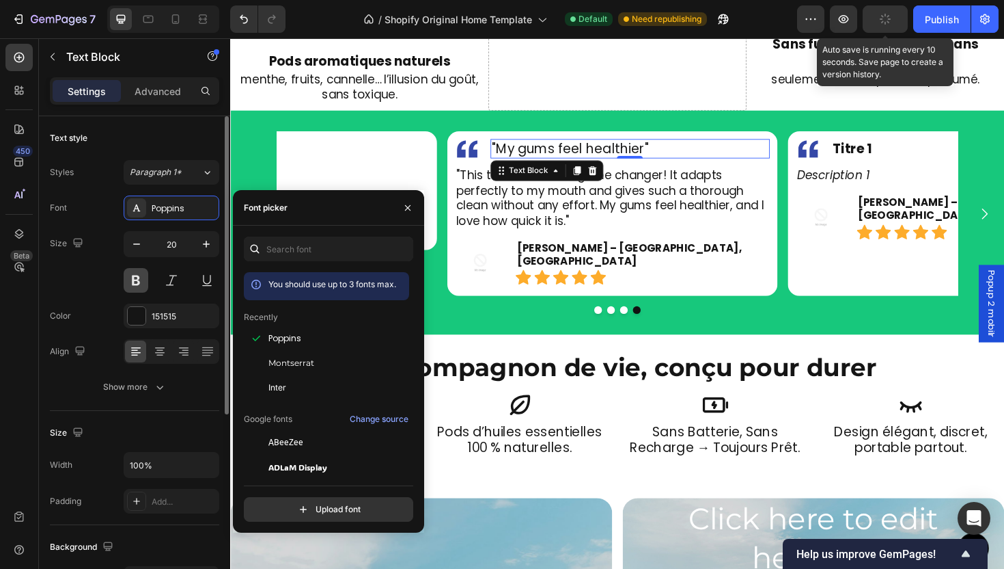
click at [137, 283] on button at bounding box center [136, 280] width 25 height 25
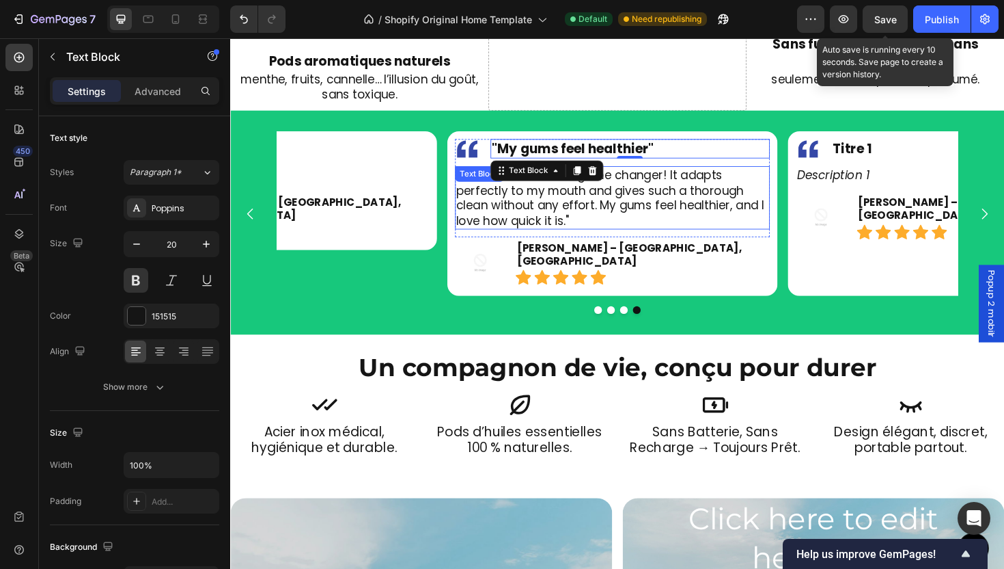
click at [551, 195] on p ""This toothbrush is a game changer! It adapts perfectly to my mouth and gives s…" at bounding box center [634, 207] width 331 height 64
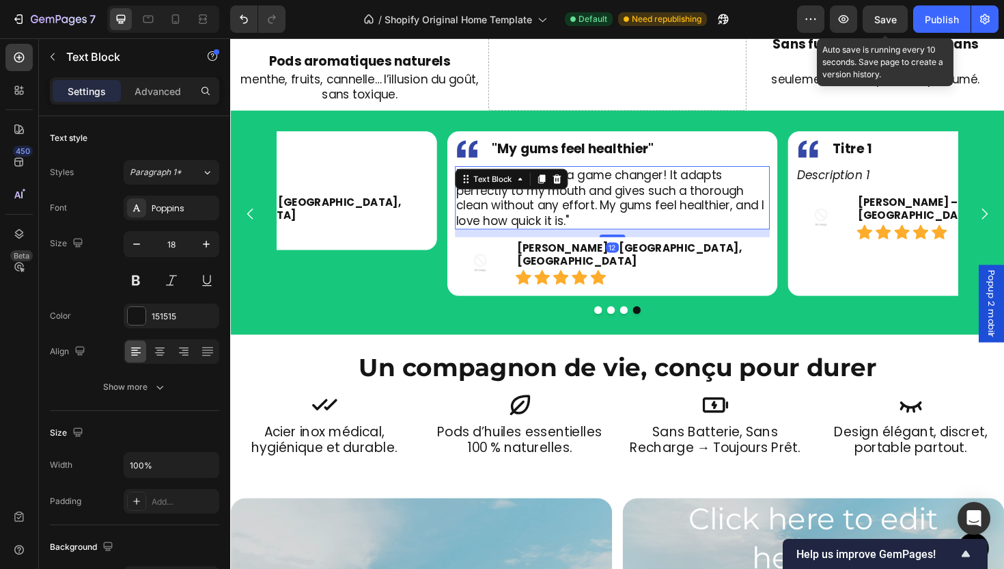
click at [551, 195] on p ""This toothbrush is a game changer! It adapts perfectly to my mouth and gives s…" at bounding box center [634, 207] width 331 height 64
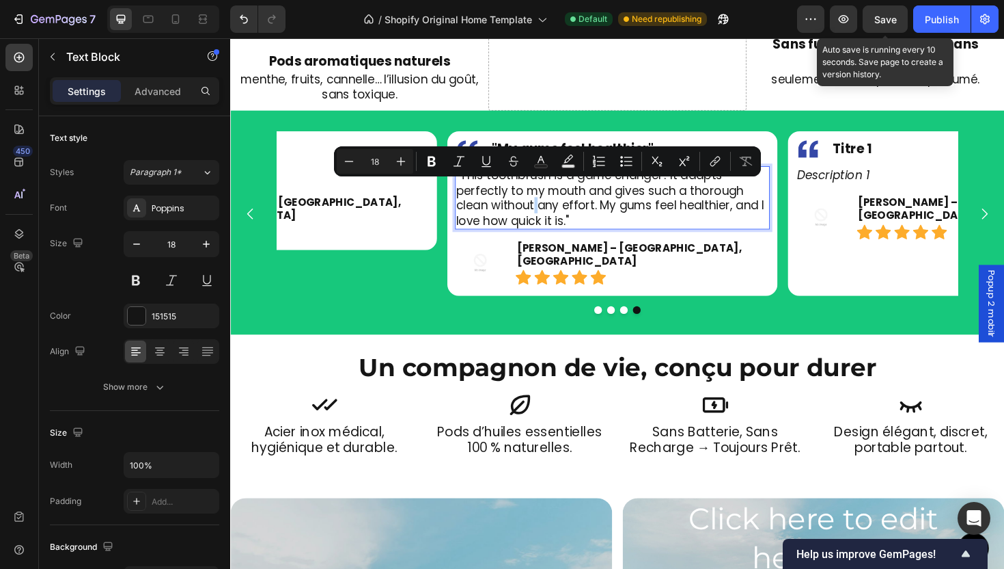
click at [551, 195] on p ""This toothbrush is a game changer! It adapts perfectly to my mouth and gives s…" at bounding box center [634, 207] width 331 height 64
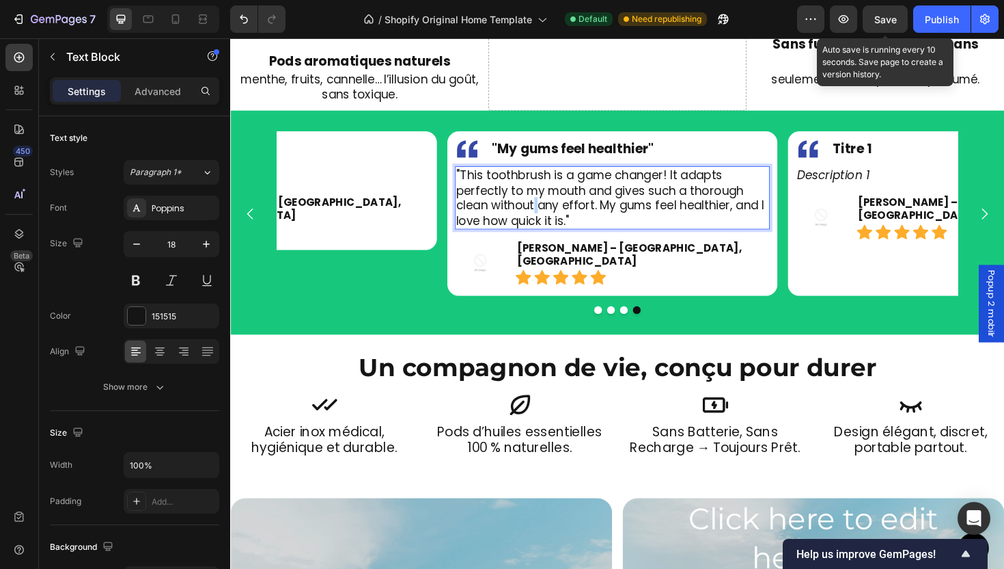
click at [551, 195] on p ""This toothbrush is a game changer! It adapts perfectly to my mouth and gives s…" at bounding box center [634, 207] width 331 height 64
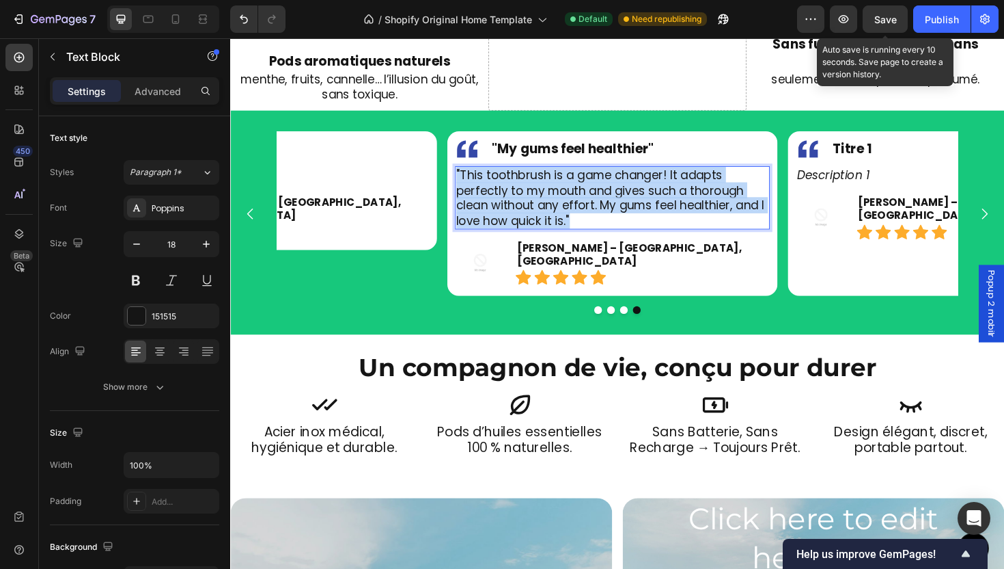
click at [551, 195] on p ""This toothbrush is a game changer! It adapts perfectly to my mouth and gives s…" at bounding box center [634, 207] width 331 height 64
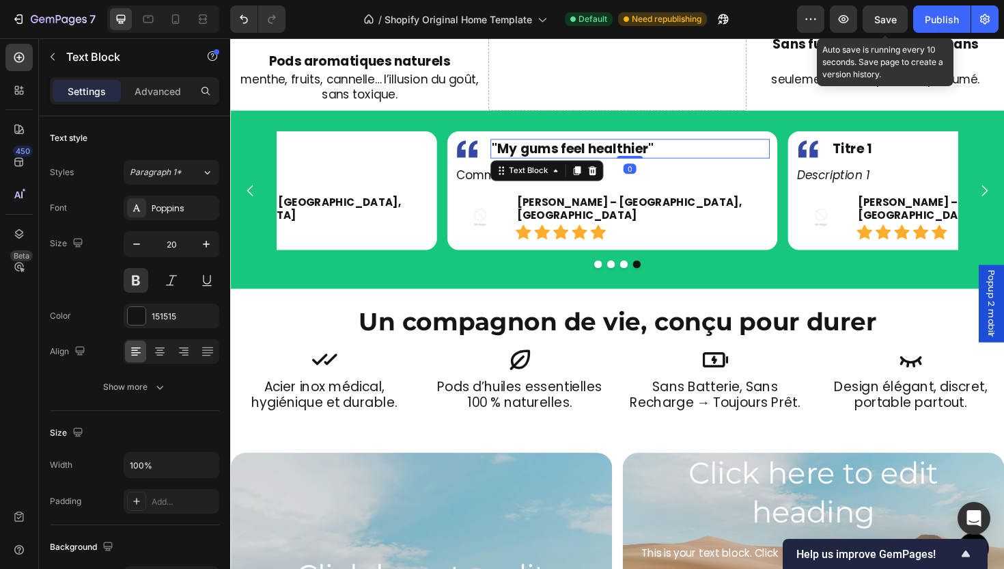
click at [630, 146] on span ""My gums feel healthier"" at bounding box center [594, 155] width 172 height 19
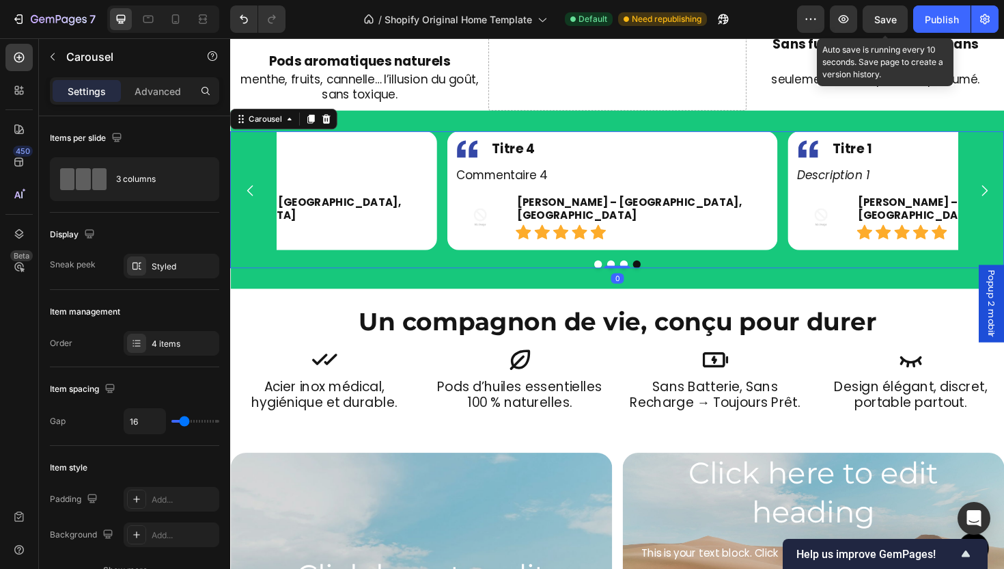
click at [616, 273] on button "Dot" at bounding box center [620, 277] width 8 height 8
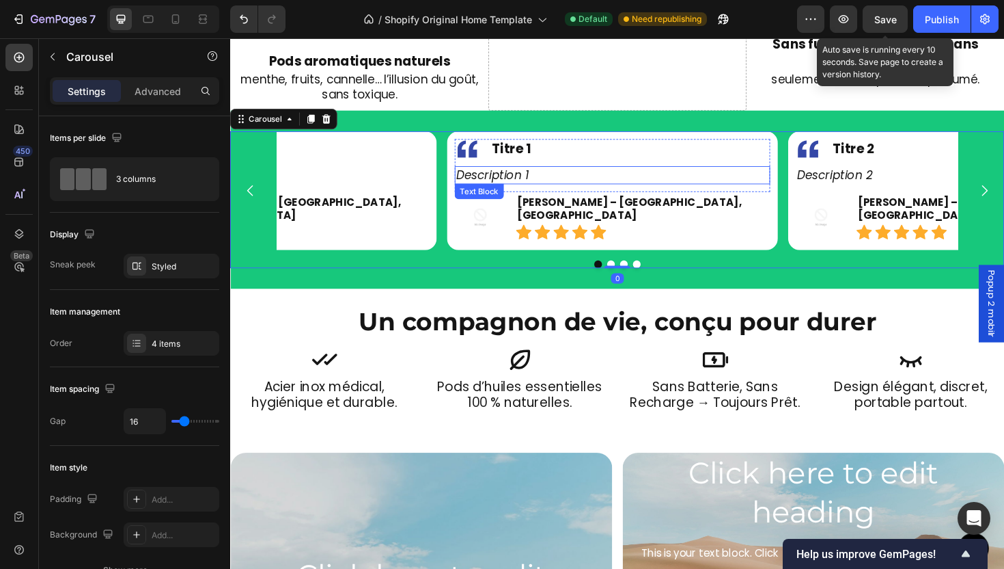
click at [523, 175] on p "Description 1" at bounding box center [634, 183] width 331 height 16
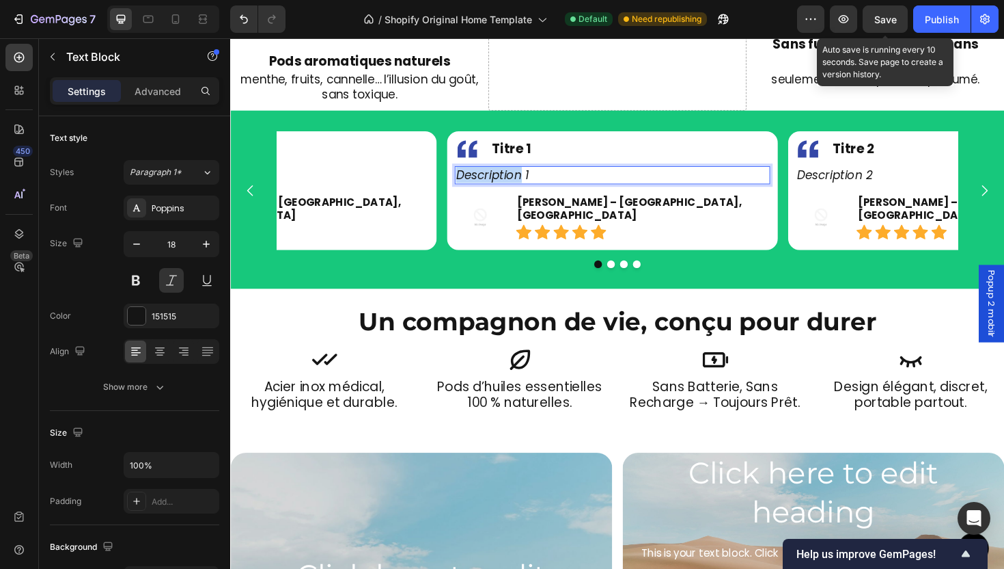
click at [519, 175] on p "Description 1" at bounding box center [634, 183] width 331 height 16
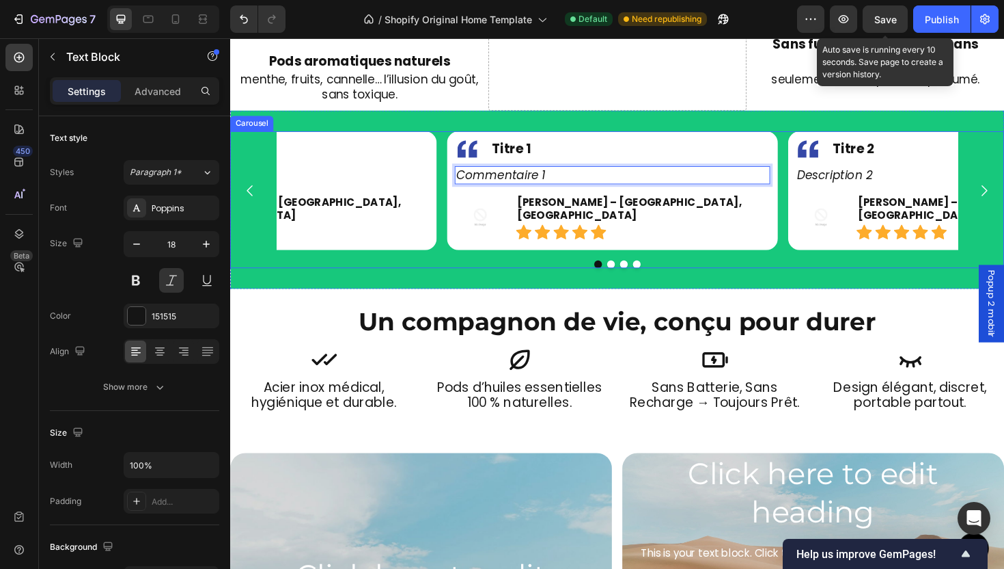
click at [629, 273] on button "Dot" at bounding box center [633, 277] width 8 height 8
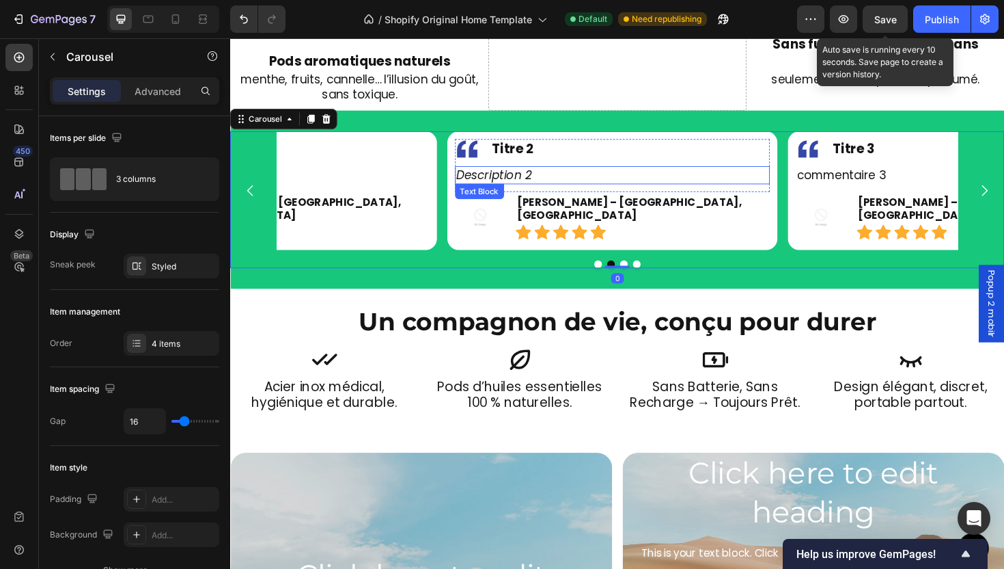
click at [501, 175] on p "Description 2" at bounding box center [634, 183] width 331 height 16
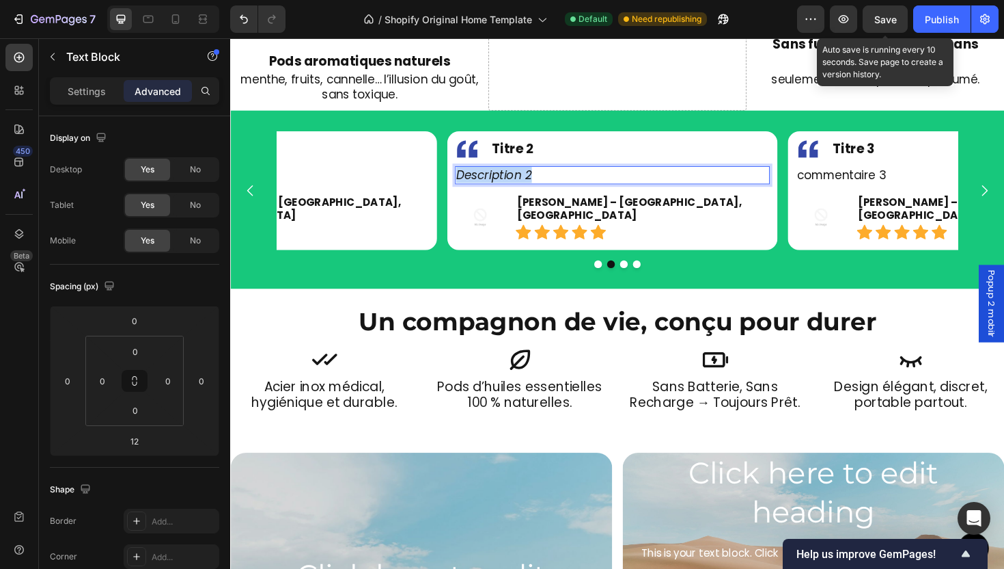
click at [501, 175] on p "Description 2" at bounding box center [634, 183] width 331 height 16
click at [874, 175] on p "commentaire 3" at bounding box center [996, 183] width 331 height 16
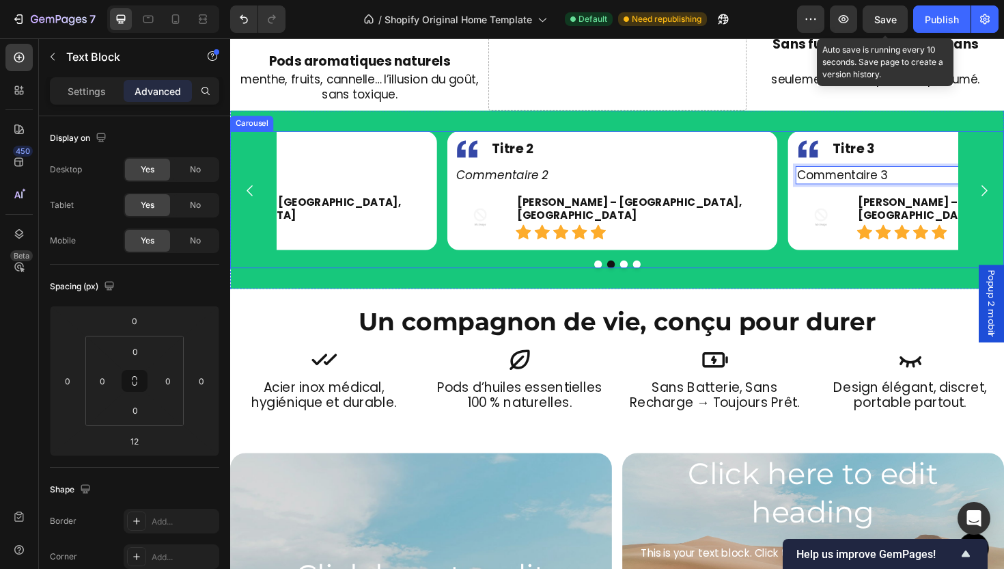
click at [642, 263] on div "Image Titre 1 Text Block Row Commentaire 1 Text Block Row Image Marie L. – Manc…" at bounding box center [640, 209] width 820 height 145
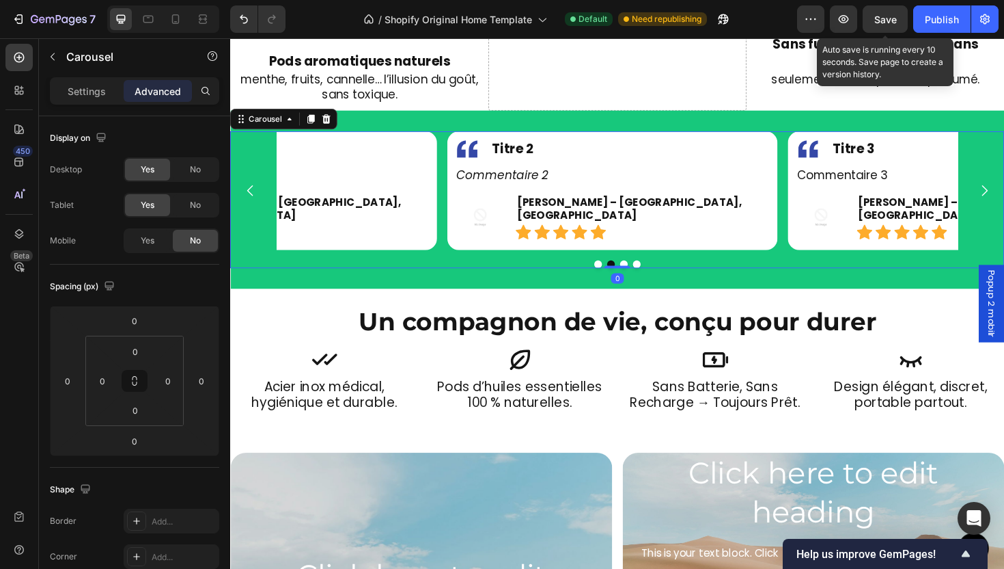
click at [658, 273] on button "Dot" at bounding box center [661, 277] width 8 height 8
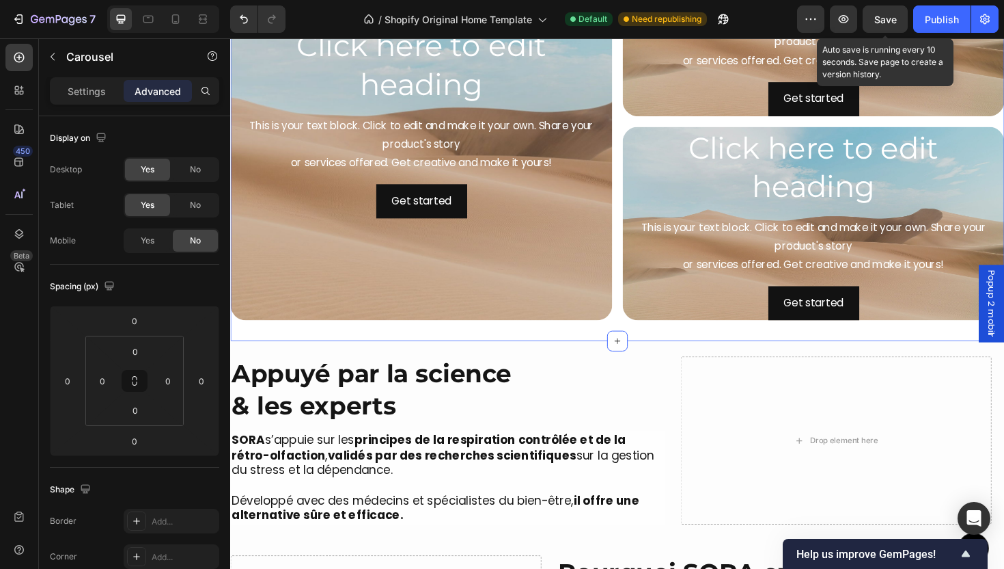
scroll to position [2001, 0]
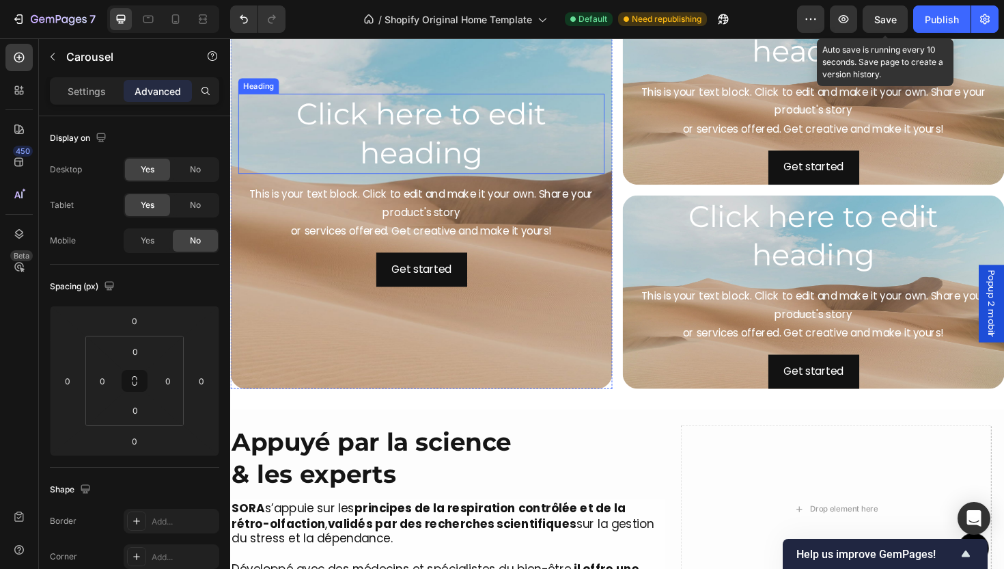
click at [436, 122] on h2 "Click here to edit heading" at bounding box center [432, 139] width 388 height 85
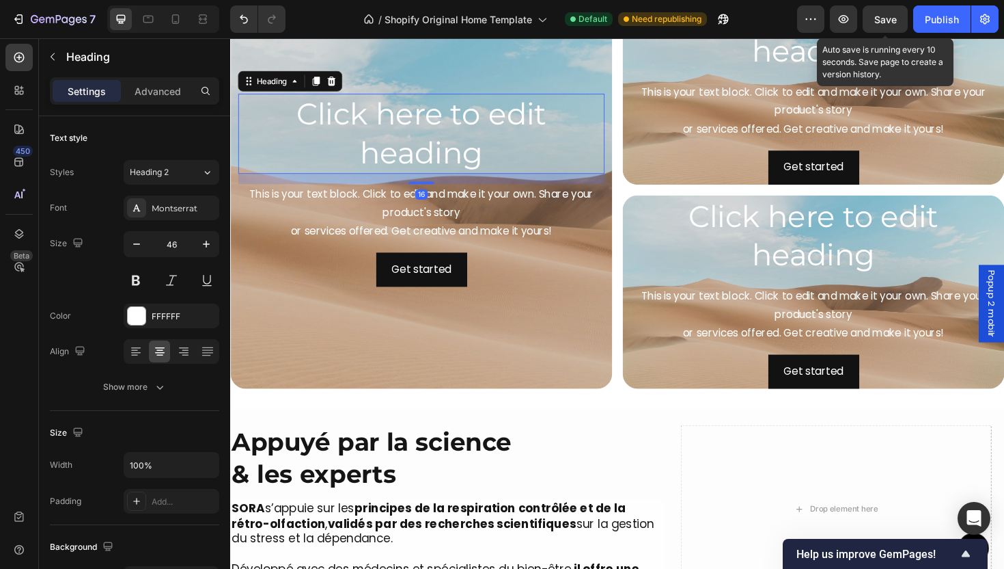
click at [436, 122] on h2 "Click here to edit heading" at bounding box center [432, 139] width 388 height 85
click at [436, 122] on p "Click here to edit heading" at bounding box center [432, 139] width 385 height 82
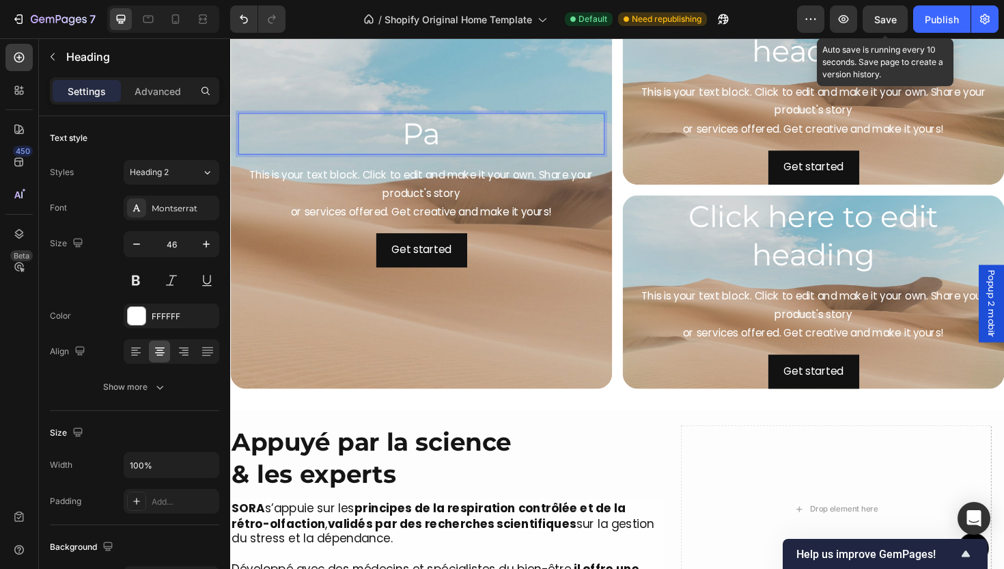
scroll to position [2022, 0]
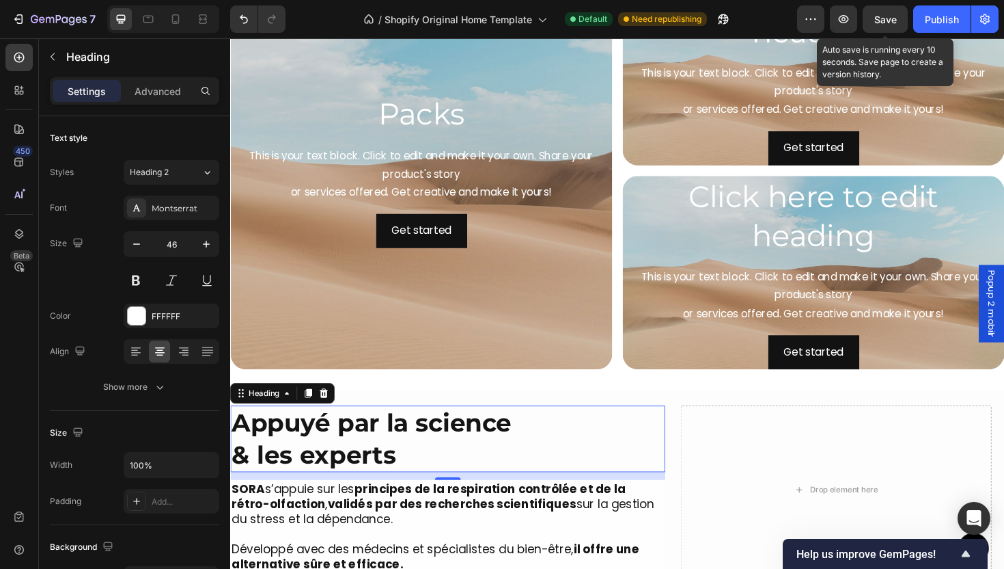
click at [373, 482] on h2 "Appuyé par la science & les experts" at bounding box center [460, 462] width 461 height 70
click at [430, 117] on p "Packs" at bounding box center [432, 118] width 385 height 41
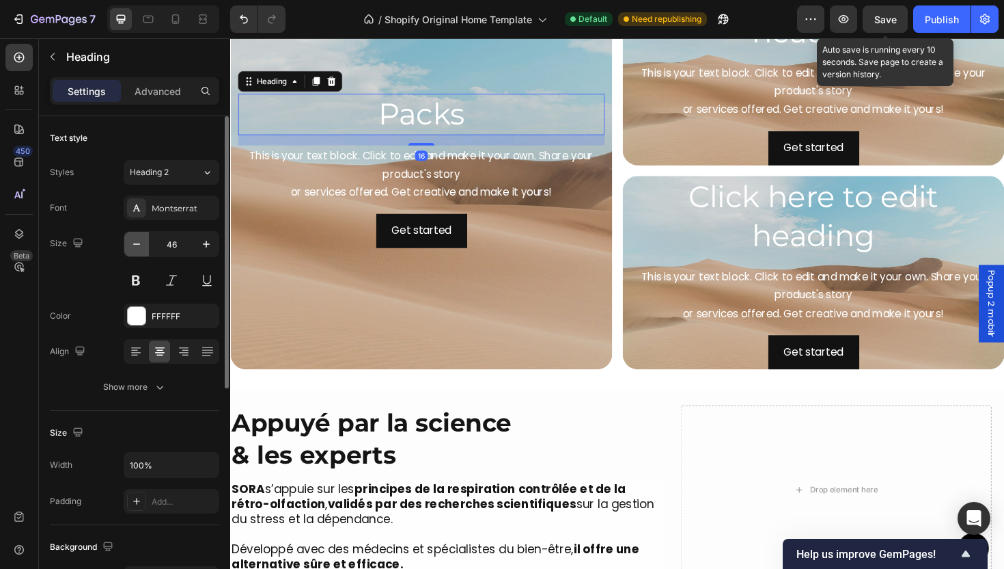
click at [130, 243] on icon "button" at bounding box center [137, 244] width 14 height 14
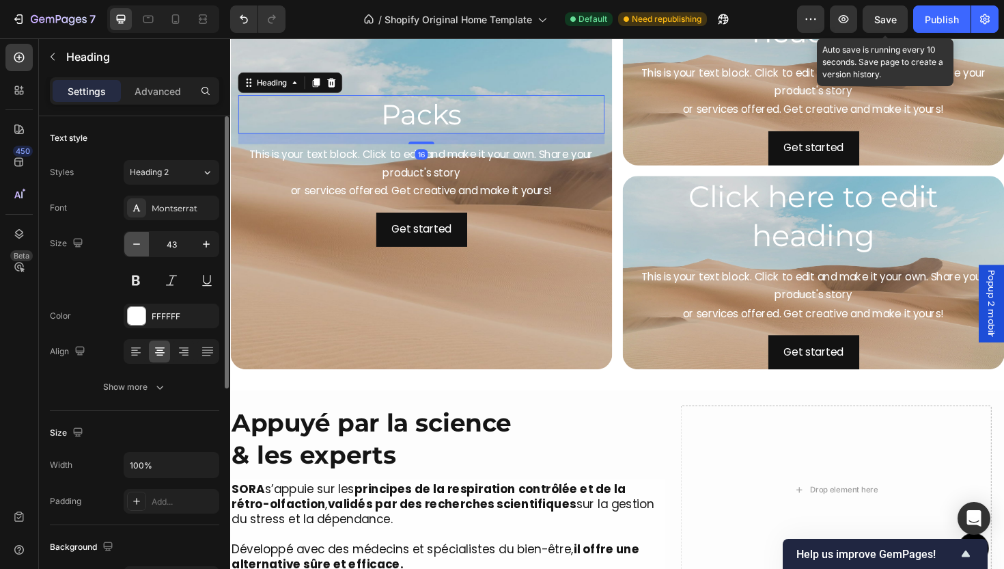
click at [130, 243] on icon "button" at bounding box center [137, 244] width 14 height 14
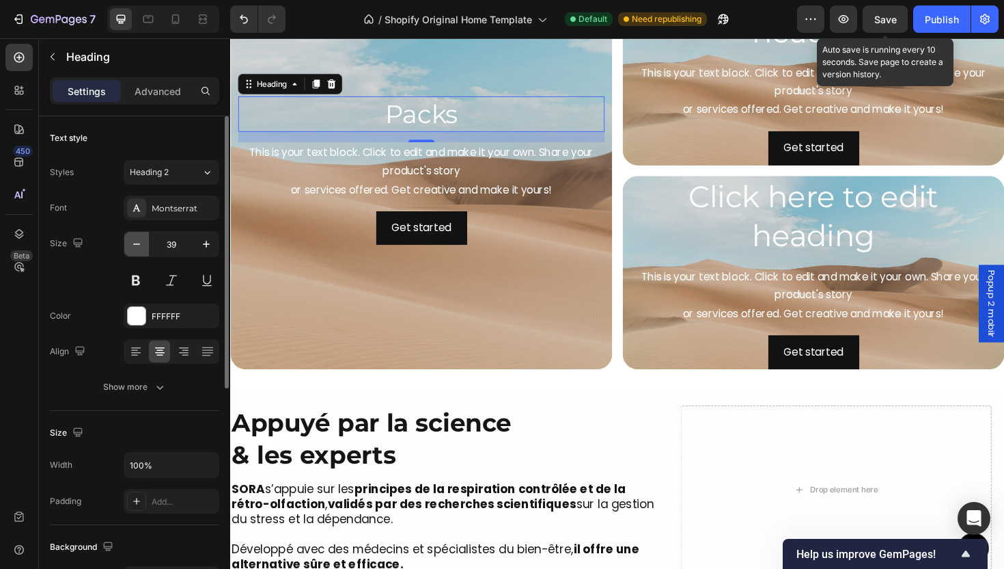
type input "38"
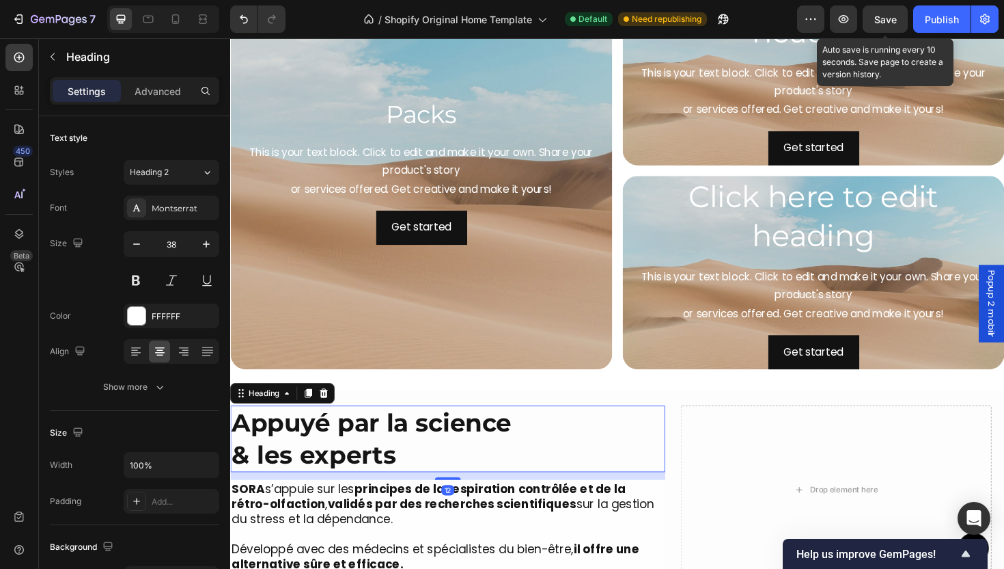
click at [427, 463] on h2 "Appuyé par la science & les experts" at bounding box center [460, 462] width 461 height 70
click at [417, 120] on p "Packs" at bounding box center [432, 118] width 385 height 33
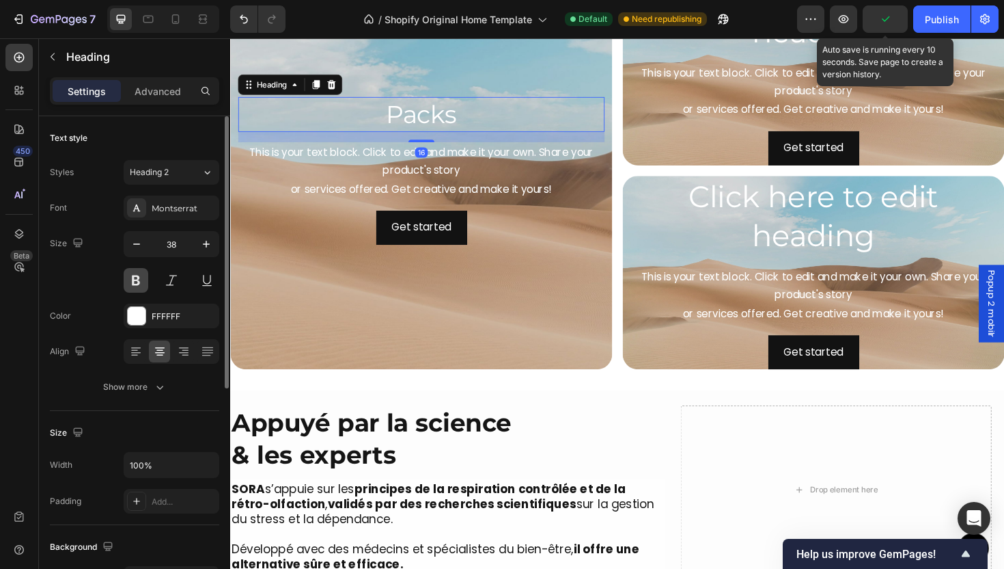
click at [136, 286] on button at bounding box center [136, 280] width 25 height 25
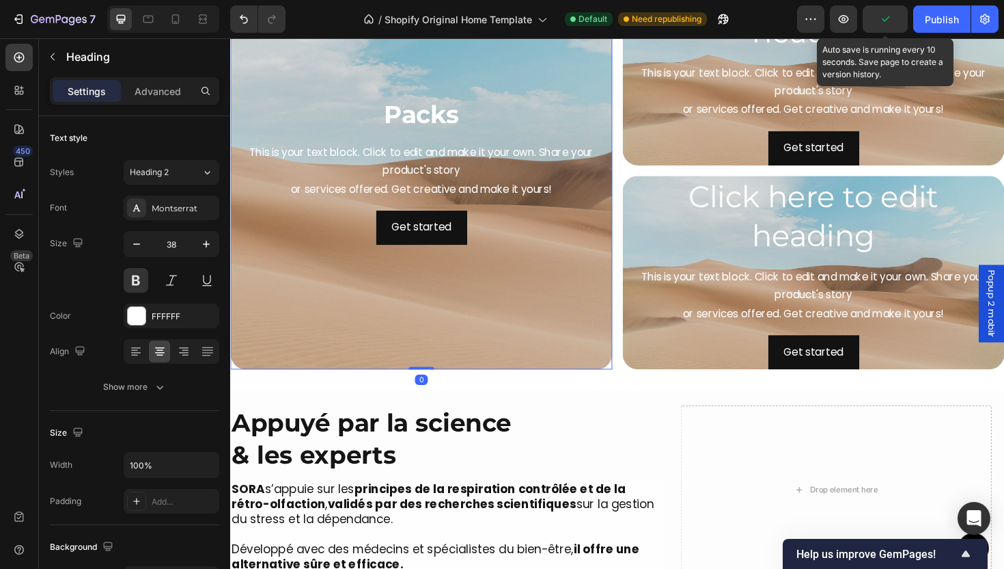
click at [359, 298] on div "Background Image" at bounding box center [432, 178] width 405 height 421
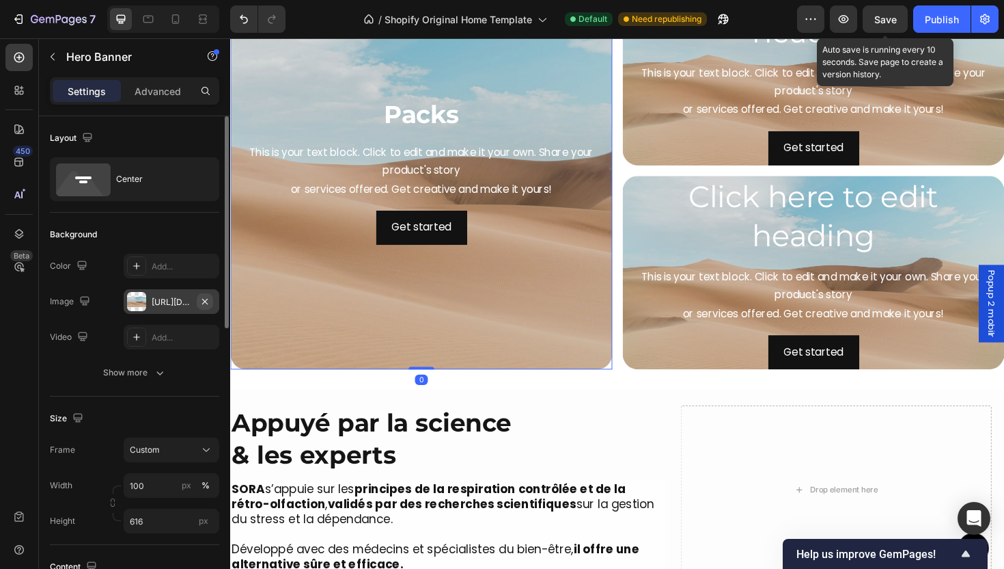
click at [206, 303] on icon "button" at bounding box center [205, 301] width 11 height 11
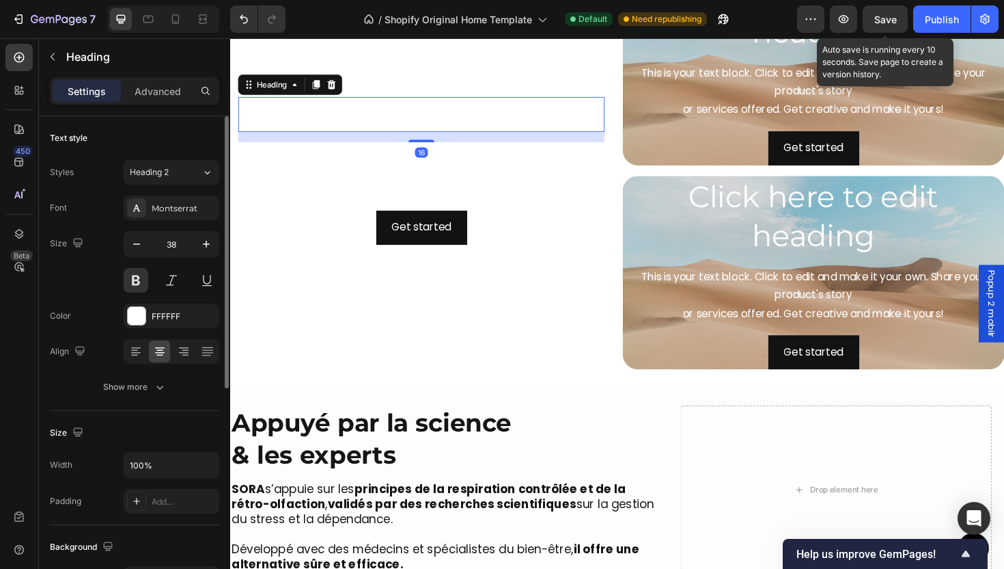
click at [424, 128] on p "Packs" at bounding box center [432, 118] width 385 height 33
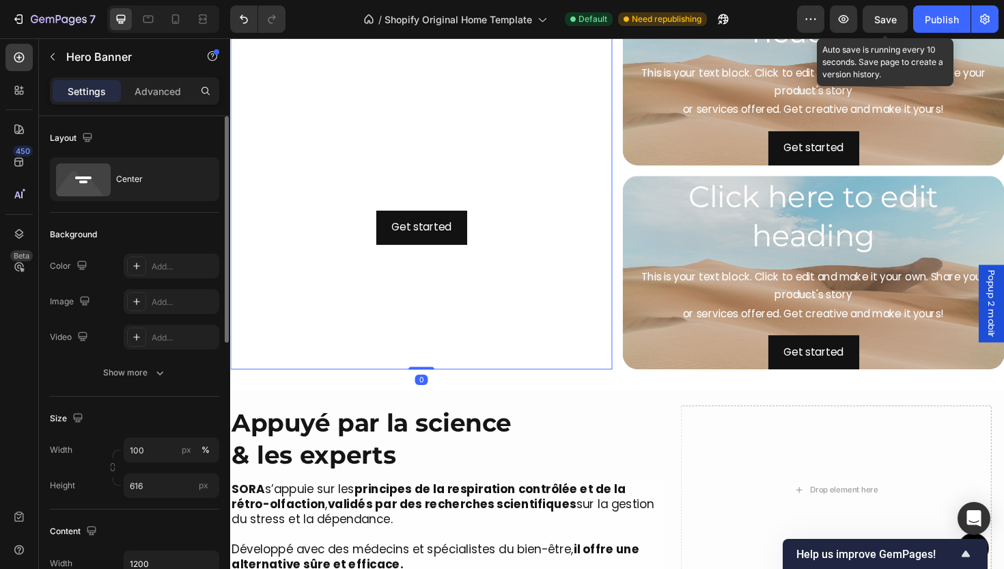
click at [378, 353] on div "Background Image" at bounding box center [432, 178] width 405 height 421
click at [346, 339] on div "Background Image" at bounding box center [432, 178] width 405 height 421
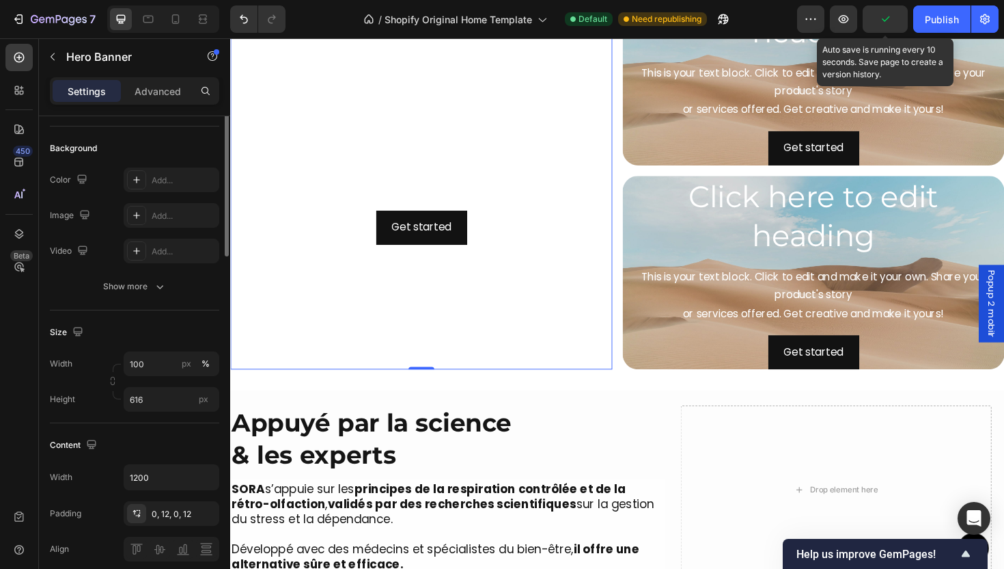
scroll to position [0, 0]
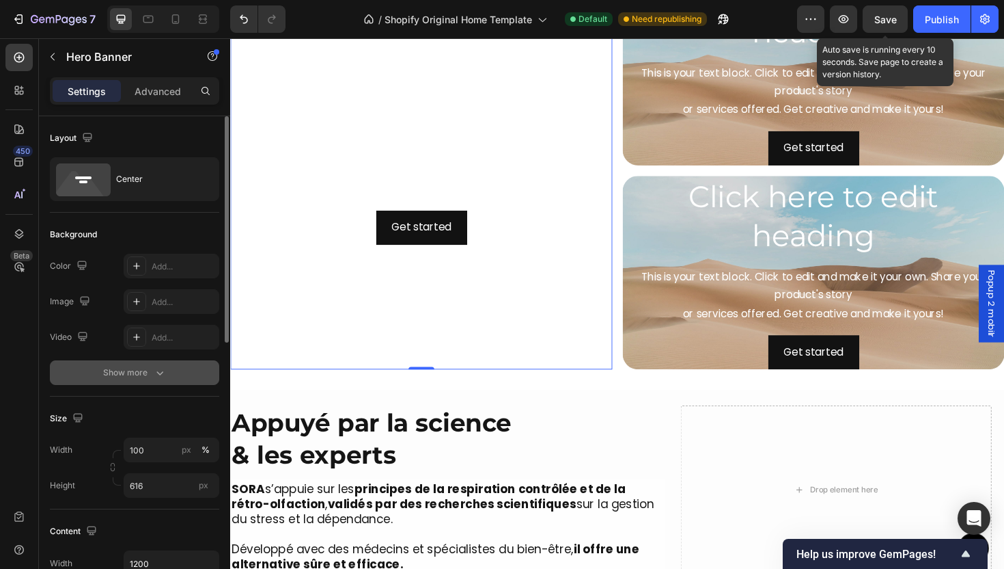
click at [169, 378] on button "Show more" at bounding box center [134, 372] width 169 height 25
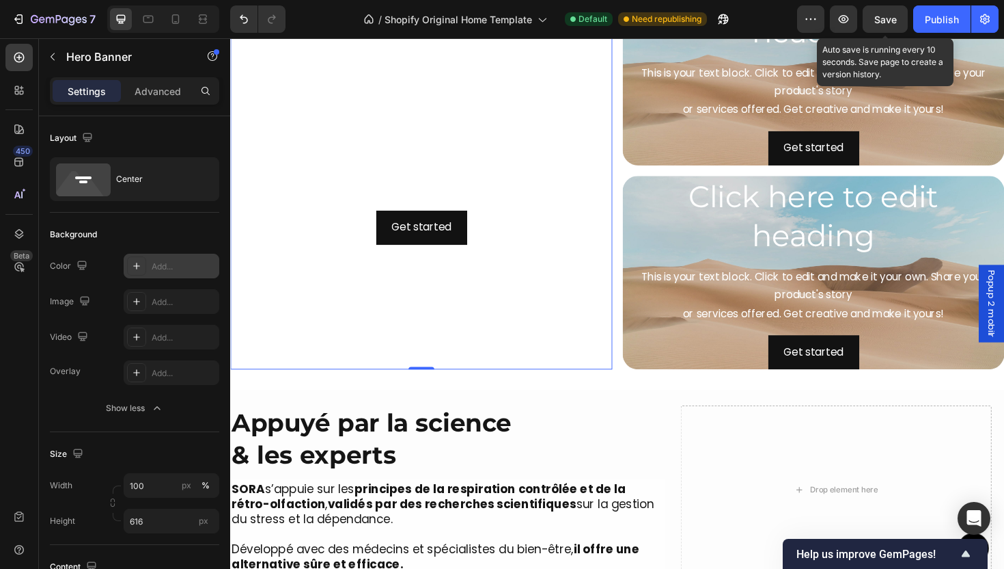
click at [163, 266] on div "Add..." at bounding box center [184, 266] width 64 height 12
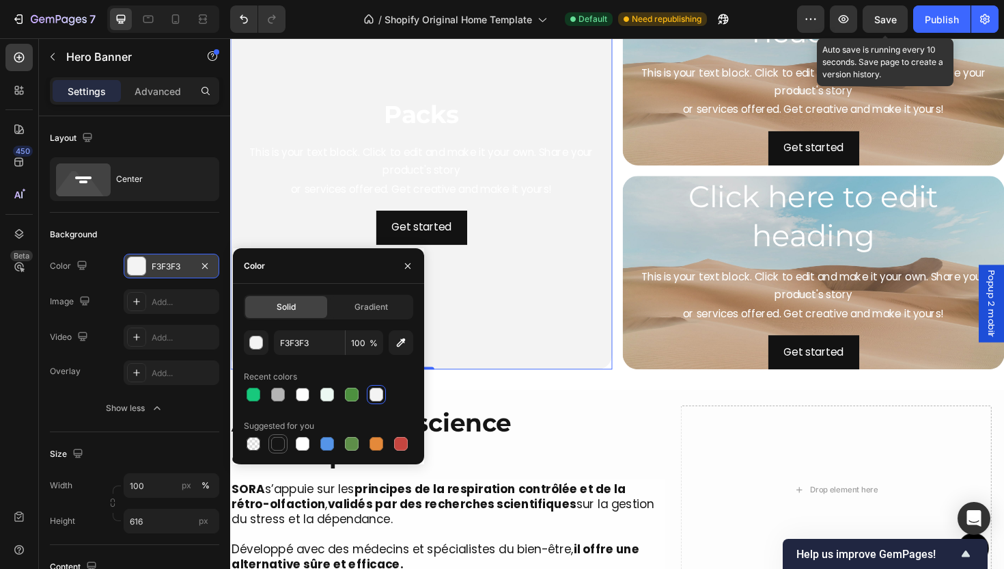
click at [280, 450] on div at bounding box center [278, 444] width 14 height 14
type input "151515"
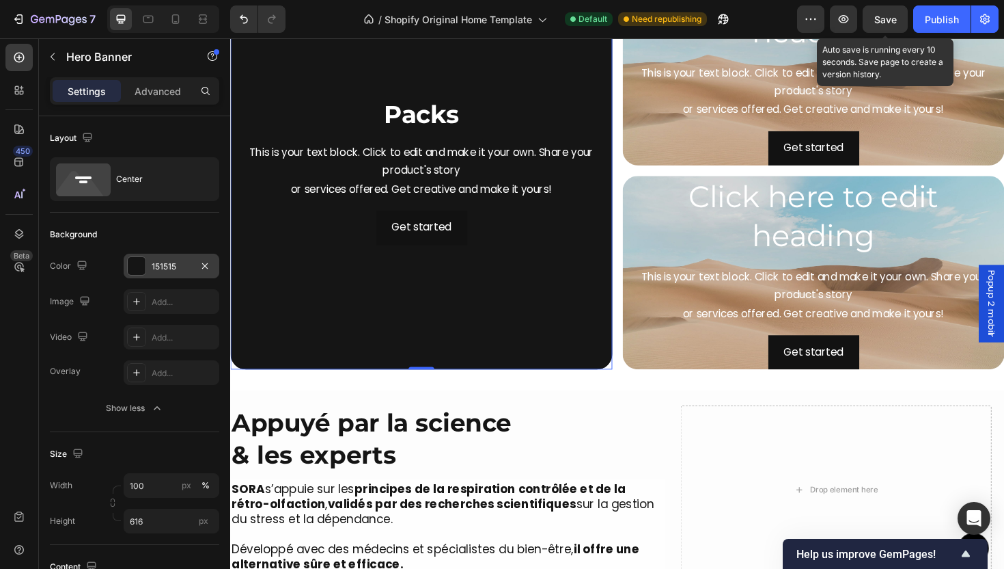
click at [528, 329] on div "Background Image" at bounding box center [432, 178] width 405 height 421
click at [448, 212] on div "Packs Heading This is your text block. Click to edit and make it your own. Shar…" at bounding box center [432, 178] width 388 height 156
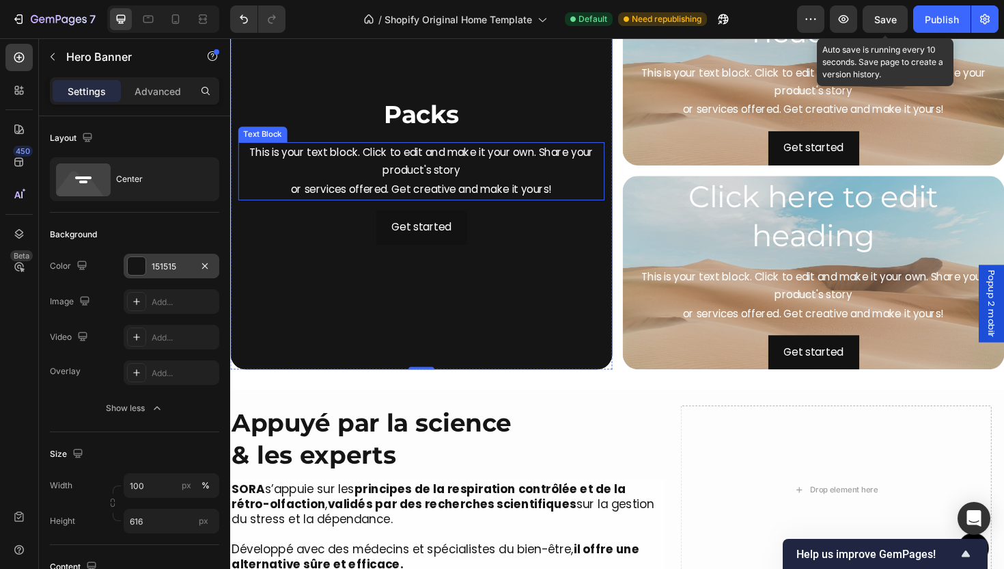
click at [433, 187] on div "This is your text block. Click to edit and make it your own. Share your product…" at bounding box center [432, 178] width 388 height 61
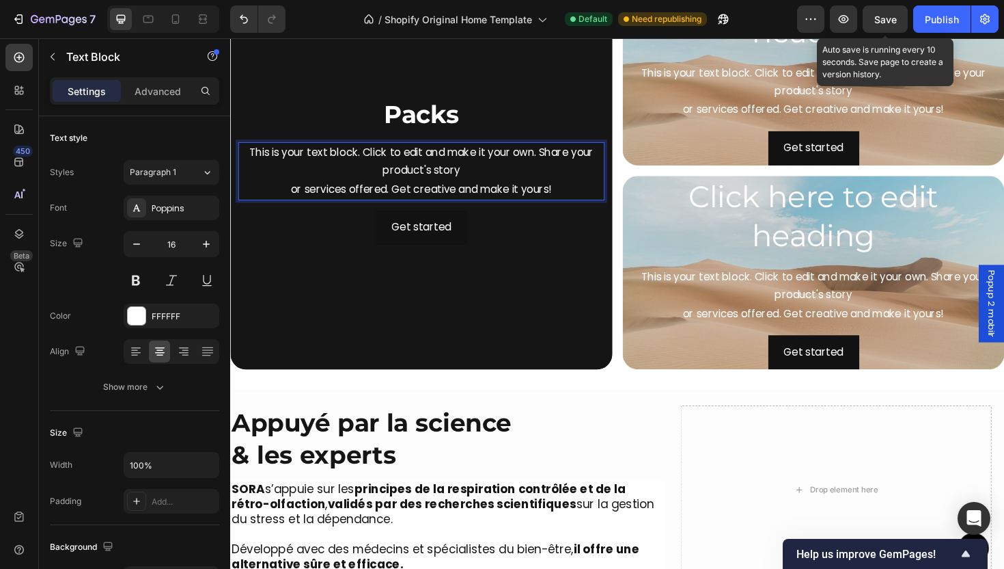
click at [435, 180] on div "This is your text block. Click to edit and make it your own. Share your product…" at bounding box center [432, 178] width 388 height 61
click at [435, 180] on p "This is your text block. Click to edit and make it your own. Share your product…" at bounding box center [432, 179] width 385 height 59
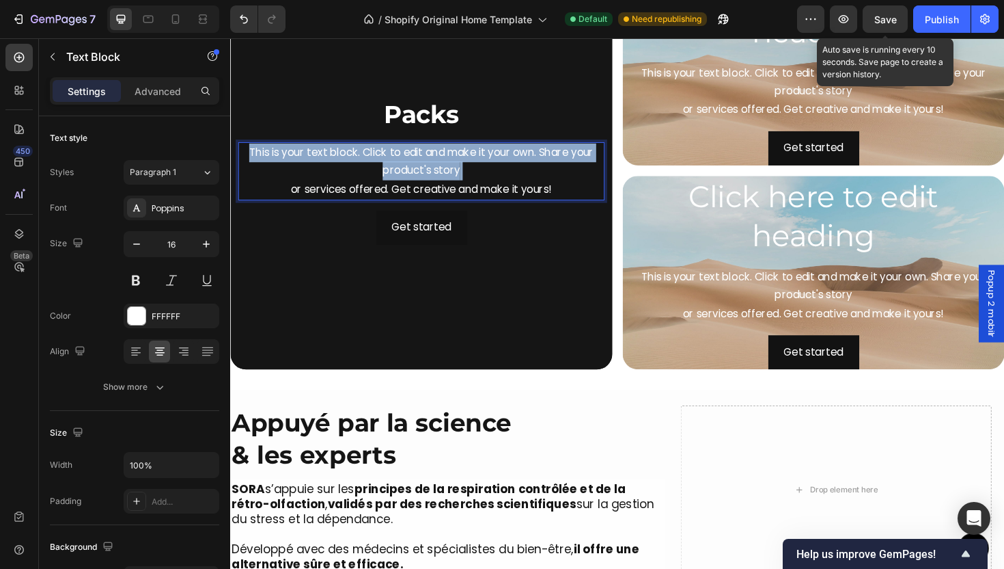
click at [435, 180] on p "This is your text block. Click to edit and make it your own. Share your product…" at bounding box center [432, 179] width 385 height 59
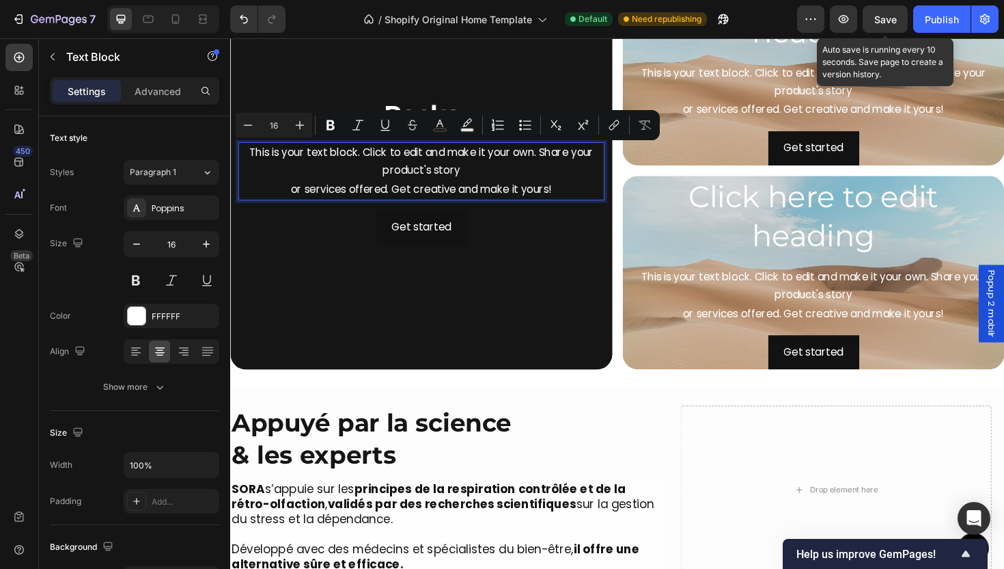
click at [548, 197] on p "This is your text block. Click to edit and make it your own. Share your product…" at bounding box center [432, 179] width 385 height 59
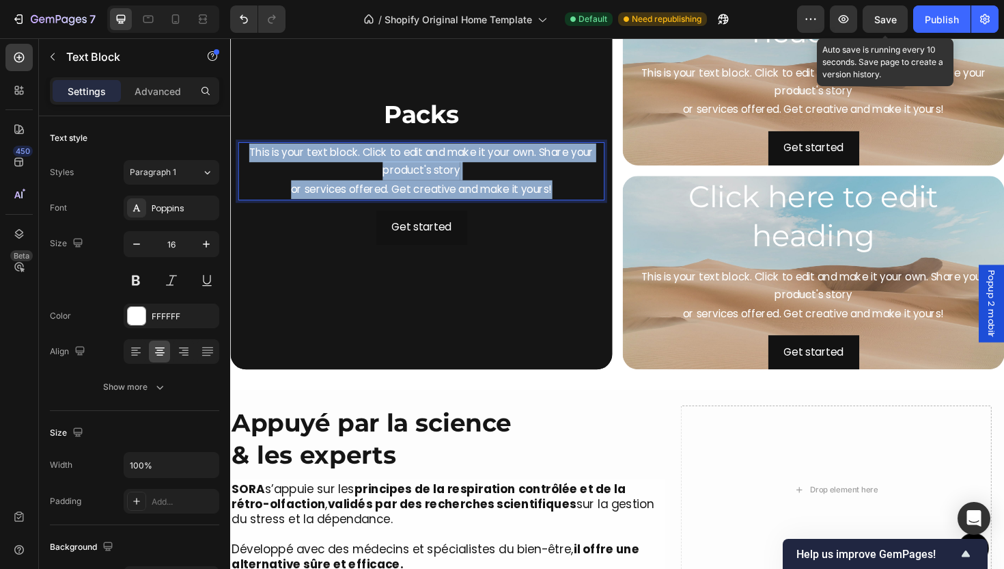
drag, startPoint x: 580, startPoint y: 202, endPoint x: 448, endPoint y: 182, distance: 133.5
click at [230, 150] on html "Popup 2 mobilr Button Sticky More Than a Device It’s a Ritual of Relief Heading…" at bounding box center [640, 15] width 820 height 3999
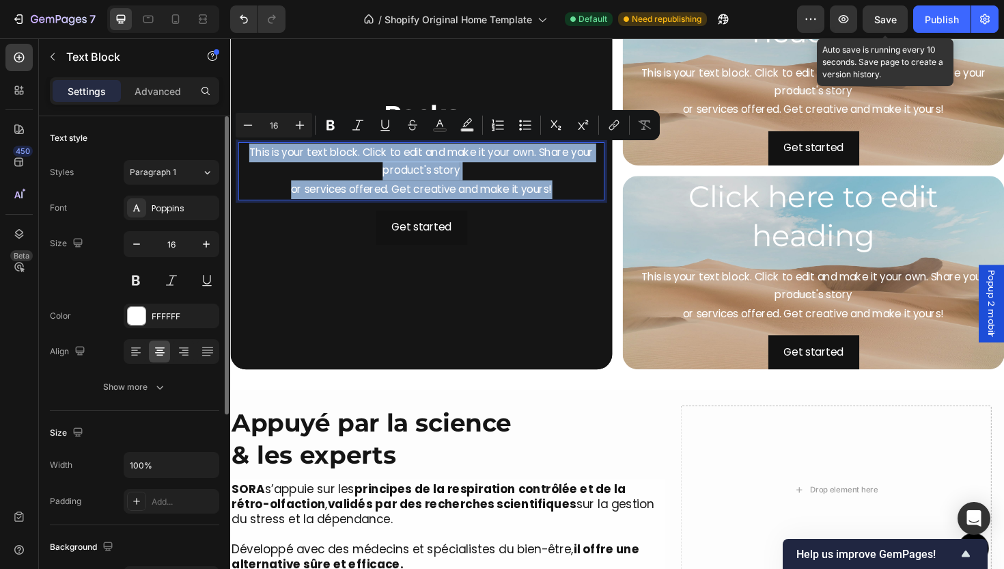
scroll to position [2042, 0]
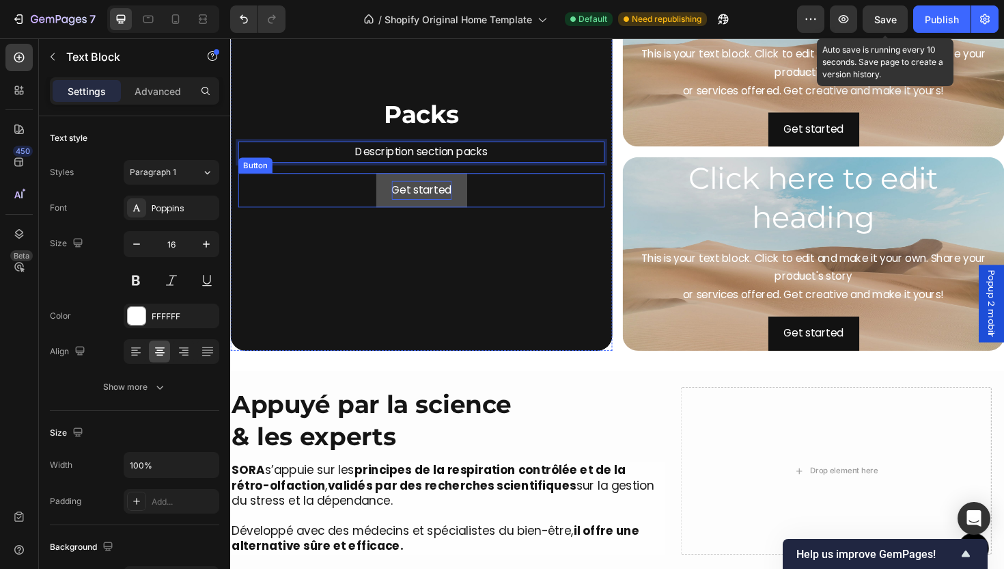
click at [432, 193] on div "Get started" at bounding box center [433, 199] width 64 height 20
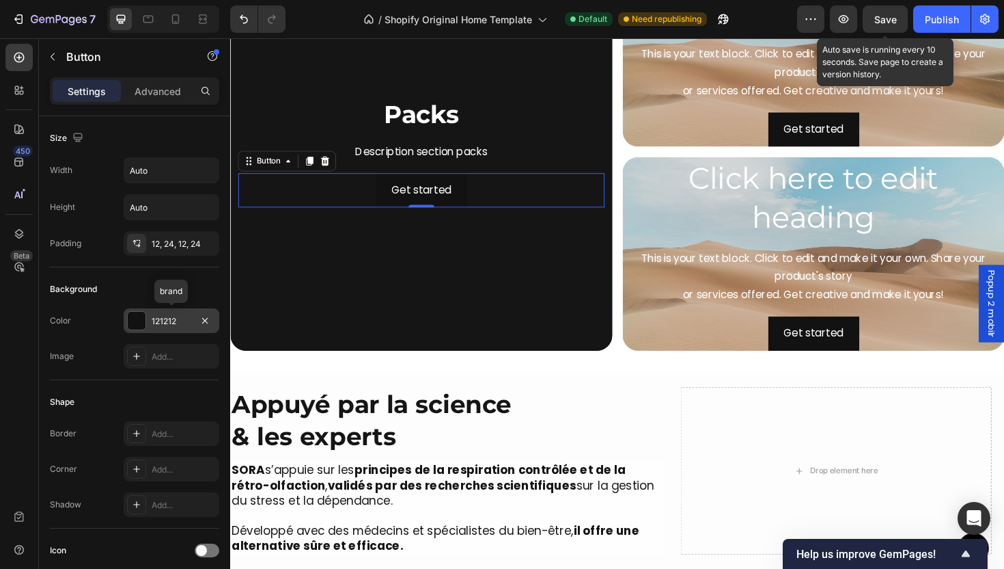
click at [169, 328] on div "121212" at bounding box center [172, 320] width 96 height 25
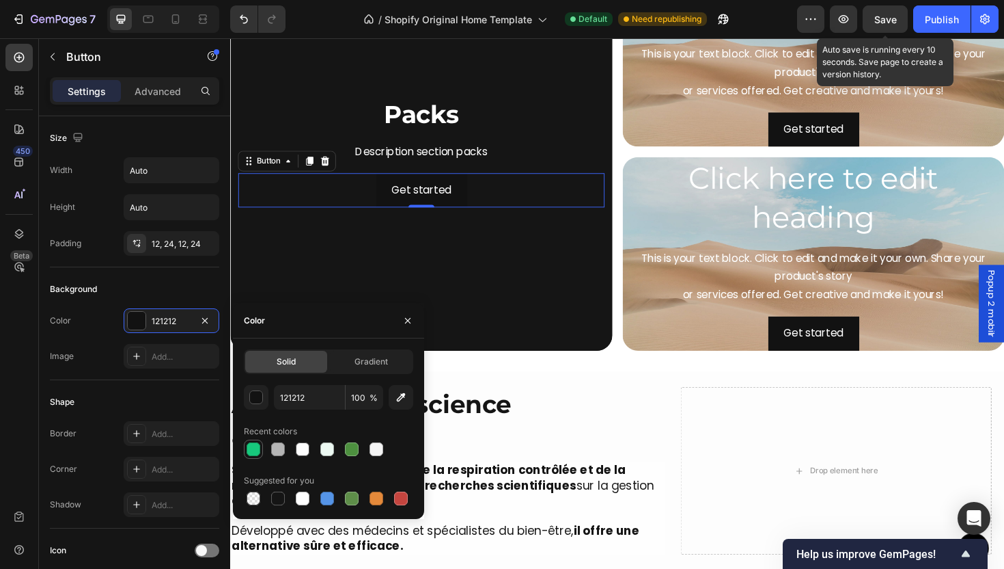
click at [252, 449] on div at bounding box center [254, 449] width 14 height 14
type input "17C87C"
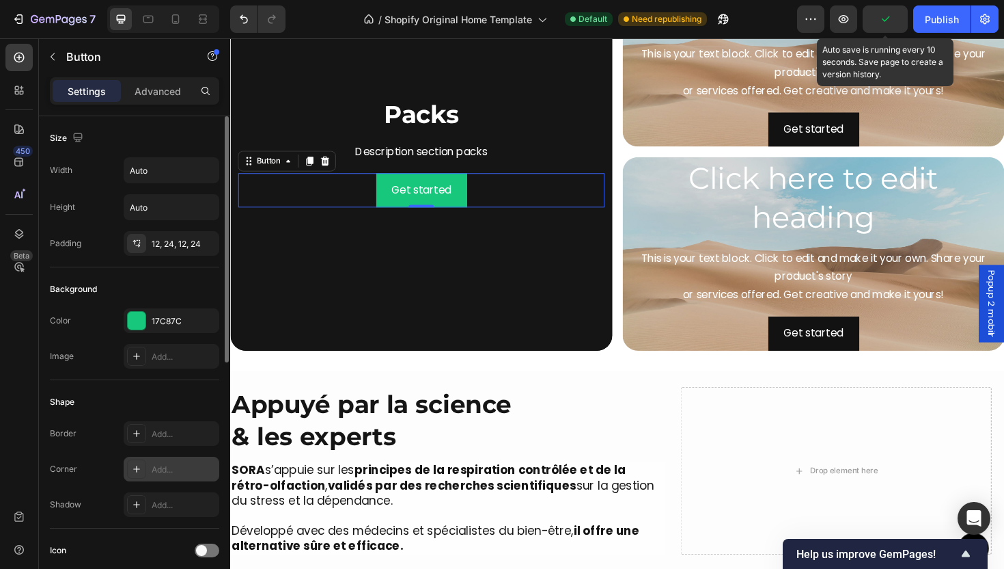
click at [166, 469] on div "Add..." at bounding box center [184, 469] width 64 height 12
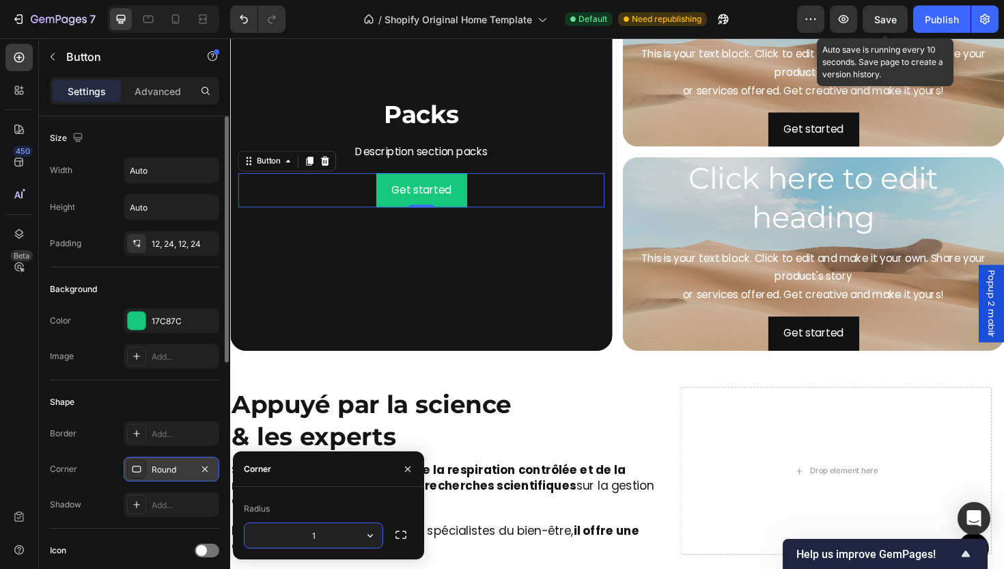
type input "12"
click at [184, 497] on div "Add..." at bounding box center [172, 504] width 96 height 25
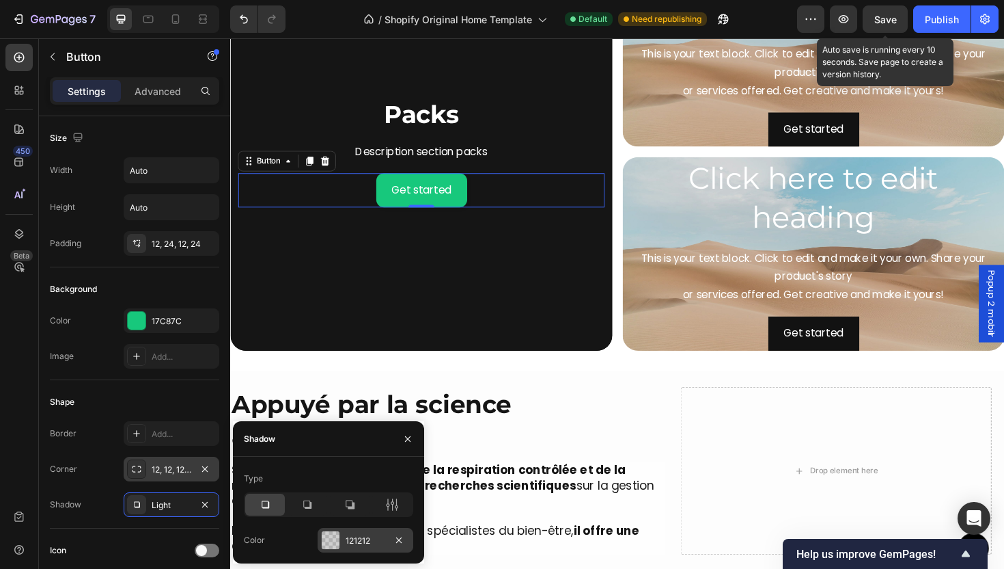
click at [368, 535] on div "121212" at bounding box center [366, 540] width 40 height 12
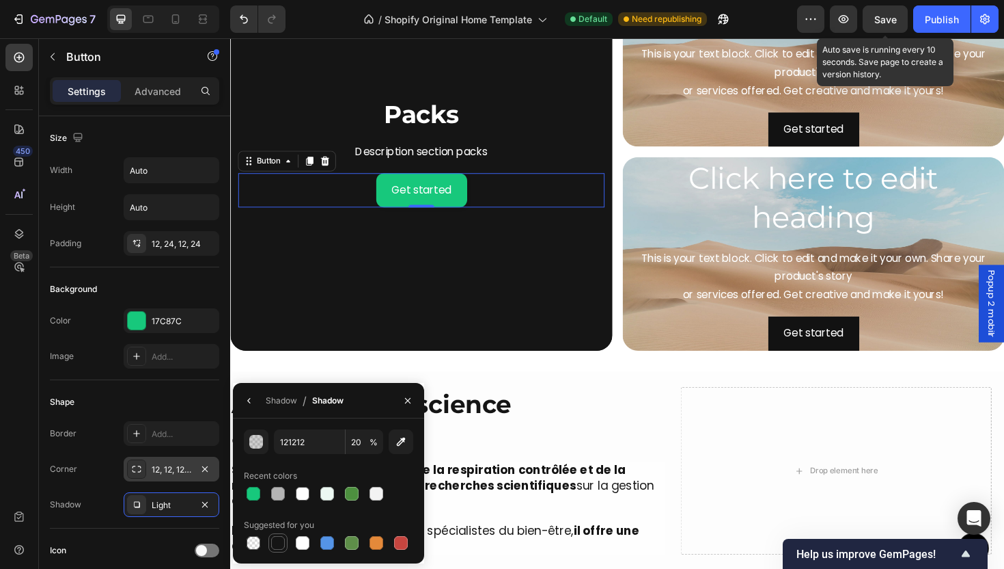
click at [276, 544] on div at bounding box center [278, 543] width 14 height 14
type input "151515"
type input "100"
click at [273, 409] on div "Shadow" at bounding box center [281, 400] width 31 height 22
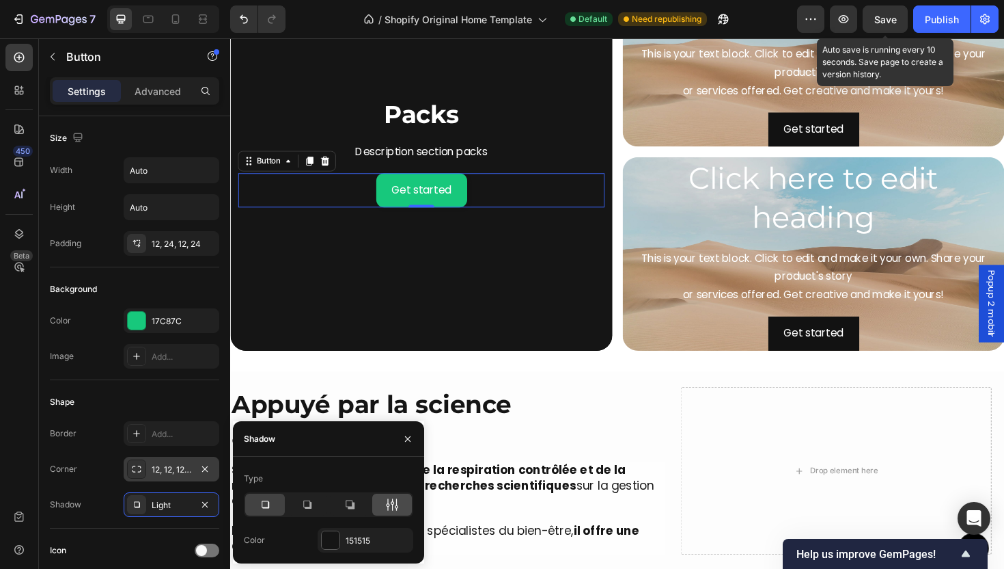
click at [407, 500] on div at bounding box center [392, 504] width 40 height 22
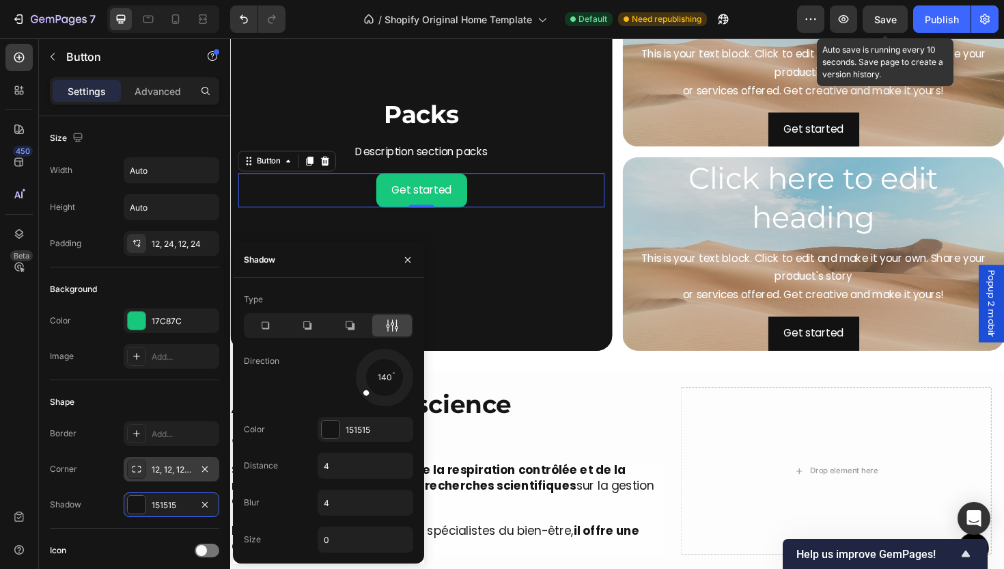
drag, startPoint x: 400, startPoint y: 390, endPoint x: 310, endPoint y: 433, distance: 99.7
click at [311, 433] on div "Type Direction 140 Color 151515 Distance 4 Blur 4 Size 0" at bounding box center [328, 420] width 191 height 264
click at [351, 505] on input "4" at bounding box center [365, 502] width 94 height 25
click at [351, 476] on input "4" at bounding box center [365, 465] width 94 height 25
type input "0"
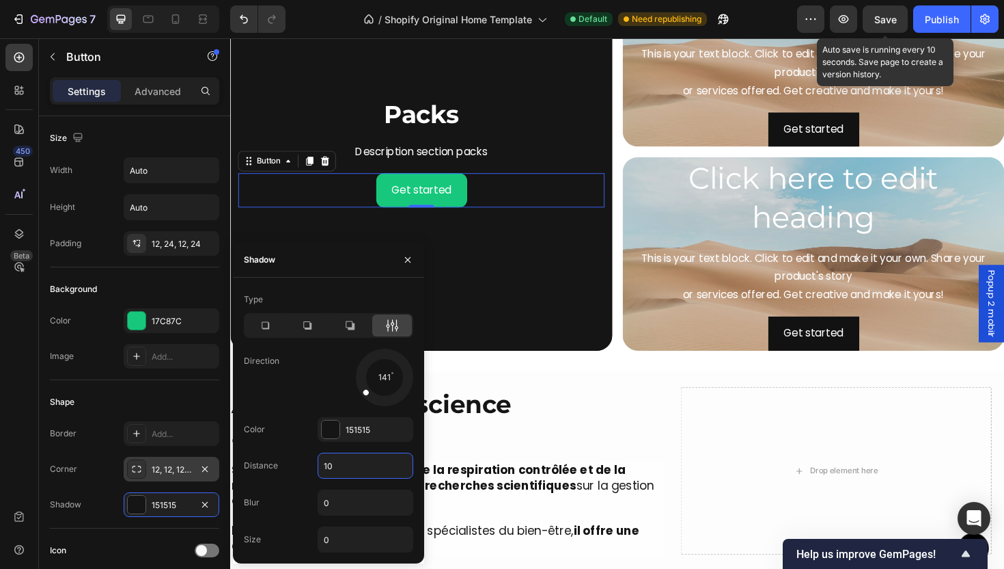
type input "10"
click at [290, 391] on div "Direction 141" at bounding box center [328, 376] width 169 height 57
click at [519, 314] on div "Background Image" at bounding box center [432, 158] width 405 height 421
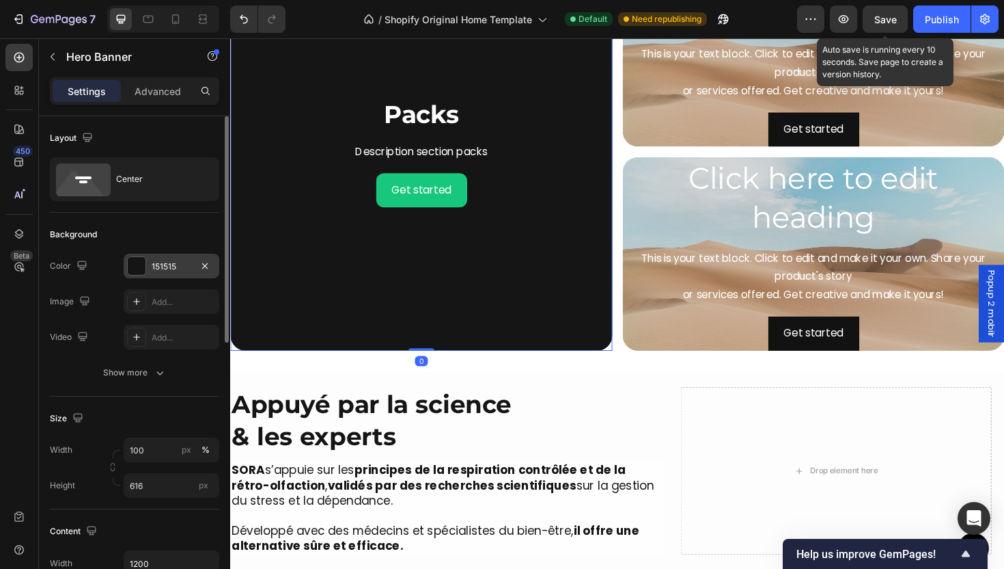
click at [179, 269] on div "151515" at bounding box center [172, 266] width 40 height 12
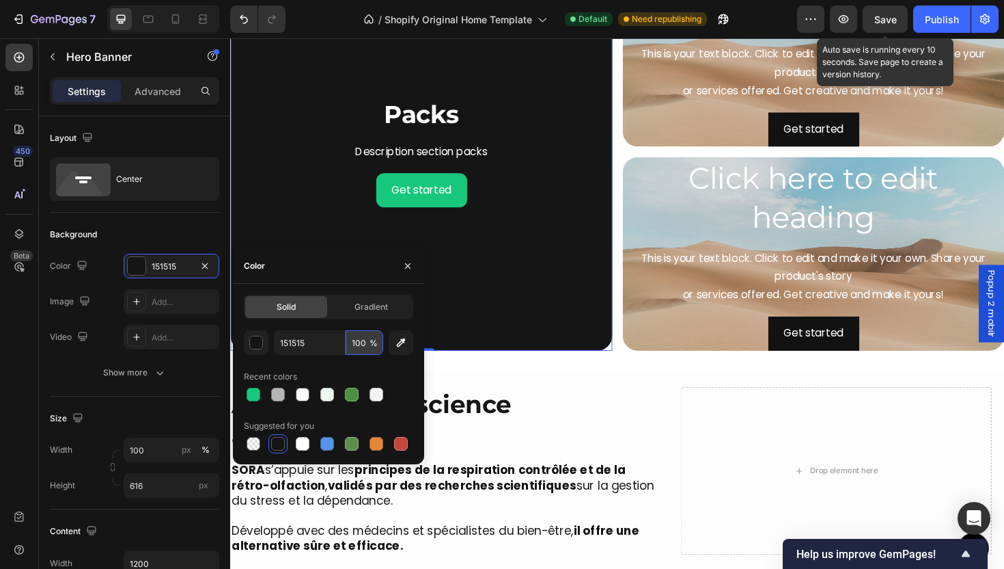
click at [365, 346] on input "100" at bounding box center [365, 342] width 38 height 25
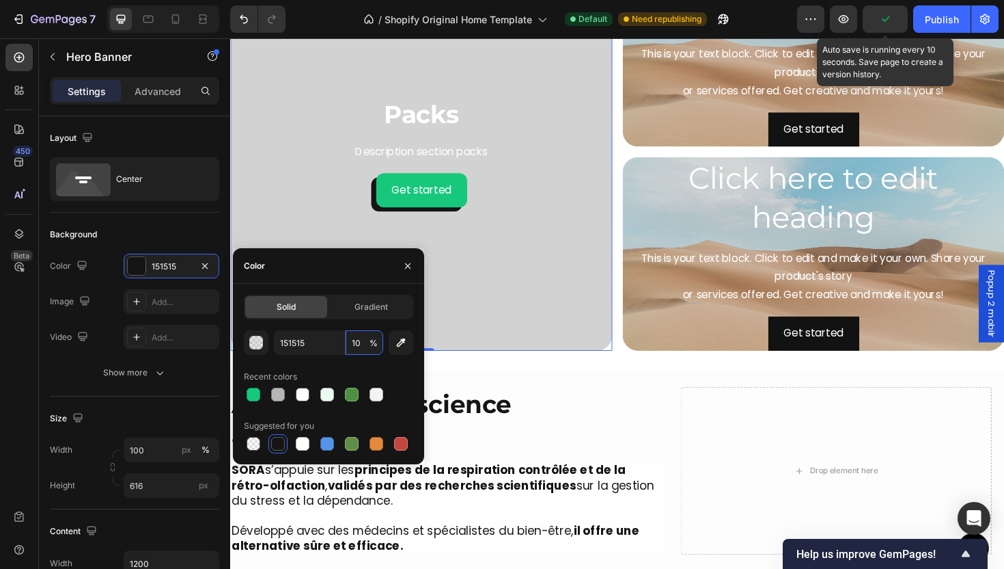
type input "1"
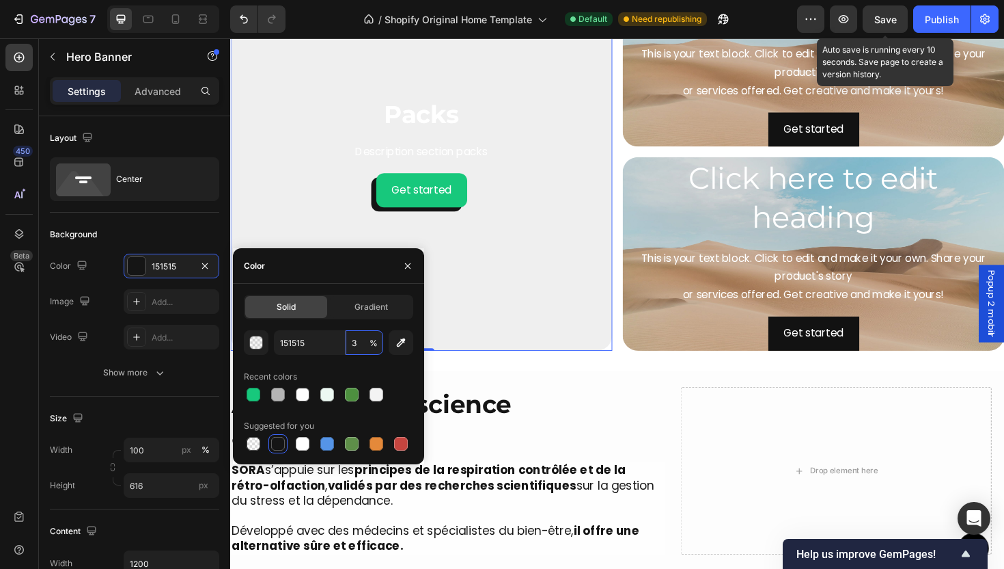
type input "30"
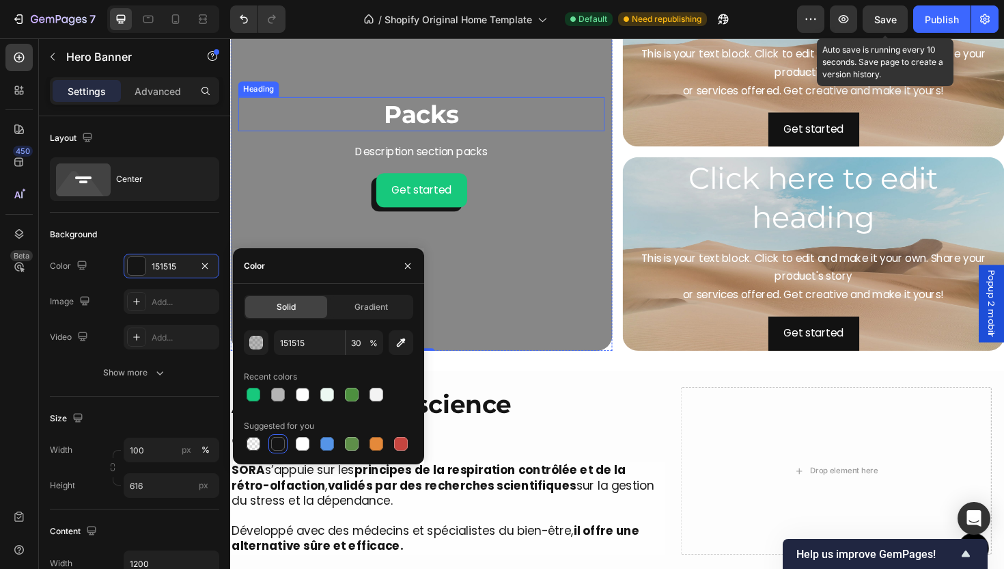
click at [415, 122] on p "Packs" at bounding box center [432, 118] width 385 height 33
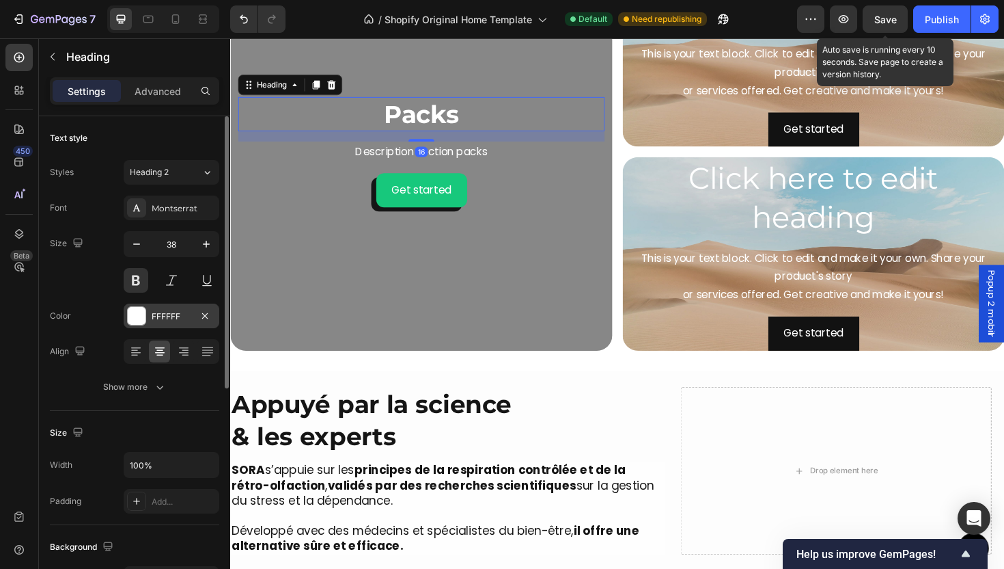
click at [157, 315] on div "FFFFFF" at bounding box center [172, 316] width 40 height 12
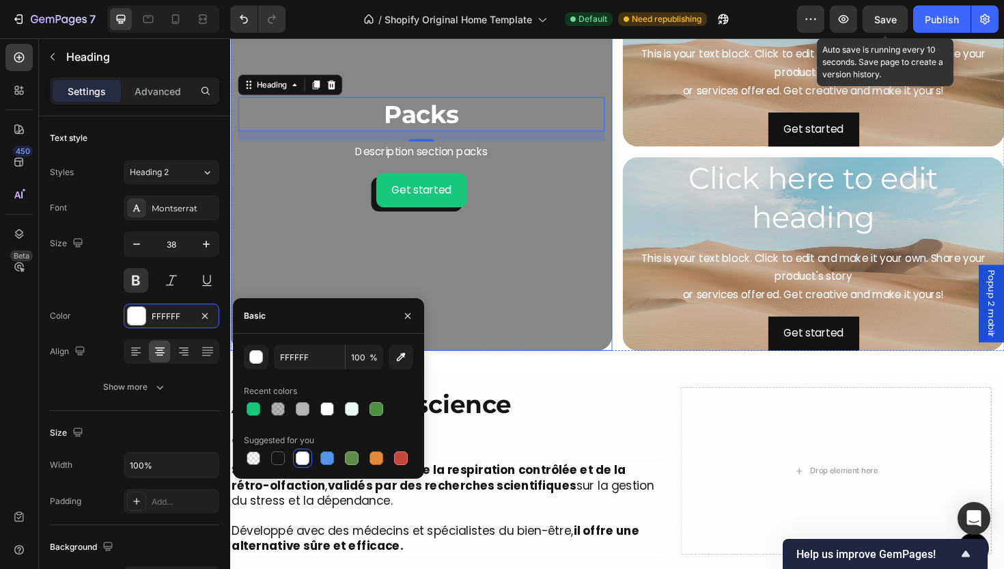
click at [531, 258] on div "Background Image" at bounding box center [432, 158] width 405 height 421
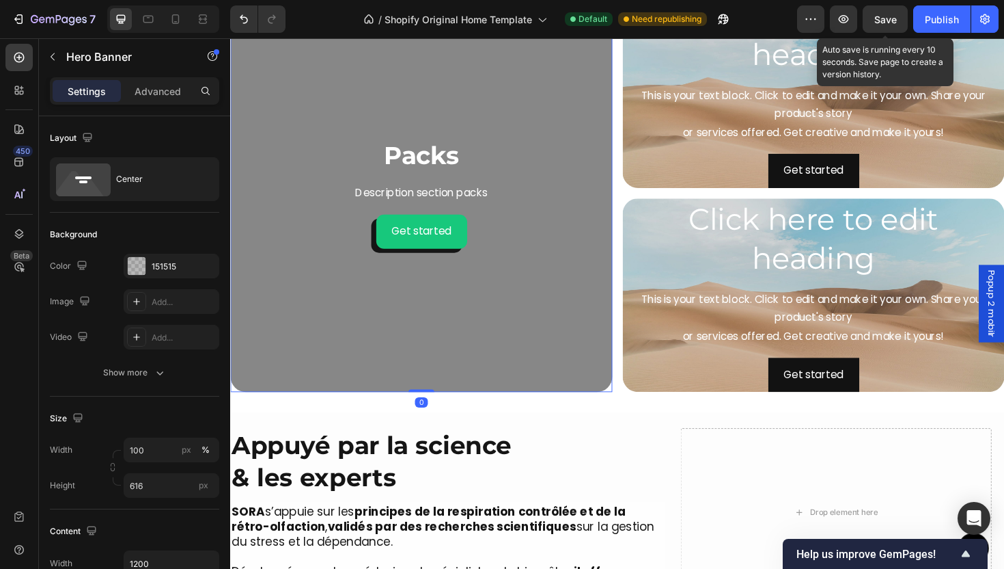
scroll to position [1915, 0]
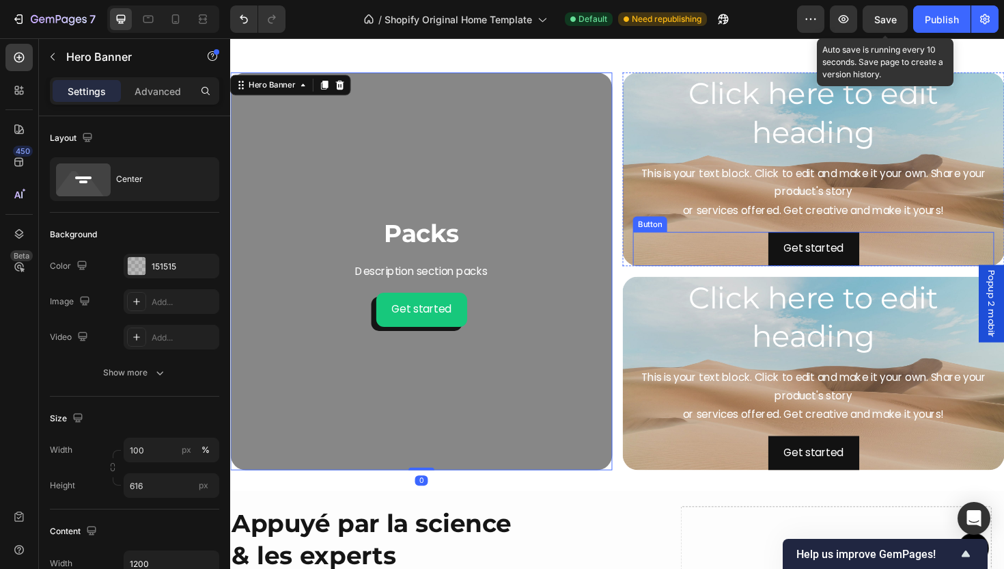
click at [692, 252] on div "Get started Button" at bounding box center [848, 261] width 383 height 36
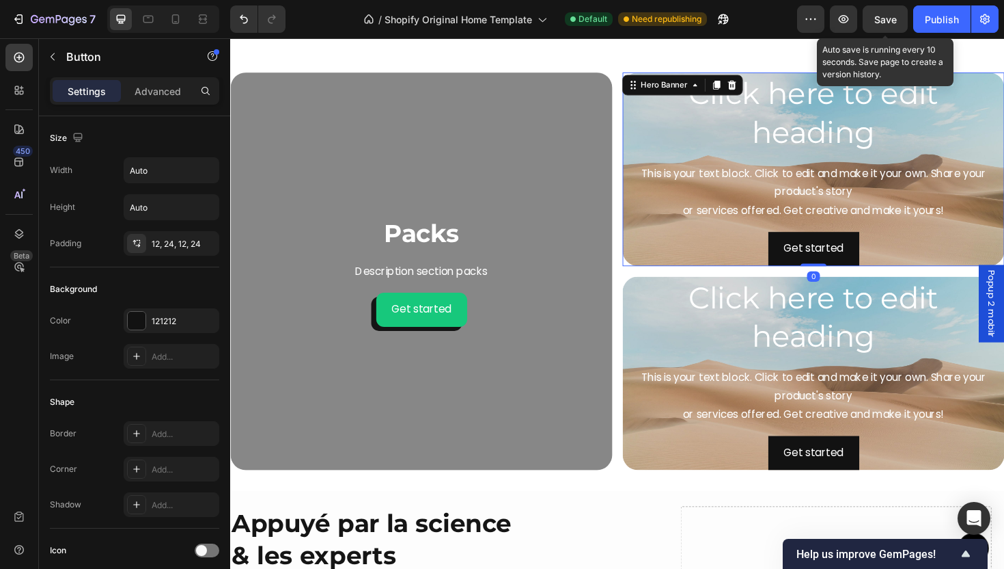
click at [651, 260] on div "Click here to edit heading Heading This is your text block. Click to edit and m…" at bounding box center [848, 177] width 405 height 210
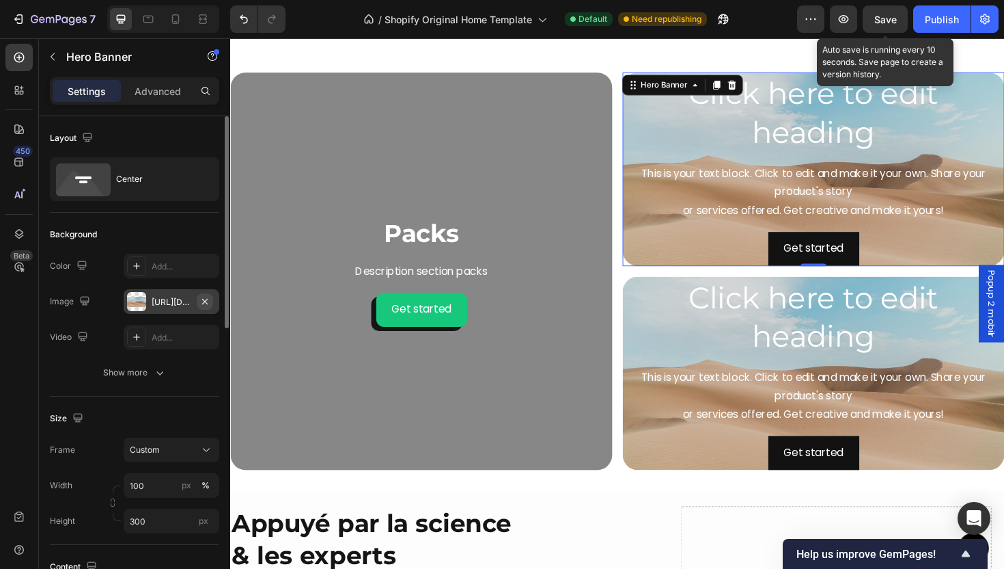
click at [200, 297] on icon "button" at bounding box center [205, 301] width 11 height 11
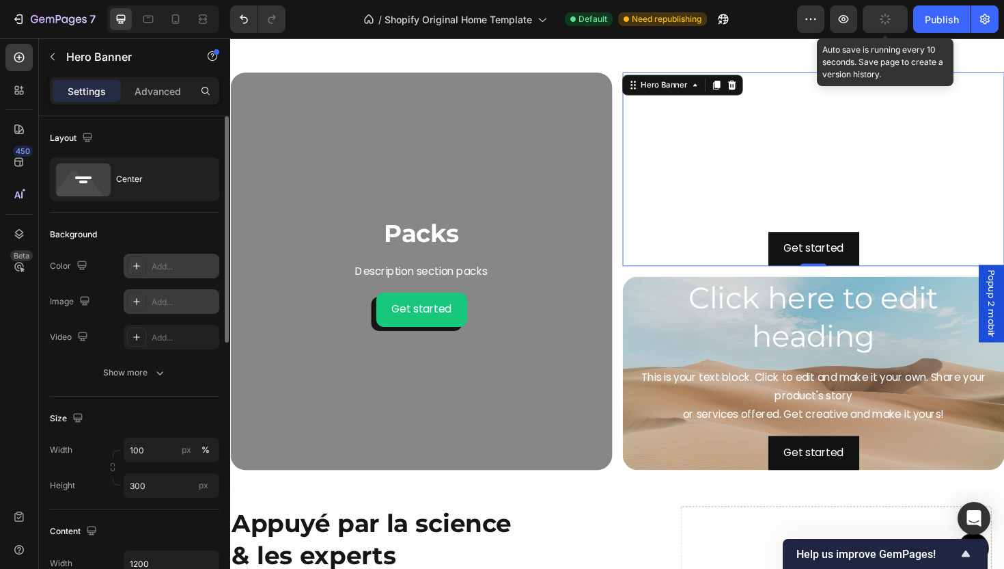
click at [151, 264] on div "Add..." at bounding box center [172, 266] width 96 height 25
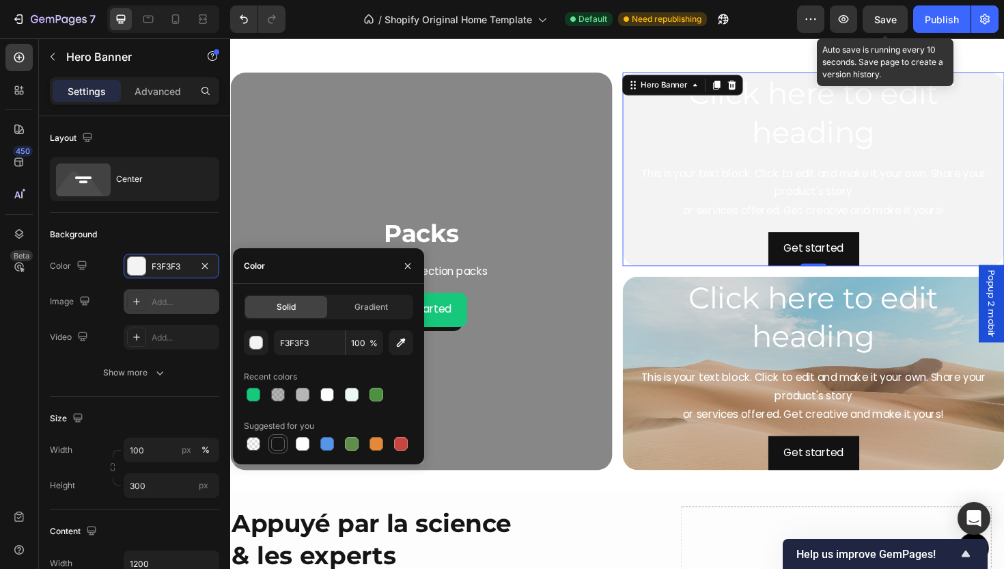
click at [280, 441] on div at bounding box center [278, 444] width 14 height 14
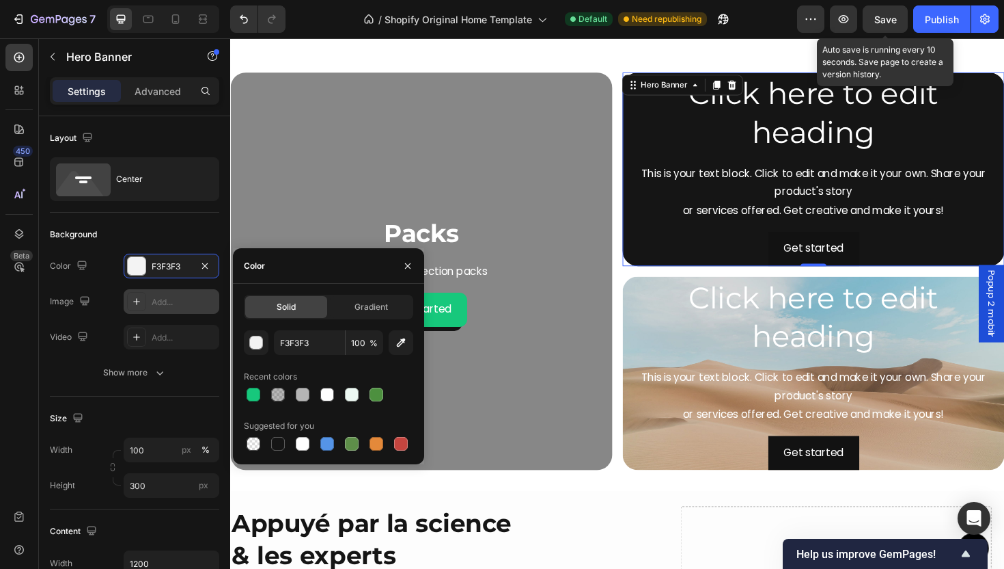
type input "151515"
click at [356, 351] on input "100" at bounding box center [365, 342] width 38 height 25
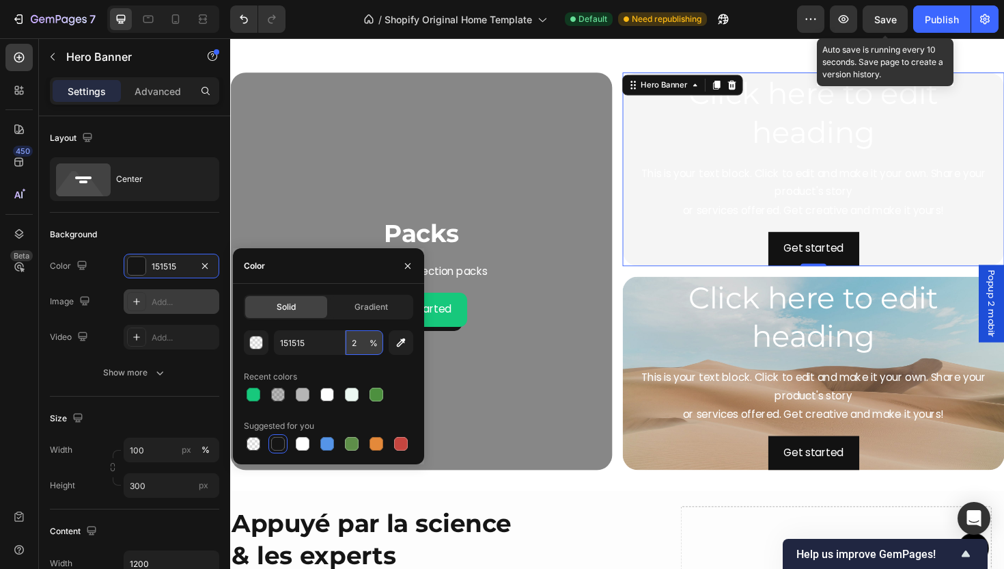
type input "20"
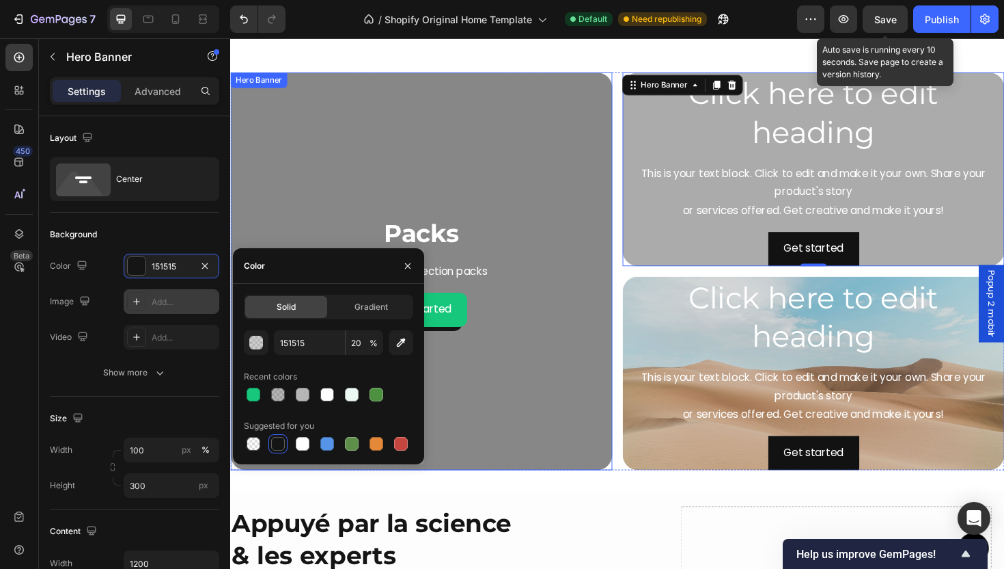
click at [504, 164] on div "Background Image" at bounding box center [432, 284] width 405 height 421
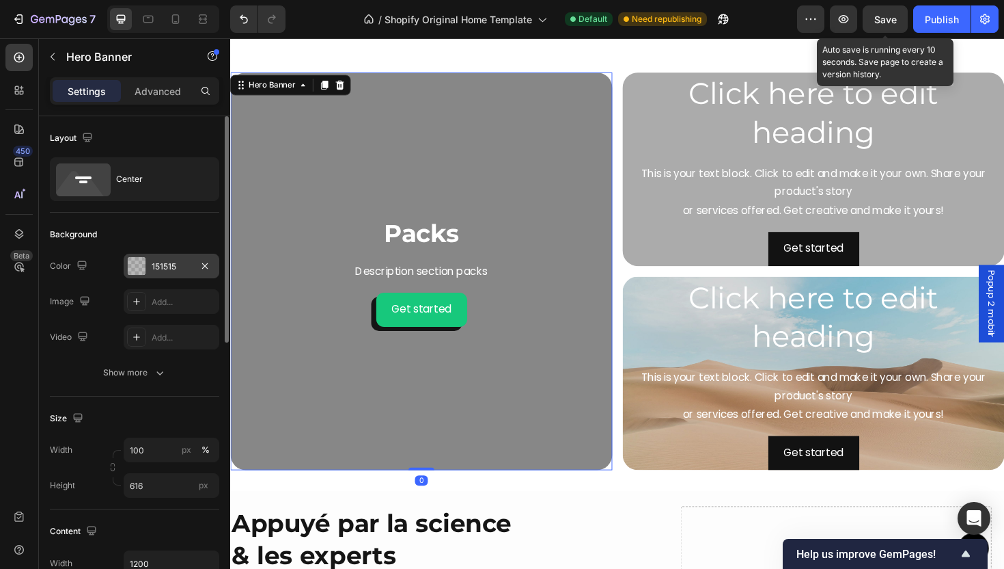
click at [161, 273] on div "151515" at bounding box center [172, 266] width 96 height 25
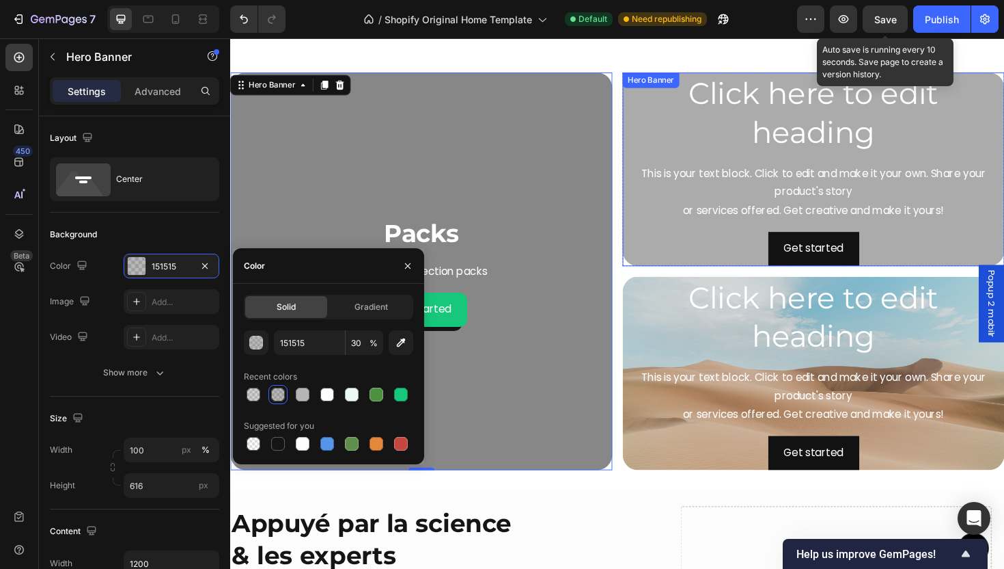
click at [649, 171] on div "Click here to edit heading Heading This is your text block. Click to edit and m…" at bounding box center [848, 177] width 405 height 210
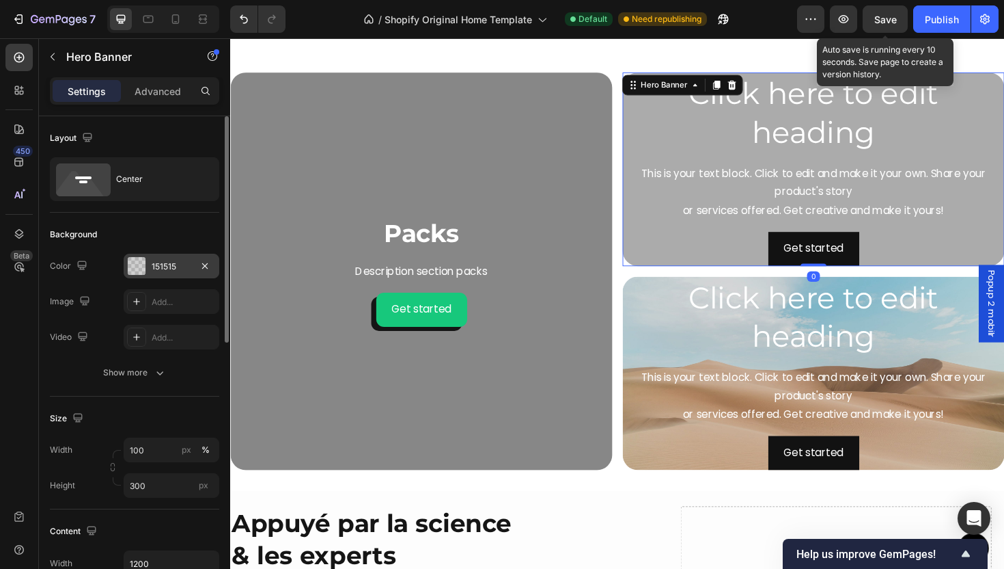
click at [160, 268] on div "151515" at bounding box center [172, 266] width 40 height 12
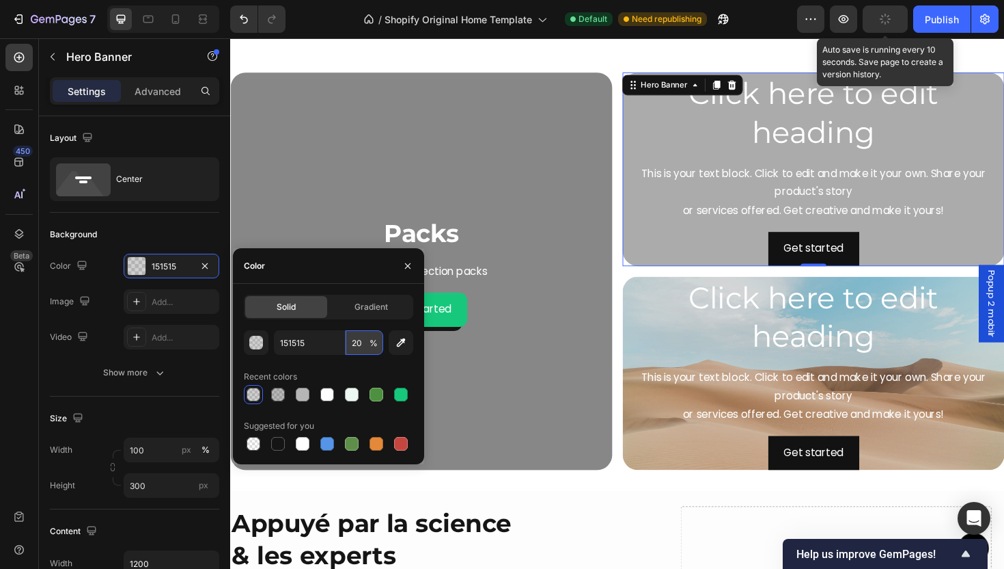
click at [363, 340] on input "20" at bounding box center [365, 342] width 38 height 25
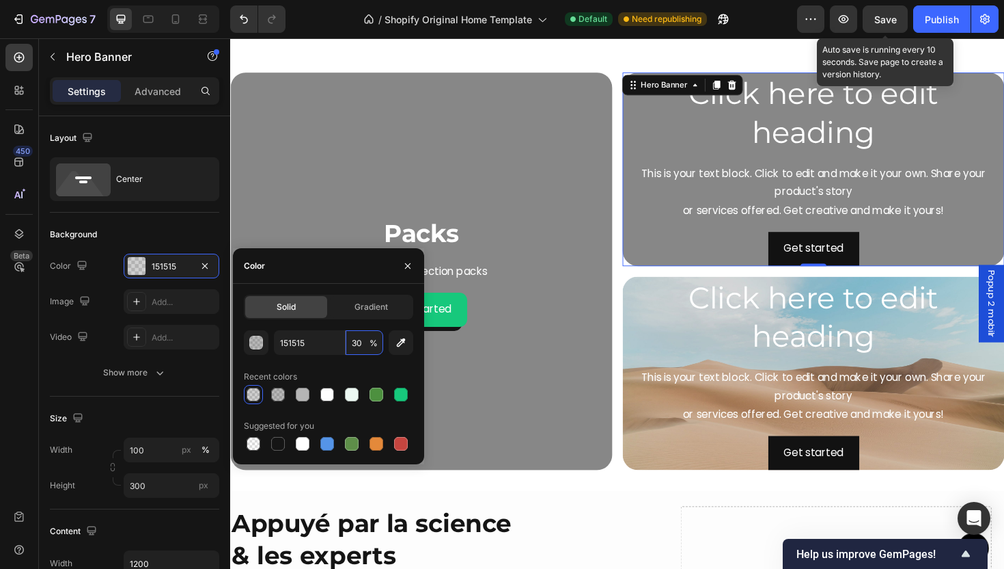
type input "30"
click at [847, 107] on h2 "Click here to edit heading" at bounding box center [848, 117] width 383 height 85
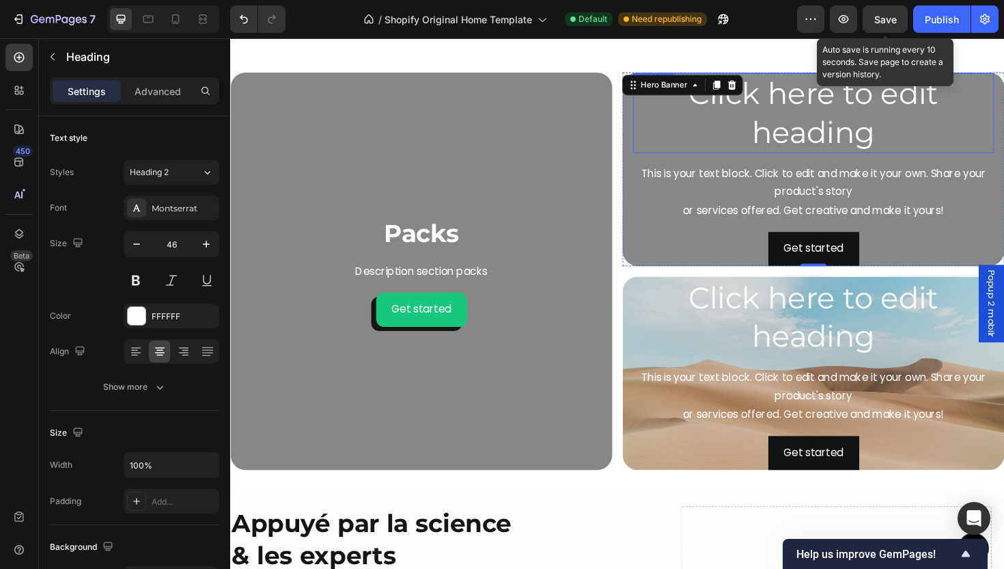
click at [847, 107] on h2 "Click here to edit heading" at bounding box center [848, 117] width 383 height 85
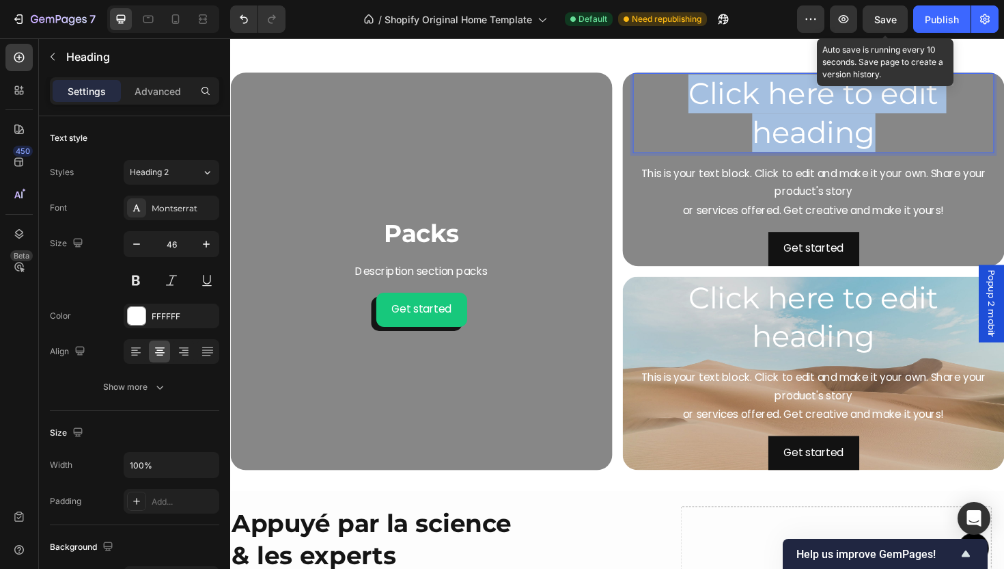
click at [847, 107] on p "Click here to edit heading" at bounding box center [848, 118] width 380 height 82
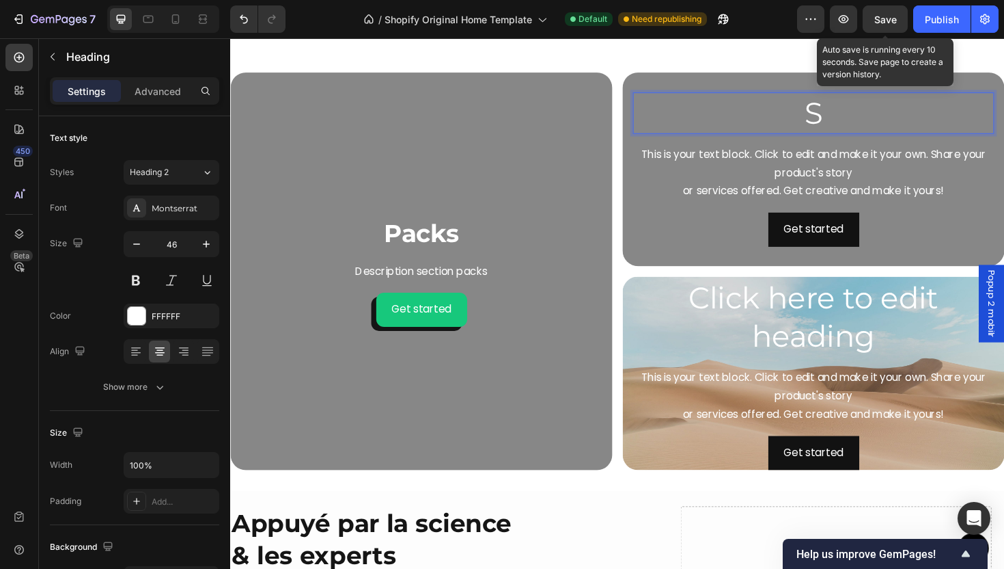
scroll to position [1936, 0]
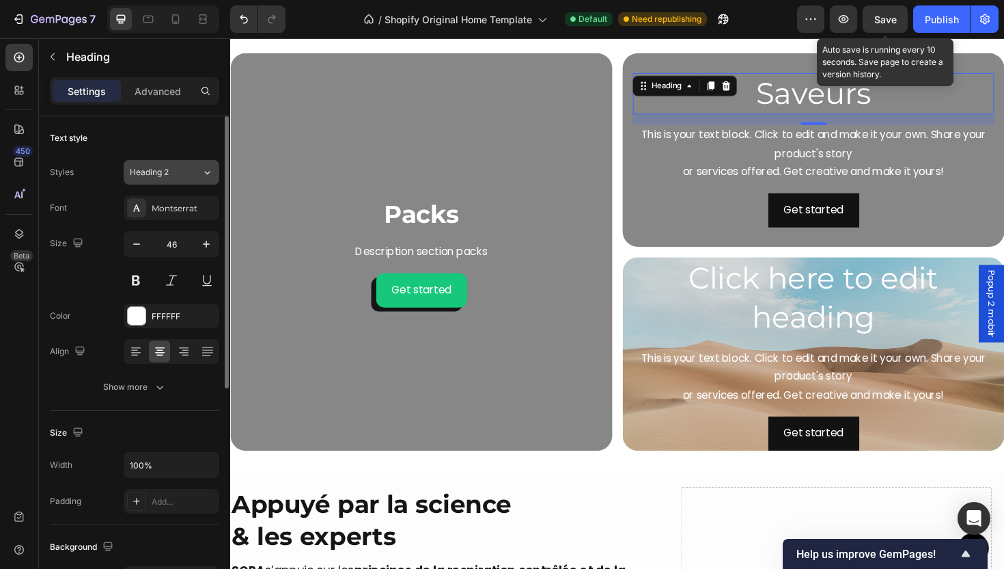
click at [156, 175] on span "Heading 2" at bounding box center [149, 172] width 39 height 12
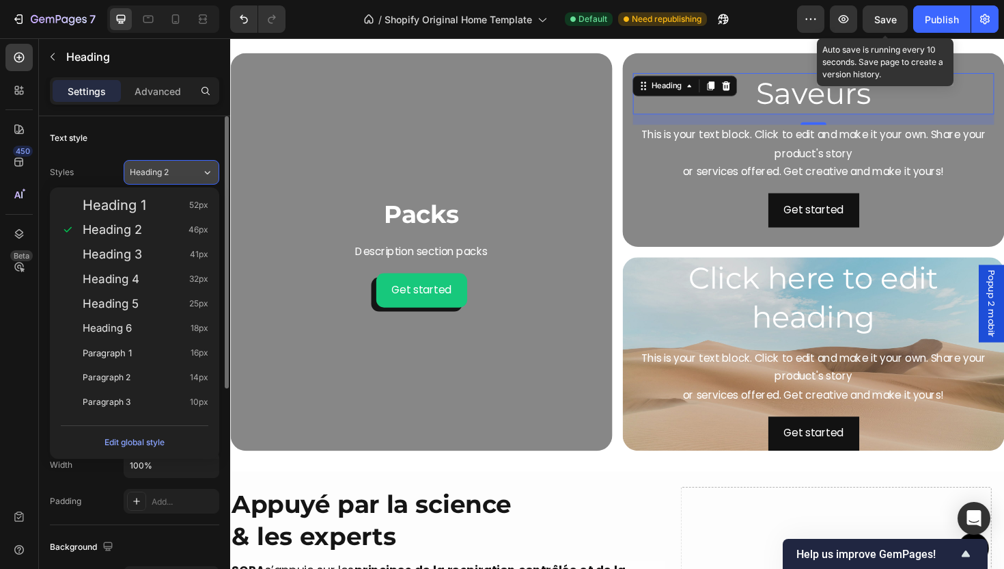
click at [156, 175] on span "Heading 2" at bounding box center [149, 172] width 39 height 12
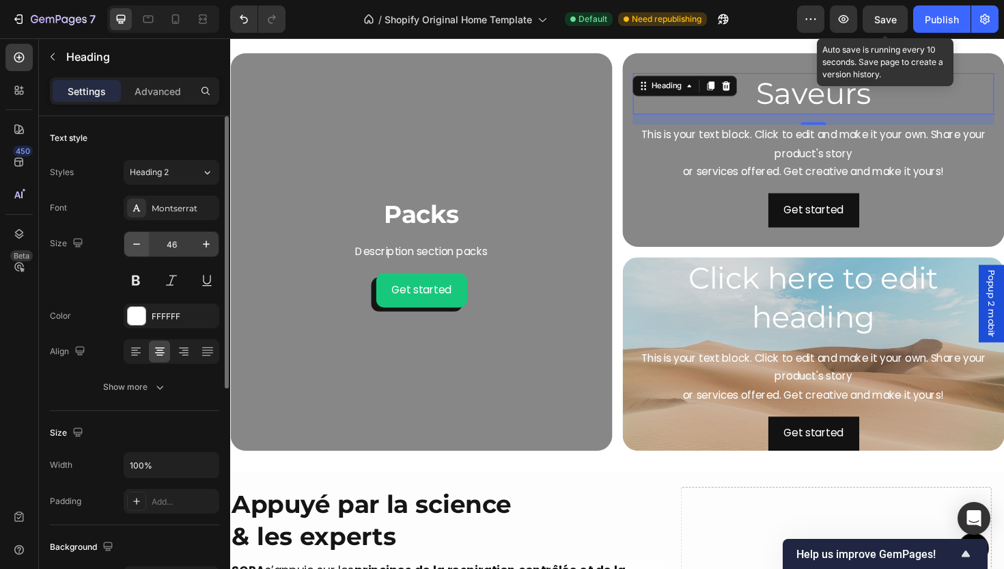
drag, startPoint x: 134, startPoint y: 277, endPoint x: 148, endPoint y: 245, distance: 34.9
click at [134, 277] on button at bounding box center [136, 280] width 25 height 25
click at [147, 238] on button "button" at bounding box center [136, 244] width 25 height 25
click at [146, 239] on button "button" at bounding box center [136, 244] width 25 height 25
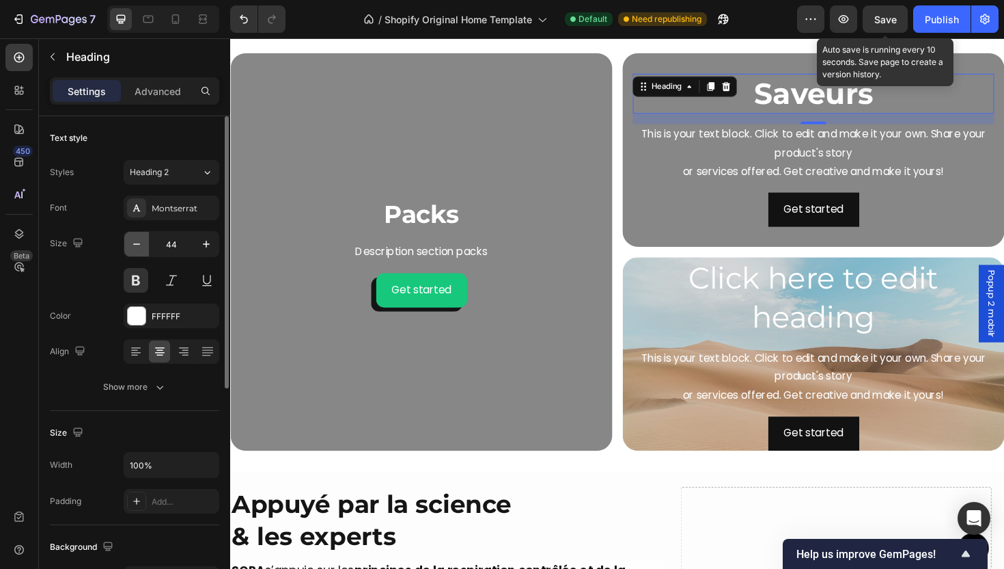
click at [145, 241] on button "button" at bounding box center [136, 244] width 25 height 25
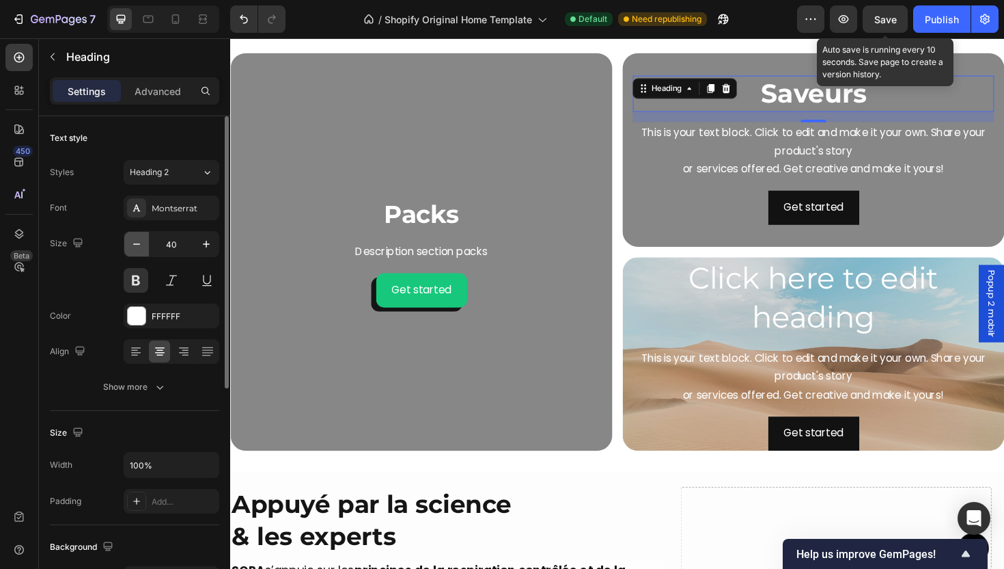
click at [143, 242] on button "button" at bounding box center [136, 244] width 25 height 25
click at [141, 242] on icon "button" at bounding box center [137, 244] width 14 height 14
click at [139, 243] on icon "button" at bounding box center [137, 244] width 14 height 14
click at [206, 243] on icon "button" at bounding box center [207, 244] width 14 height 14
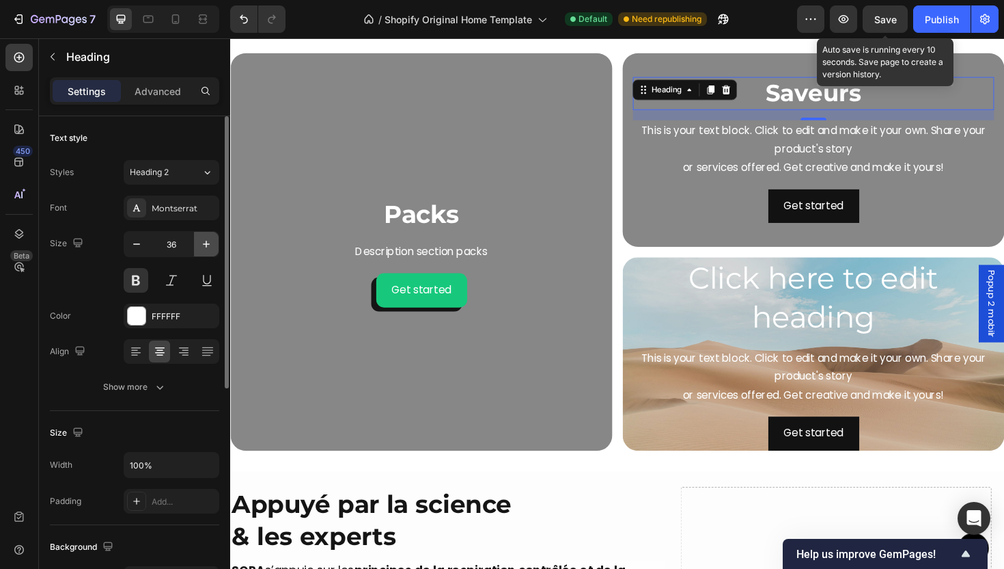
click at [206, 243] on icon "button" at bounding box center [207, 244] width 14 height 14
type input "38"
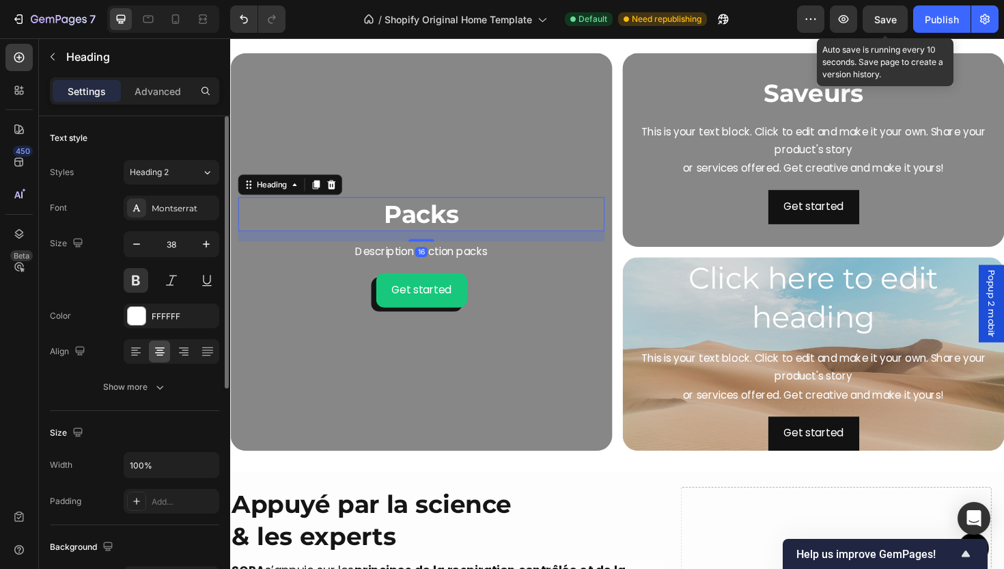
click at [493, 221] on p "Packs" at bounding box center [432, 224] width 385 height 33
drag, startPoint x: 847, startPoint y: 169, endPoint x: 843, endPoint y: 161, distance: 9.2
click at [847, 169] on div "This is your text block. Click to edit and make it your own. Share your product…" at bounding box center [848, 156] width 383 height 61
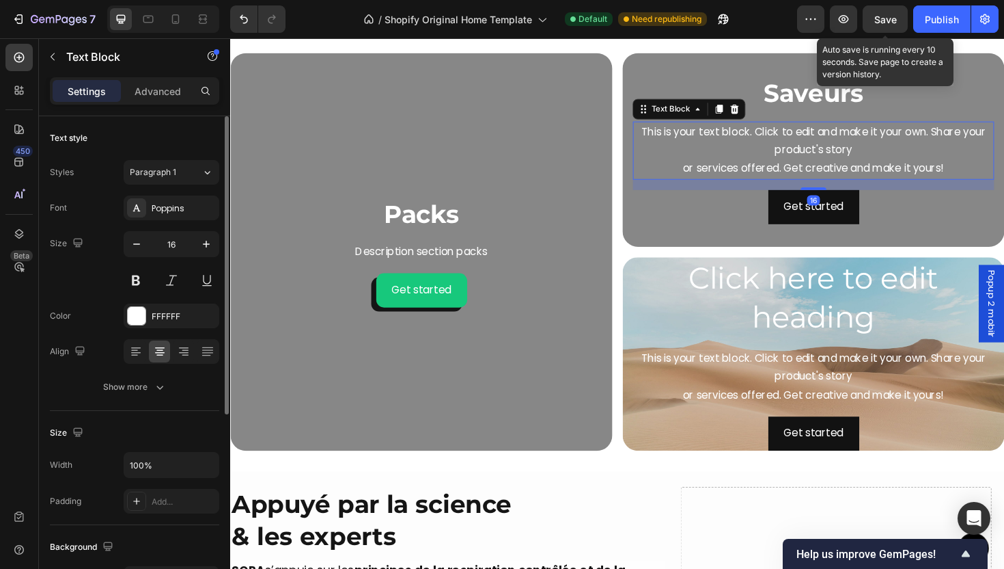
click at [838, 155] on div "This is your text block. Click to edit and make it your own. Share your product…" at bounding box center [848, 156] width 383 height 61
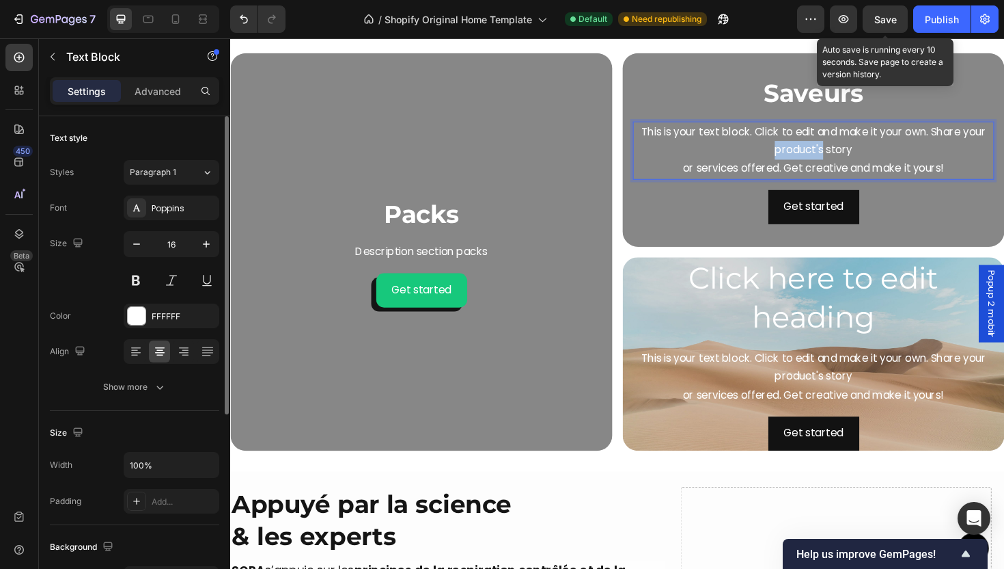
click at [838, 155] on p "This is your text block. Click to edit and make it your own. Share your product…" at bounding box center [848, 157] width 380 height 59
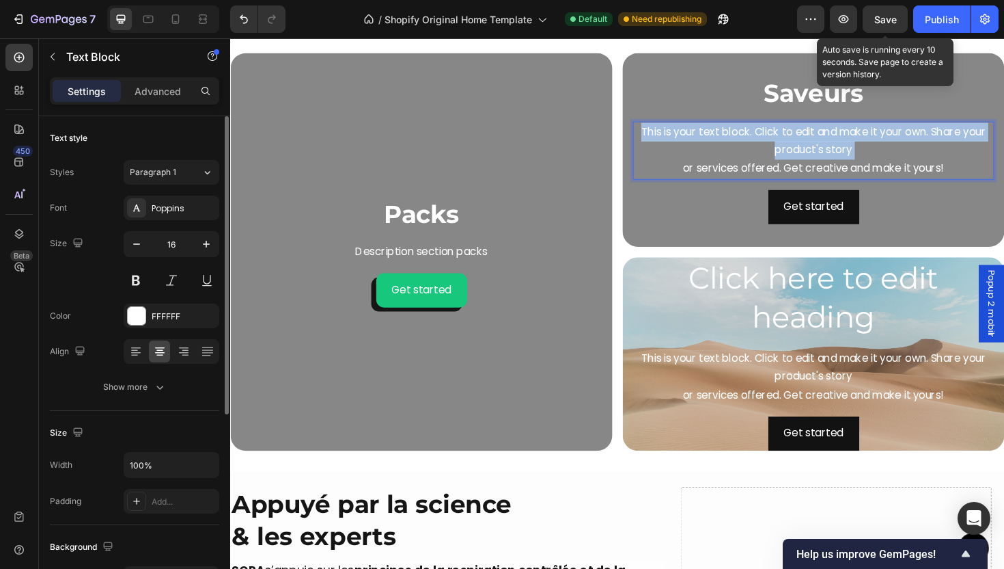
click at [838, 155] on p "This is your text block. Click to edit and make it your own. Share your product…" at bounding box center [848, 157] width 380 height 59
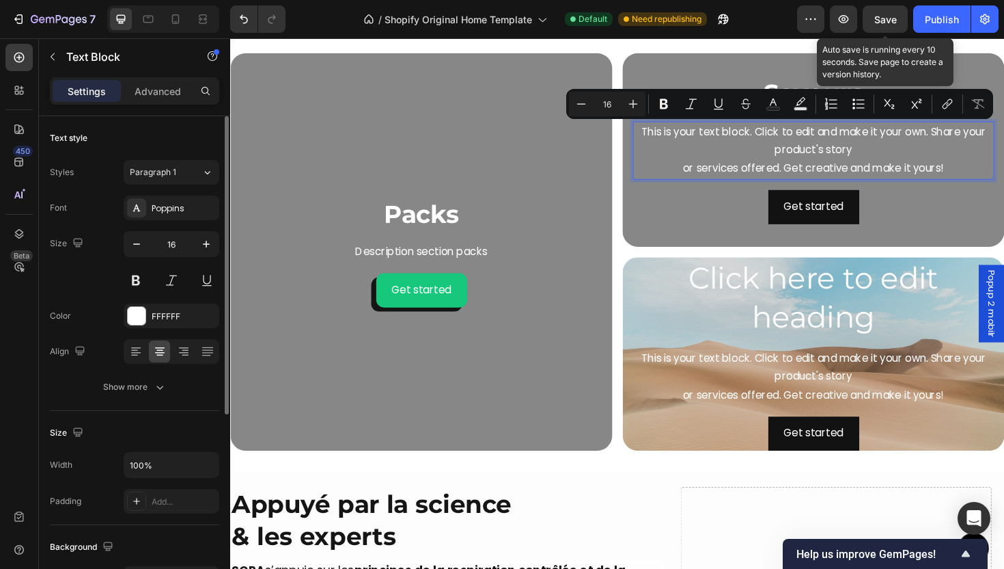
click at [987, 172] on p "This is your text block. Click to edit and make it your own. Share your product…" at bounding box center [848, 157] width 380 height 59
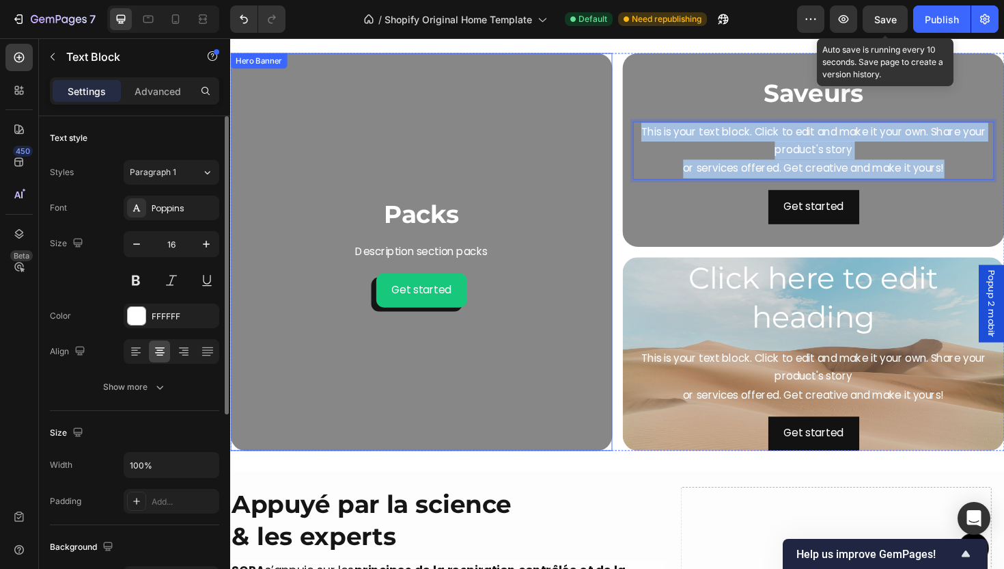
drag, startPoint x: 1006, startPoint y: 181, endPoint x: 617, endPoint y: 137, distance: 391.3
click at [617, 137] on div "Packs Heading Description section packs Text Block Get started Button Hero Bann…" at bounding box center [640, 264] width 820 height 421
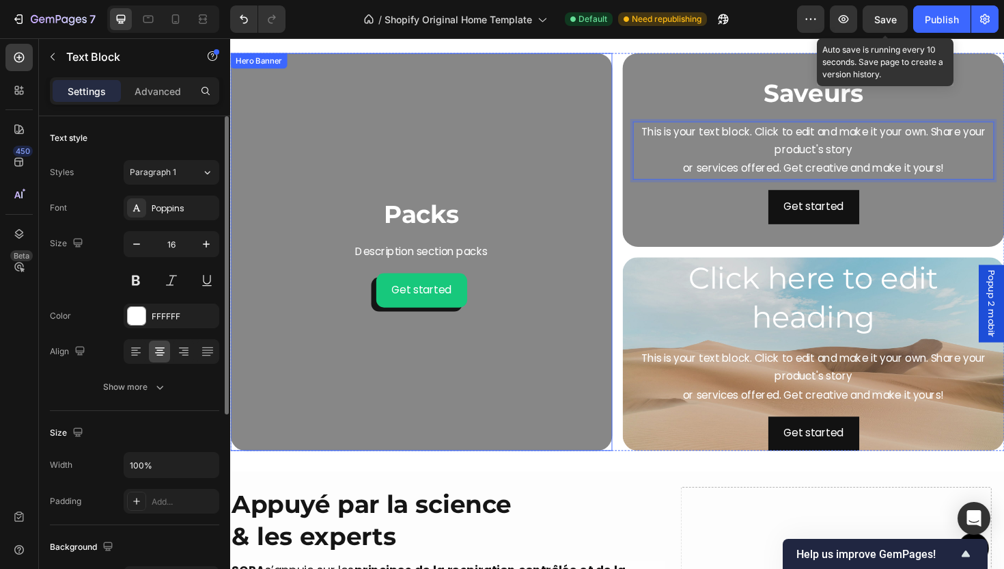
scroll to position [1956, 0]
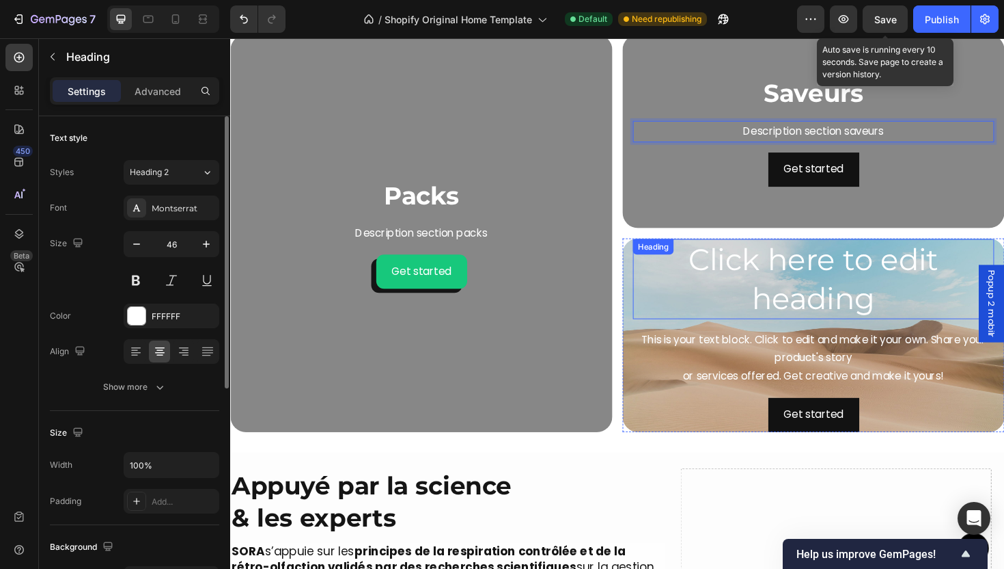
click at [964, 317] on h2 "Click here to edit heading" at bounding box center [848, 293] width 383 height 85
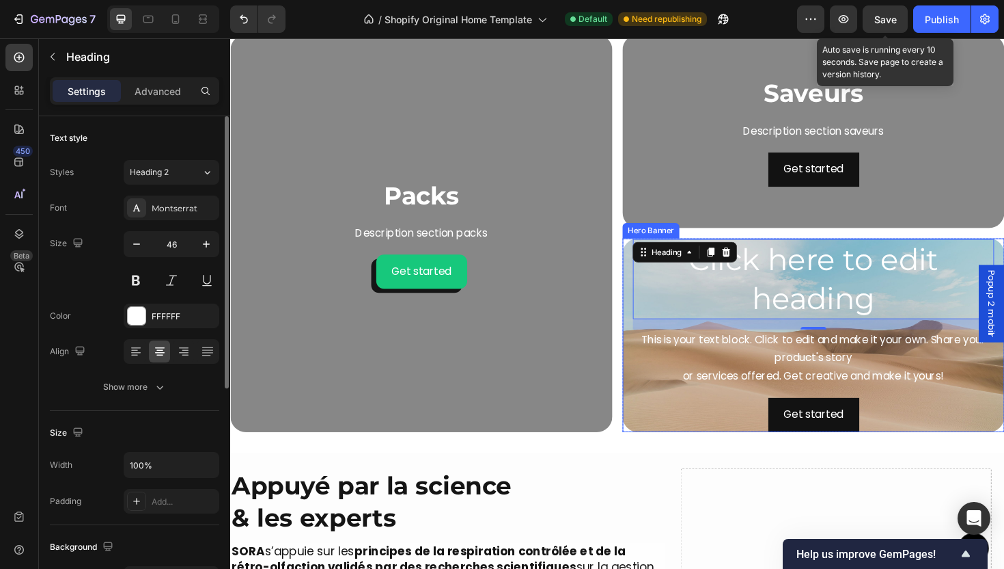
click at [646, 433] on div "Click here to edit heading Heading 16 This is your text block. Click to edit an…" at bounding box center [848, 353] width 405 height 210
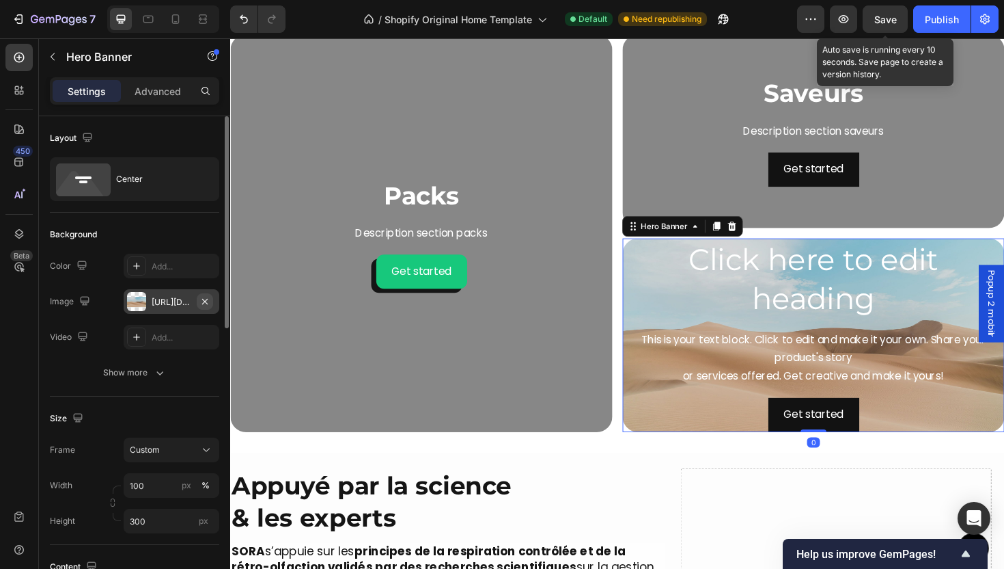
click at [206, 297] on icon "button" at bounding box center [205, 301] width 11 height 11
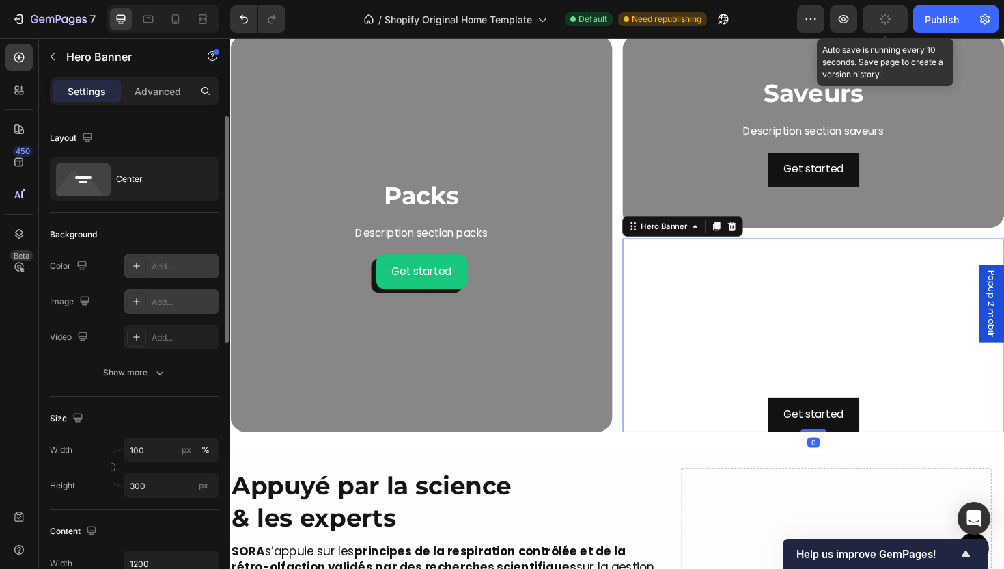
click at [168, 273] on div "Add..." at bounding box center [172, 266] width 96 height 25
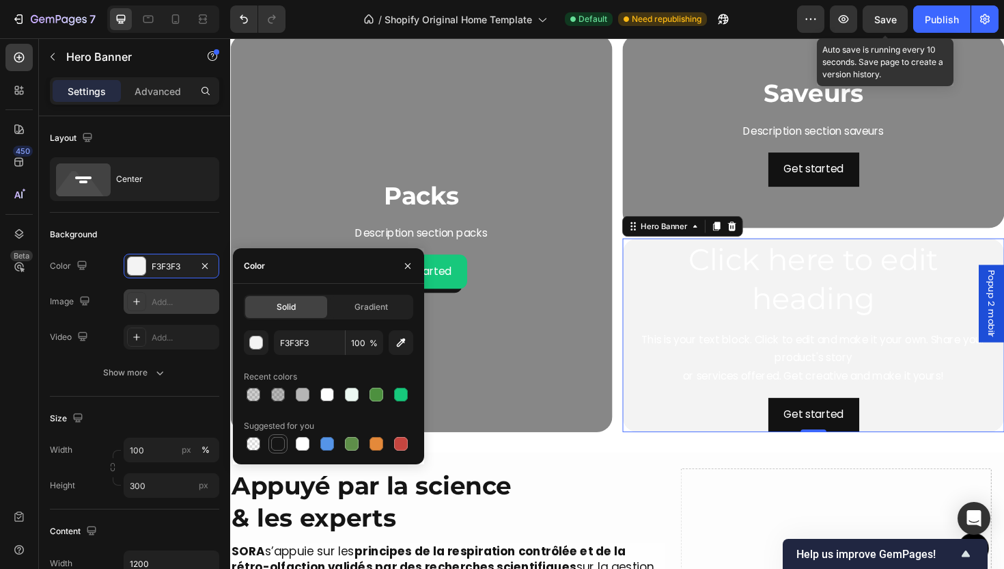
click at [280, 451] on div at bounding box center [278, 443] width 16 height 16
type input "151515"
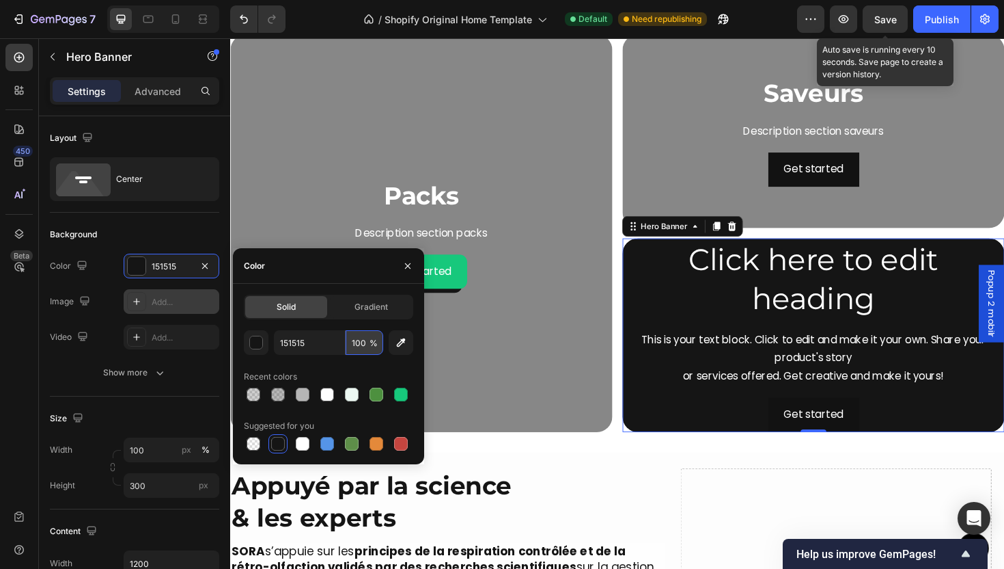
click at [353, 348] on input "100" at bounding box center [365, 342] width 38 height 25
type input "2"
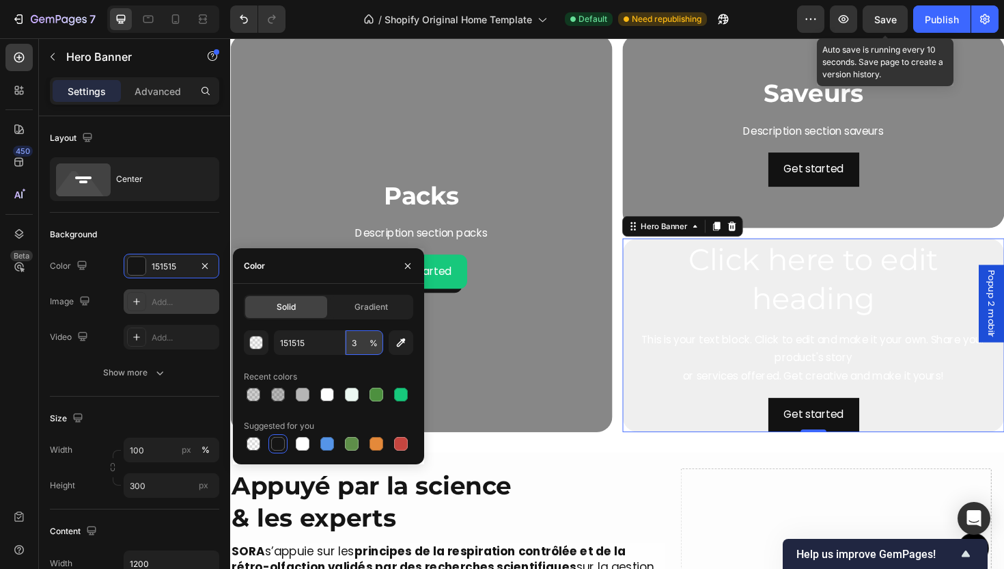
type input "30"
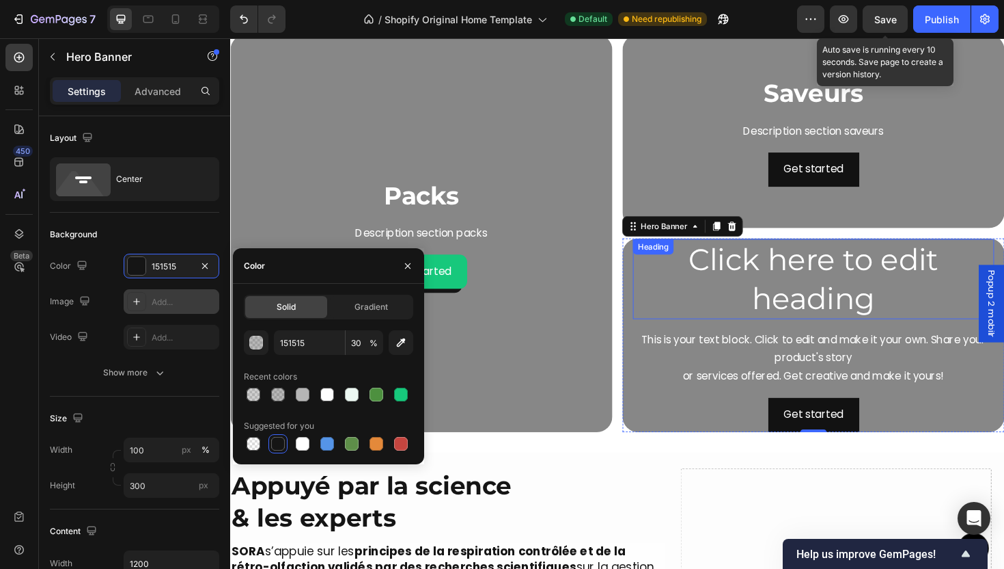
click at [869, 314] on h2 "Click here to edit heading" at bounding box center [848, 293] width 383 height 85
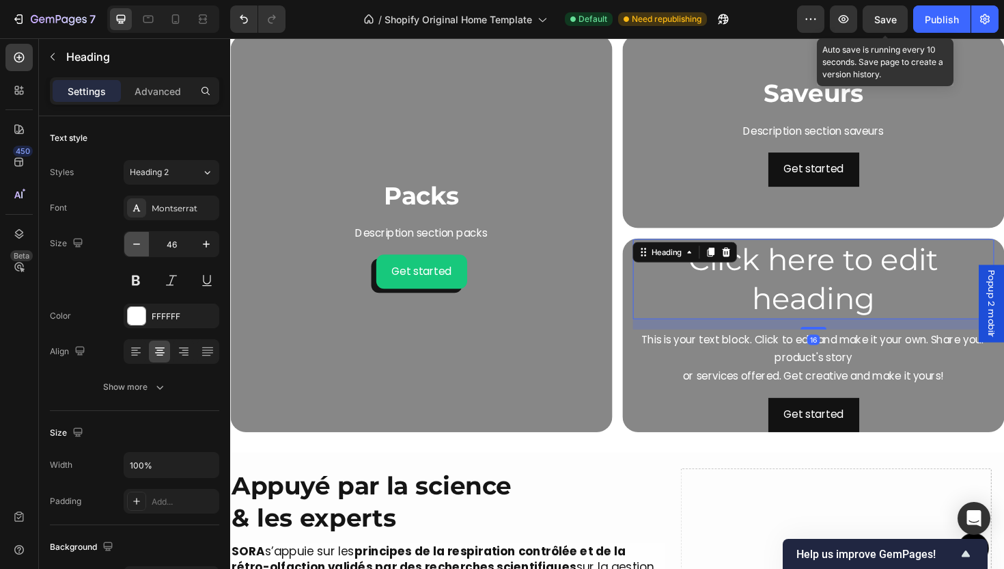
click at [143, 253] on button "button" at bounding box center [136, 244] width 25 height 25
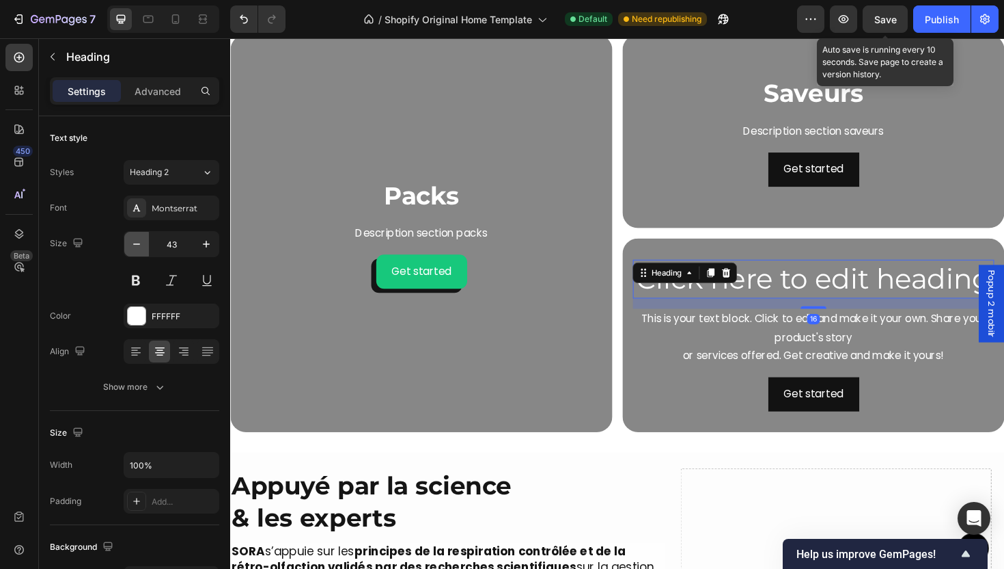
click at [143, 253] on button "button" at bounding box center [136, 244] width 25 height 25
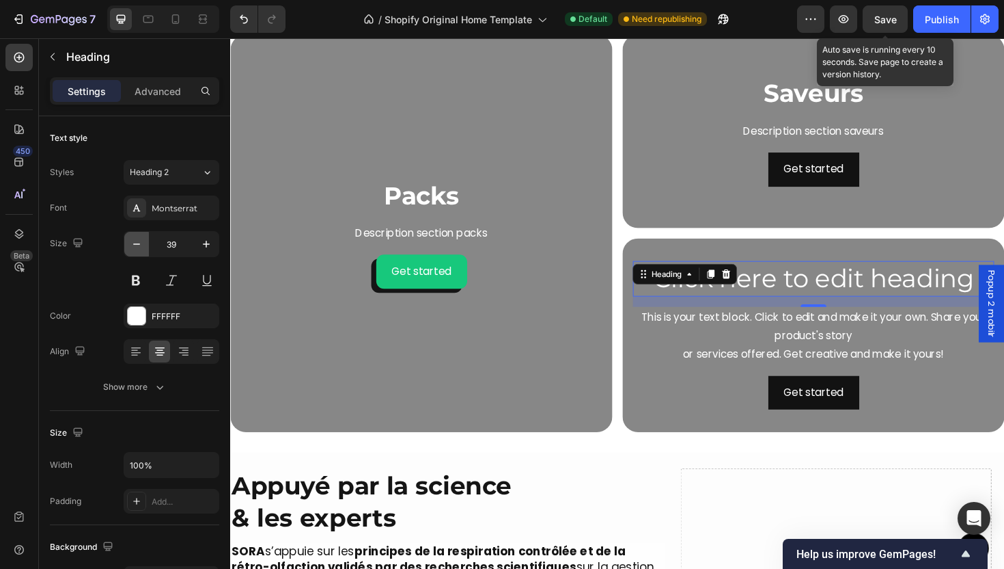
type input "38"
click at [875, 299] on h2 "Click here to edit heading" at bounding box center [848, 293] width 383 height 36
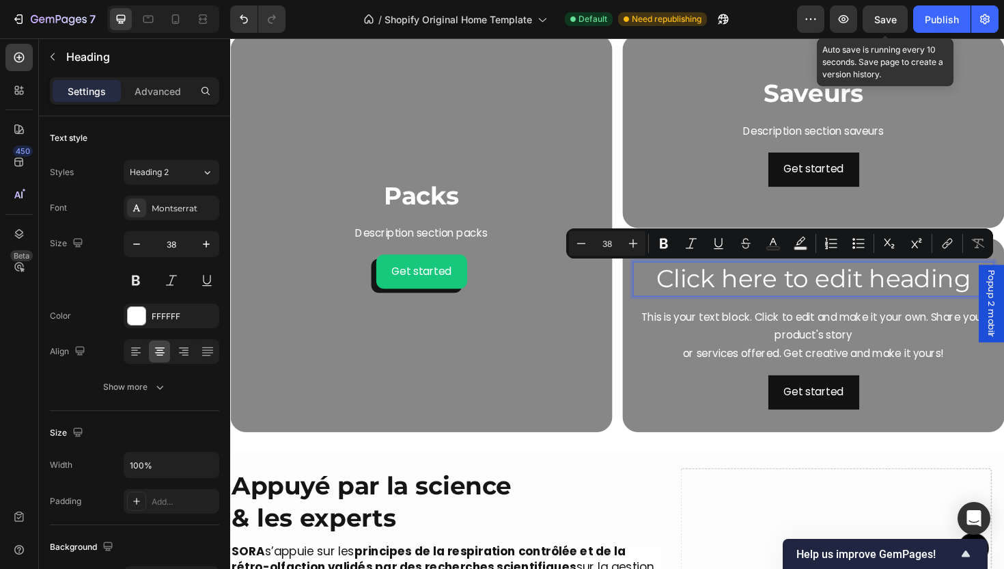
click at [829, 297] on p "Click here to edit heading" at bounding box center [848, 292] width 380 height 33
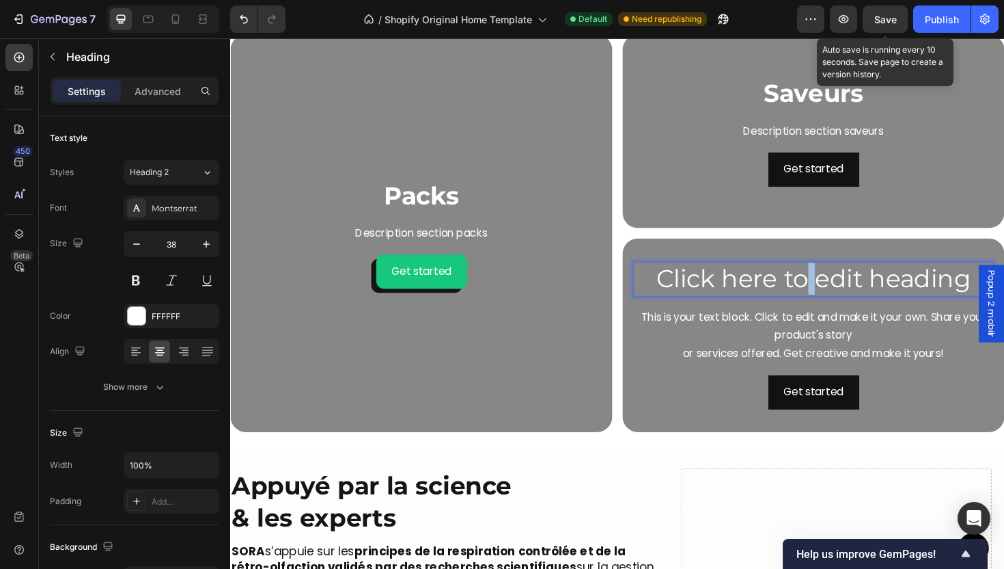
click at [829, 297] on p "Click here to edit heading" at bounding box center [848, 292] width 380 height 33
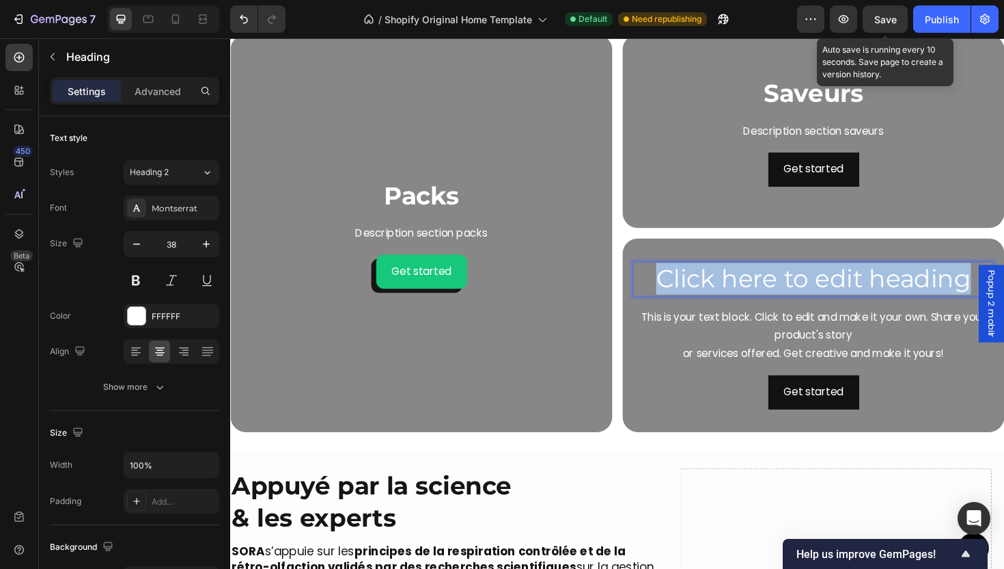
click at [829, 296] on p "Click here to edit heading" at bounding box center [848, 292] width 380 height 33
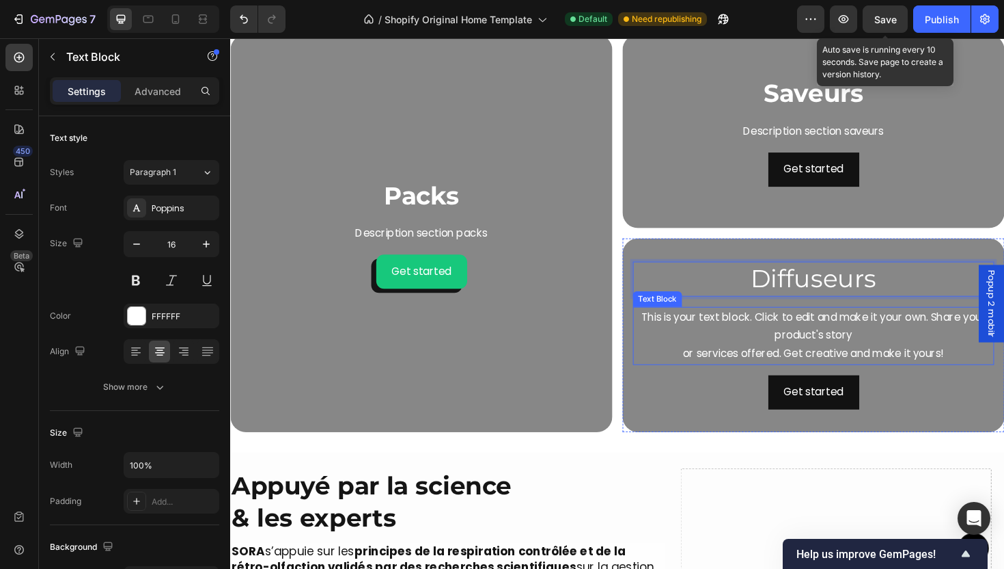
click at [860, 365] on div "This is your text block. Click to edit and make it your own. Share your product…" at bounding box center [848, 353] width 383 height 61
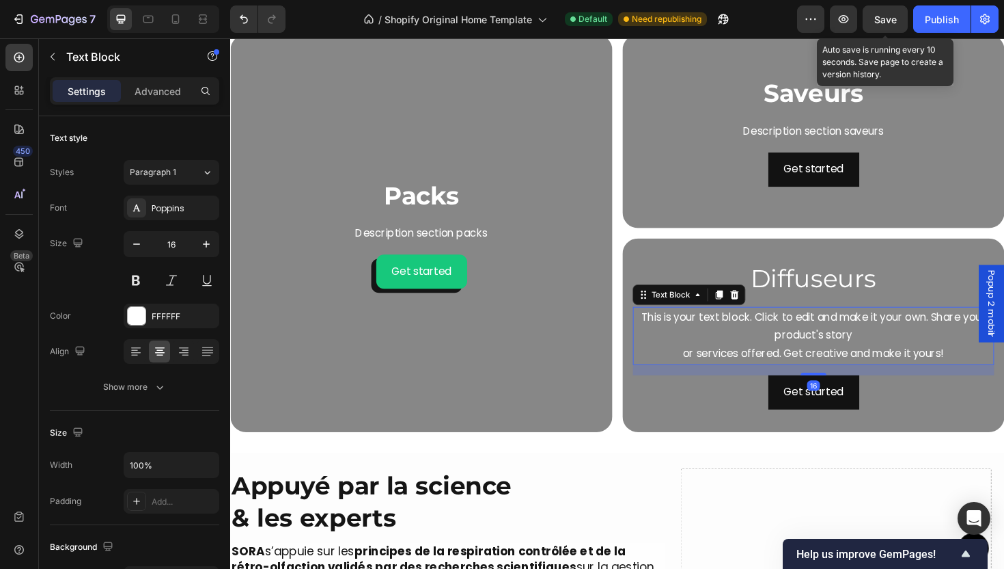
click at [860, 365] on div "This is your text block. Click to edit and make it your own. Share your product…" at bounding box center [848, 353] width 383 height 61
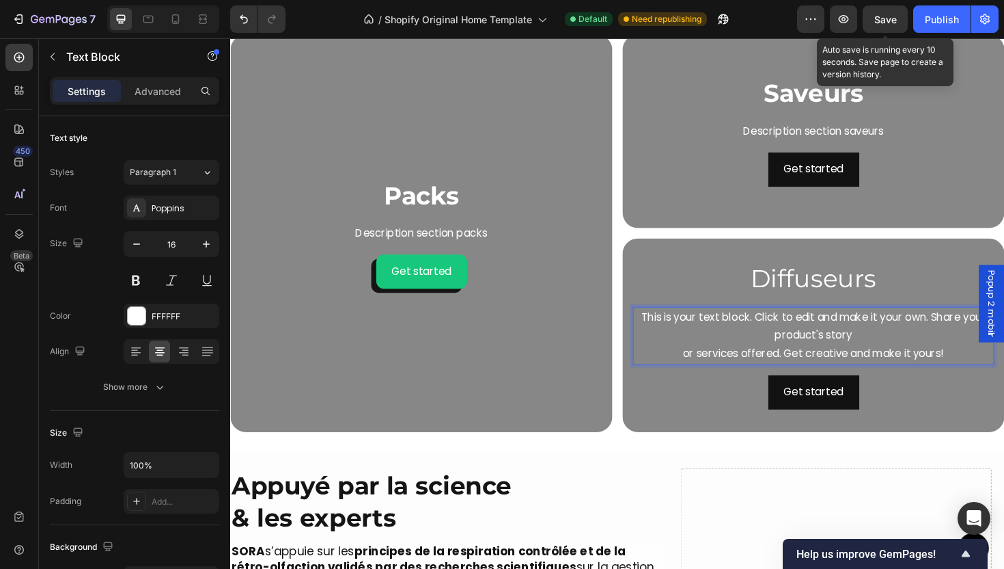
click at [860, 365] on p "This is your text block. Click to edit and make it your own. Share your product…" at bounding box center [848, 353] width 380 height 59
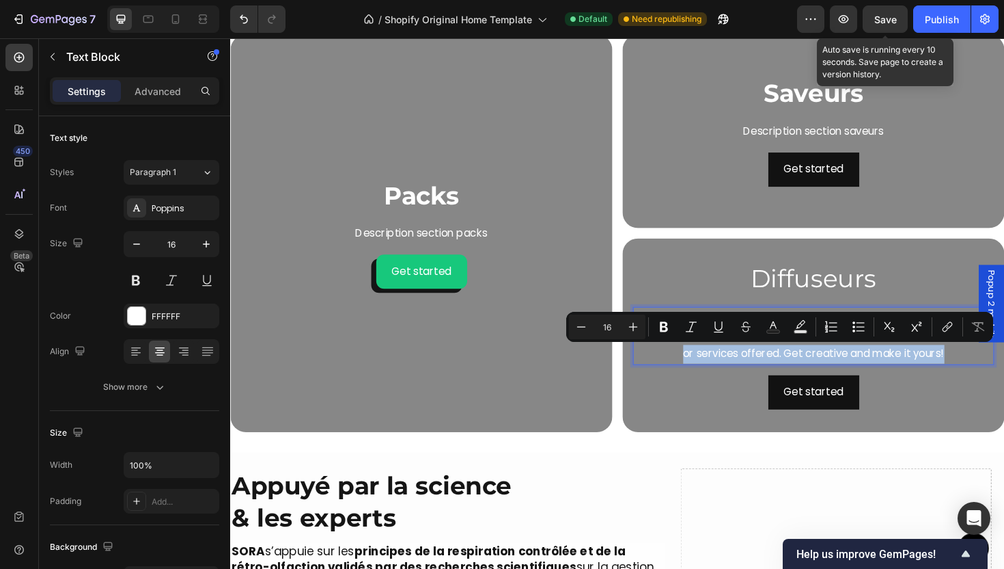
click at [978, 371] on p "This is your text block. Click to edit and make it your own. Share your product…" at bounding box center [848, 353] width 380 height 59
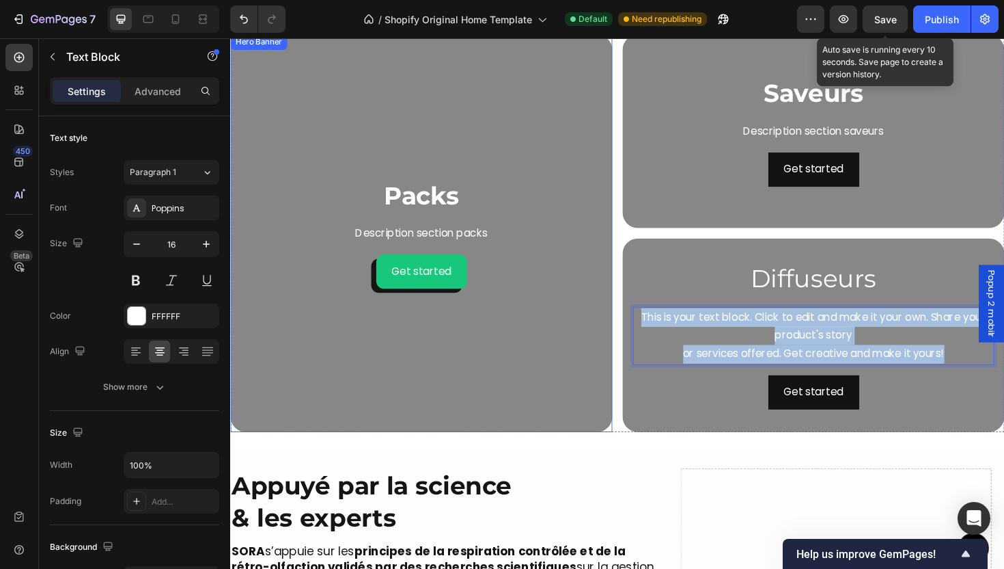
drag, startPoint x: 992, startPoint y: 372, endPoint x: 581, endPoint y: 336, distance: 413.0
click at [581, 336] on div "Packs Heading Description section packs Text Block Get started Button Hero Bann…" at bounding box center [640, 244] width 820 height 421
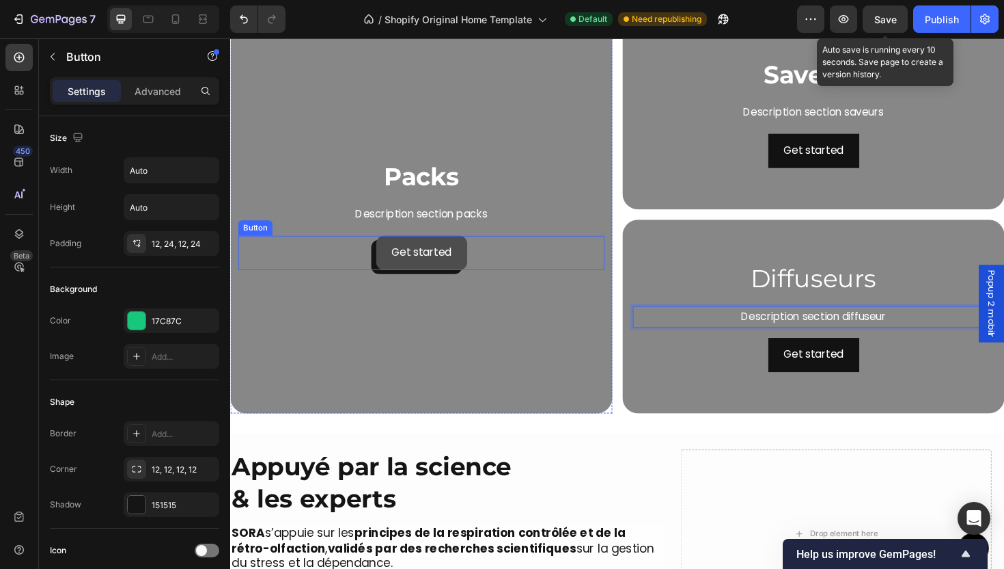
click at [469, 277] on button "Get started" at bounding box center [433, 265] width 96 height 36
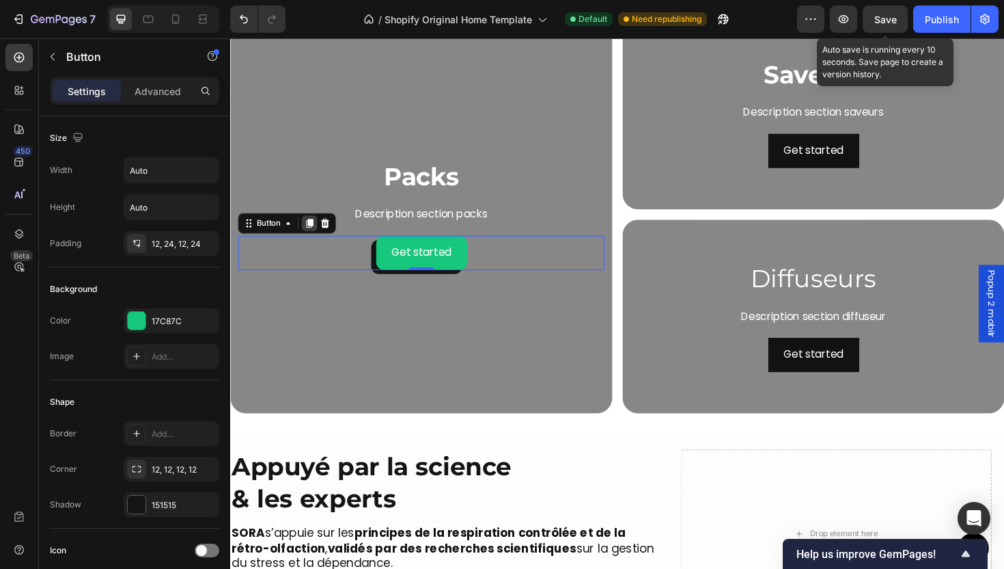
click at [320, 235] on div at bounding box center [314, 234] width 16 height 16
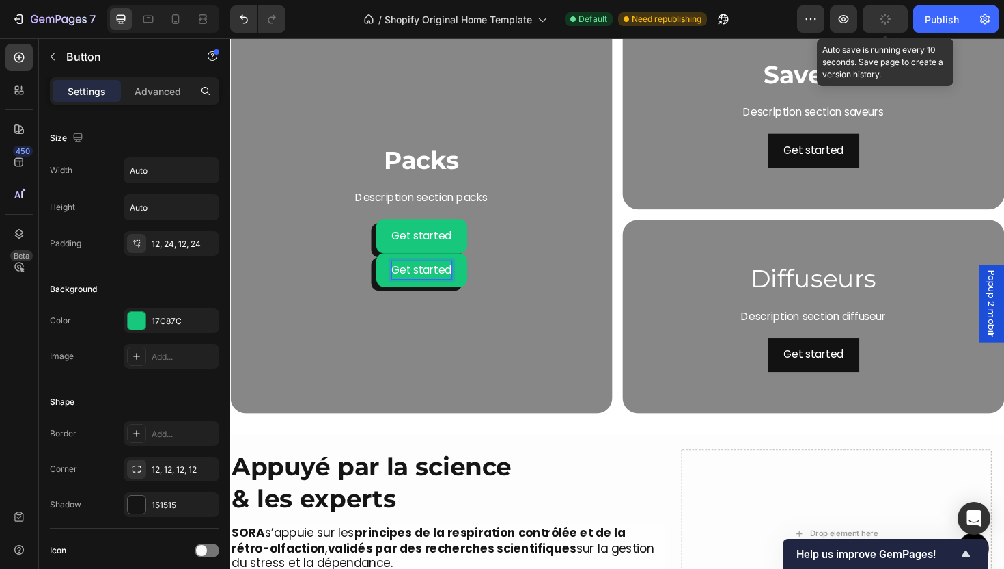
scroll to position [1957, 0]
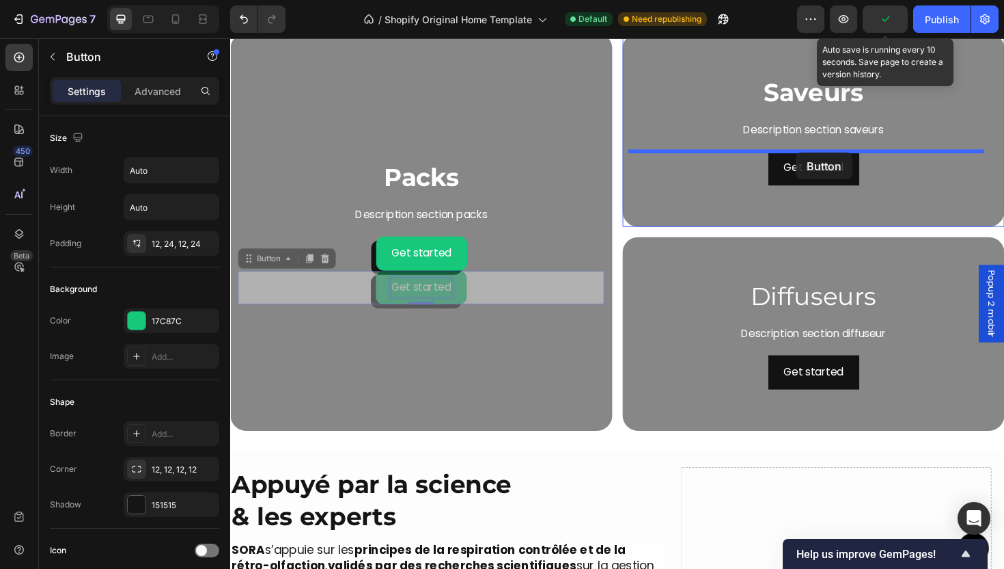
drag, startPoint x: 430, startPoint y: 281, endPoint x: 830, endPoint y: 159, distance: 417.8
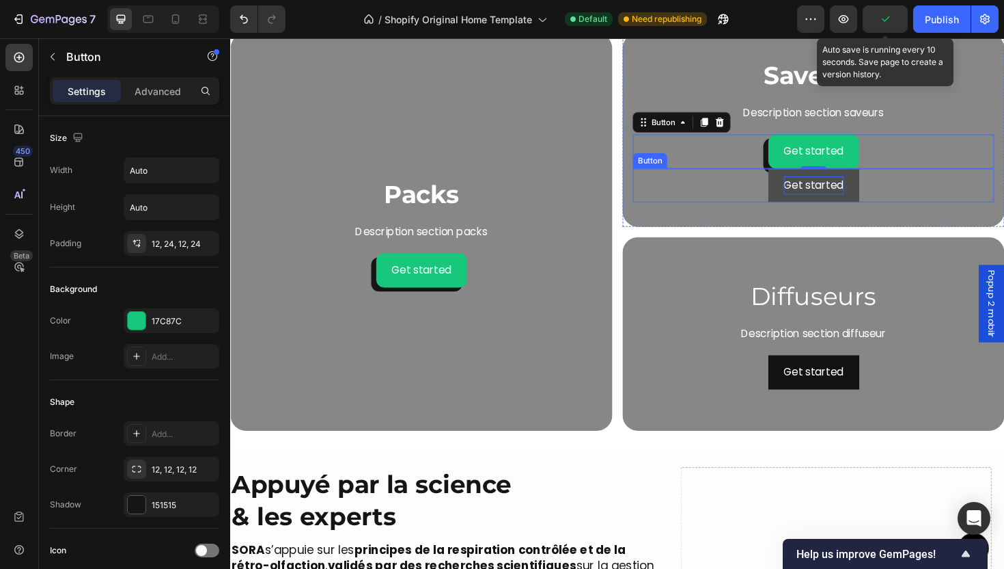
click at [868, 195] on div "Get started" at bounding box center [849, 194] width 64 height 20
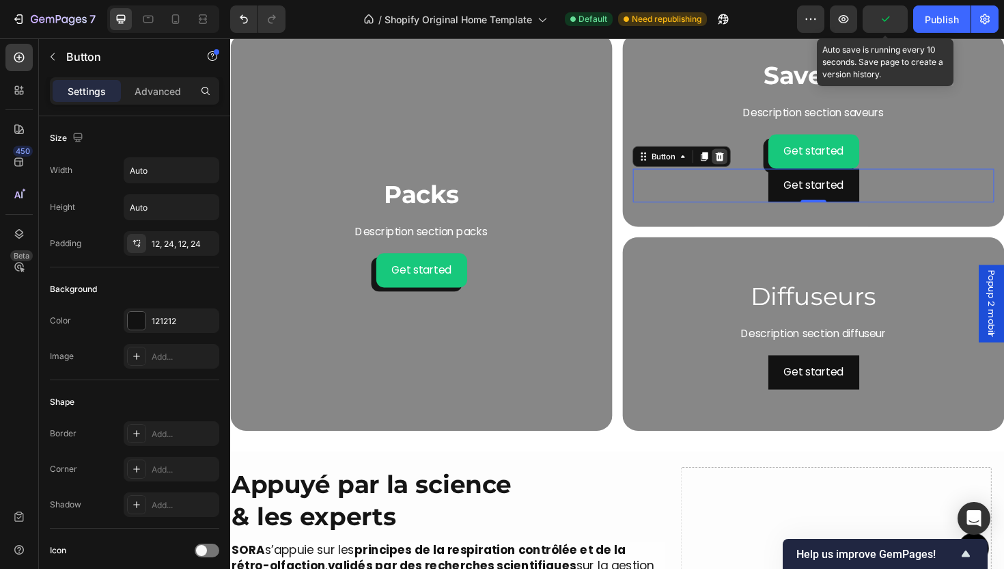
click at [745, 163] on icon at bounding box center [749, 163] width 9 height 10
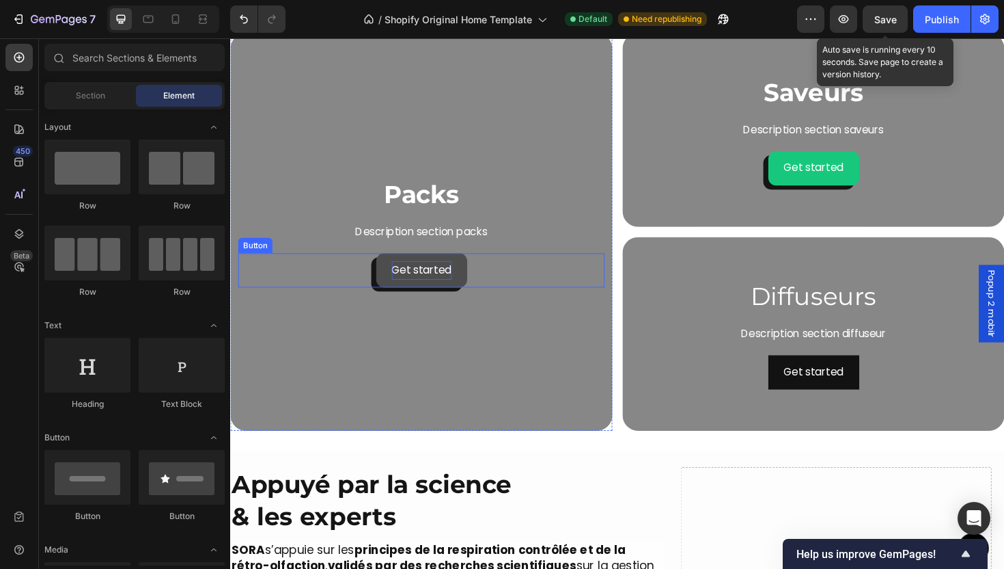
click at [433, 274] on div "Get started" at bounding box center [433, 284] width 64 height 20
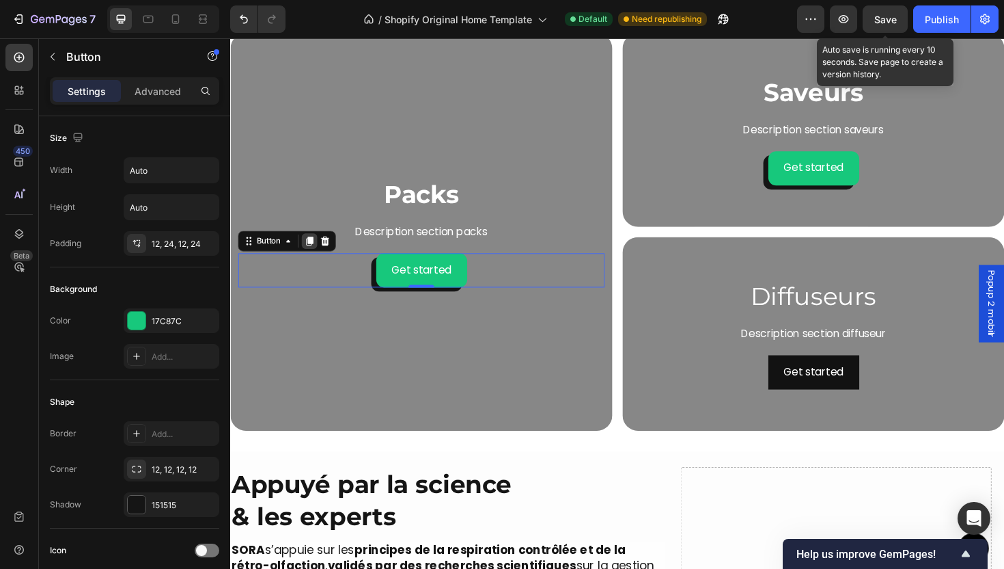
click at [311, 258] on div at bounding box center [314, 253] width 16 height 16
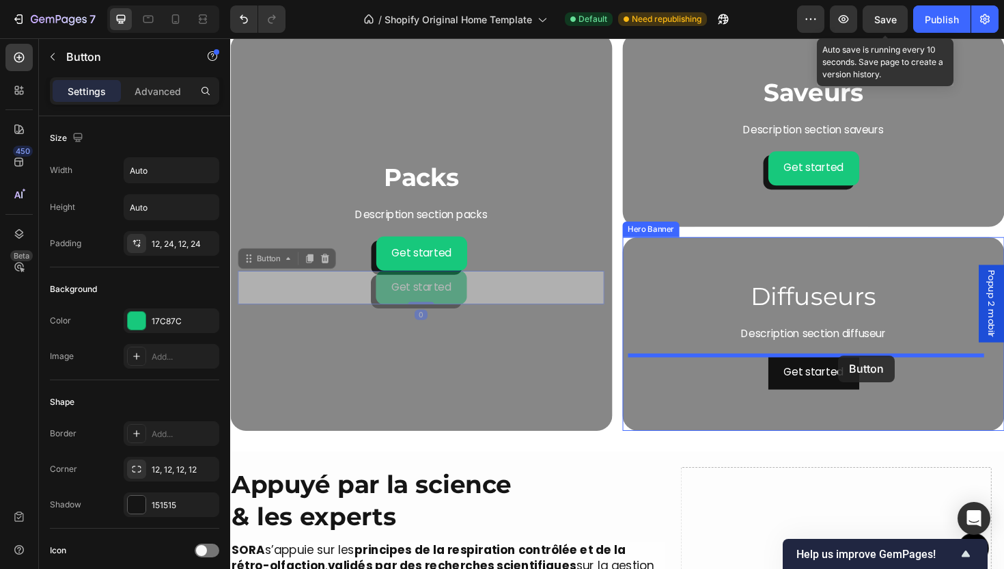
drag, startPoint x: 464, startPoint y: 306, endPoint x: 827, endPoint y: 371, distance: 369.3
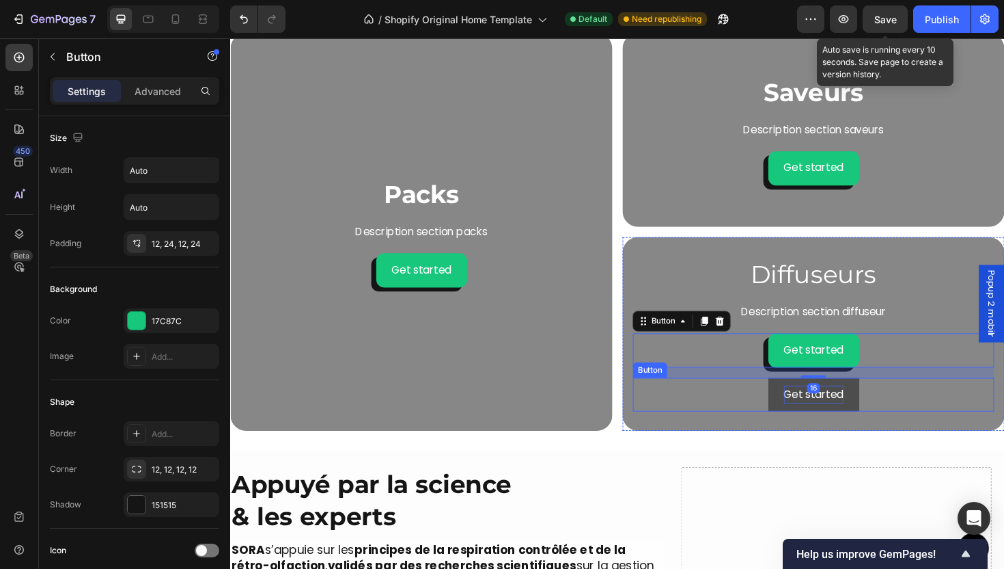
click at [860, 411] on div "Get started" at bounding box center [849, 416] width 64 height 20
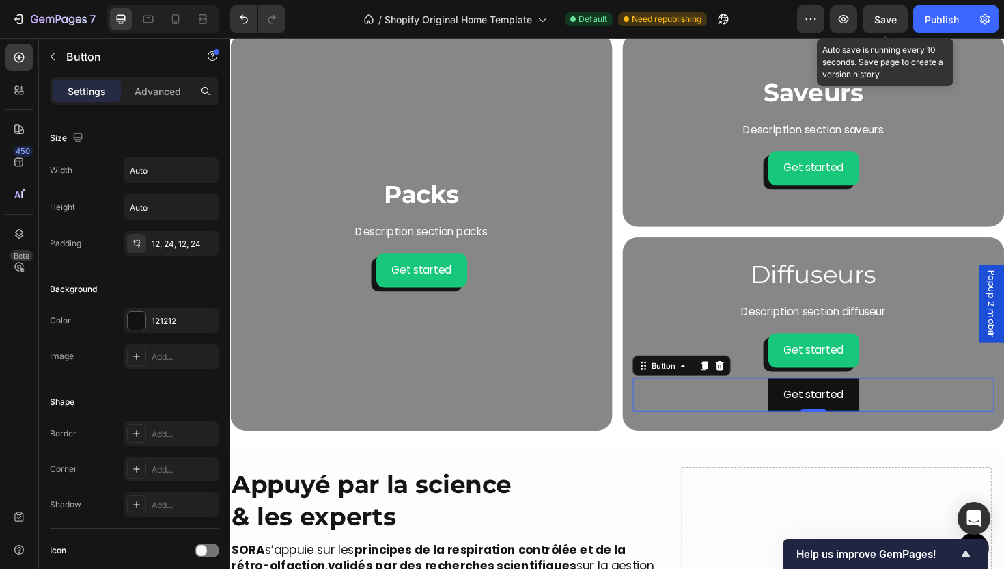
drag, startPoint x: 743, startPoint y: 382, endPoint x: 683, endPoint y: 361, distance: 63.8
click at [745, 382] on icon at bounding box center [749, 384] width 9 height 10
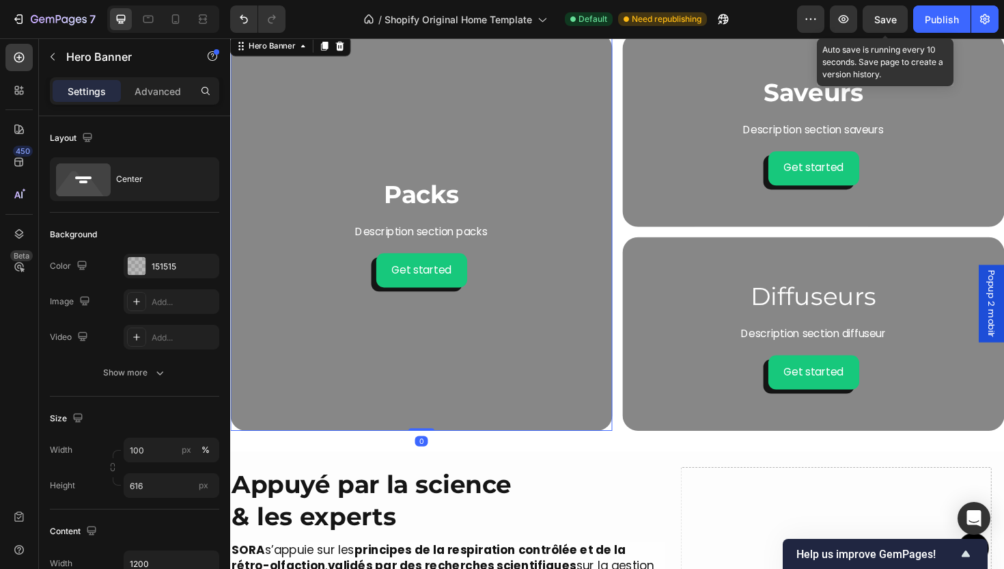
click at [417, 305] on div "Background Image" at bounding box center [432, 243] width 405 height 421
click at [452, 246] on p "Description section packs" at bounding box center [432, 244] width 385 height 20
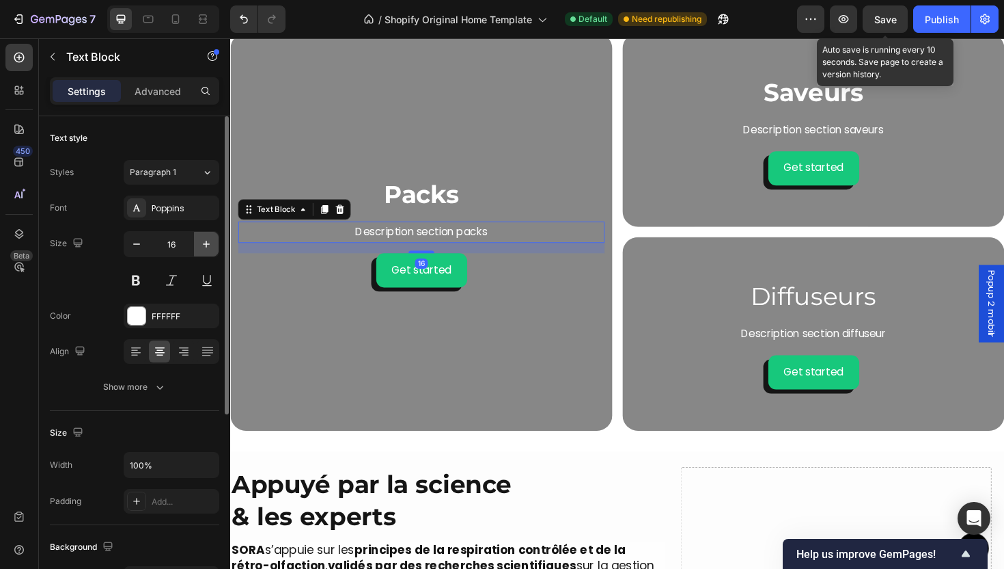
click at [202, 240] on icon "button" at bounding box center [207, 244] width 14 height 14
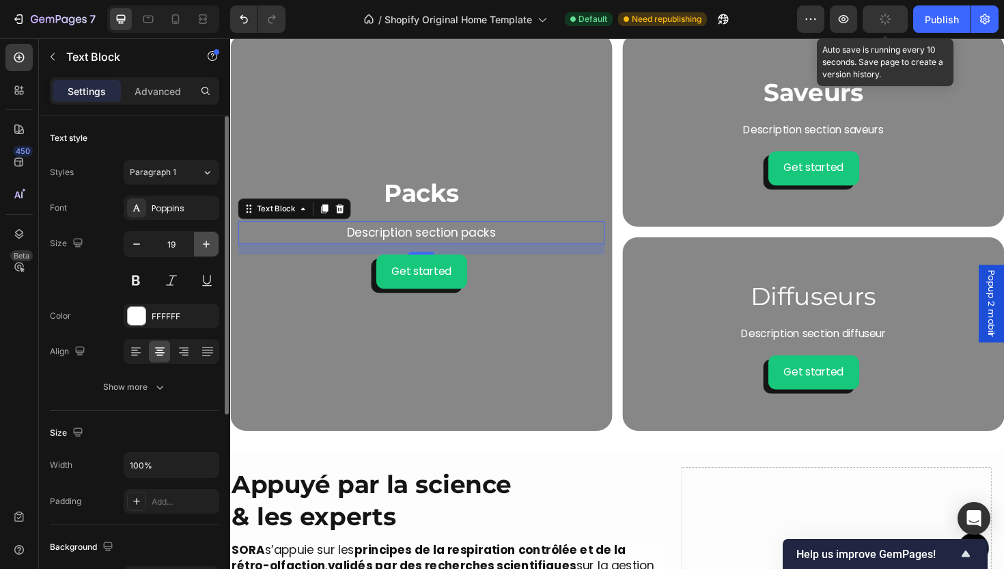
type input "20"
click at [789, 133] on p "Description section saveurs" at bounding box center [848, 136] width 380 height 20
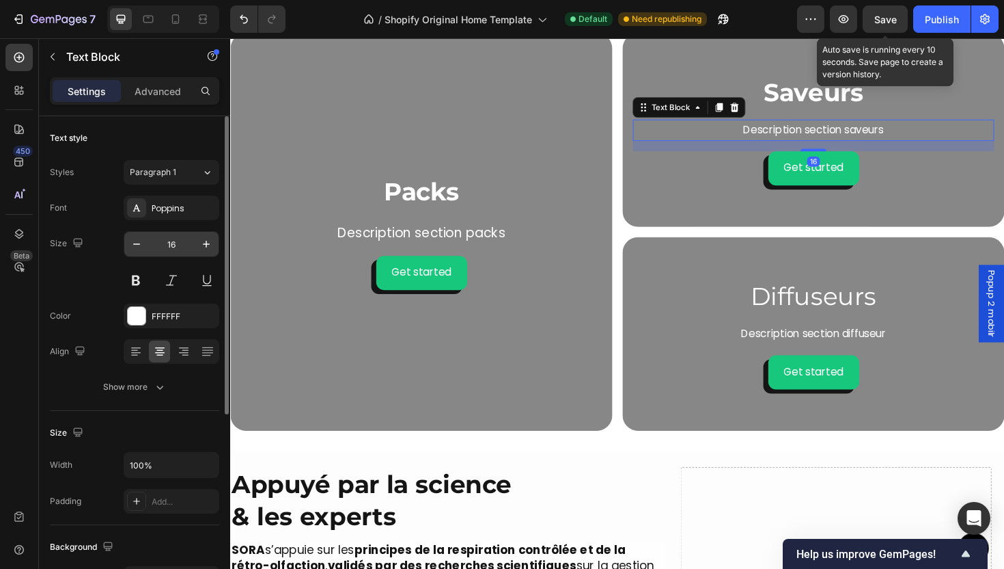
click at [193, 241] on input "16" at bounding box center [171, 244] width 45 height 25
click at [200, 242] on icon "button" at bounding box center [207, 244] width 14 height 14
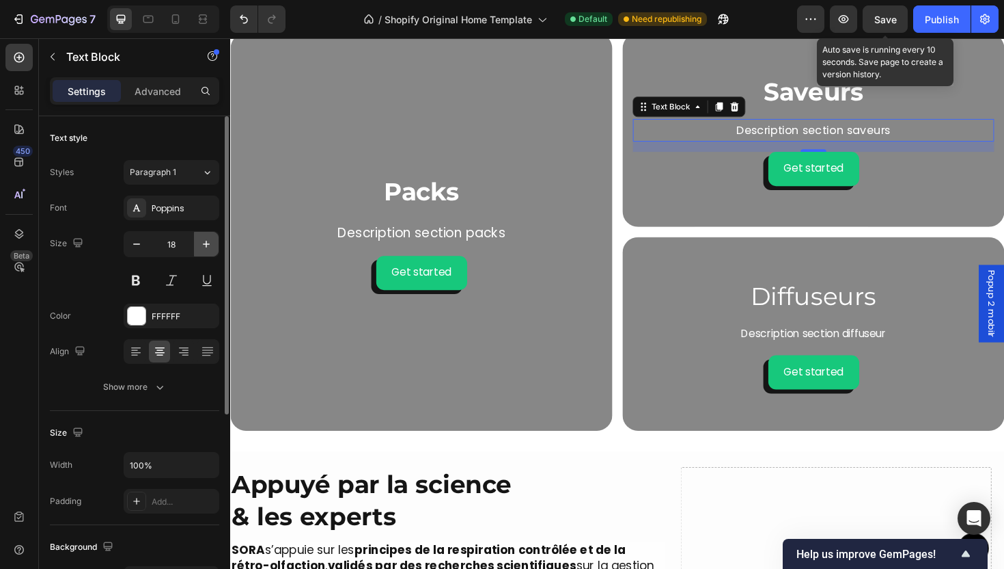
click at [200, 242] on icon "button" at bounding box center [207, 244] width 14 height 14
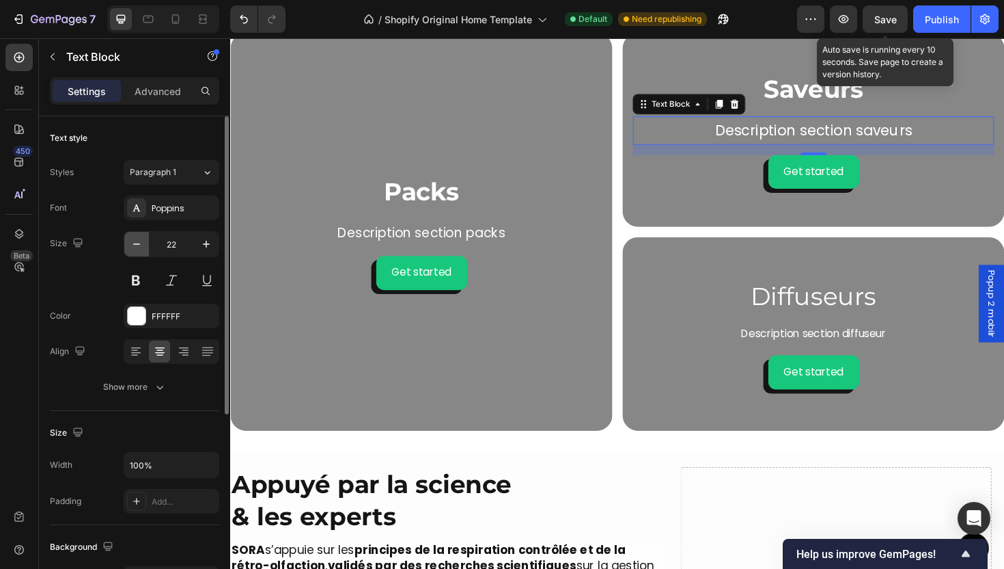
click at [133, 243] on icon "button" at bounding box center [137, 244] width 14 height 14
type input "20"
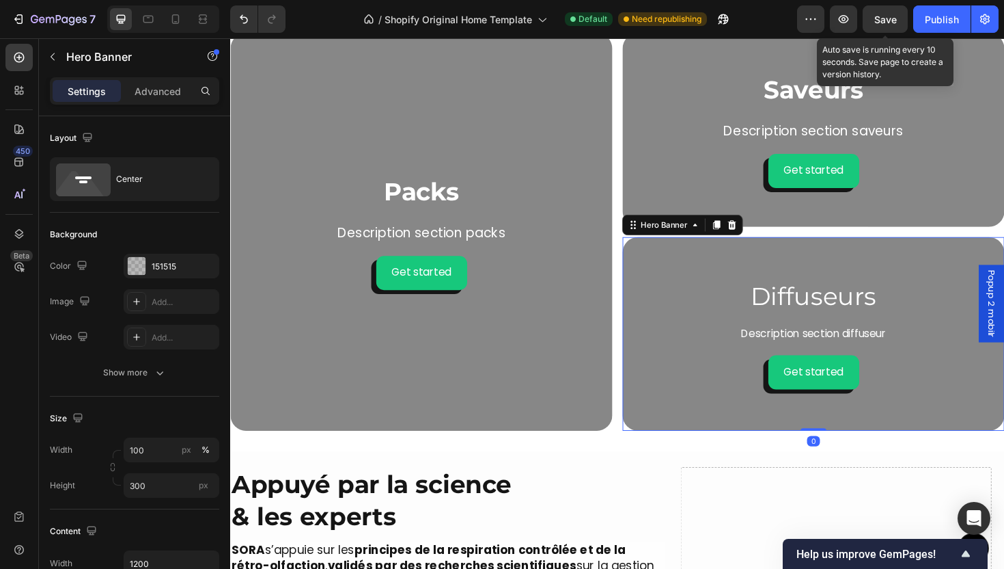
click at [886, 364] on div "Diffuseurs Heading Description section diffuseur Text Block Get started Button" at bounding box center [848, 351] width 383 height 117
click at [795, 361] on div "Description section diffuseur" at bounding box center [848, 351] width 383 height 23
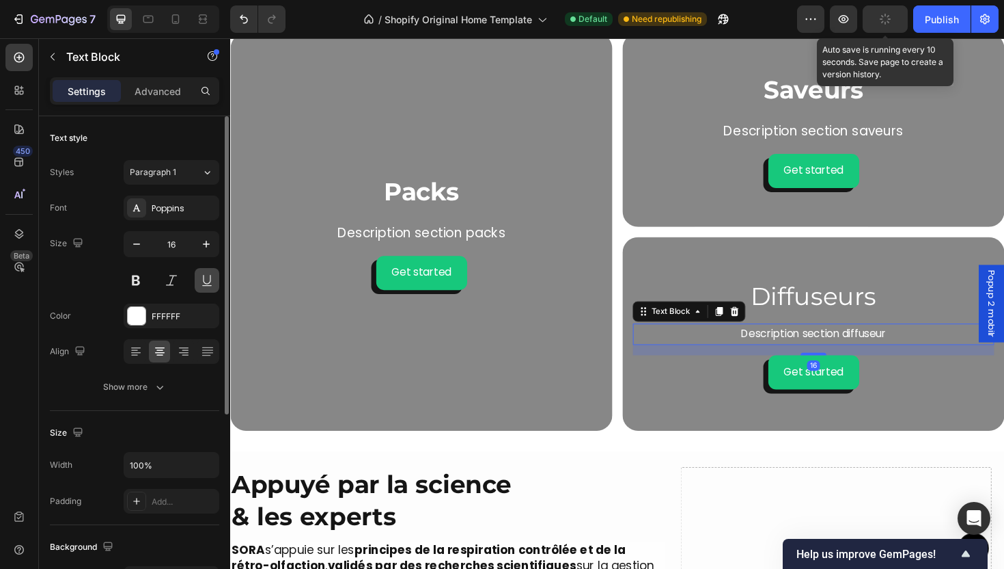
click at [204, 275] on button at bounding box center [207, 280] width 25 height 25
click at [204, 237] on icon "button" at bounding box center [207, 244] width 14 height 14
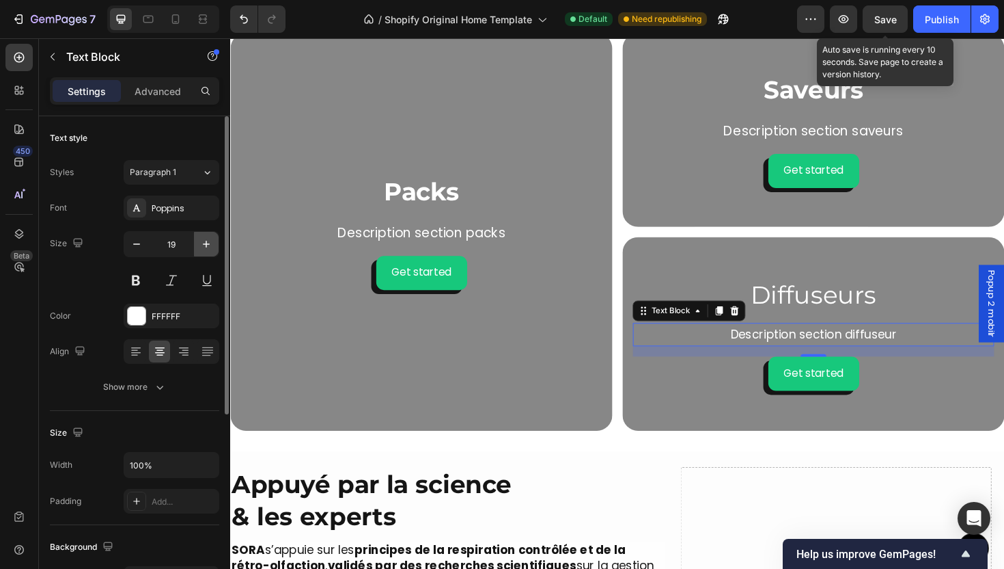
click at [204, 237] on icon "button" at bounding box center [207, 244] width 14 height 14
type input "20"
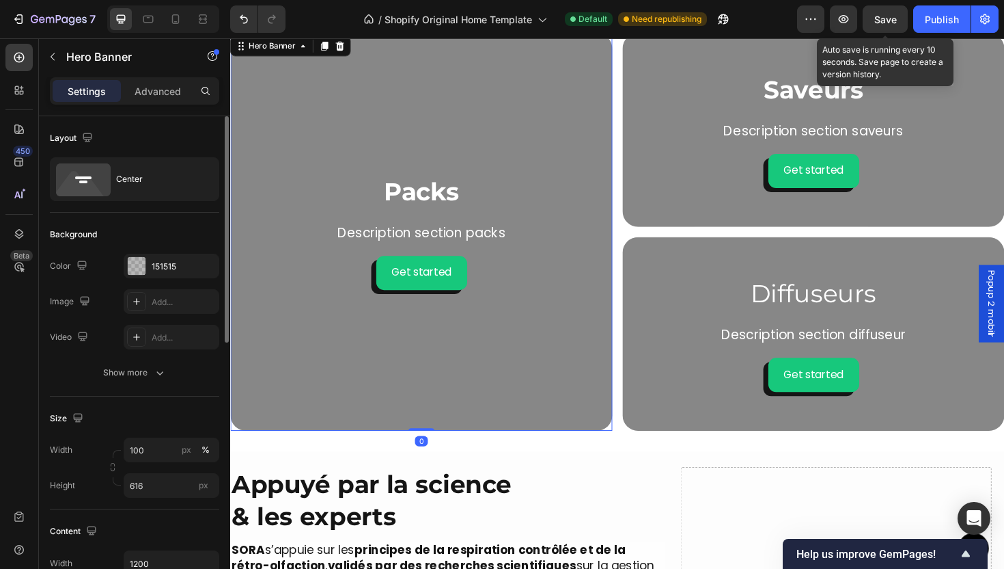
click at [580, 370] on div "Background Image" at bounding box center [432, 243] width 405 height 421
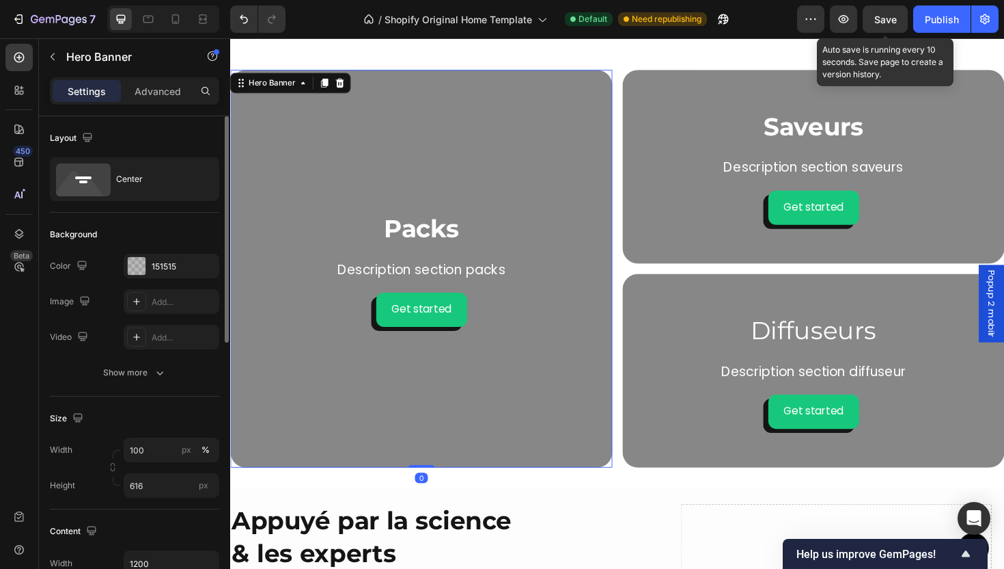
scroll to position [1917, 0]
click at [467, 254] on p "Packs" at bounding box center [432, 239] width 385 height 33
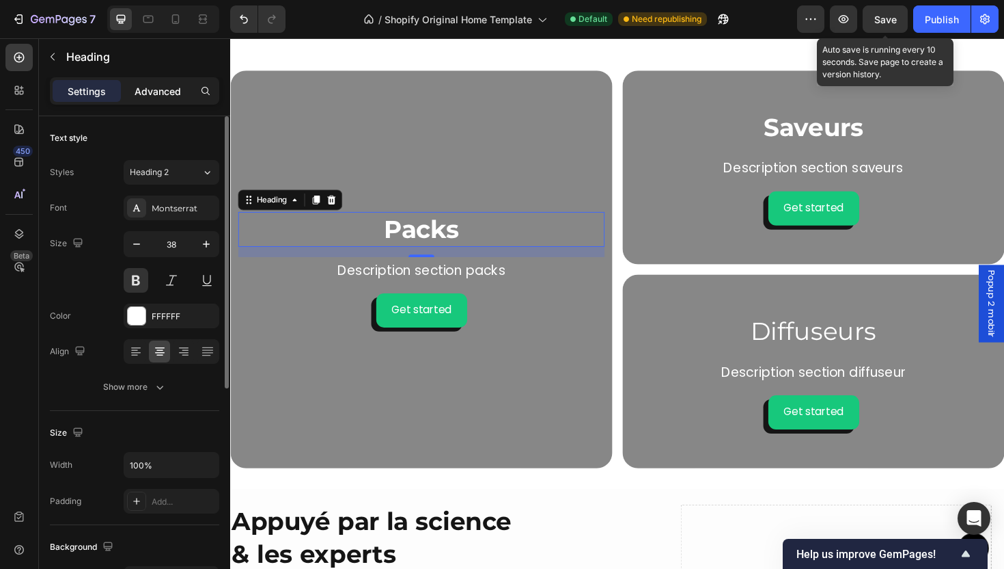
click at [173, 100] on div "Advanced" at bounding box center [158, 91] width 68 height 22
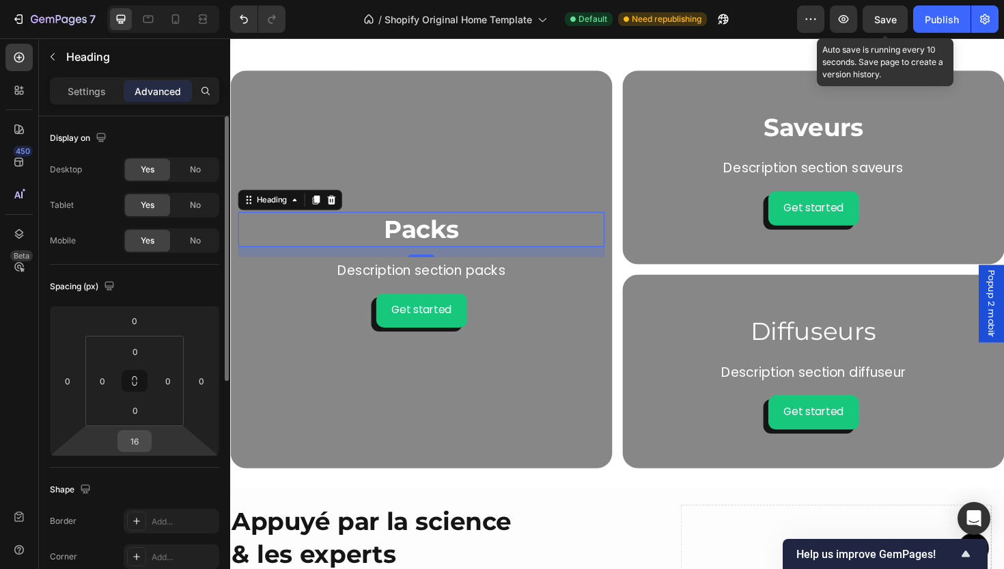
click at [143, 448] on input "16" at bounding box center [134, 440] width 27 height 20
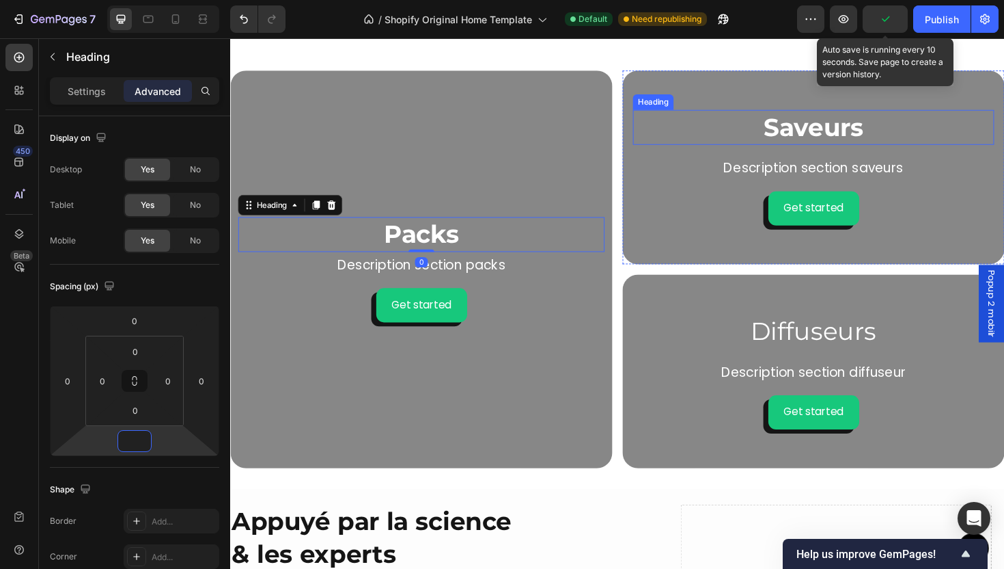
click at [795, 122] on p "Saveurs" at bounding box center [848, 131] width 380 height 33
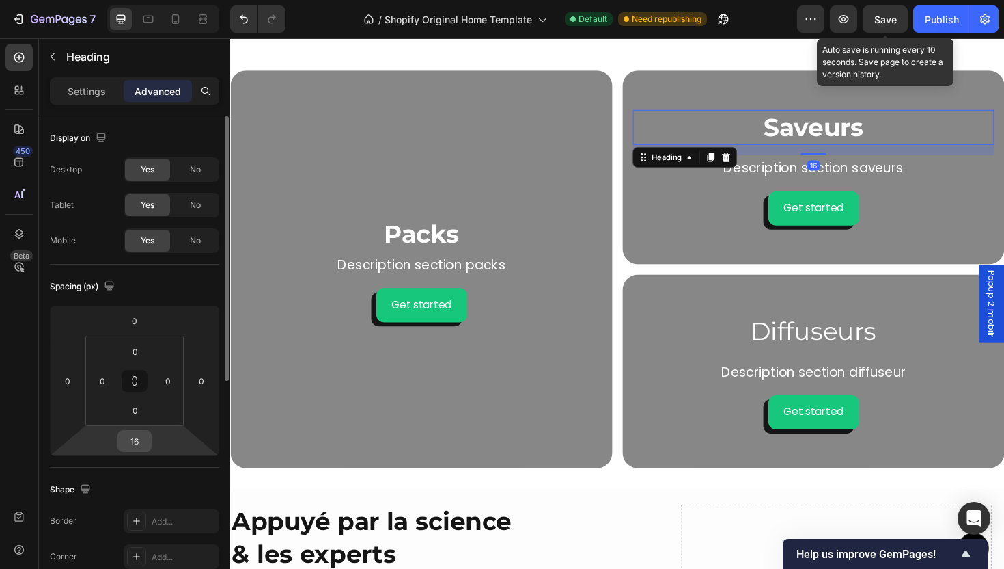
click at [135, 447] on input "16" at bounding box center [134, 440] width 27 height 20
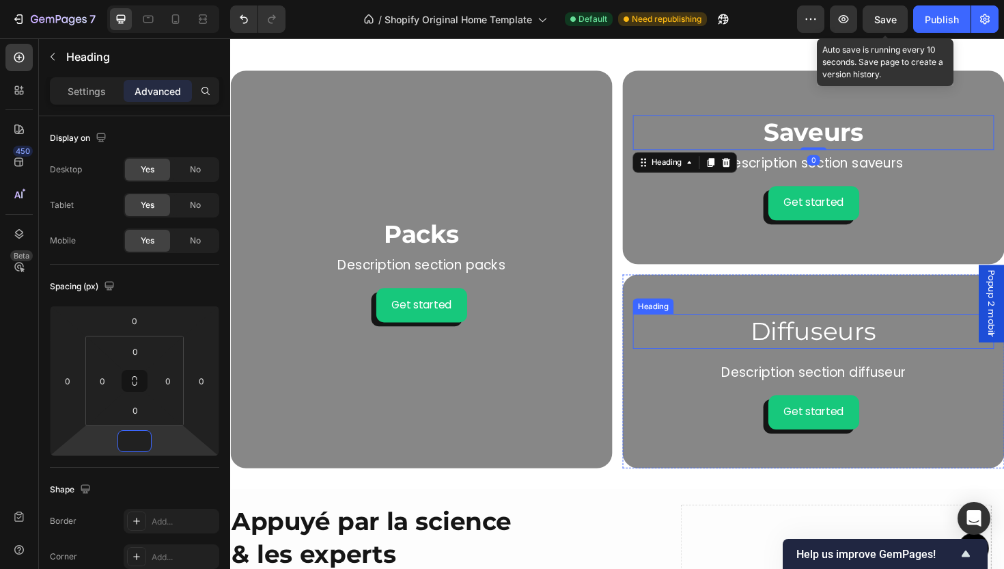
click at [847, 361] on p "Diffuseurs" at bounding box center [848, 347] width 380 height 33
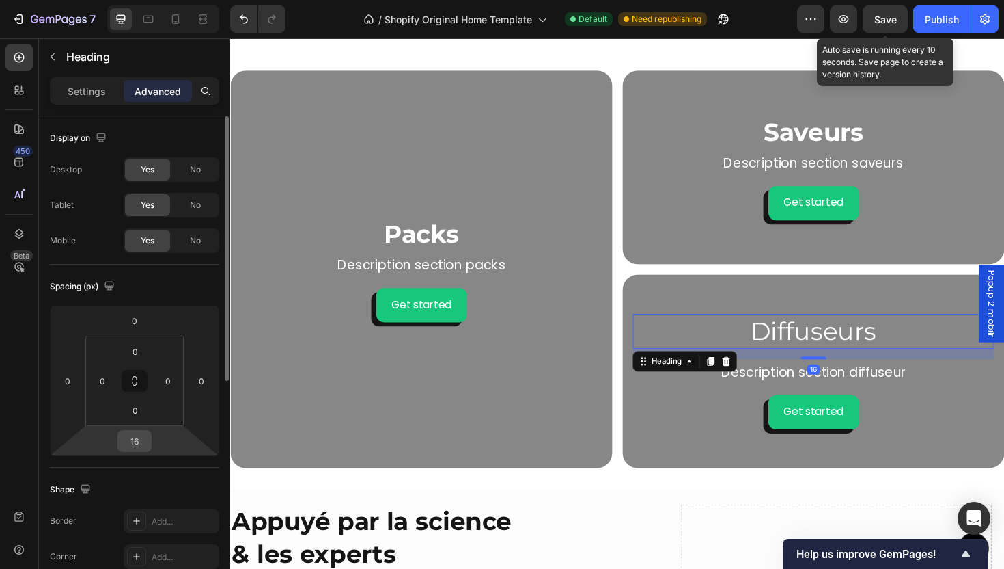
click at [148, 440] on div "16" at bounding box center [135, 441] width 34 height 22
click at [143, 443] on input "16" at bounding box center [134, 440] width 27 height 20
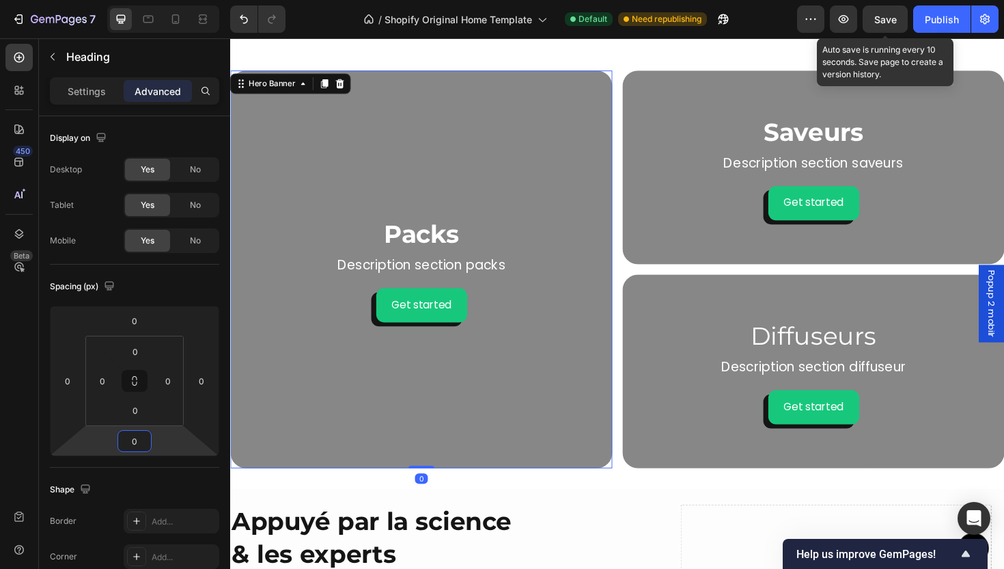
click at [511, 424] on div "Background Image" at bounding box center [432, 282] width 405 height 421
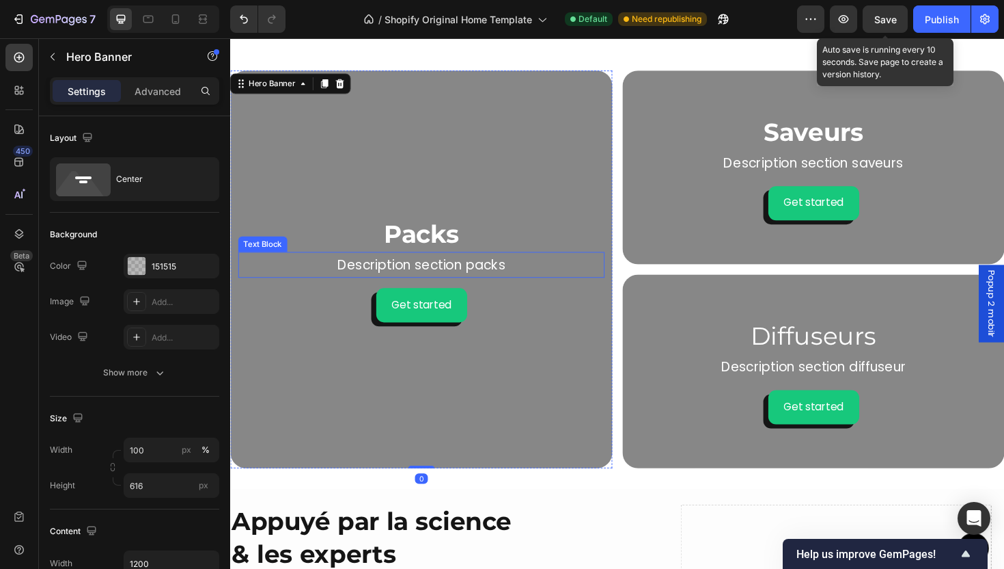
click at [448, 268] on p "Description section packs" at bounding box center [432, 278] width 385 height 25
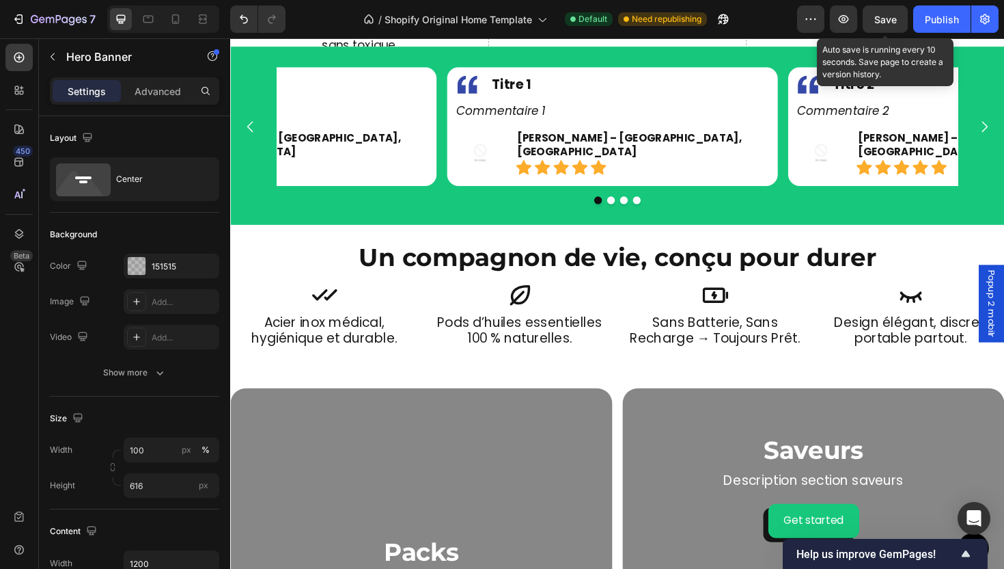
scroll to position [1498, 0]
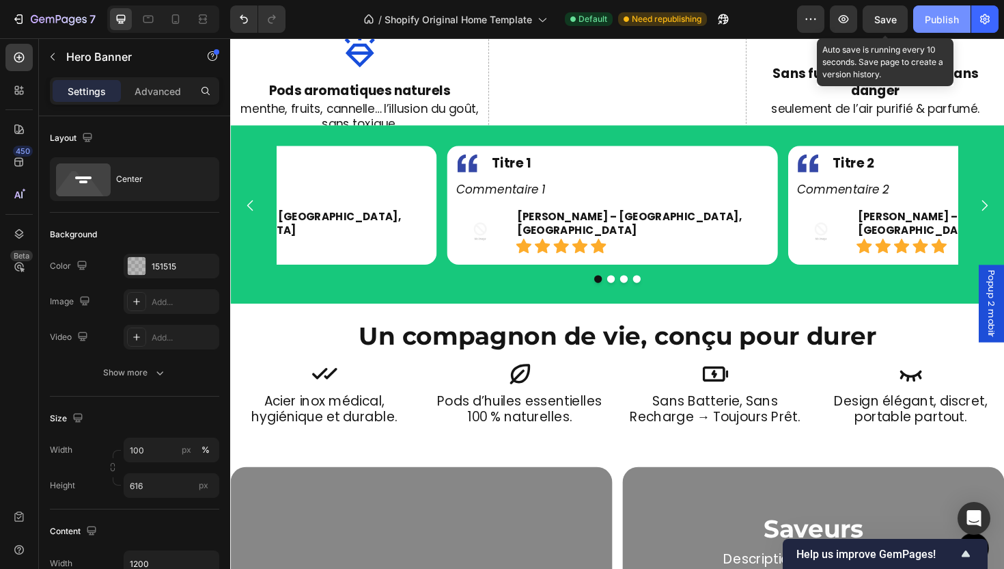
click at [929, 23] on div "Publish" at bounding box center [942, 19] width 34 height 14
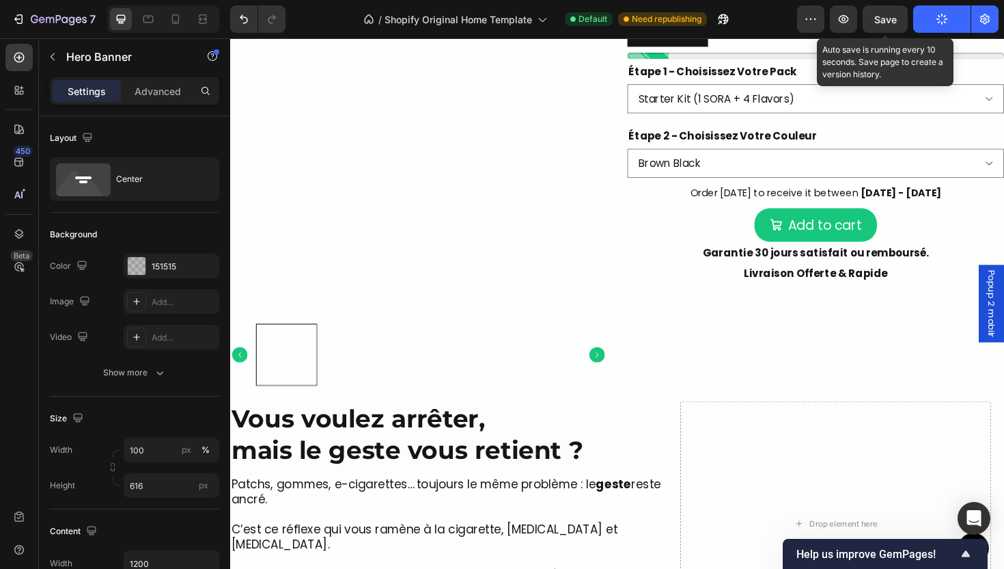
scroll to position [1099, 0]
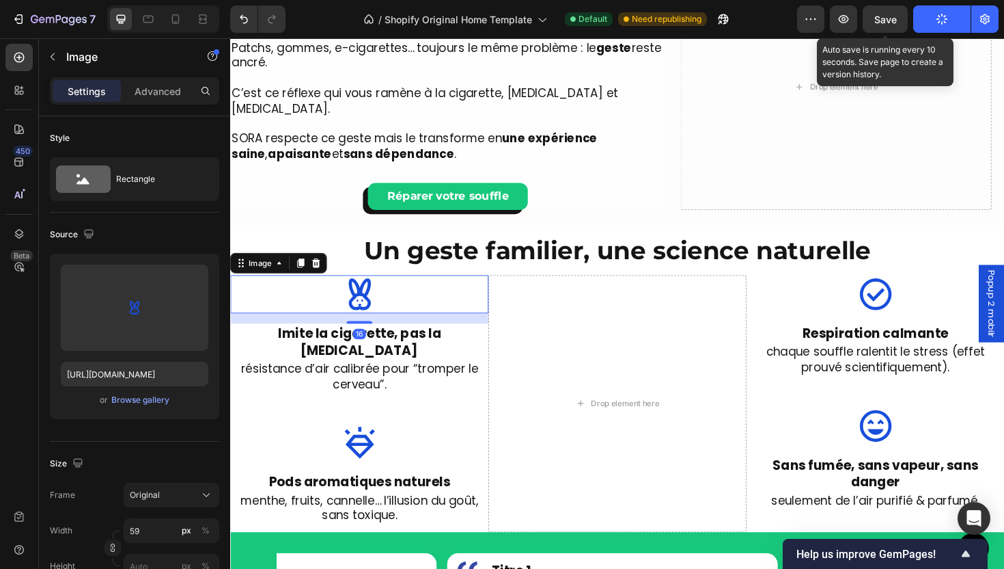
click at [371, 303] on img at bounding box center [367, 309] width 40 height 40
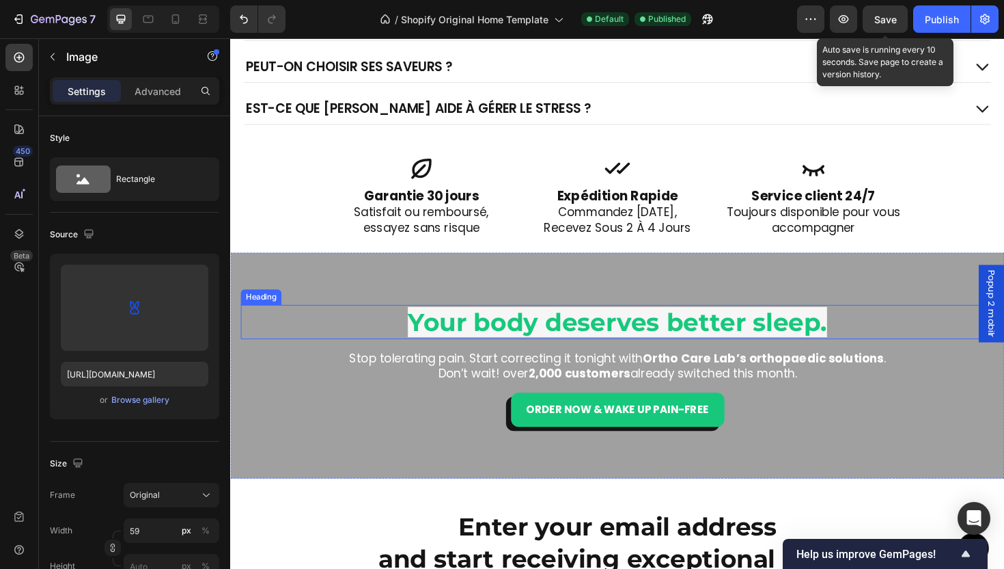
scroll to position [3170, 0]
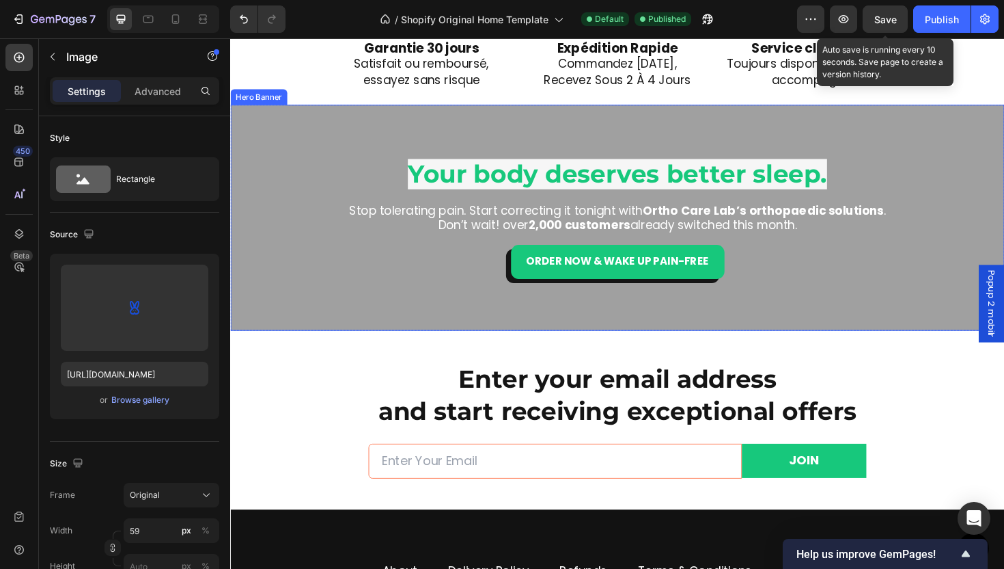
click at [398, 333] on div "Overlay" at bounding box center [640, 228] width 820 height 239
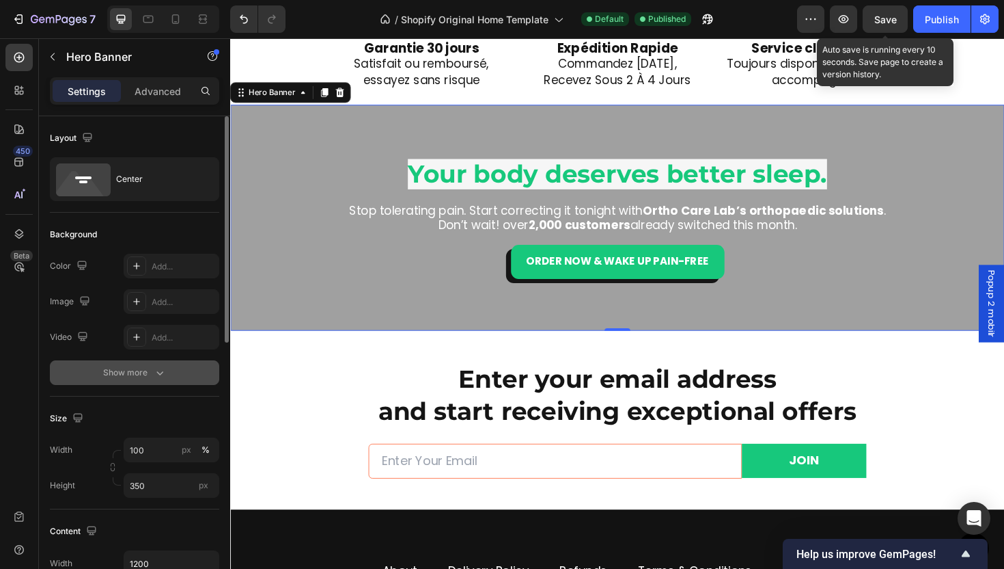
click at [167, 374] on button "Show more" at bounding box center [134, 372] width 169 height 25
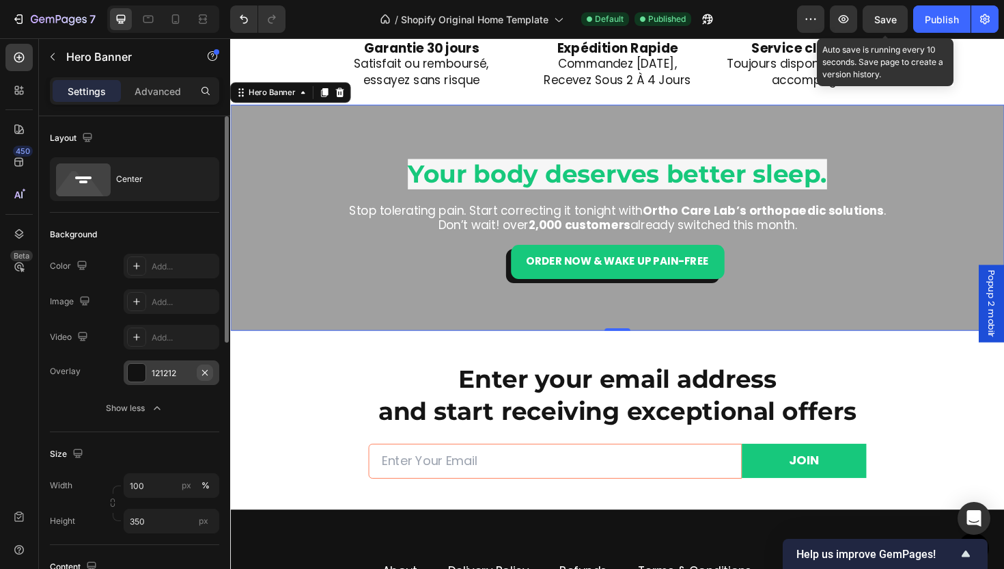
click at [205, 370] on icon "button" at bounding box center [205, 372] width 11 height 11
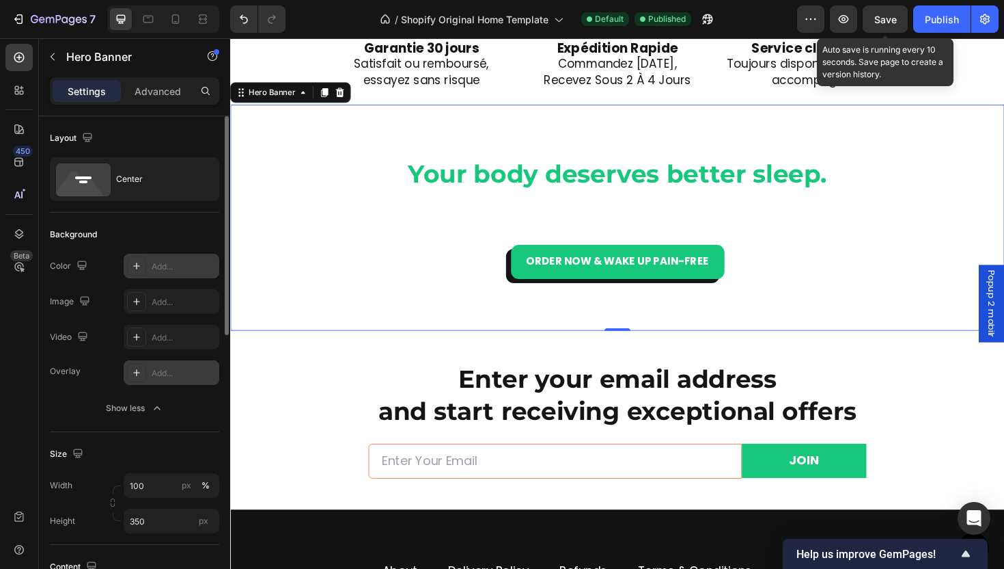
click at [150, 263] on div "Add..." at bounding box center [172, 266] width 96 height 25
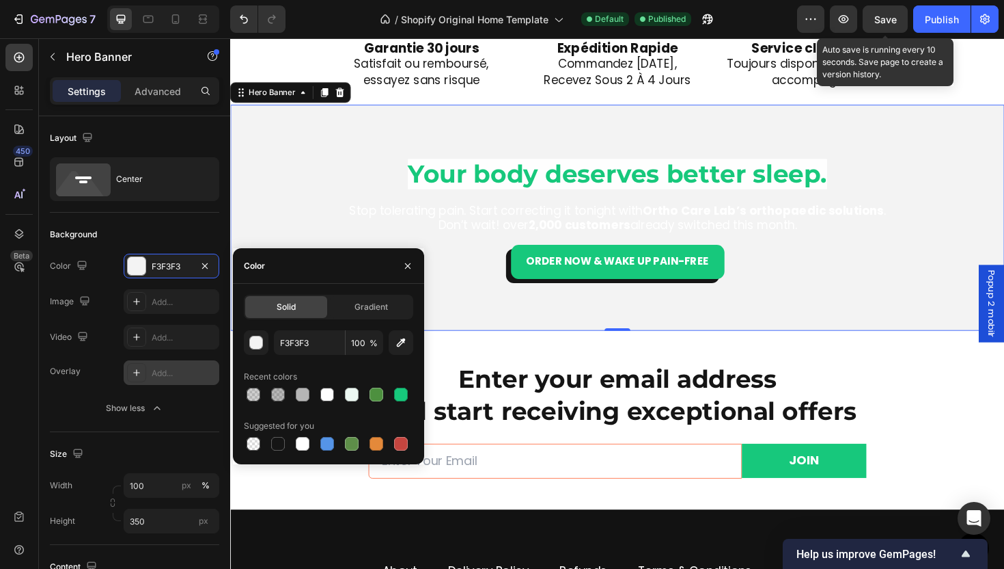
drag, startPoint x: 276, startPoint y: 448, endPoint x: 318, endPoint y: 417, distance: 52.3
click at [276, 448] on div at bounding box center [278, 444] width 14 height 14
type input "151515"
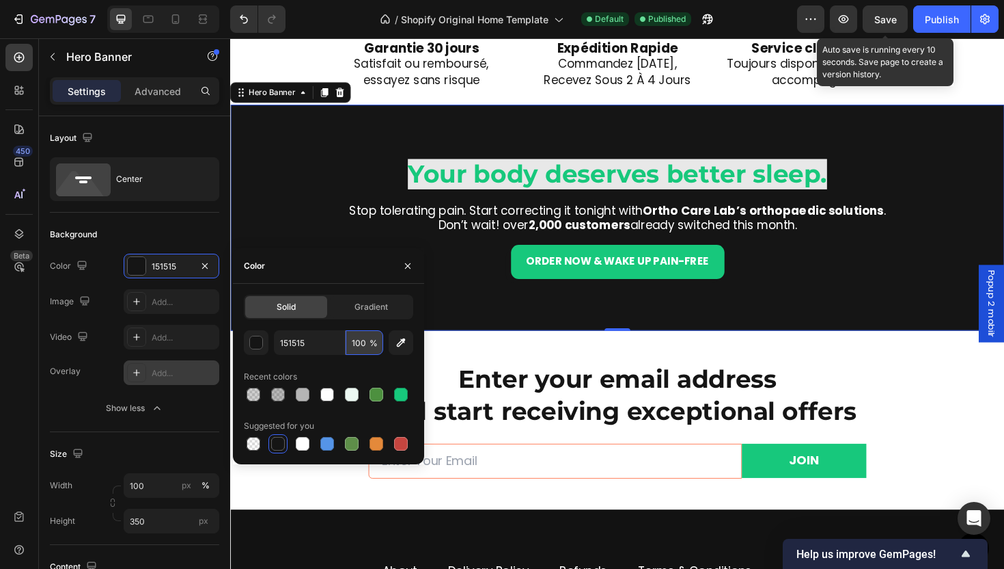
click at [354, 337] on input "100" at bounding box center [365, 342] width 38 height 25
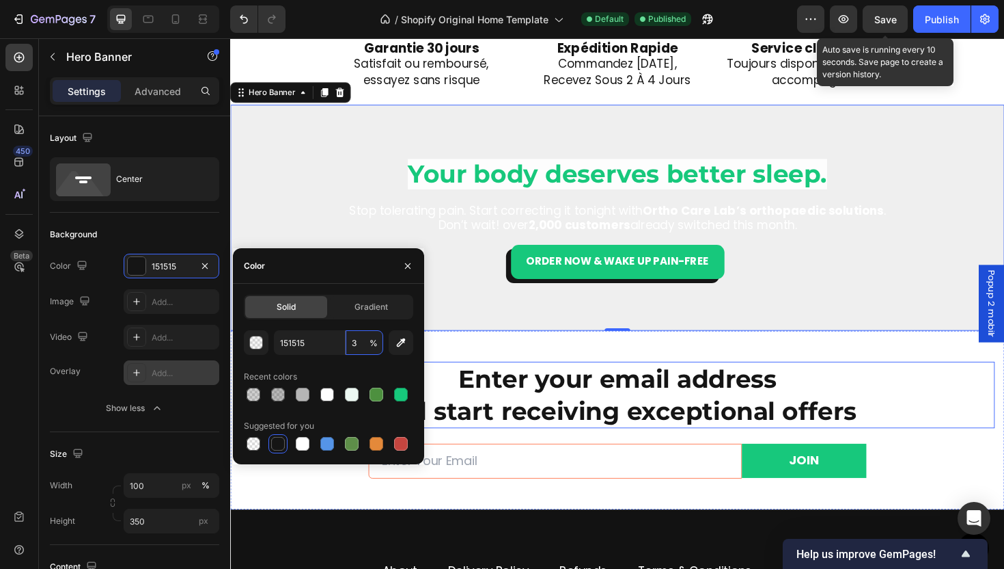
type input "30"
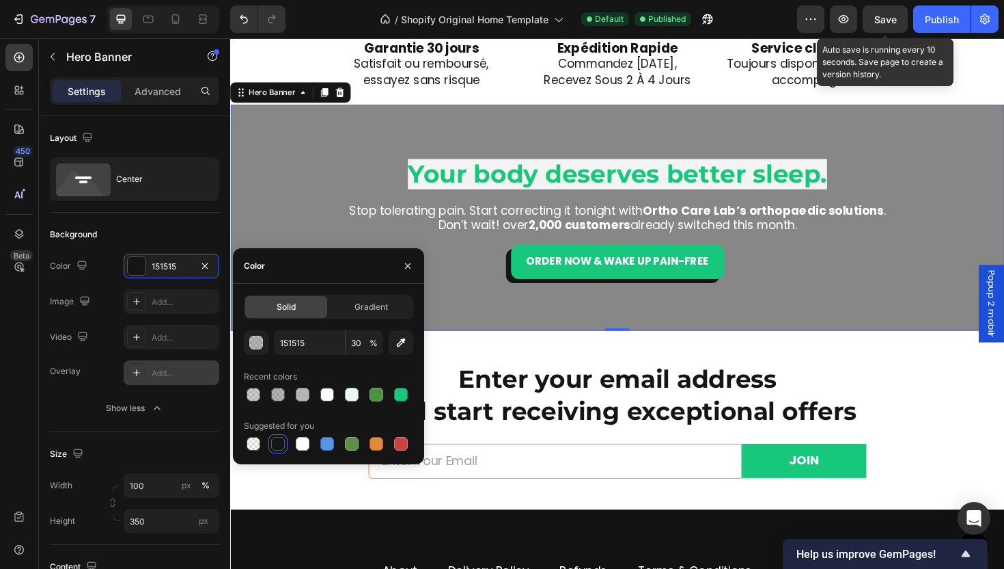
click at [800, 327] on div "Overlay" at bounding box center [640, 228] width 820 height 239
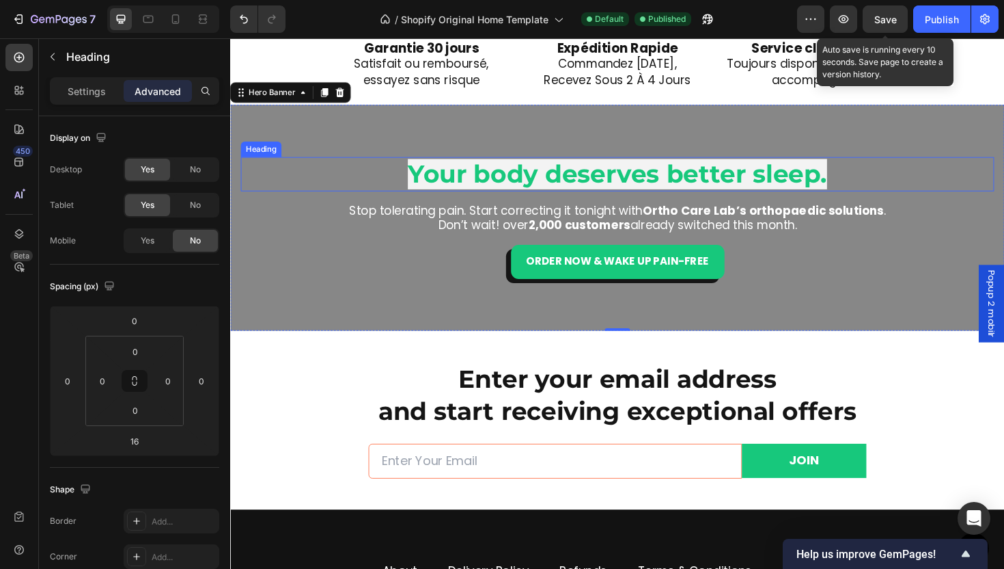
click at [642, 181] on span "Your body deserves better sleep." at bounding box center [640, 182] width 444 height 32
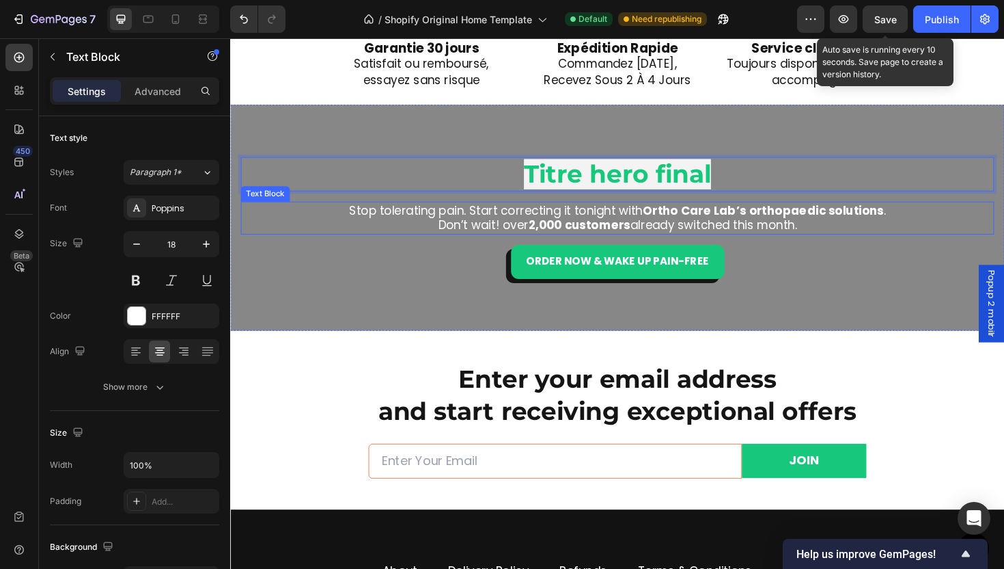
click at [657, 225] on p "Stop tolerating pain. Start correcting it tonight with Ortho Care Lab’s orthopa…" at bounding box center [640, 221] width 763 height 16
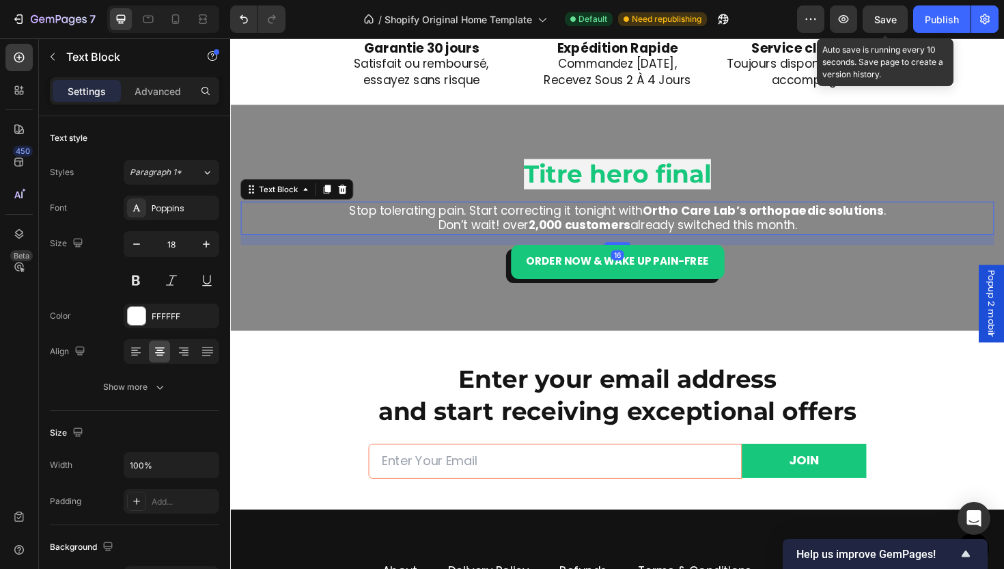
click at [657, 225] on p "Stop tolerating pain. Start correcting it tonight with Ortho Care Lab’s orthopa…" at bounding box center [640, 221] width 763 height 16
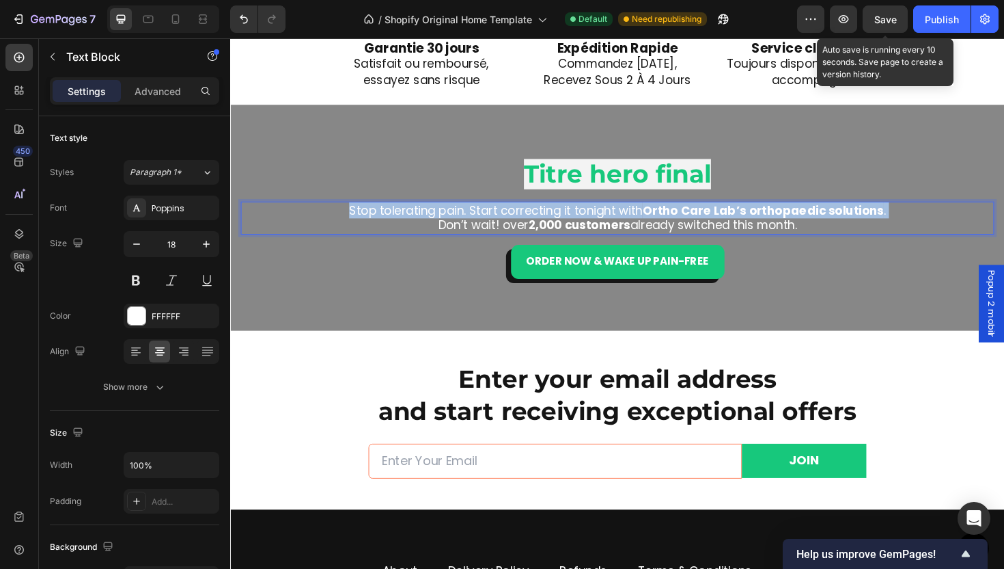
click at [657, 225] on p "Stop tolerating pain. Start correcting it tonight with Ortho Care Lab’s orthopa…" at bounding box center [640, 221] width 763 height 16
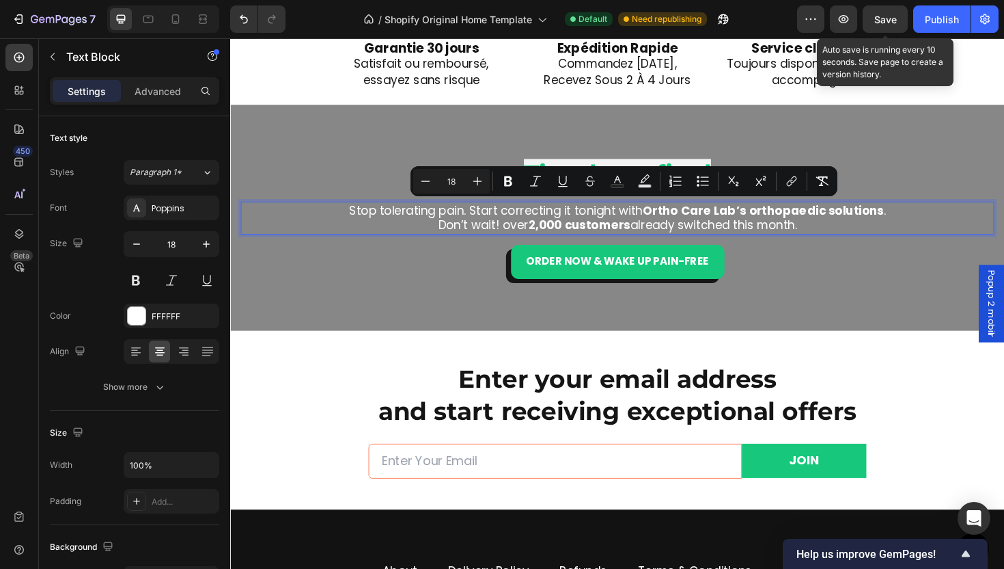
click at [854, 230] on p "Don’t wait! over 2,000 customers already switched this month." at bounding box center [640, 236] width 763 height 16
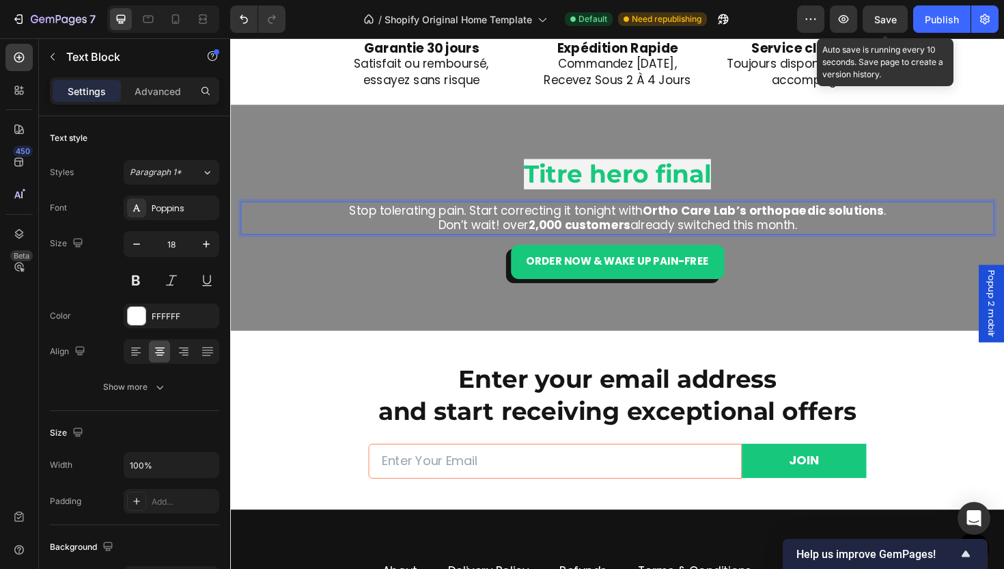
drag, startPoint x: 853, startPoint y: 238, endPoint x: 338, endPoint y: 211, distance: 515.9
click at [338, 211] on div "Stop tolerating pain. Start correcting it tonight with Ortho Care Lab’s orthopa…" at bounding box center [640, 228] width 765 height 35
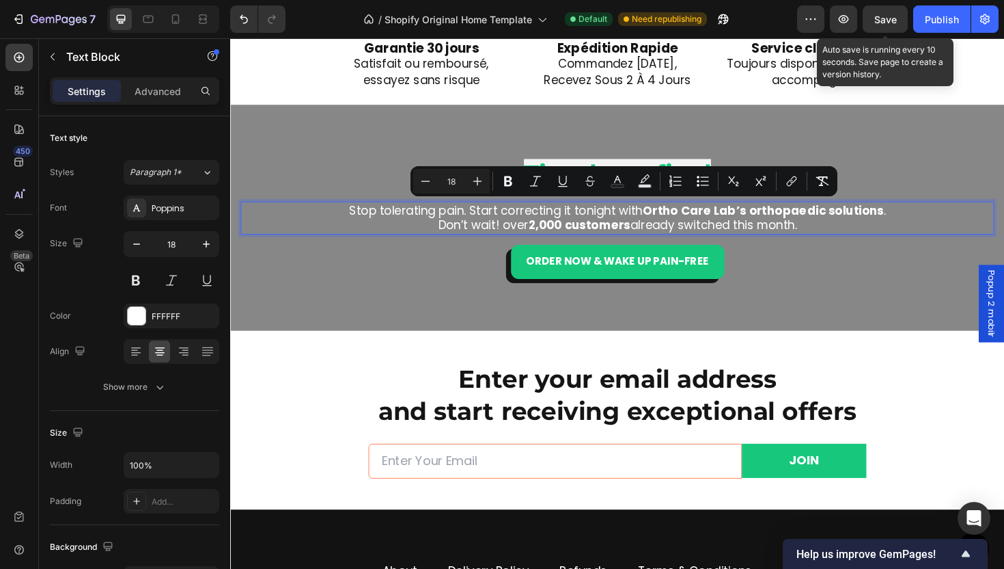
scroll to position [3178, 0]
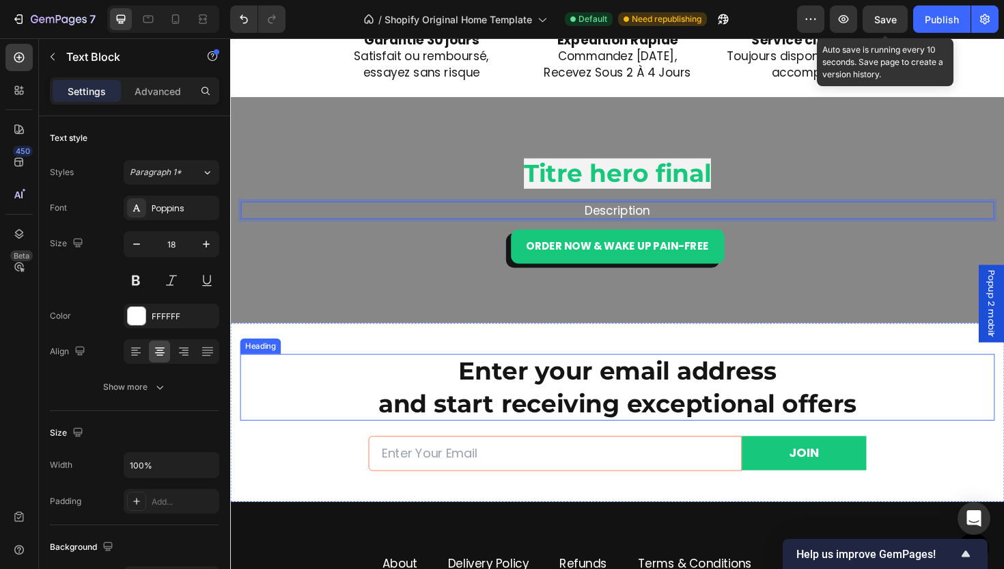
click at [592, 420] on h2 "Enter your email address and start receiving exceptional offers" at bounding box center [640, 407] width 799 height 70
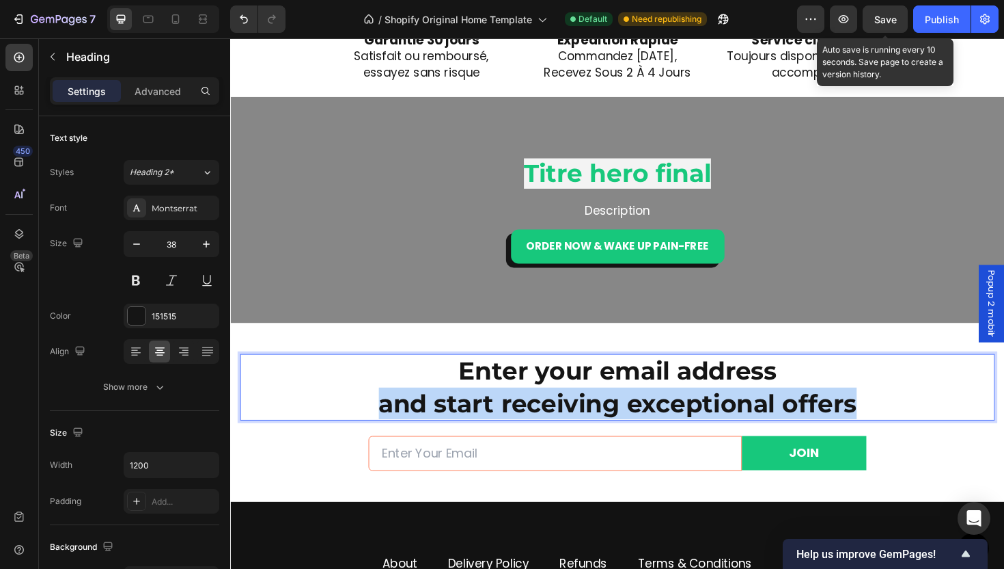
click at [592, 420] on p "Enter your email address and start receiving exceptional offers" at bounding box center [640, 408] width 797 height 68
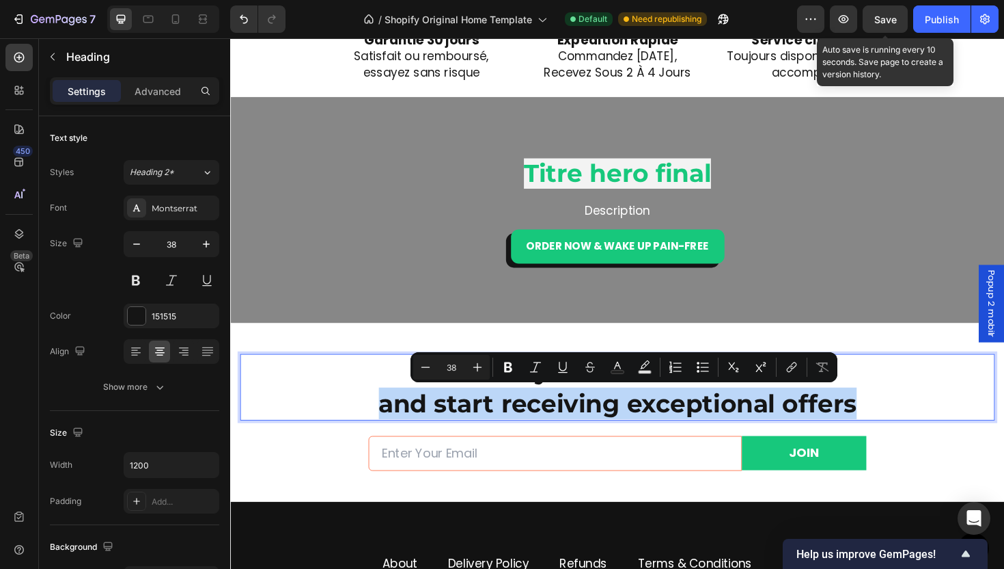
click at [563, 431] on p "Enter your email address and start receiving exceptional offers" at bounding box center [640, 408] width 797 height 68
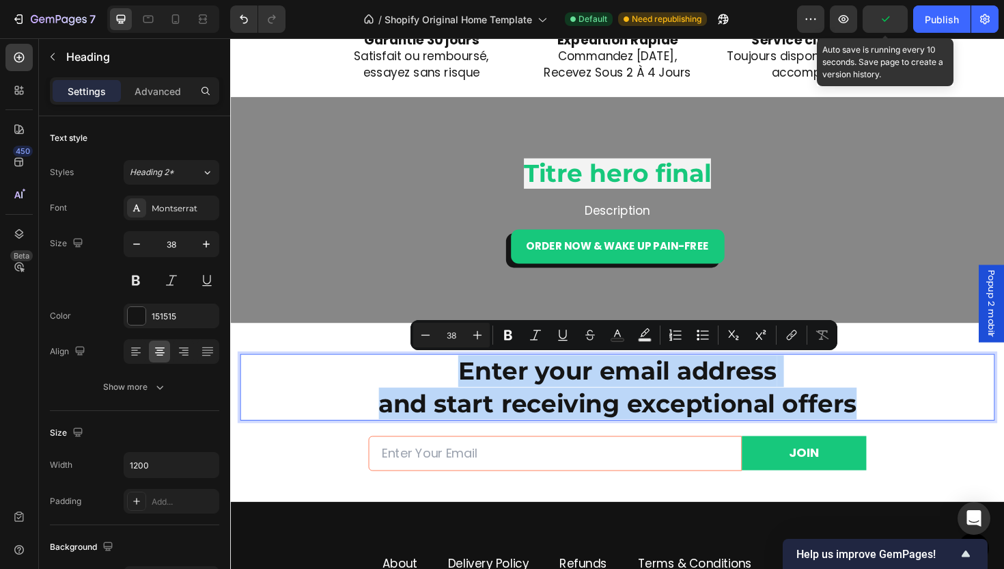
drag, startPoint x: 460, startPoint y: 398, endPoint x: 942, endPoint y: 424, distance: 482.5
click at [942, 424] on p "Enter your email address and start receiving exceptional offers" at bounding box center [640, 408] width 797 height 68
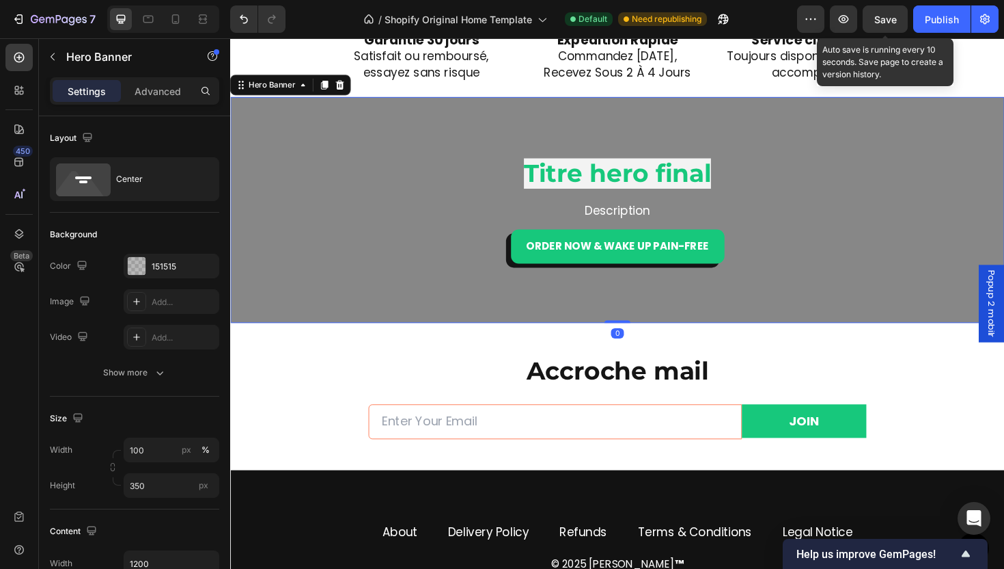
click at [834, 322] on div "Overlay" at bounding box center [640, 219] width 820 height 239
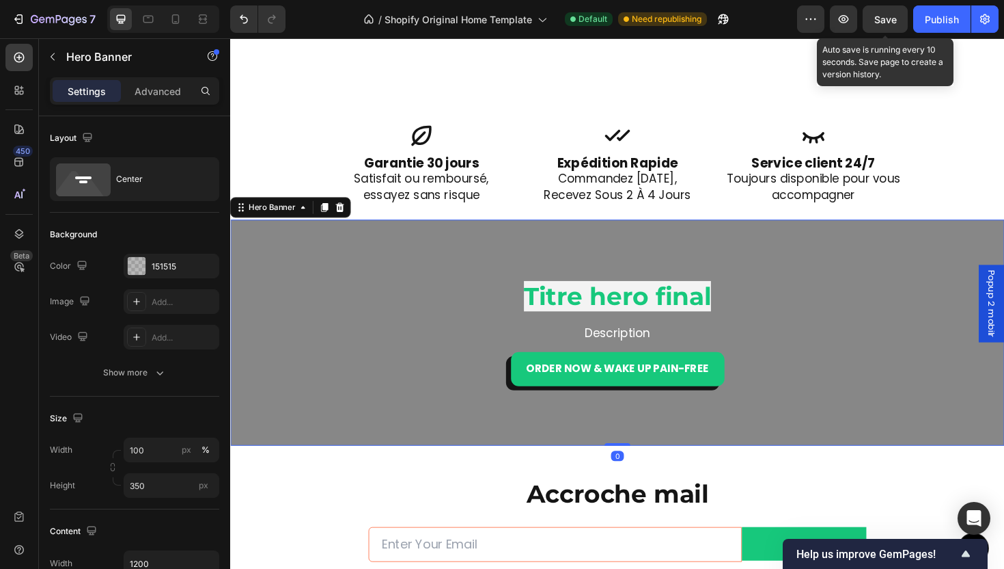
scroll to position [3048, 0]
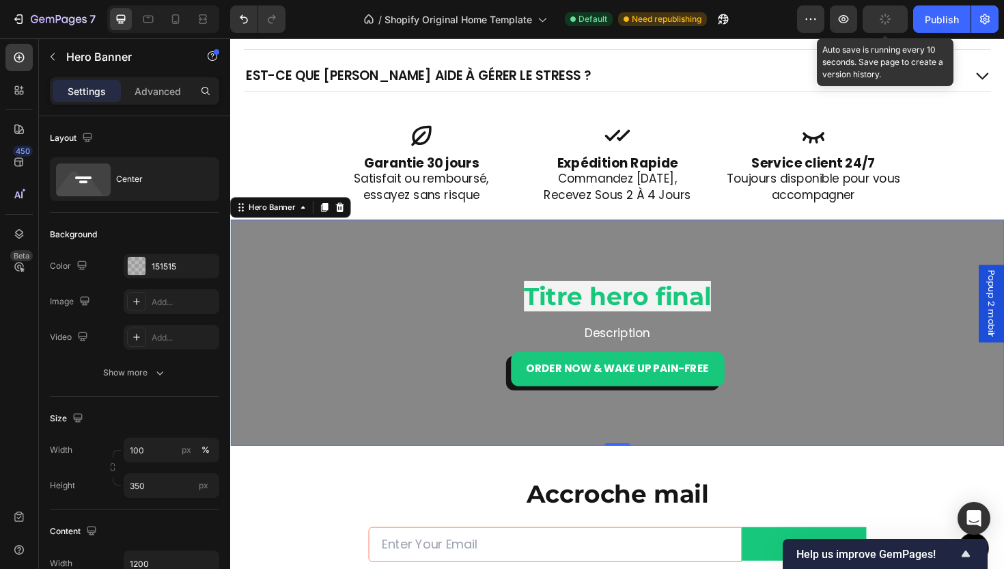
click at [899, 14] on button "button" at bounding box center [885, 18] width 45 height 27
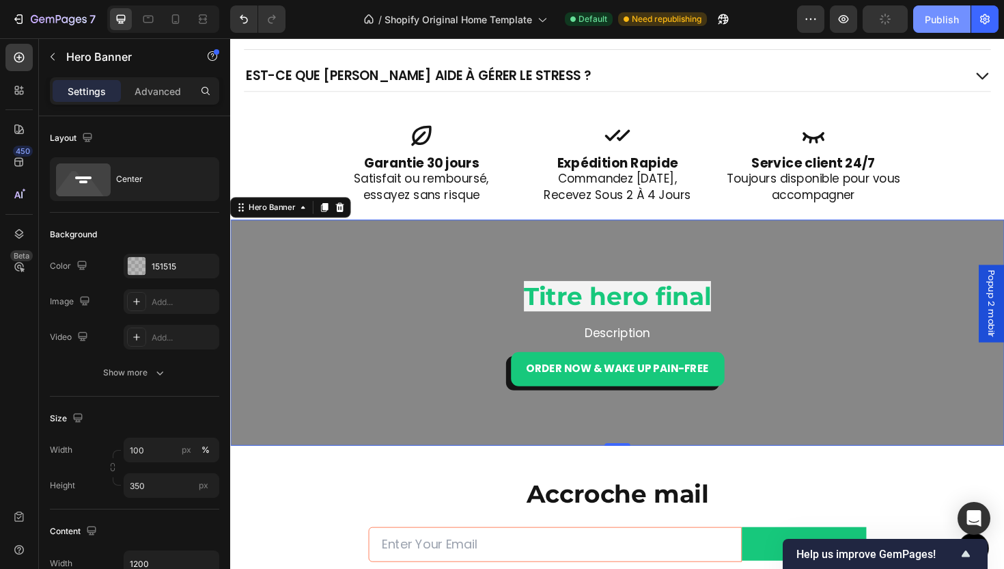
click at [931, 11] on button "Publish" at bounding box center [942, 18] width 57 height 27
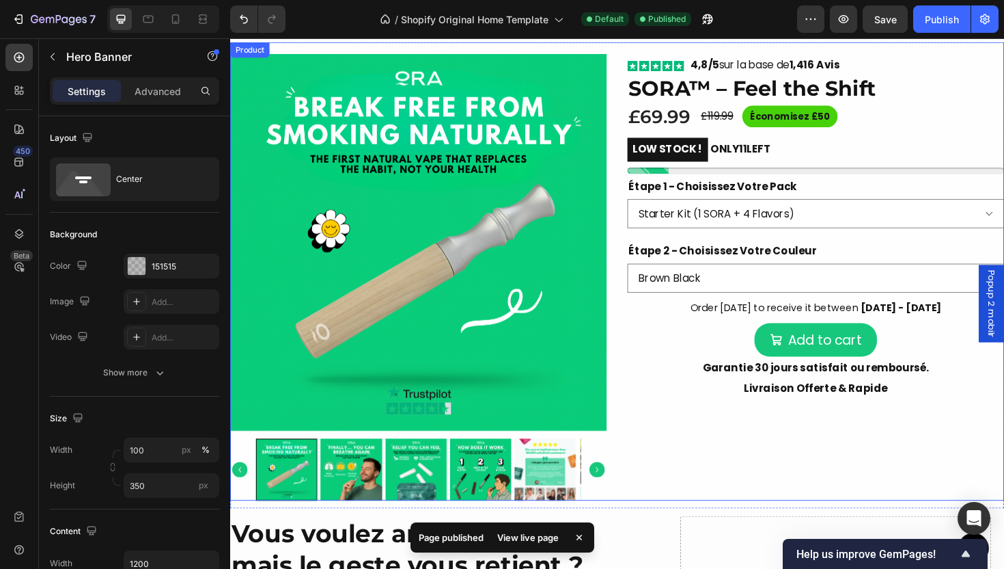
scroll to position [441, 0]
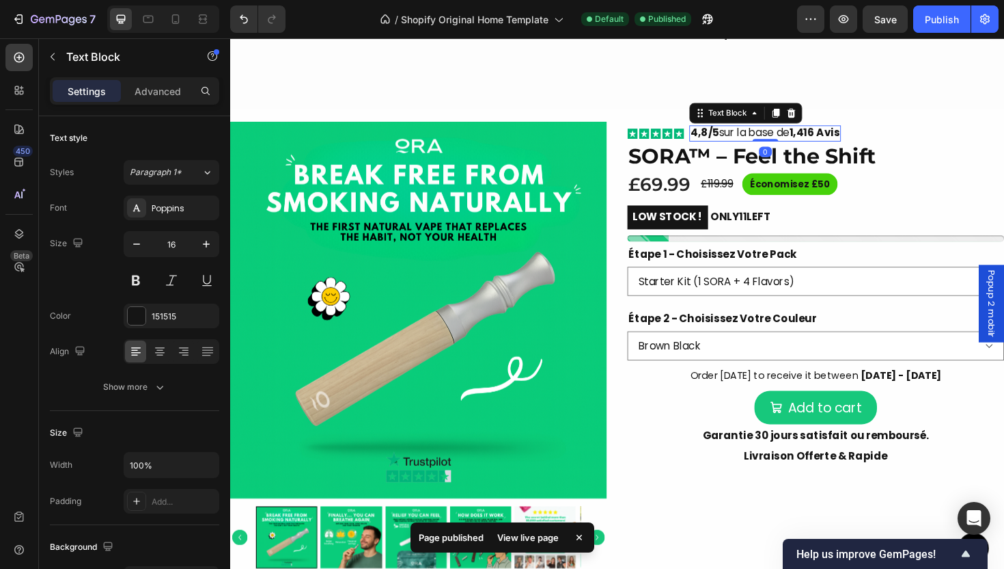
click at [774, 135] on p "4,8/5 sur la base de 1,416 Avis" at bounding box center [797, 139] width 158 height 14
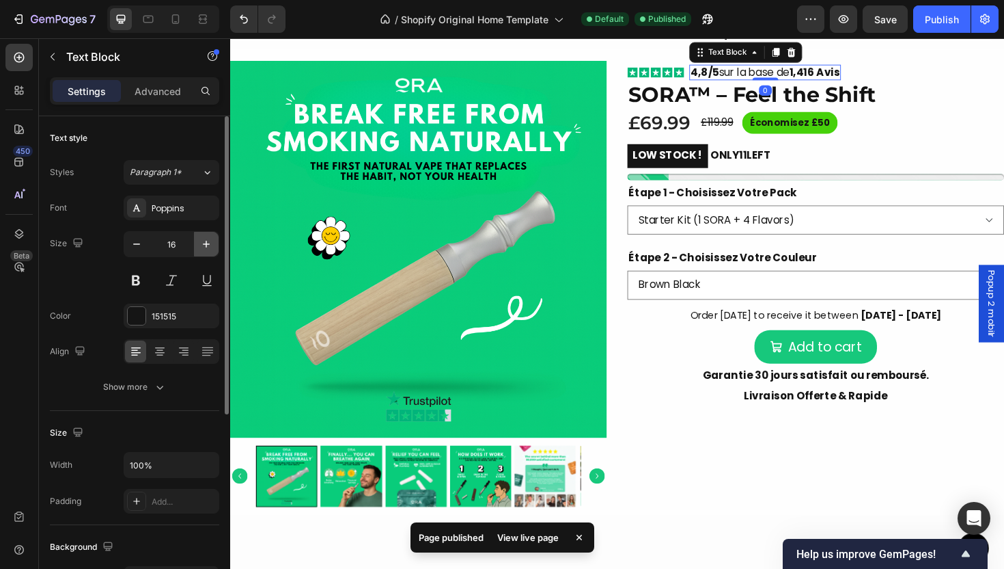
click at [209, 247] on icon "button" at bounding box center [207, 244] width 14 height 14
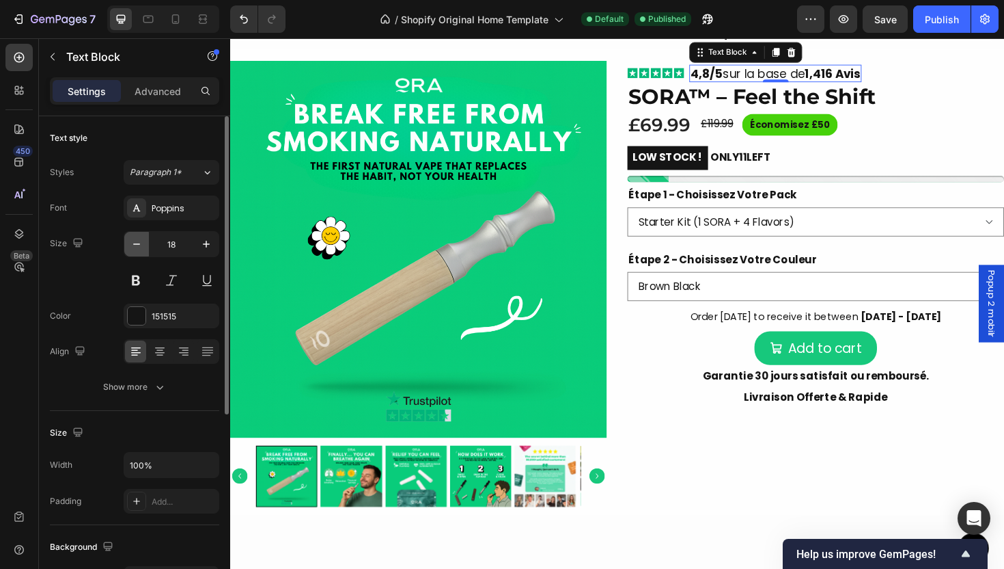
click at [131, 245] on icon "button" at bounding box center [137, 244] width 14 height 14
type input "17"
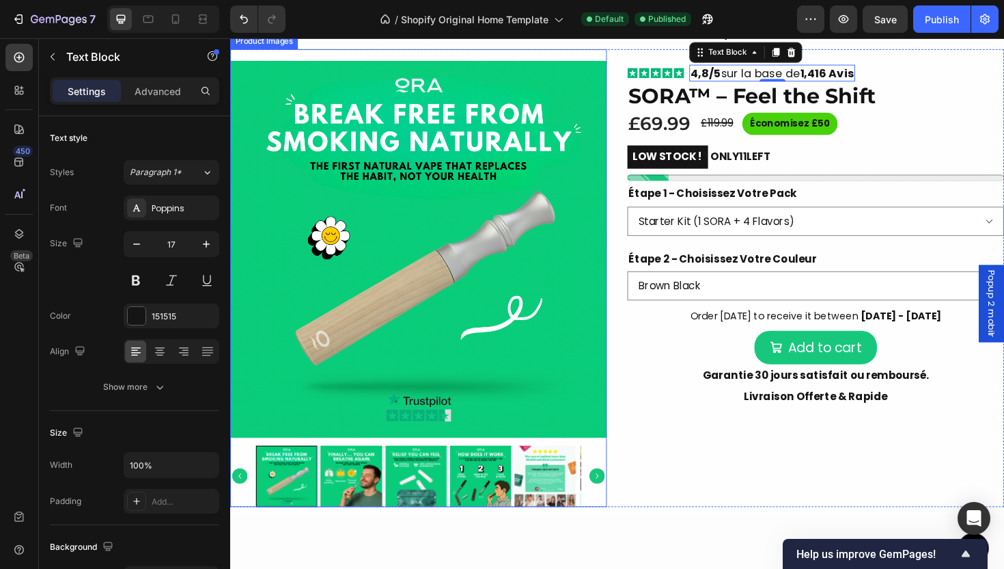
click at [488, 288] on img at bounding box center [429, 261] width 399 height 399
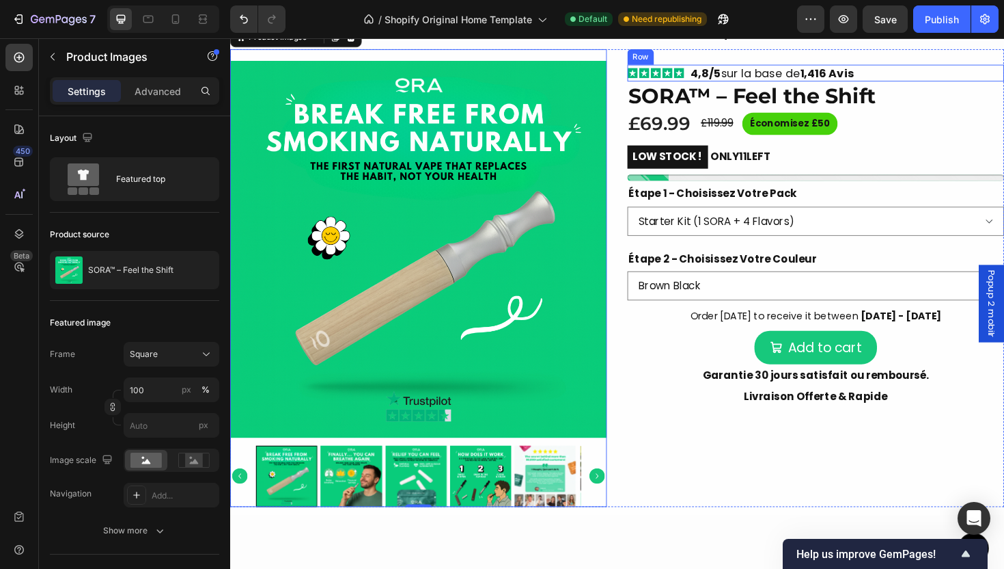
click at [924, 84] on div "Icon Icon Icon Icon Icon Icon List 4,8/5 sur la base de 1,416 Avis Text Block R…" at bounding box center [850, 75] width 399 height 18
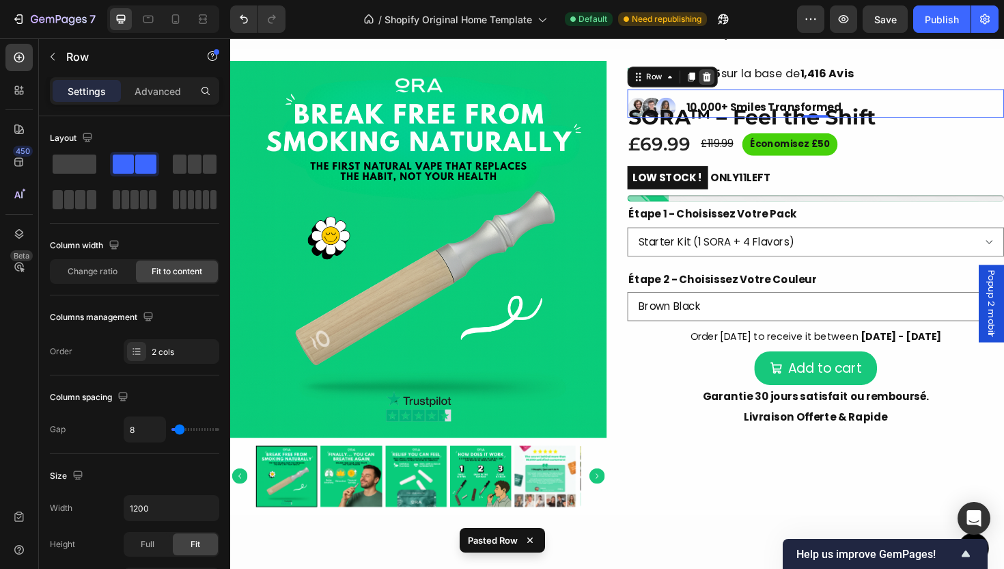
click at [732, 83] on icon at bounding box center [735, 79] width 9 height 10
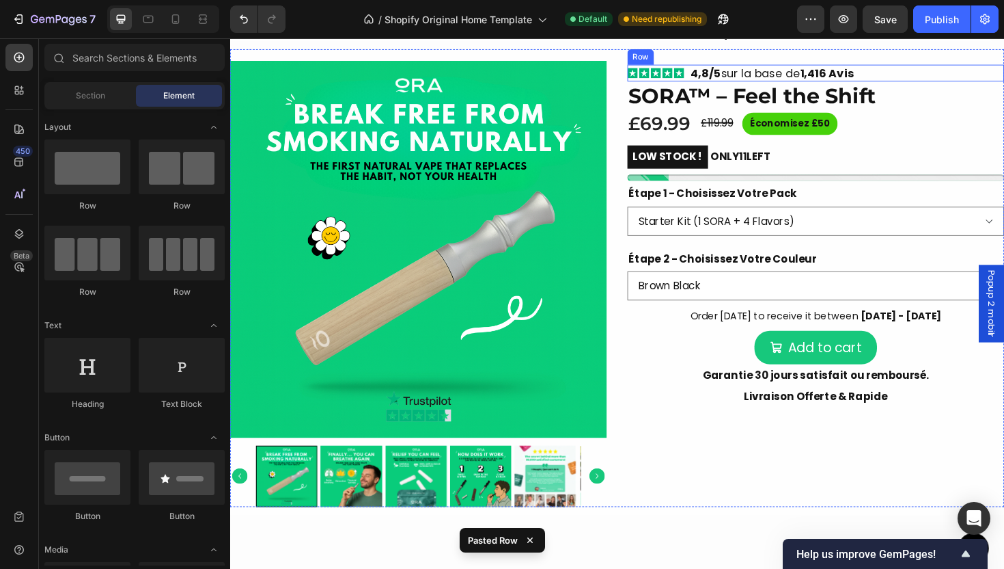
click at [914, 84] on div "Icon Icon Icon Icon Icon Icon List 4,8/5 sur la base de 1,416 Avis Text Block R…" at bounding box center [850, 75] width 399 height 18
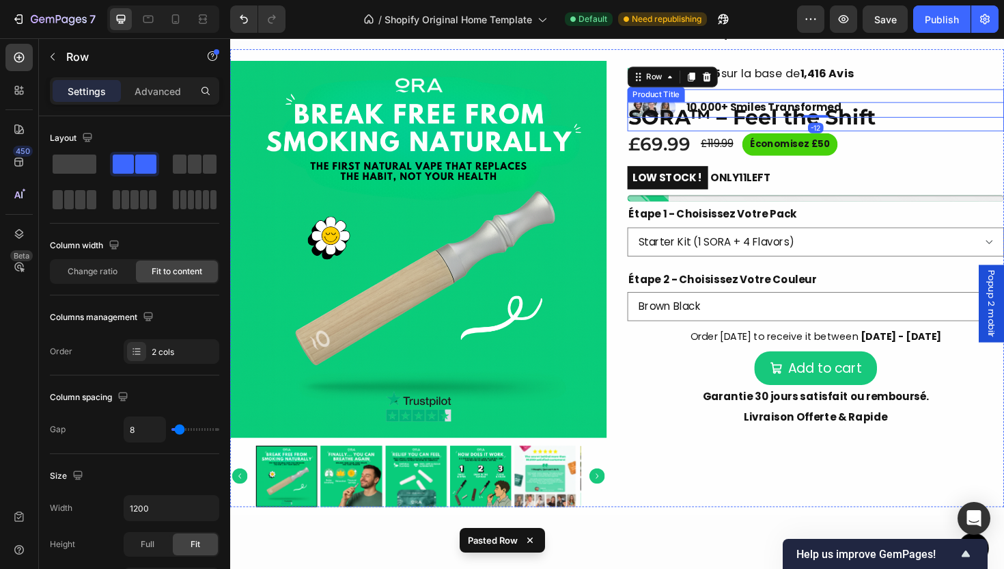
click at [916, 137] on h1 "SORA™ – Feel the Shift" at bounding box center [850, 121] width 399 height 31
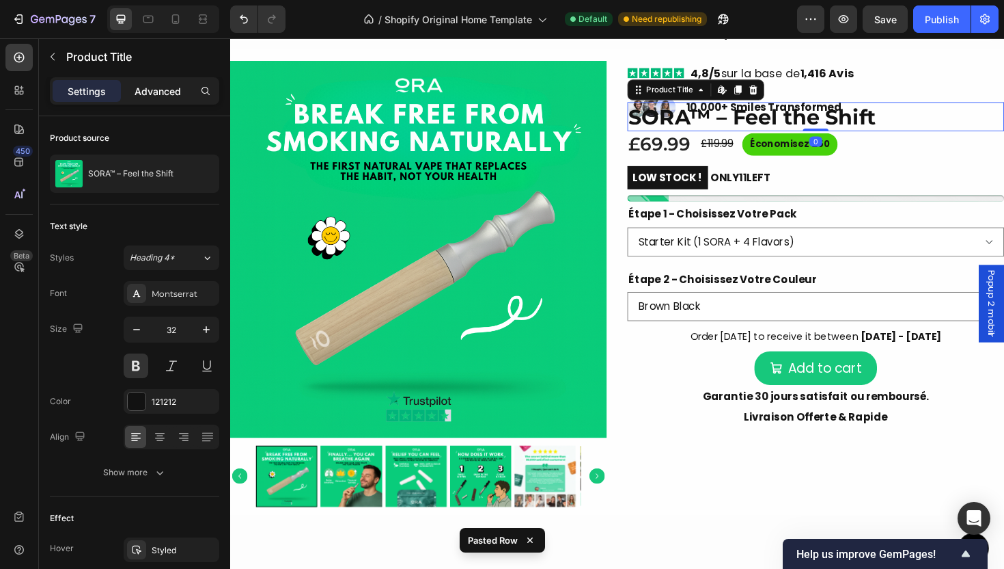
click at [169, 101] on div "Advanced" at bounding box center [158, 91] width 68 height 22
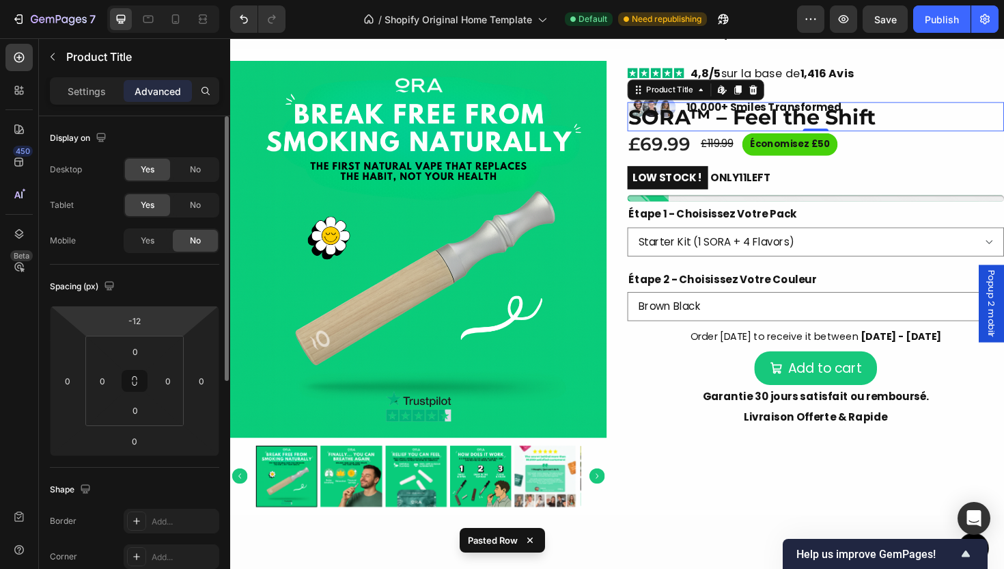
click at [133, 320] on input "-12" at bounding box center [134, 320] width 27 height 20
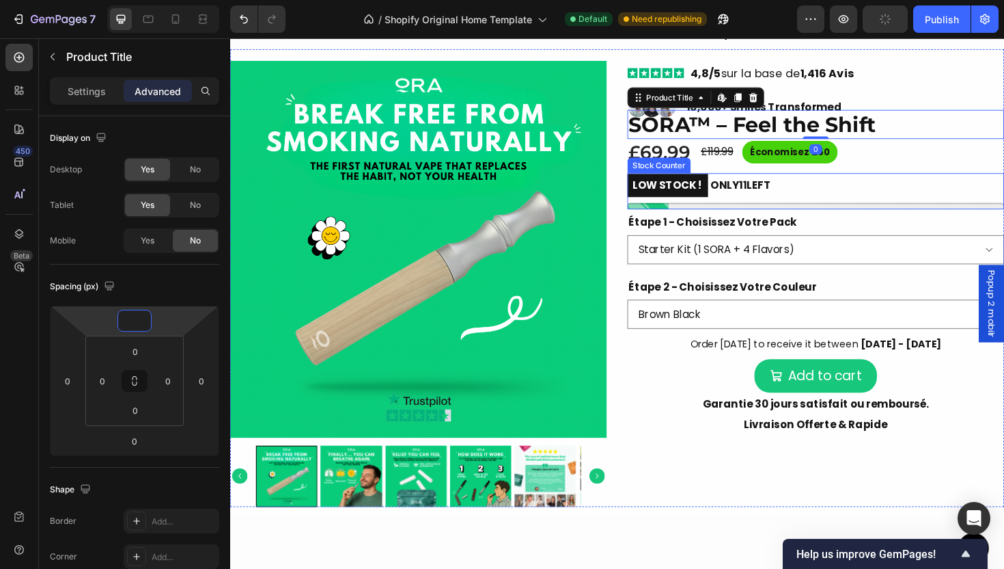
click at [738, 219] on div at bounding box center [850, 216] width 399 height 7
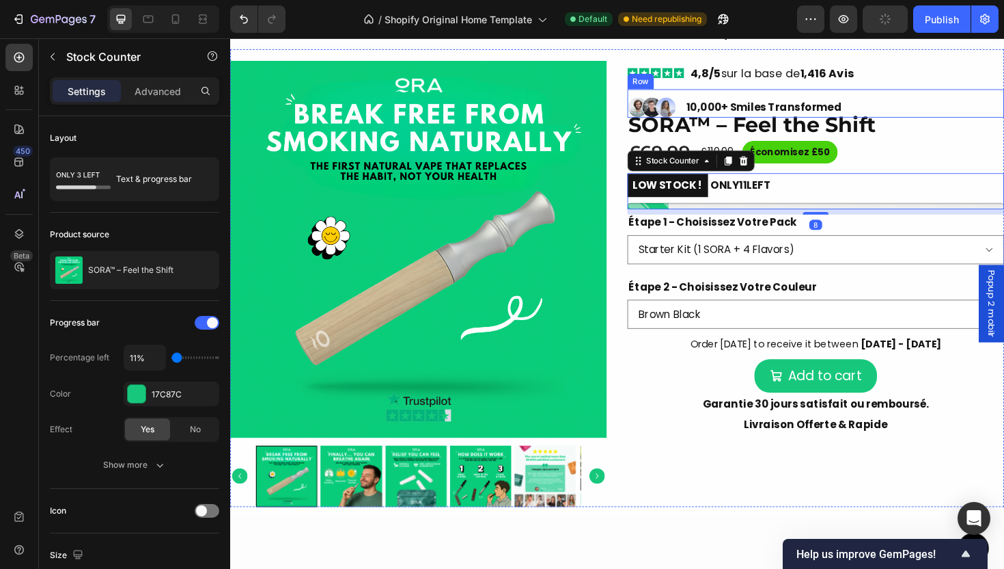
click at [899, 122] on div "Image Image Image Row 10,000+ Smiles Transformed Text Block Row" at bounding box center [850, 107] width 399 height 30
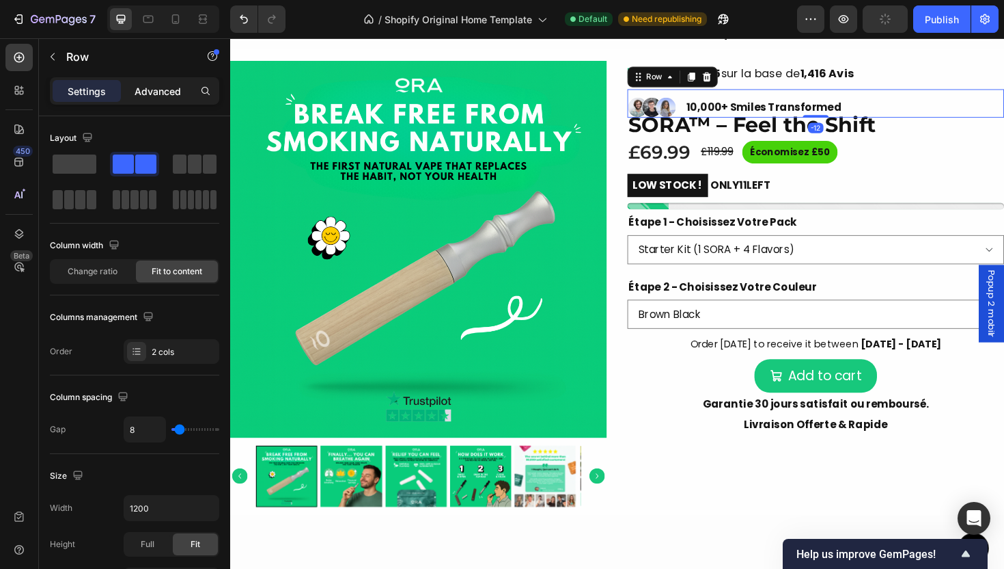
click at [150, 88] on p "Advanced" at bounding box center [158, 91] width 46 height 14
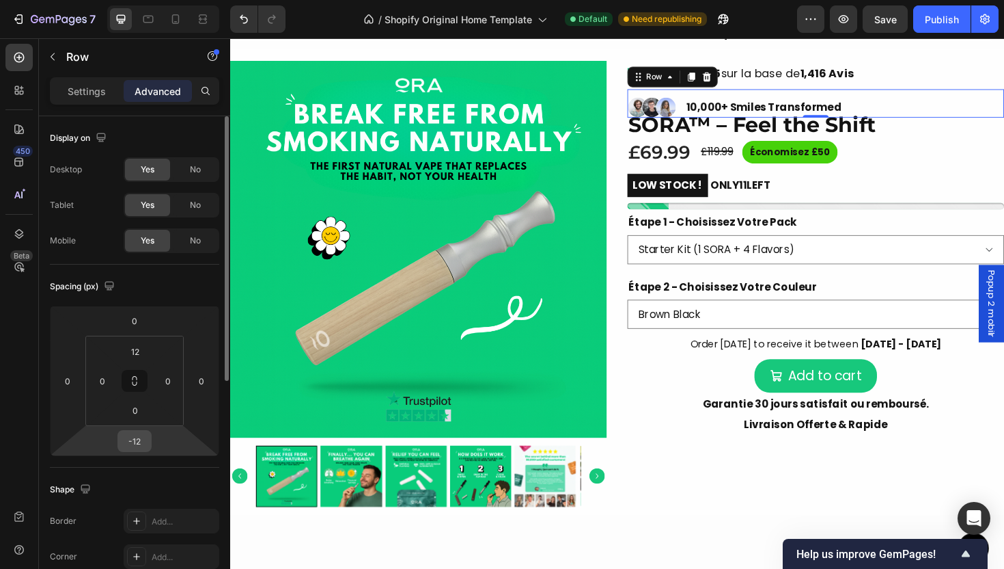
click at [134, 439] on input "-12" at bounding box center [134, 440] width 27 height 20
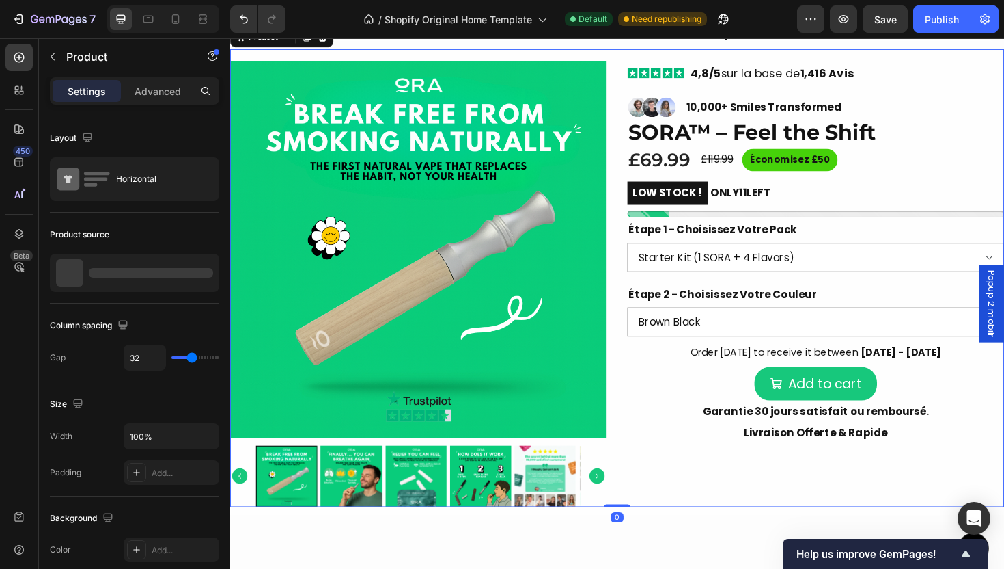
click at [897, 421] on div "Icon Icon Icon Icon Icon Icon List 4,8/5 sur la base de 1,416 Avis Text Block R…" at bounding box center [850, 292] width 399 height 484
click at [796, 83] on p "4,8/5 sur la base de 1,416 Avis" at bounding box center [804, 75] width 173 height 15
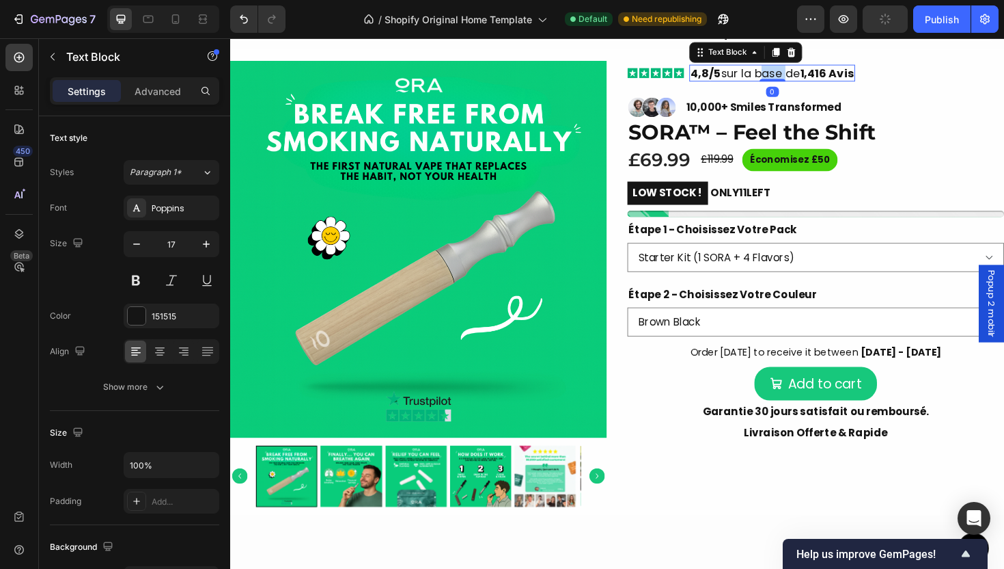
click at [796, 83] on p "4,8/5 sur la base de 1,416 Avis" at bounding box center [804, 75] width 173 height 15
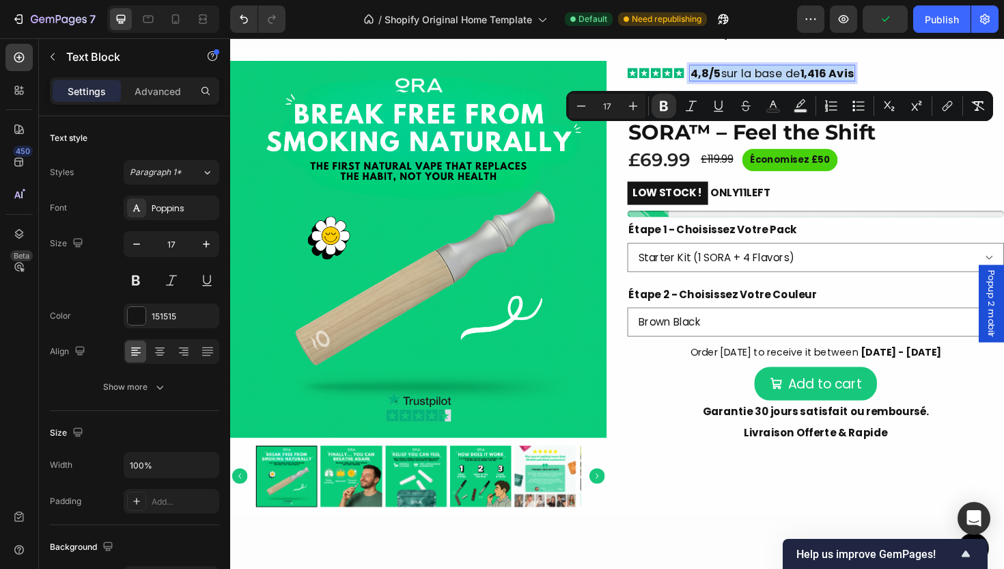
copy p "4,8/5 sur la base de 1,416 Avis"
click at [803, 120] on div "10,000+ Smiles Transformed" at bounding box center [795, 110] width 167 height 19
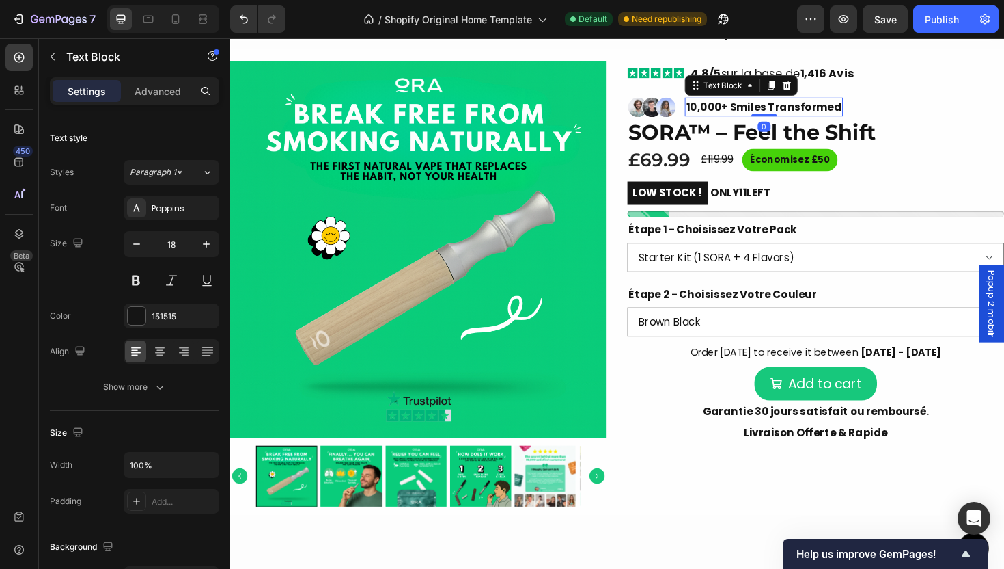
click at [806, 119] on strong "10,000+ Smiles Transformed" at bounding box center [795, 111] width 165 height 16
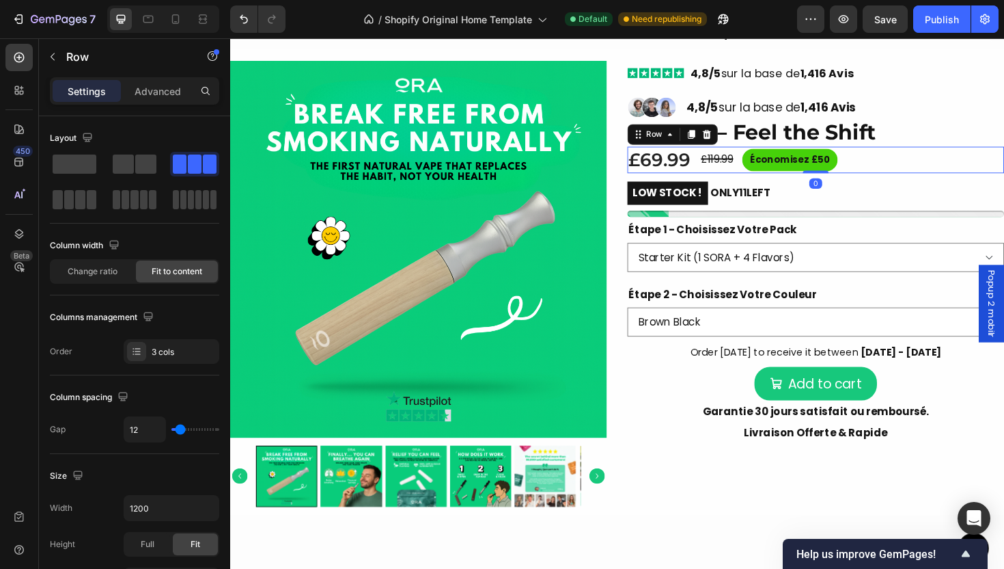
click at [895, 180] on div "£69.99 Product Price Product Price £119.99 Compare Price Compare Price Économis…" at bounding box center [850, 166] width 399 height 27
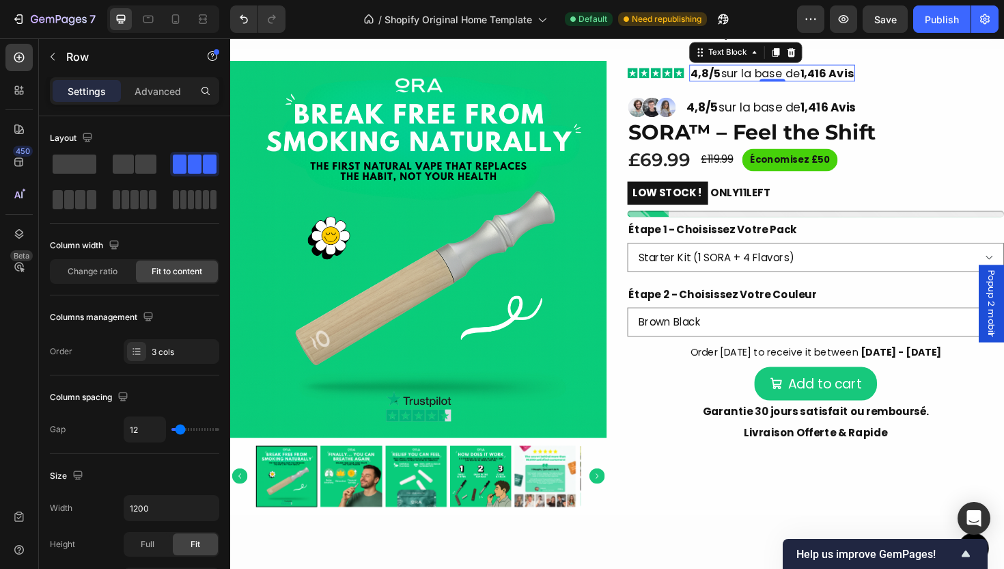
click at [762, 83] on p "4,8/5 sur la base de 1,416 Avis" at bounding box center [804, 75] width 173 height 15
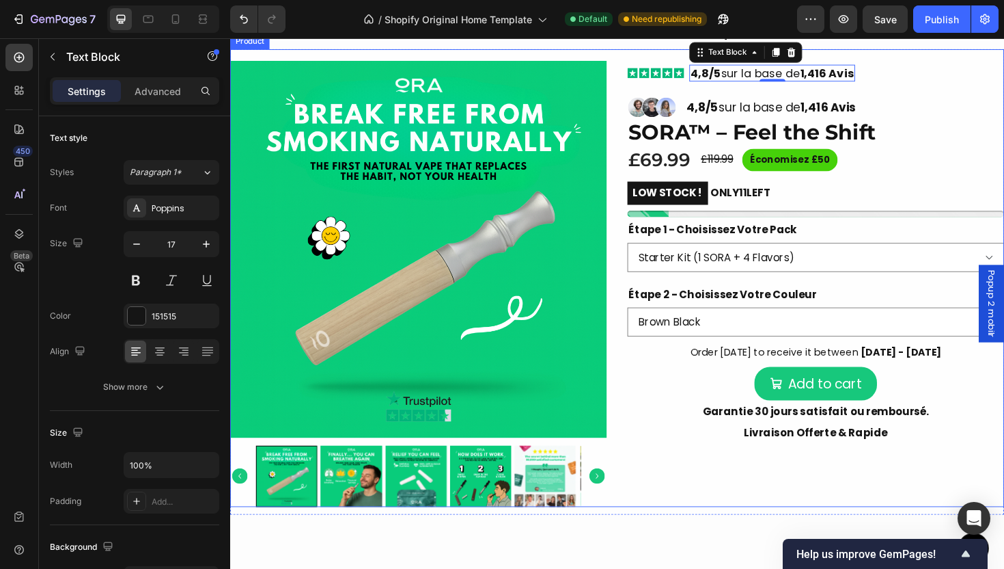
click at [720, 150] on div "Icon Icon Icon Icon Icon Icon List 4,8/5 sur la base de 1,416 Avis Text Block 0…" at bounding box center [850, 292] width 399 height 484
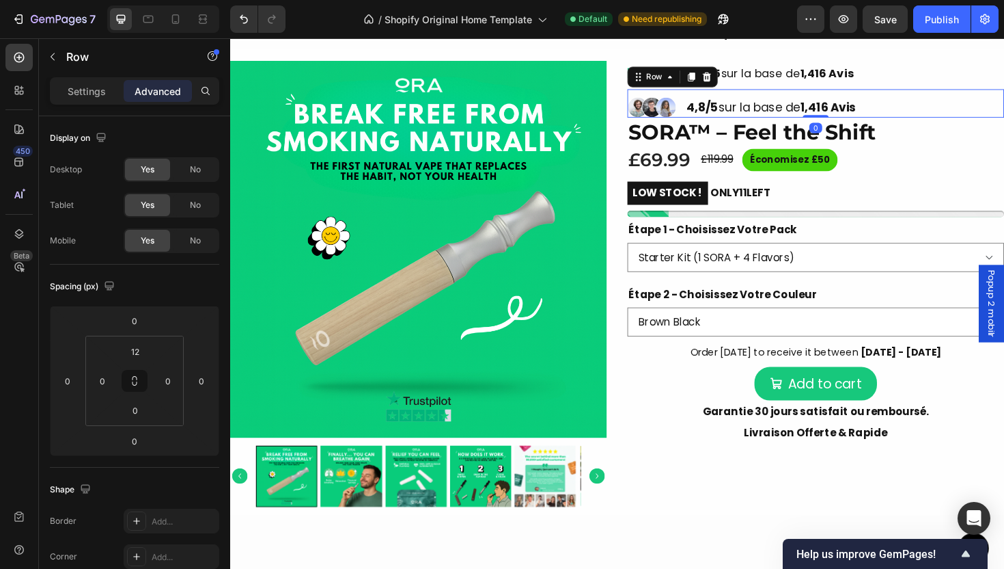
click at [944, 122] on div "Image Image Image Row 4,8/5 sur la base de 1,416 Avis Text Block Row 0" at bounding box center [850, 107] width 399 height 30
click at [138, 355] on input "12" at bounding box center [135, 351] width 27 height 20
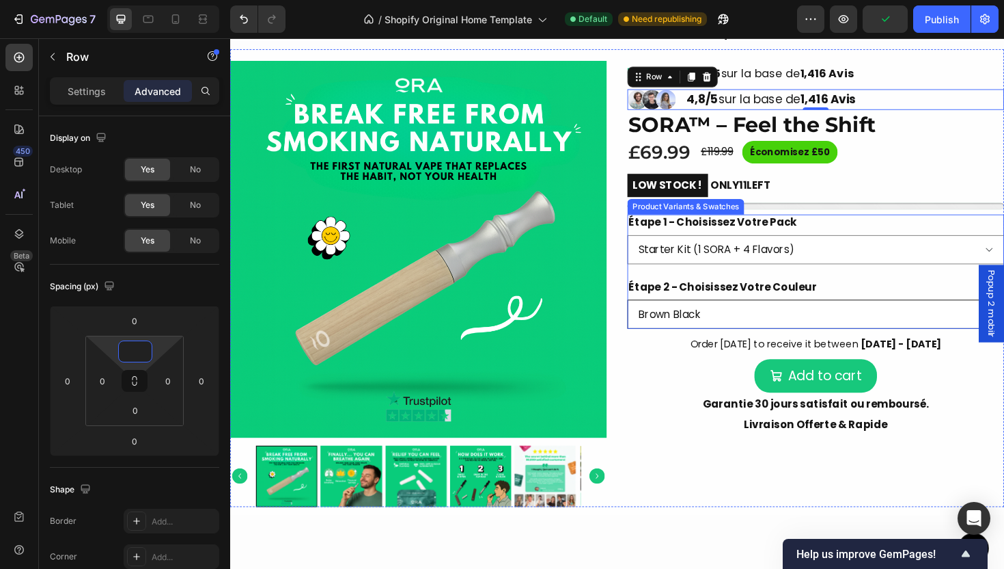
click at [964, 346] on select "Brown Black Silver Wood" at bounding box center [850, 330] width 399 height 31
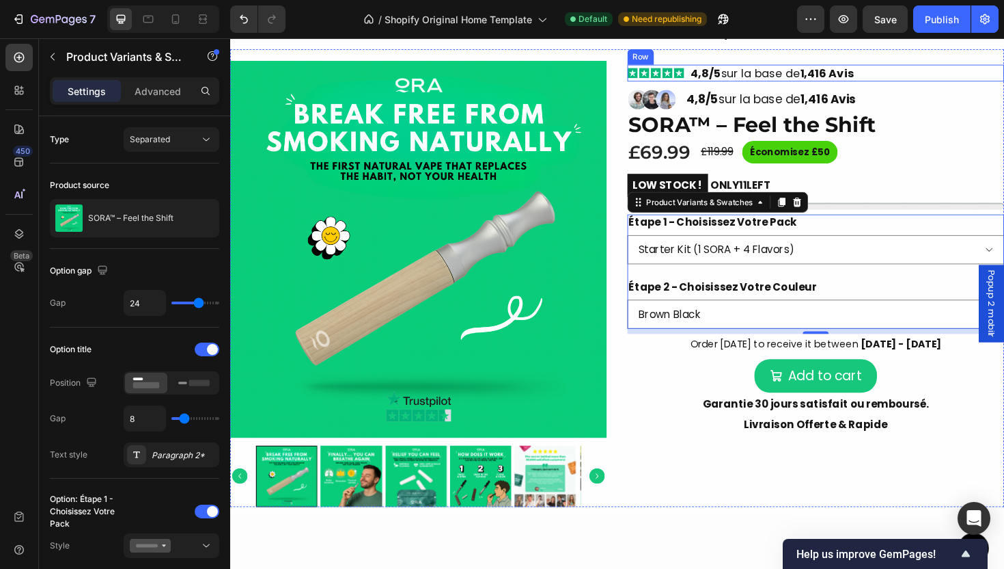
click at [710, 84] on div "Icon Icon Icon Icon Icon Icon List 4,8/5 sur la base de 1,416 Avis Text Block R…" at bounding box center [850, 75] width 399 height 18
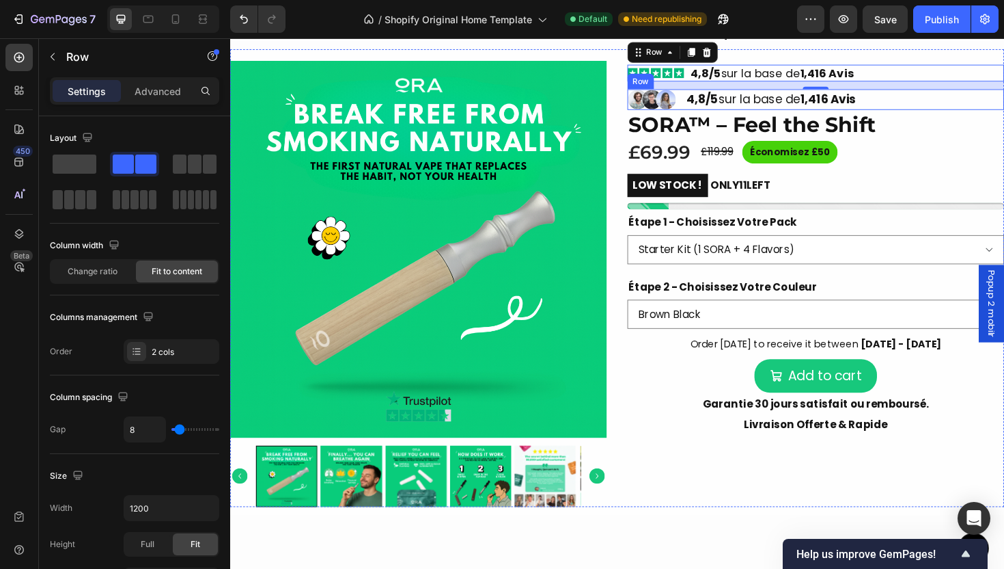
click at [910, 114] on div "Image Image Image Row 4,8/5 sur la base de 1,416 Avis Text Block Row" at bounding box center [850, 103] width 399 height 22
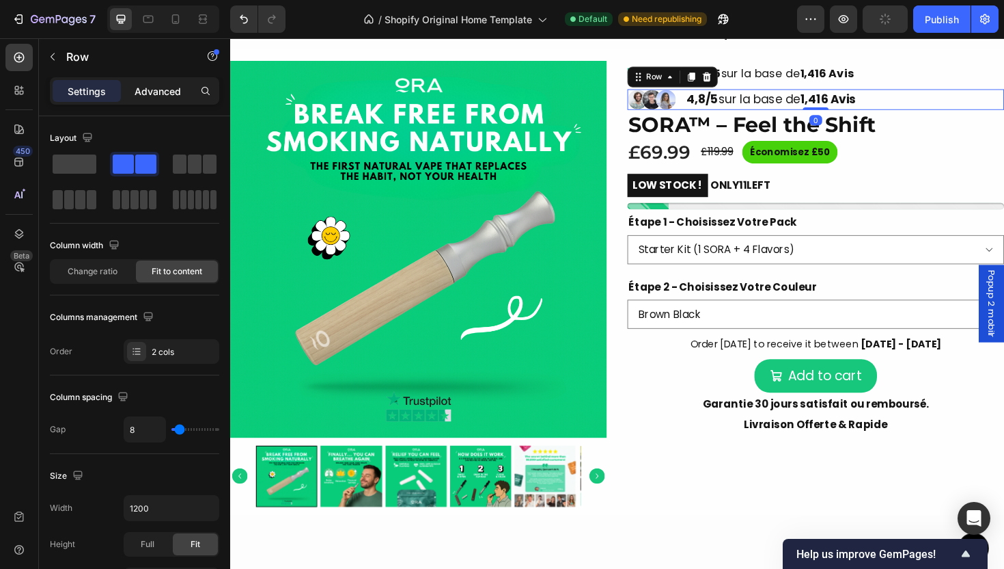
click at [169, 94] on p "Advanced" at bounding box center [158, 91] width 46 height 14
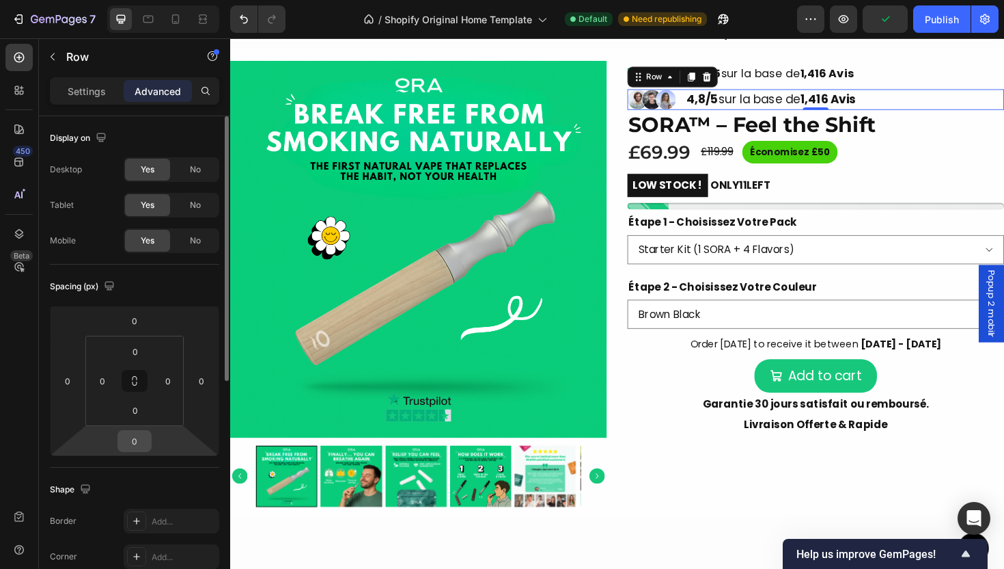
click at [135, 445] on input "0" at bounding box center [134, 440] width 27 height 20
type input "8"
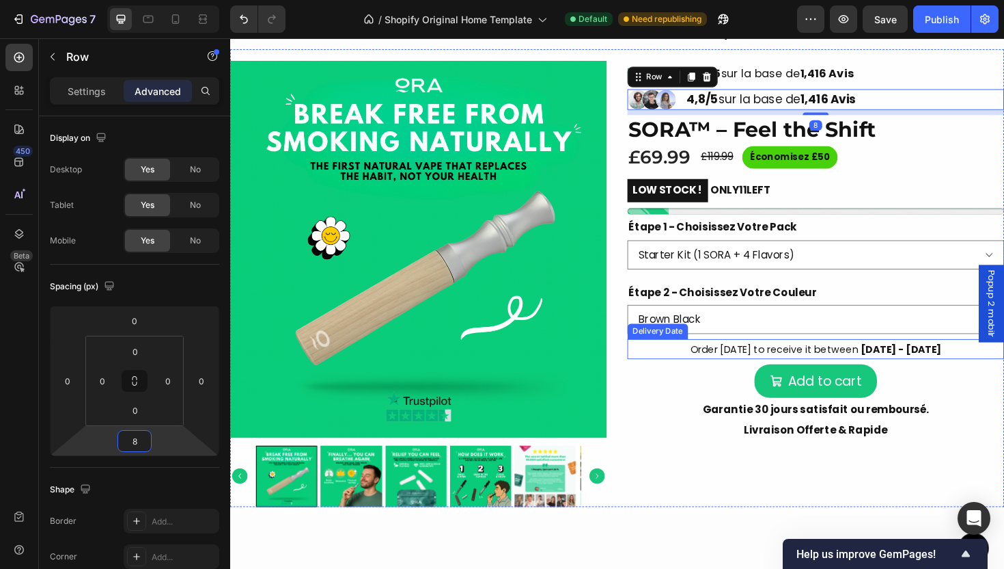
click at [882, 374] on span "Order [DATE] to receive it between" at bounding box center [807, 367] width 178 height 14
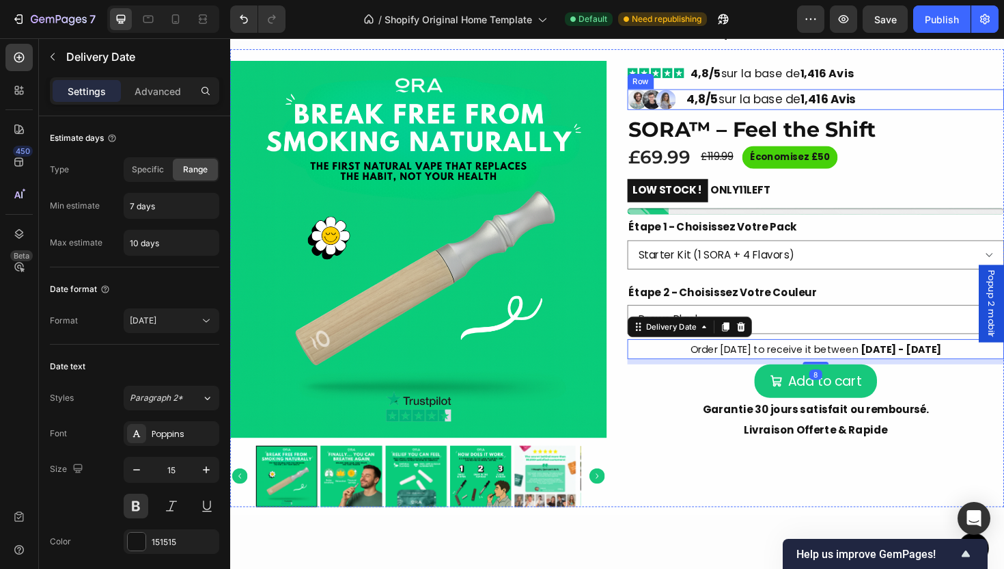
click at [929, 114] on div "Image Image Image Row 4,8/5 sur la base de 1,416 Avis Text Block Row" at bounding box center [850, 103] width 399 height 22
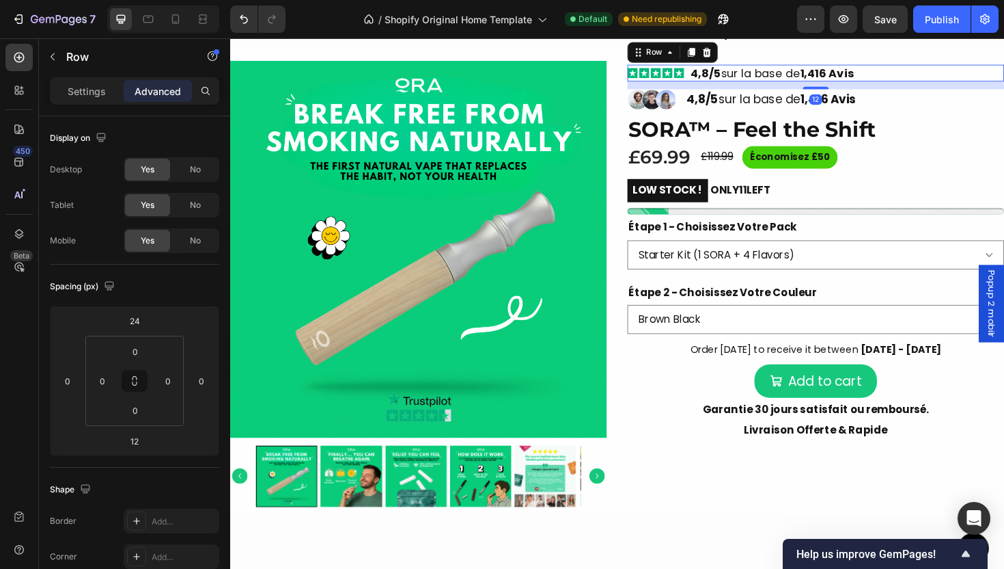
click at [911, 84] on div "Icon Icon Icon Icon Icon Icon List 4,8/5 sur la base de 1,416 Avis Text Block R…" at bounding box center [850, 75] width 399 height 18
click at [737, 61] on div at bounding box center [735, 53] width 16 height 16
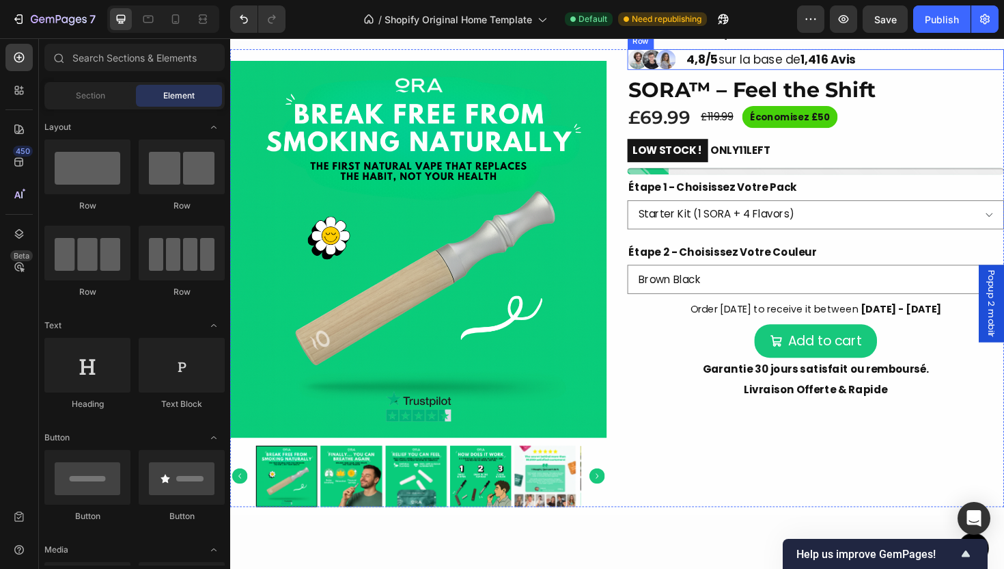
click at [978, 72] on div "Image Image Image Row 4,8/5 sur la base de 1,416 Avis Text Block Row" at bounding box center [850, 61] width 399 height 22
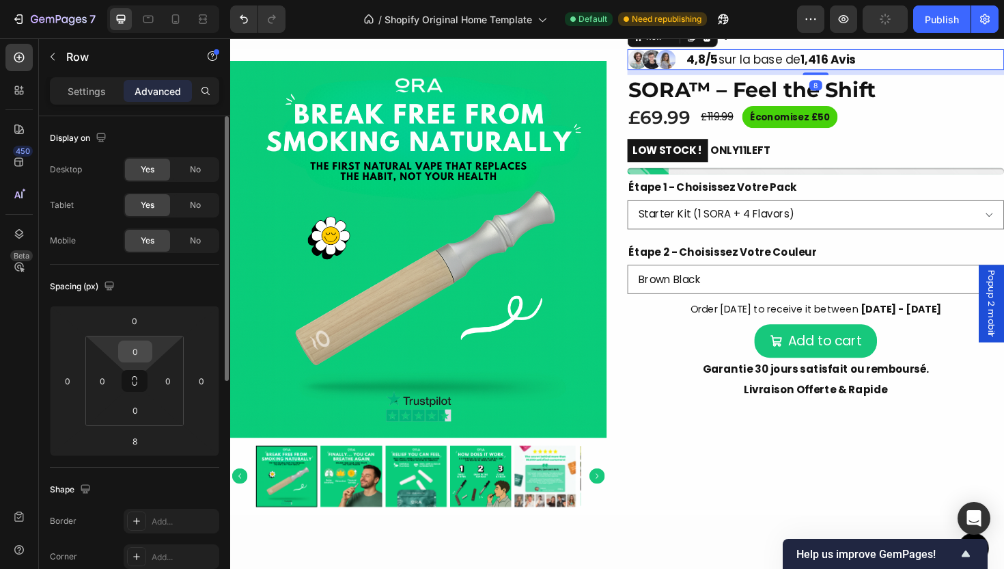
click at [143, 353] on input "0" at bounding box center [135, 351] width 27 height 20
type input "12"
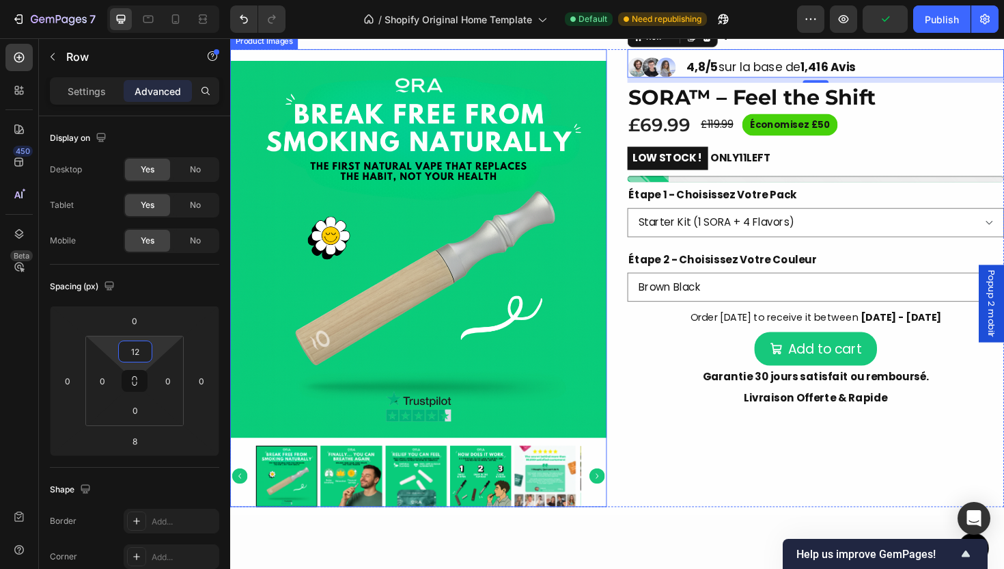
click at [381, 401] on img at bounding box center [429, 261] width 399 height 399
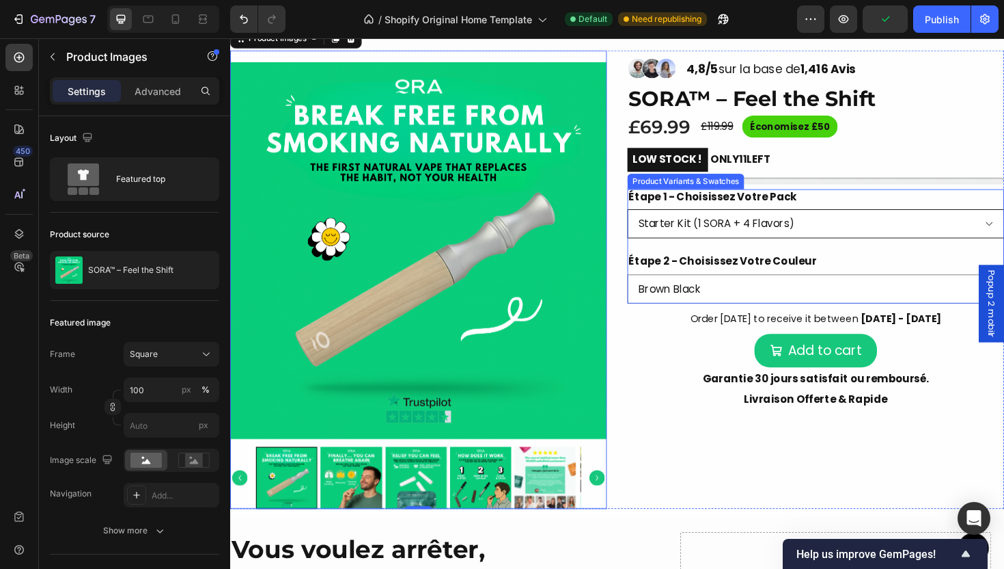
scroll to position [491, 0]
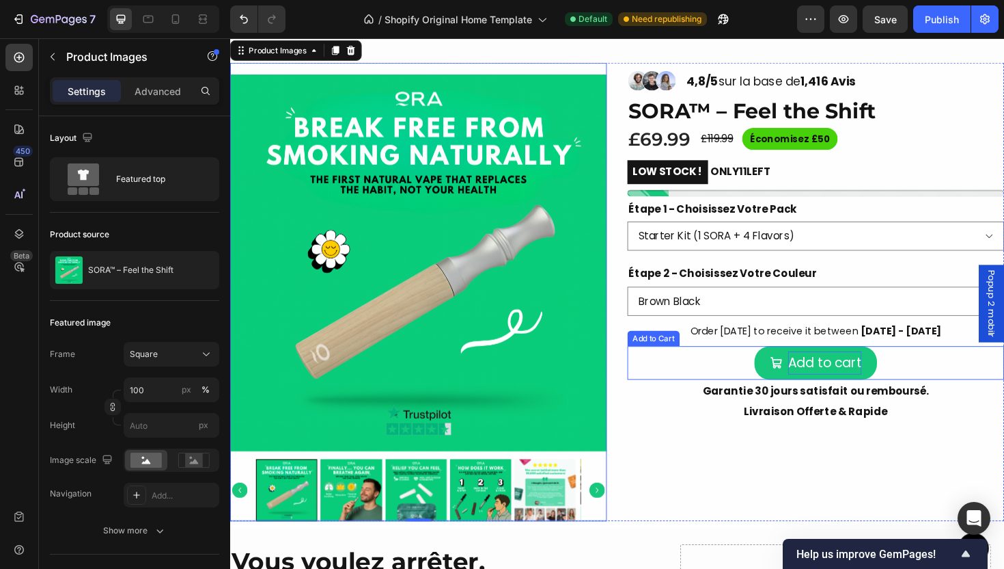
click at [850, 380] on div "Add to cart" at bounding box center [860, 382] width 78 height 25
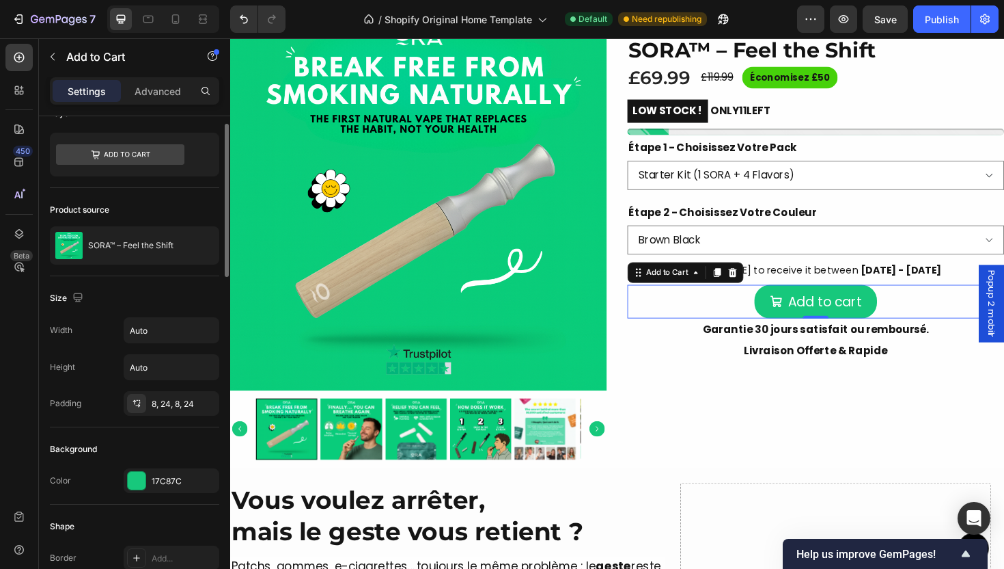
scroll to position [134, 0]
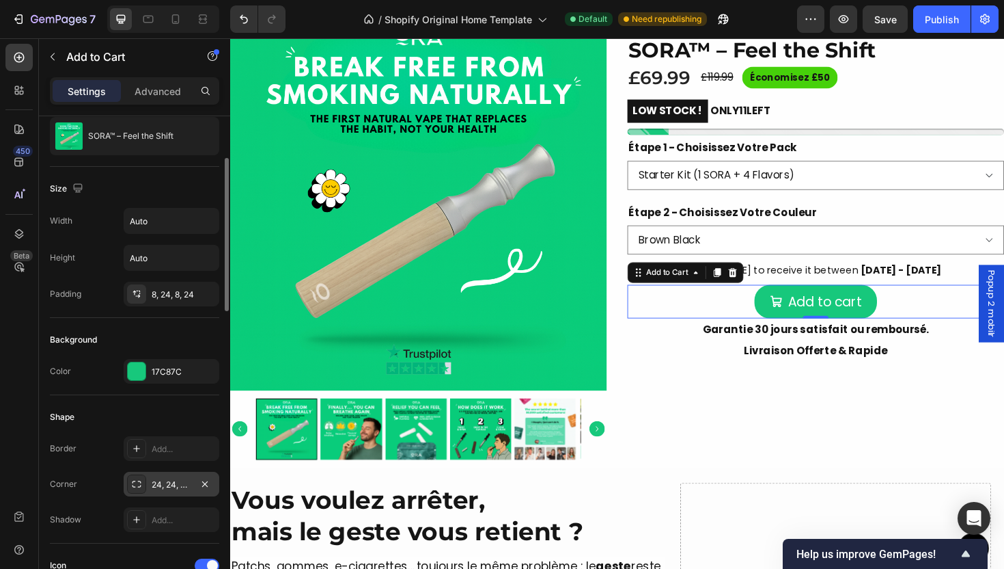
click at [173, 484] on div "24, 24, 24, 24" at bounding box center [172, 484] width 40 height 12
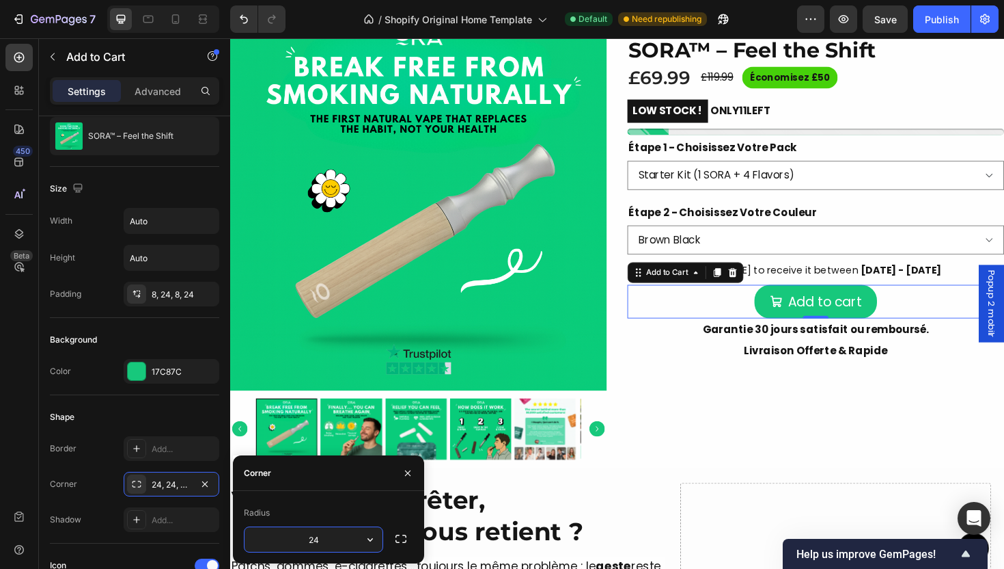
click at [321, 546] on input "24" at bounding box center [314, 539] width 138 height 25
type input "12"
click at [157, 411] on div "Shape" at bounding box center [134, 417] width 169 height 22
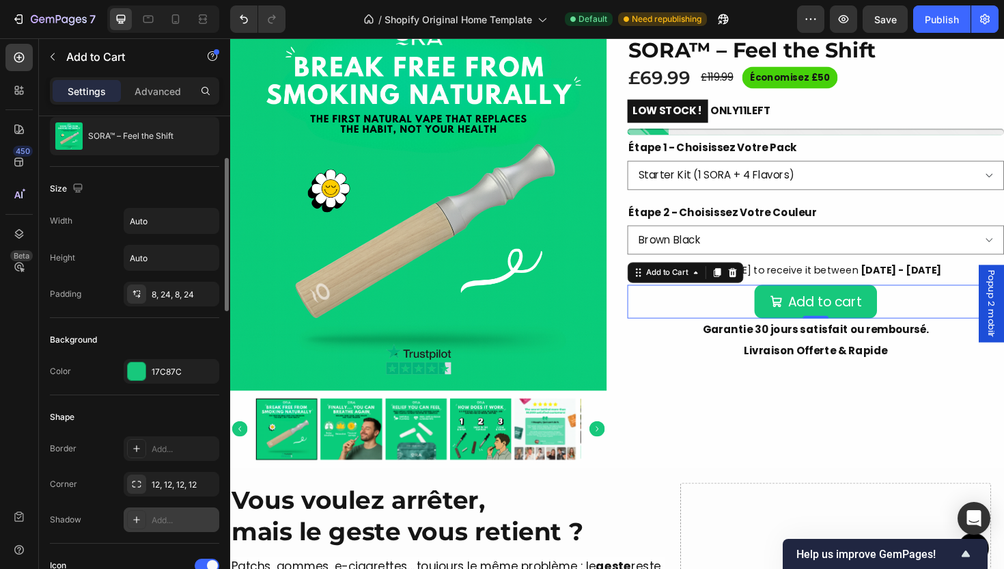
click at [146, 528] on div "Add..." at bounding box center [172, 519] width 96 height 25
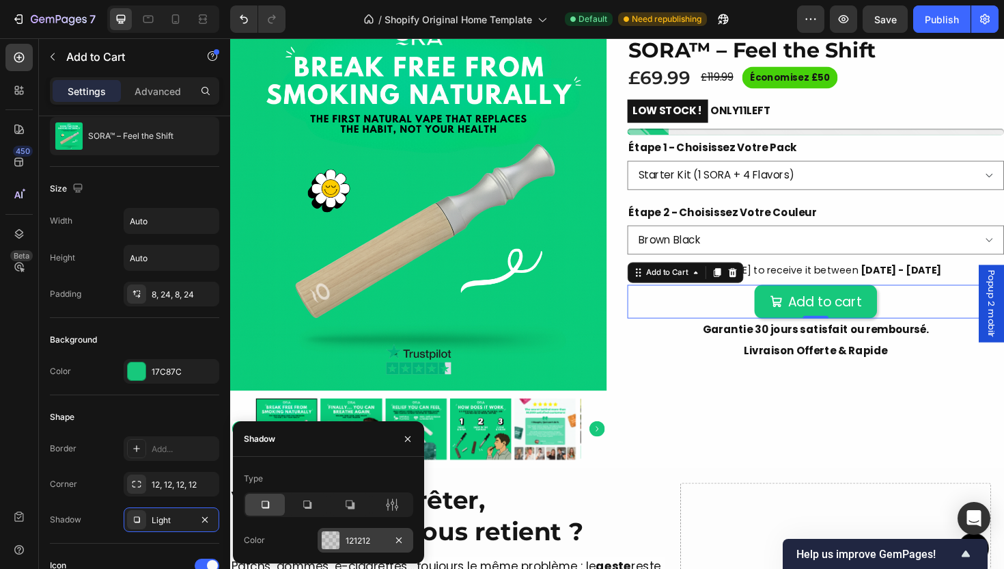
click at [372, 534] on div "121212" at bounding box center [366, 540] width 40 height 12
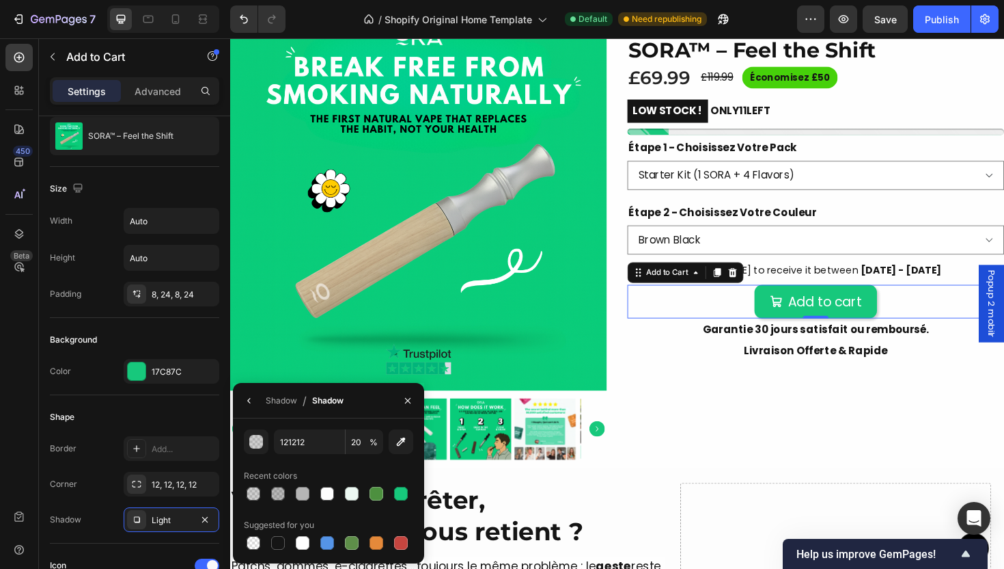
drag, startPoint x: 284, startPoint y: 547, endPoint x: 325, endPoint y: 517, distance: 50.3
click at [285, 546] on div at bounding box center [278, 542] width 16 height 16
type input "151515"
type input "100"
click at [251, 408] on button "button" at bounding box center [249, 400] width 22 height 22
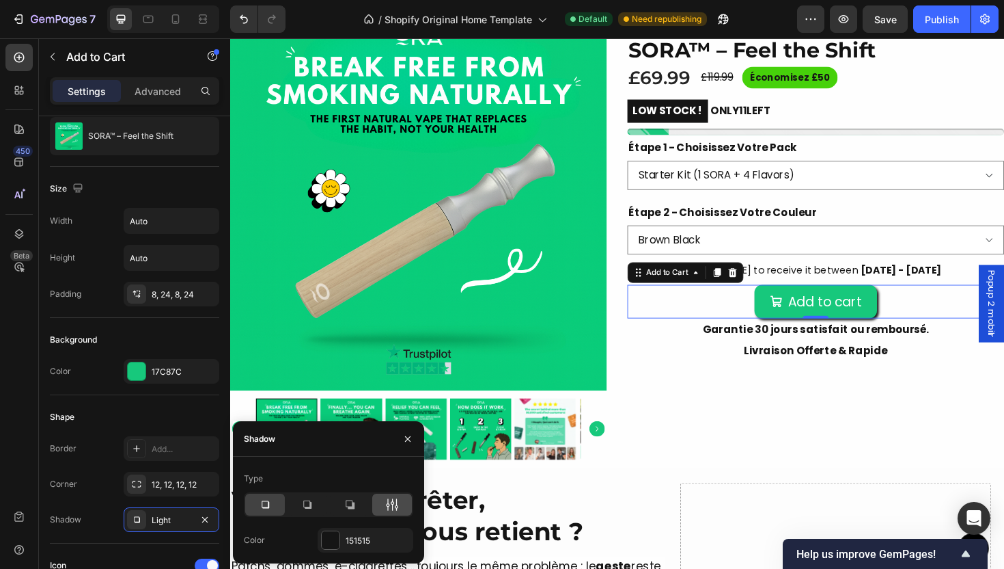
click at [405, 506] on div at bounding box center [392, 504] width 40 height 22
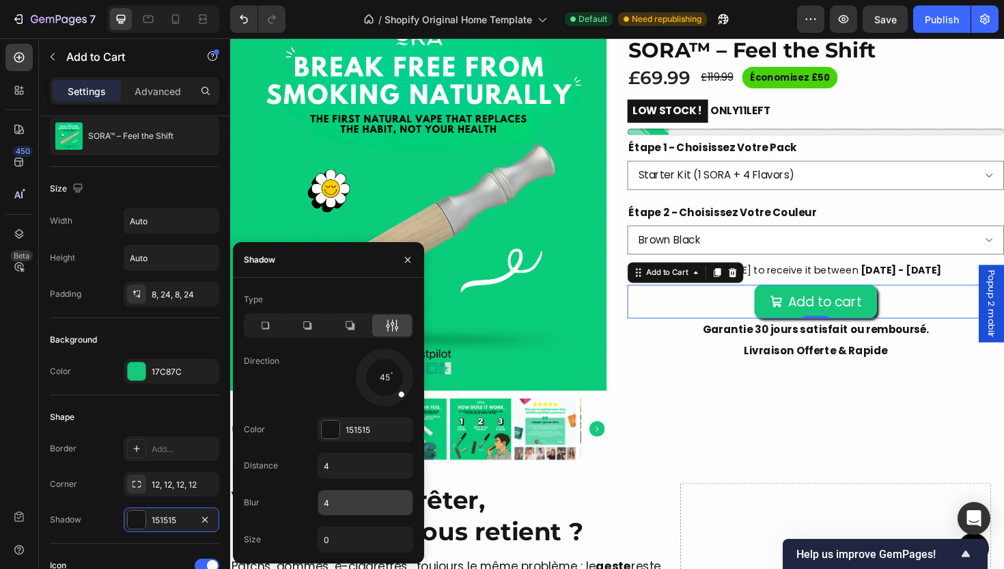
click at [360, 511] on input "4" at bounding box center [365, 502] width 94 height 25
click at [368, 473] on input "4" at bounding box center [365, 465] width 94 height 25
type input "0"
type input "10"
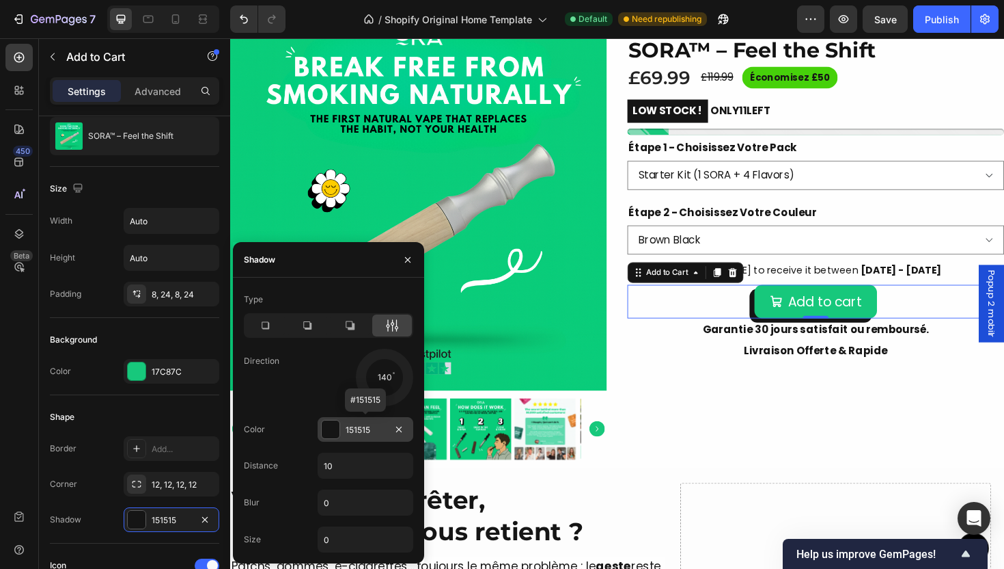
drag, startPoint x: 407, startPoint y: 390, endPoint x: 324, endPoint y: 419, distance: 87.5
click at [325, 421] on div "Type Direction 140 Color 151515 #151515 Distance 10 Blur 0 Size 0" at bounding box center [328, 420] width 191 height 264
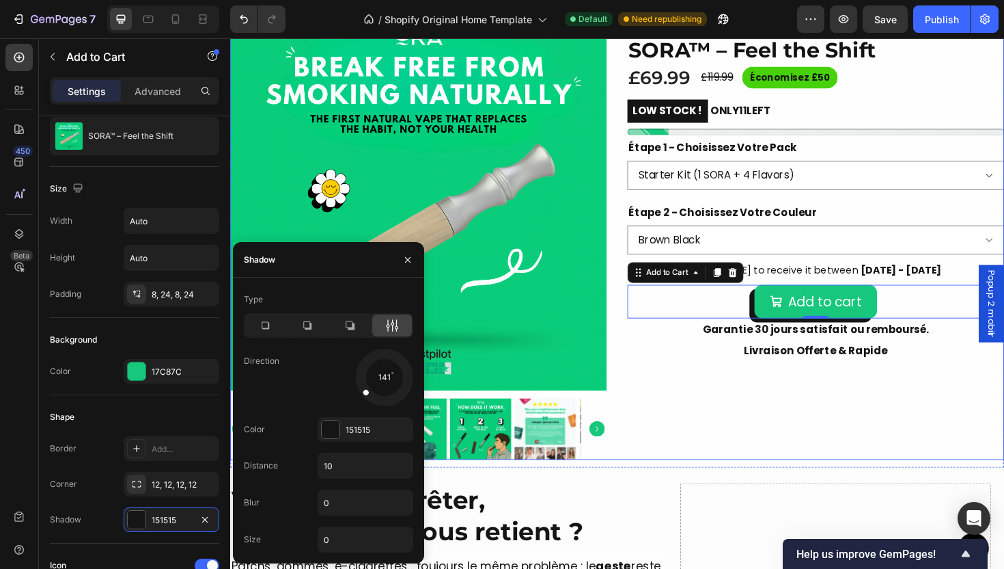
click at [729, 461] on div "Image Image Image Row 4,8/5 sur la base de 1,416 Avis Text Block Row SORA™ – Fe…" at bounding box center [850, 242] width 399 height 484
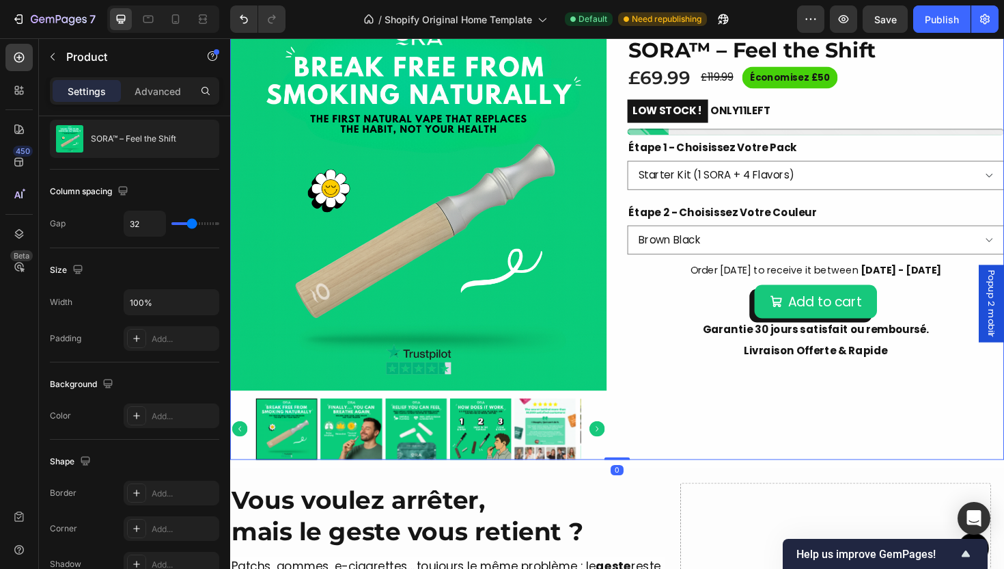
scroll to position [0, 0]
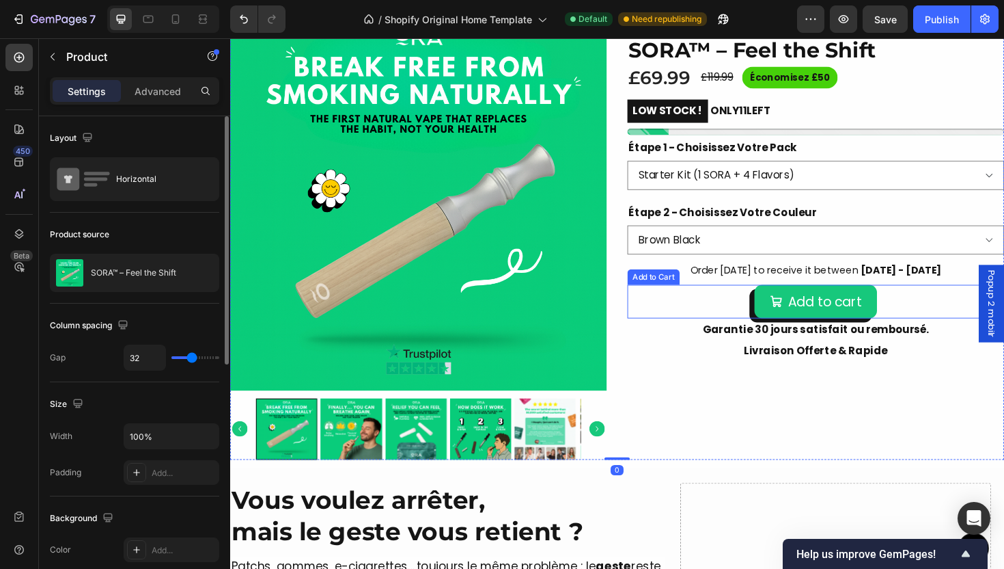
click at [935, 335] on div "Add to cart Add to Cart" at bounding box center [850, 317] width 399 height 36
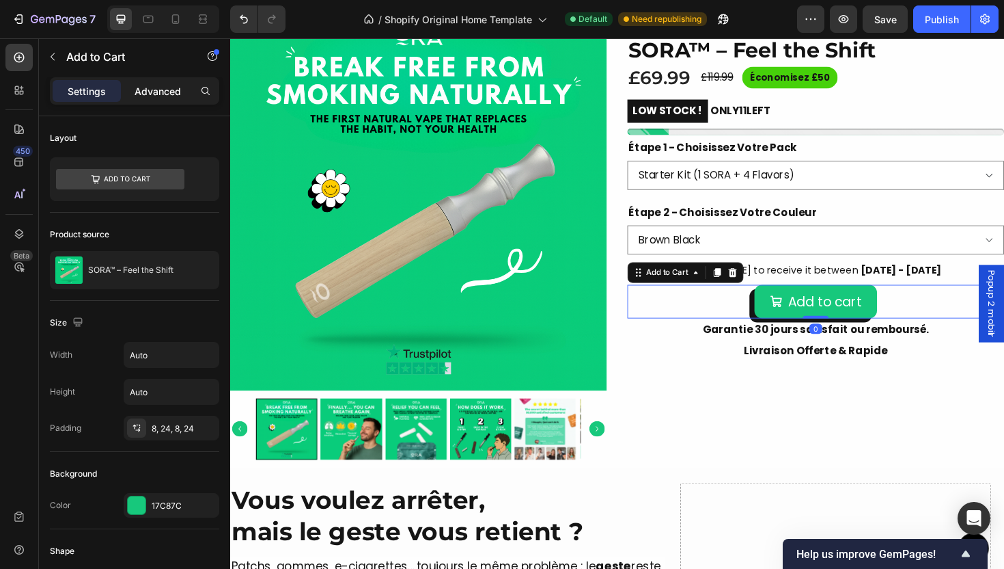
click at [141, 80] on div "Advanced" at bounding box center [158, 91] width 68 height 22
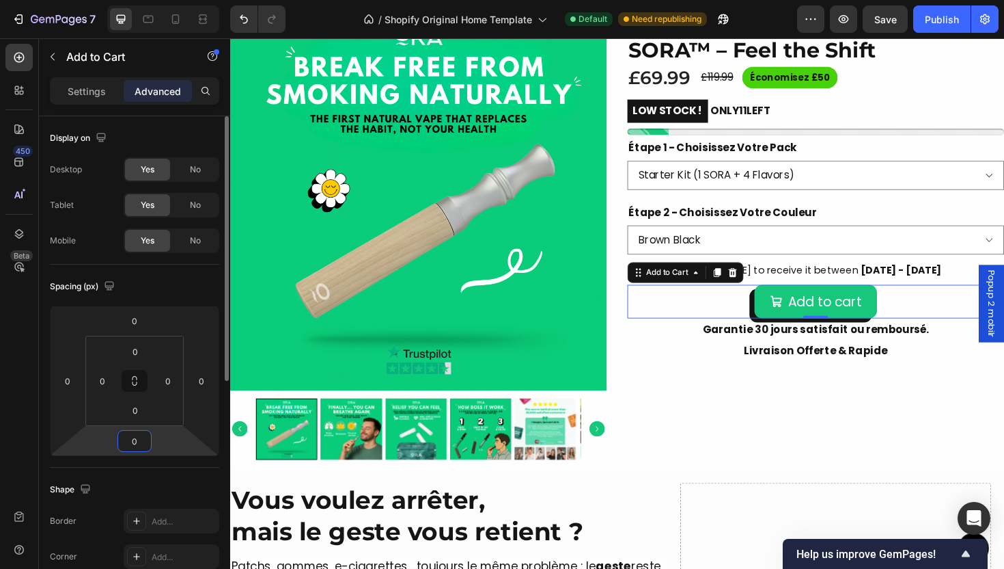
click at [139, 445] on input "0" at bounding box center [134, 440] width 27 height 20
type input "8"
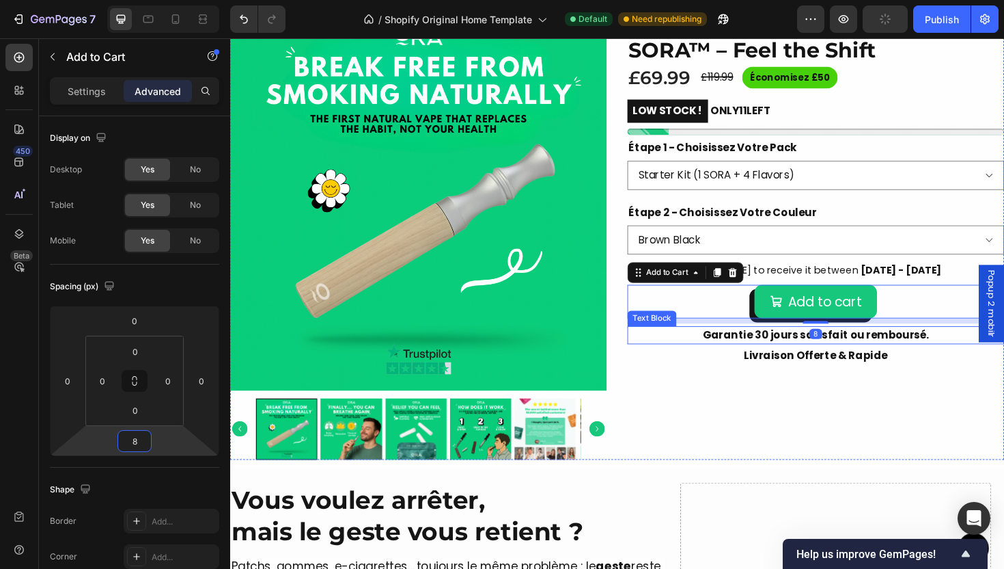
click at [754, 361] on p "Garantie 30 jours satisfait ou remboursé." at bounding box center [851, 352] width 396 height 16
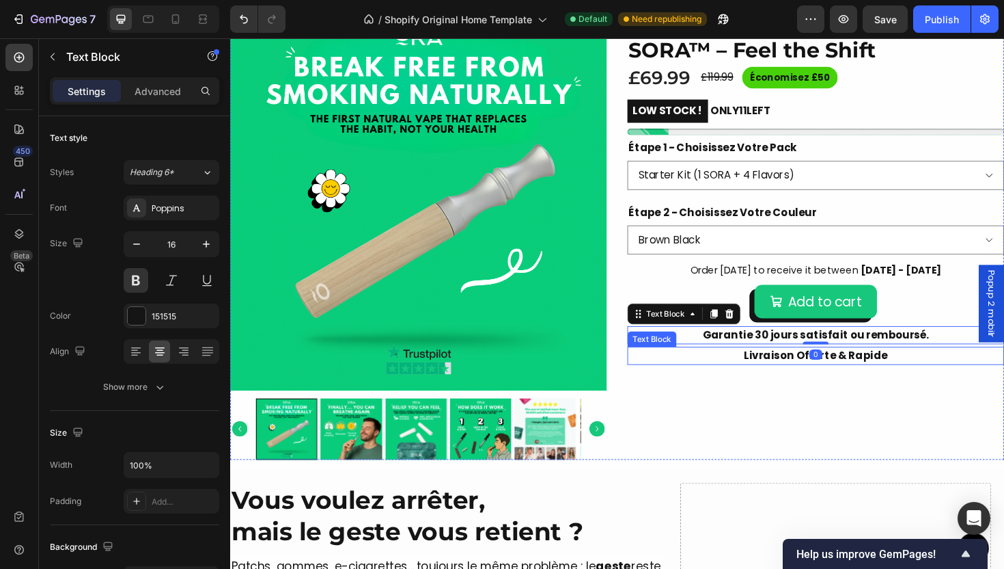
click at [789, 383] on p "Livraison Offerte & Rapide" at bounding box center [851, 374] width 396 height 16
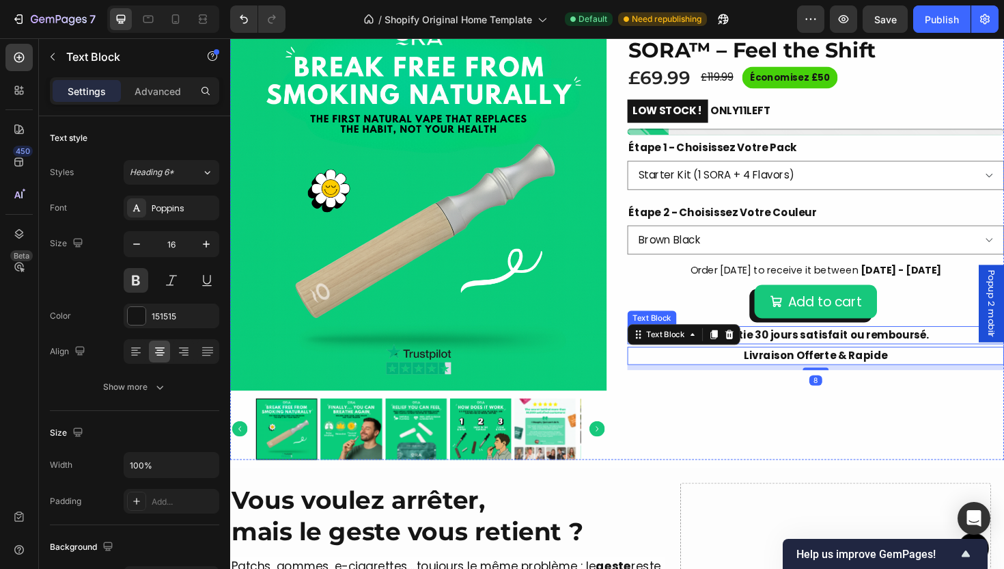
click at [785, 361] on p "Garantie 30 jours satisfait ou remboursé." at bounding box center [851, 352] width 396 height 16
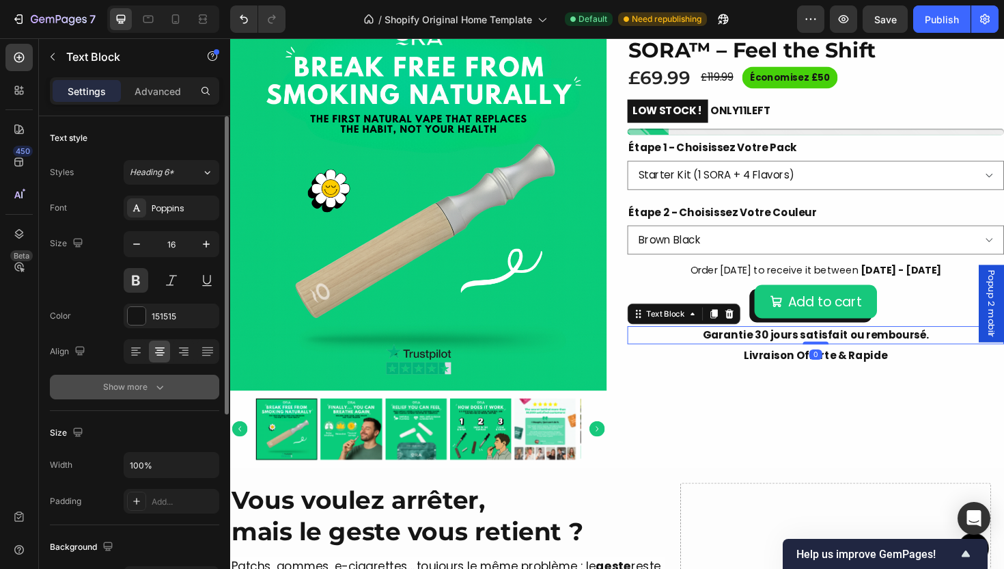
click at [157, 382] on icon "button" at bounding box center [160, 387] width 14 height 14
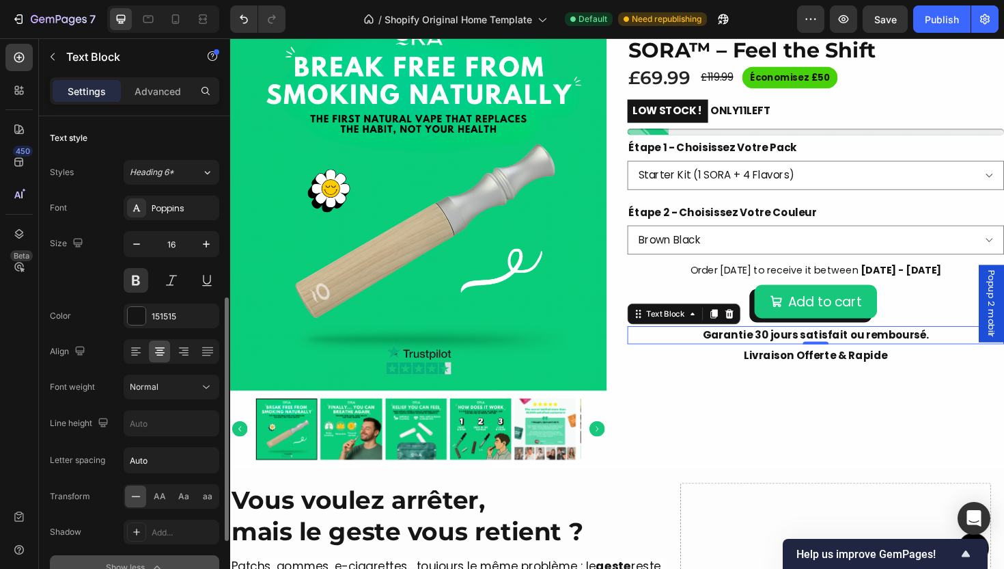
scroll to position [246, 0]
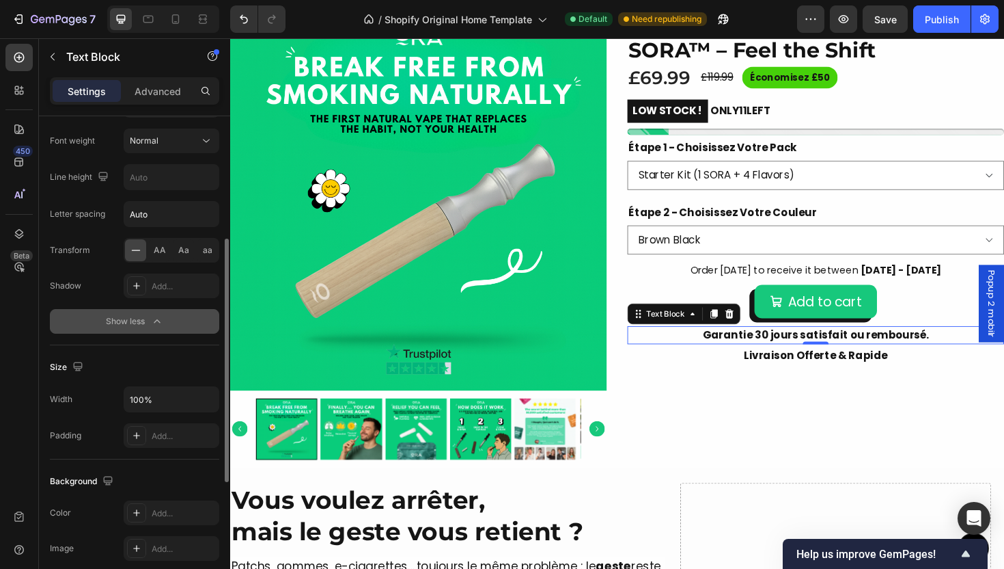
click at [196, 314] on button "Show less" at bounding box center [134, 321] width 169 height 25
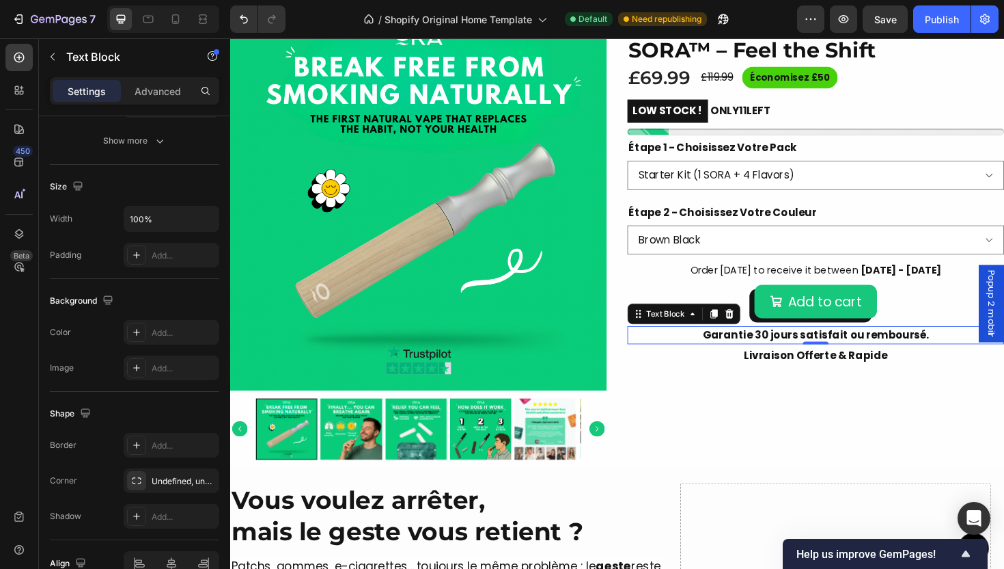
scroll to position [0, 0]
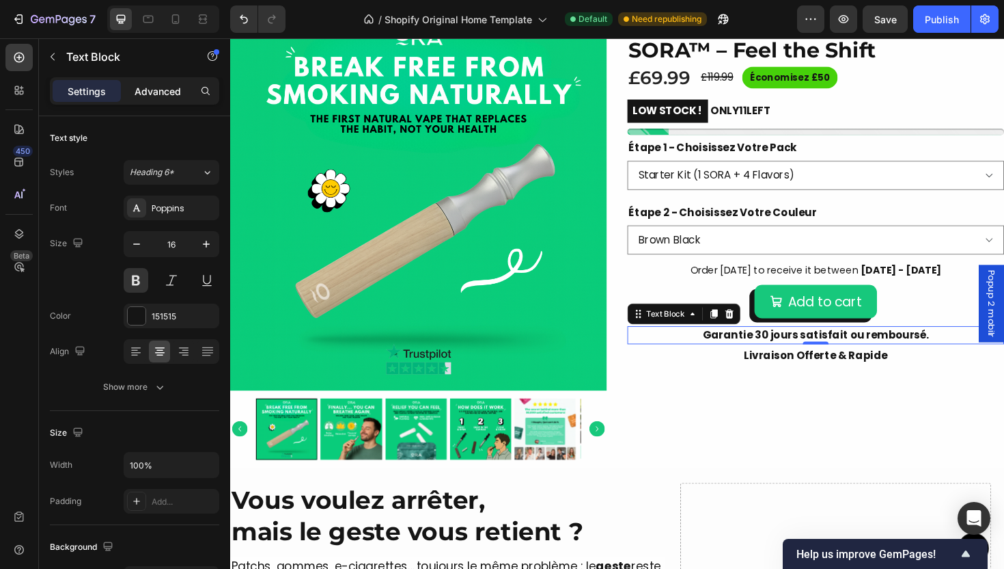
click at [169, 92] on p "Advanced" at bounding box center [158, 91] width 46 height 14
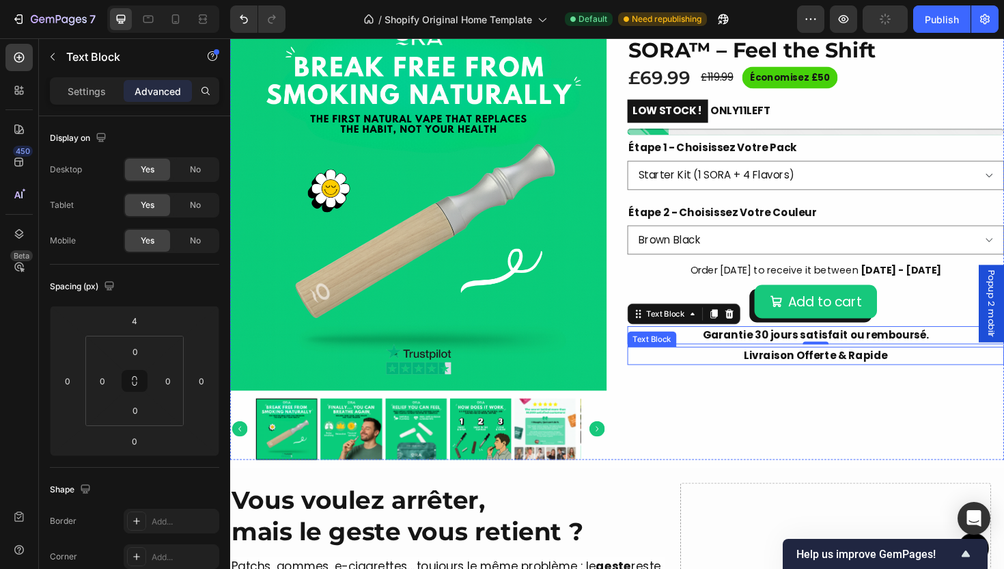
click at [918, 383] on p "Livraison Offerte & Rapide" at bounding box center [851, 374] width 396 height 16
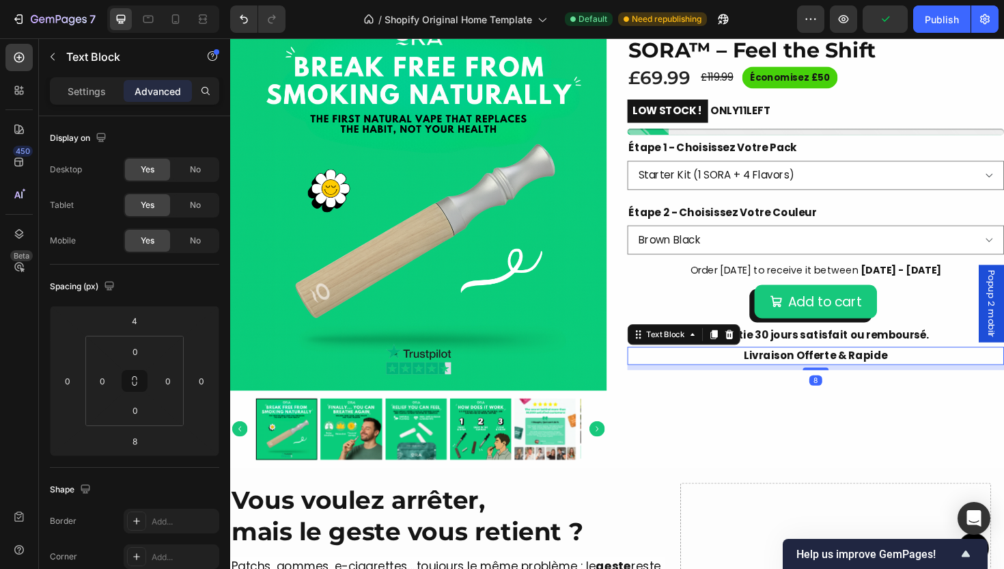
click at [899, 383] on p "Livraison Offerte & Rapide" at bounding box center [851, 374] width 396 height 16
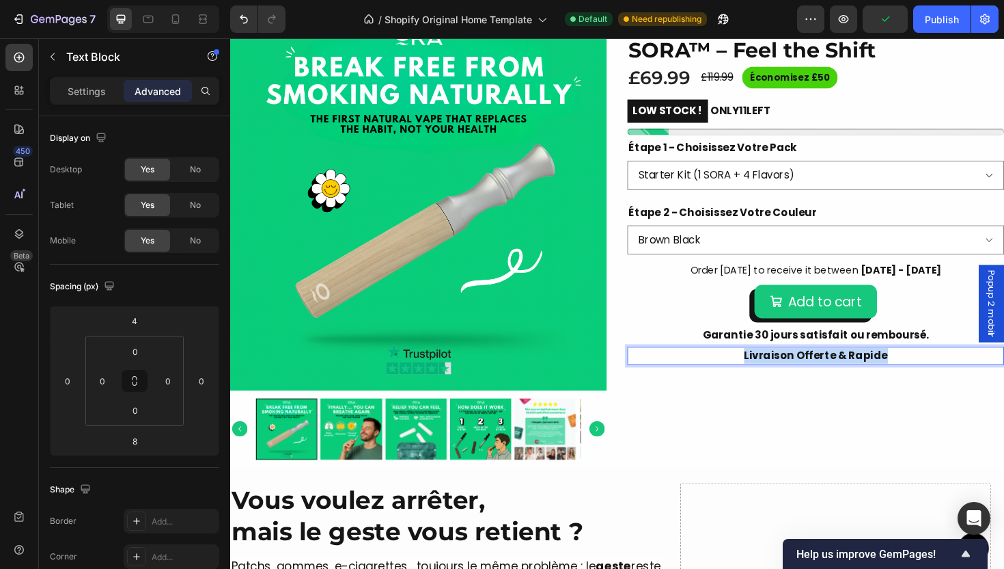
click at [899, 383] on p "Livraison Offerte & Rapide" at bounding box center [851, 374] width 396 height 16
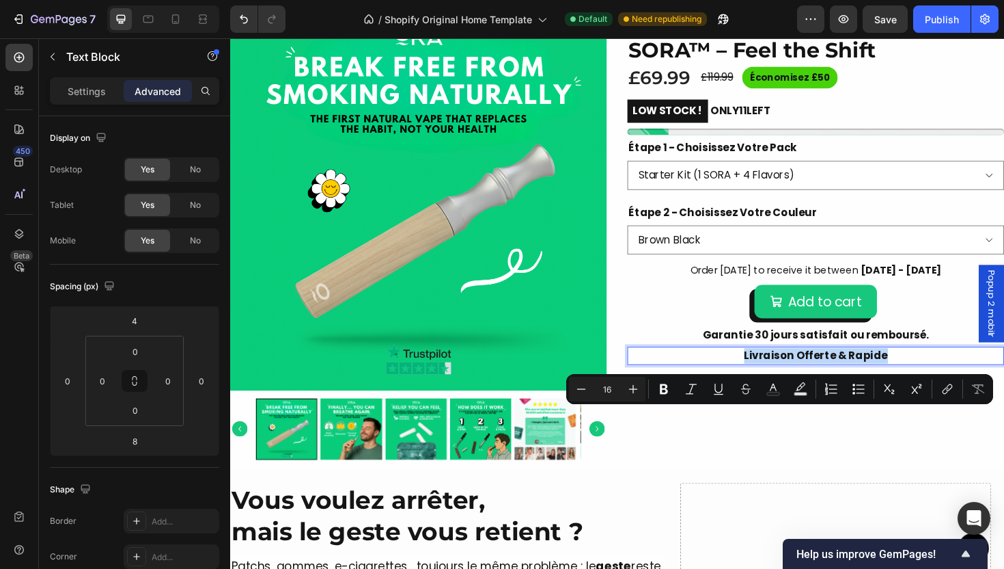
copy p "Livraison Offerte & Rapide"
click at [952, 484] on div "Image Image Image Row 4,8/5 sur la base de 1,416 Avis Text Block Row SORA™ – Fe…" at bounding box center [850, 242] width 399 height 484
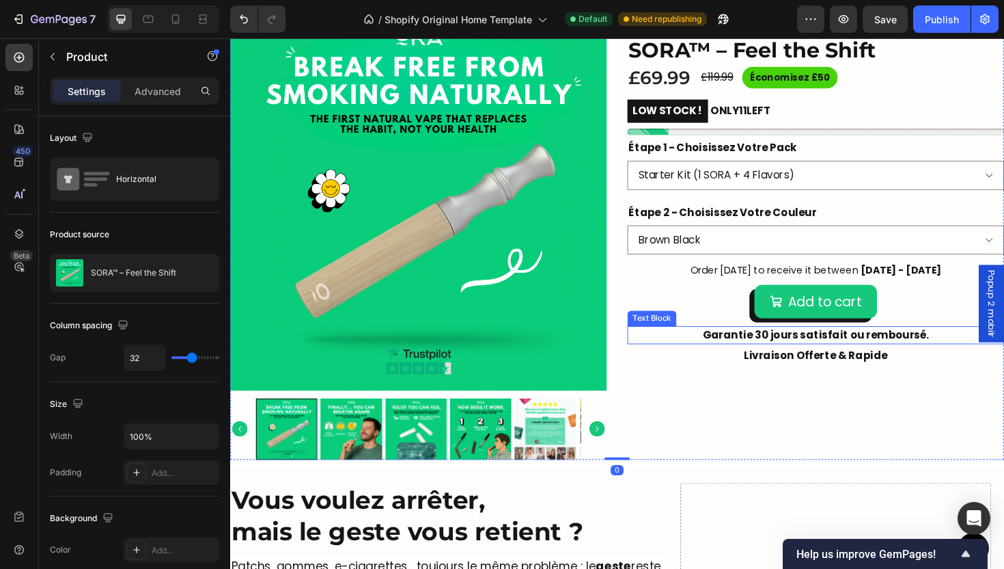
click at [971, 361] on p "Garantie 30 jours satisfait ou remboursé." at bounding box center [851, 352] width 396 height 16
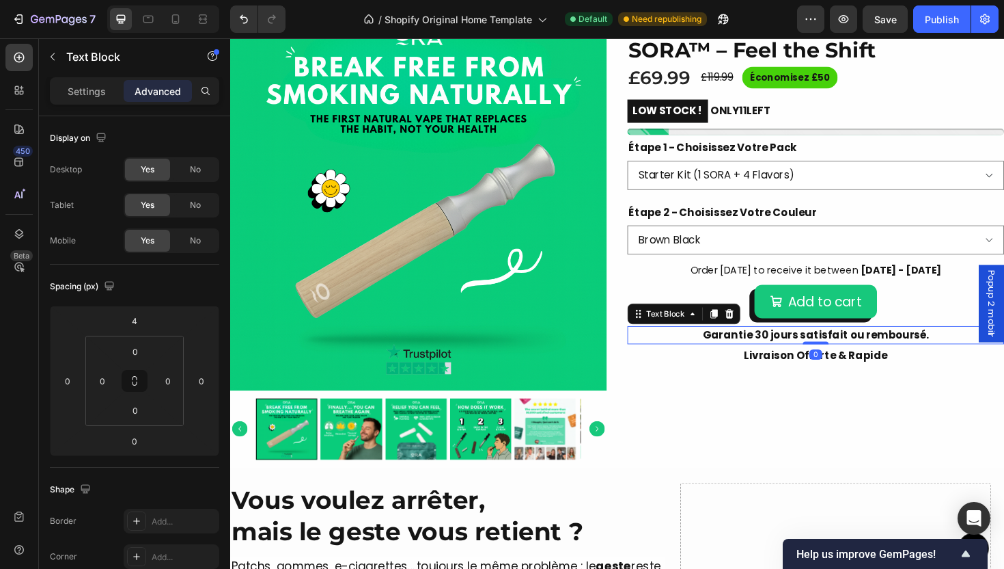
click at [970, 361] on p "Garantie 30 jours satisfait ou remboursé." at bounding box center [851, 352] width 396 height 16
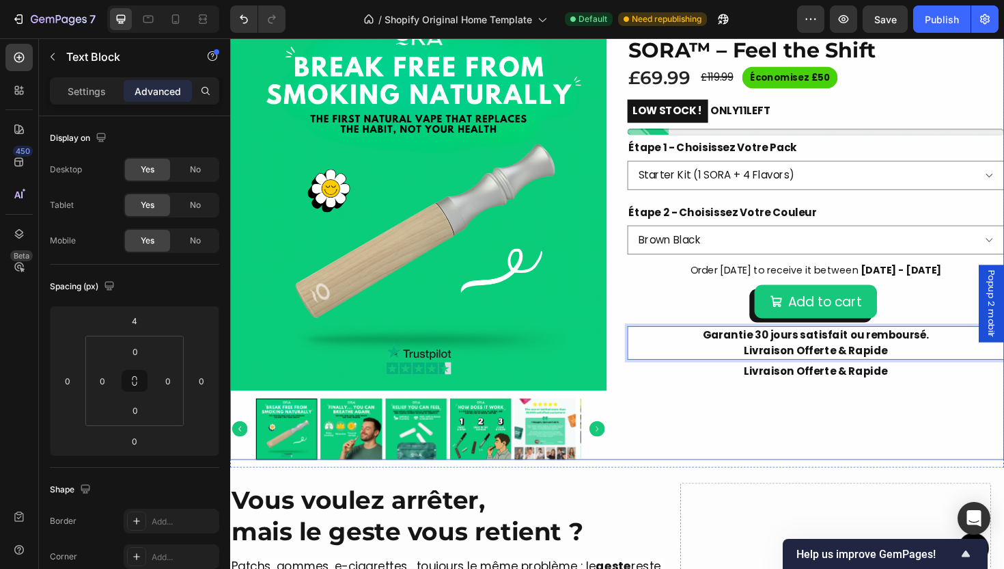
click at [902, 469] on div "Image Image Image Row 4,8/5 sur la base de 1,416 Avis Text Block Row SORA™ – Fe…" at bounding box center [850, 242] width 399 height 484
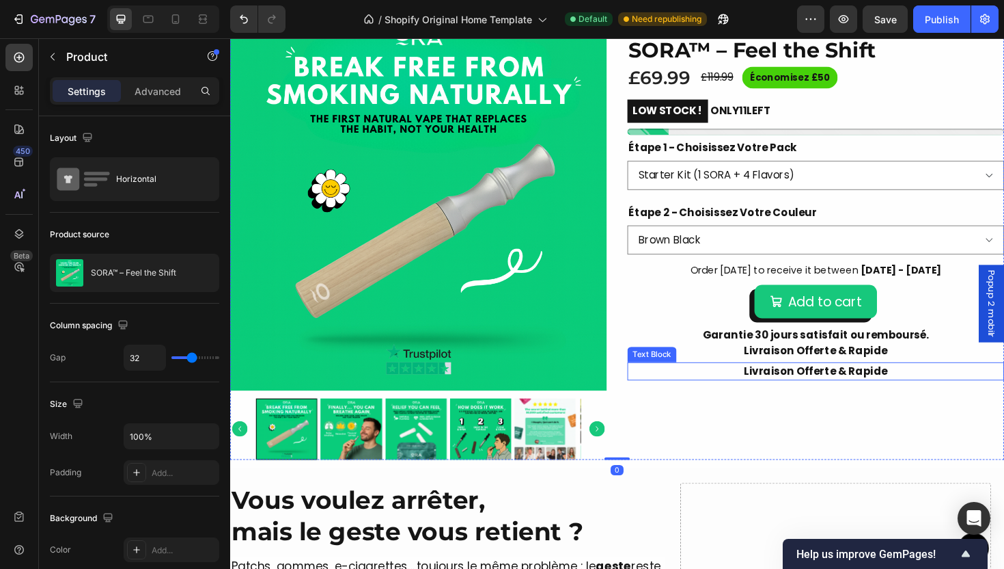
click at [897, 399] on p "Livraison Offerte & Rapide" at bounding box center [851, 391] width 396 height 16
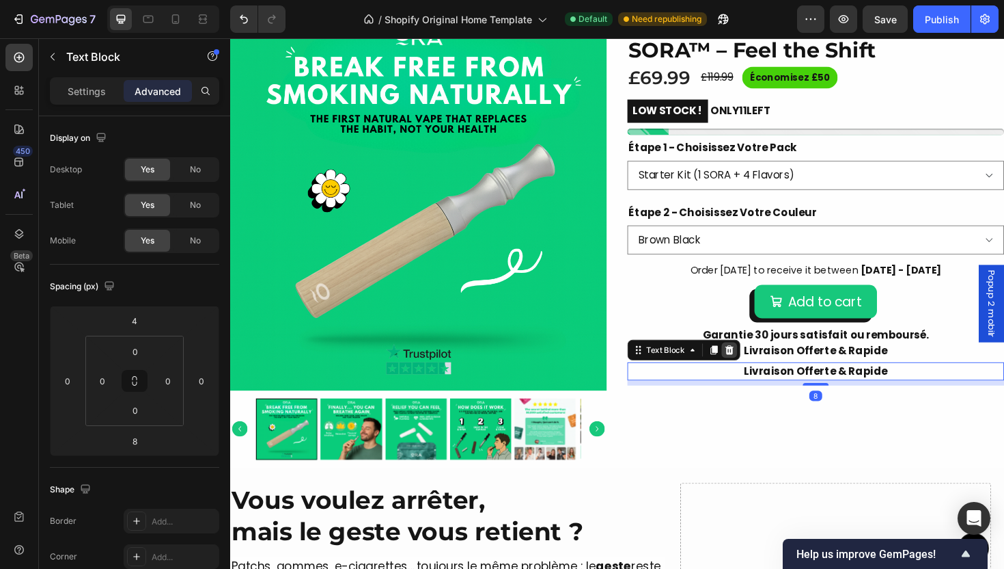
click at [756, 374] on icon at bounding box center [759, 368] width 11 height 11
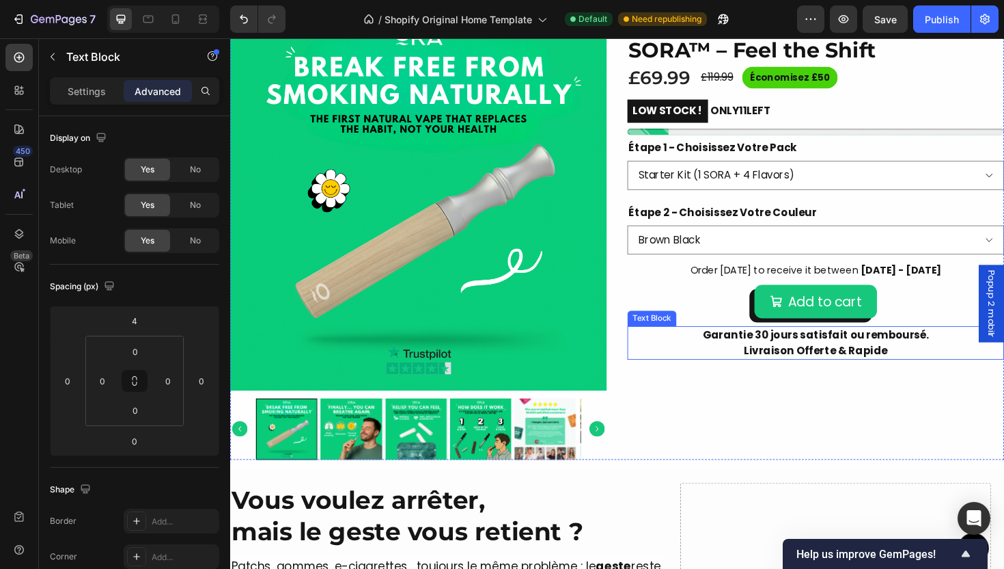
click at [946, 361] on p "Garantie 30 jours satisfait ou remboursé." at bounding box center [851, 352] width 396 height 16
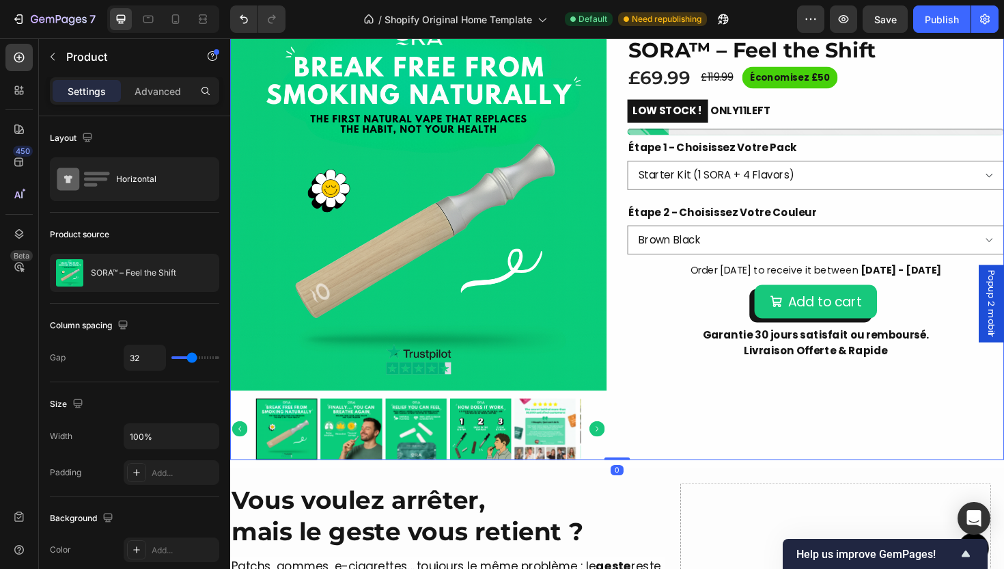
click at [902, 471] on div "Image Image Image Row 4,8/5 sur la base de 1,416 Avis Text Block Row SORA™ – Fe…" at bounding box center [850, 242] width 399 height 484
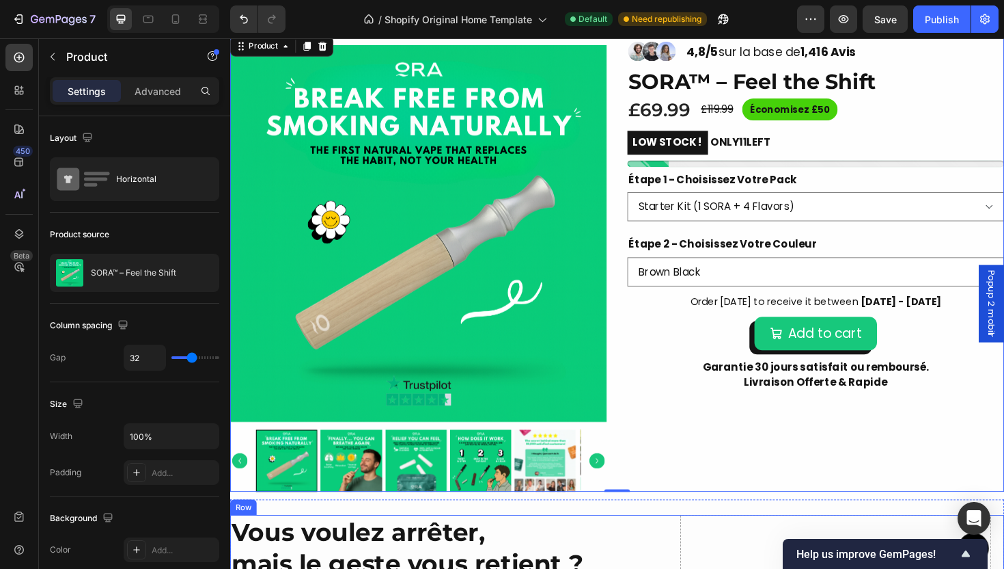
scroll to position [523, 0]
click at [944, 18] on div "Publish" at bounding box center [942, 19] width 34 height 14
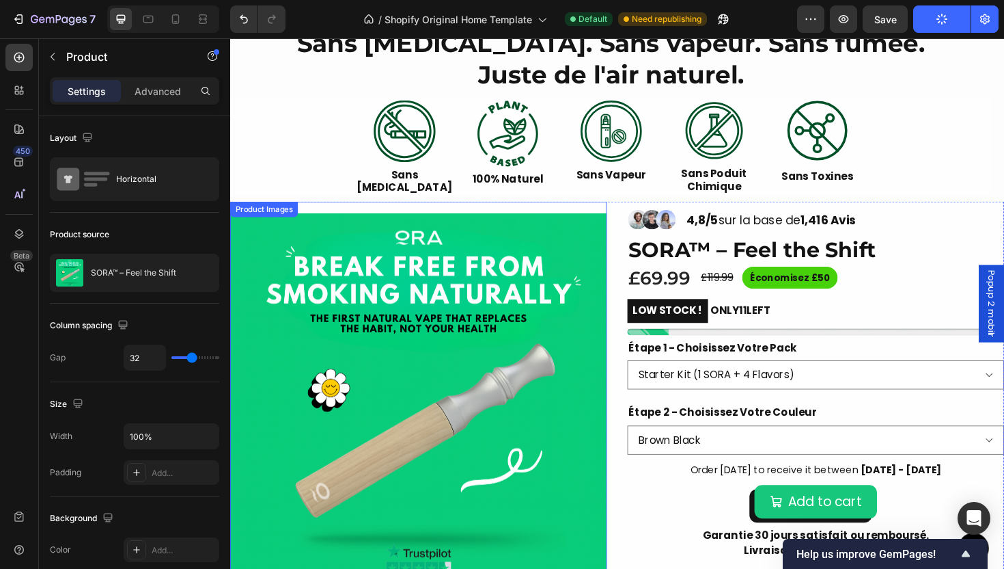
scroll to position [0, 0]
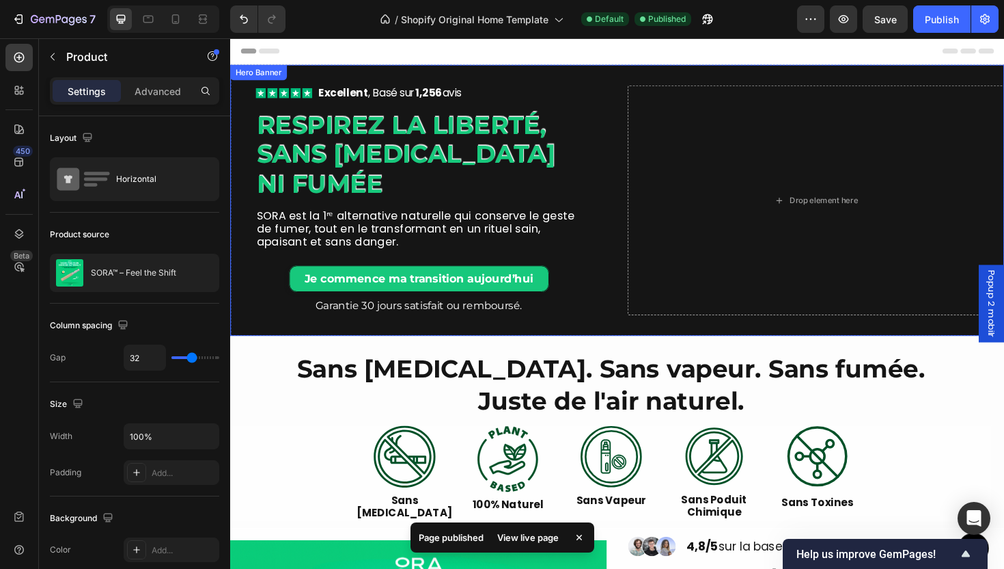
click at [615, 163] on div "Icon Icon Icon Icon Icon Icon List Excellent , Basé sur 1,256 avis Text Block R…" at bounding box center [429, 209] width 399 height 243
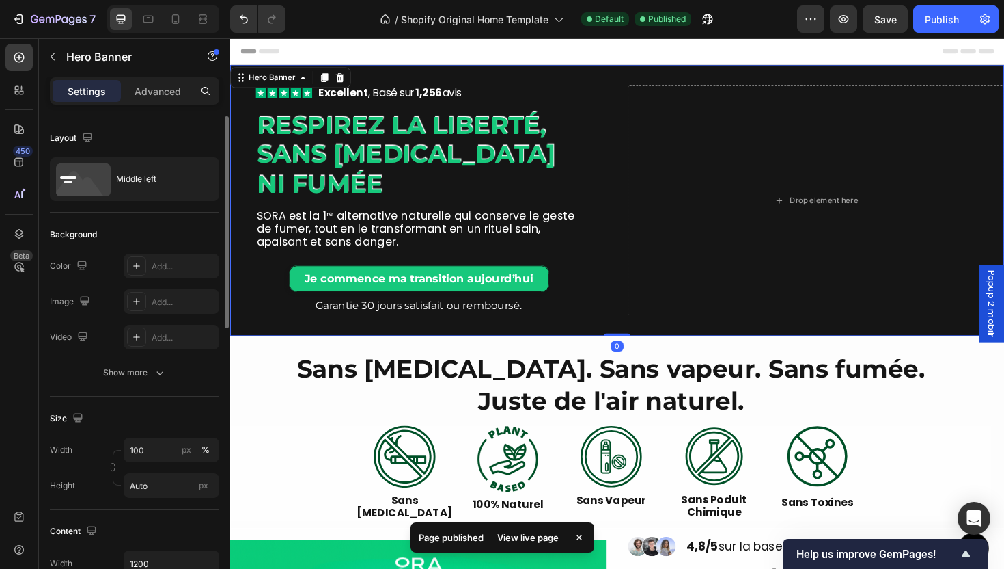
click at [174, 353] on div "The changes might be hidden by the video. Color Add... Image Add... Video Add..…" at bounding box center [134, 319] width 169 height 131
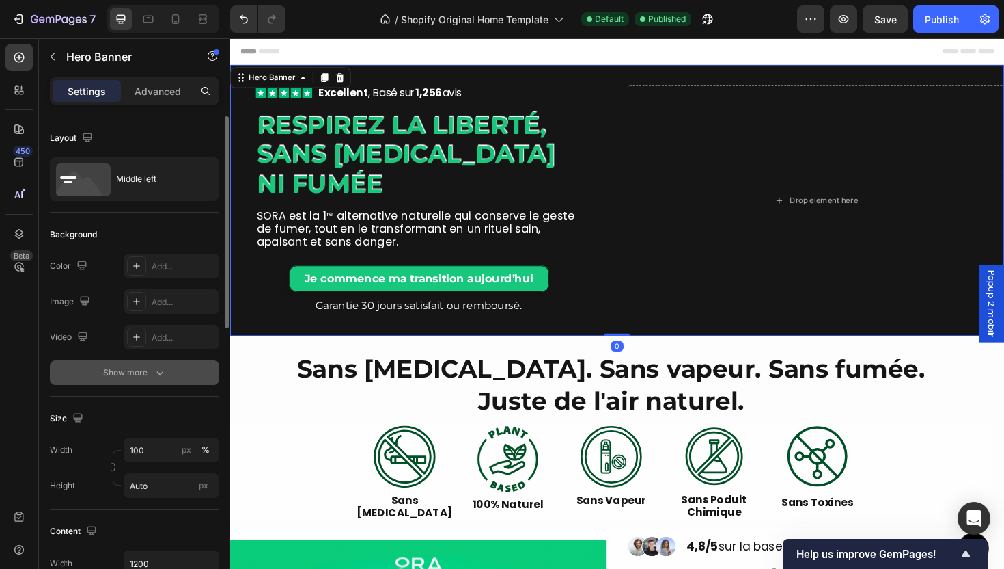
click at [184, 370] on button "Show more" at bounding box center [134, 372] width 169 height 25
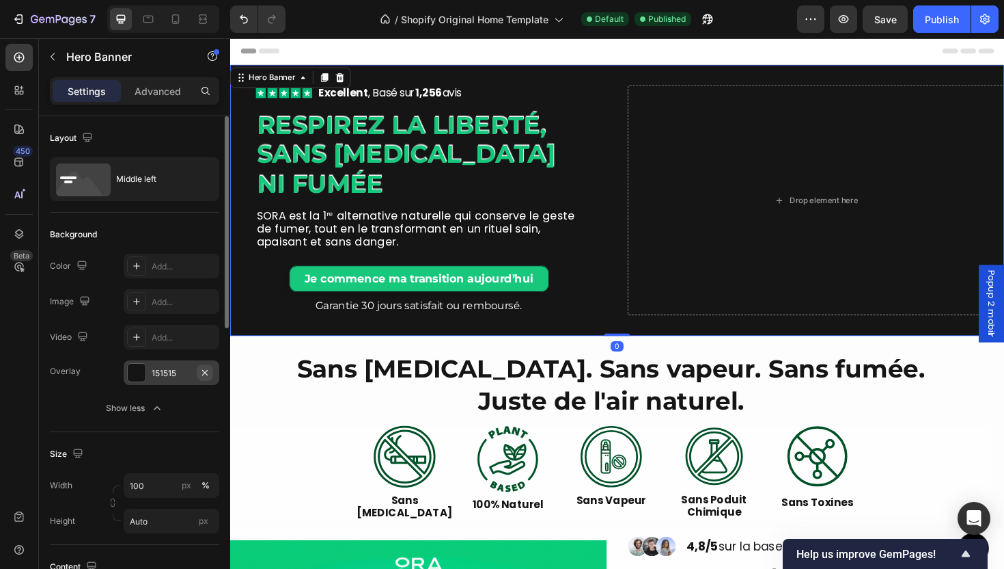
click at [210, 372] on icon "button" at bounding box center [205, 372] width 11 height 11
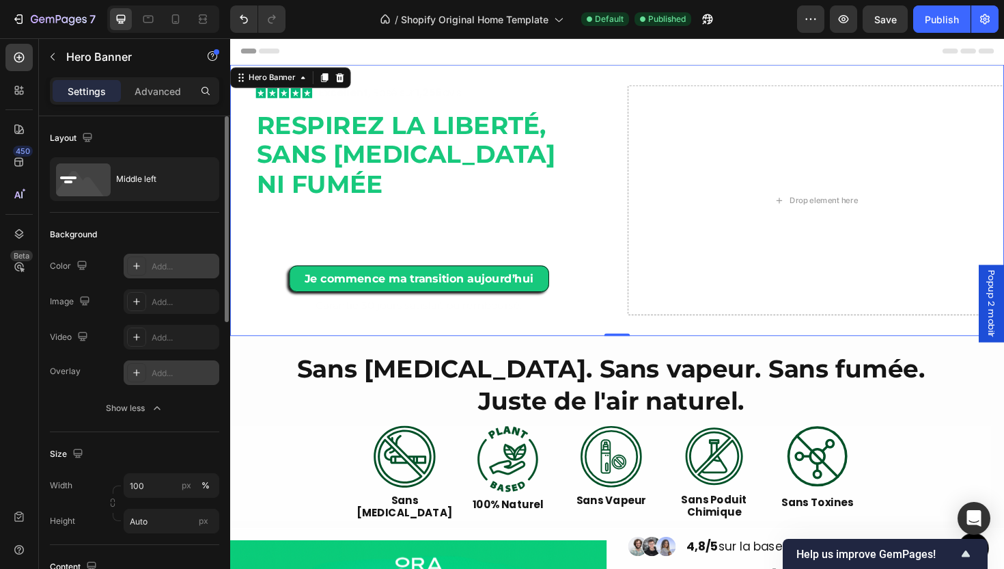
click at [178, 256] on div "Add..." at bounding box center [172, 266] width 96 height 25
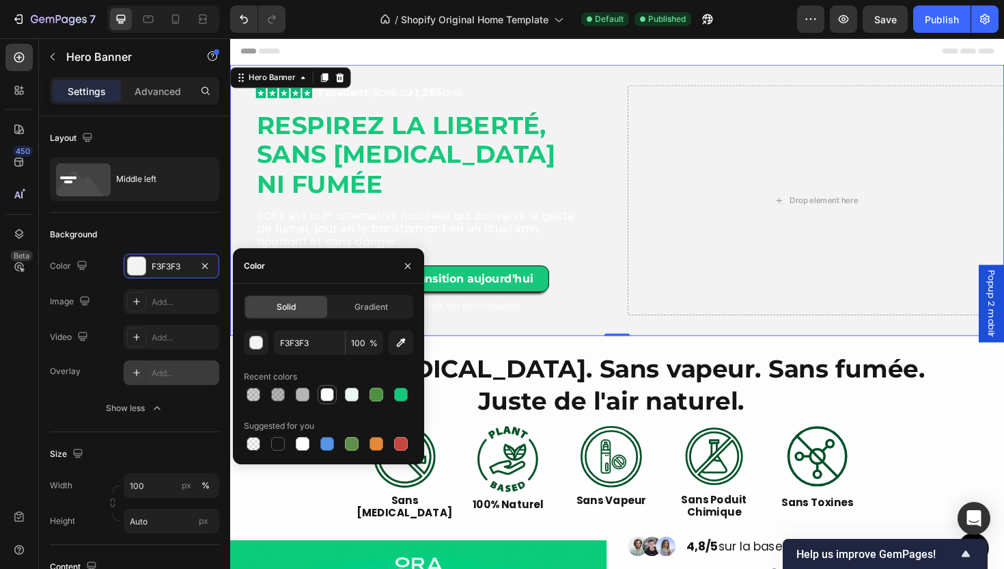
drag, startPoint x: 281, startPoint y: 441, endPoint x: 318, endPoint y: 399, distance: 56.1
click at [282, 439] on div at bounding box center [278, 444] width 14 height 14
type input "151515"
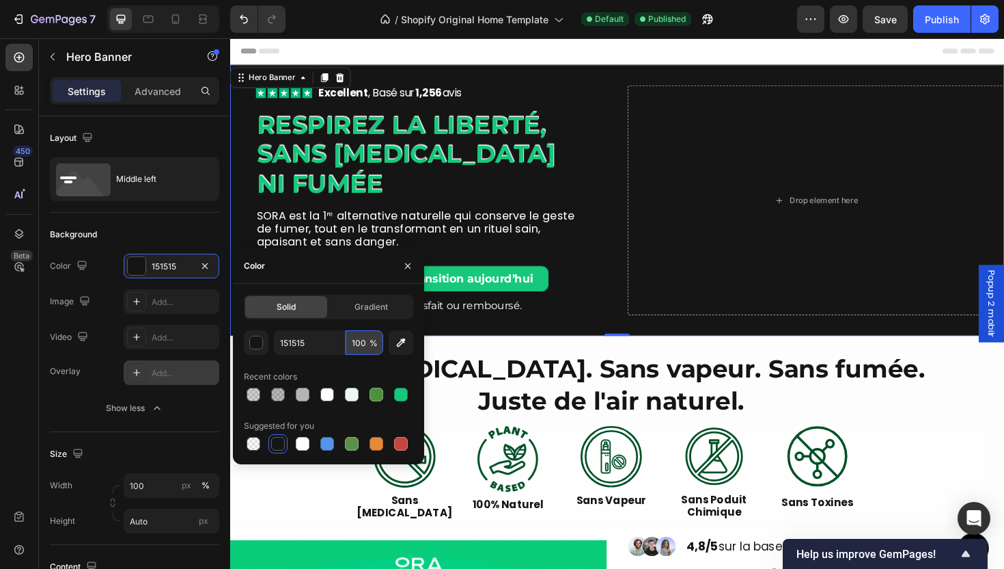
click at [363, 350] on input "100" at bounding box center [365, 342] width 38 height 25
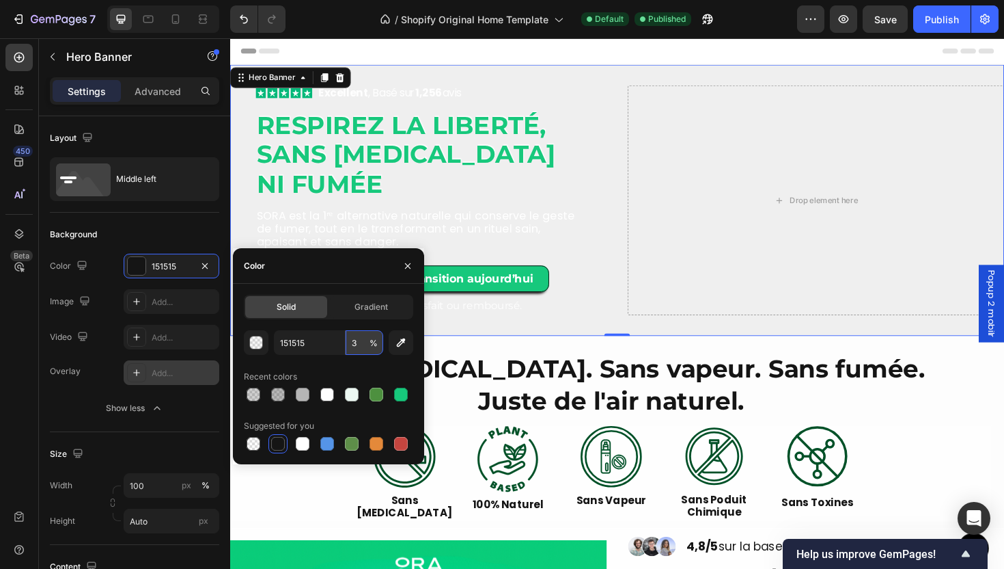
type input "30"
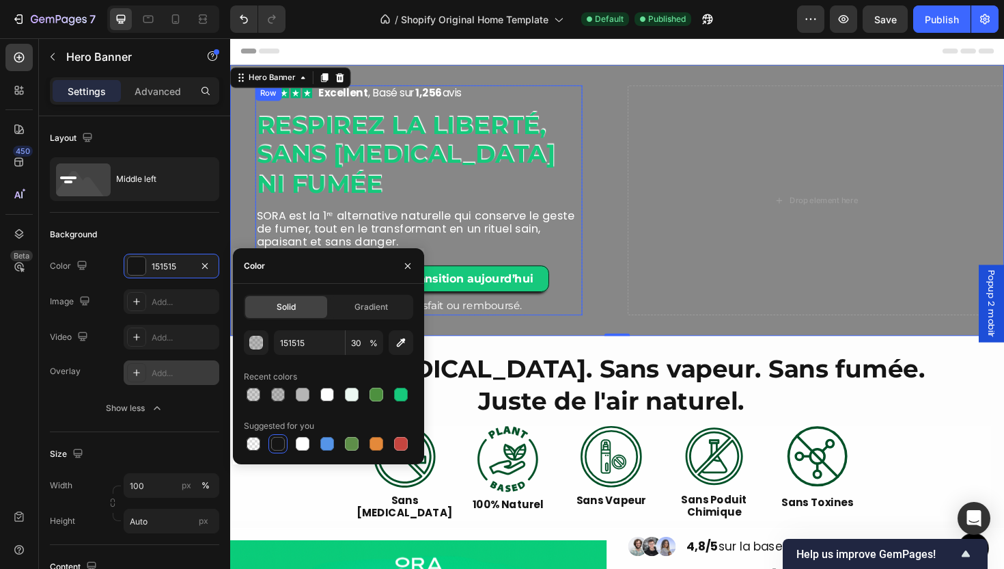
click at [660, 231] on div "Drop element here" at bounding box center [850, 209] width 399 height 243
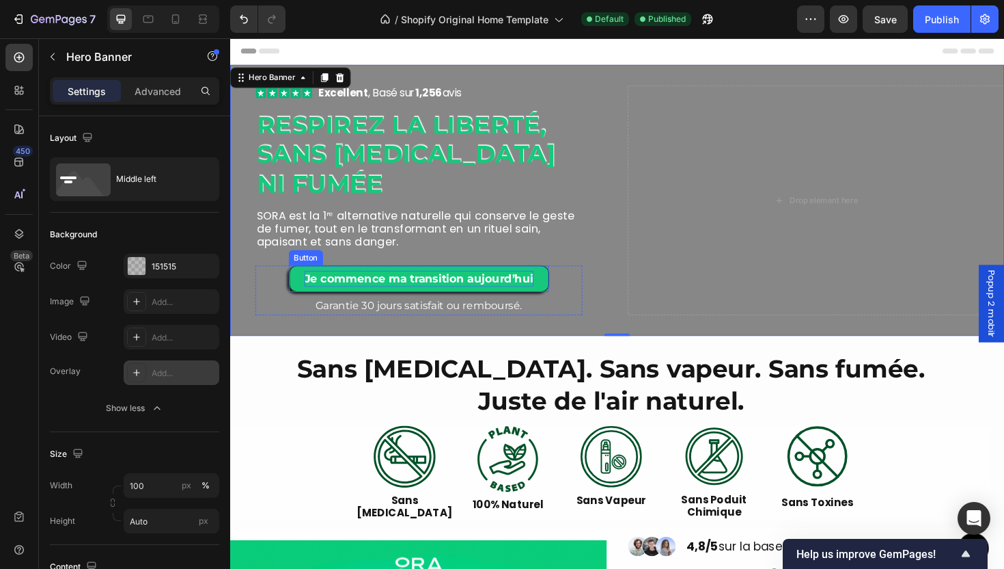
click at [446, 297] on strong "Je commence ma transition aujourd’hui" at bounding box center [430, 293] width 243 height 14
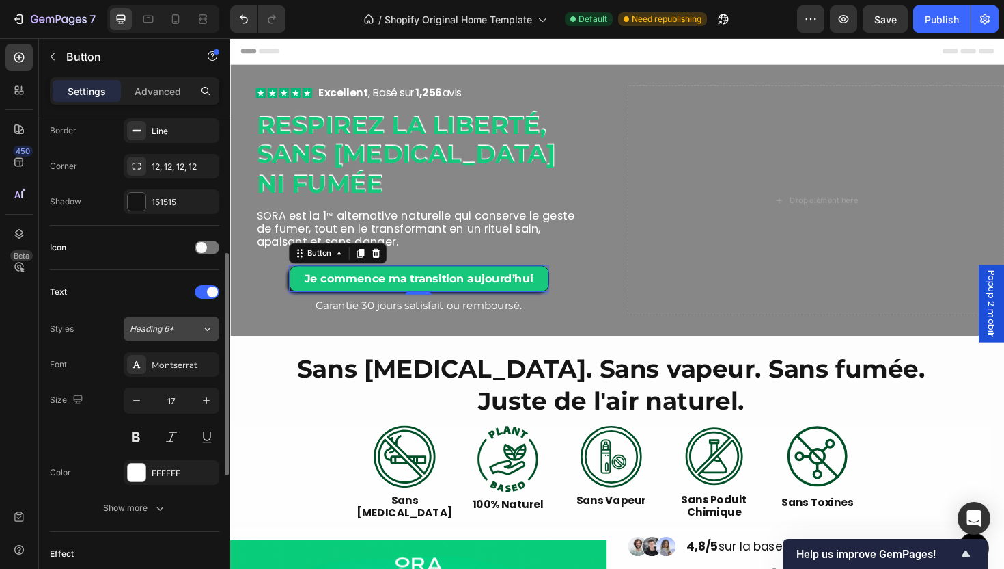
scroll to position [396, 0]
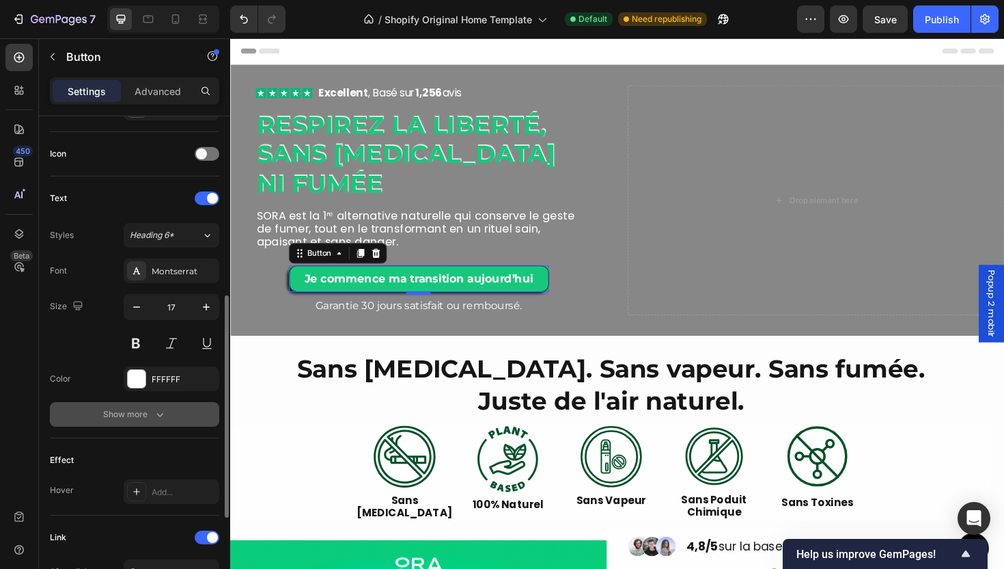
click at [168, 420] on button "Show more" at bounding box center [134, 414] width 169 height 25
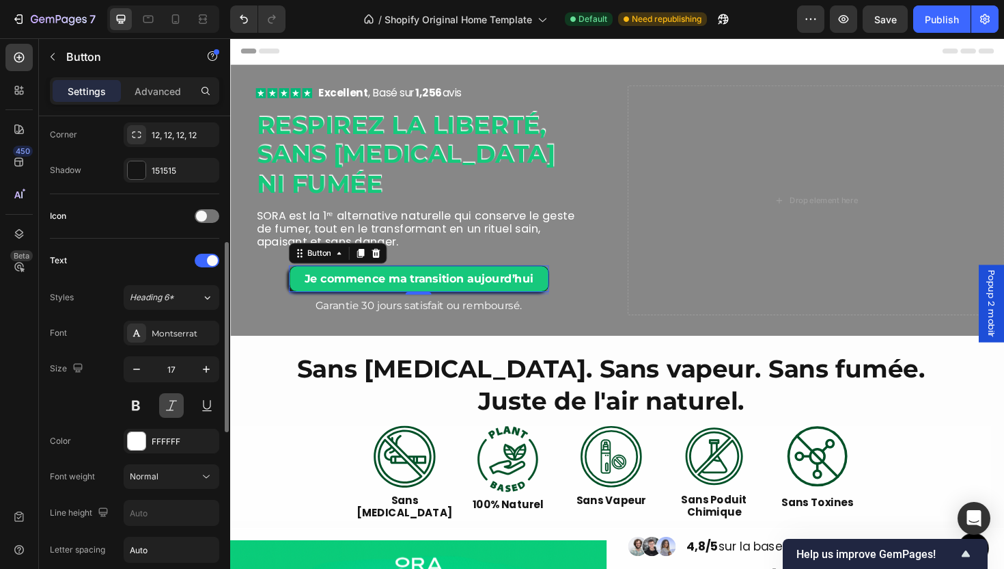
scroll to position [0, 0]
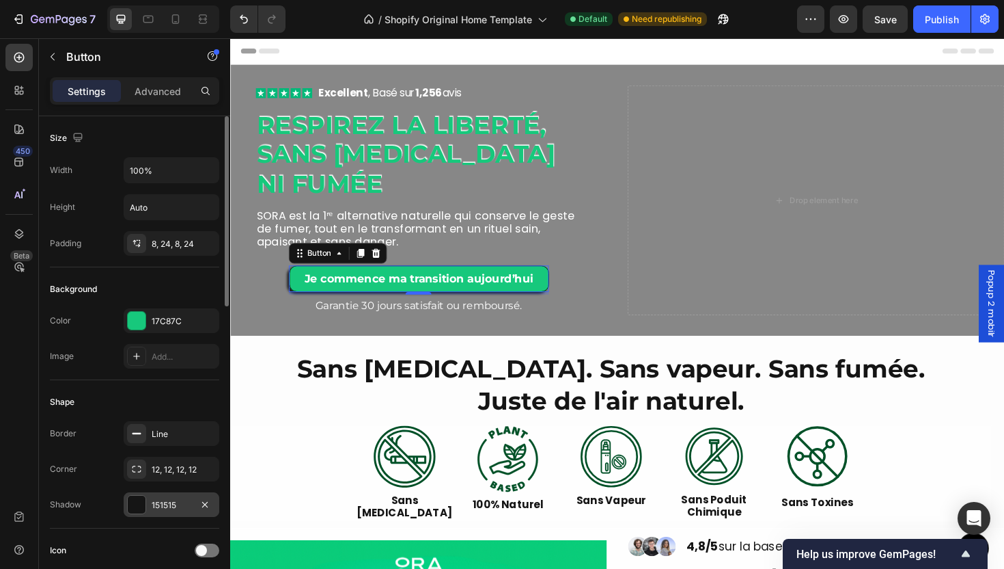
click at [161, 491] on div "Border Line Corner 12, 12, 12, 12 Shadow 151515" at bounding box center [134, 469] width 169 height 96
click at [169, 503] on div "151515" at bounding box center [172, 505] width 40 height 12
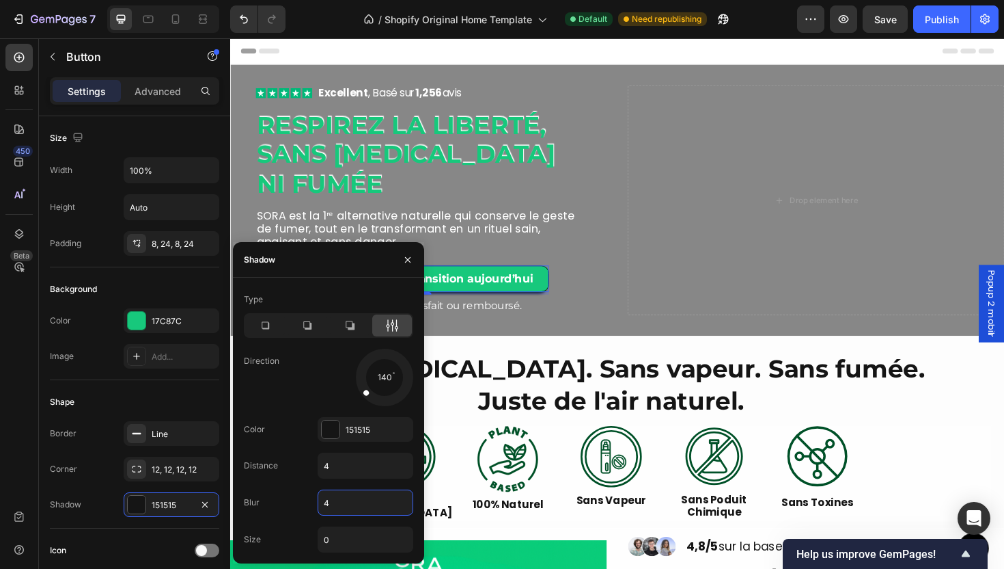
click at [356, 502] on input "4" at bounding box center [365, 502] width 94 height 25
type input "0"
click at [371, 467] on input "4" at bounding box center [365, 465] width 94 height 25
type input "10"
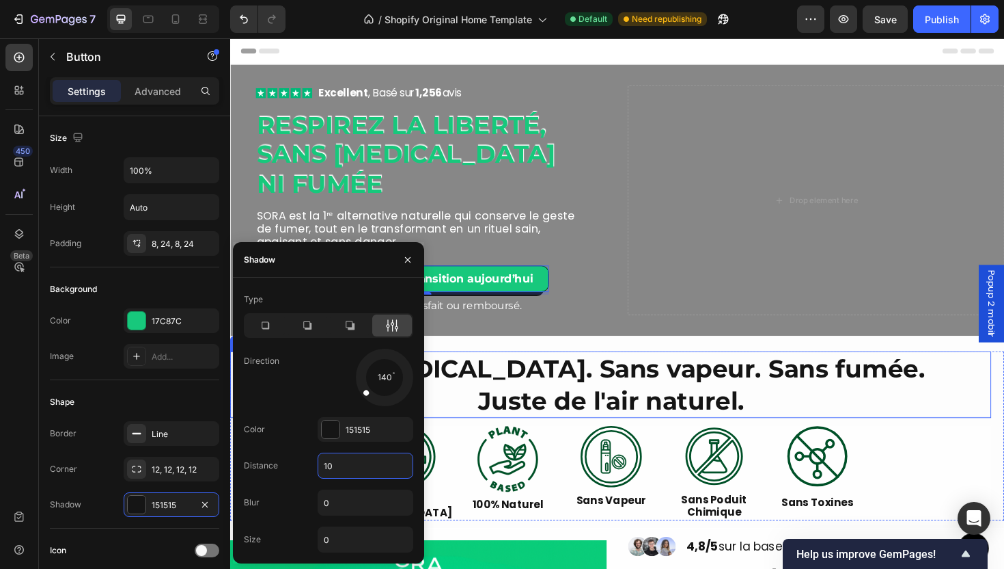
click at [669, 388] on h2 "Sans [MEDICAL_DATA]. Sans vapeur. Sans fumée. Juste de l'air naturel." at bounding box center [633, 405] width 806 height 70
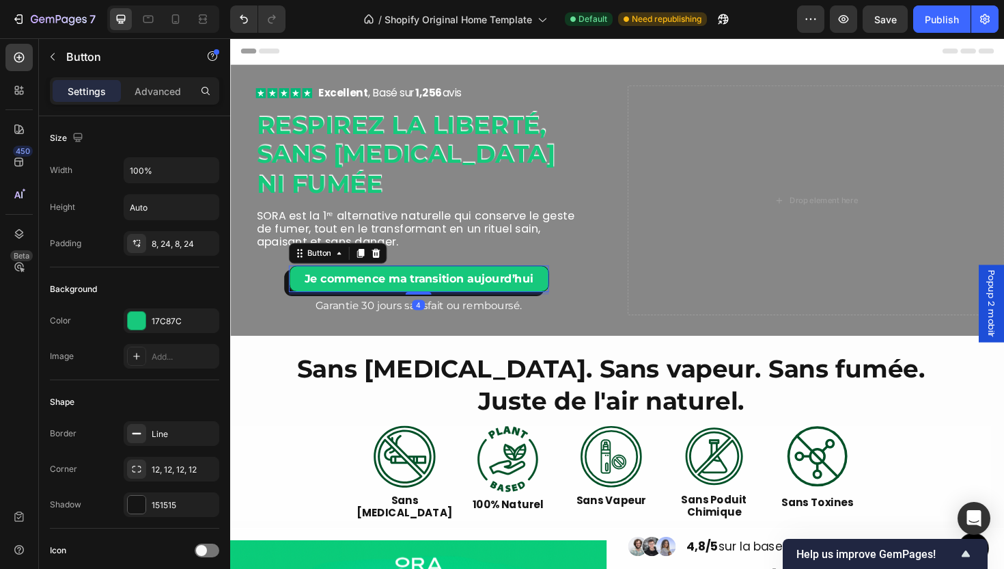
click at [550, 295] on link "Je commence ma transition aujourd’hui" at bounding box center [429, 293] width 275 height 29
click at [204, 437] on icon "button" at bounding box center [205, 433] width 11 height 11
click at [938, 20] on div "Publish" at bounding box center [942, 19] width 34 height 14
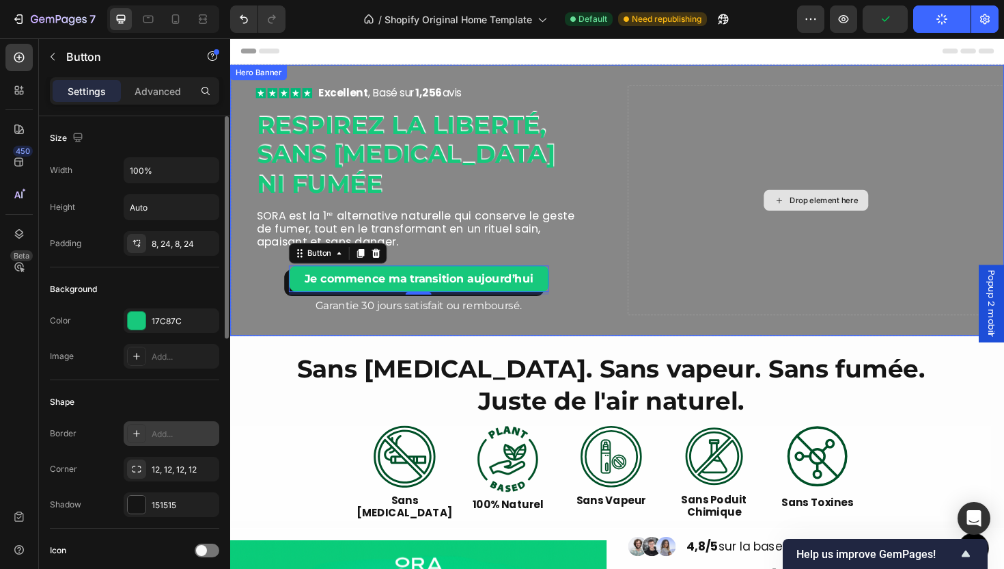
click at [717, 219] on div "Drop element here" at bounding box center [850, 209] width 399 height 243
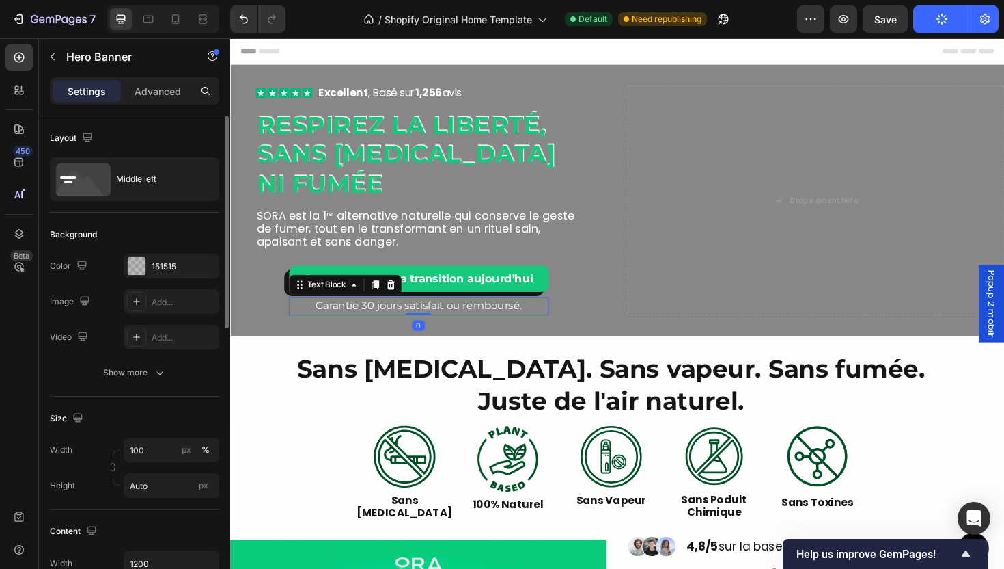
click at [465, 316] on p "Garantie 30 jours satisfait ou remboursé." at bounding box center [430, 322] width 273 height 16
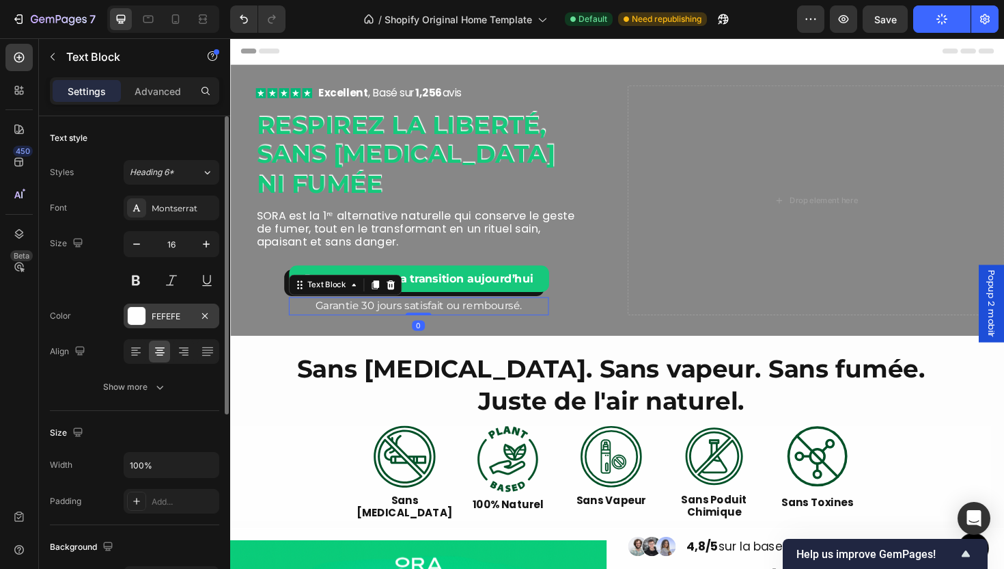
click at [167, 316] on div "FEFEFE" at bounding box center [172, 316] width 40 height 12
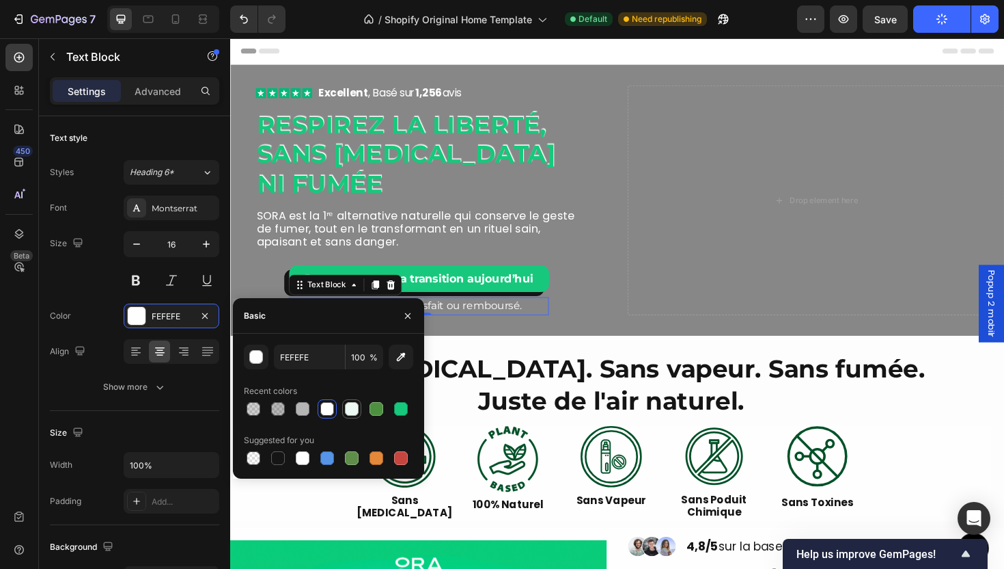
click at [345, 416] on div at bounding box center [351, 408] width 19 height 19
click at [252, 362] on div "button" at bounding box center [257, 358] width 14 height 14
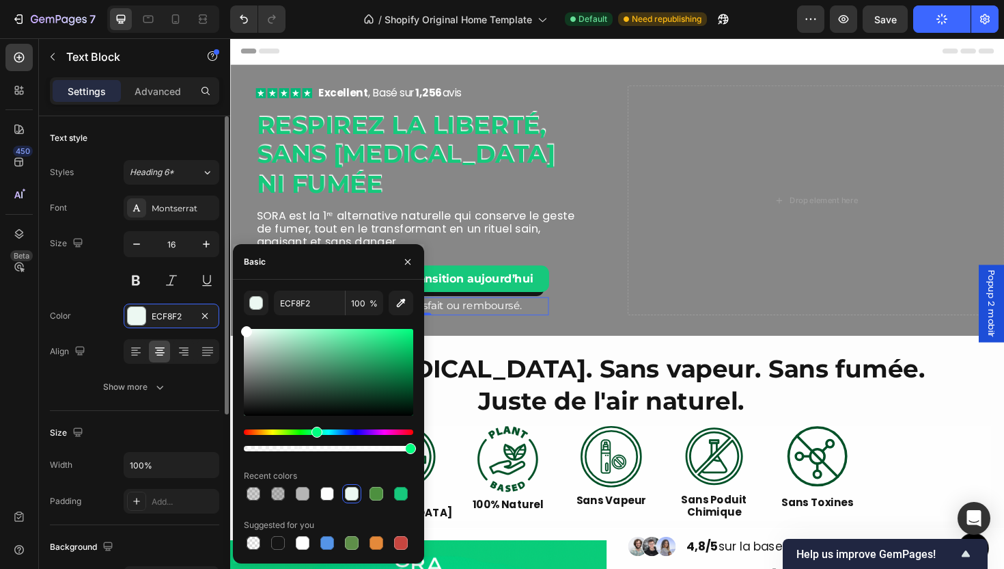
drag, startPoint x: 311, startPoint y: 390, endPoint x: 85, endPoint y: 217, distance: 284.1
click at [85, 217] on div "450 Beta Sections(18) Elements(83) Section Element Hero Section Product Detail …" at bounding box center [115, 303] width 230 height 530
type input "FFFFFF"
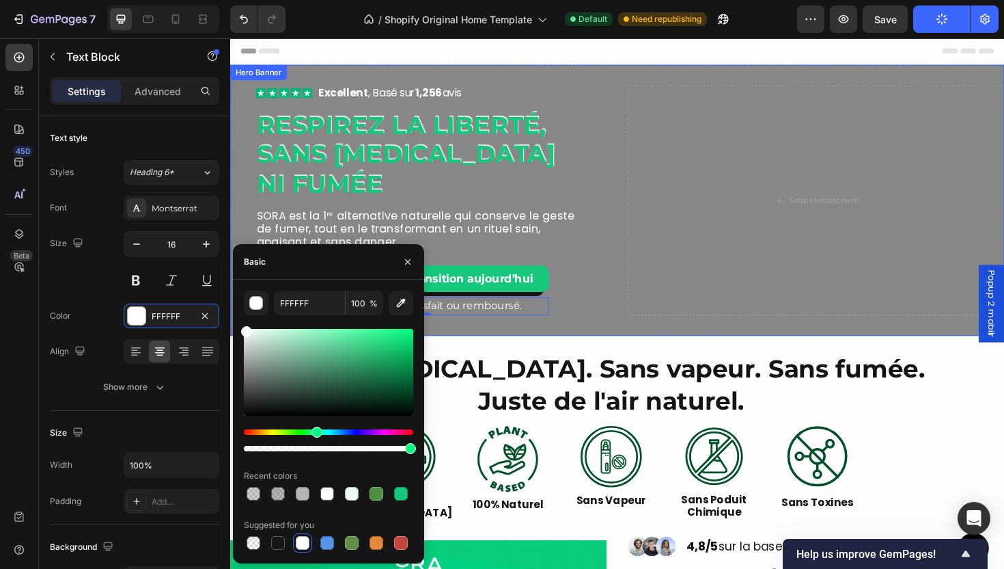
click at [540, 340] on div "Icon Icon Icon Icon Icon Icon List Excellent , Basé sur 1,256 avis Text Block R…" at bounding box center [640, 209] width 820 height 287
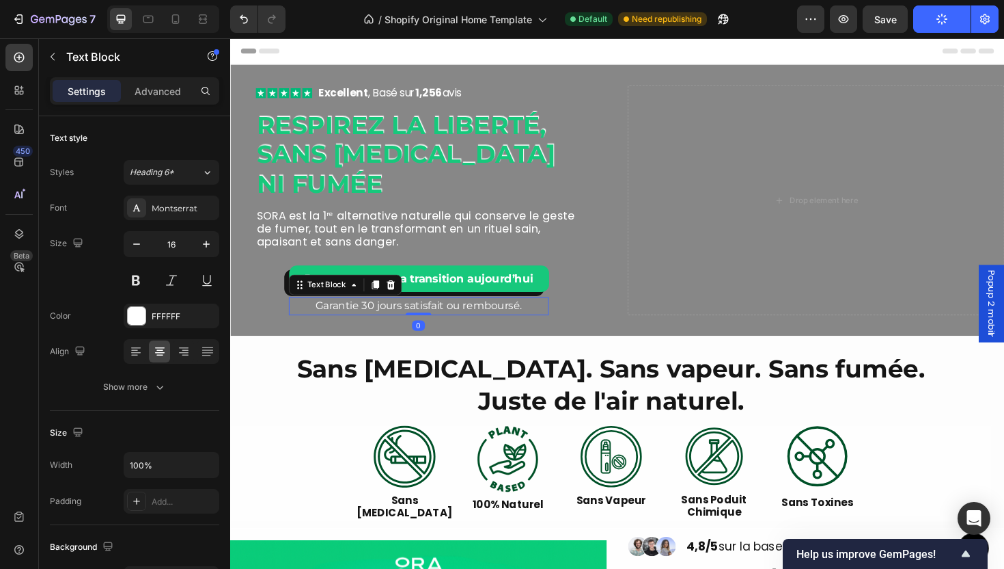
click at [474, 324] on p "Garantie 30 jours satisfait ou remboursé." at bounding box center [430, 322] width 273 height 16
click at [497, 292] on strong "Je commence ma transition aujourd’hui" at bounding box center [430, 293] width 243 height 14
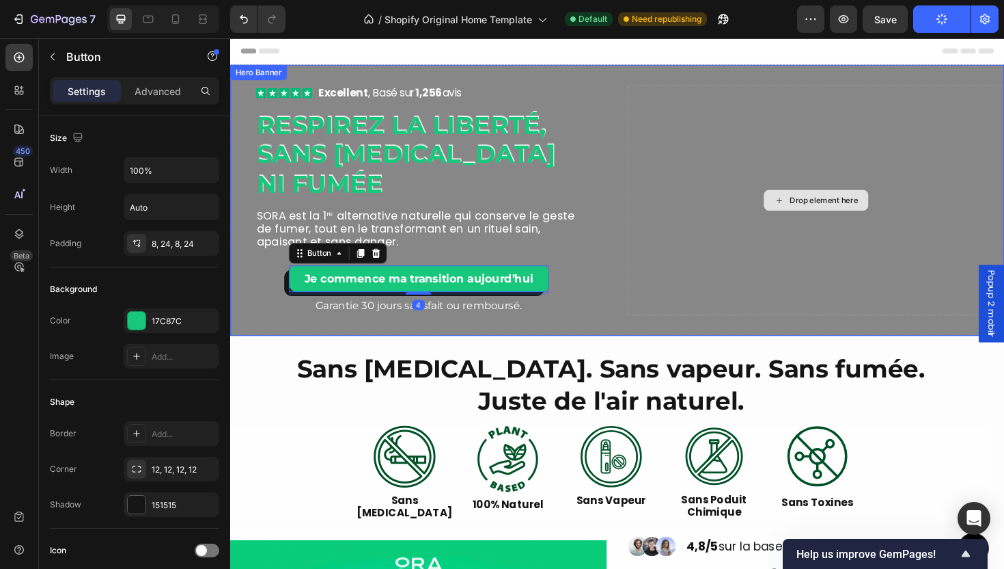
click at [692, 313] on div "Drop element here" at bounding box center [850, 209] width 399 height 243
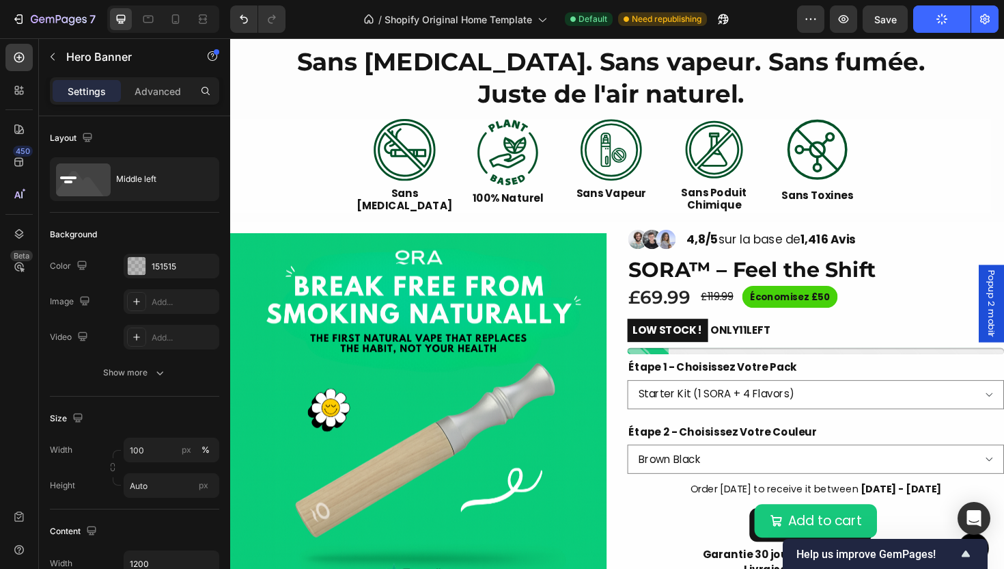
scroll to position [448, 0]
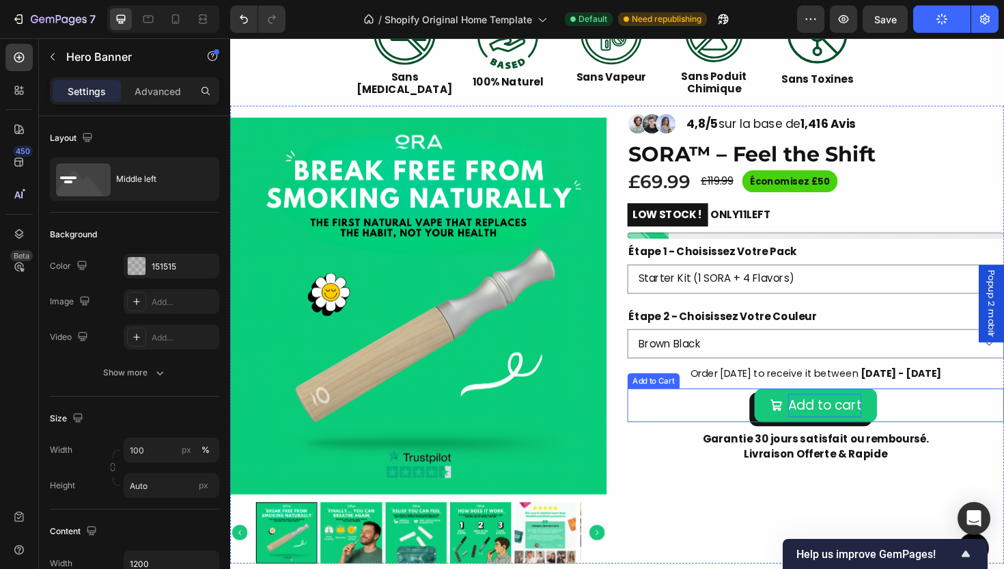
click at [835, 428] on div "Add to cart" at bounding box center [860, 426] width 78 height 25
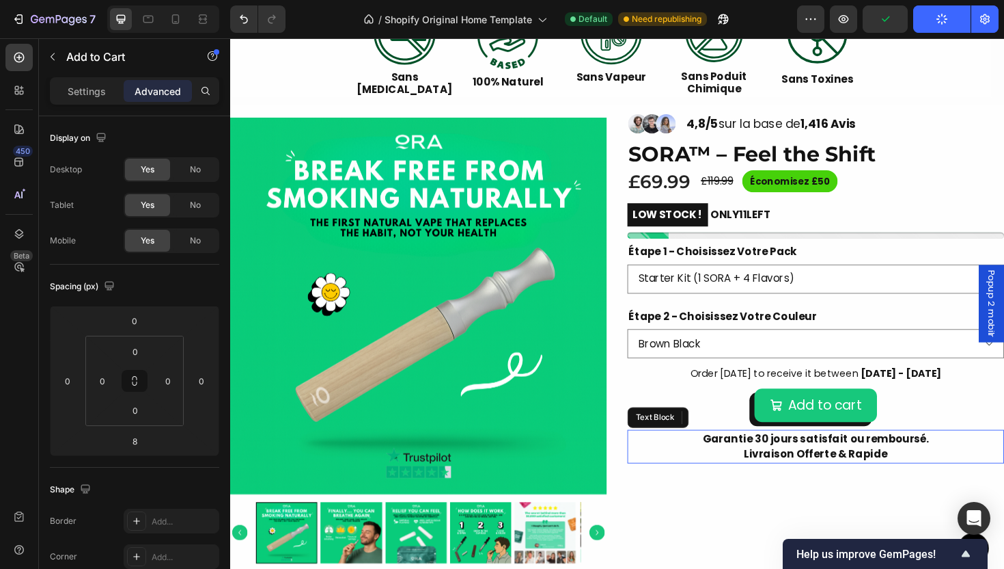
click at [692, 471] on p "Livraison Offerte & Rapide" at bounding box center [851, 478] width 396 height 16
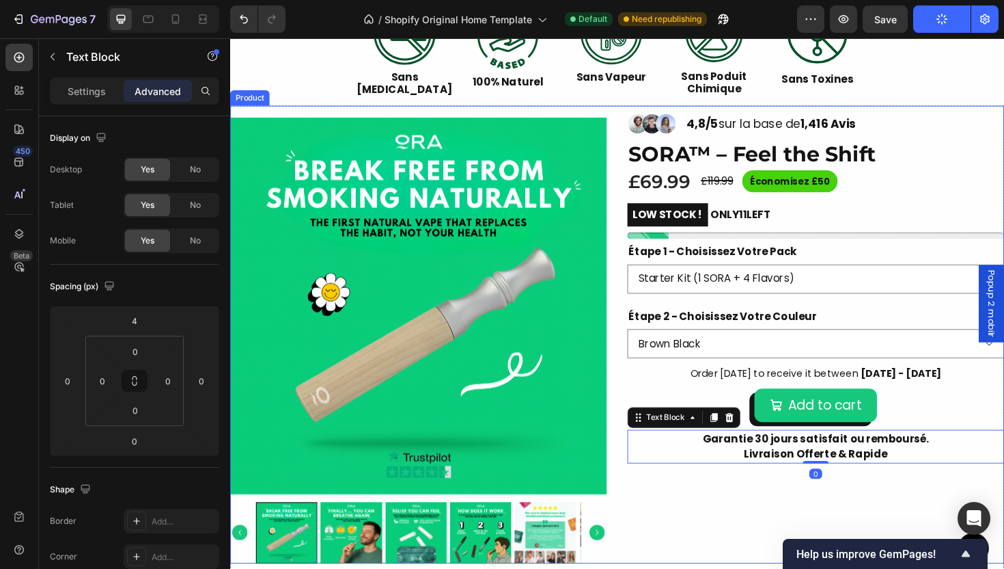
click at [885, 536] on div "Image Image Image Row 4,8/5 sur la base de 1,416 Avis Text Block Row SORA™ – Fe…" at bounding box center [850, 351] width 399 height 484
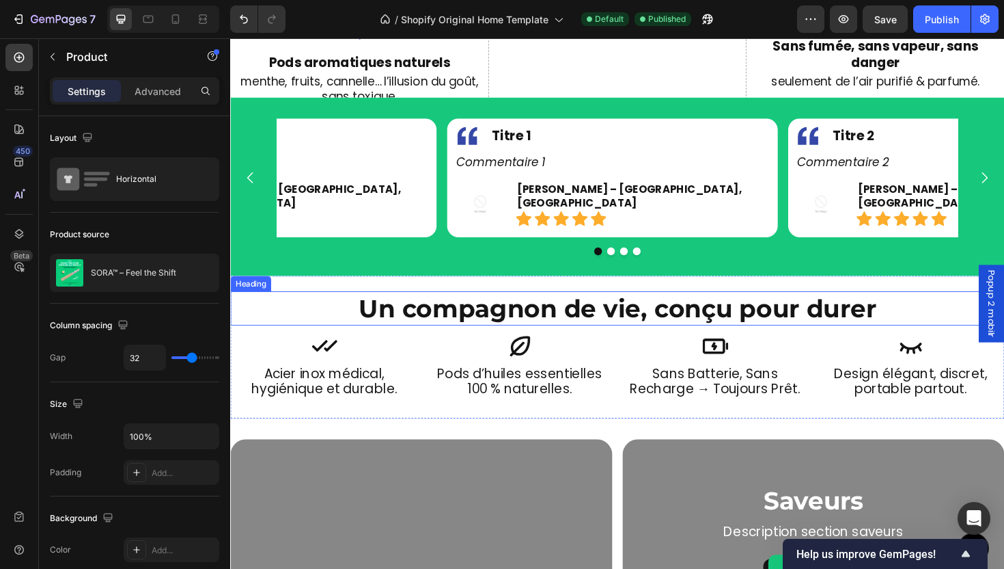
scroll to position [1457, 0]
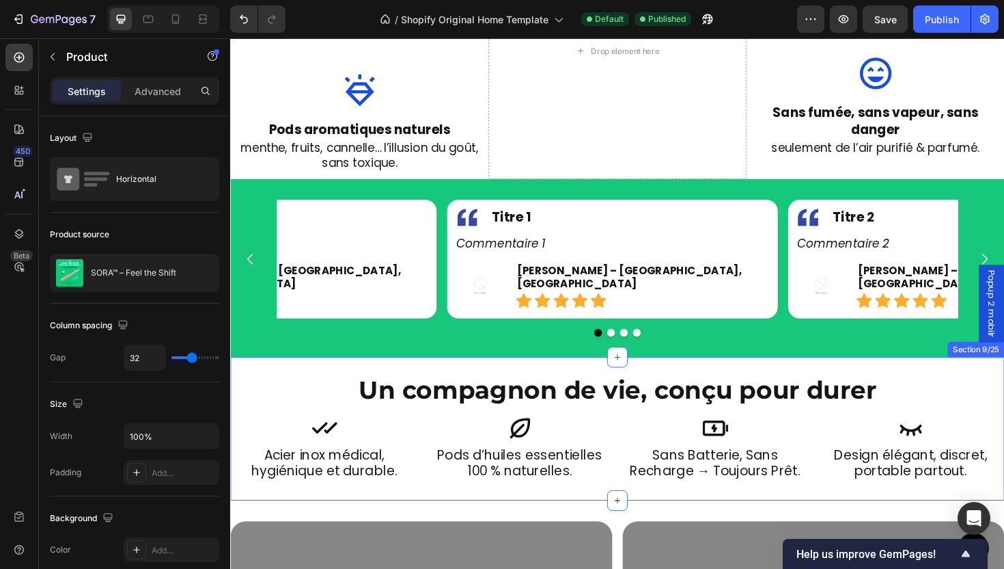
click at [671, 376] on div "Un compagnon de vie, conçu pour durer Heading Icon sans batterie, sans recharge…" at bounding box center [640, 451] width 820 height 151
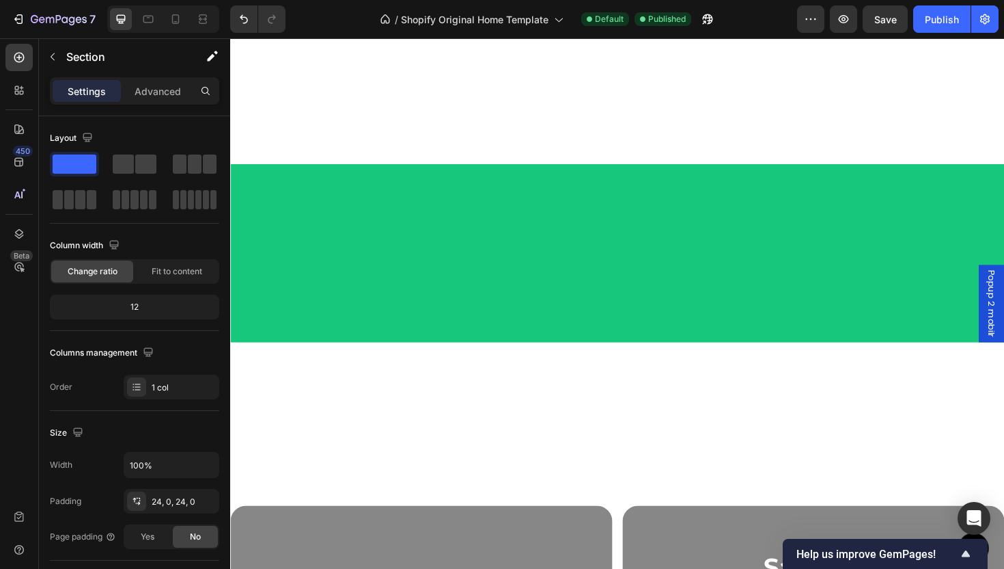
scroll to position [2123, 0]
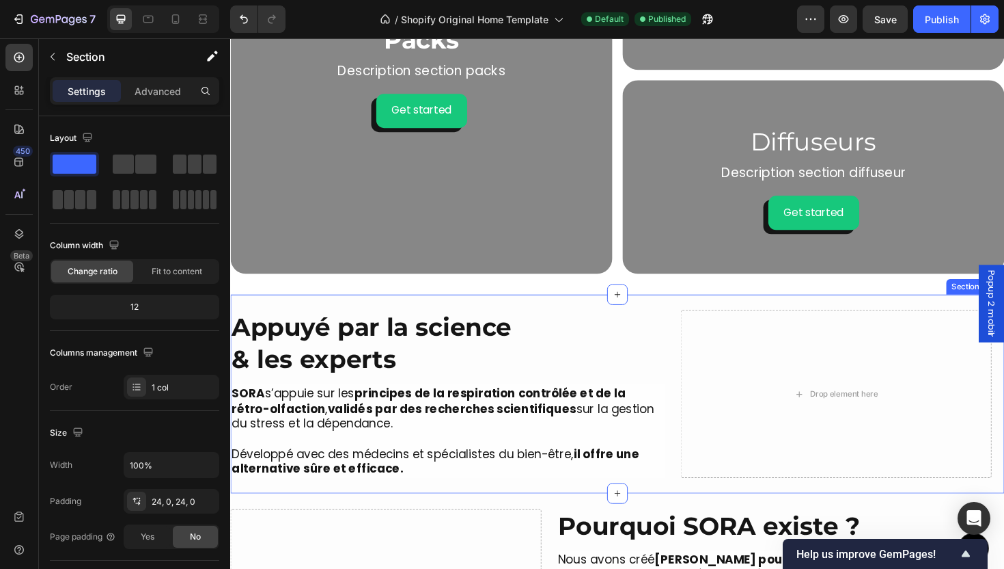
click at [599, 316] on div "More Than a Device, It’s a Ritual of Relief Heading SORA™ lets you quit smoking…" at bounding box center [640, 415] width 820 height 210
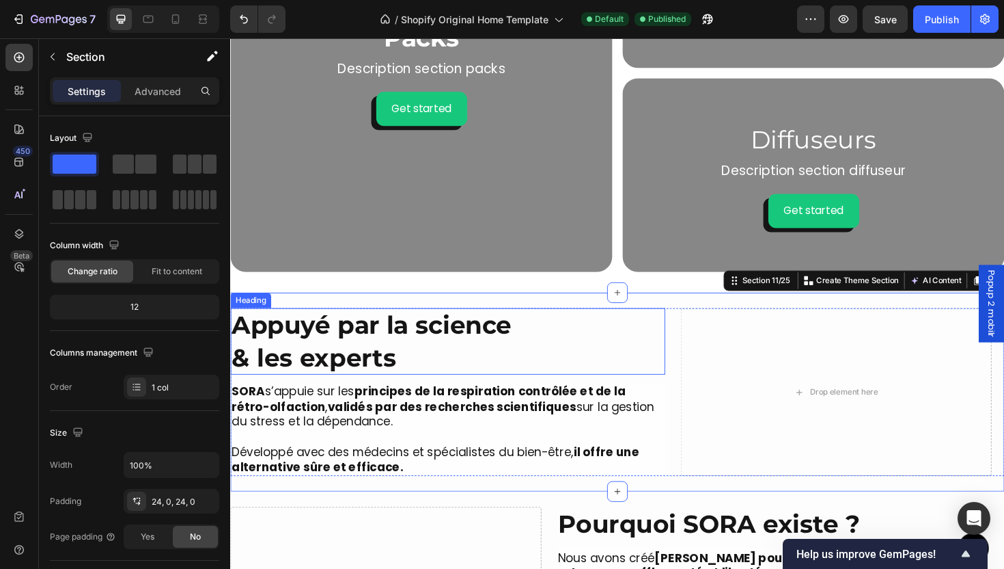
scroll to position [2126, 0]
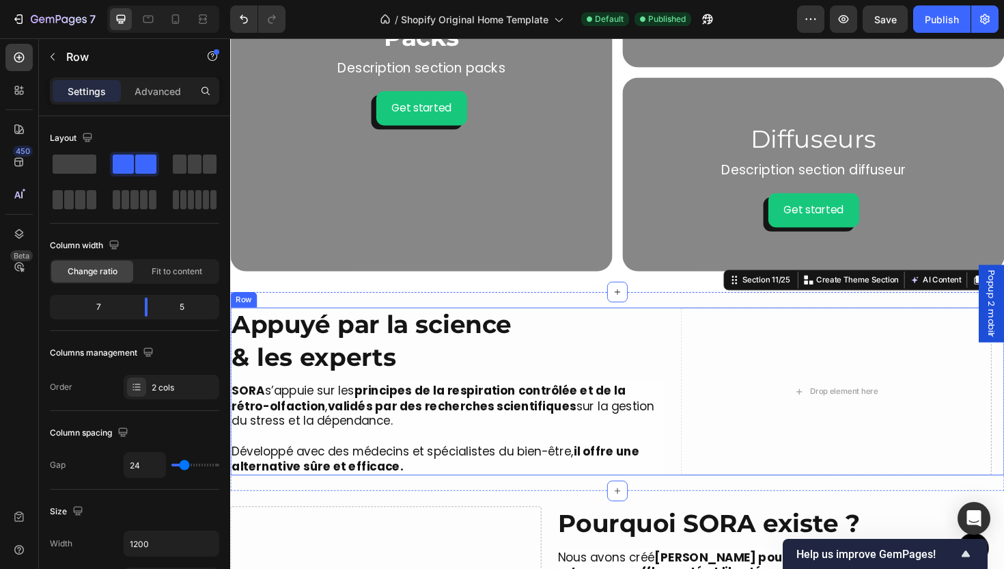
click at [689, 374] on div "Drop element here Appuyé par la science & les experts Heading SORA s’appuie sur…" at bounding box center [640, 411] width 820 height 177
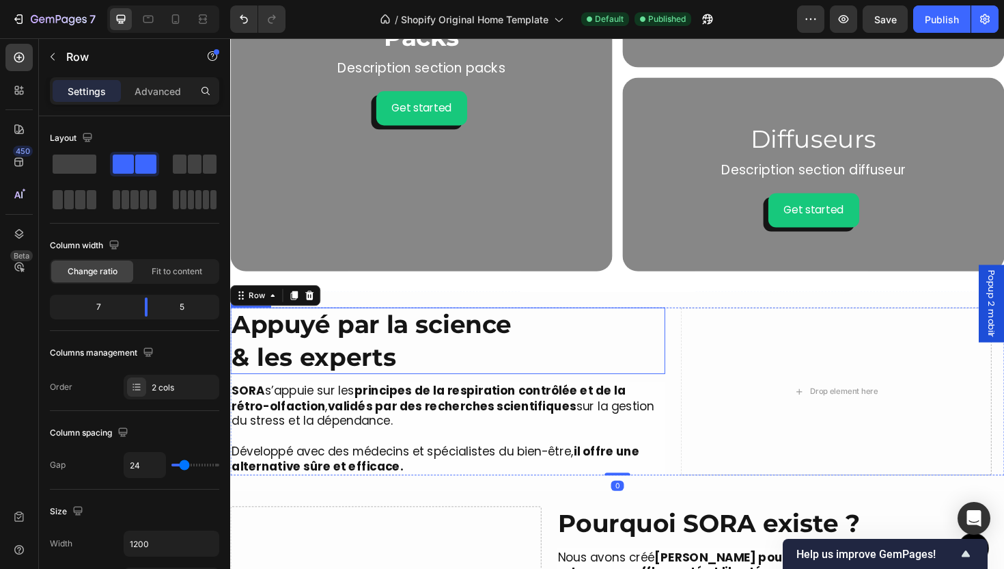
scroll to position [2527, 0]
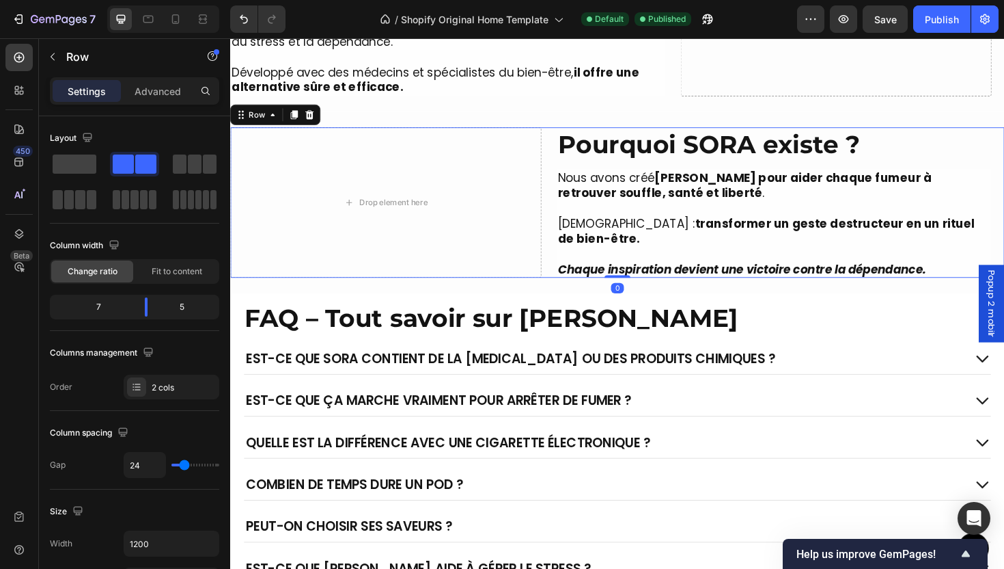
click at [560, 234] on div "Drop element here Pourquoi SORA existe ? Heading Nous avons créé SORA pour aide…" at bounding box center [640, 212] width 820 height 159
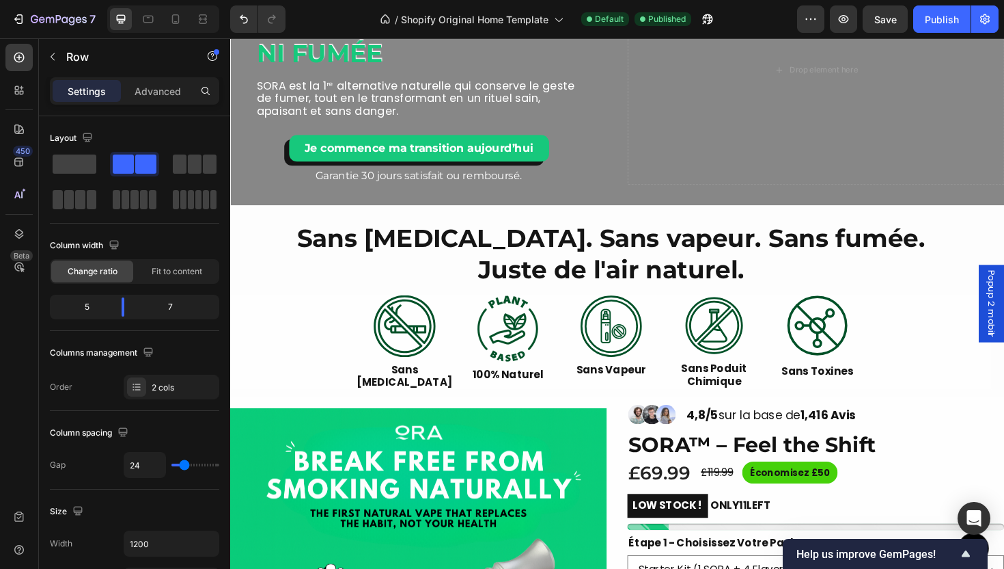
scroll to position [0, 0]
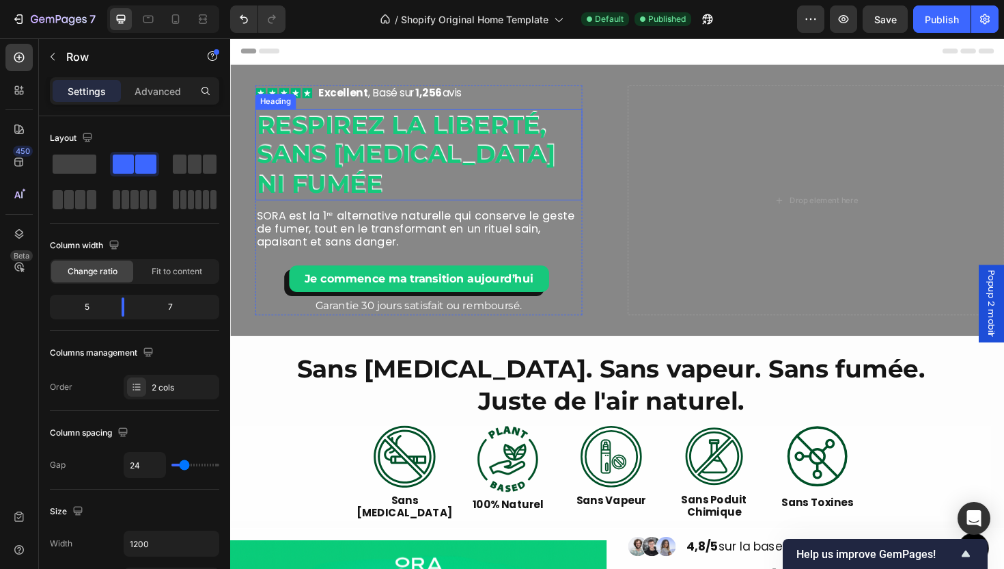
click at [339, 172] on h2 "Respirez la liberté, sans [MEDICAL_DATA] ni fumée" at bounding box center [430, 161] width 346 height 96
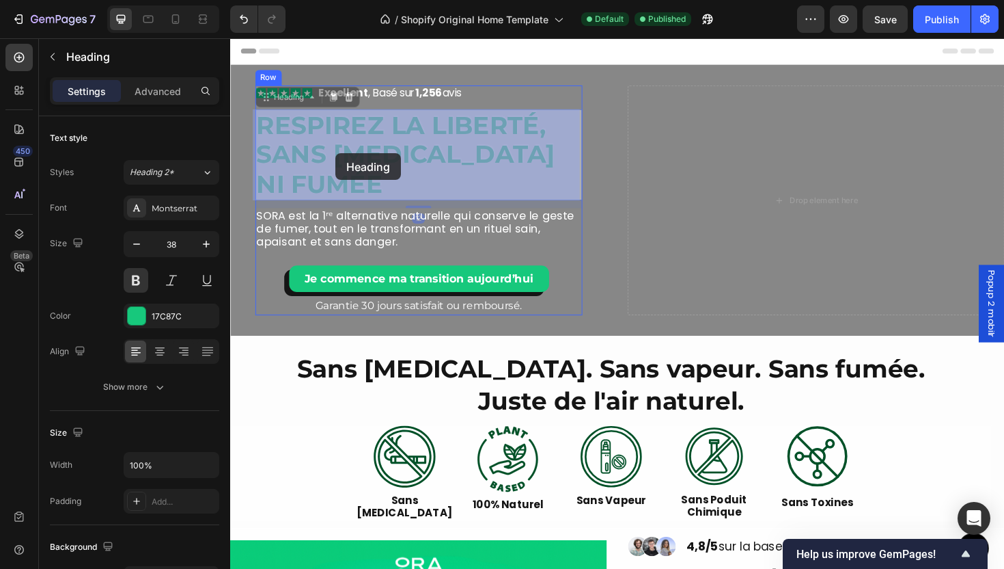
drag, startPoint x: 381, startPoint y: 190, endPoint x: 346, endPoint y: 161, distance: 45.6
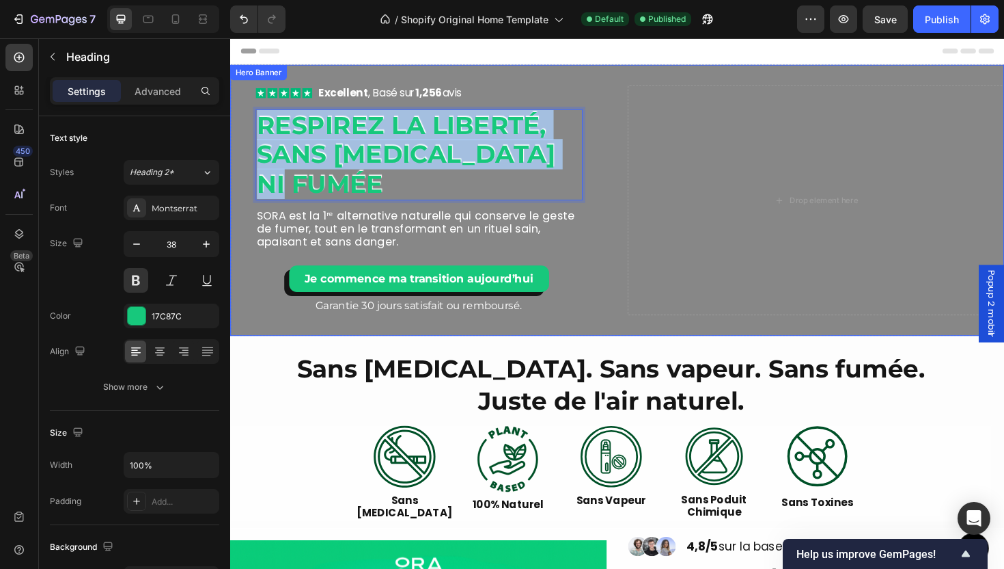
drag, startPoint x: 362, startPoint y: 183, endPoint x: 245, endPoint y: 126, distance: 130.5
click at [245, 126] on div "Icon Icon Icon Icon Icon Icon List Excellent , Basé sur 1,256 avis Text Block R…" at bounding box center [429, 209] width 399 height 243
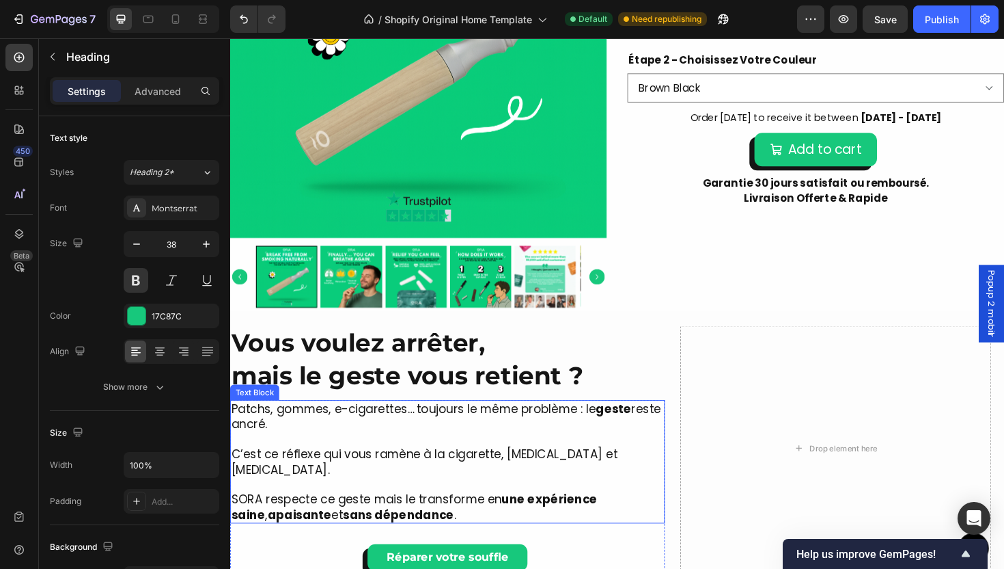
scroll to position [795, 0]
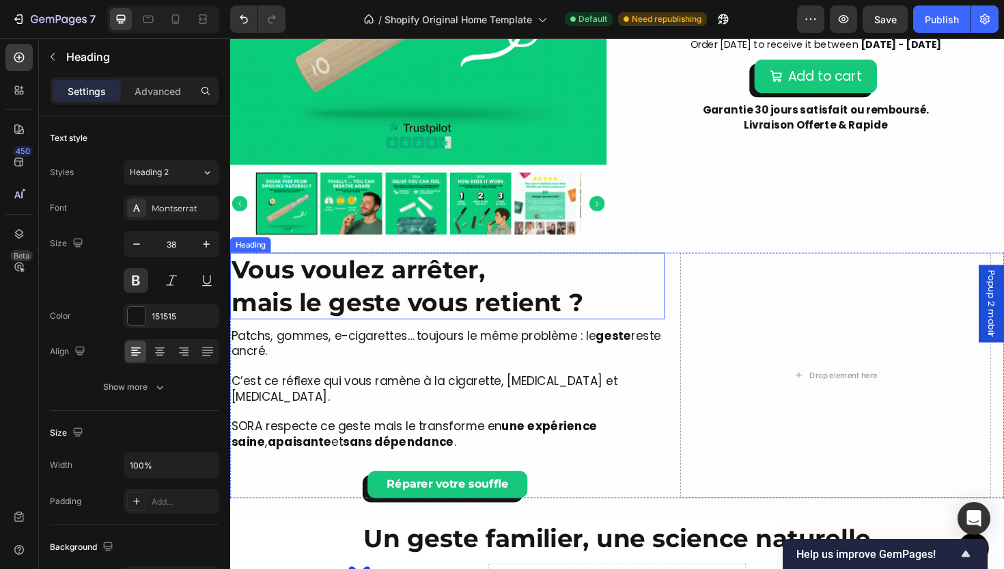
click at [385, 279] on h2 "Vous voulez arrêter, mais le geste vous retient ?" at bounding box center [460, 300] width 461 height 70
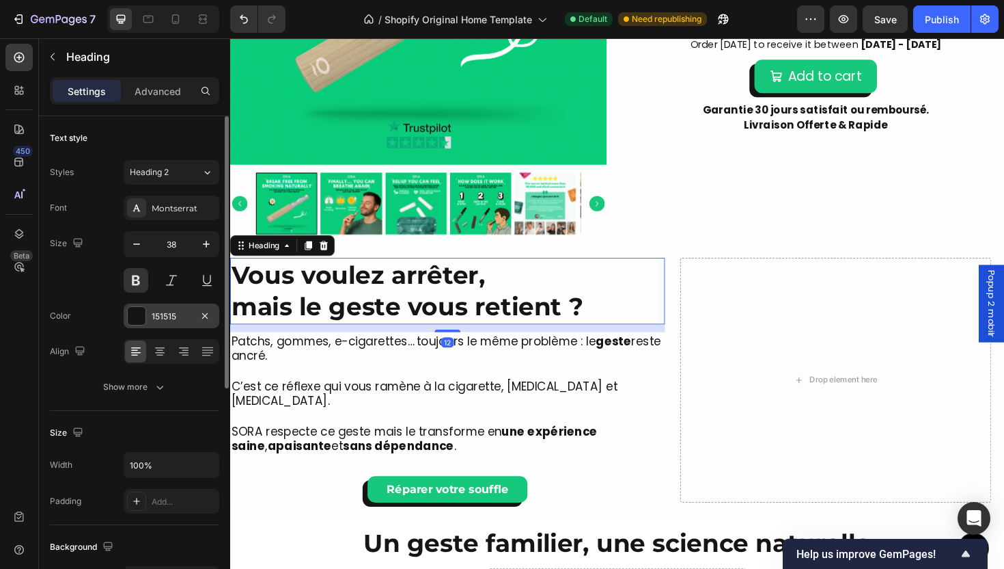
click at [164, 314] on div "151515" at bounding box center [172, 316] width 40 height 12
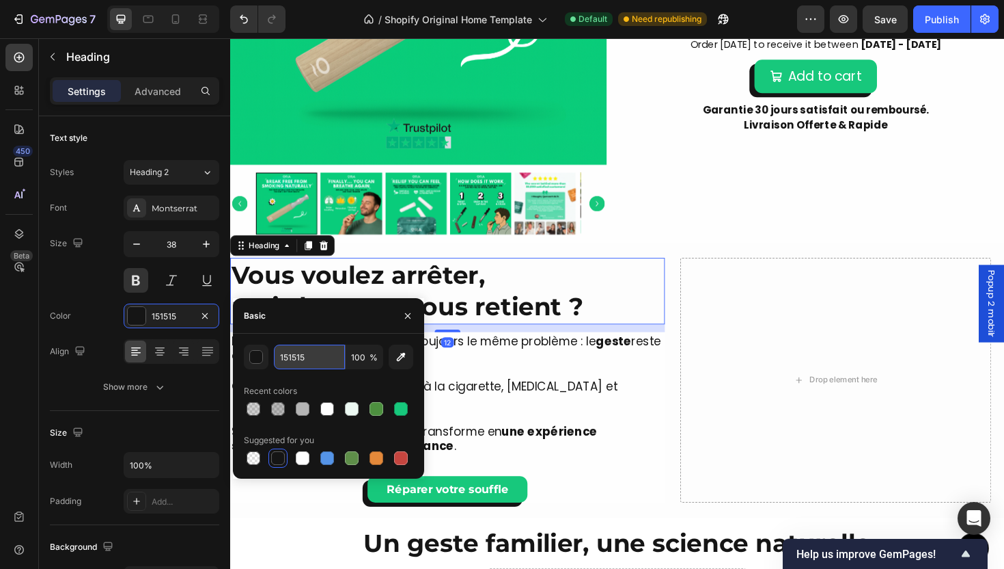
click at [293, 355] on input "151515" at bounding box center [309, 356] width 71 height 25
paste input "C2C44"
type input "1C2C44"
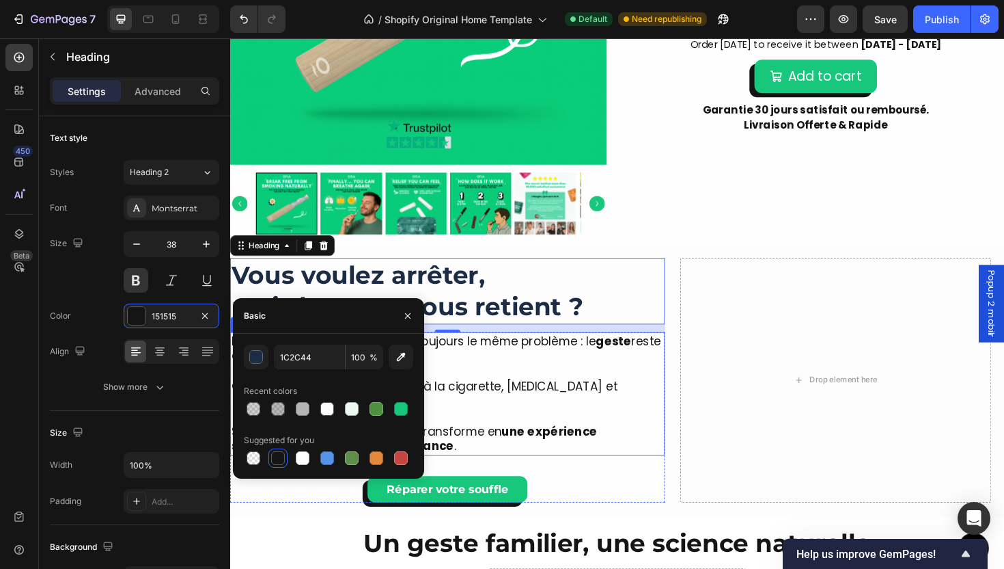
click at [469, 389] on p "C’est ce réflexe qui vous ramène à la cigarette, [MEDICAL_DATA] et [MEDICAL_DAT…" at bounding box center [461, 406] width 458 height 48
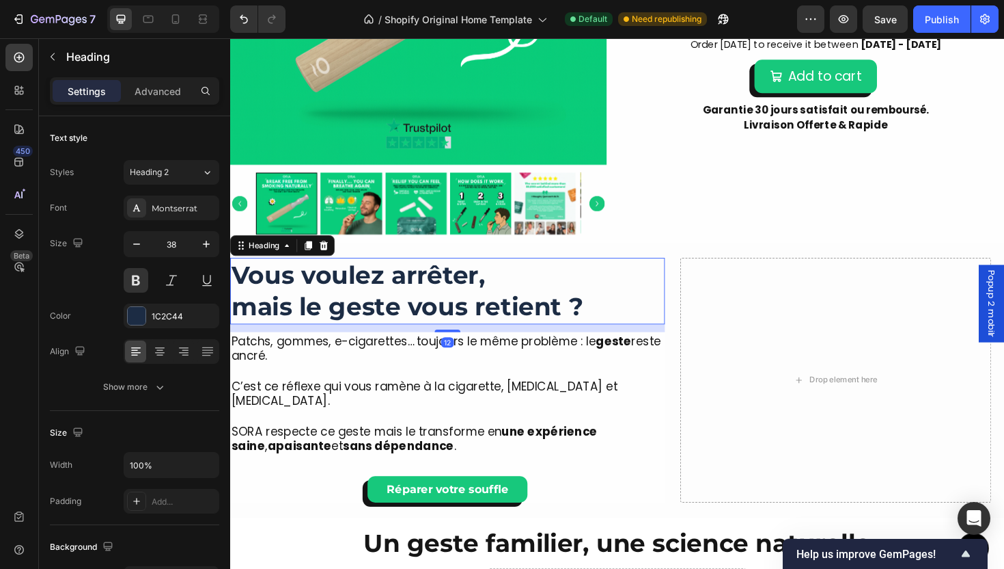
click at [405, 319] on h2 "Vous voulez arrêter, mais le geste vous retient ?" at bounding box center [460, 306] width 461 height 70
click at [329, 301] on h2 "Vous voulez arrêter, mais le geste vous retient ?" at bounding box center [460, 306] width 461 height 70
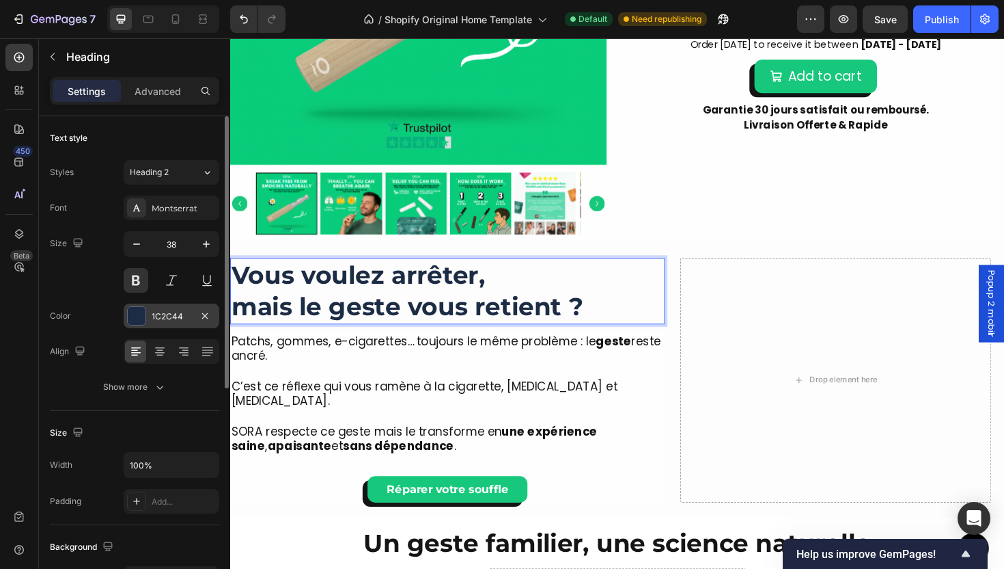
click at [163, 322] on div "1C2C44" at bounding box center [172, 315] width 96 height 25
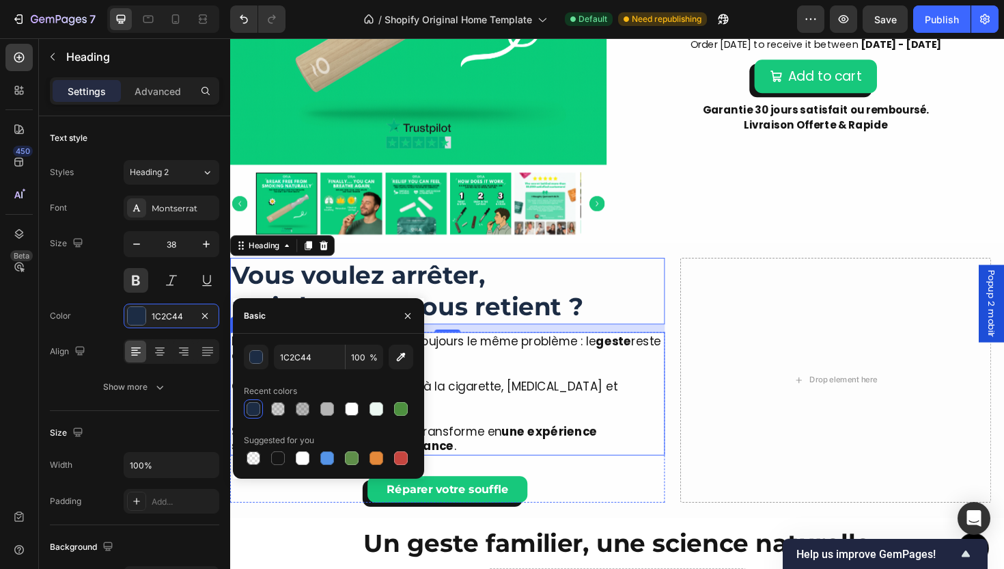
click at [566, 395] on p "C’est ce réflexe qui vous ramène à la cigarette, [MEDICAL_DATA] et [MEDICAL_DAT…" at bounding box center [461, 406] width 458 height 48
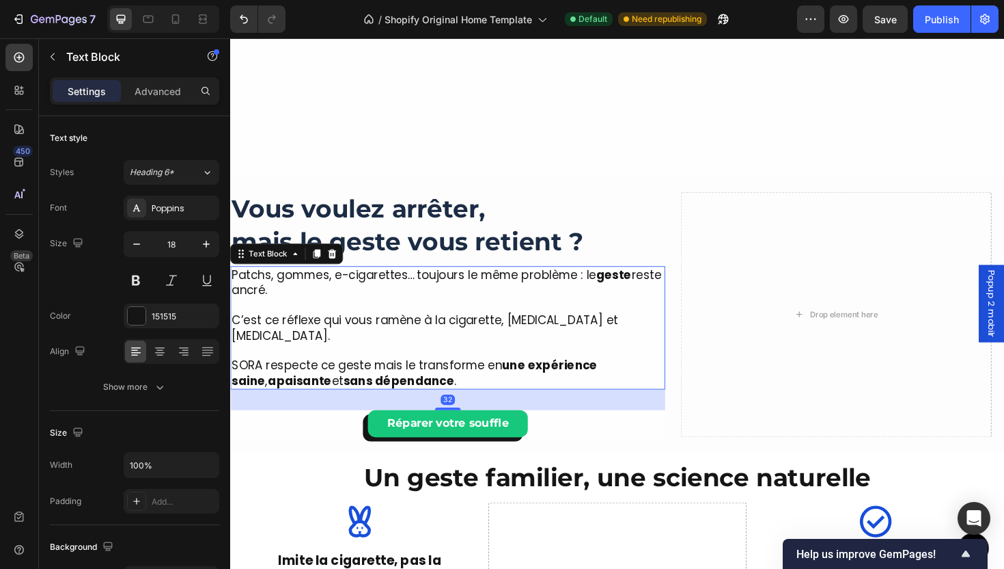
scroll to position [1032, 0]
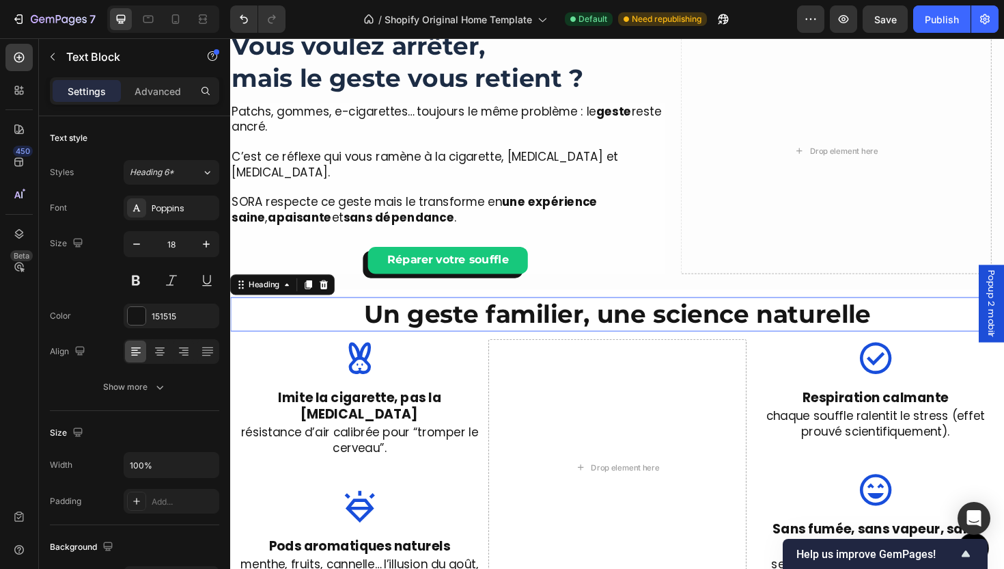
click at [484, 322] on h2 "Un geste familier, une science naturelle" at bounding box center [640, 330] width 820 height 36
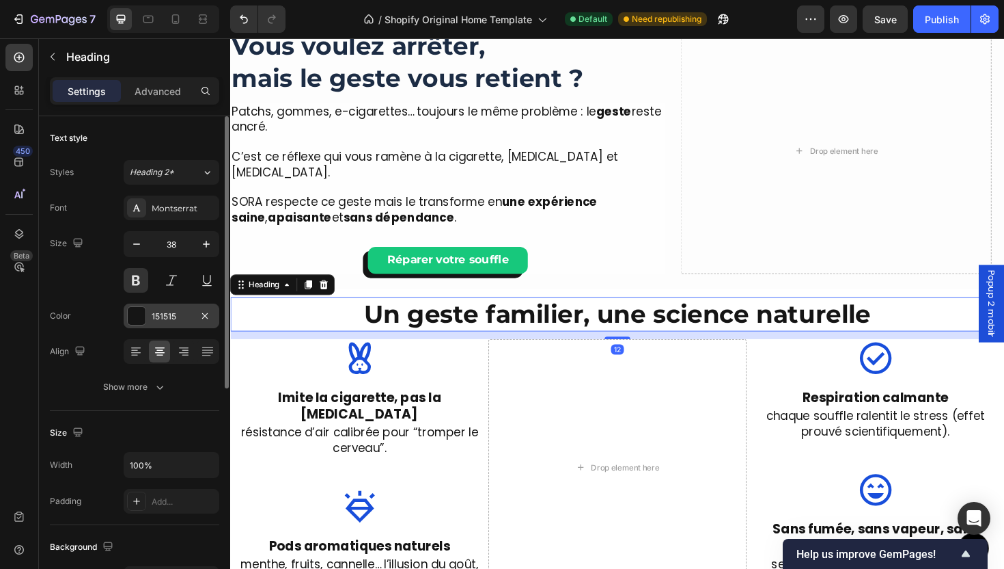
click at [160, 317] on div "151515" at bounding box center [172, 316] width 40 height 12
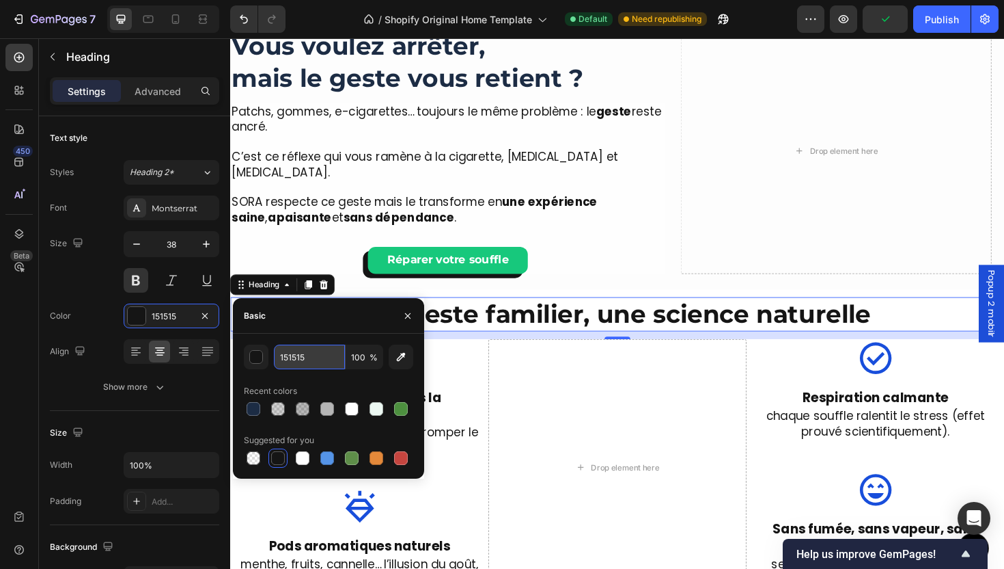
click at [299, 351] on input "151515" at bounding box center [309, 356] width 71 height 25
paste input "1C2C44"
click at [299, 351] on input "1C2C44151515" at bounding box center [309, 356] width 71 height 25
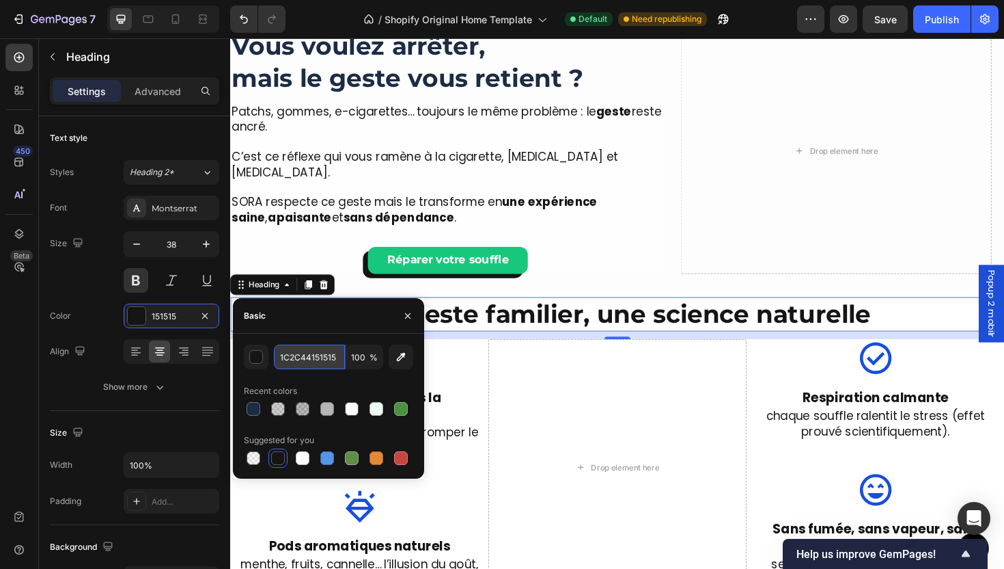
paste input "text"
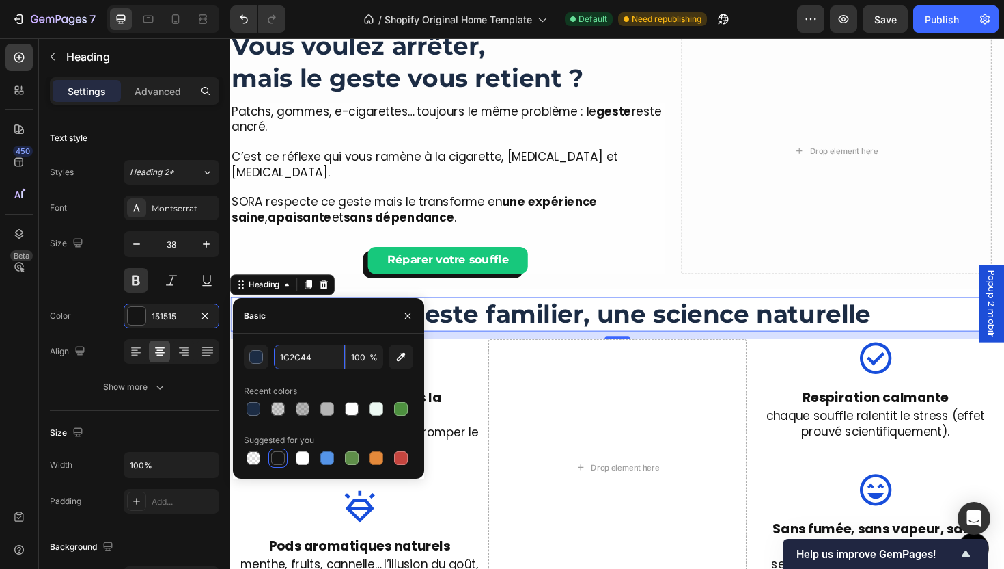
type input "1C2C44"
click at [337, 379] on div "1C2C44 100 % Recent colors Suggested for you" at bounding box center [328, 405] width 169 height 123
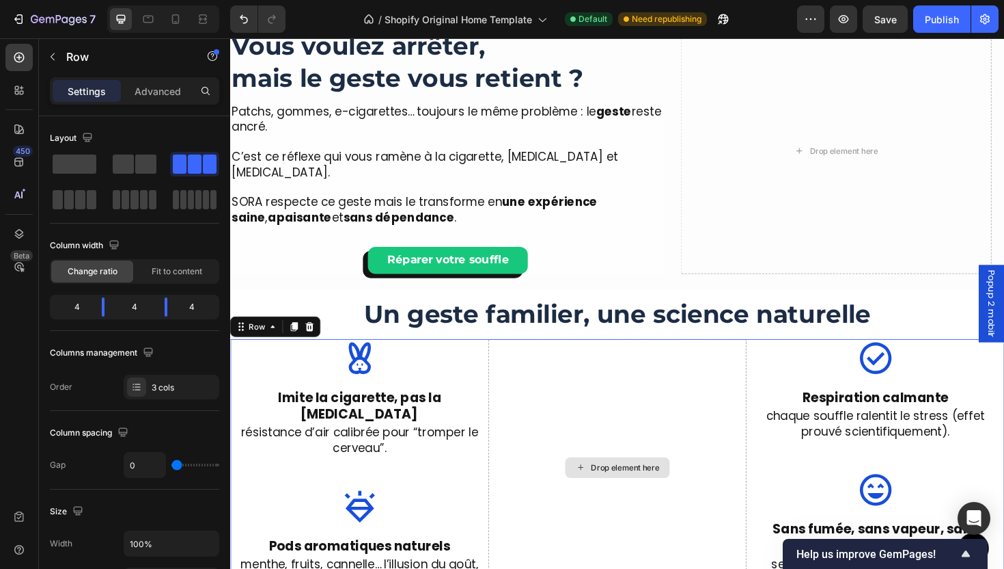
drag, startPoint x: 514, startPoint y: 405, endPoint x: 502, endPoint y: 398, distance: 14.1
click at [514, 405] on div "Drop element here" at bounding box center [640, 493] width 273 height 272
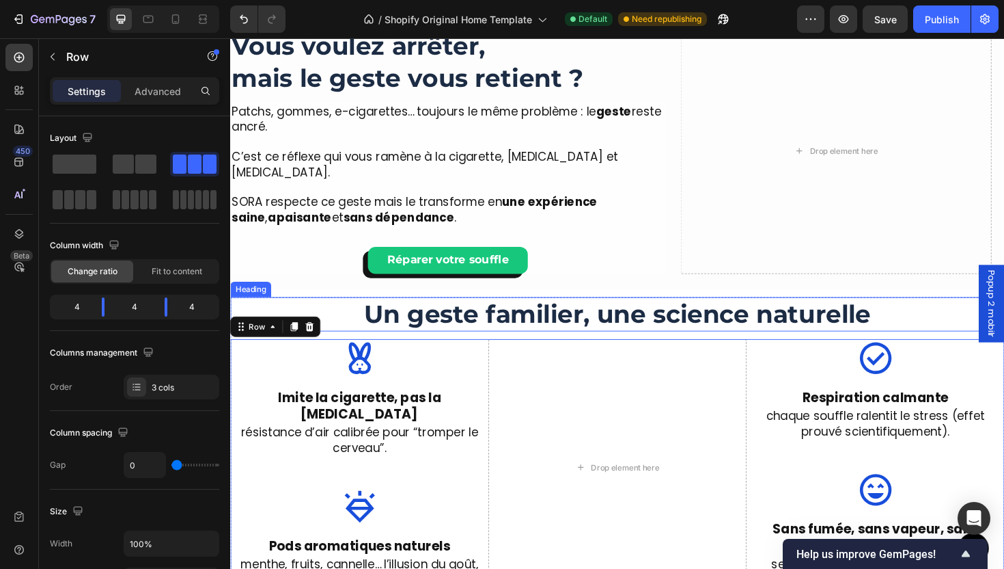
click at [428, 321] on h2 "Un geste familier, une science naturelle" at bounding box center [640, 330] width 820 height 36
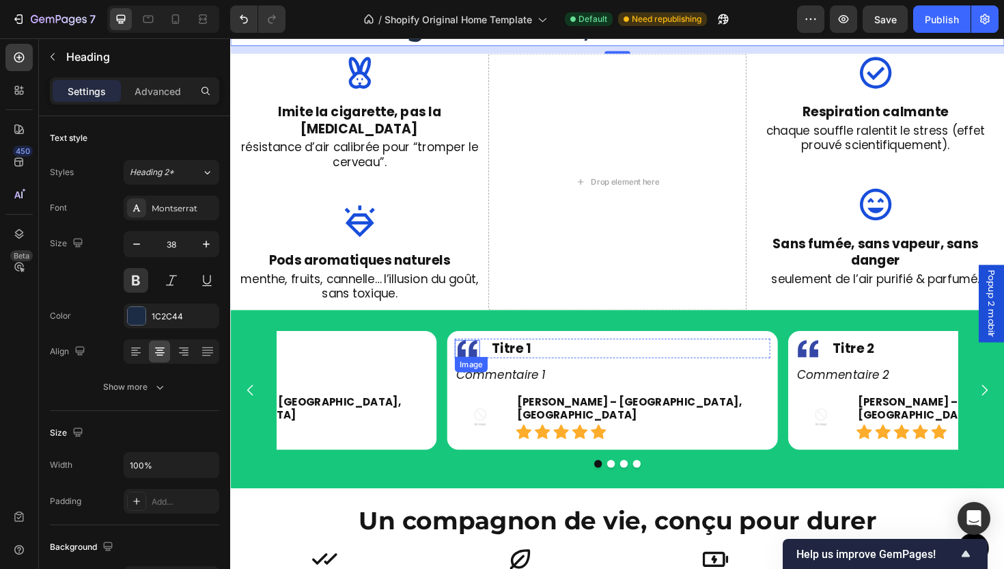
scroll to position [1478, 0]
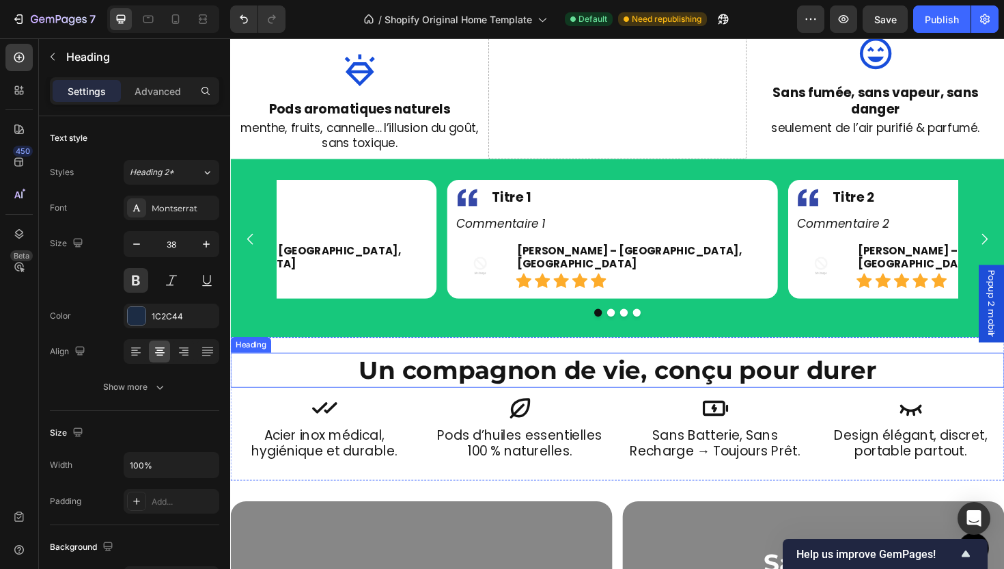
click at [480, 381] on h2 "Un compagnon de vie, conçu pour durer" at bounding box center [640, 389] width 820 height 36
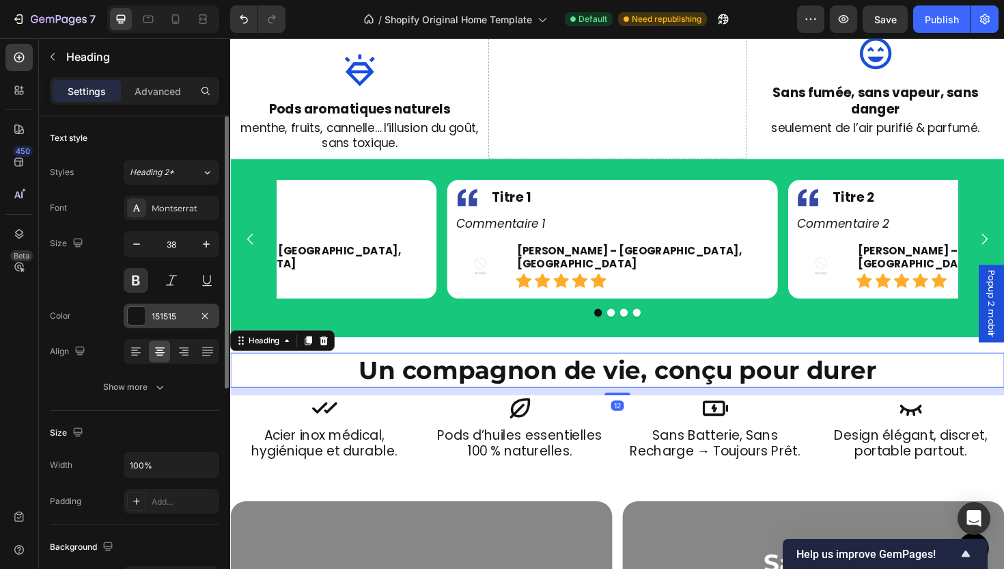
click at [188, 310] on div "151515" at bounding box center [172, 316] width 40 height 12
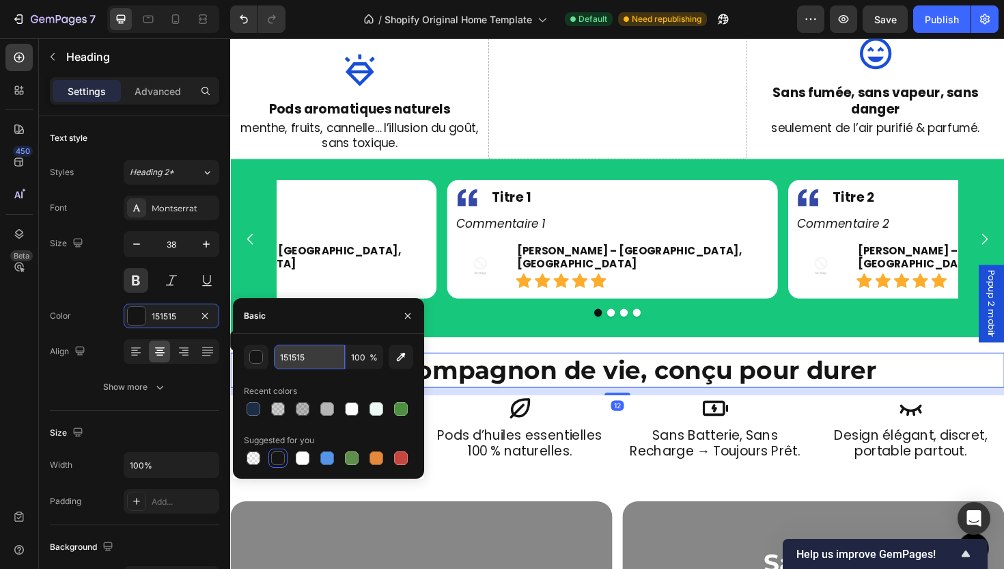
click at [310, 352] on input "151515" at bounding box center [309, 356] width 71 height 25
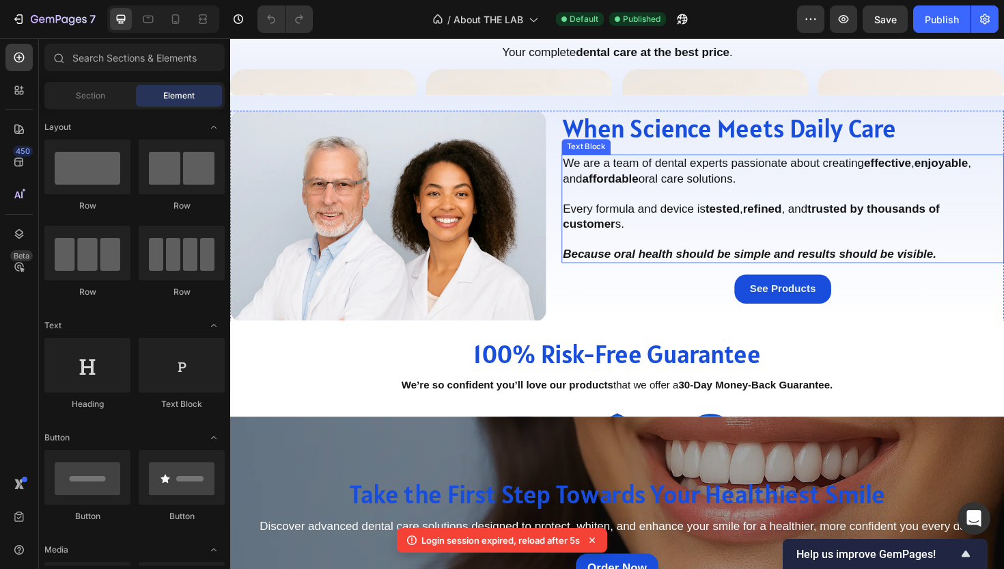
scroll to position [1872, 0]
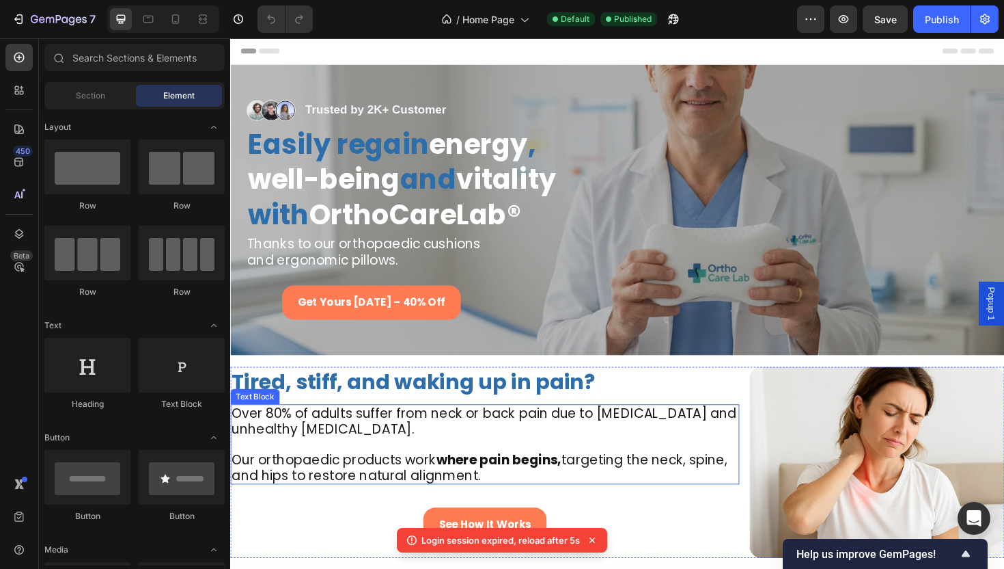
scroll to position [447, 0]
